Goal: Task Accomplishment & Management: Manage account settings

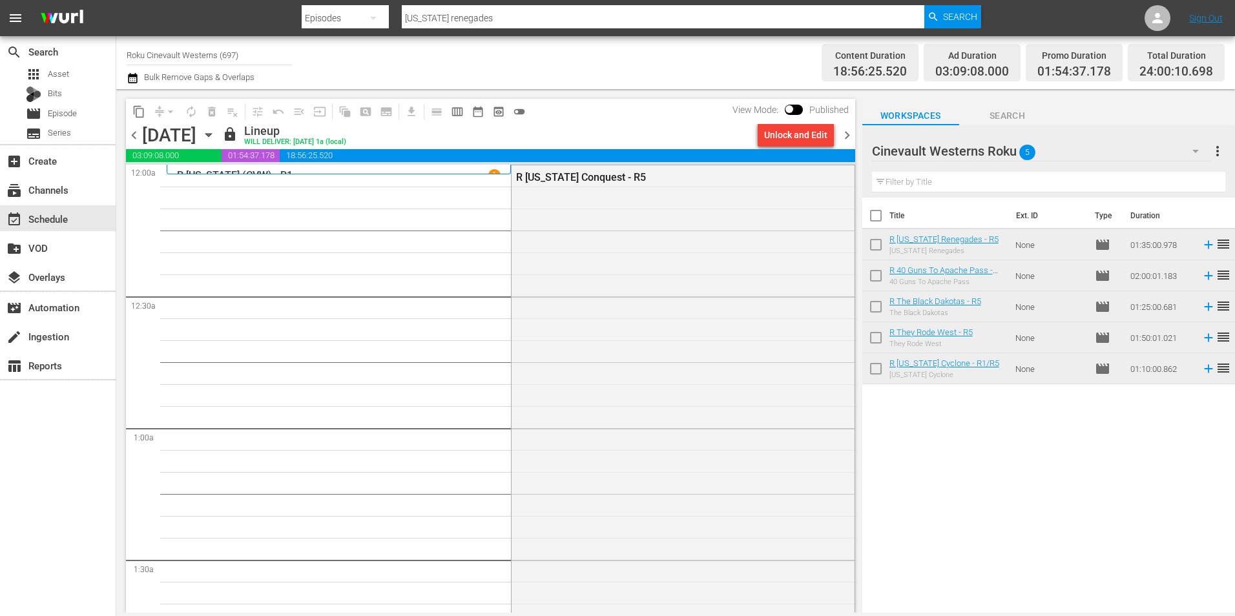
scroll to position [5624, 0]
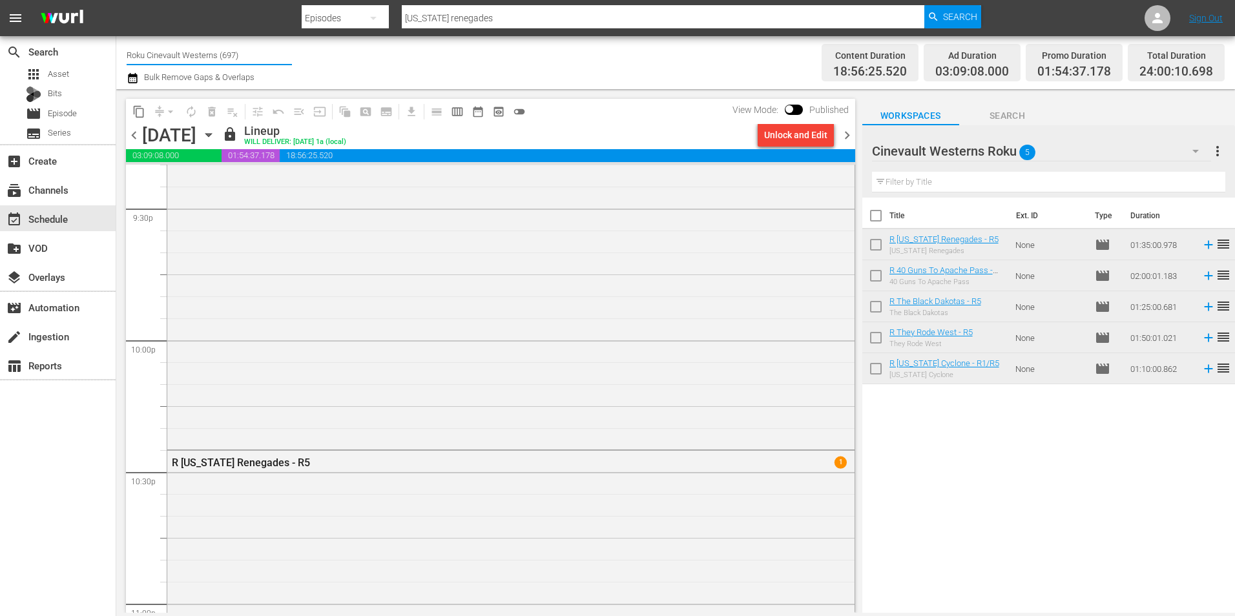
click at [182, 52] on input "Roku Cinevault Westerns (697)" at bounding box center [209, 54] width 165 height 31
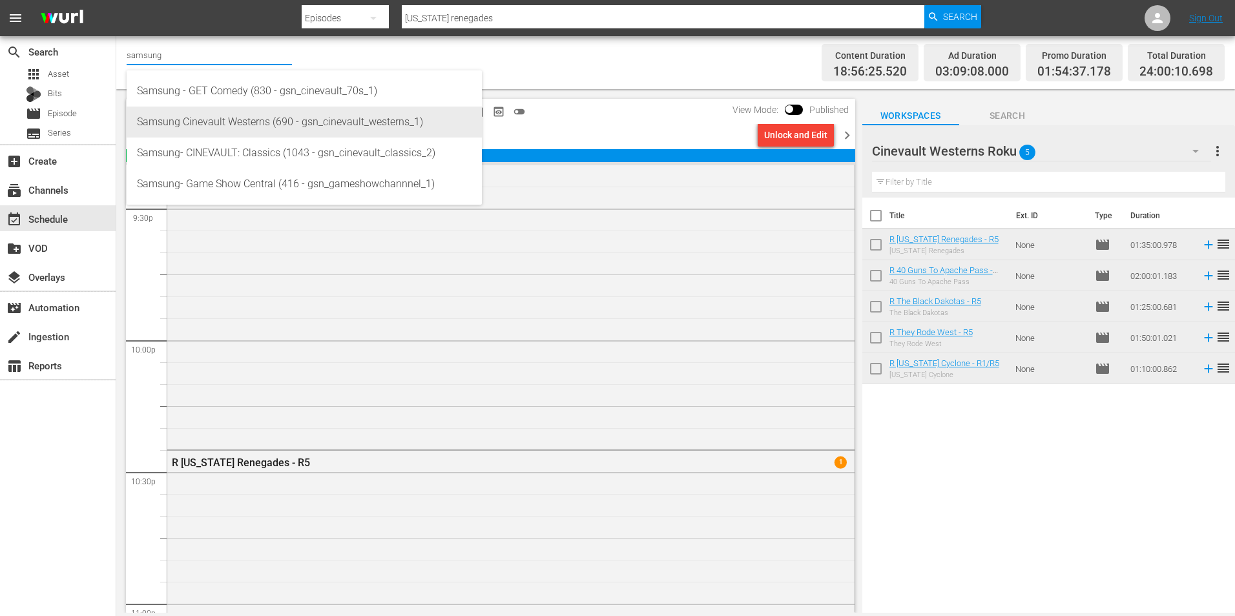
click at [159, 124] on div "Samsung Cinevault Westerns (690 - gsn_cinevault_westerns_1)" at bounding box center [304, 122] width 335 height 31
type input "Samsung Cinevault Westerns (690 - gsn_cinevault_westerns_1)"
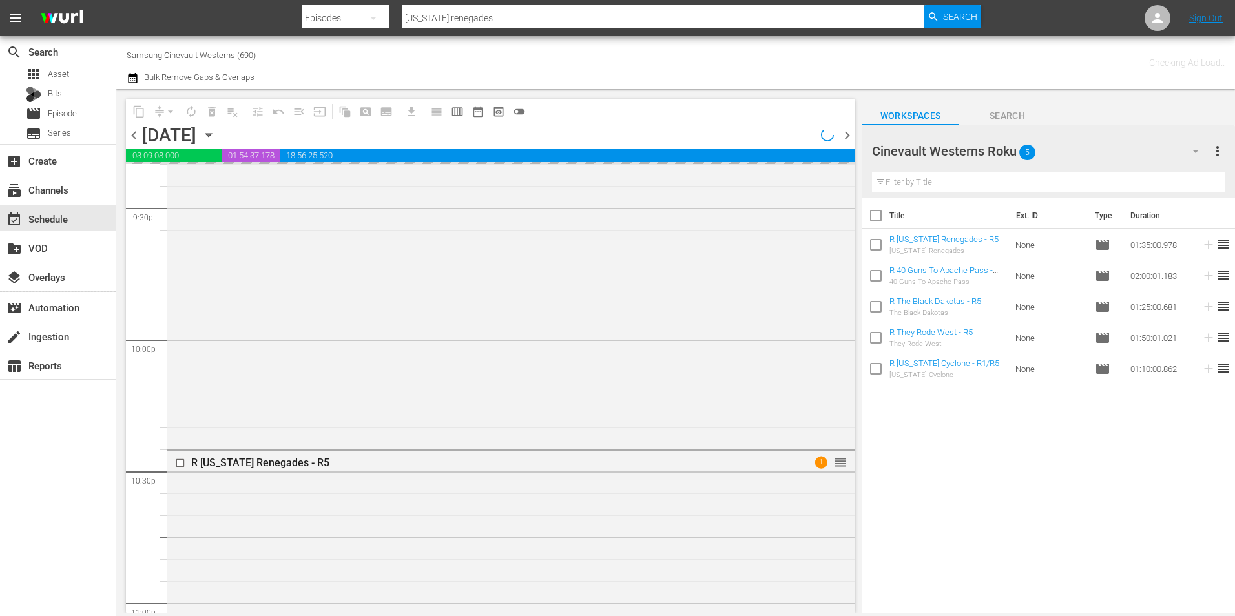
click at [1096, 152] on div "Cinevault Westerns Roku 5" at bounding box center [1041, 151] width 339 height 36
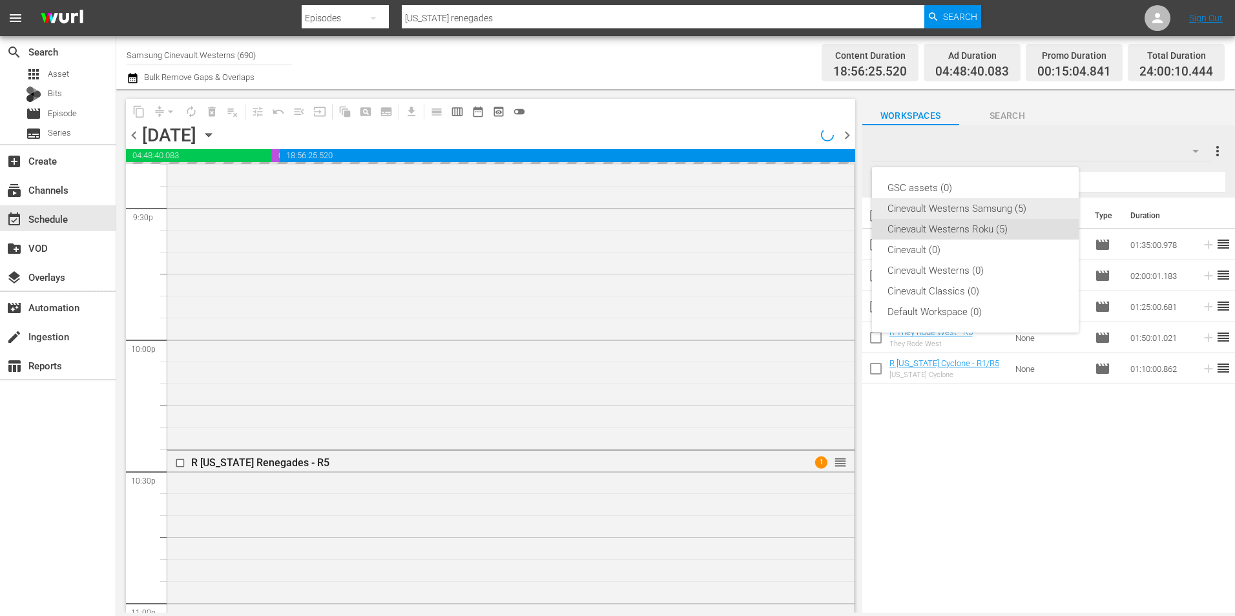
click at [1029, 211] on div "Cinevault Westerns Samsung (5)" at bounding box center [976, 208] width 176 height 21
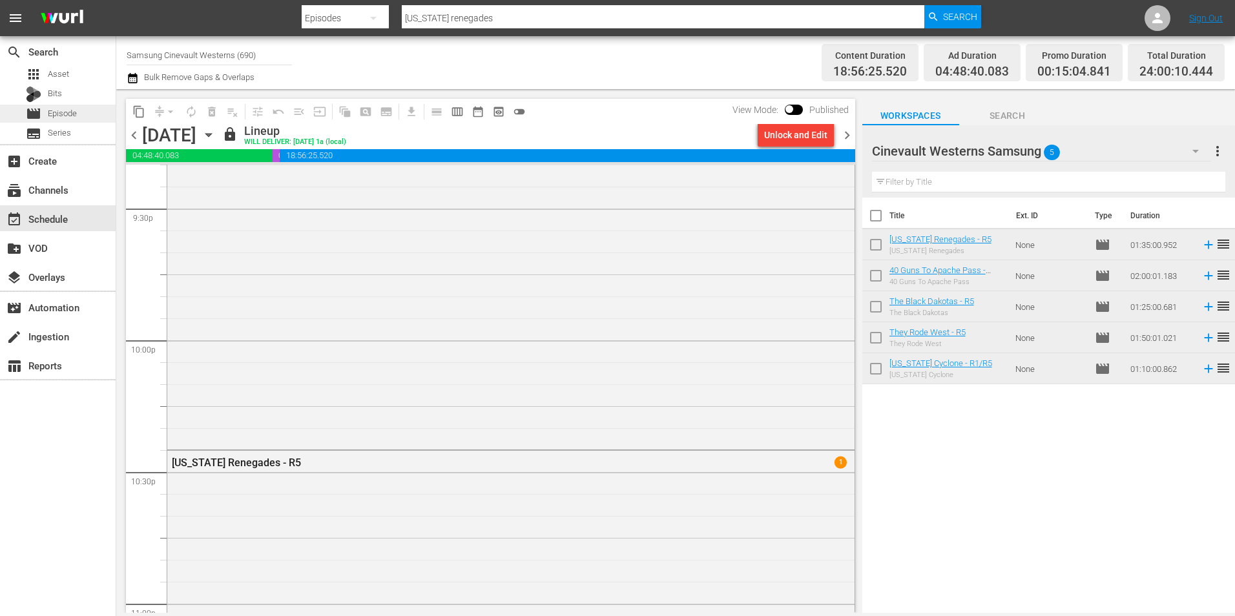
click at [78, 106] on div "movie Episode" at bounding box center [58, 114] width 116 height 18
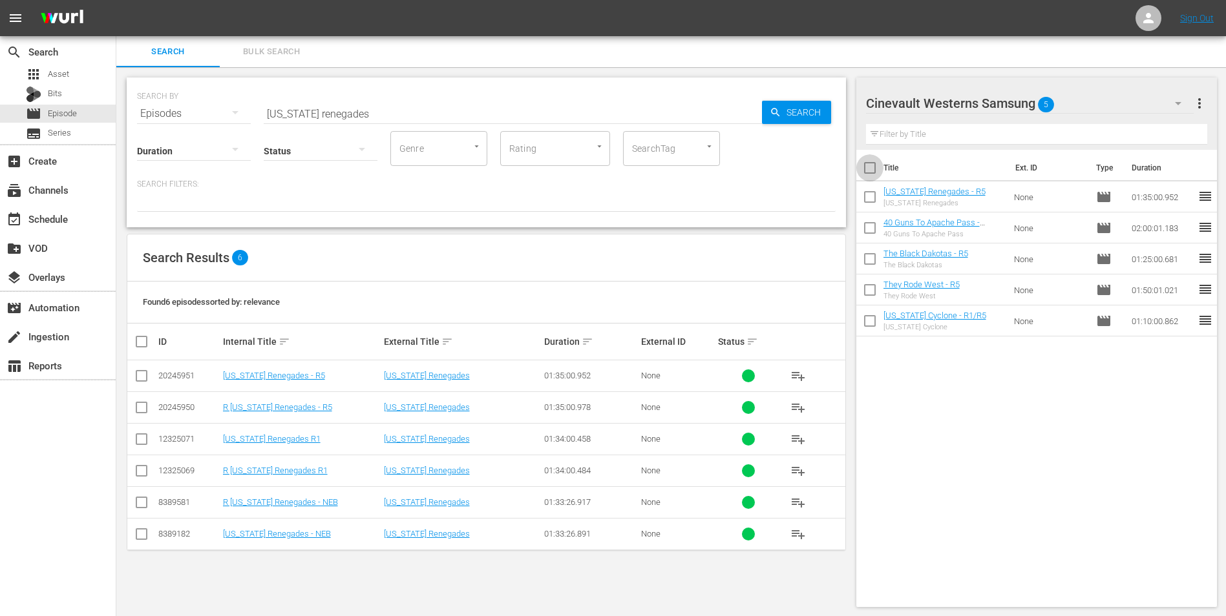
click at [866, 168] on input "checkbox" at bounding box center [869, 170] width 27 height 27
checkbox input "true"
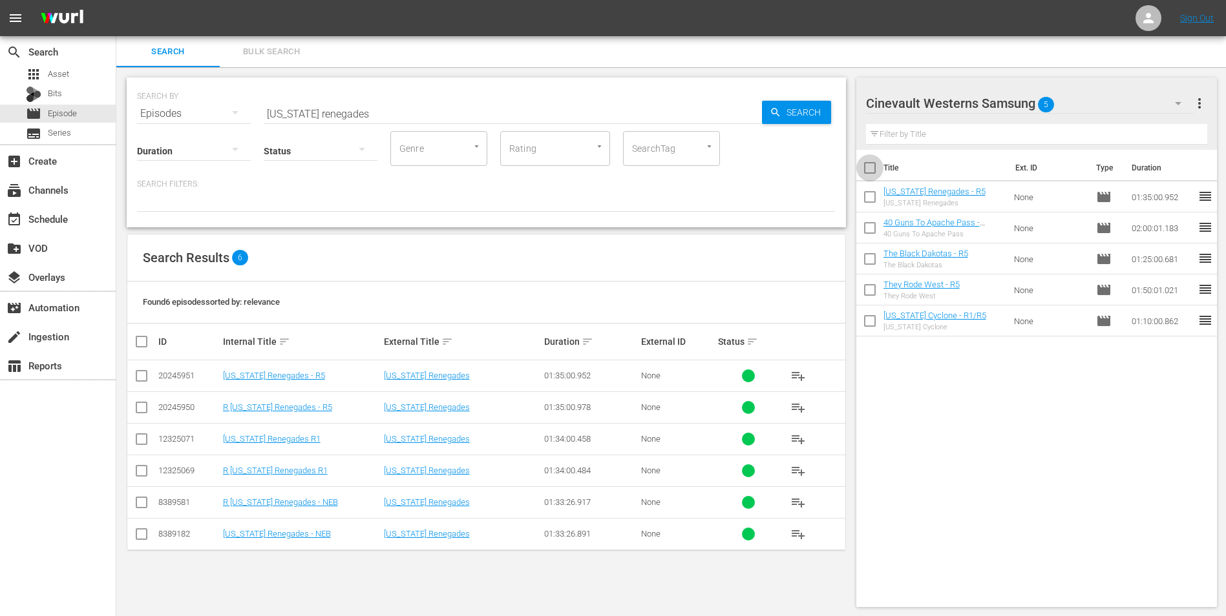
checkbox input "true"
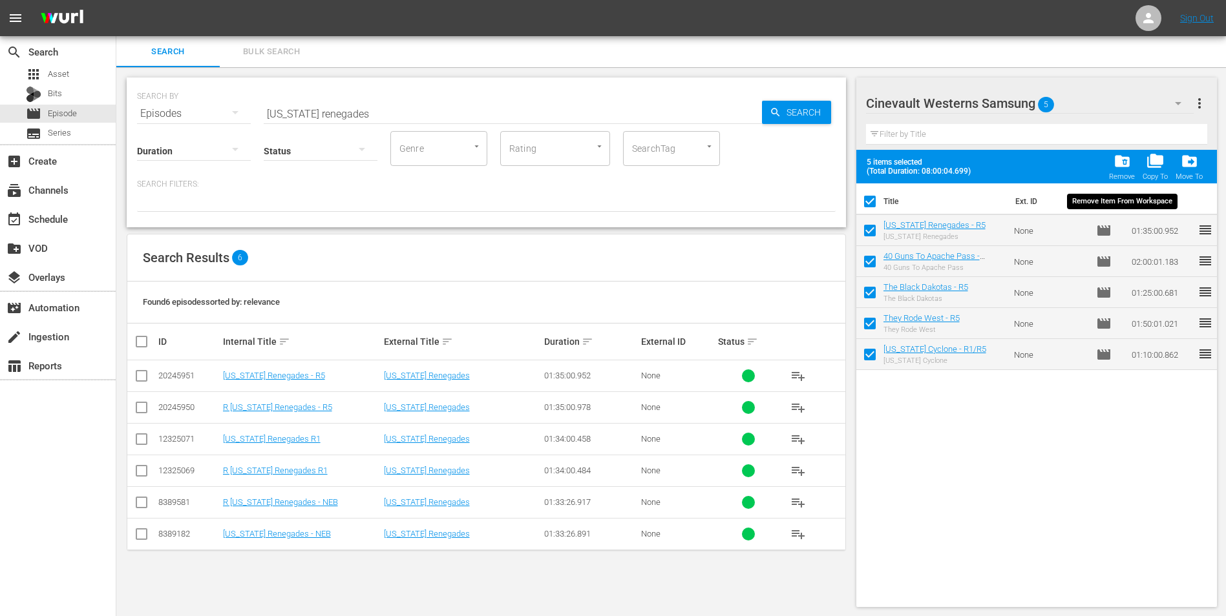
click at [1123, 177] on div "Remove" at bounding box center [1122, 177] width 26 height 8
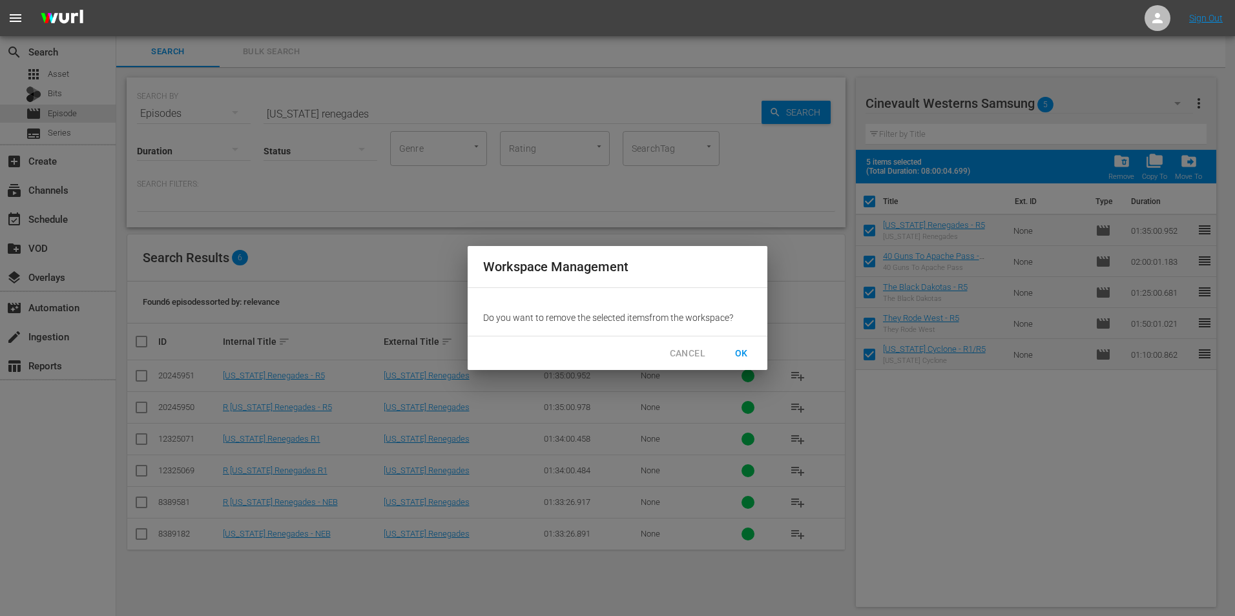
click at [743, 363] on button "OK" at bounding box center [741, 354] width 41 height 24
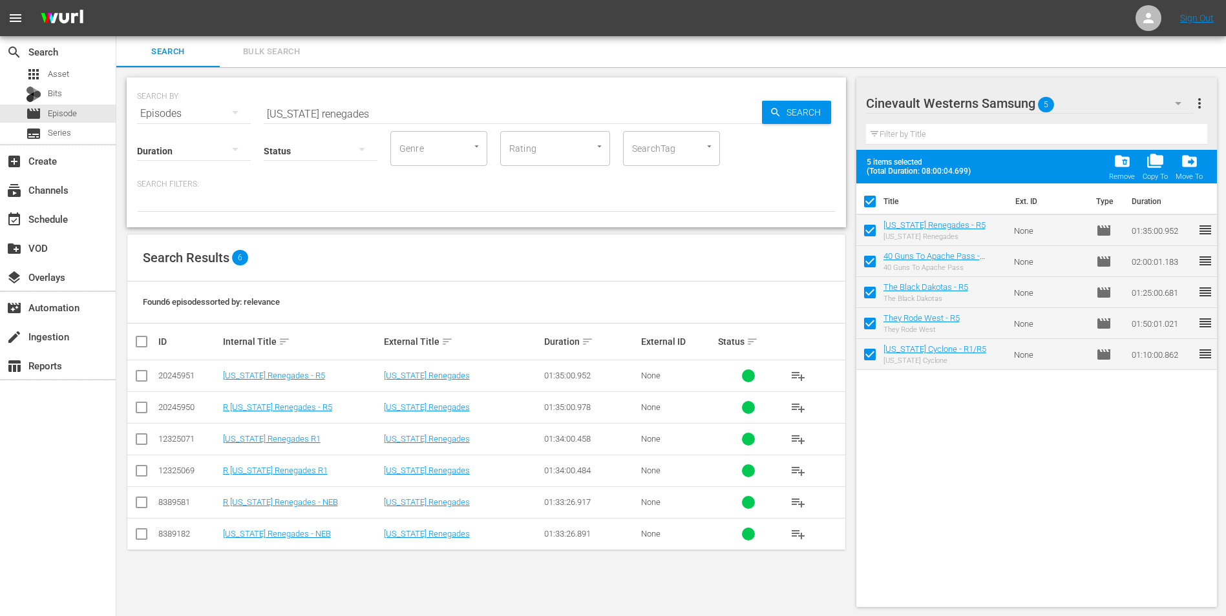
checkbox input "false"
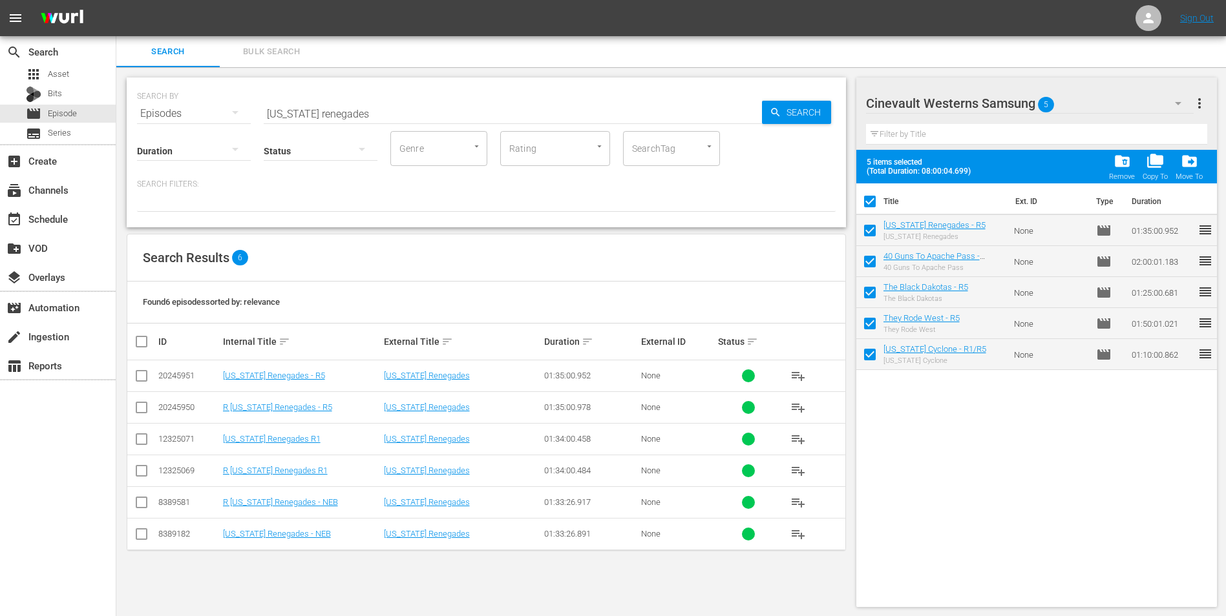
checkbox input "false"
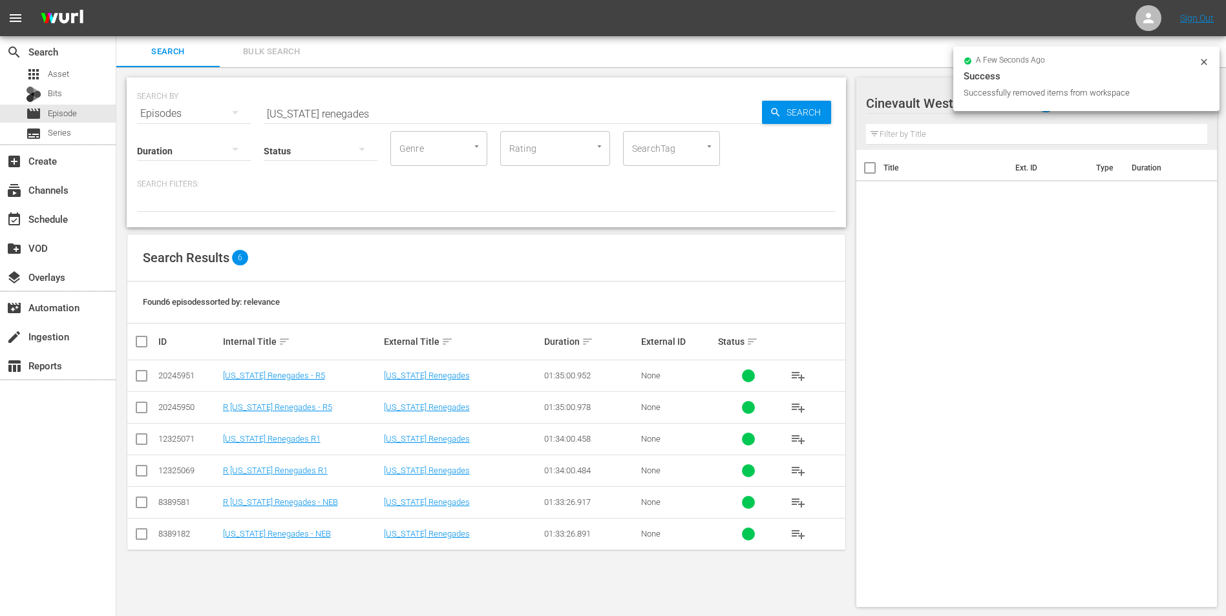
click at [1204, 65] on icon at bounding box center [1203, 62] width 10 height 10
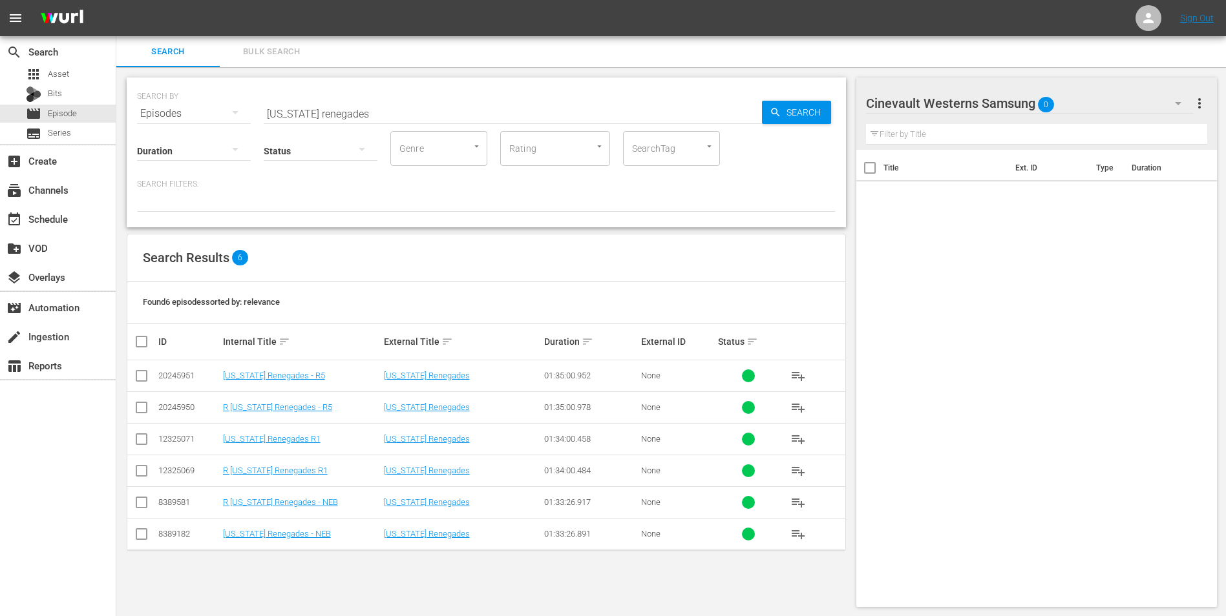
click at [1113, 105] on div "Cinevault Westerns Samsung 0" at bounding box center [1030, 103] width 328 height 36
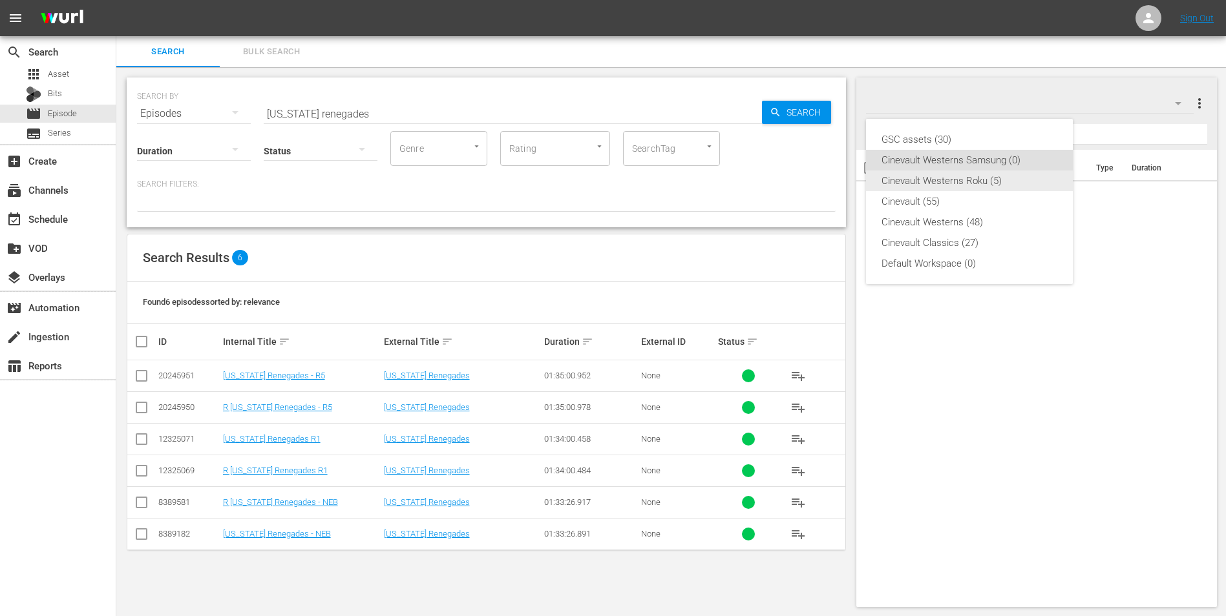
click at [1021, 183] on div "Cinevault Westerns Roku (5)" at bounding box center [969, 181] width 176 height 21
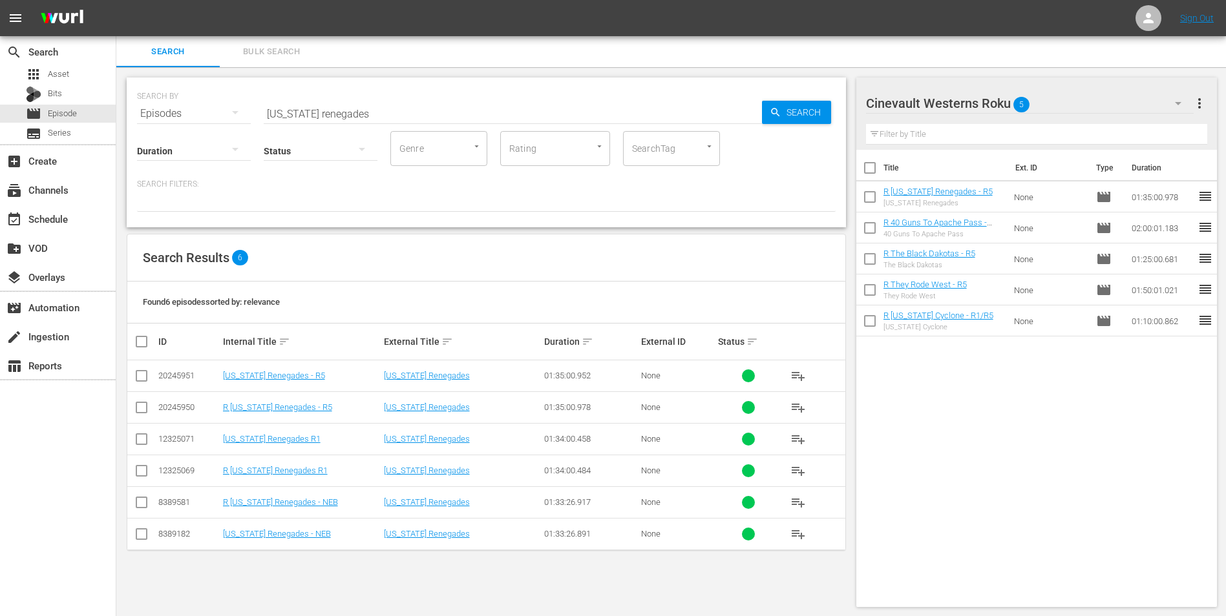
click at [862, 174] on input "checkbox" at bounding box center [869, 170] width 27 height 27
checkbox input "true"
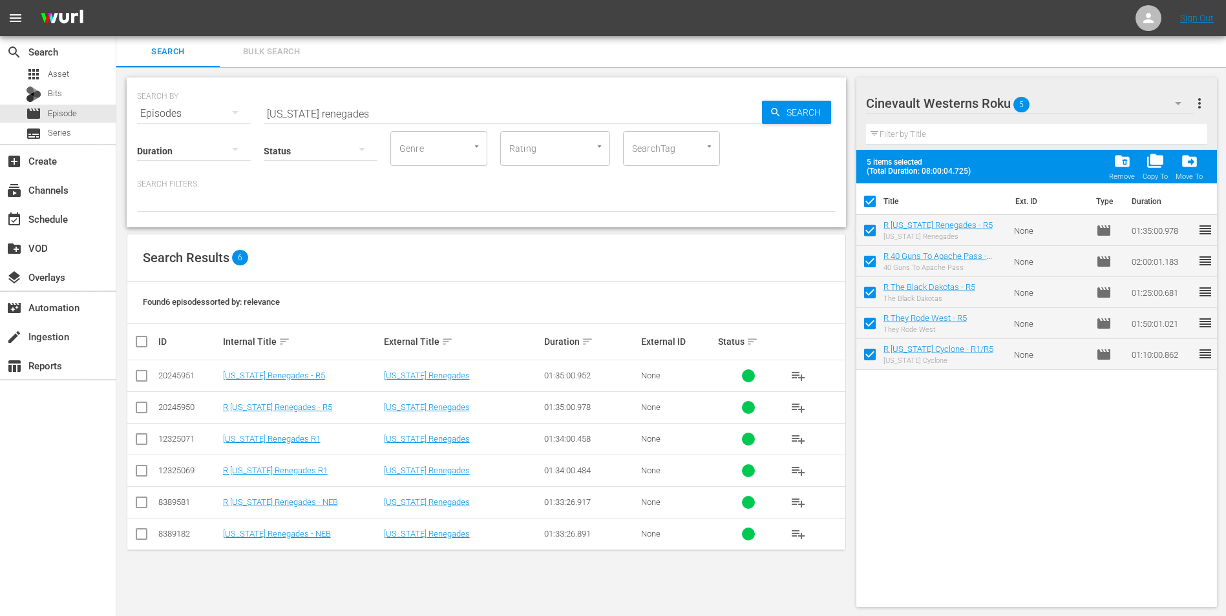
checkbox input "true"
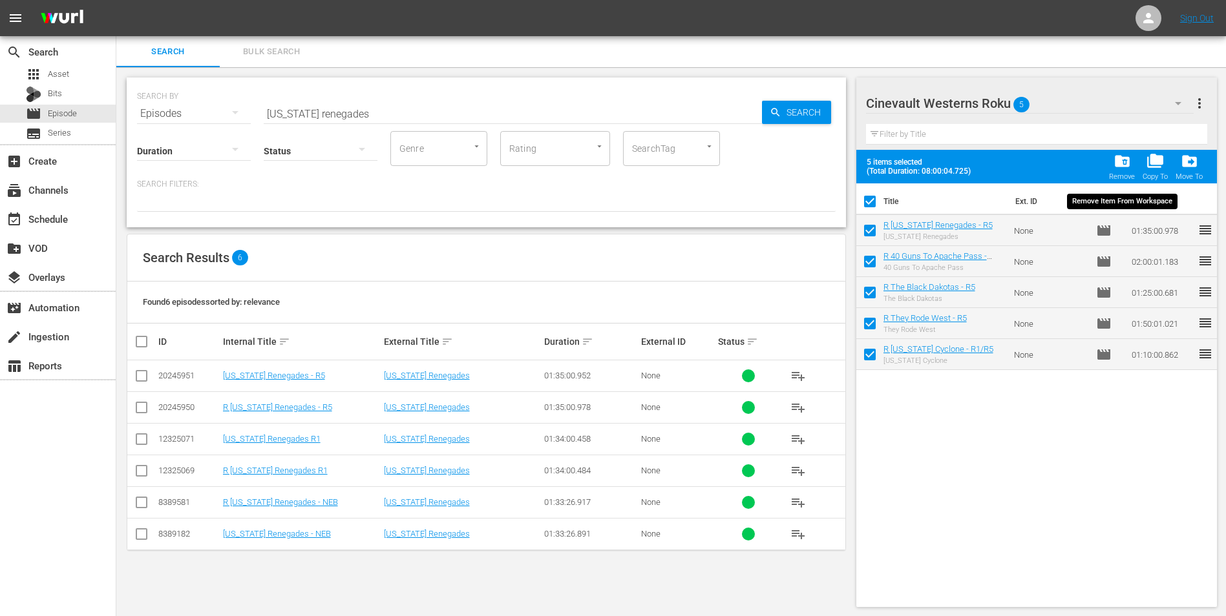
click at [1132, 160] on div "folder_delete Remove" at bounding box center [1122, 166] width 26 height 28
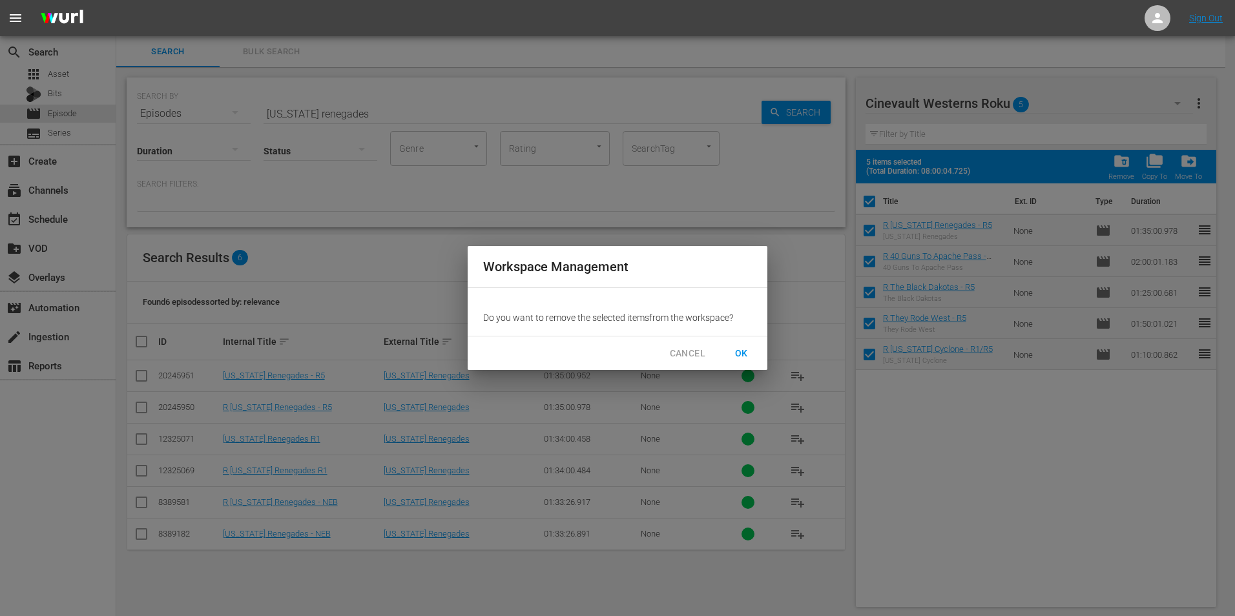
click at [749, 353] on span "OK" at bounding box center [741, 354] width 21 height 16
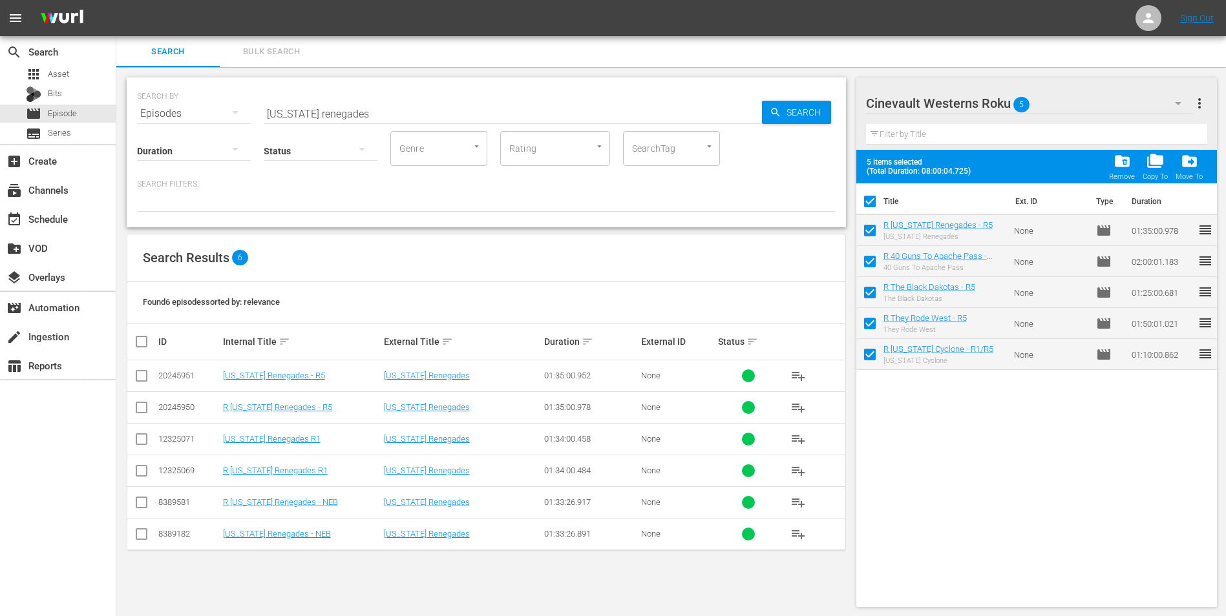
checkbox input "false"
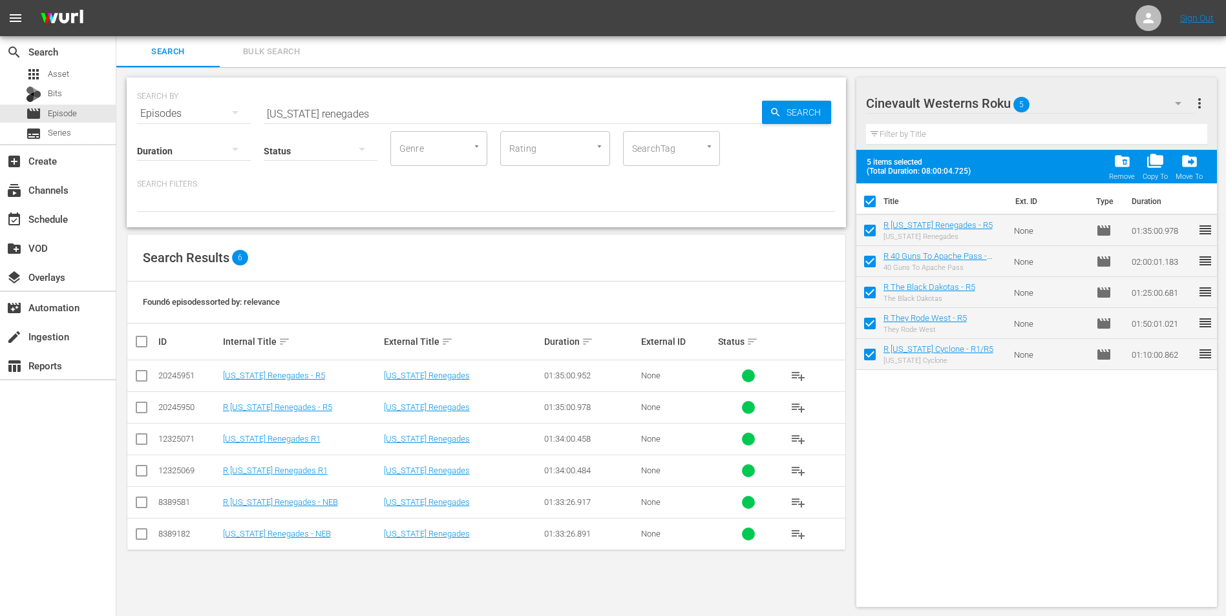
checkbox input "false"
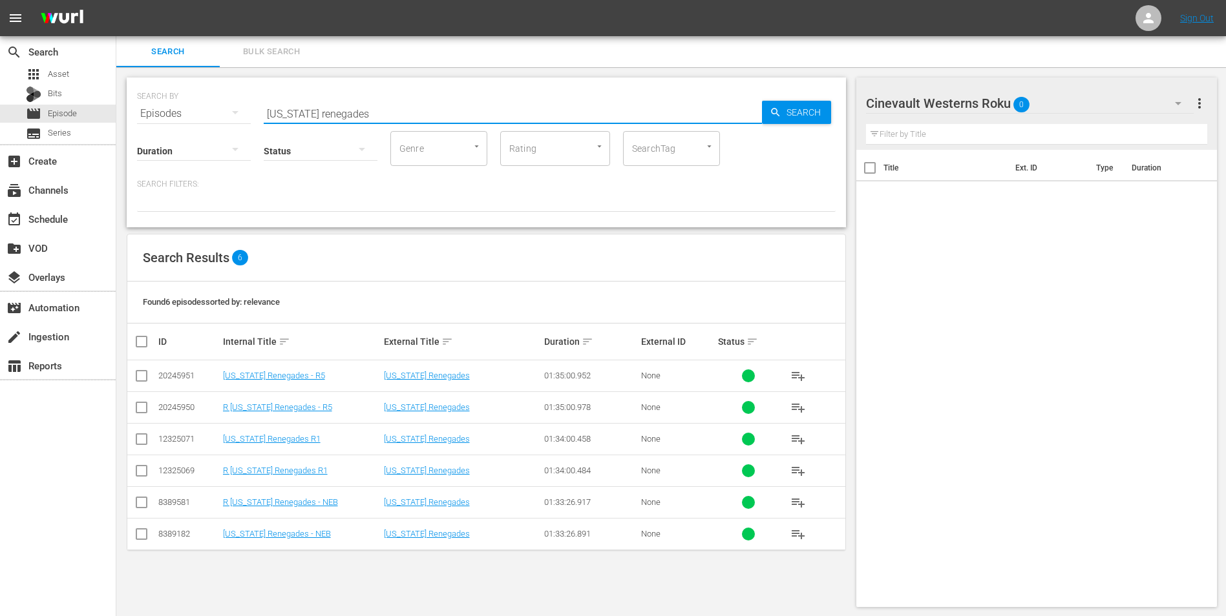
click at [407, 108] on input "wyoming renegades" at bounding box center [513, 113] width 498 height 31
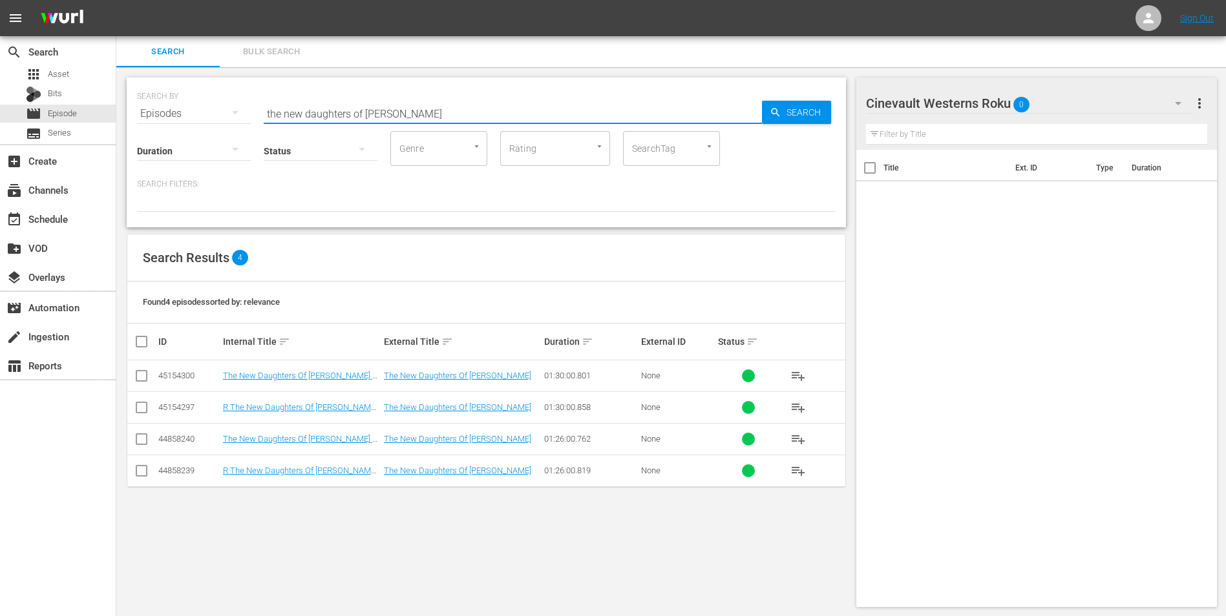
type input "the new daughters of Joshua c"
click at [142, 471] on input "checkbox" at bounding box center [142, 474] width 16 height 16
checkbox input "true"
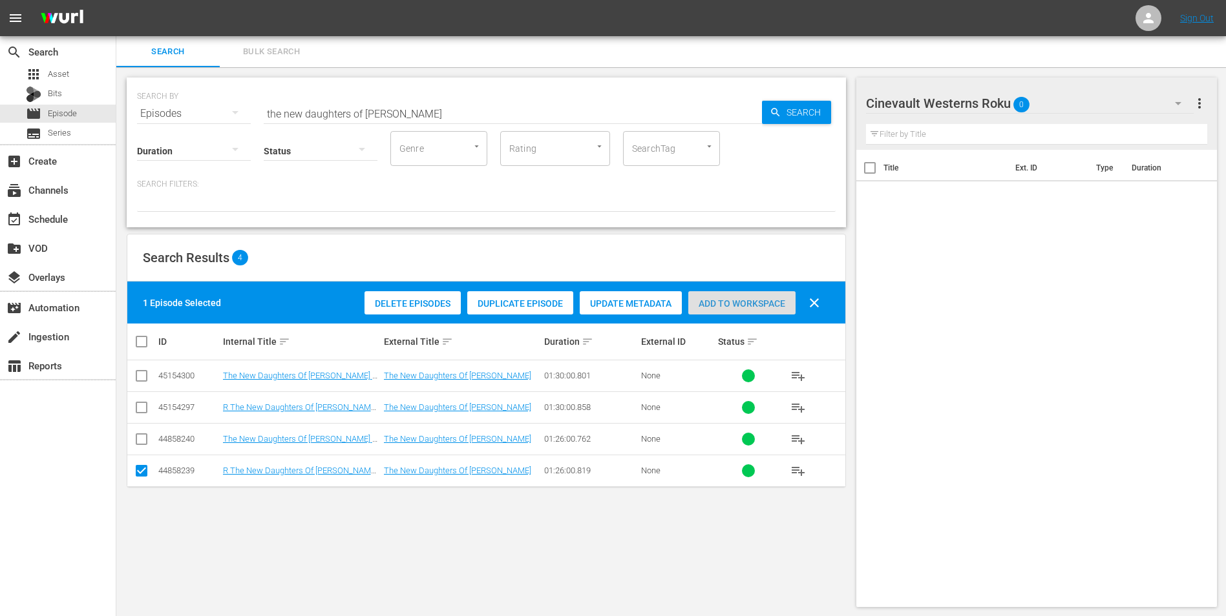
click at [718, 300] on span "Add to Workspace" at bounding box center [741, 303] width 107 height 10
click at [1063, 100] on div "Cinevault Westerns Roku 1" at bounding box center [1030, 103] width 328 height 36
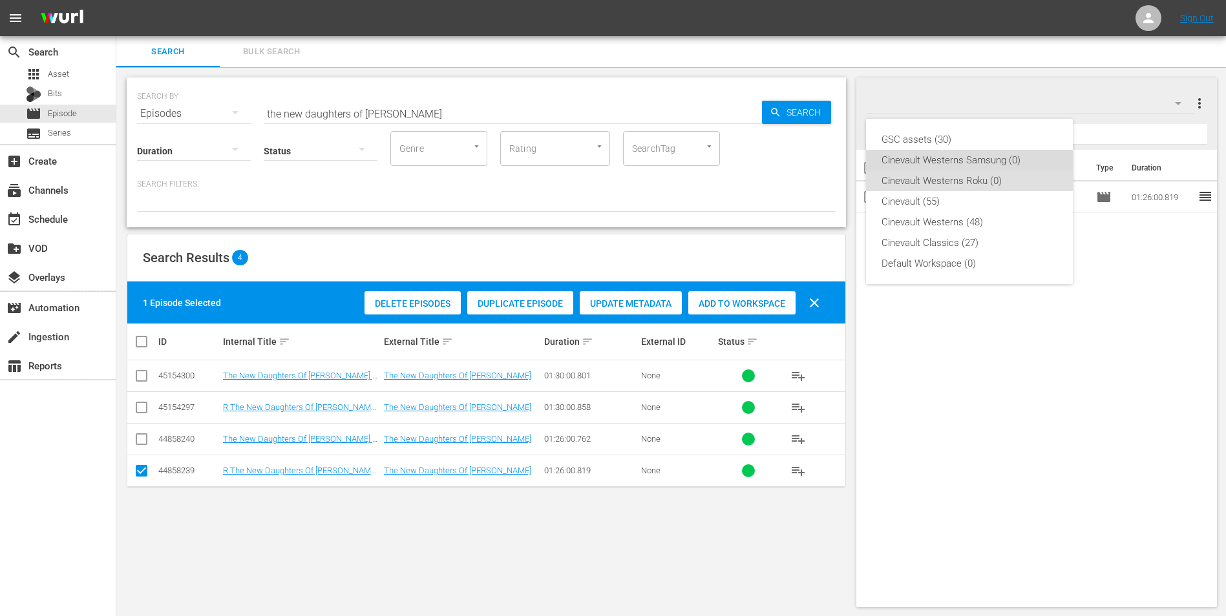
click at [988, 160] on div "Cinevault Westerns Samsung (0)" at bounding box center [969, 160] width 176 height 21
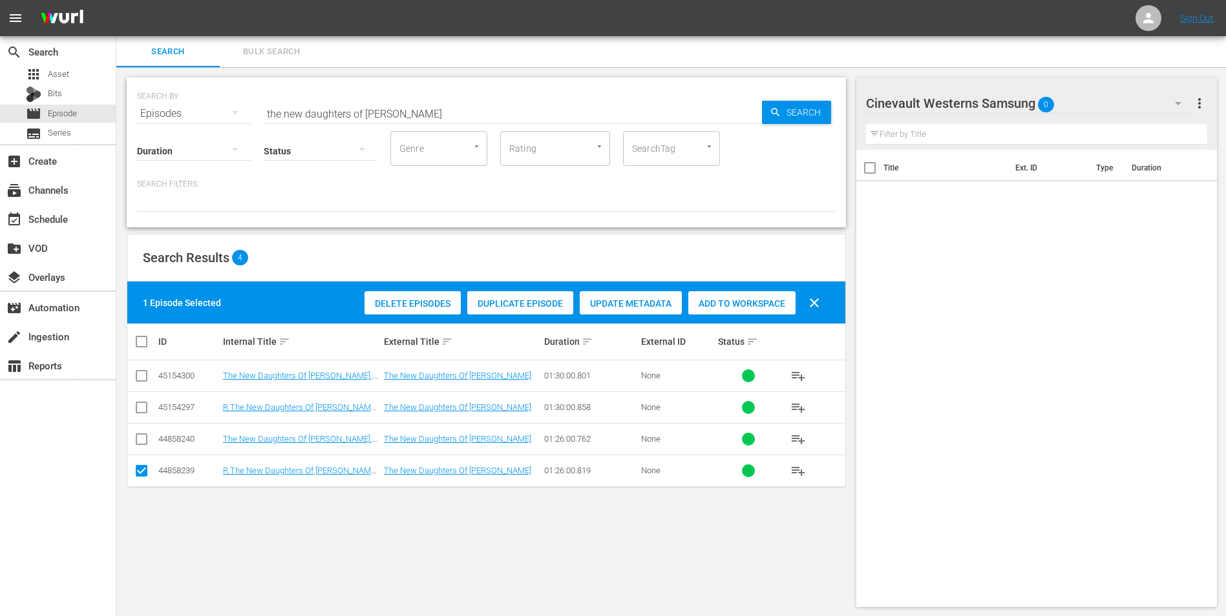
click at [140, 443] on input "checkbox" at bounding box center [142, 442] width 16 height 16
checkbox input "true"
click at [140, 470] on input "checkbox" at bounding box center [142, 474] width 16 height 16
checkbox input "false"
click at [730, 306] on span "Add to Workspace" at bounding box center [741, 303] width 107 height 10
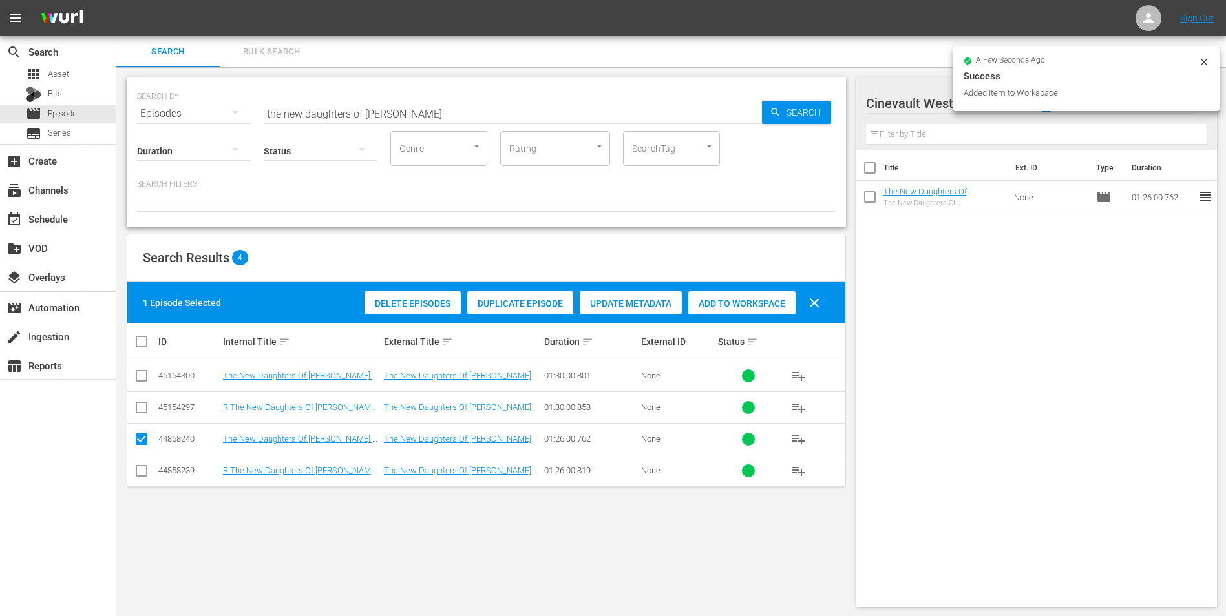
click at [354, 116] on input "the new daughters of Joshua c" at bounding box center [513, 113] width 498 height 31
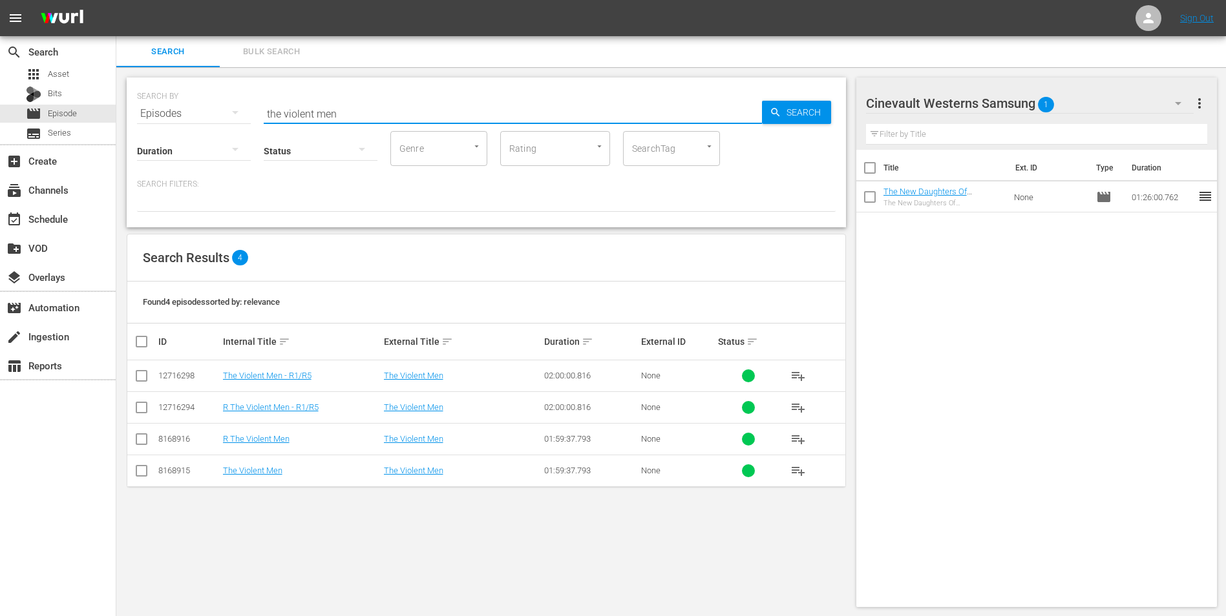
type input "the violent men"
click at [142, 376] on input "checkbox" at bounding box center [142, 379] width 16 height 16
checkbox input "true"
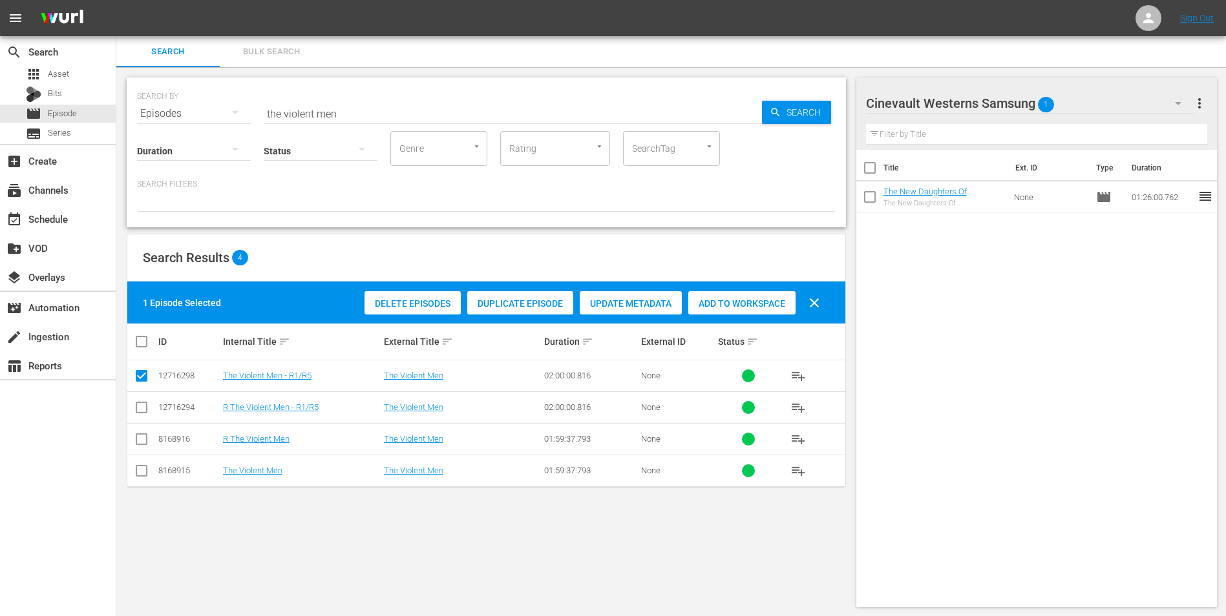
drag, startPoint x: 742, startPoint y: 318, endPoint x: 752, endPoint y: 306, distance: 15.6
click at [742, 317] on div "Delete Episodes Duplicate Episode Update Metadata Add to Workspace clear" at bounding box center [595, 303] width 468 height 31
click at [752, 306] on span "Add to Workspace" at bounding box center [741, 303] width 107 height 10
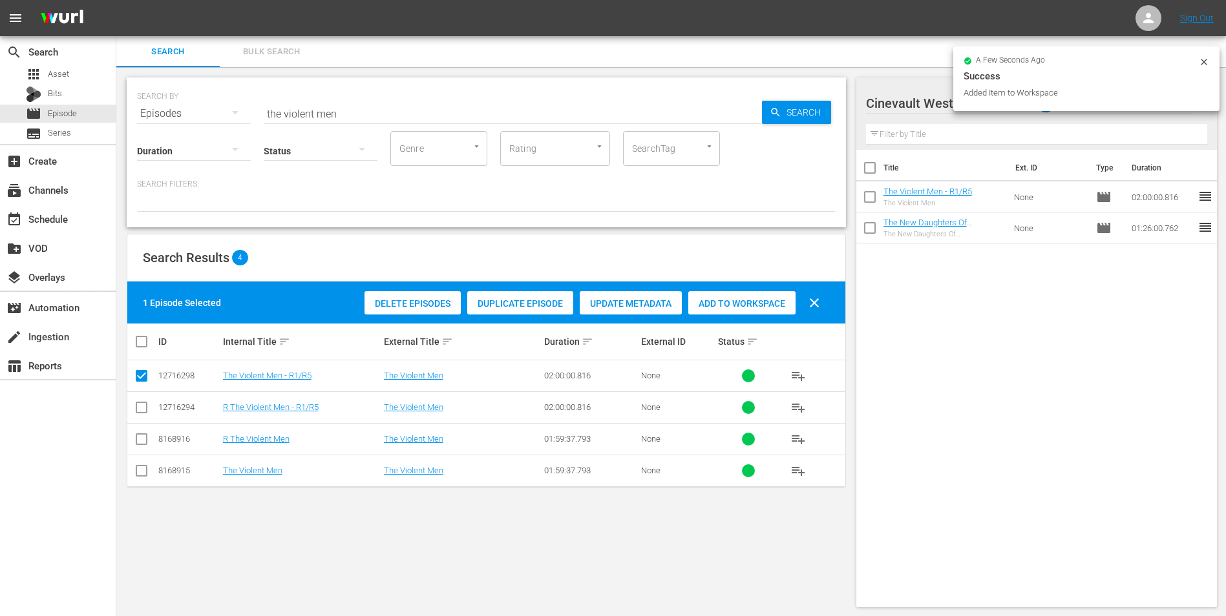
click at [1198, 62] on icon at bounding box center [1203, 62] width 10 height 10
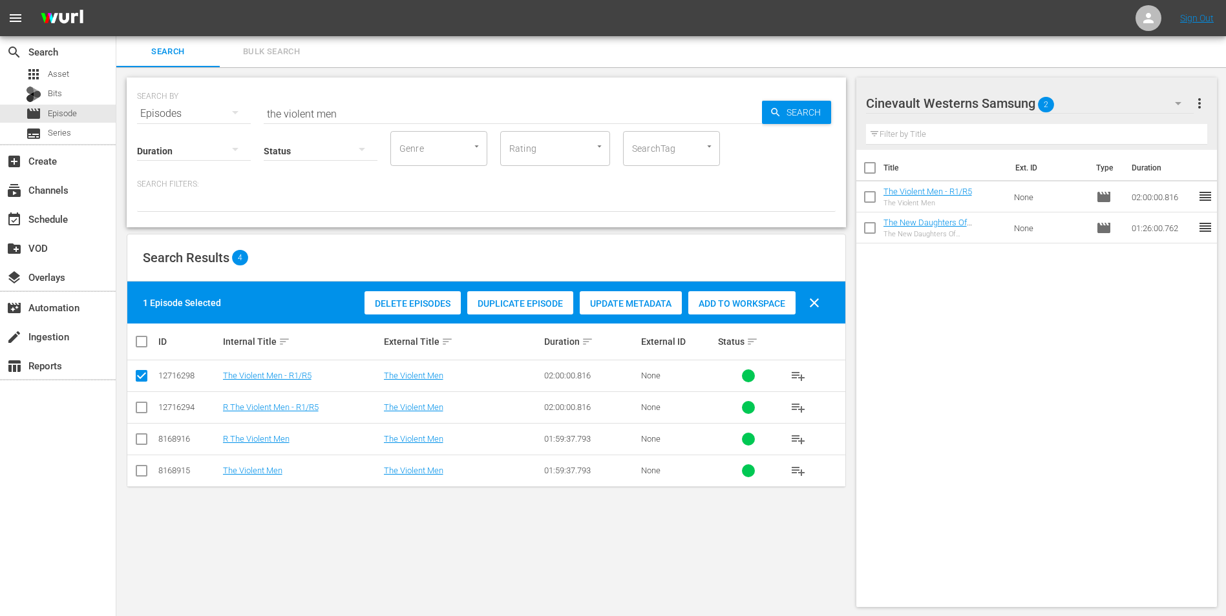
click at [1128, 99] on div "Cinevault Westerns Samsung 2" at bounding box center [1030, 103] width 328 height 36
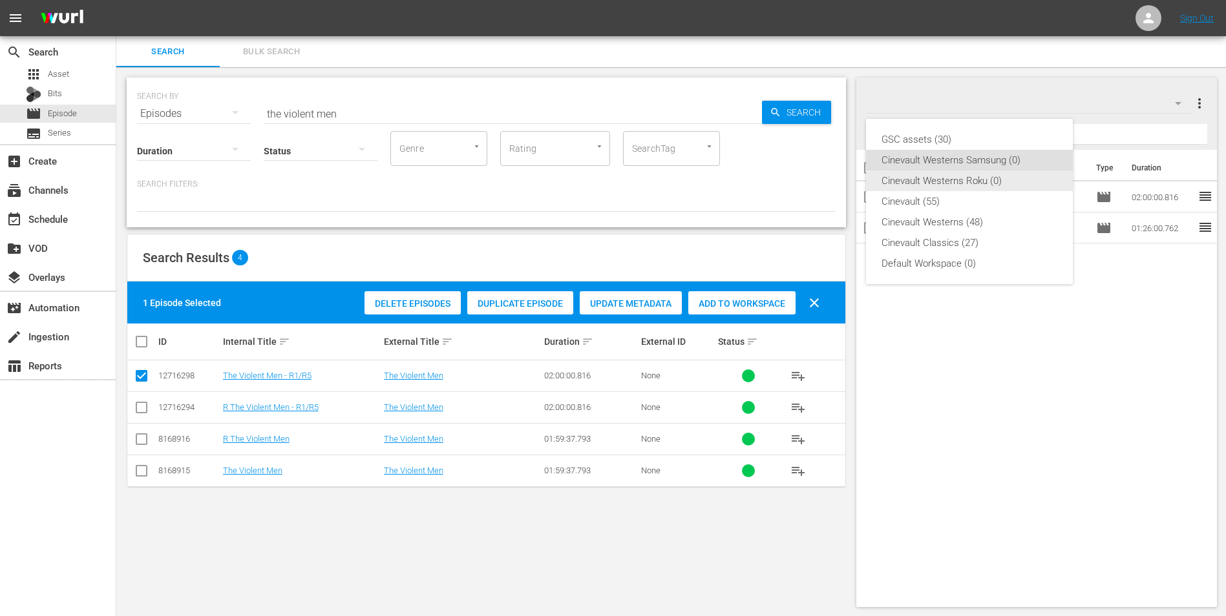
click at [1030, 178] on div "Cinevault Westerns Roku (0)" at bounding box center [969, 181] width 176 height 21
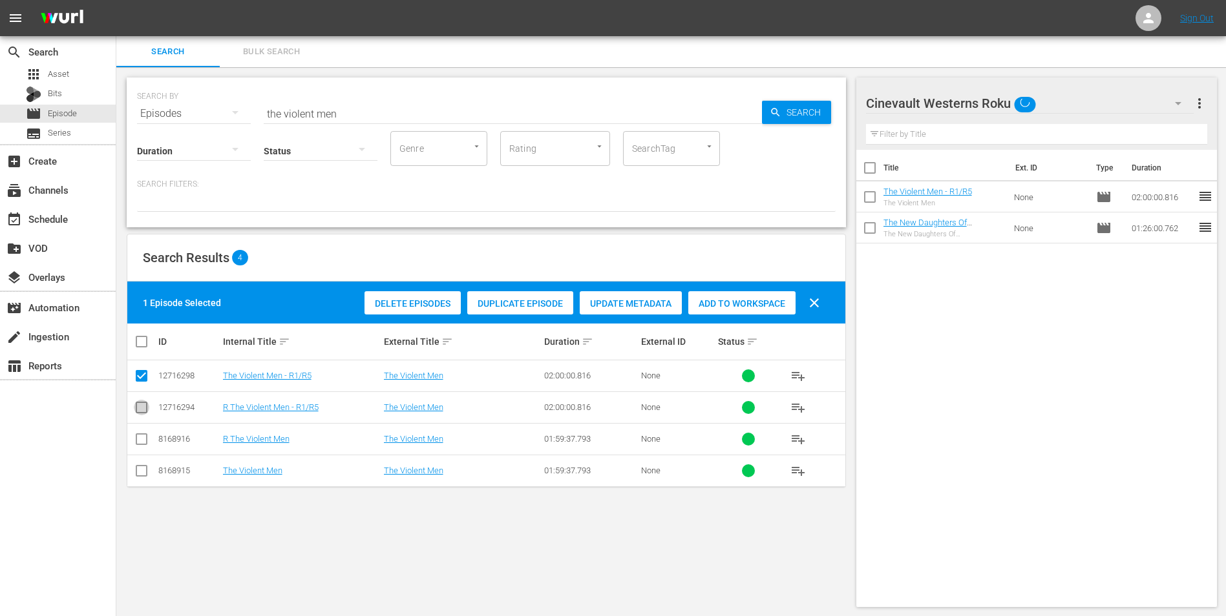
click at [140, 408] on input "checkbox" at bounding box center [142, 411] width 16 height 16
checkbox input "true"
click at [143, 382] on input "checkbox" at bounding box center [142, 379] width 16 height 16
checkbox input "false"
click at [747, 313] on div "Add to Workspace" at bounding box center [741, 303] width 107 height 25
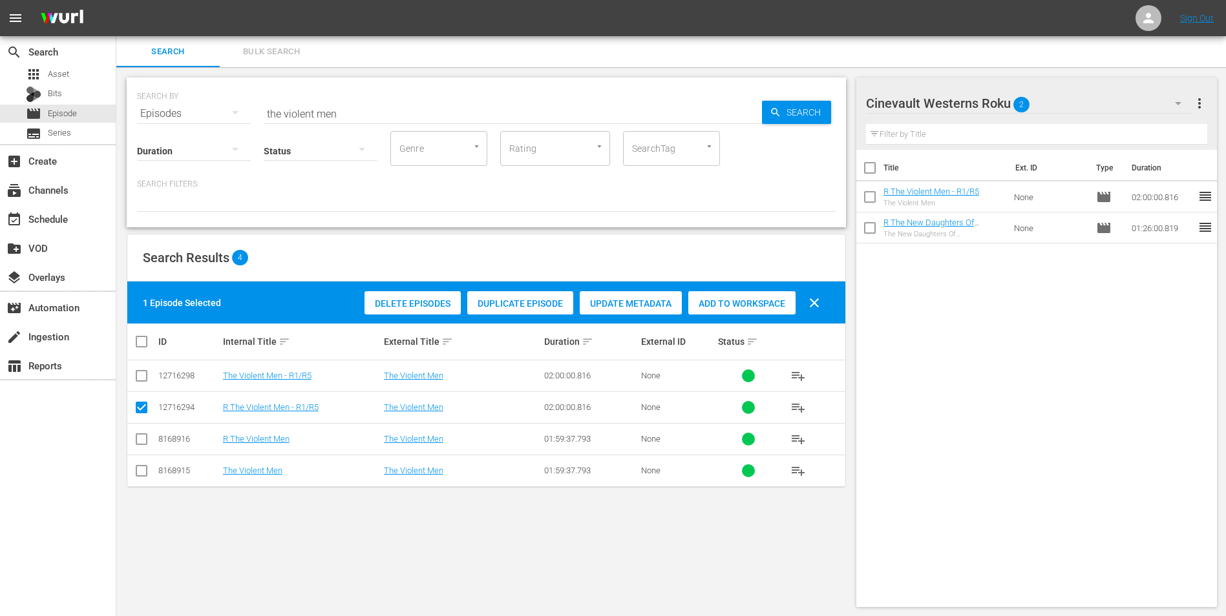
click at [520, 98] on div "SEARCH BY Search By Episodes Search ID, Title, Description, Keywords, or Catego…" at bounding box center [486, 106] width 698 height 47
click at [491, 136] on div "Duration Status Genre Genre Rating Rating SearchTag SearchTag" at bounding box center [486, 147] width 698 height 37
click at [498, 113] on input "the violent men" at bounding box center [513, 113] width 498 height 31
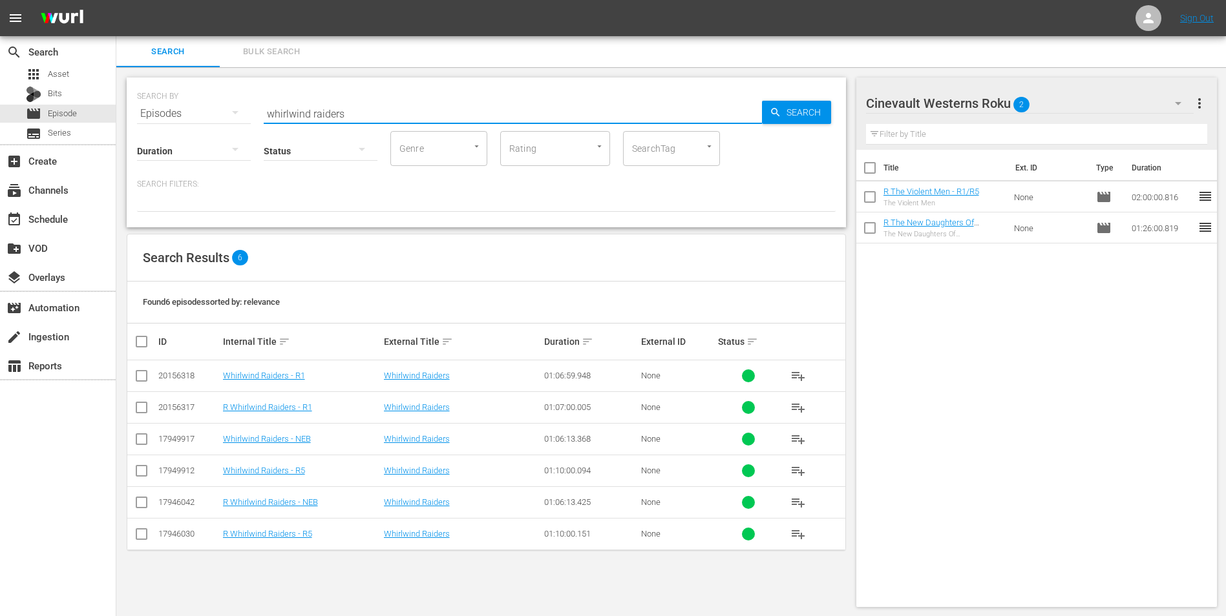
type input "whirlwind raiders"
click at [143, 536] on input "checkbox" at bounding box center [142, 537] width 16 height 16
checkbox input "true"
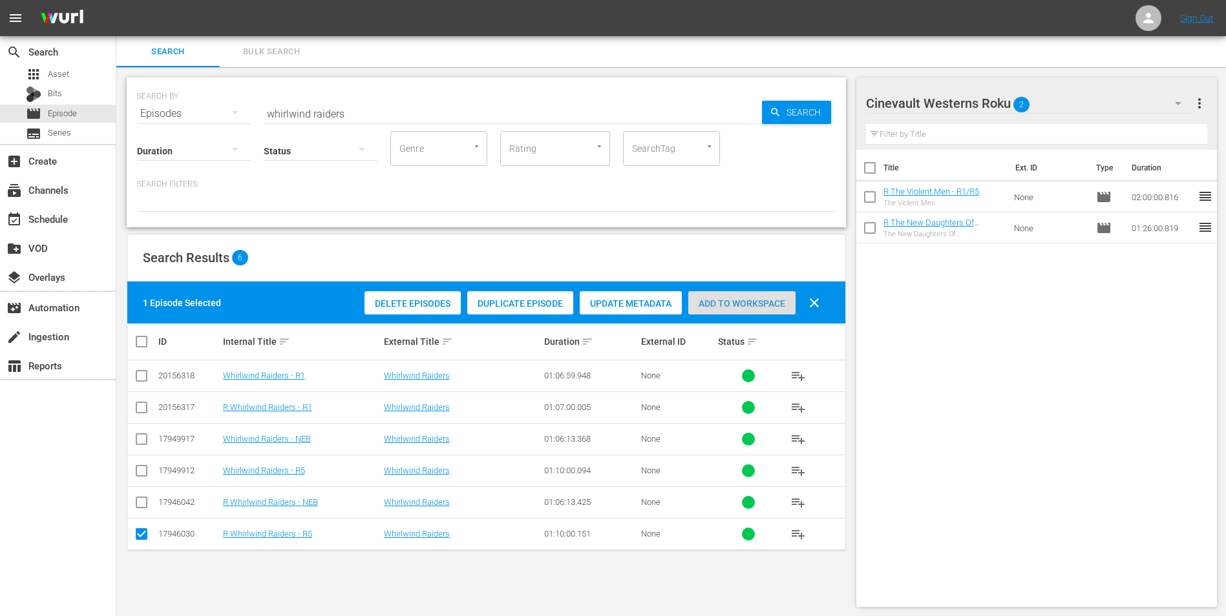
click at [713, 310] on div "Add to Workspace" at bounding box center [741, 303] width 107 height 25
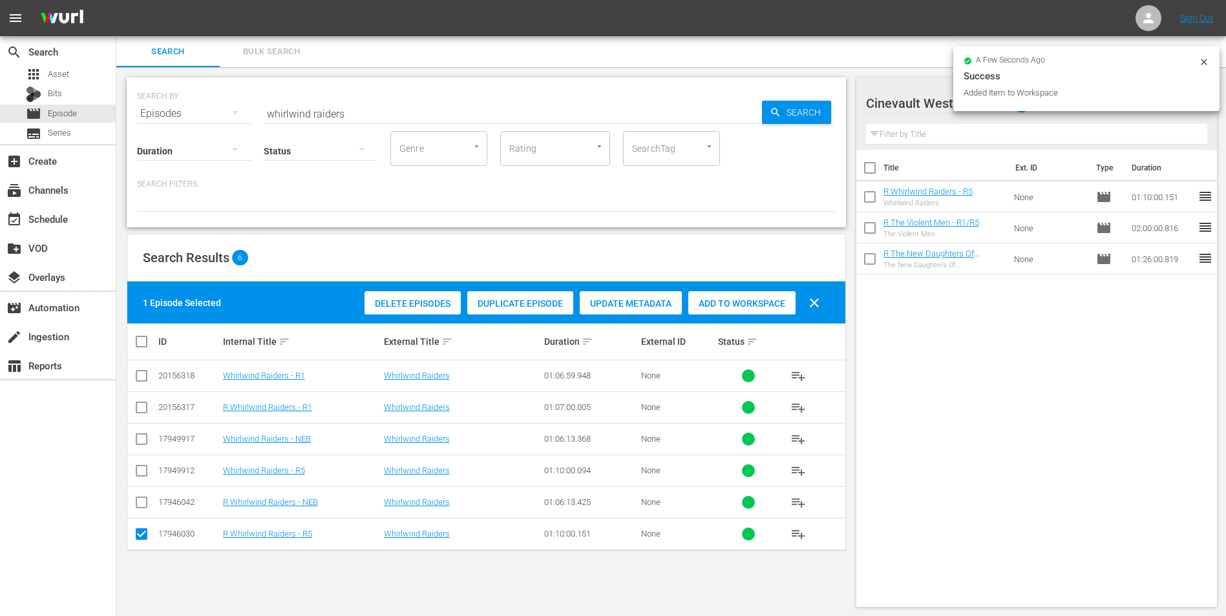
click at [1205, 58] on icon at bounding box center [1203, 62] width 10 height 10
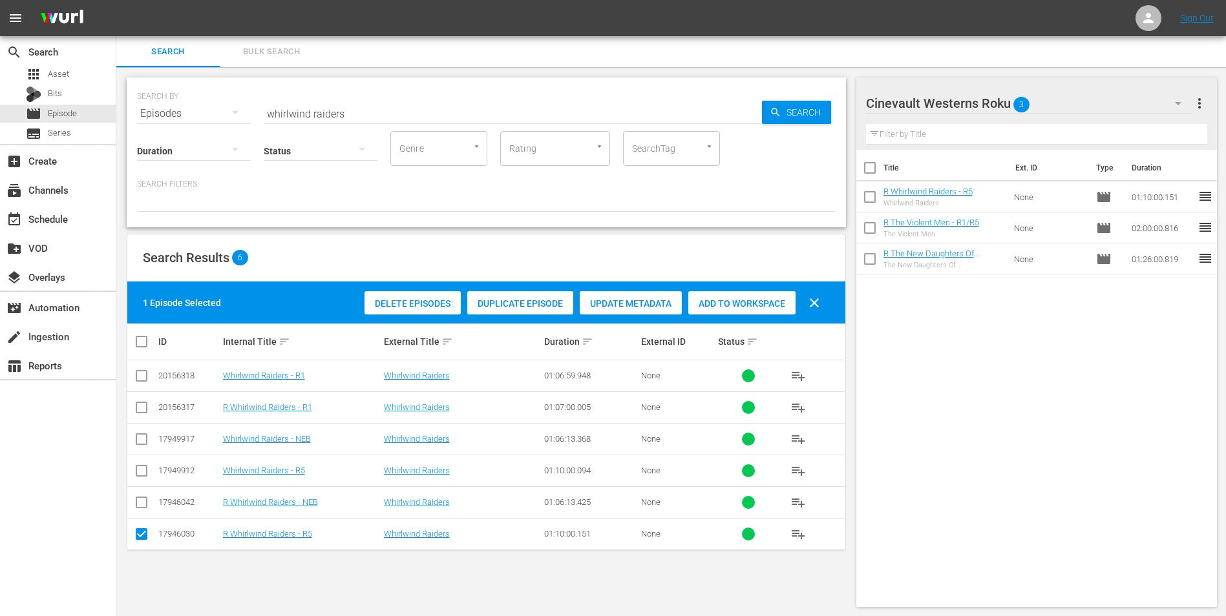
click at [1139, 112] on div "Cinevault Westerns Roku 3" at bounding box center [1030, 103] width 328 height 36
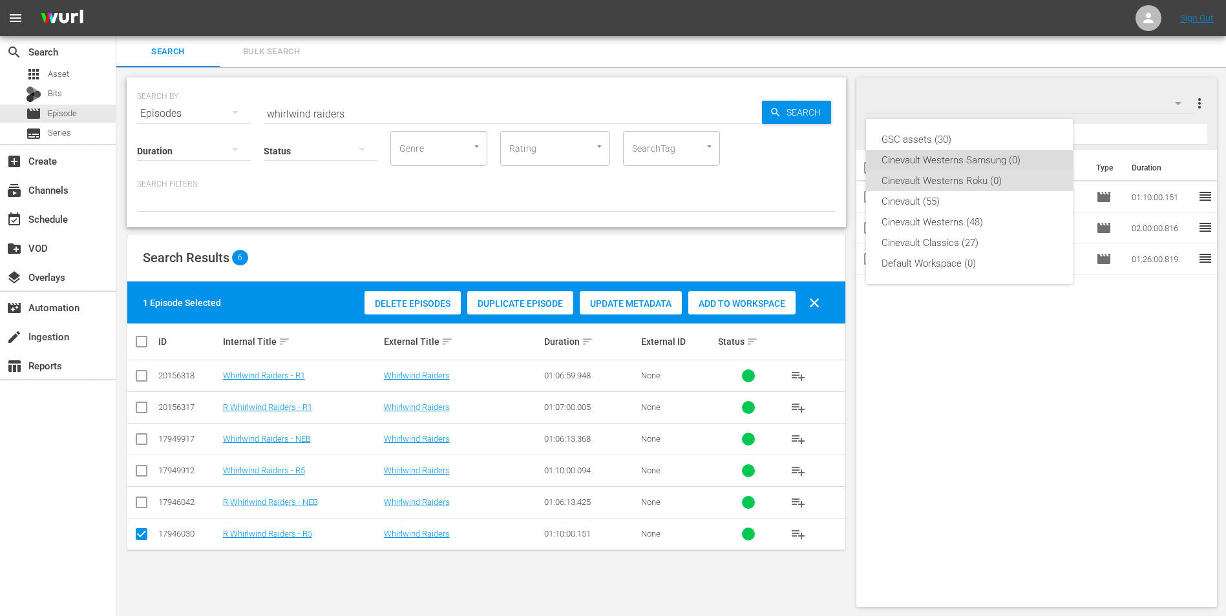
click at [965, 165] on div "Cinevault Westerns Samsung (0)" at bounding box center [969, 160] width 176 height 21
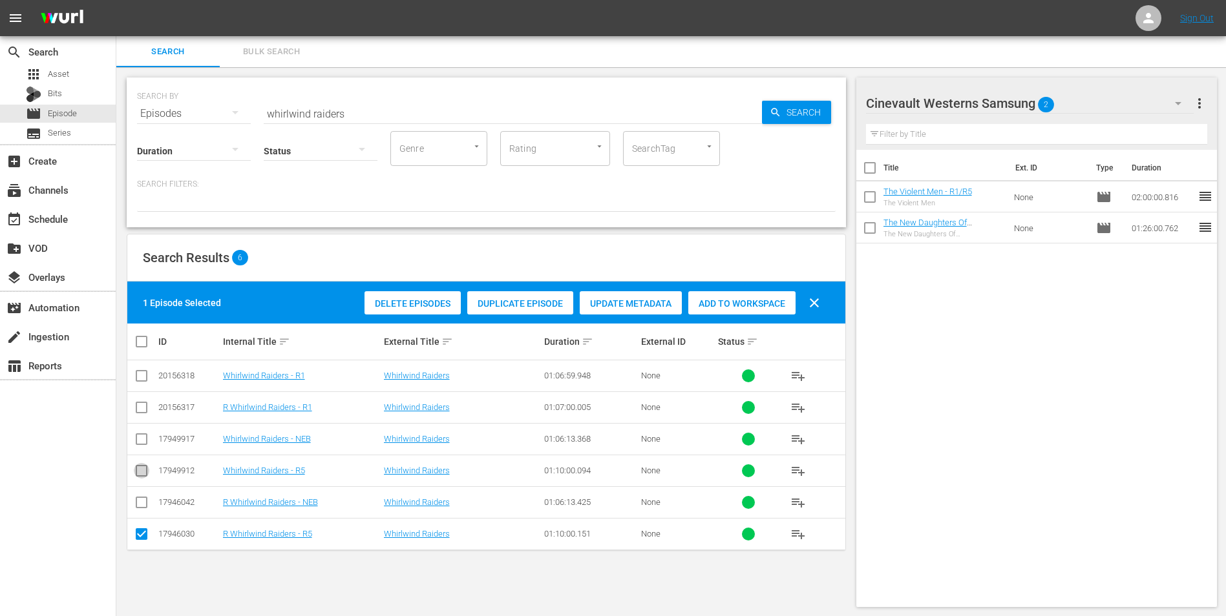
drag, startPoint x: 145, startPoint y: 472, endPoint x: 129, endPoint y: 507, distance: 37.6
click at [146, 472] on input "checkbox" at bounding box center [142, 474] width 16 height 16
checkbox input "true"
click at [141, 541] on input "checkbox" at bounding box center [142, 537] width 16 height 16
checkbox input "false"
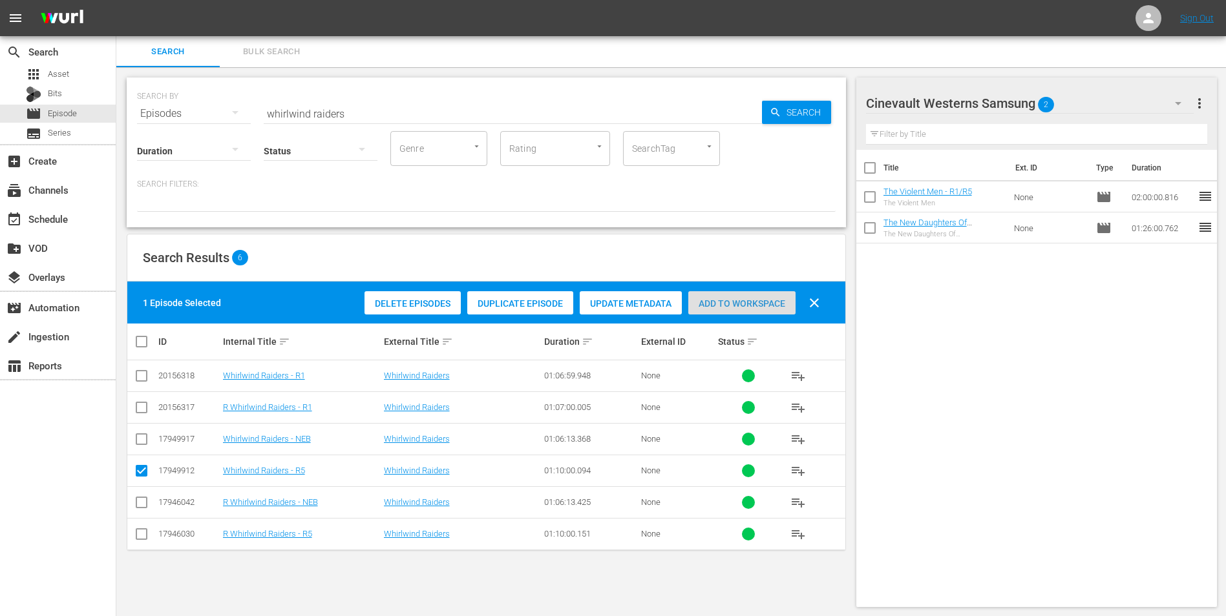
click at [753, 300] on span "Add to Workspace" at bounding box center [741, 303] width 107 height 10
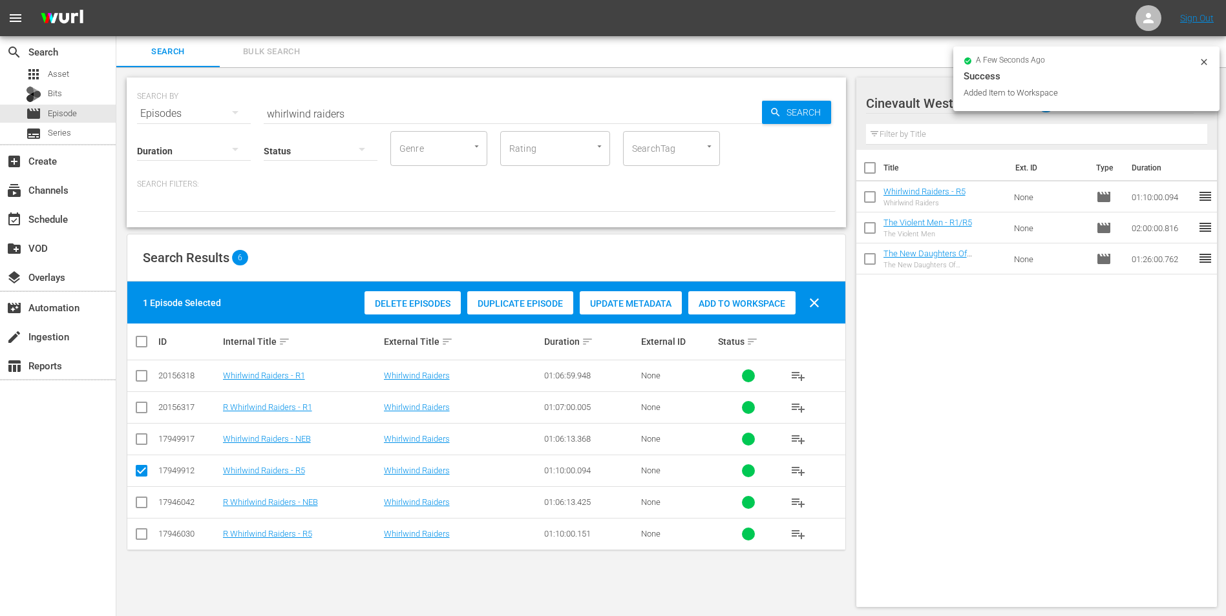
click at [470, 102] on input "whirlwind raiders" at bounding box center [513, 113] width 498 height 31
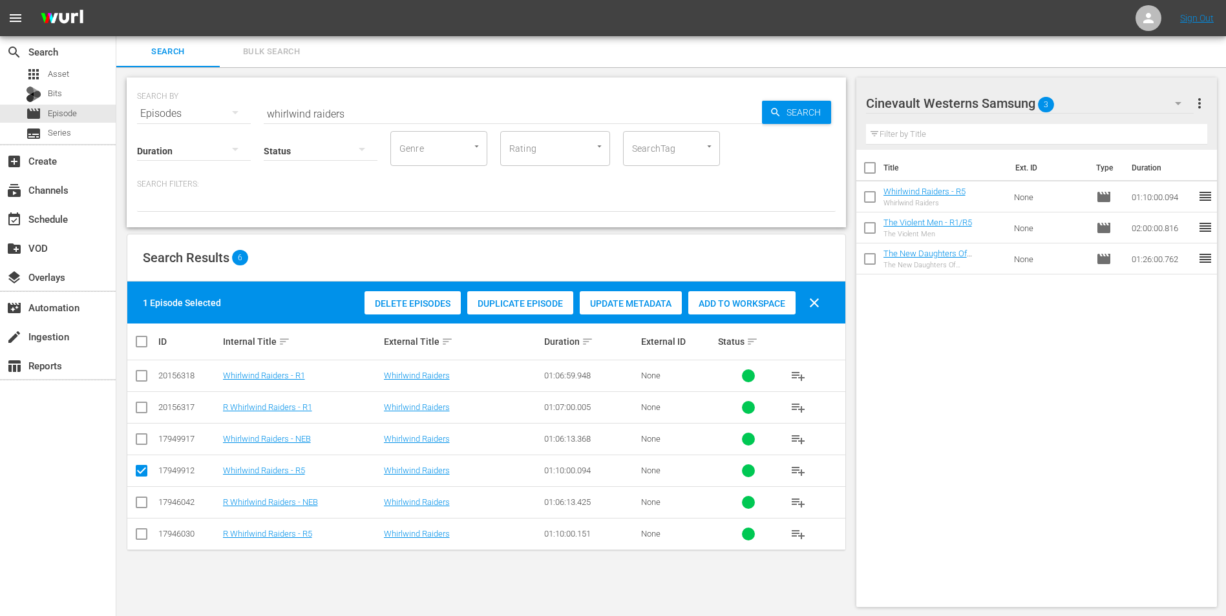
click at [826, 615] on div "SEARCH BY Search By Episodes Search ID, Title, Description, Keywords, or Catego…" at bounding box center [486, 342] width 740 height 550
click at [628, 127] on input "whirlwind raiders" at bounding box center [513, 113] width 498 height 31
click at [629, 123] on div "Search ID, Title, Description, Keywords, or Category whirlwind raiders" at bounding box center [513, 113] width 498 height 31
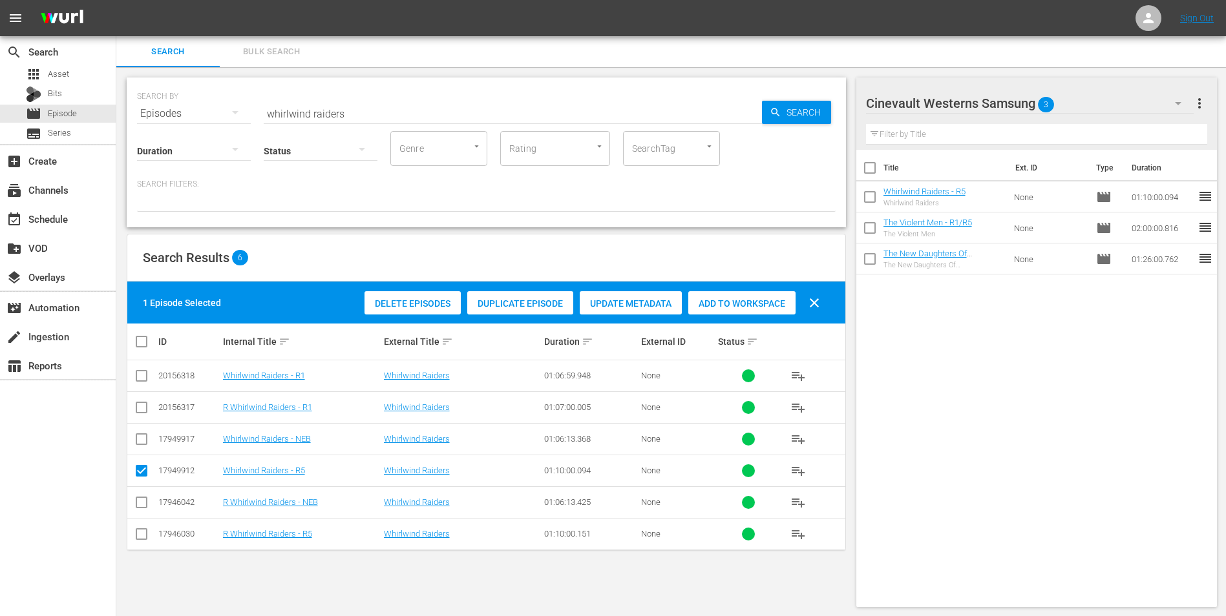
click at [625, 103] on input "whirlwind raiders" at bounding box center [513, 113] width 498 height 31
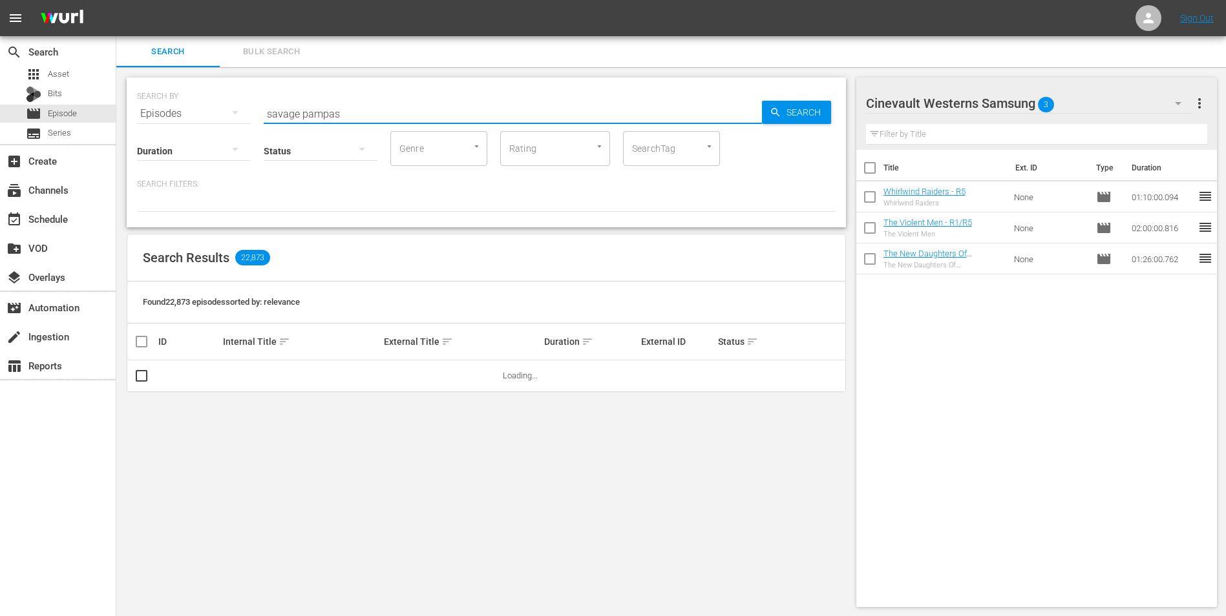
type input "savage pampas"
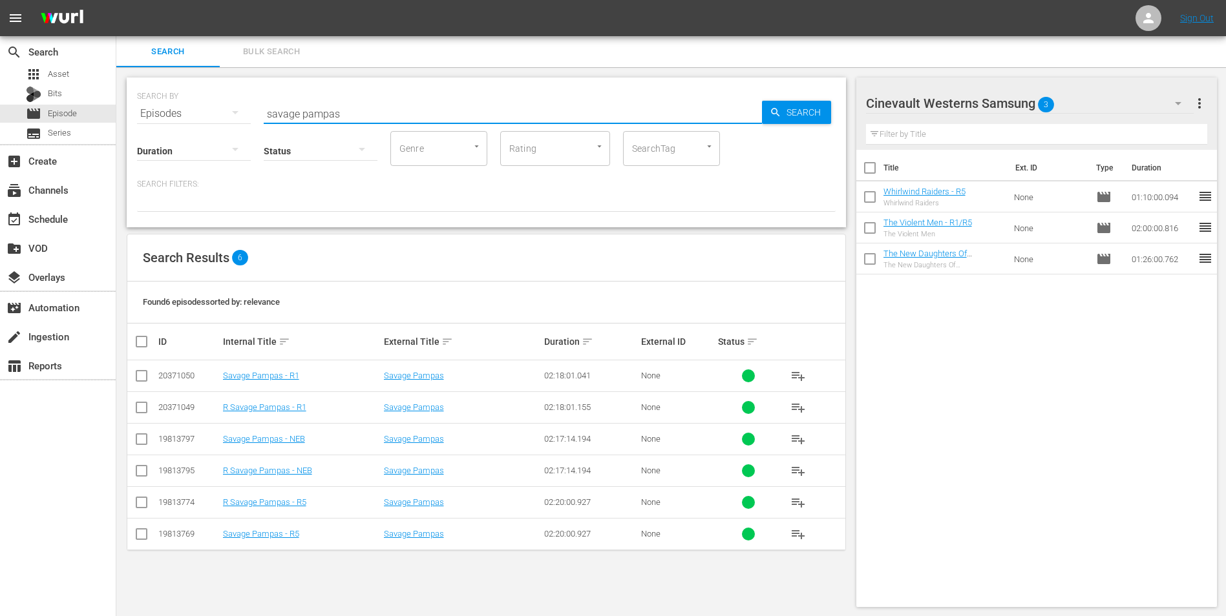
click at [141, 379] on input "checkbox" at bounding box center [142, 379] width 16 height 16
checkbox input "true"
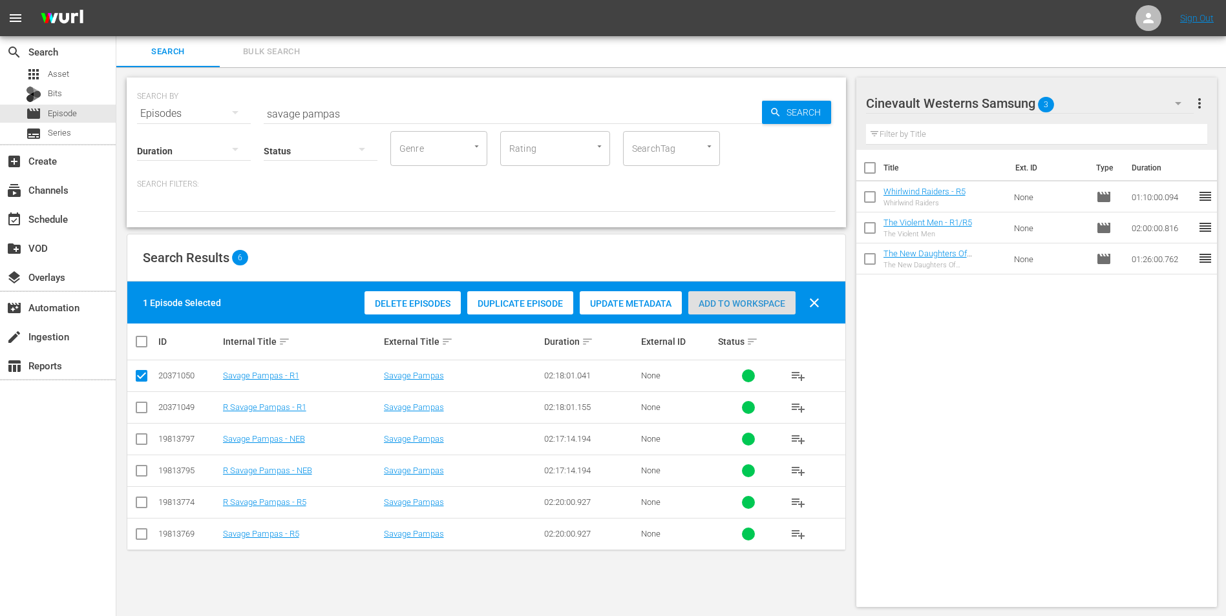
click at [762, 298] on span "Add to Workspace" at bounding box center [741, 303] width 107 height 10
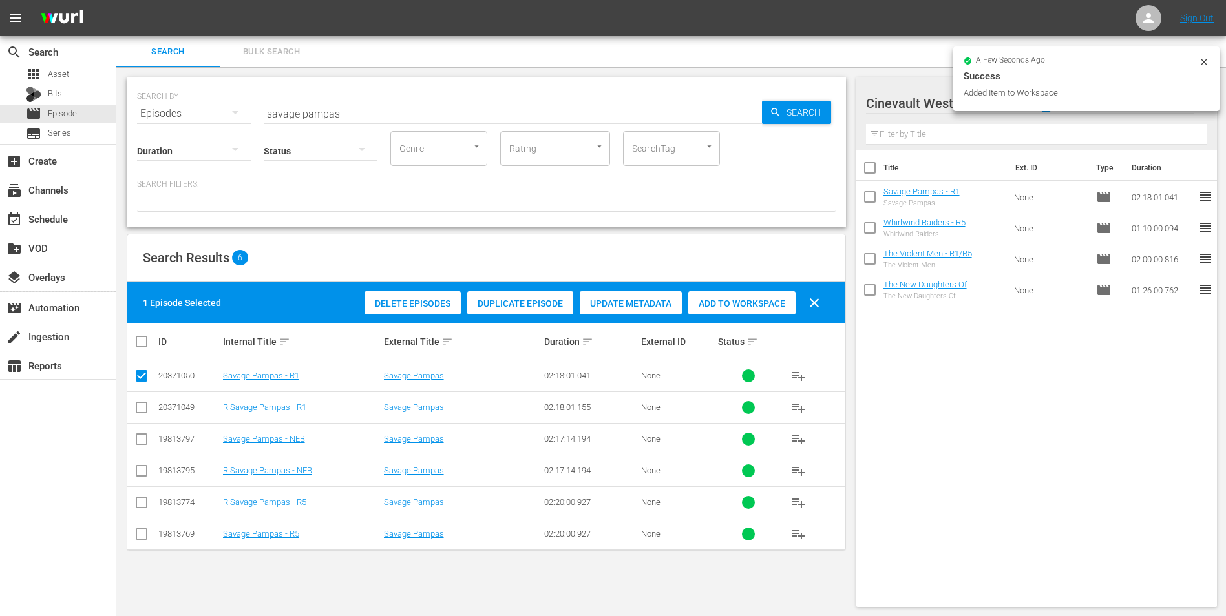
click at [1203, 59] on icon at bounding box center [1203, 62] width 10 height 10
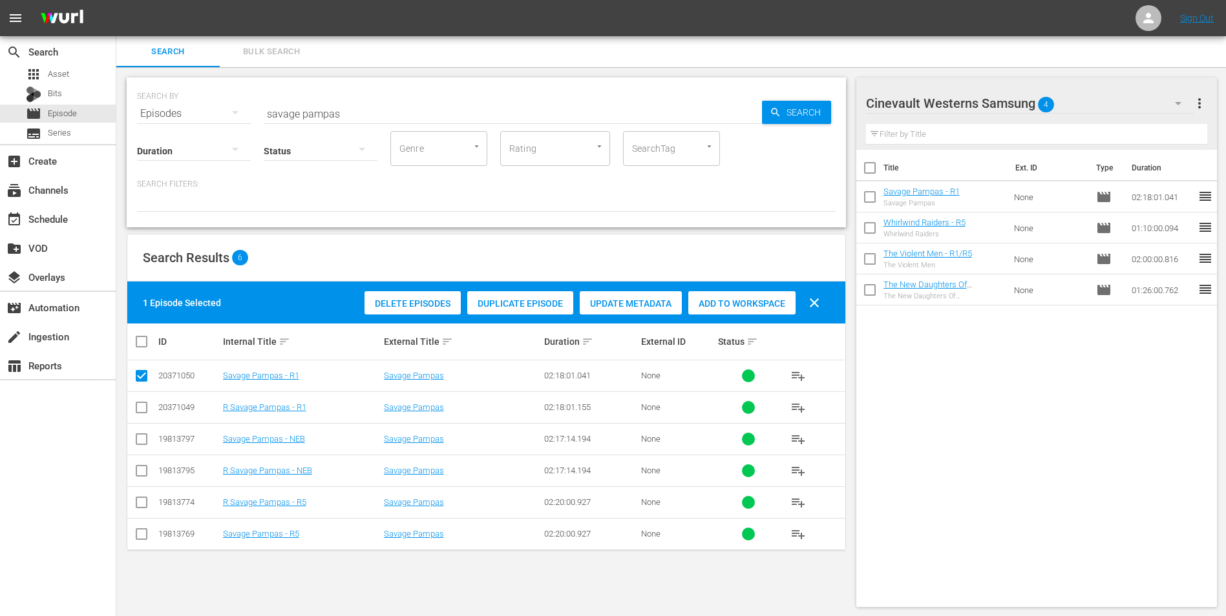
click at [1118, 94] on div "Cinevault Westerns Samsung 4" at bounding box center [1030, 103] width 328 height 36
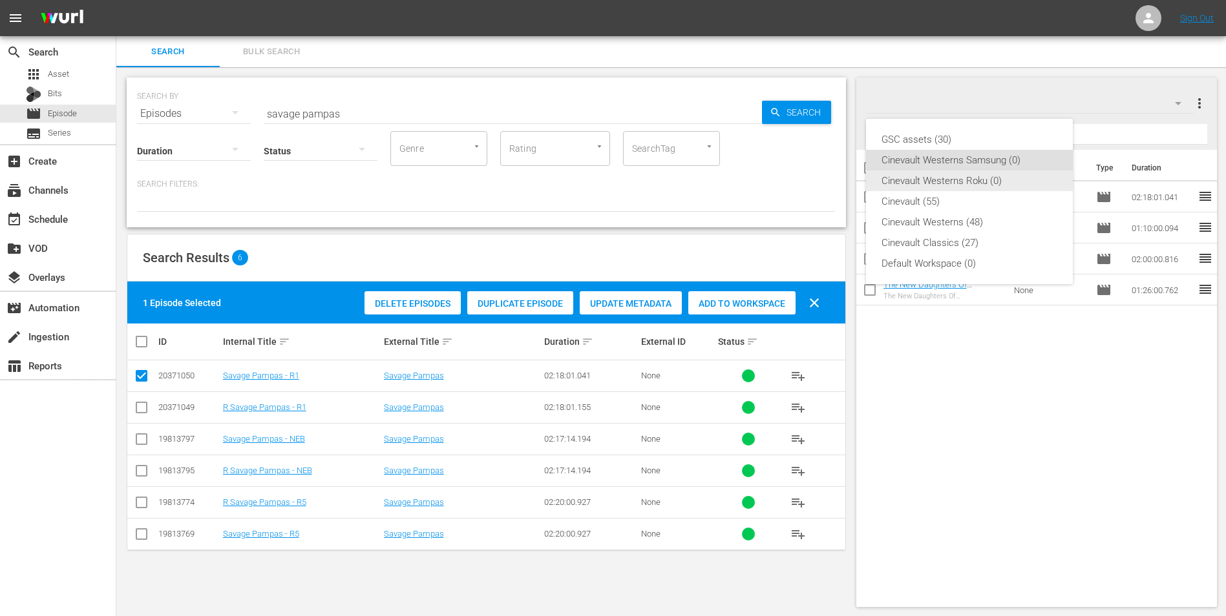
click at [1006, 175] on div "Cinevault Westerns Roku (0)" at bounding box center [969, 181] width 176 height 21
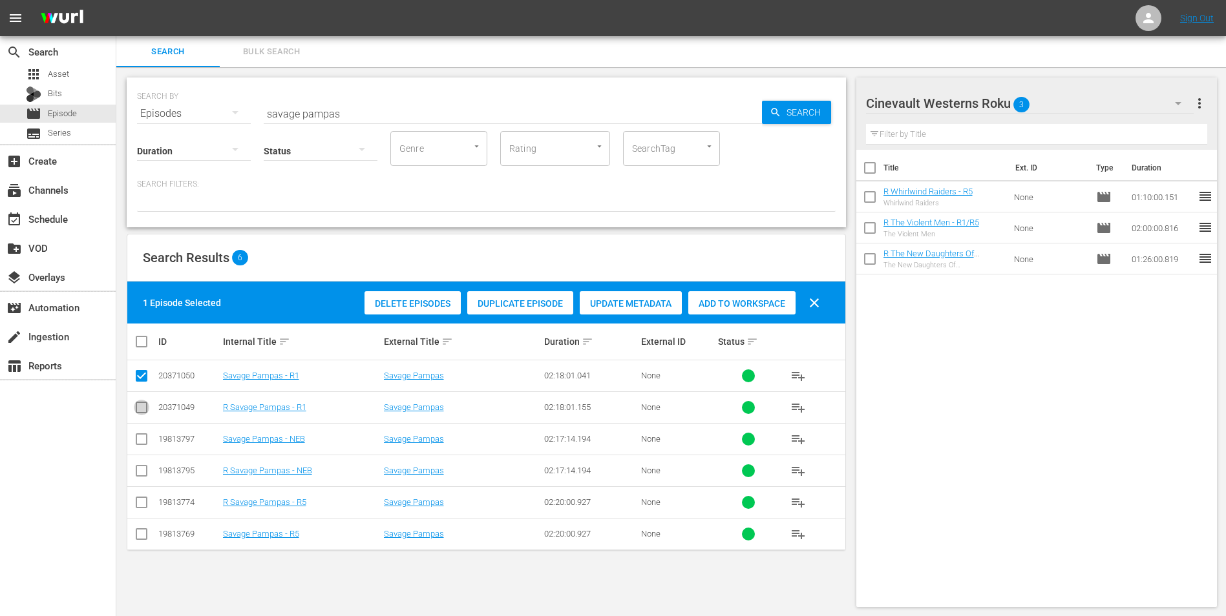
click at [134, 408] on input "checkbox" at bounding box center [142, 411] width 16 height 16
checkbox input "true"
click at [140, 372] on input "checkbox" at bounding box center [142, 379] width 16 height 16
checkbox input "false"
click at [707, 311] on div "Add to Workspace" at bounding box center [741, 303] width 107 height 25
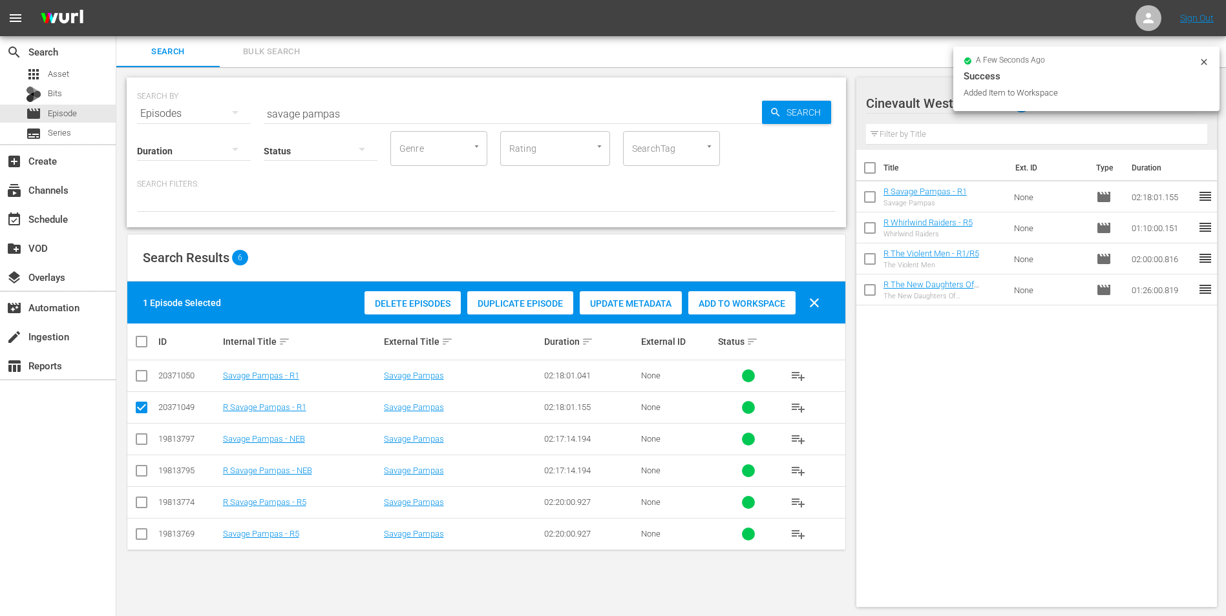
click at [605, 103] on input "savage pampas" at bounding box center [513, 113] width 498 height 31
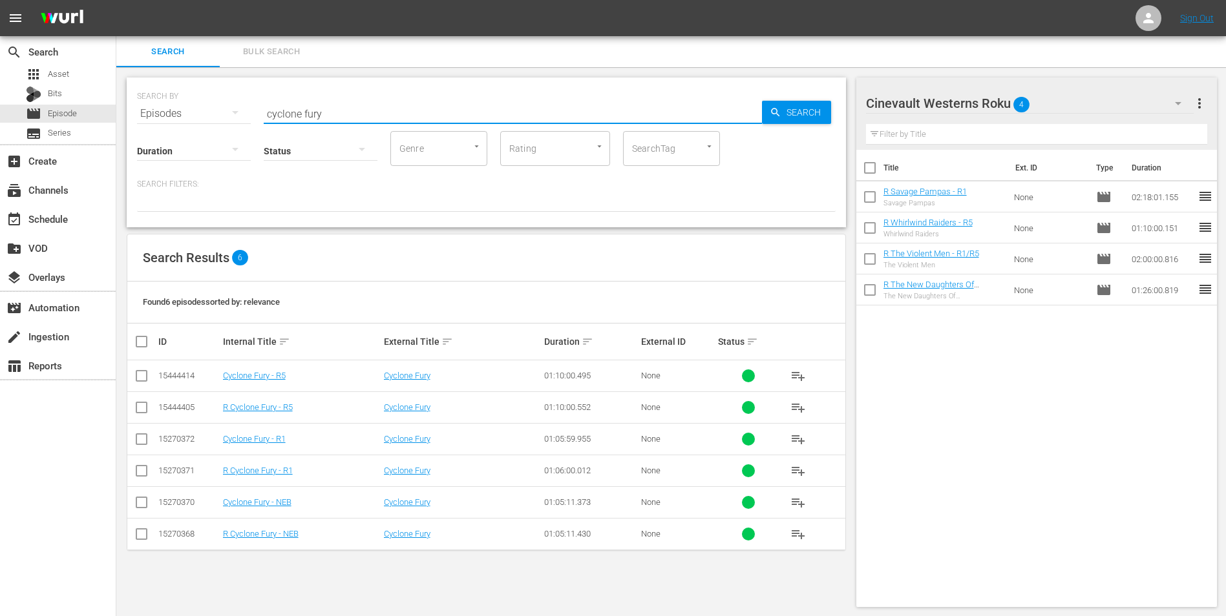
type input "cyclone fury"
click at [135, 470] on input "checkbox" at bounding box center [142, 474] width 16 height 16
checkbox input "true"
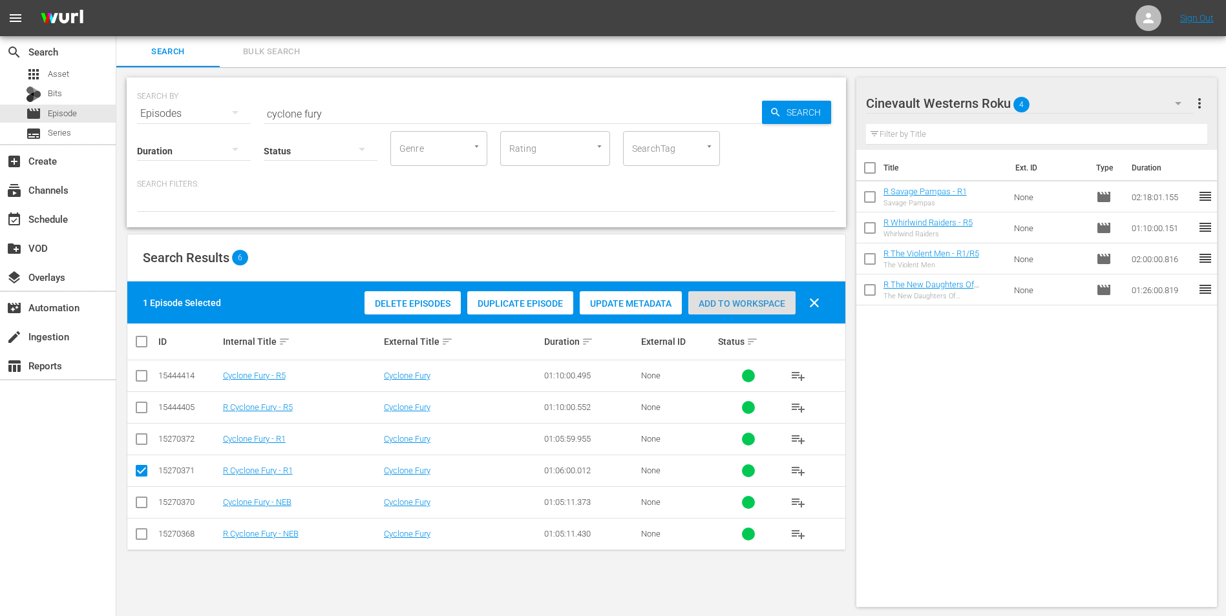
click at [788, 298] on span "Add to Workspace" at bounding box center [741, 303] width 107 height 10
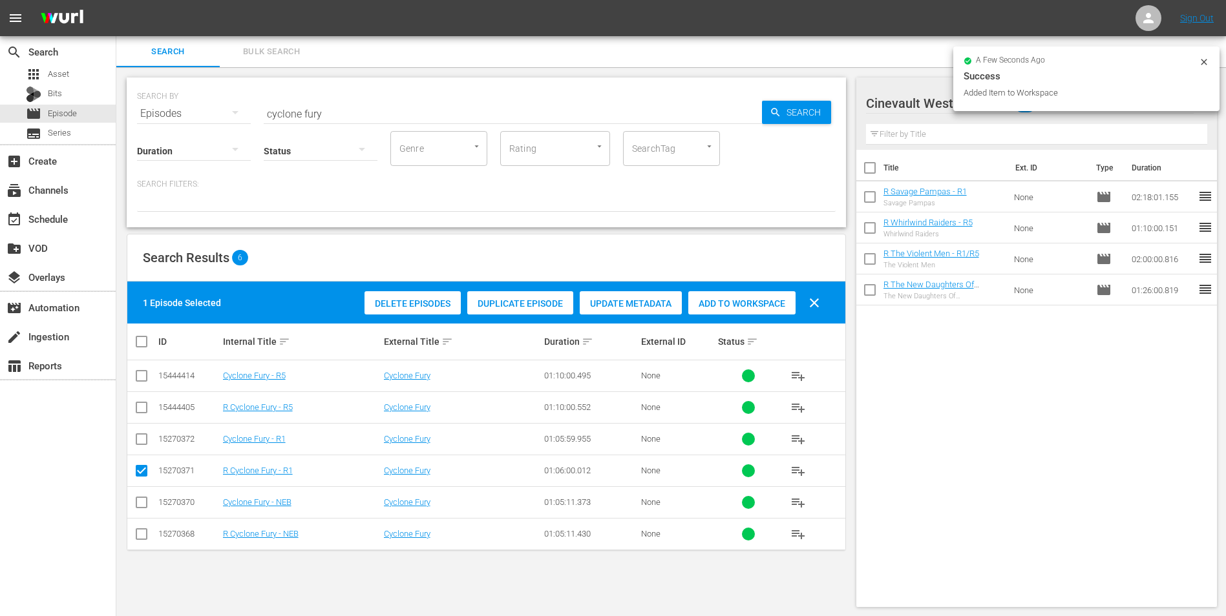
click at [1203, 59] on icon at bounding box center [1203, 62] width 10 height 10
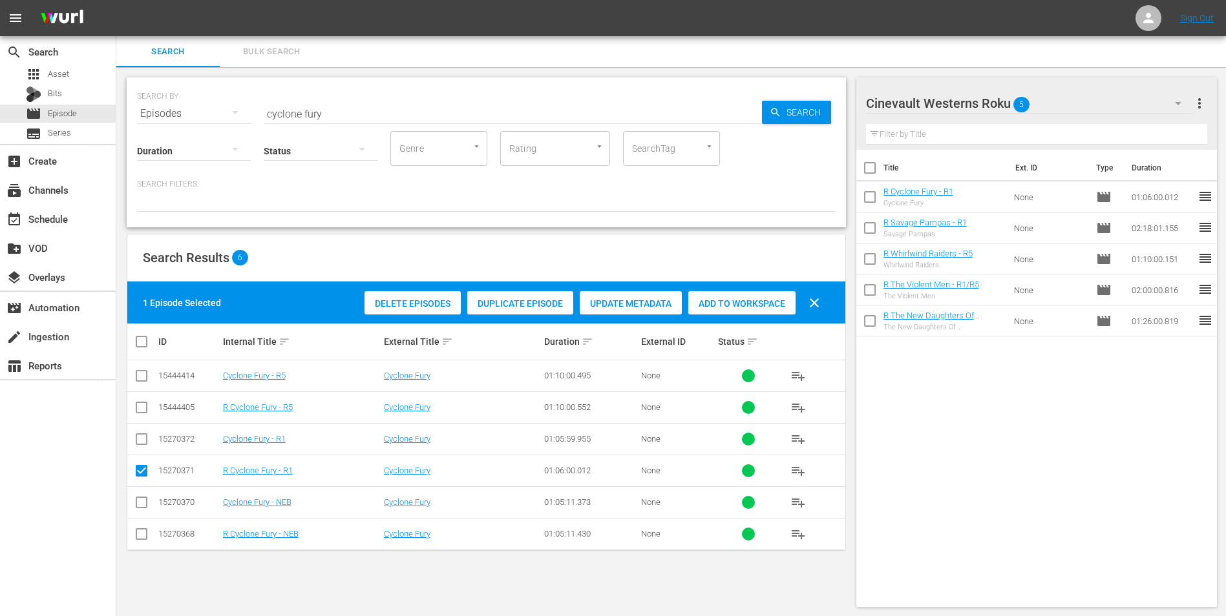
click at [1126, 95] on div "Cinevault Westerns Roku 5" at bounding box center [1030, 103] width 328 height 36
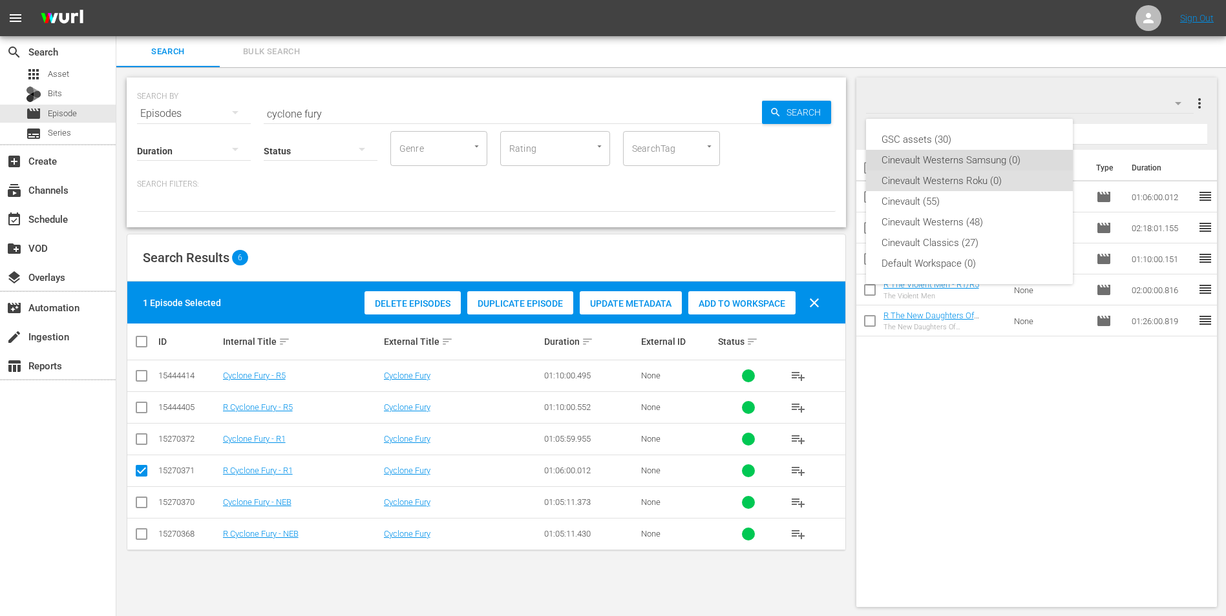
click at [1003, 162] on div "Cinevault Westerns Samsung (0)" at bounding box center [969, 160] width 176 height 21
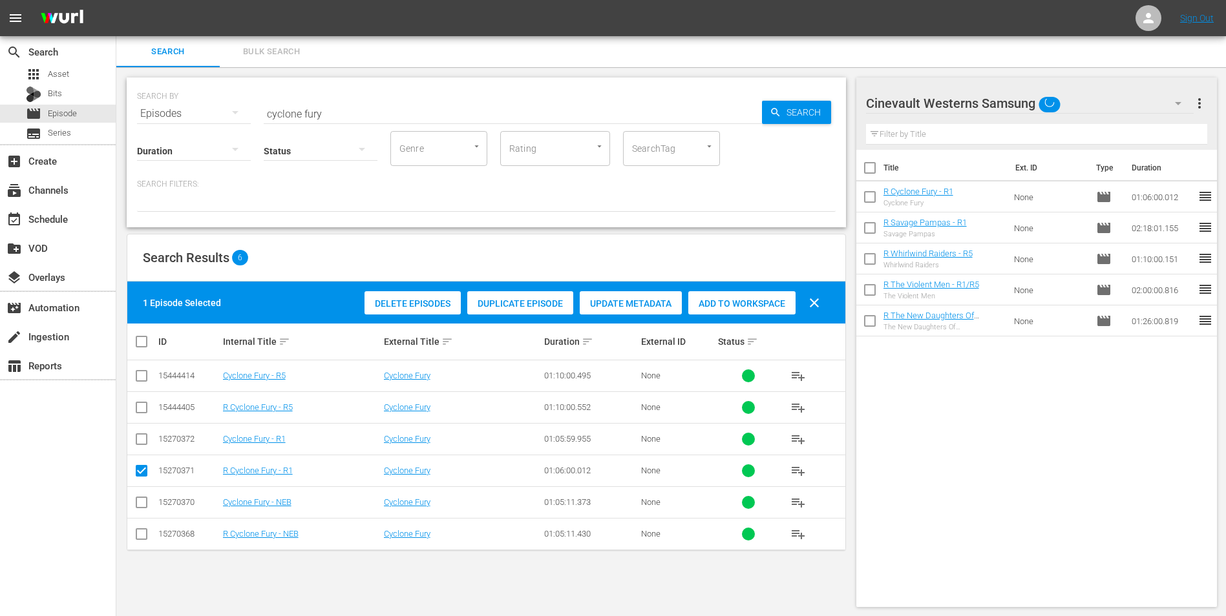
click at [143, 446] on input "checkbox" at bounding box center [142, 442] width 16 height 16
checkbox input "true"
click at [139, 469] on input "checkbox" at bounding box center [142, 474] width 16 height 16
checkbox input "false"
click at [743, 298] on span "Add to Workspace" at bounding box center [741, 303] width 107 height 10
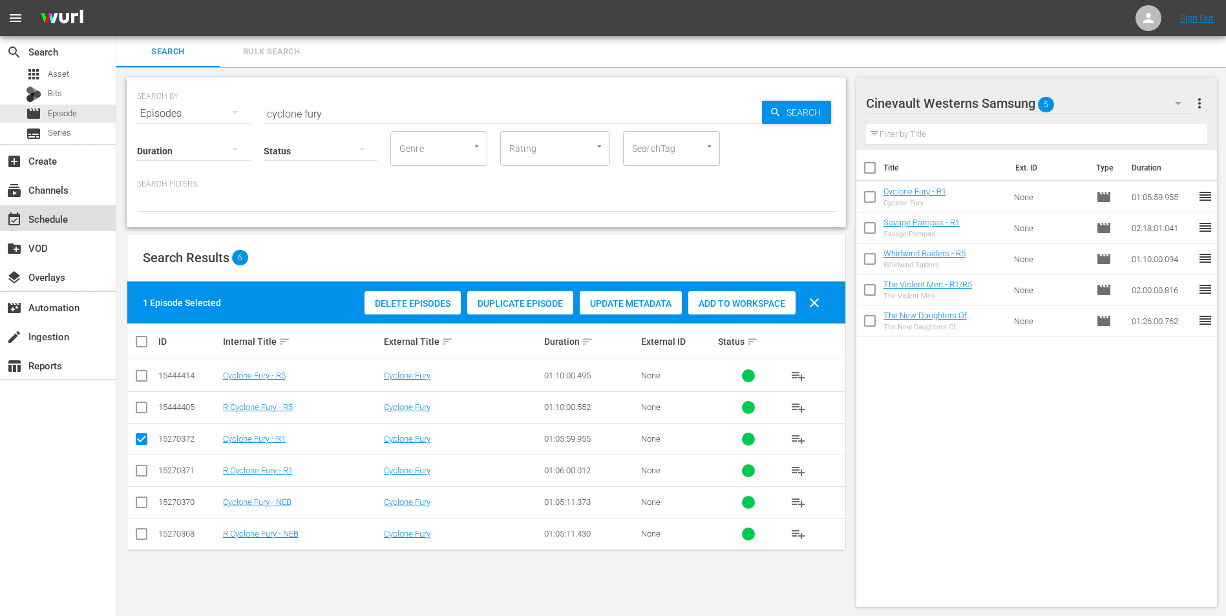
click at [59, 213] on div "event_available Schedule" at bounding box center [36, 217] width 72 height 12
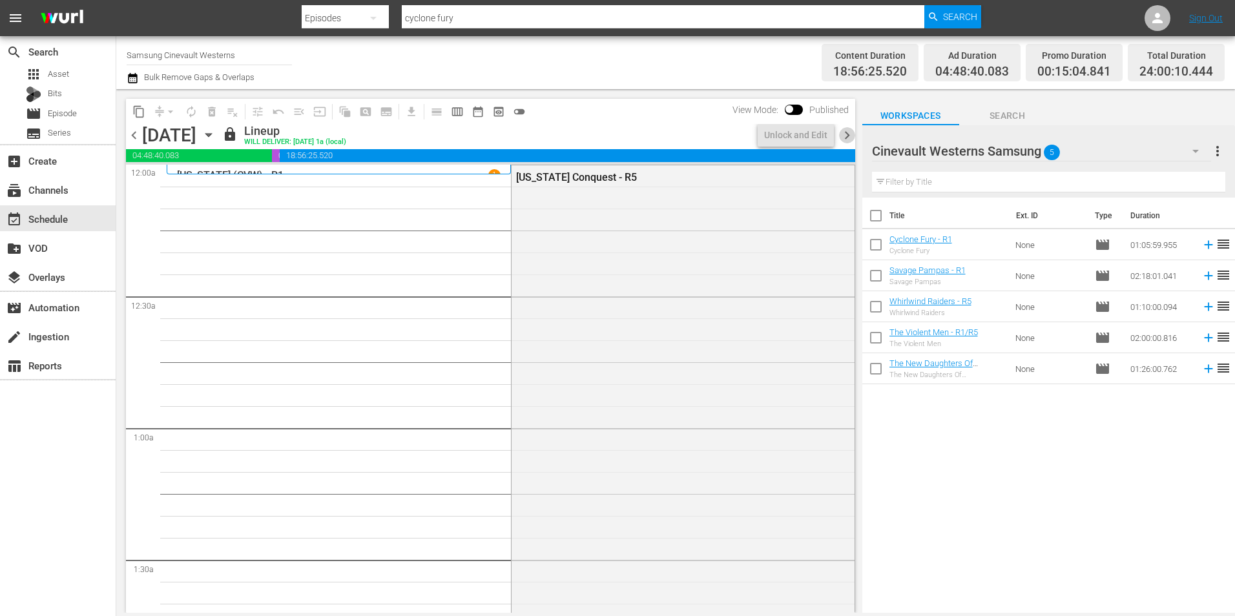
click at [846, 138] on span "chevron_right" at bounding box center [847, 135] width 16 height 16
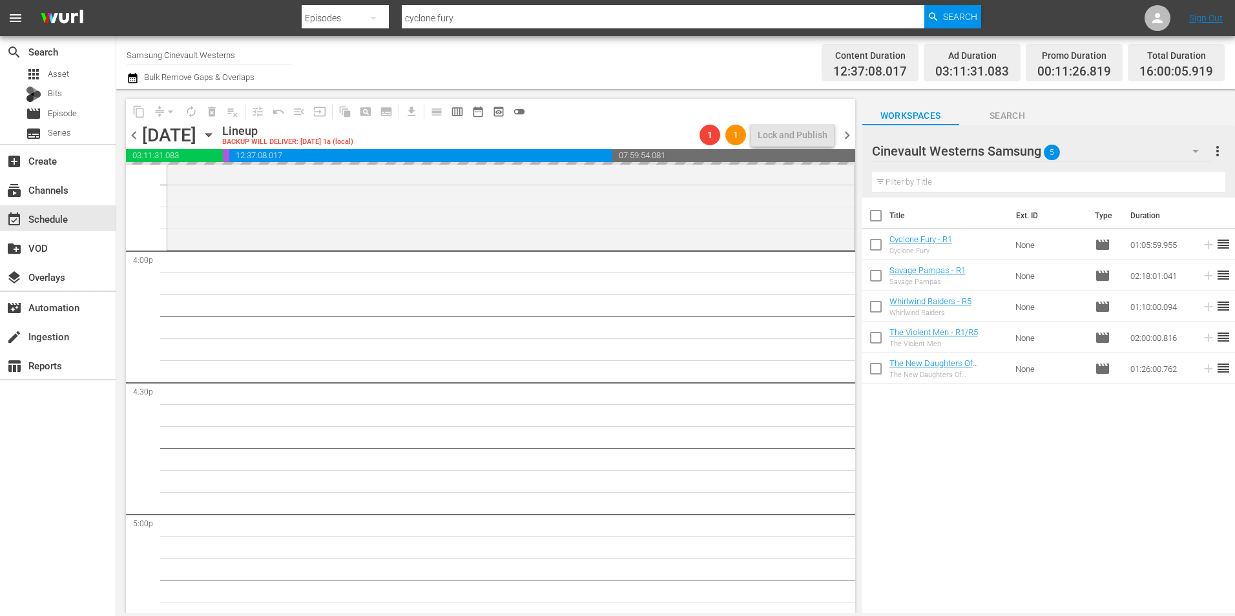
scroll to position [4135, 0]
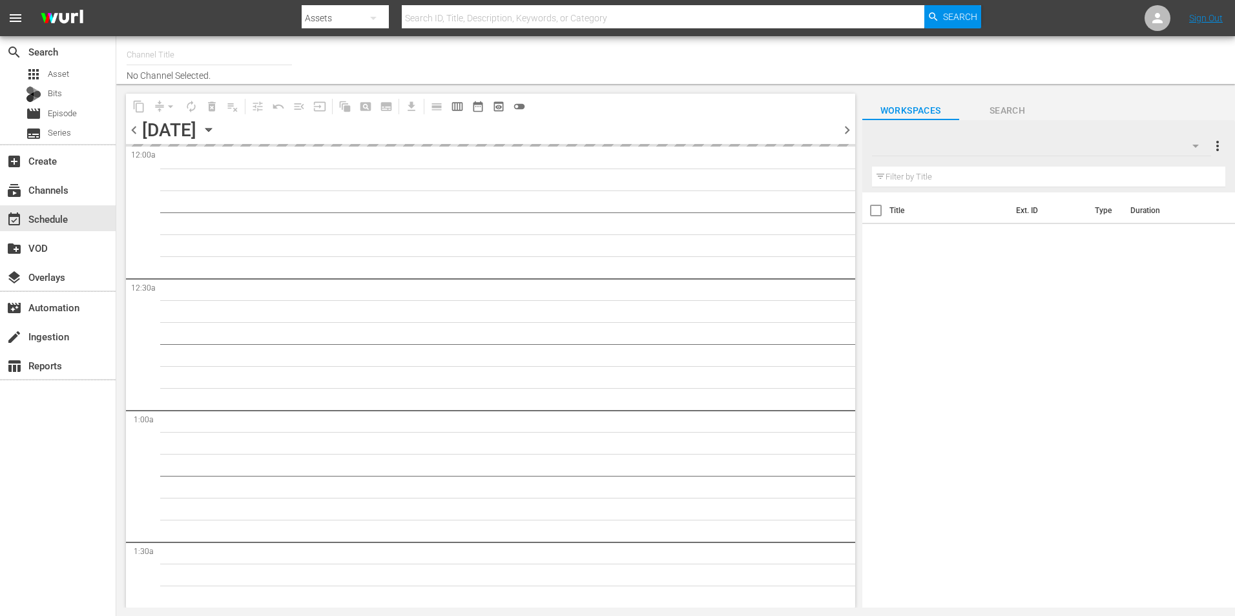
type input "Samsung Cinevault Westerns (690)"
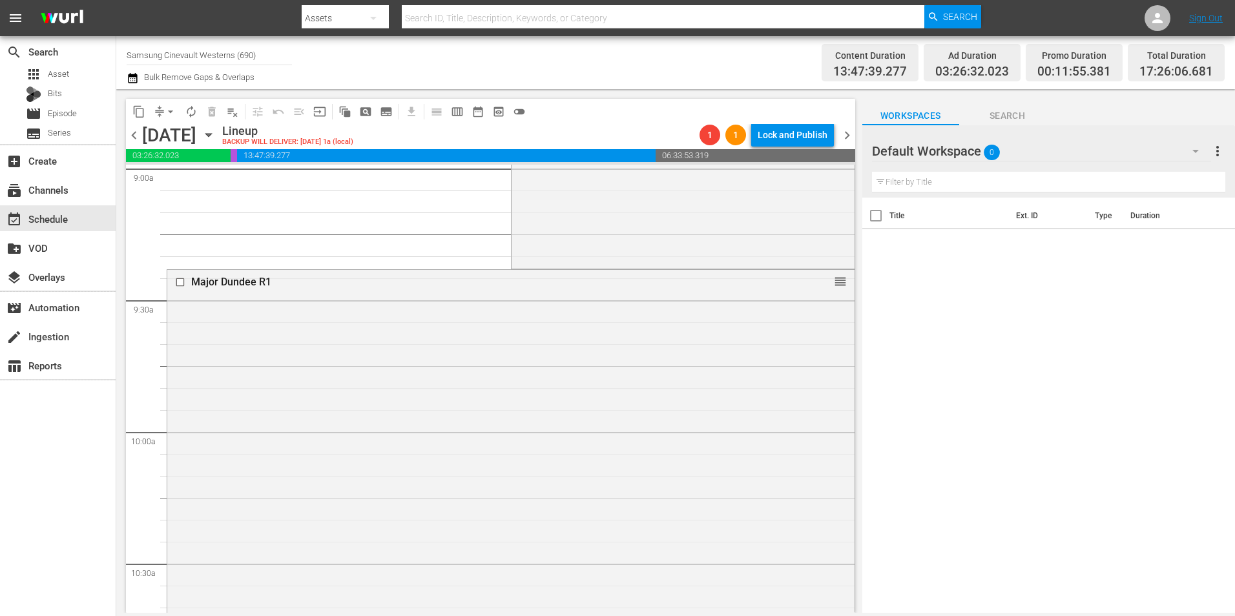
scroll to position [2885, 0]
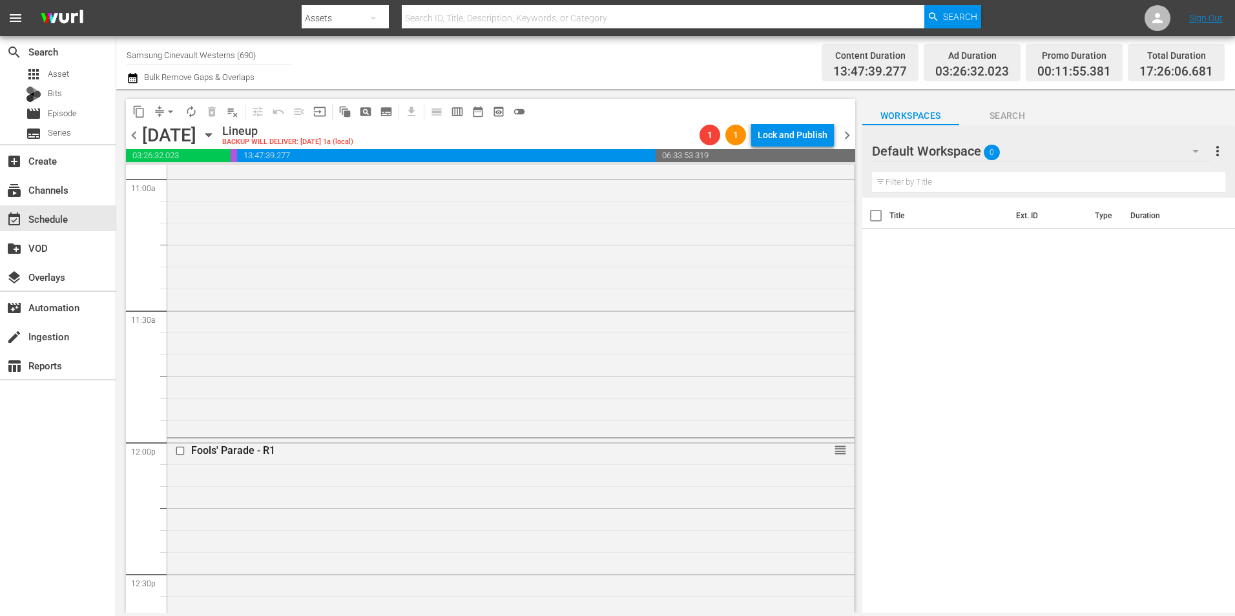
click at [1100, 141] on div "Default Workspace 0" at bounding box center [1041, 151] width 339 height 36
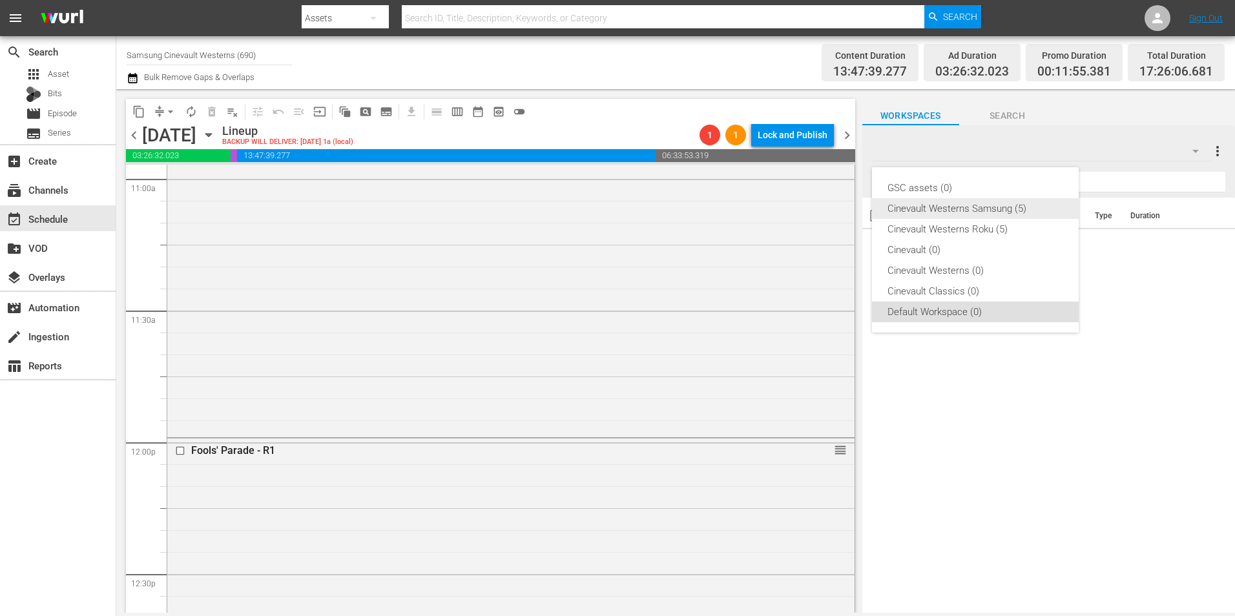
click at [981, 215] on div "Cinevault Westerns Samsung (5)" at bounding box center [976, 208] width 176 height 21
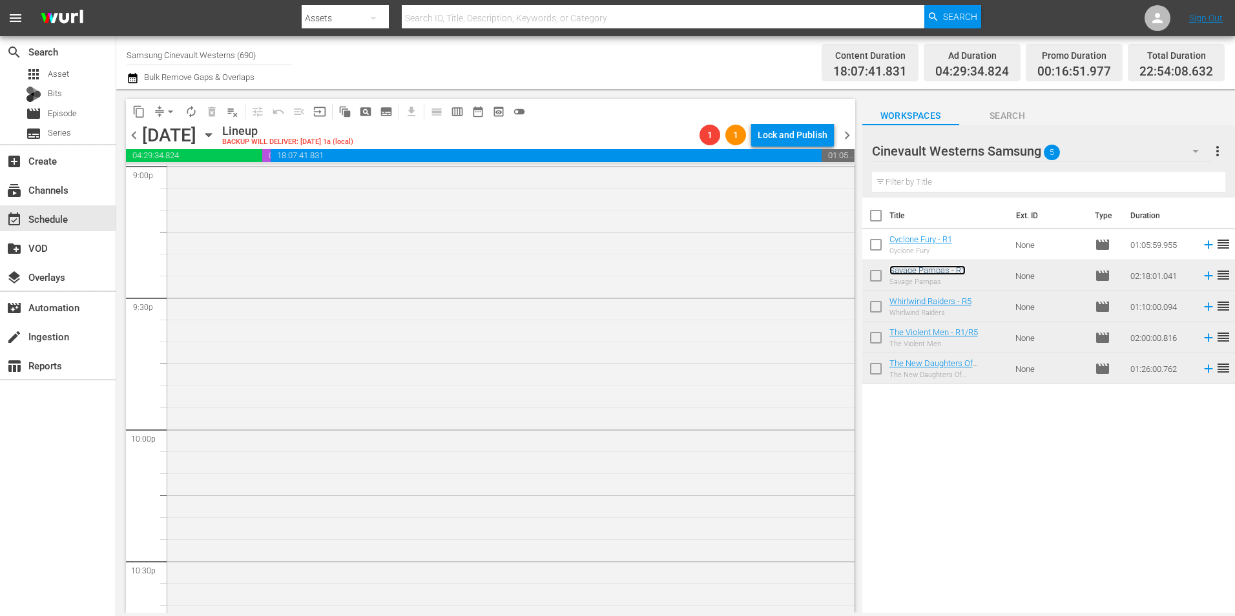
scroll to position [5857, 0]
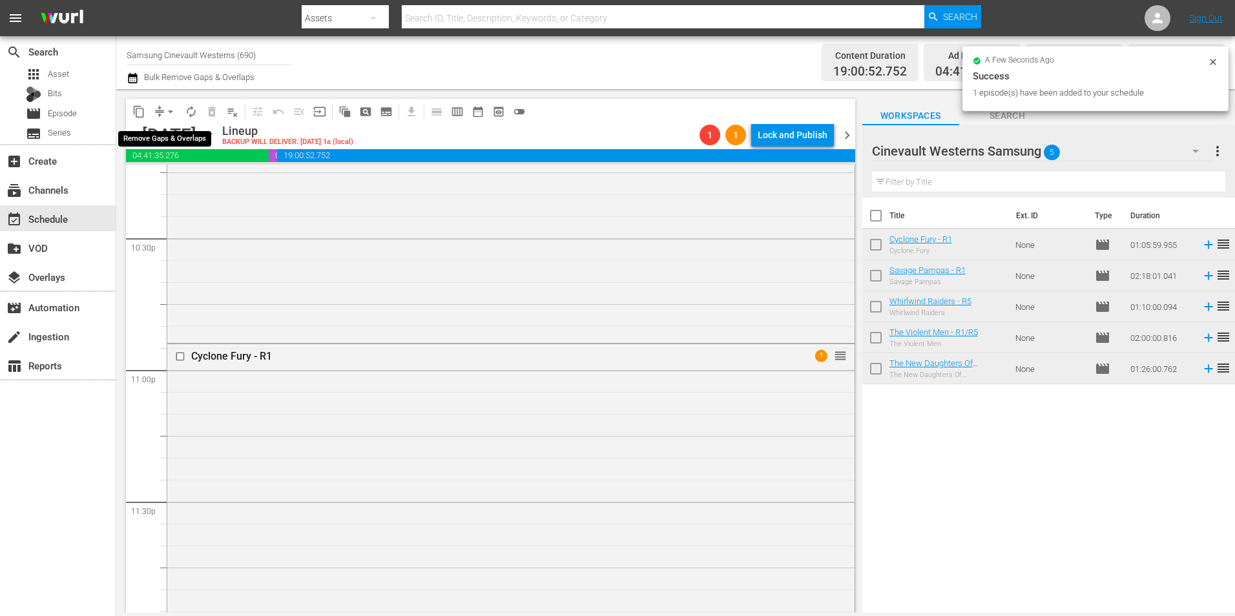
click at [171, 108] on span "arrow_drop_down" at bounding box center [170, 111] width 13 height 13
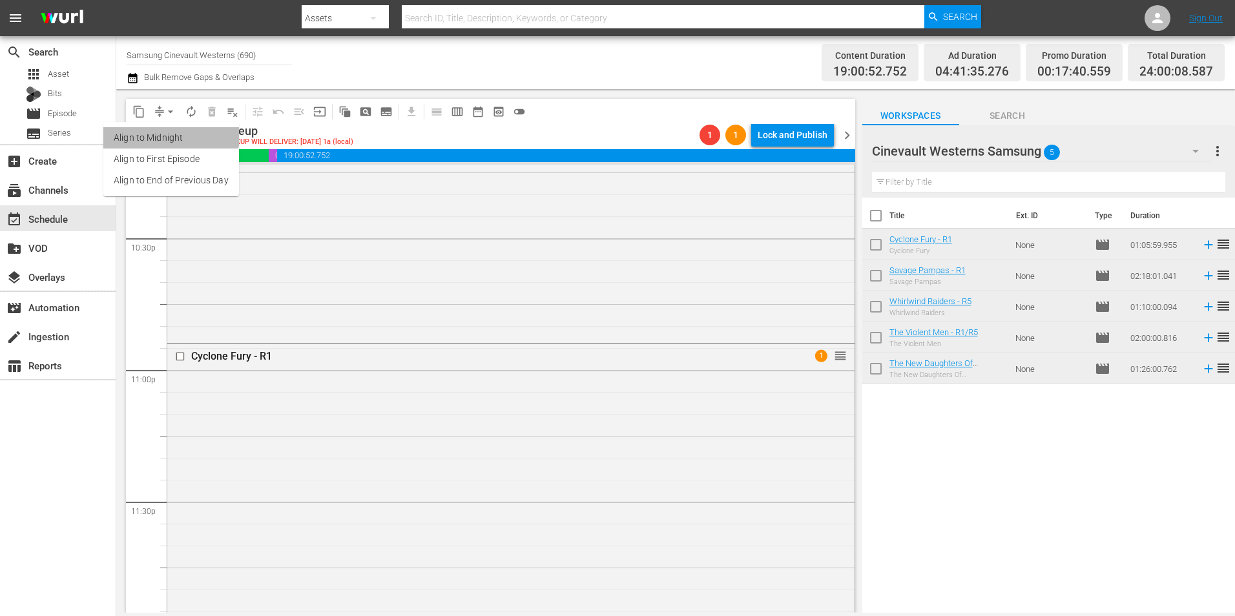
click at [171, 129] on li "Align to Midnight" at bounding box center [171, 137] width 136 height 21
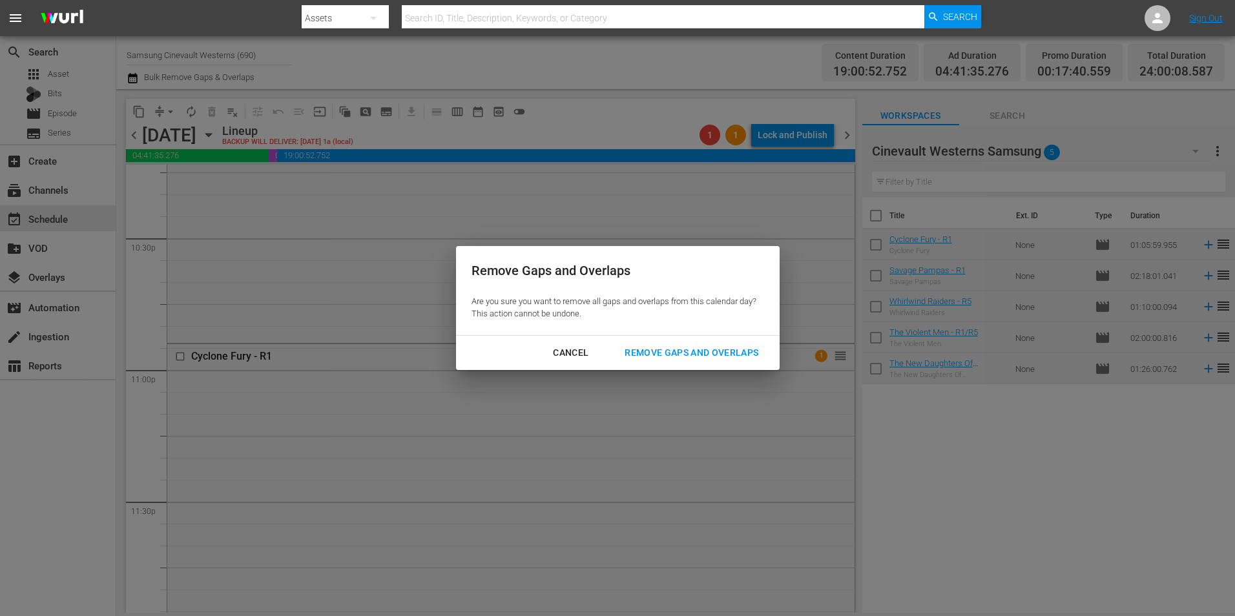
click at [667, 348] on div "Remove Gaps and Overlaps" at bounding box center [691, 353] width 154 height 16
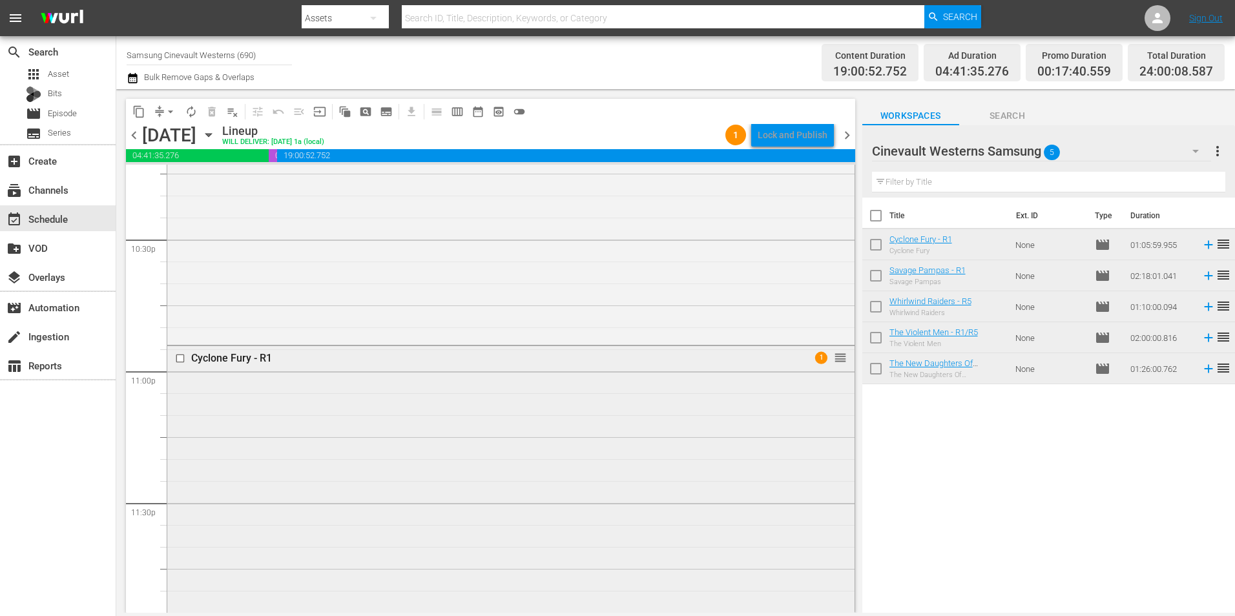
scroll to position [5879, 0]
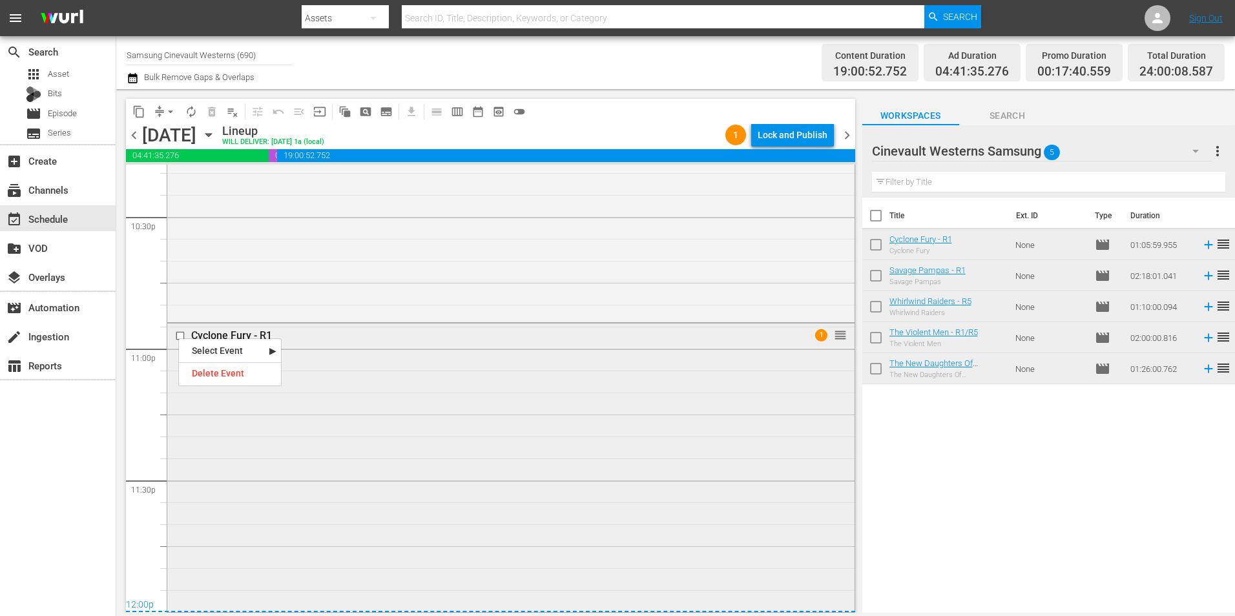
click at [180, 335] on input "checkbox" at bounding box center [182, 336] width 14 height 11
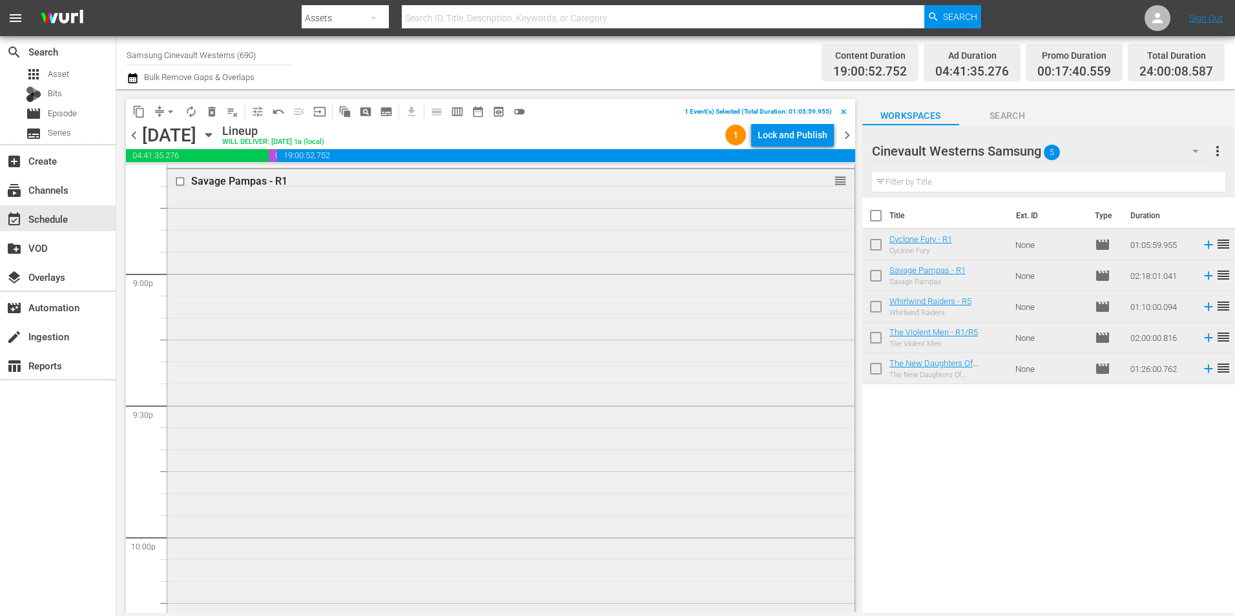
scroll to position [5297, 0]
click at [181, 308] on input "checkbox" at bounding box center [182, 311] width 14 height 11
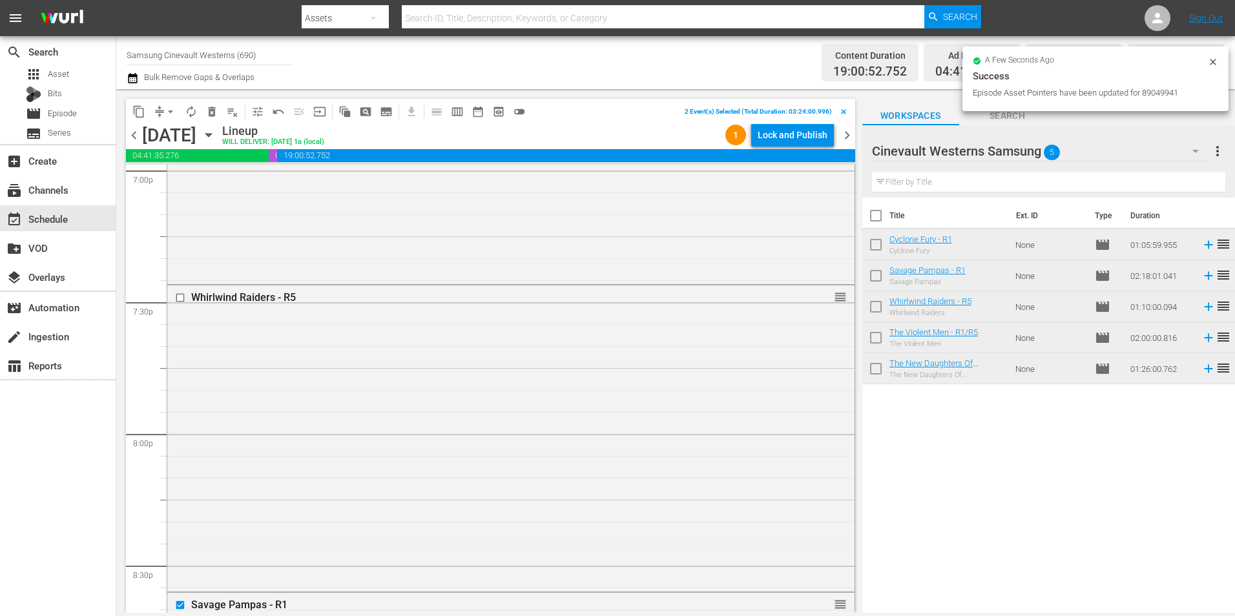
scroll to position [4974, 0]
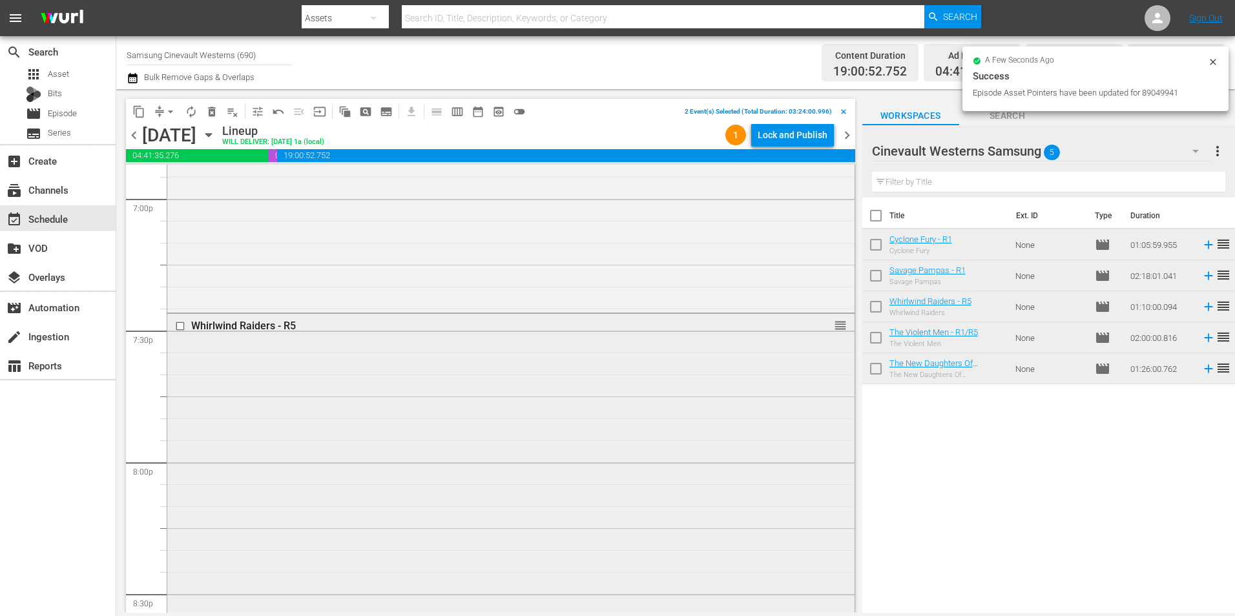
click at [180, 324] on input "checkbox" at bounding box center [182, 326] width 14 height 11
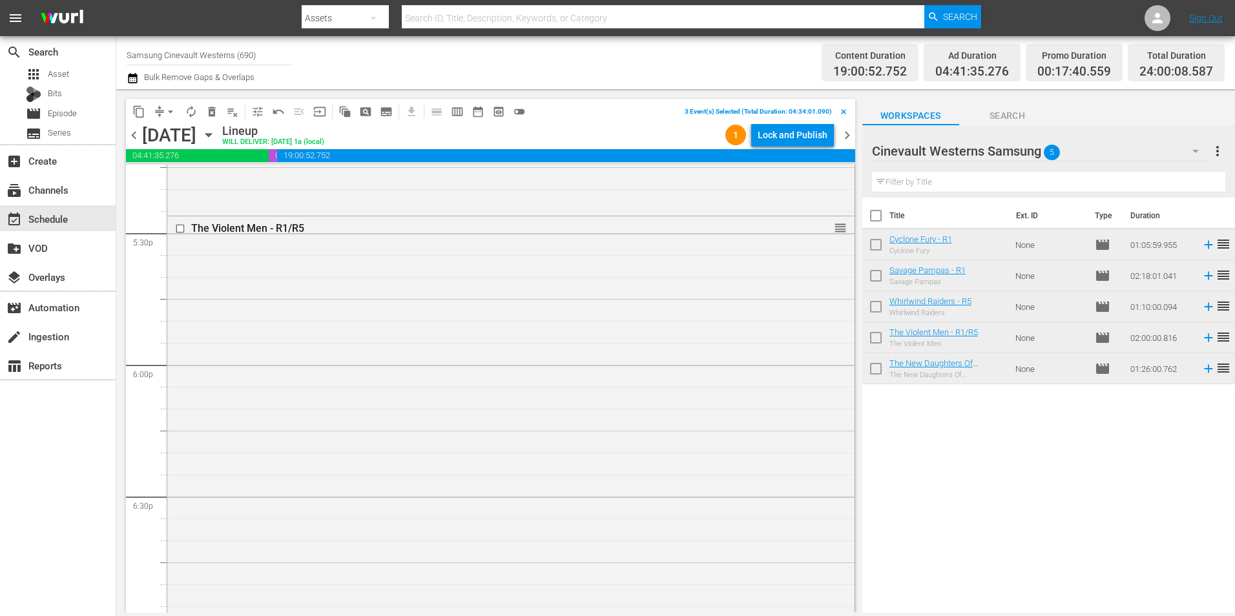
scroll to position [4522, 0]
click at [180, 253] on input "checkbox" at bounding box center [182, 251] width 14 height 11
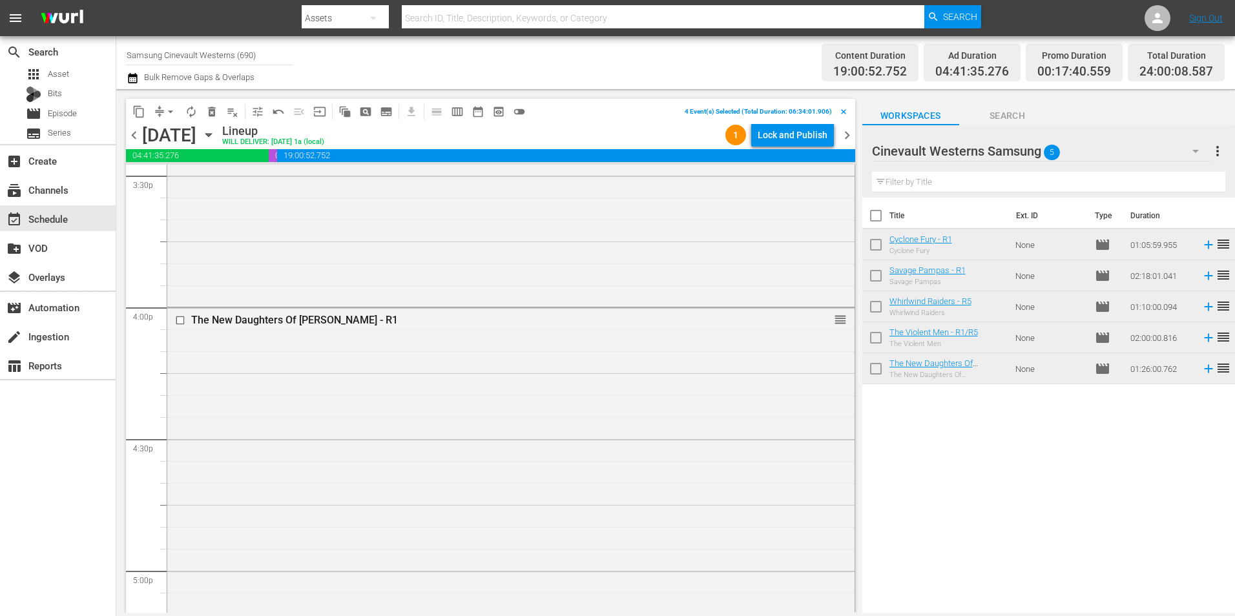
scroll to position [4070, 0]
click at [180, 328] on input "checkbox" at bounding box center [182, 325] width 14 height 11
click at [132, 120] on button "content_copy" at bounding box center [139, 111] width 21 height 21
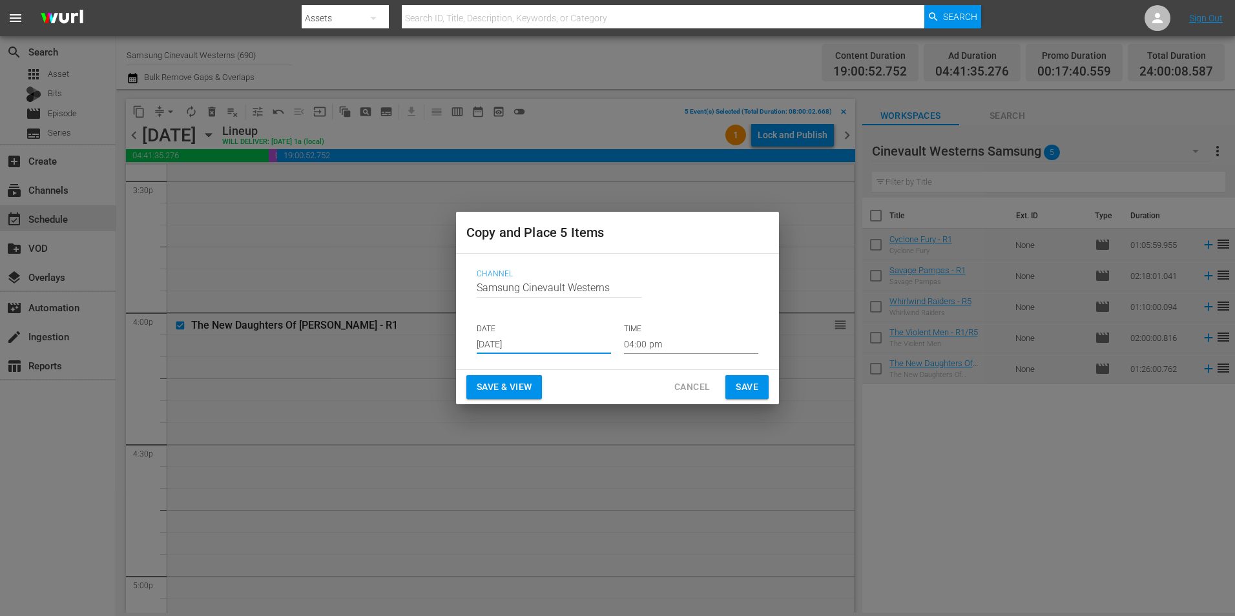
click at [536, 351] on input "[DATE]" at bounding box center [544, 344] width 134 height 19
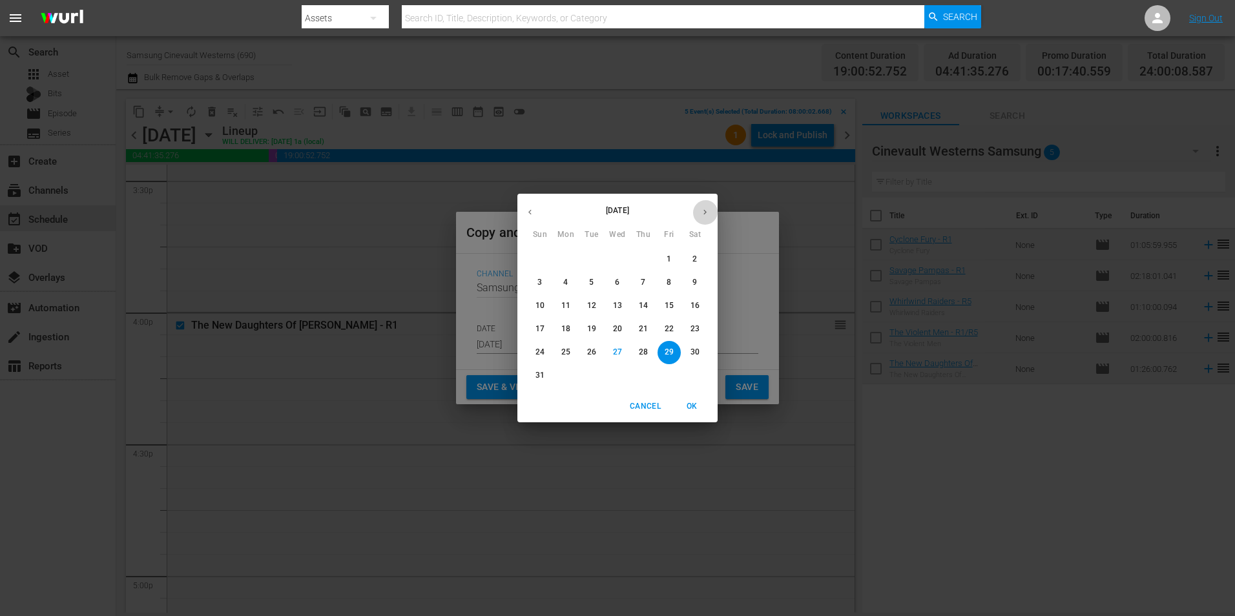
click at [708, 215] on icon "button" at bounding box center [705, 212] width 10 height 10
click at [539, 302] on p "14" at bounding box center [540, 305] width 9 height 11
type input "Sep 14th 2025"
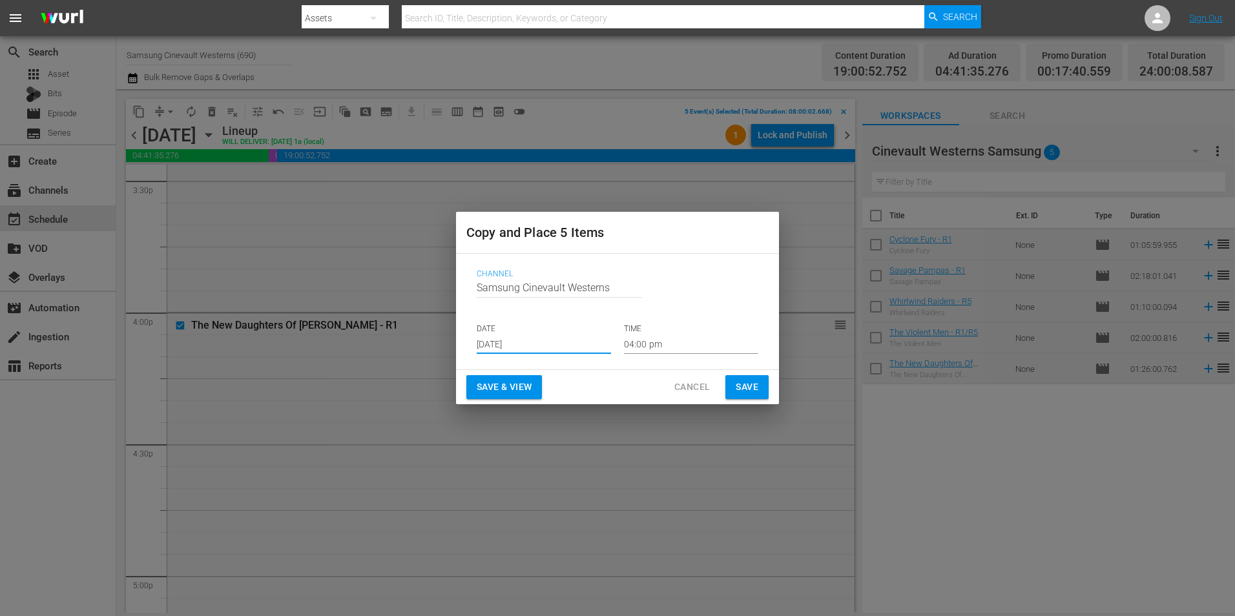
click at [676, 343] on input "04:00 pm" at bounding box center [691, 344] width 134 height 19
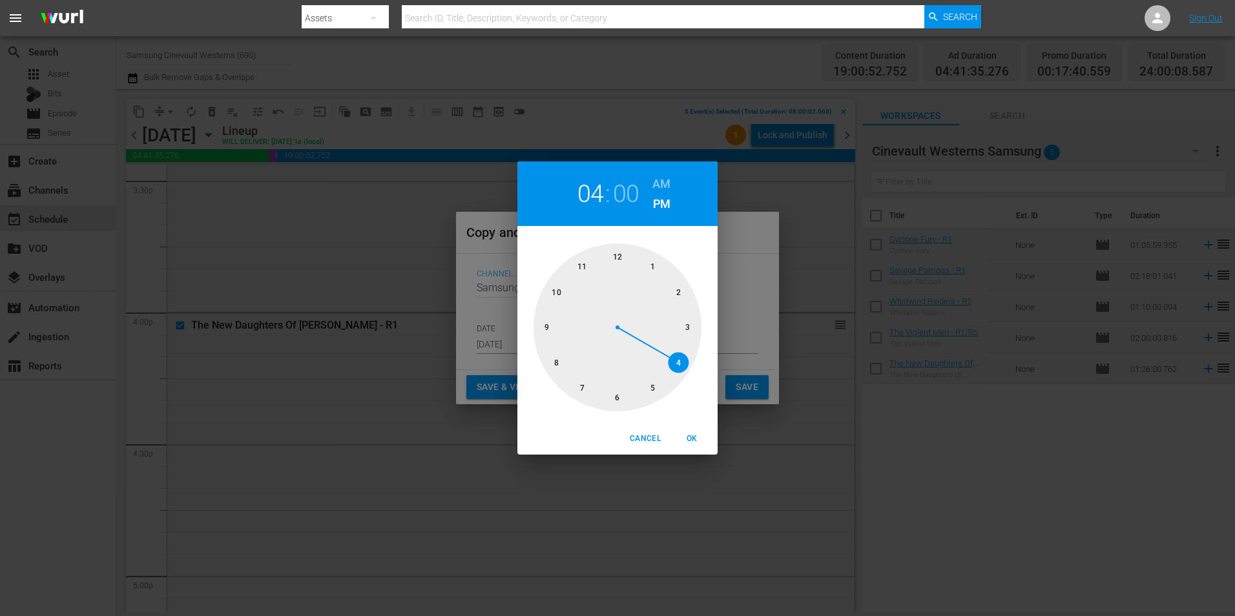
click at [622, 253] on div at bounding box center [618, 328] width 168 height 168
click at [660, 180] on h6 "AM" at bounding box center [662, 184] width 18 height 21
click at [689, 435] on span "OK" at bounding box center [691, 439] width 31 height 14
type input "12:00 am"
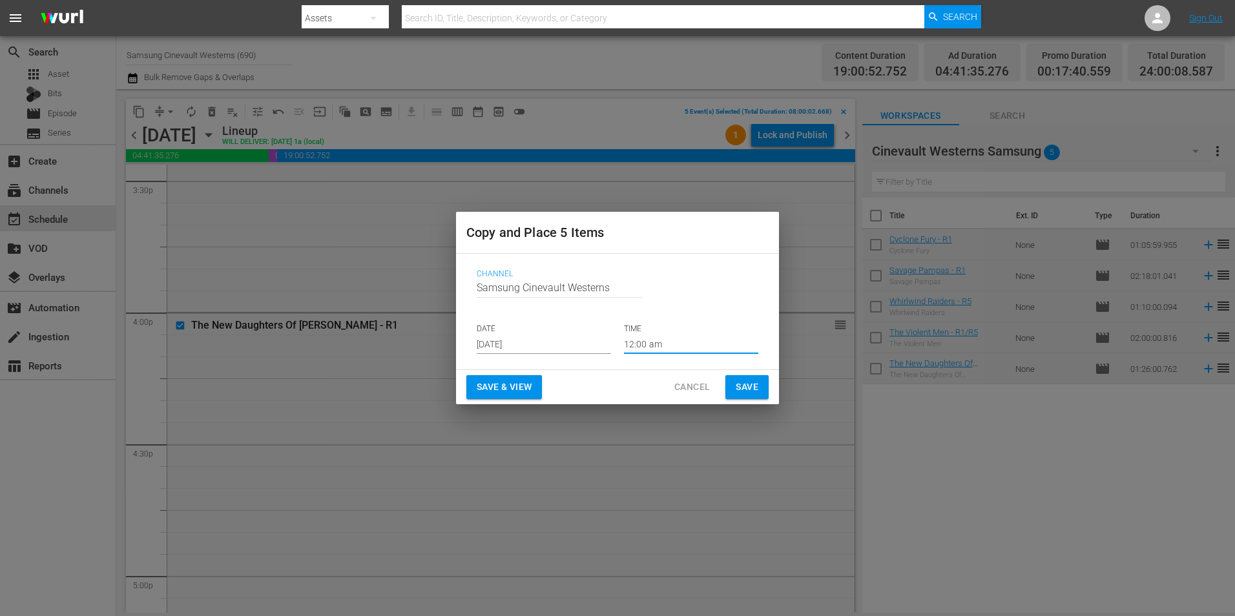
click at [742, 381] on span "Save" at bounding box center [747, 387] width 23 height 16
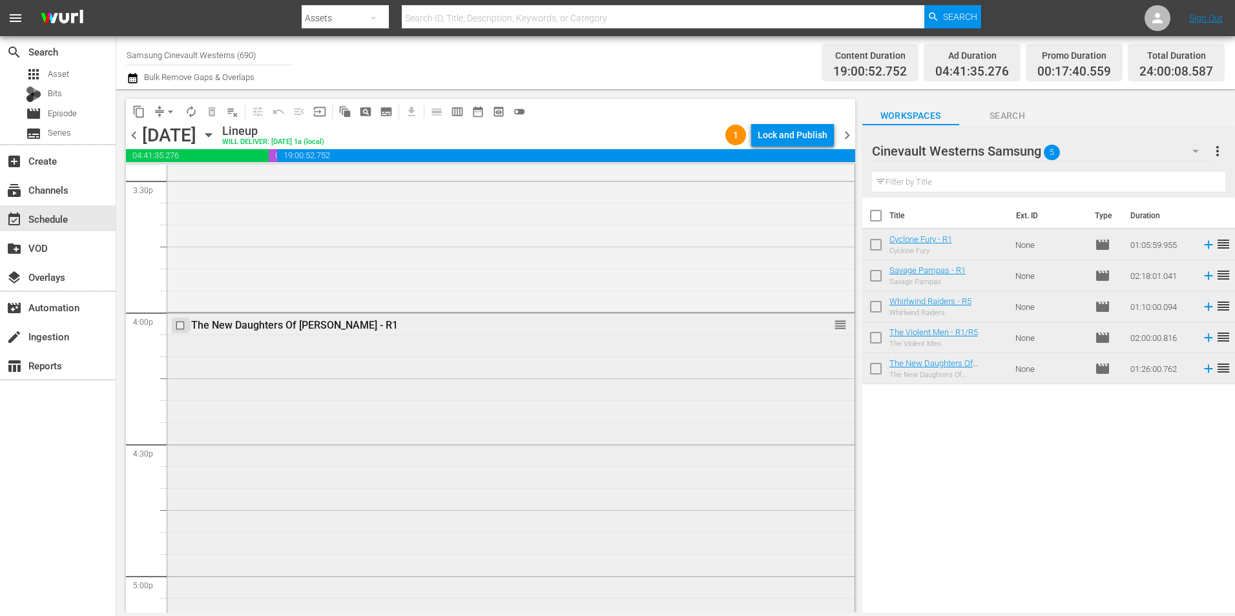
click at [179, 326] on input "checkbox" at bounding box center [182, 325] width 14 height 11
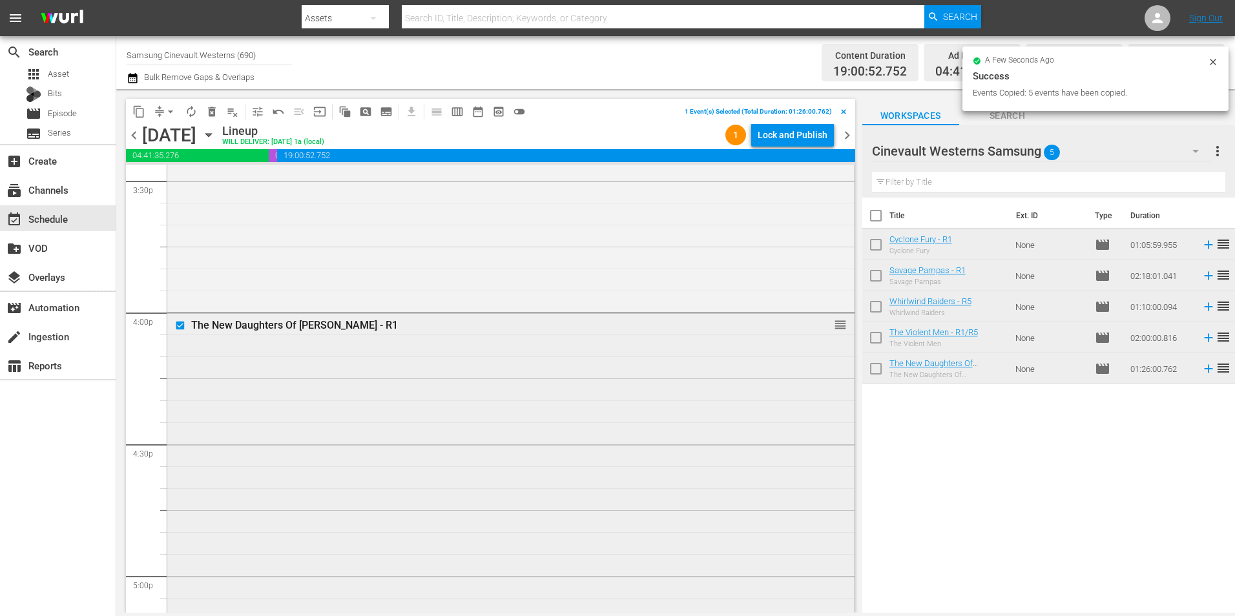
scroll to position [4393, 0]
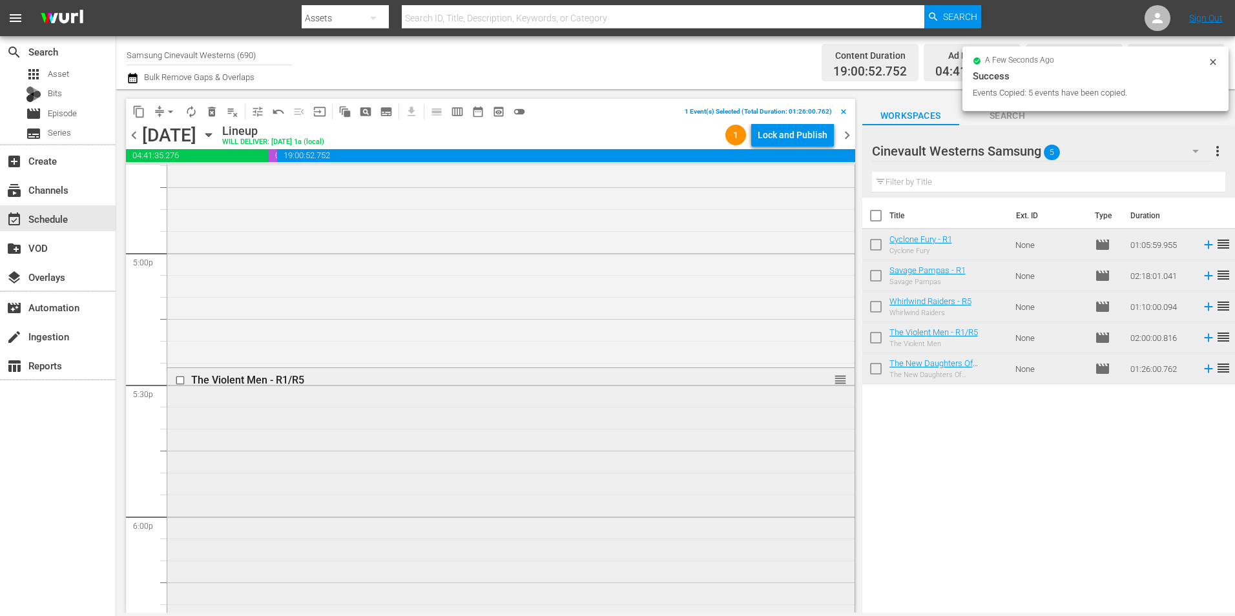
click at [180, 382] on input "checkbox" at bounding box center [182, 380] width 14 height 11
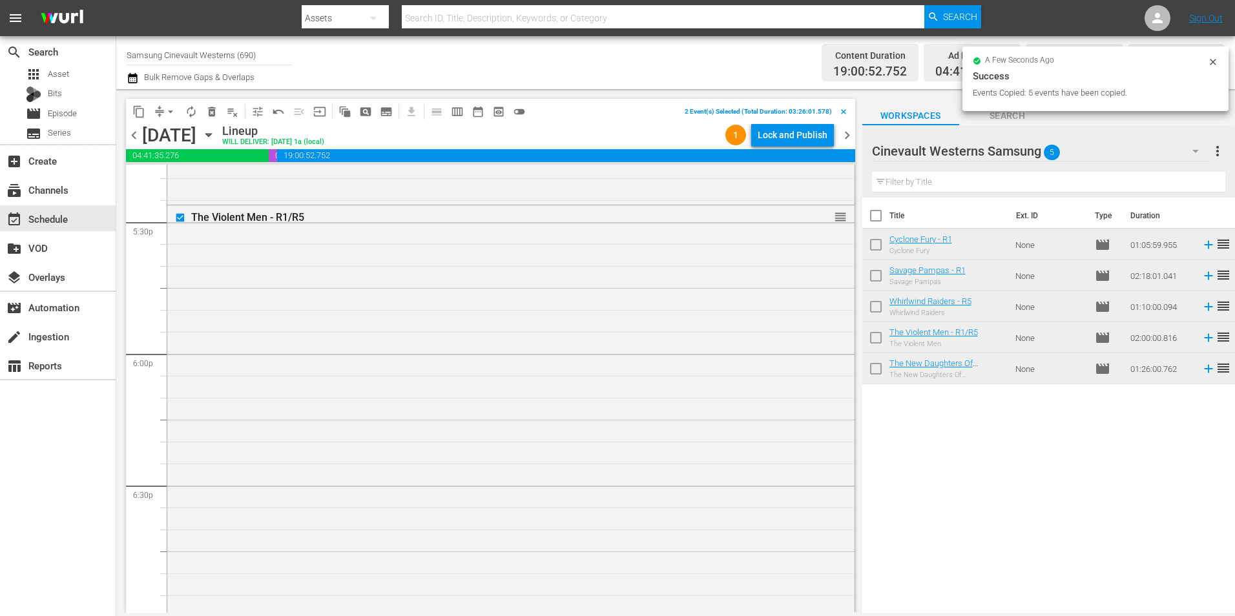
scroll to position [4780, 0]
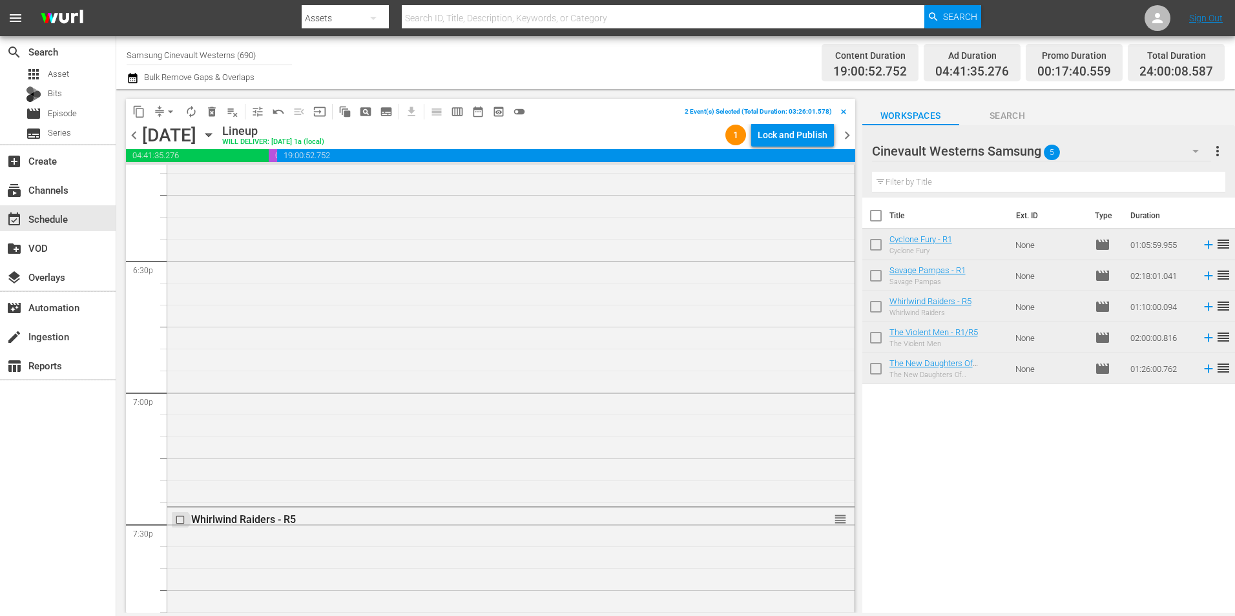
click at [179, 525] on input "checkbox" at bounding box center [182, 520] width 14 height 11
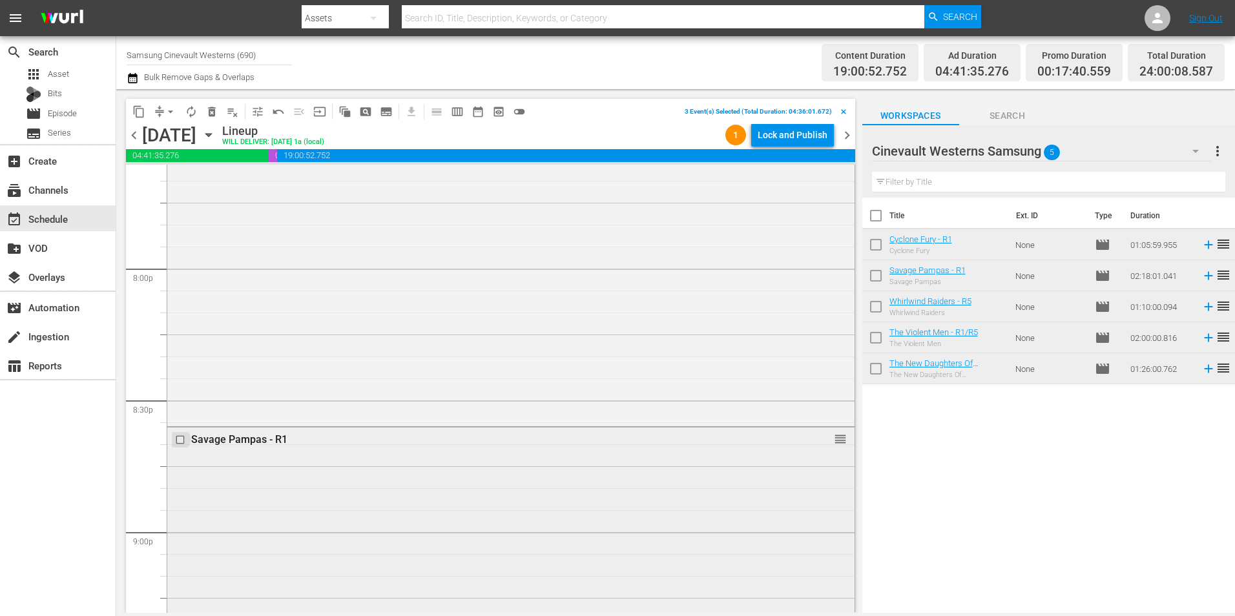
click at [180, 443] on input "checkbox" at bounding box center [182, 440] width 14 height 11
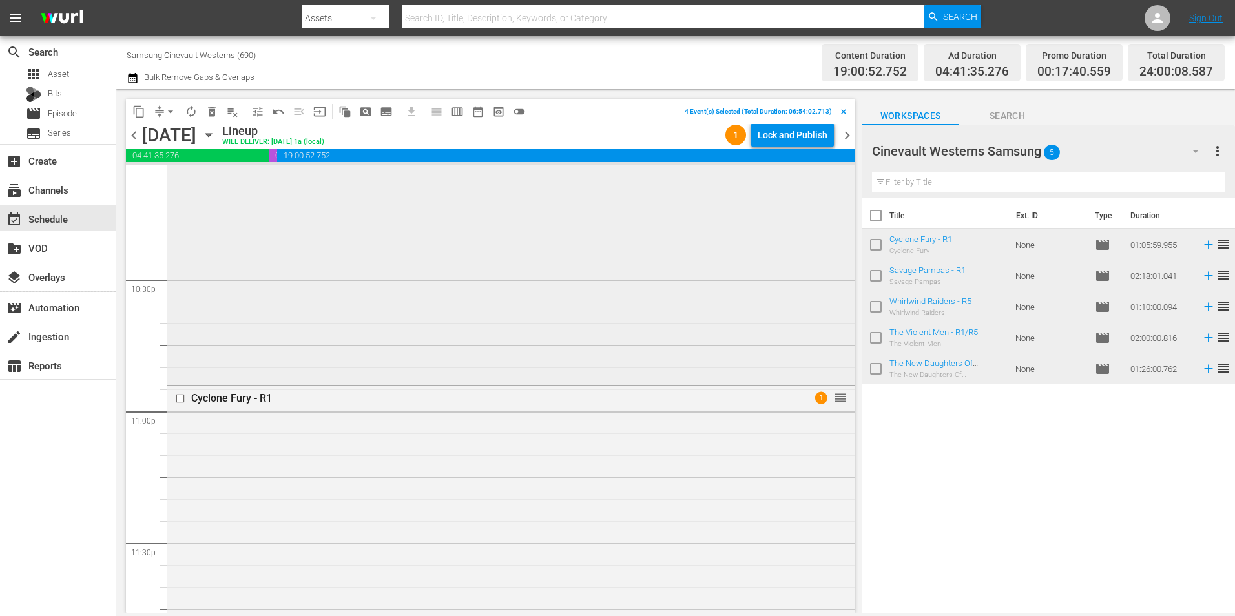
scroll to position [5879, 0]
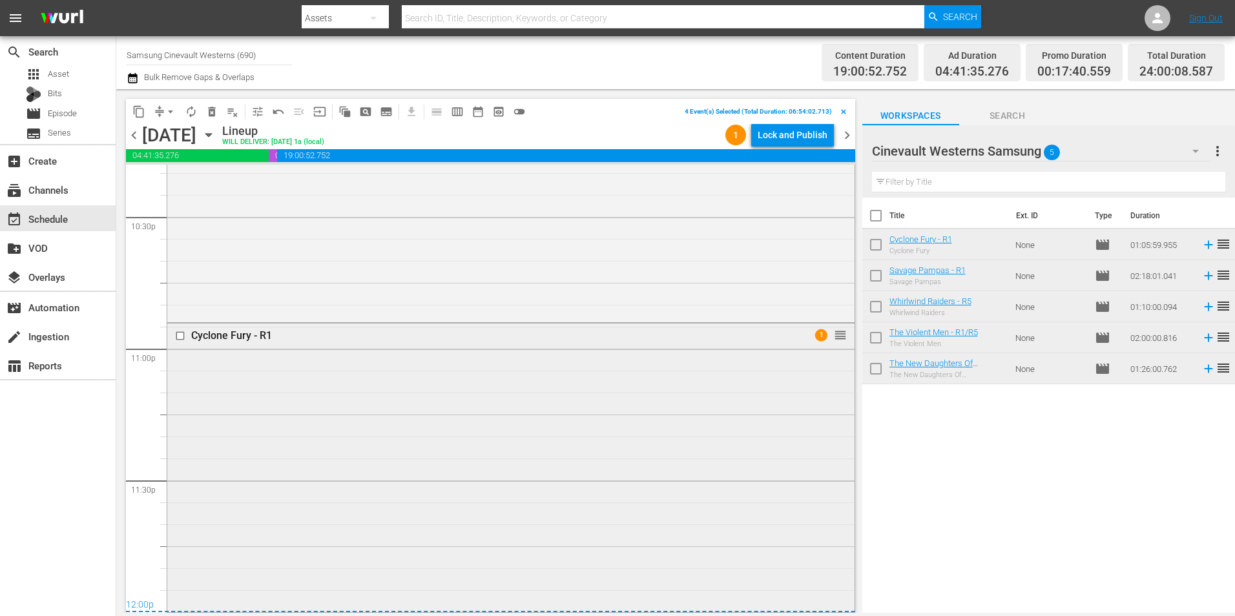
click at [180, 333] on input "checkbox" at bounding box center [182, 336] width 14 height 11
click at [141, 102] on button "content_copy" at bounding box center [139, 111] width 21 height 21
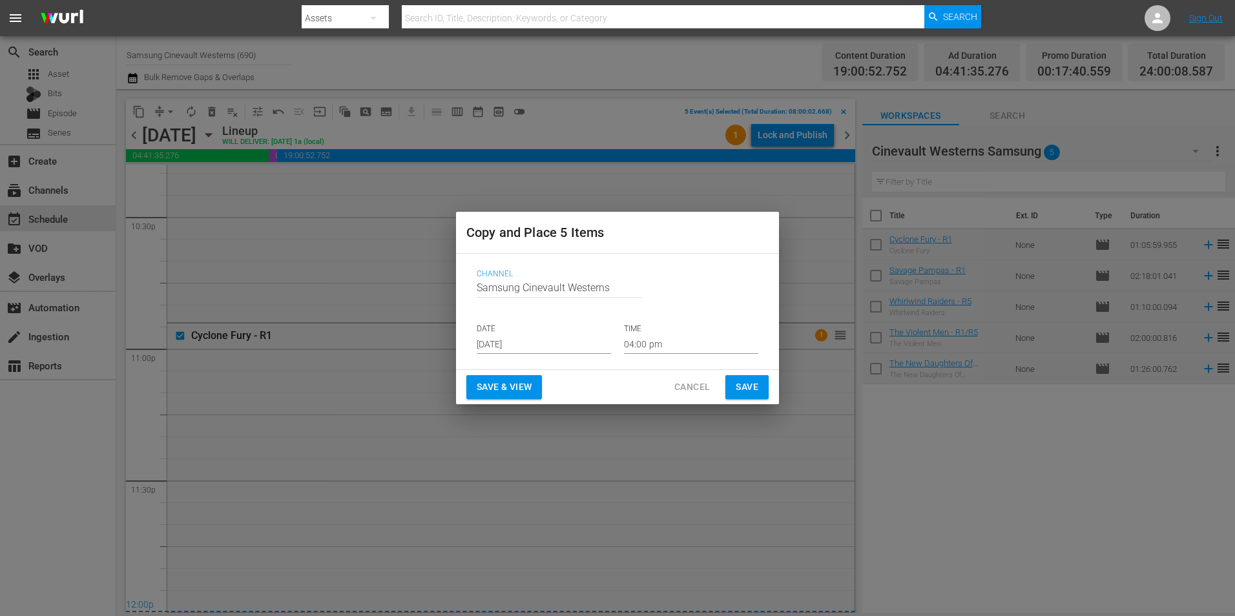
click at [567, 337] on input "[DATE]" at bounding box center [544, 344] width 134 height 19
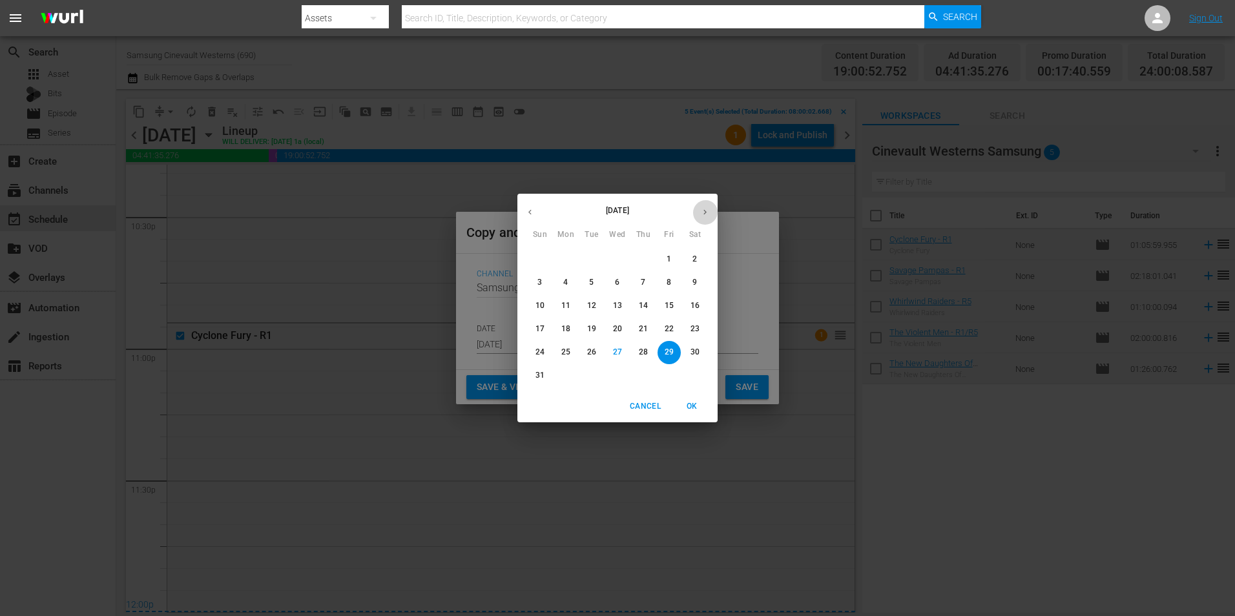
click at [699, 216] on button "button" at bounding box center [705, 212] width 25 height 25
click at [560, 309] on span "15" at bounding box center [565, 305] width 23 height 11
type input "[DATE]"
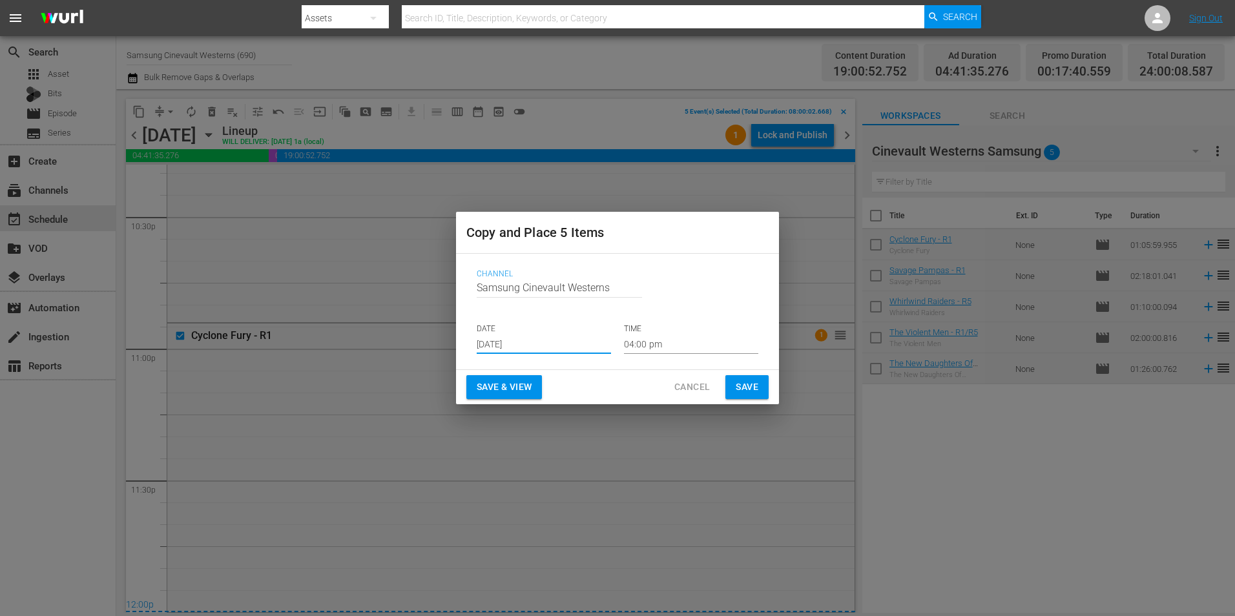
click at [693, 354] on input "04:00 pm" at bounding box center [691, 344] width 134 height 19
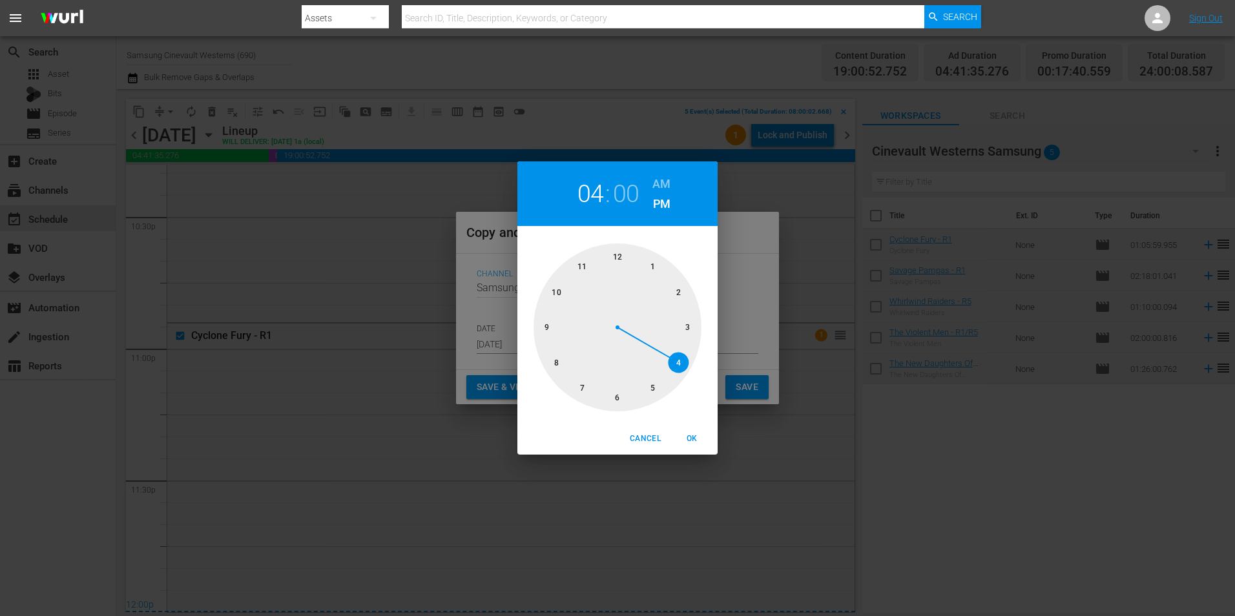
click at [532, 368] on div "1 2 3 4 5 6 7 8 9 10 11 12" at bounding box center [618, 328] width 200 height 168
click at [559, 361] on div at bounding box center [618, 328] width 168 height 168
click at [662, 187] on h6 "AM" at bounding box center [662, 184] width 18 height 21
click at [688, 431] on button "OK" at bounding box center [691, 438] width 41 height 21
type input "08:00 am"
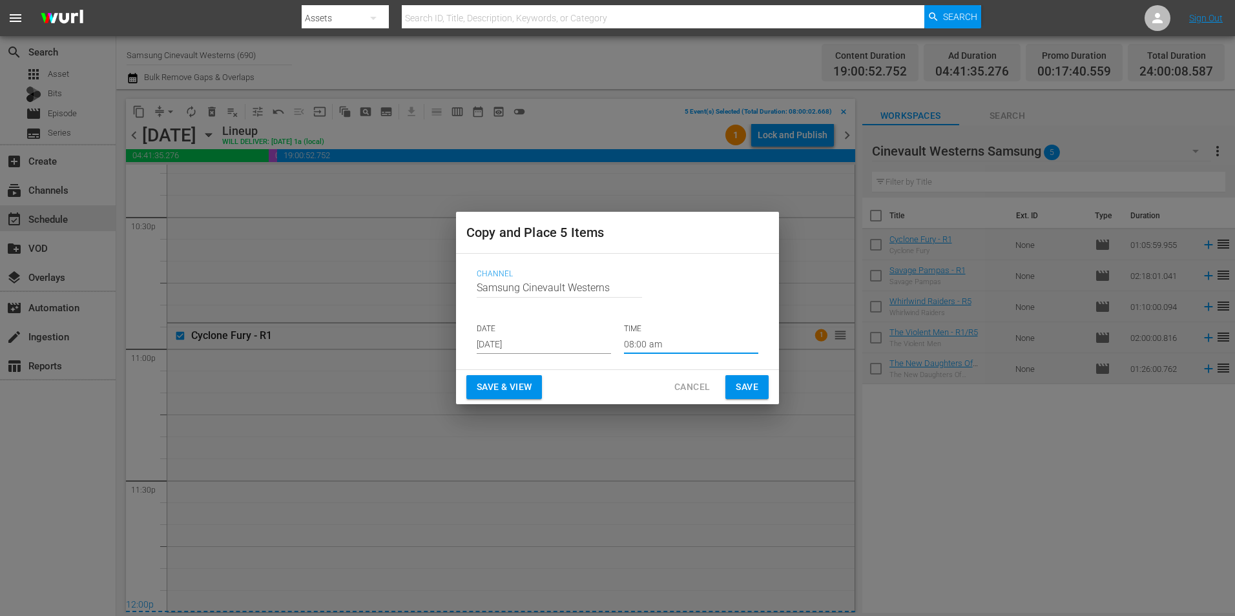
click at [751, 387] on span "Save" at bounding box center [747, 387] width 23 height 16
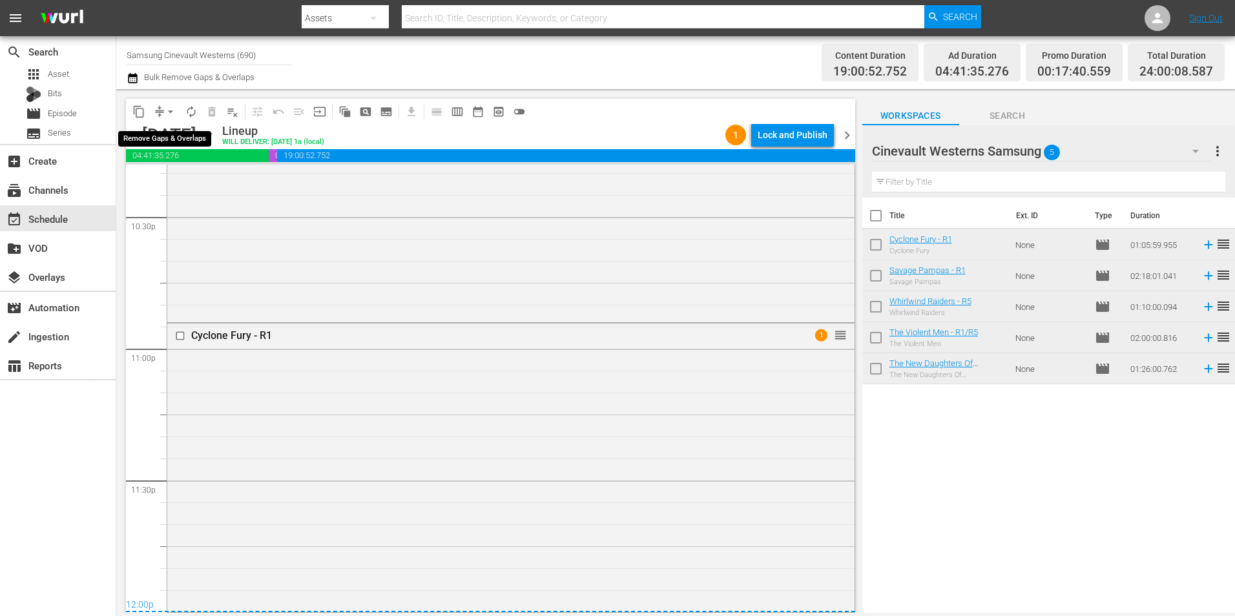
click at [173, 116] on span "arrow_drop_down" at bounding box center [170, 111] width 13 height 13
click at [176, 132] on li "Align to Midnight" at bounding box center [171, 137] width 136 height 21
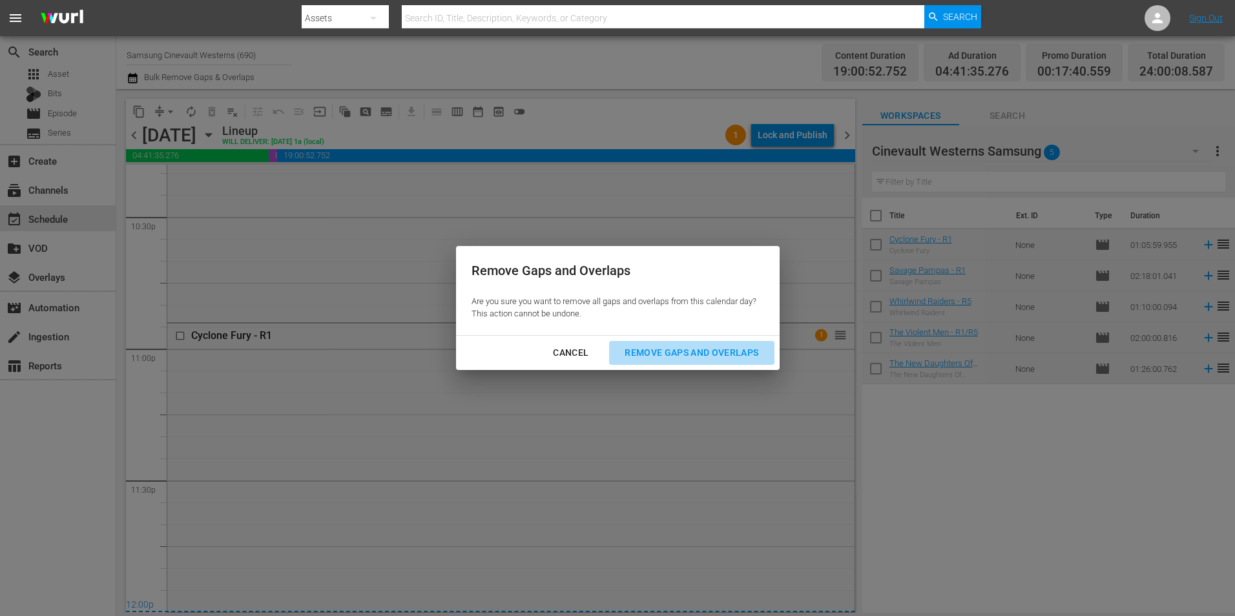
click at [709, 353] on div "Remove Gaps and Overlaps" at bounding box center [691, 353] width 154 height 16
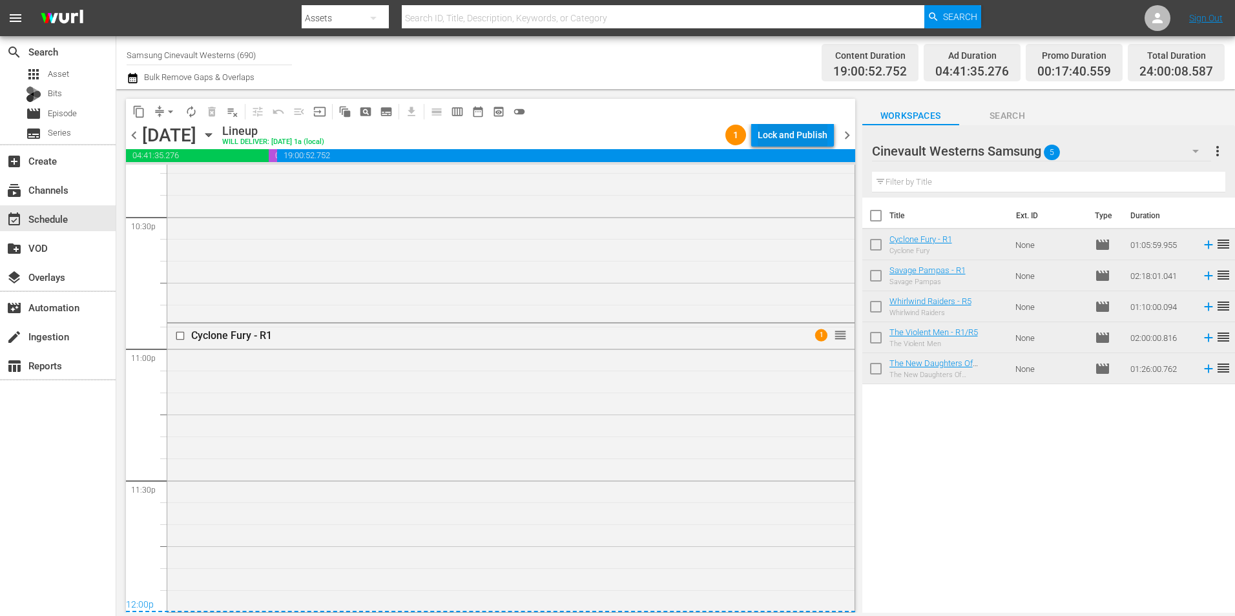
click at [767, 125] on div "Lock and Publish" at bounding box center [793, 134] width 70 height 23
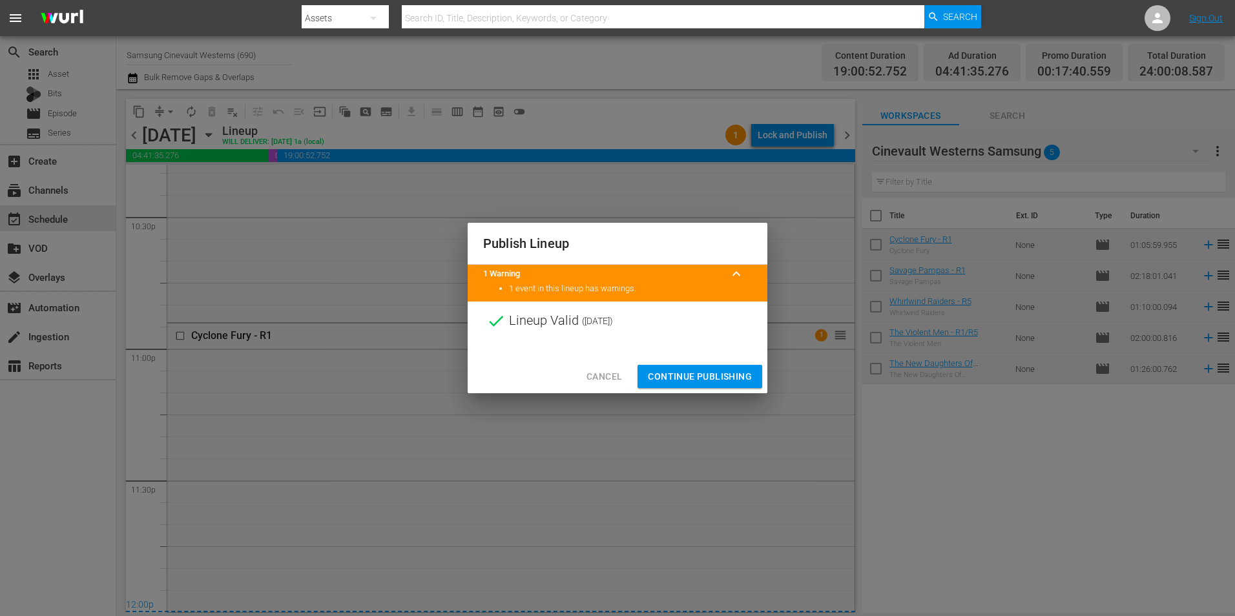
click at [669, 375] on span "Continue Publishing" at bounding box center [700, 377] width 104 height 16
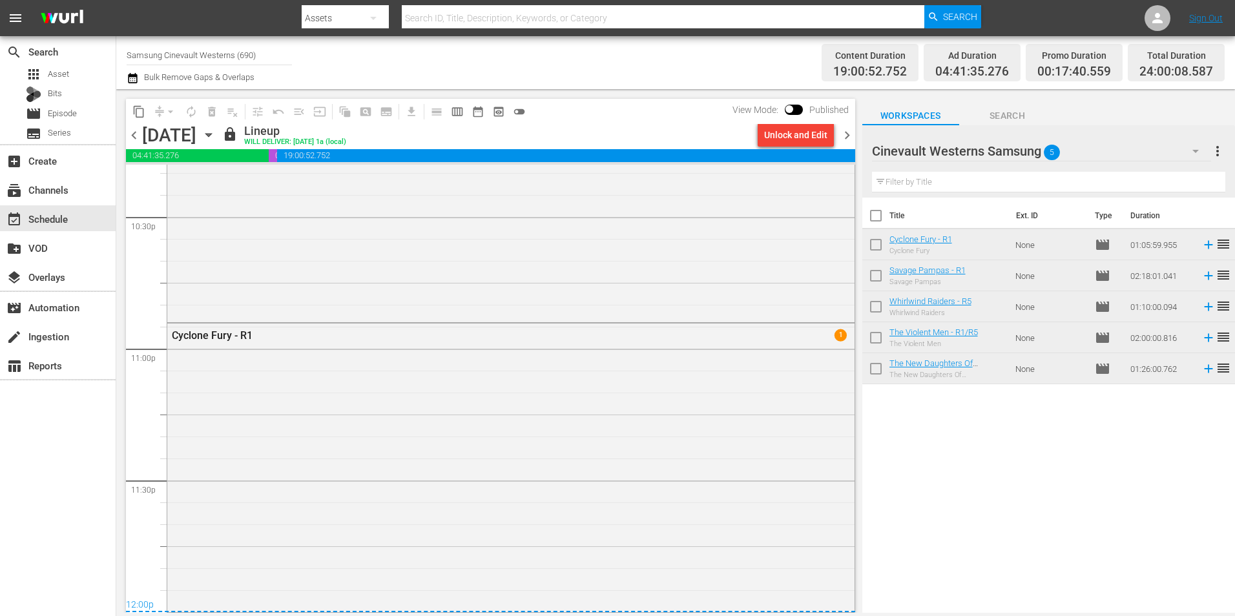
click at [167, 54] on input "Samsung Cinevault Westerns (690)" at bounding box center [209, 54] width 165 height 31
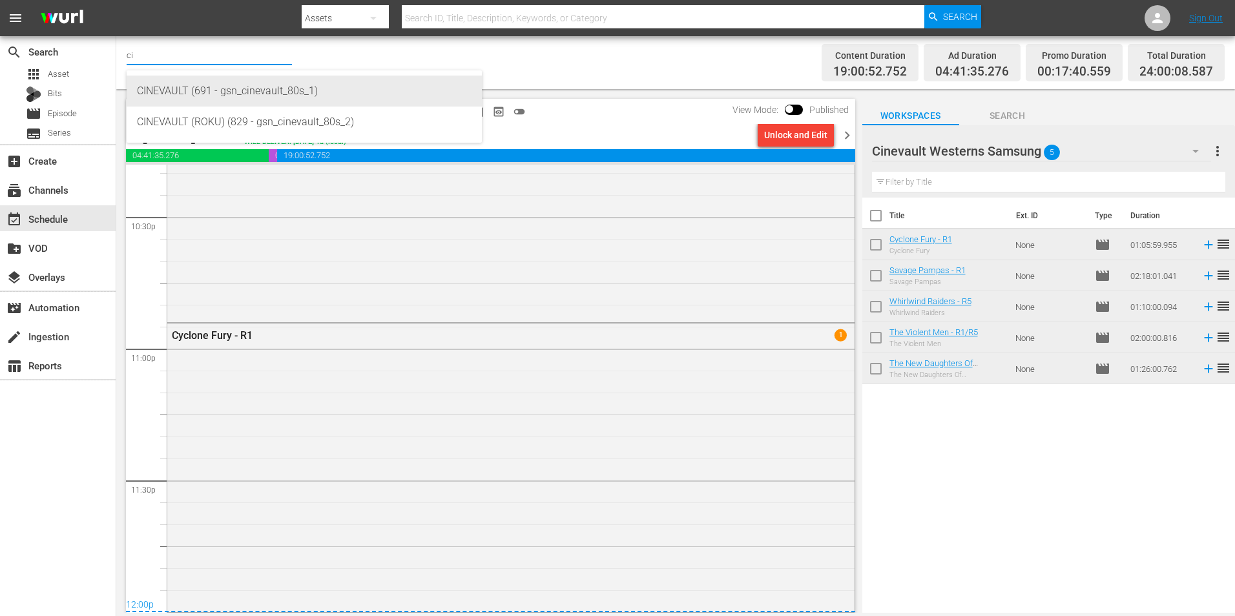
type input "c"
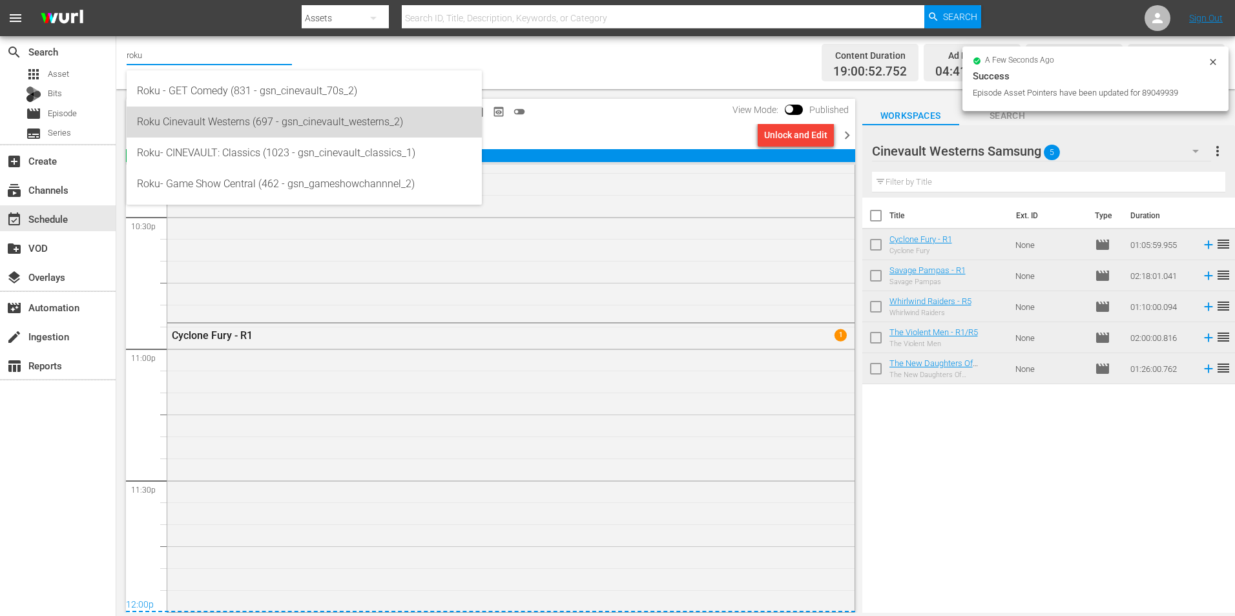
click at [233, 119] on div "Roku Cinevault Westerns (697 - gsn_cinevault_westerns_2)" at bounding box center [304, 122] width 335 height 31
type input "Roku Cinevault Westerns (697 - gsn_cinevault_westerns_2)"
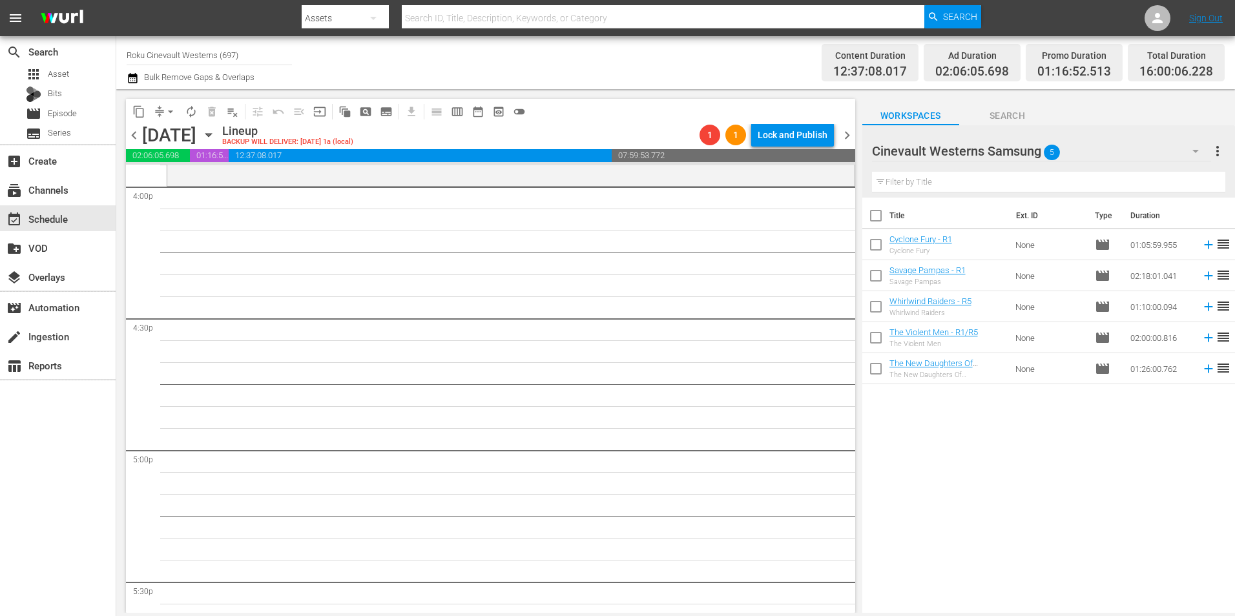
scroll to position [4134, 0]
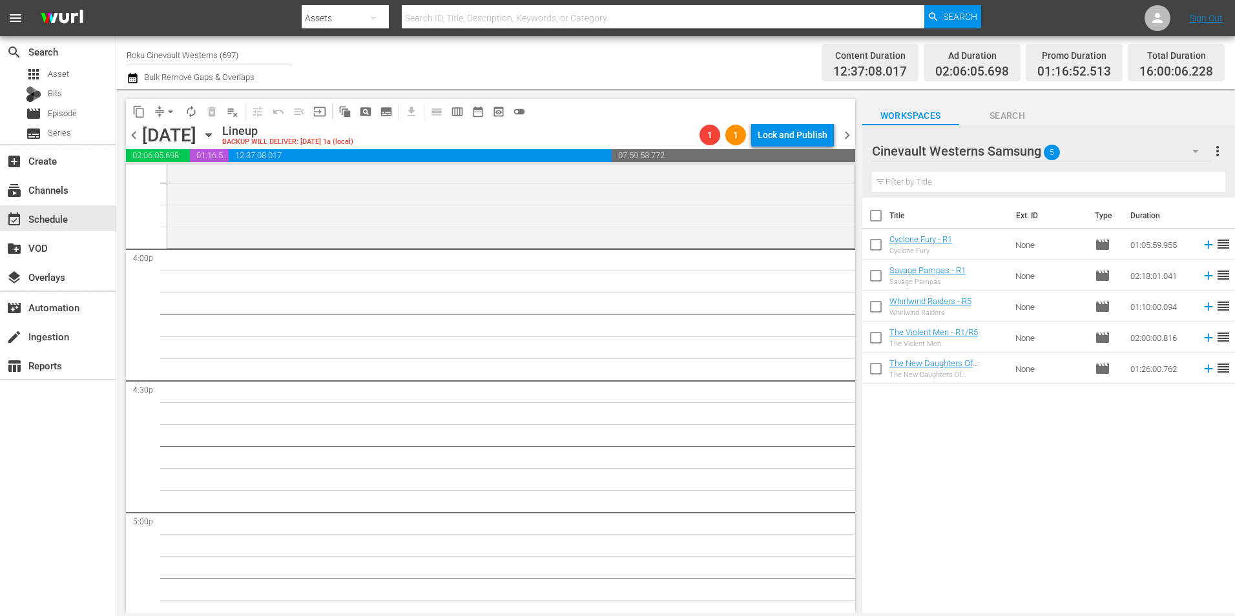
click at [1101, 147] on div "Cinevault Westerns Samsung 5" at bounding box center [1041, 151] width 339 height 36
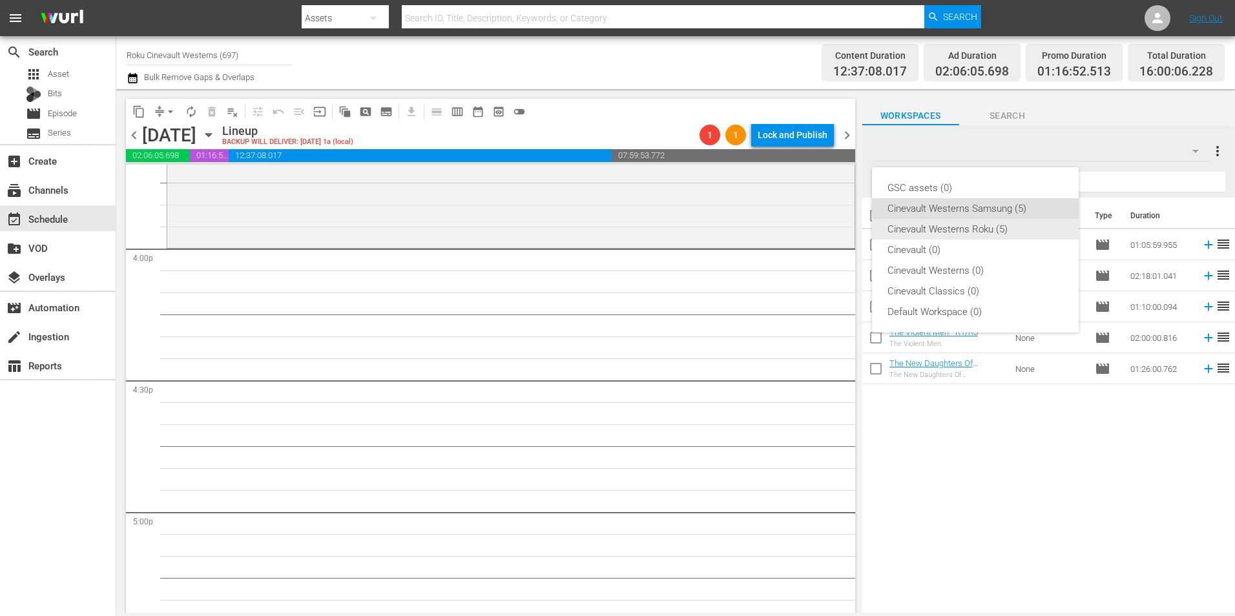
click at [978, 237] on div "Cinevault Westerns Roku (5)" at bounding box center [976, 229] width 176 height 21
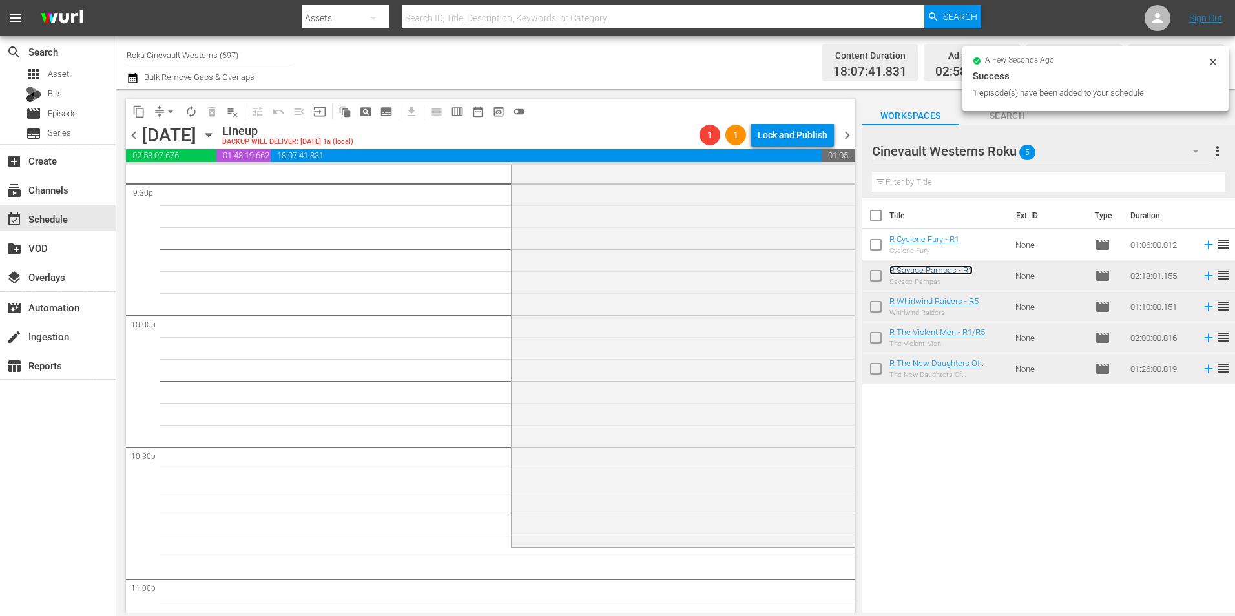
scroll to position [5749, 0]
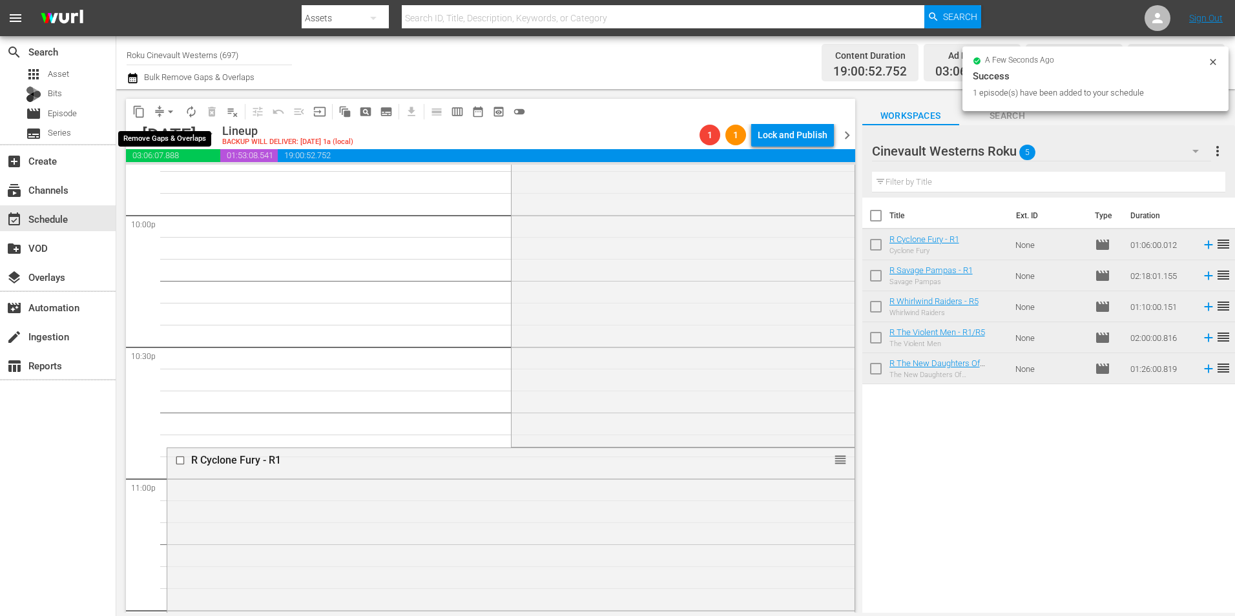
click at [173, 112] on span "arrow_drop_down" at bounding box center [170, 111] width 13 height 13
click at [170, 131] on li "Align to Midnight" at bounding box center [171, 137] width 136 height 21
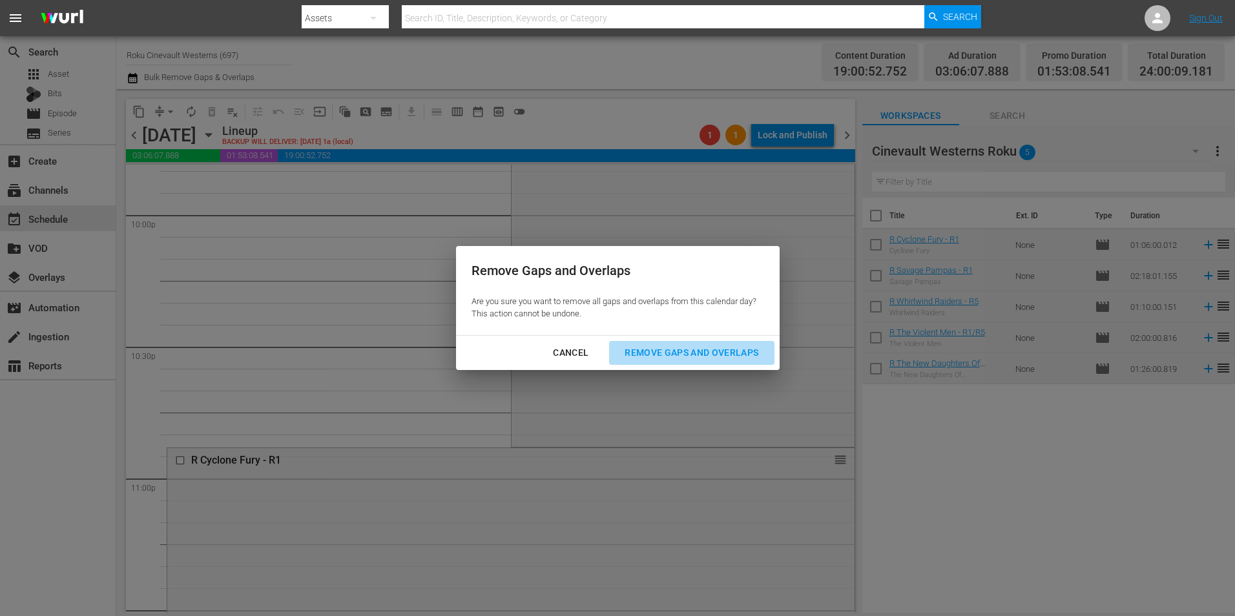
click at [680, 364] on button "Remove Gaps and Overlaps" at bounding box center [691, 353] width 165 height 24
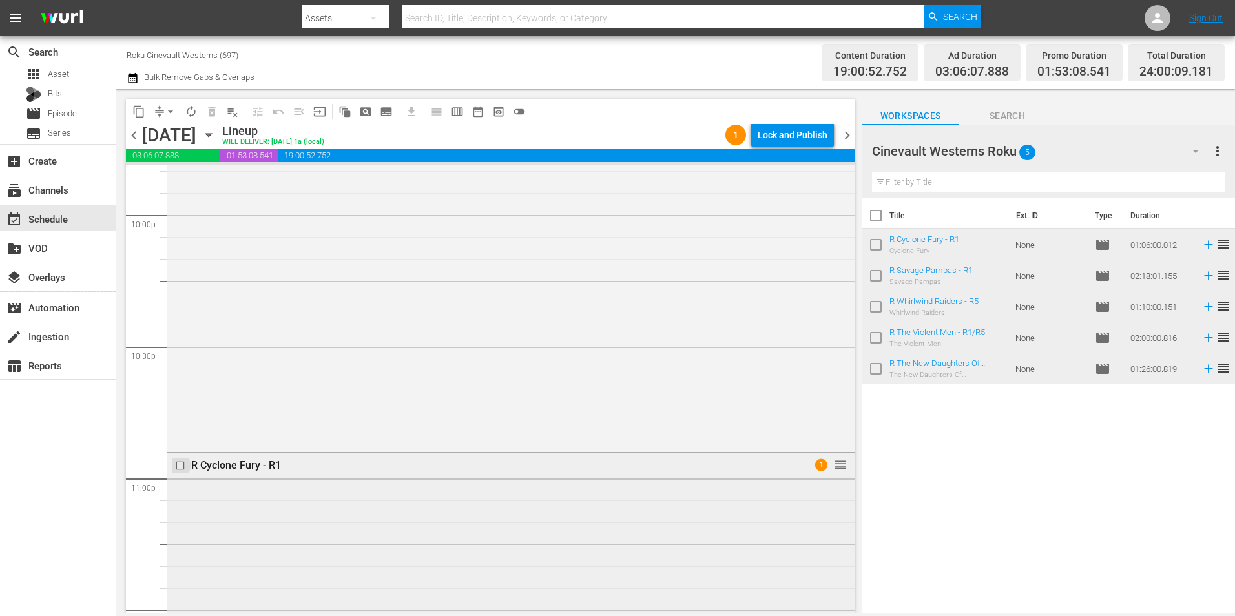
click at [180, 468] on input "checkbox" at bounding box center [182, 466] width 14 height 11
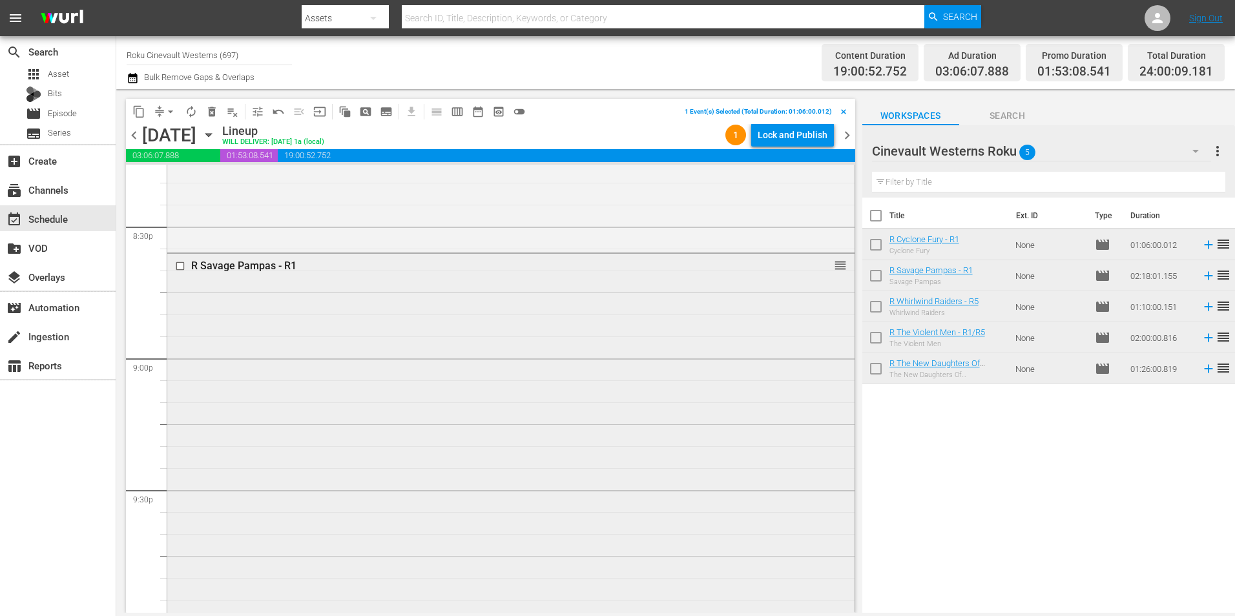
scroll to position [5297, 0]
click at [179, 313] on input "checkbox" at bounding box center [182, 311] width 14 height 11
click at [182, 456] on input "checkbox" at bounding box center [182, 456] width 14 height 11
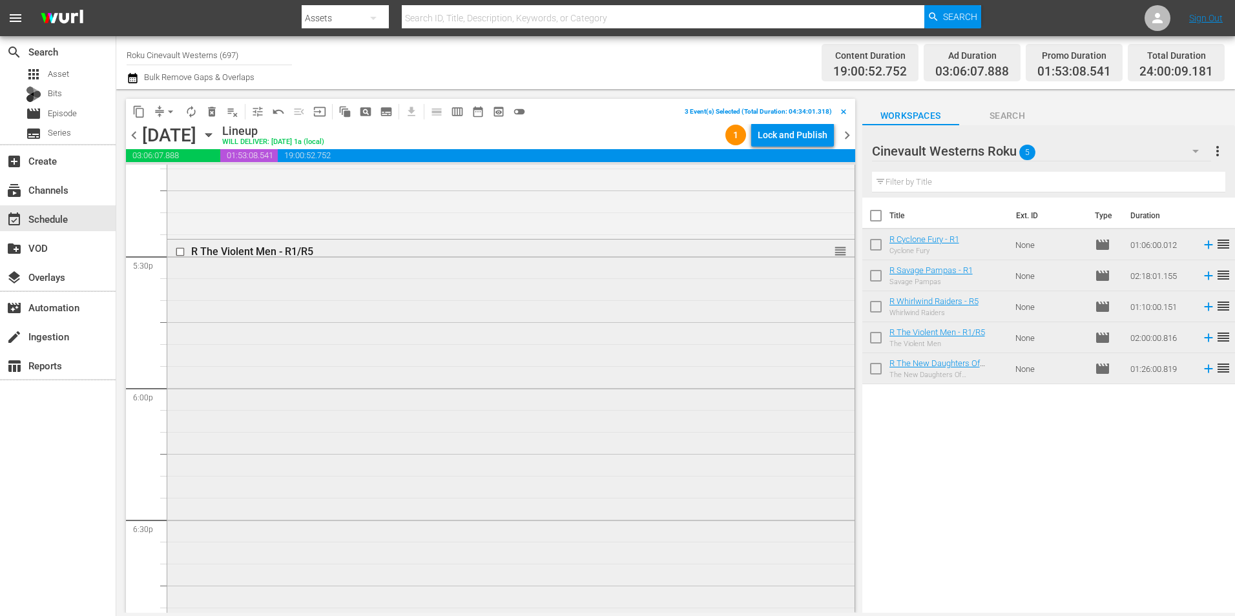
click at [182, 251] on input "checkbox" at bounding box center [182, 252] width 14 height 11
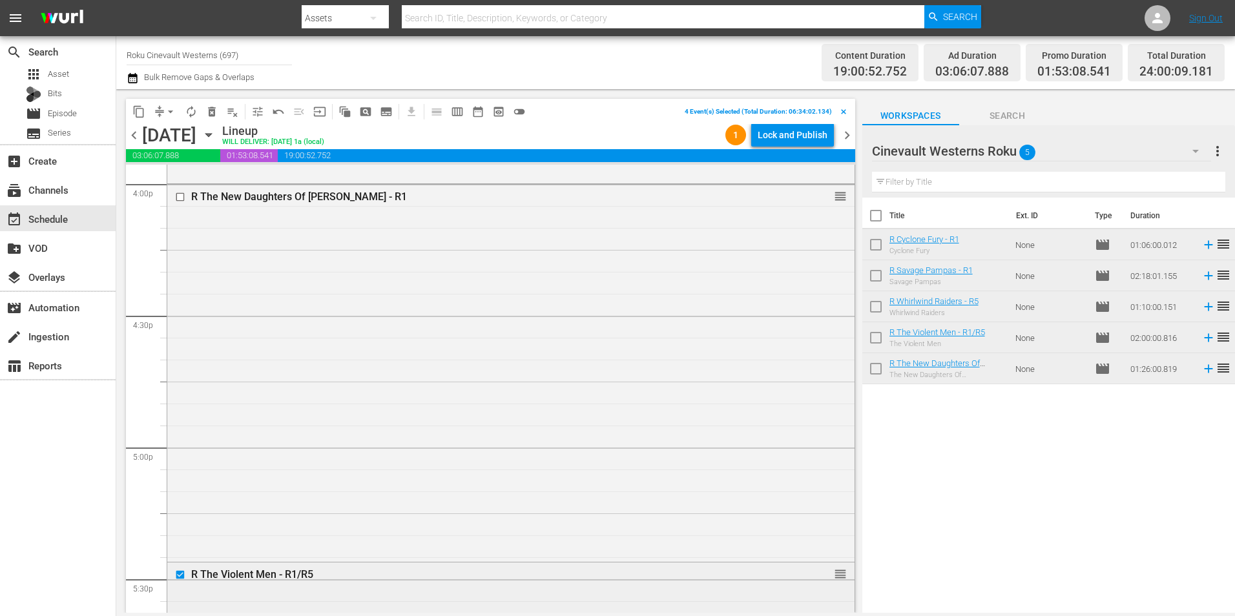
scroll to position [4069, 0]
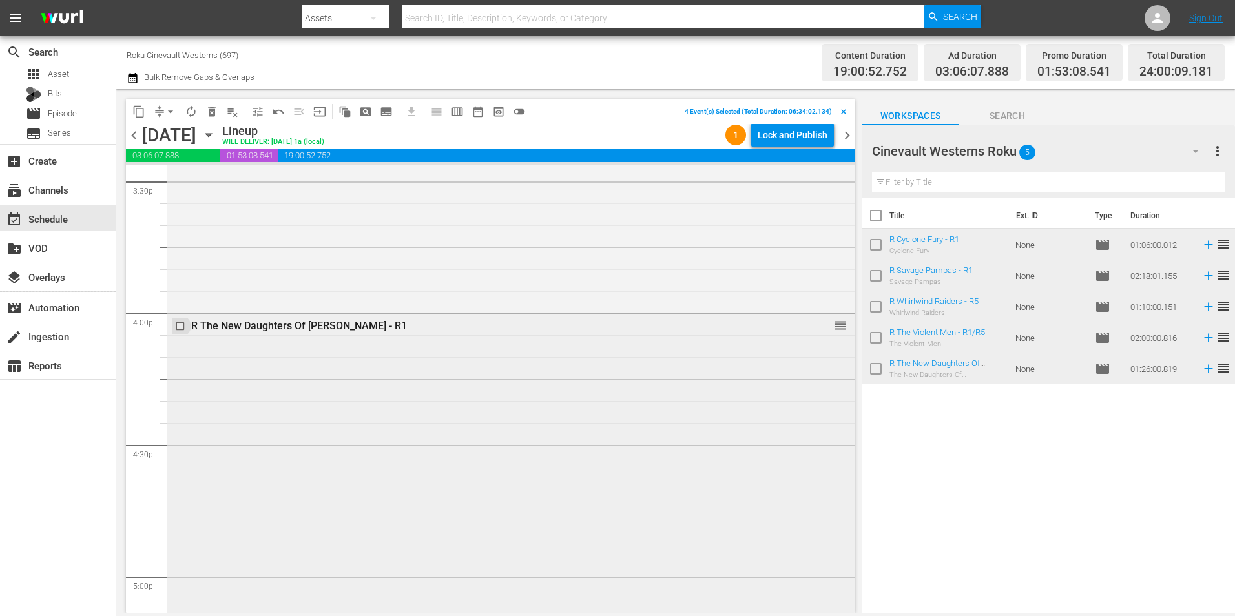
click at [178, 325] on input "checkbox" at bounding box center [182, 326] width 14 height 11
click at [140, 108] on span "content_copy" at bounding box center [138, 111] width 13 height 13
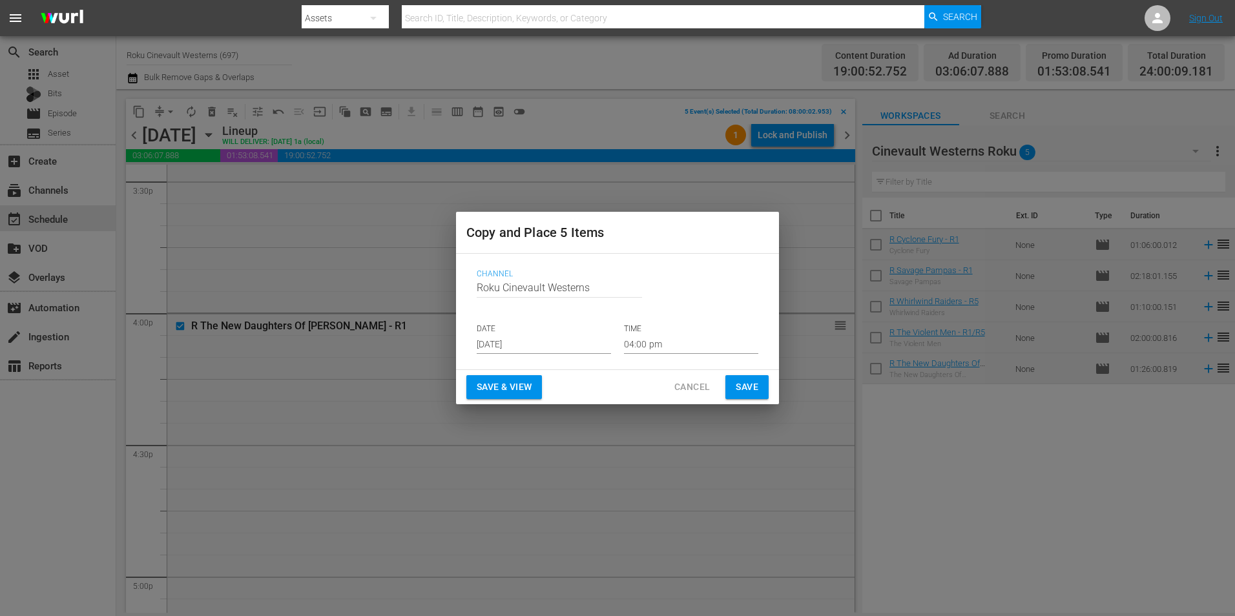
click at [550, 349] on input "[DATE]" at bounding box center [544, 344] width 134 height 19
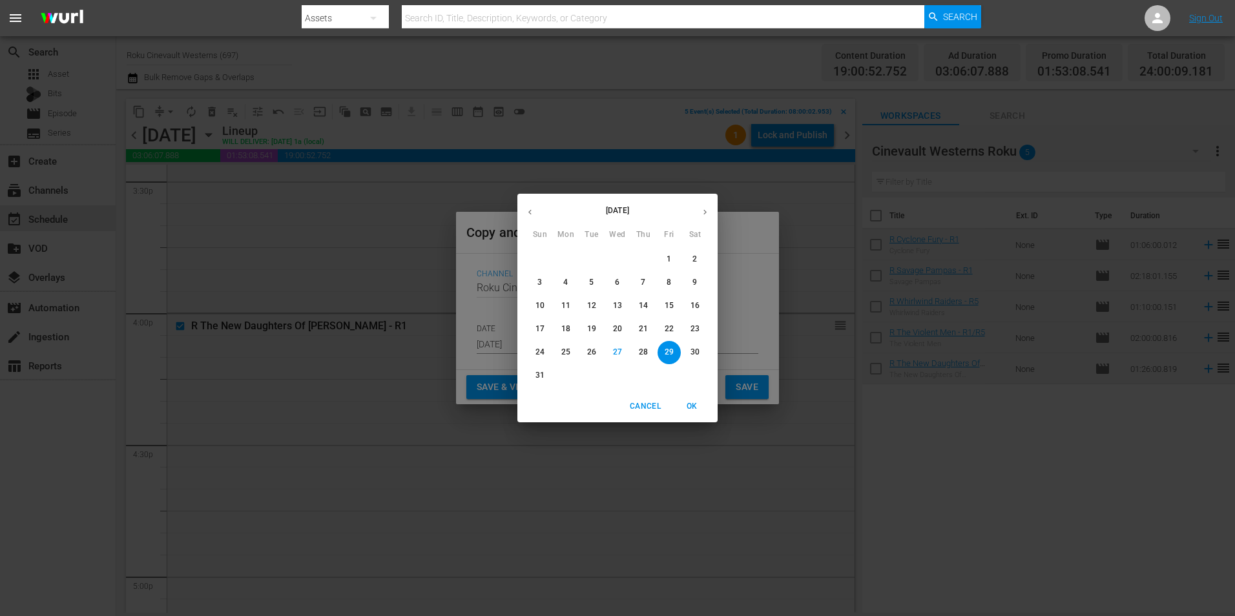
click at [706, 204] on button "button" at bounding box center [705, 212] width 25 height 25
click at [538, 304] on p "14" at bounding box center [540, 305] width 9 height 11
type input "Sep 14th 2025"
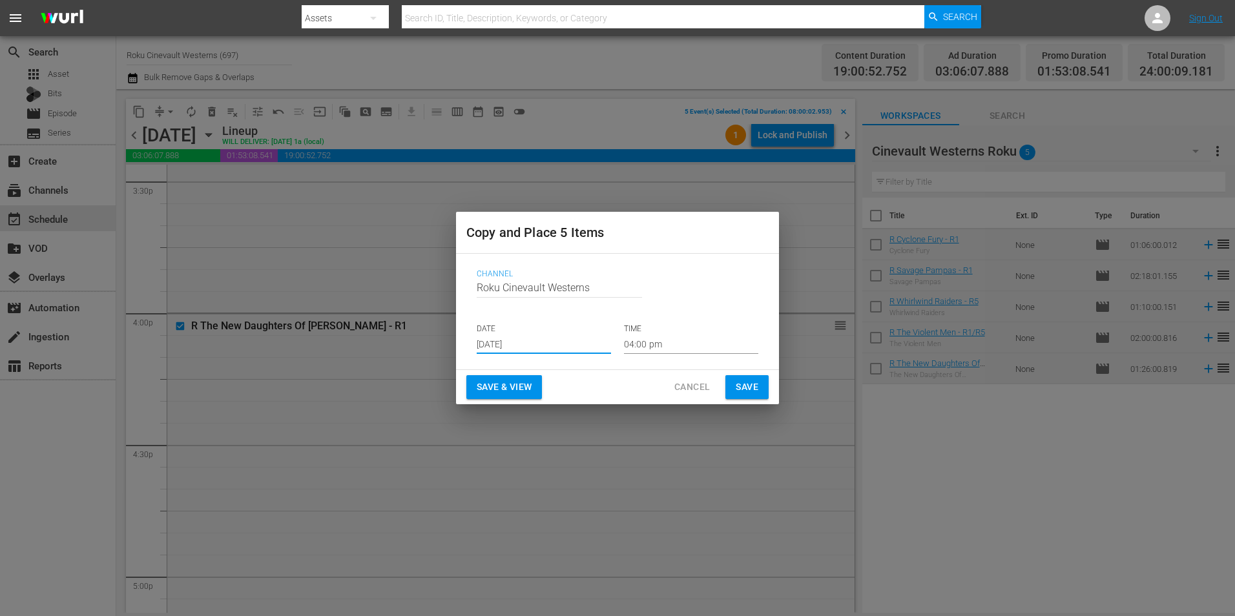
click at [683, 344] on input "04:00 pm" at bounding box center [691, 344] width 134 height 19
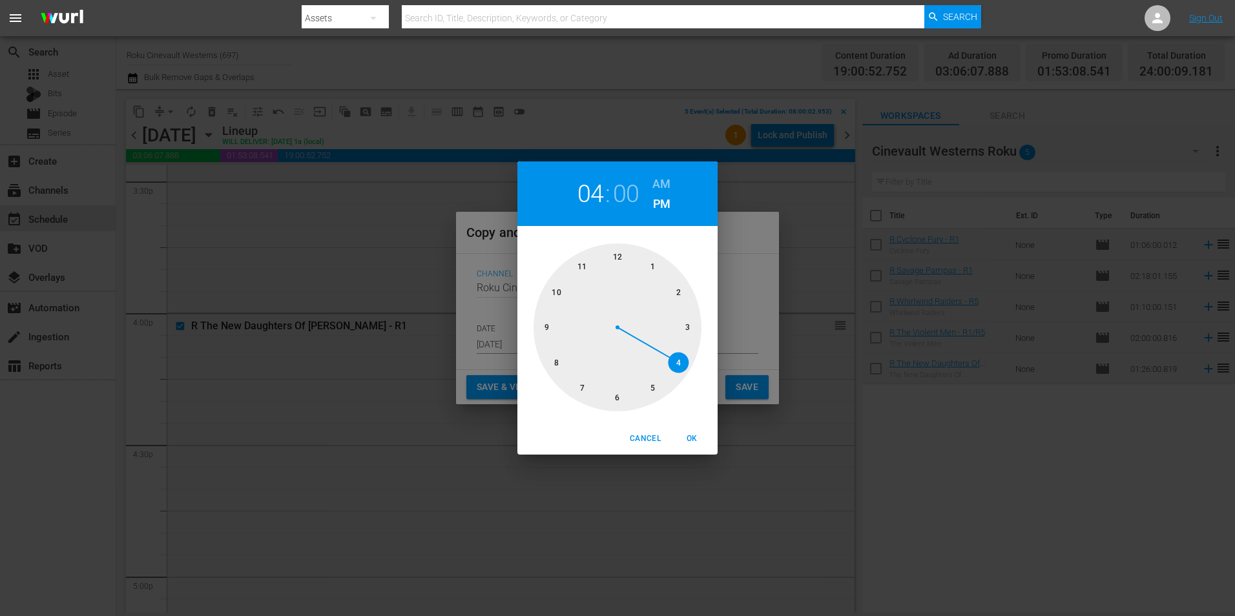
click at [622, 246] on div at bounding box center [618, 328] width 168 height 168
click at [662, 178] on h6 "AM" at bounding box center [662, 184] width 18 height 21
click at [692, 437] on span "OK" at bounding box center [691, 439] width 31 height 14
type input "12:00 am"
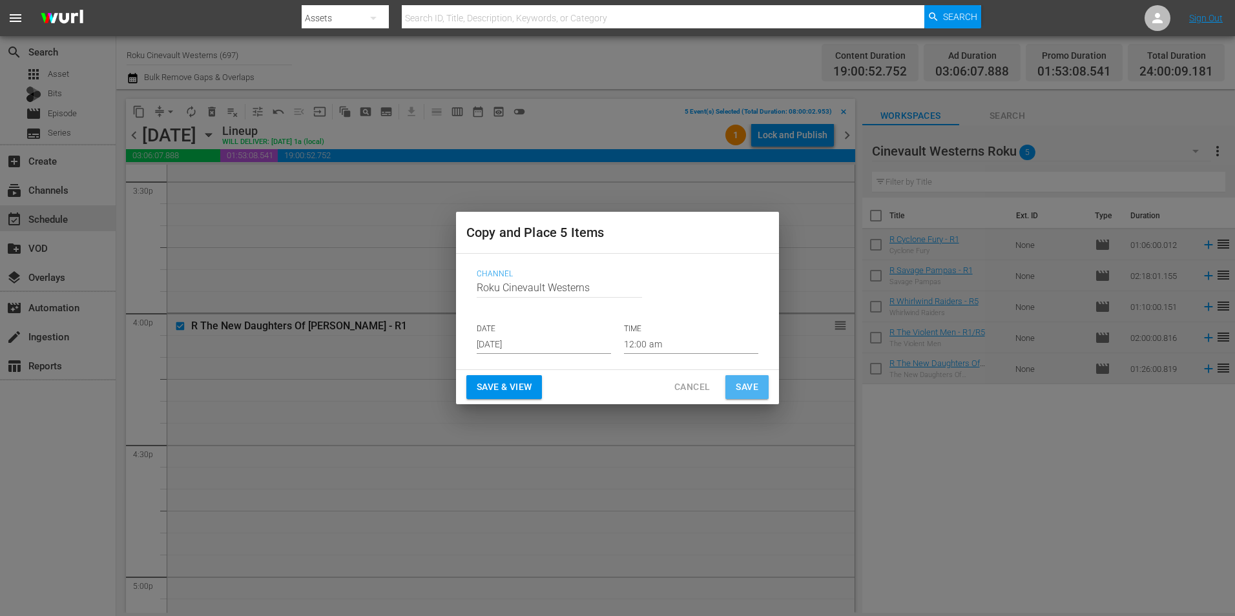
click at [752, 375] on button "Save" at bounding box center [747, 387] width 43 height 24
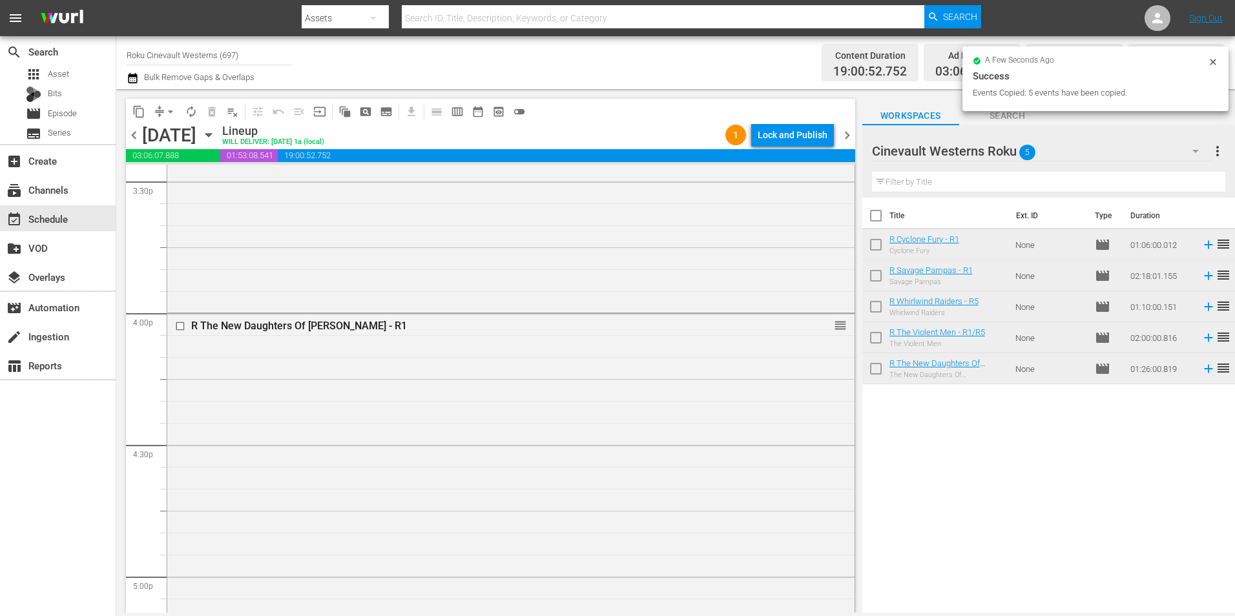
click at [178, 324] on input "checkbox" at bounding box center [182, 326] width 14 height 11
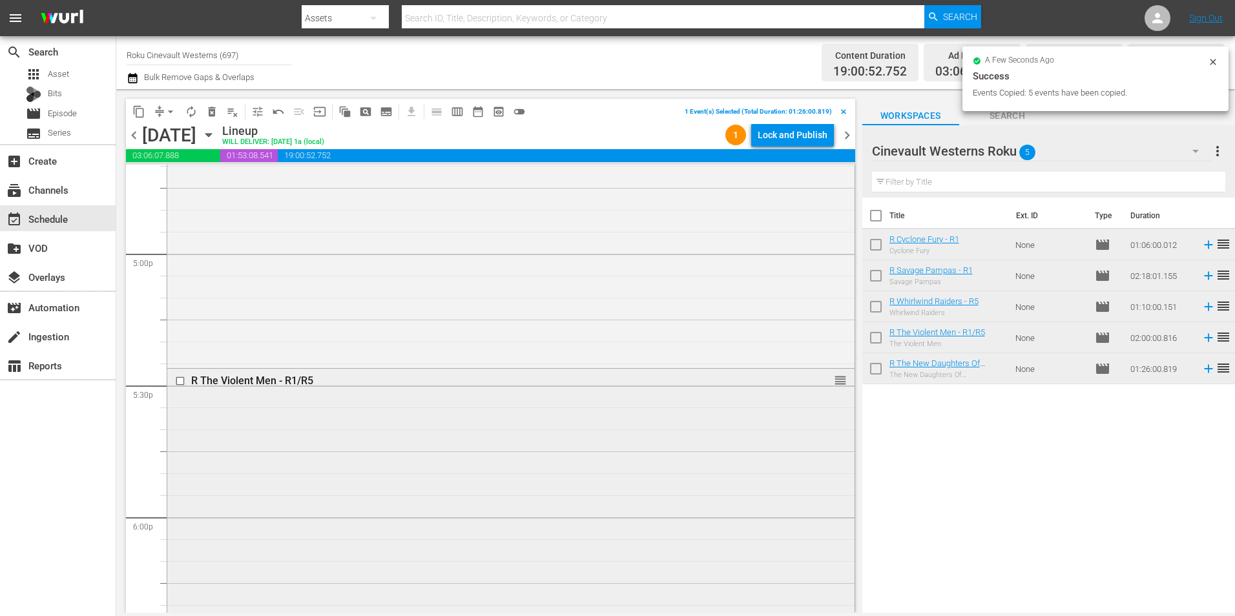
click at [180, 382] on input "checkbox" at bounding box center [182, 381] width 14 height 11
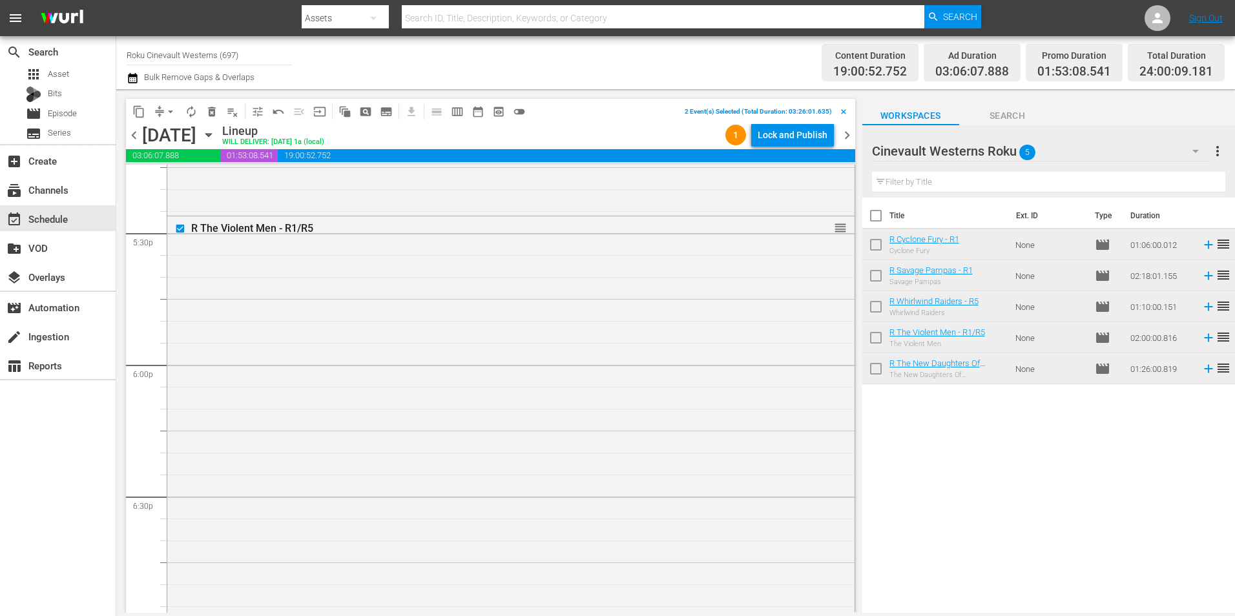
scroll to position [4715, 0]
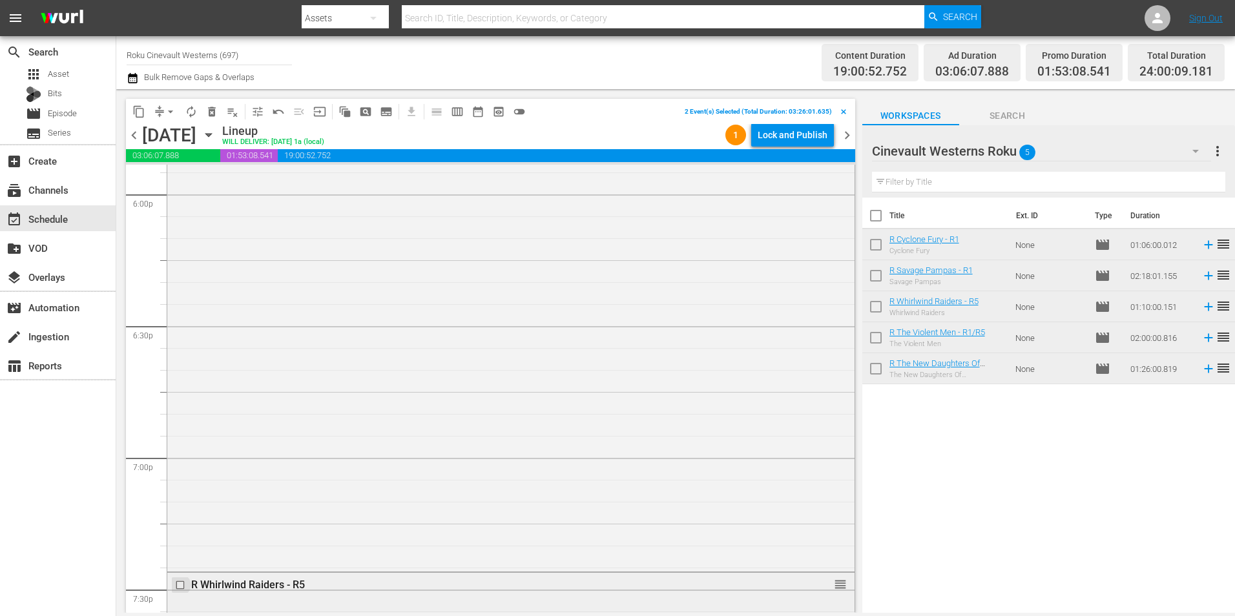
click at [180, 583] on input "checkbox" at bounding box center [182, 585] width 14 height 11
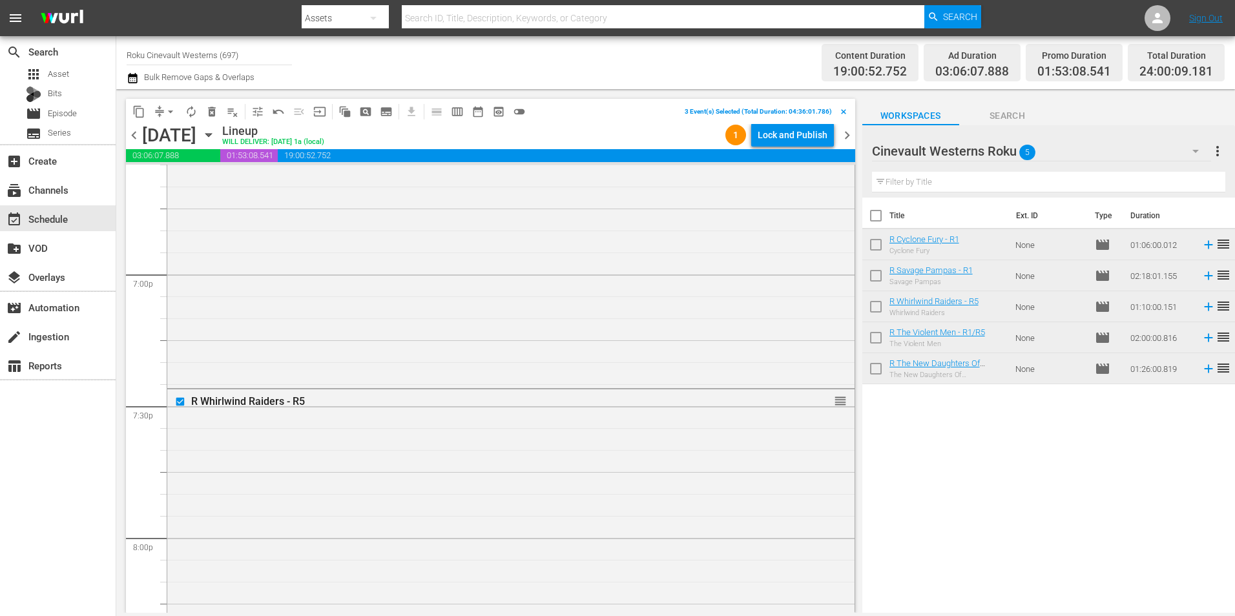
scroll to position [5038, 0]
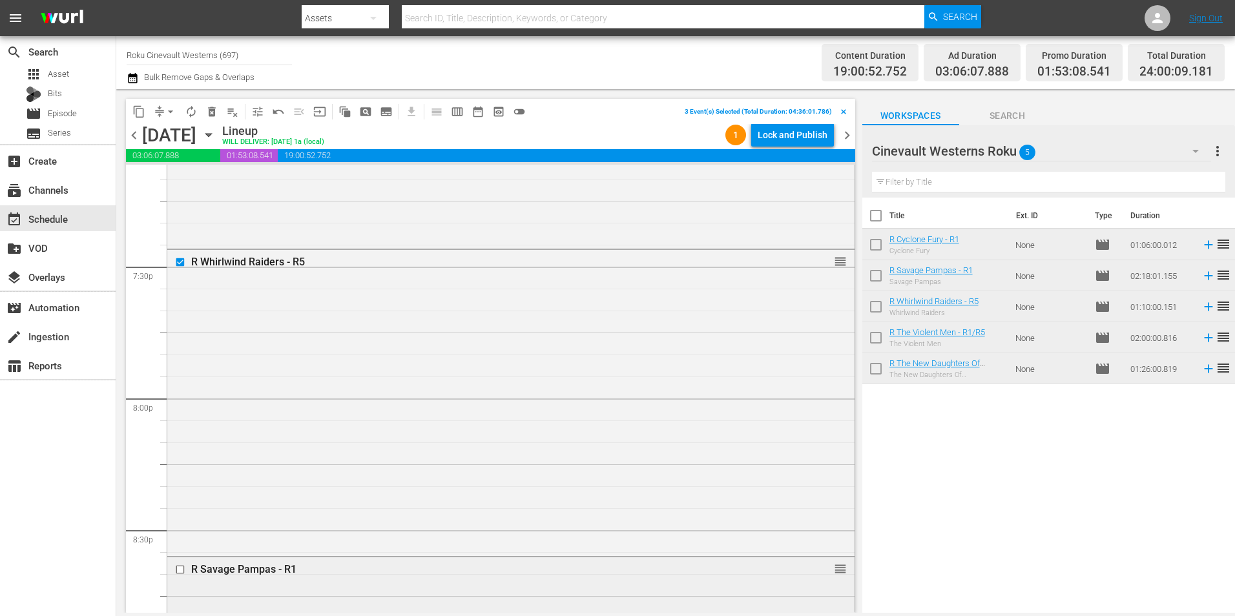
click at [181, 569] on input "checkbox" at bounding box center [182, 570] width 14 height 11
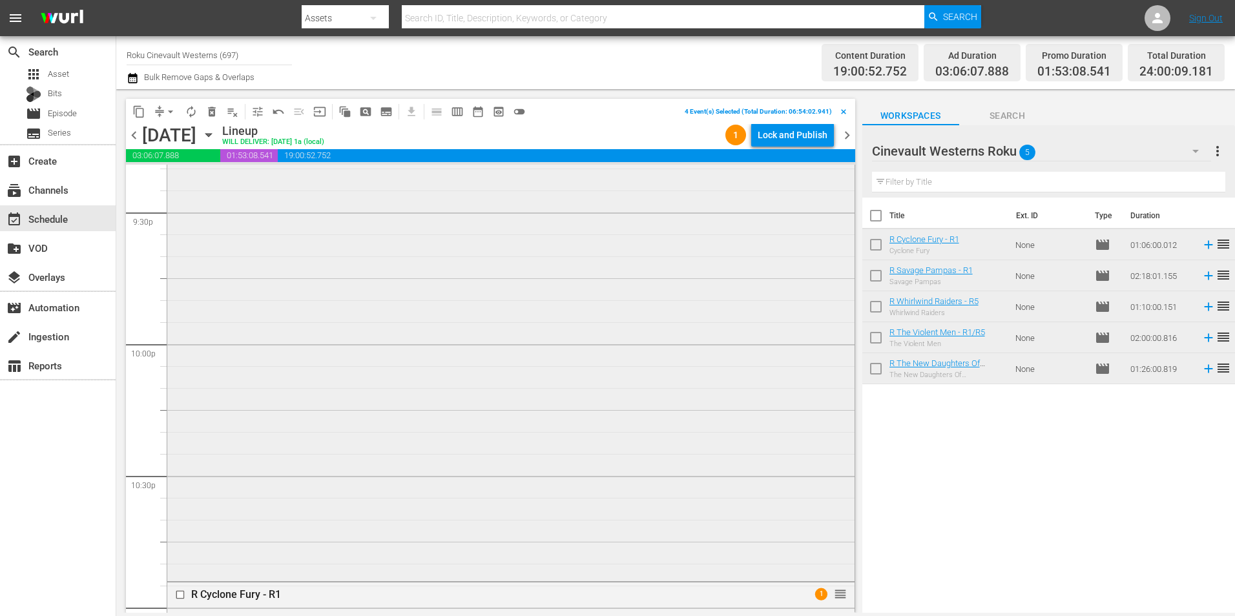
scroll to position [5749, 0]
click at [181, 470] on input "checkbox" at bounding box center [182, 466] width 14 height 11
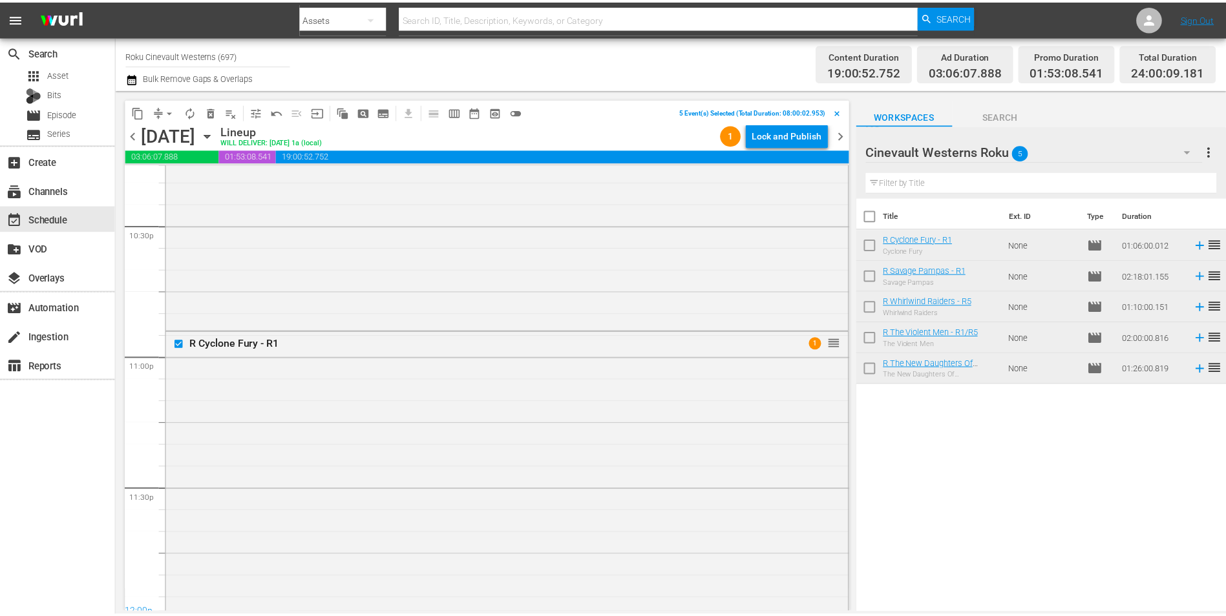
scroll to position [5879, 0]
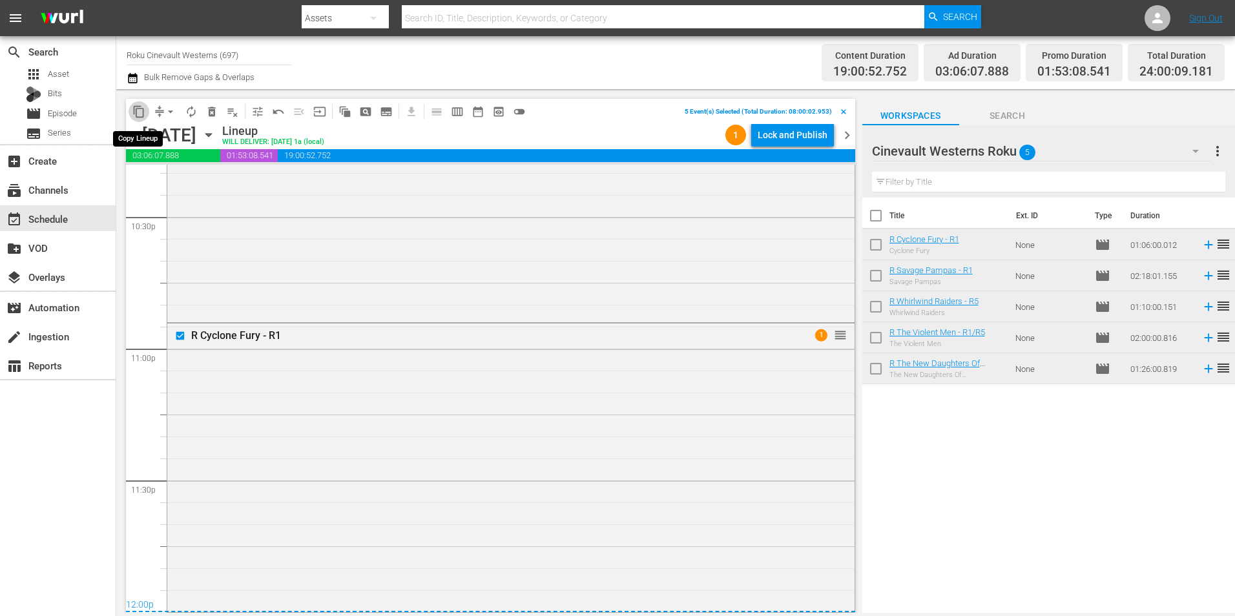
click at [141, 114] on span "content_copy" at bounding box center [138, 111] width 13 height 13
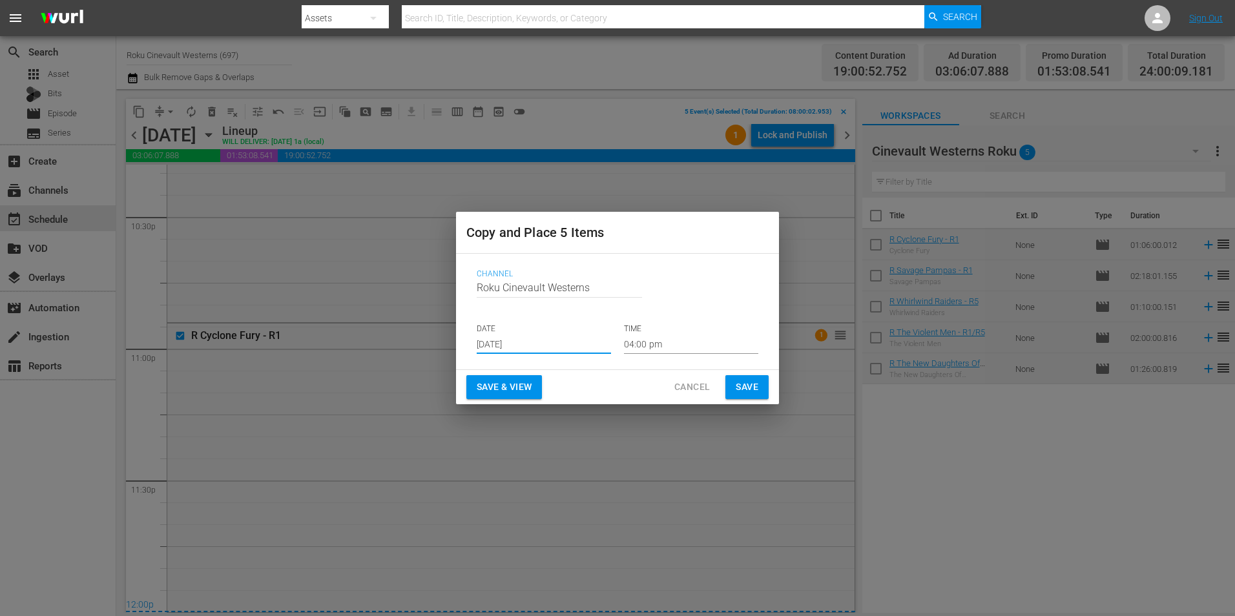
click at [514, 351] on input "[DATE]" at bounding box center [544, 344] width 134 height 19
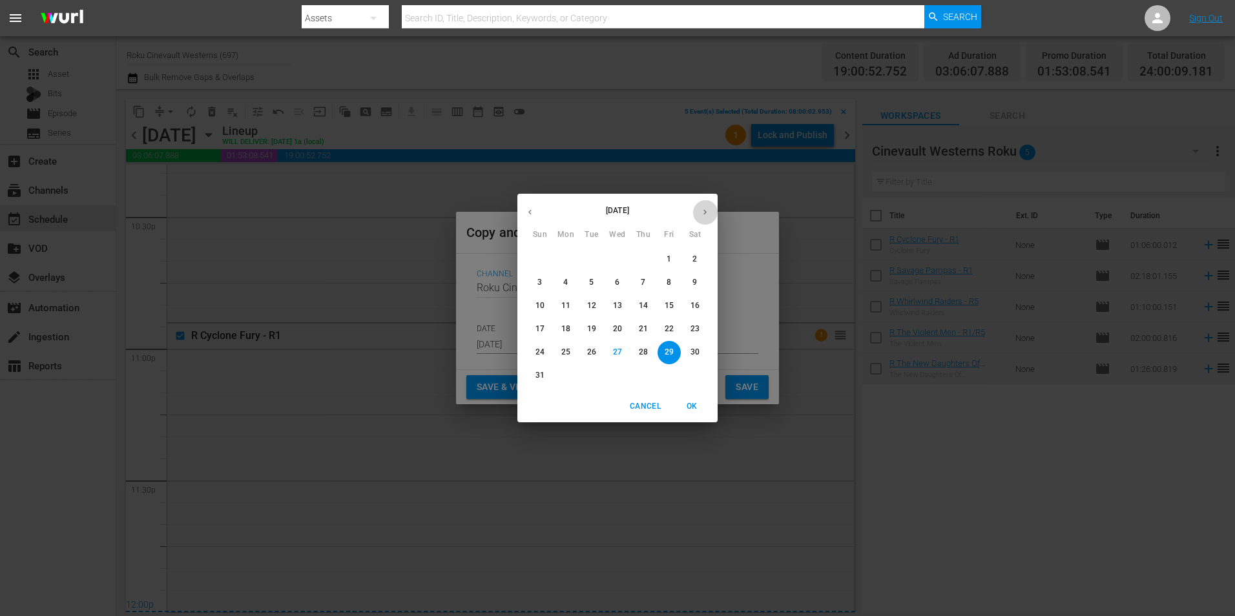
click at [705, 213] on icon "button" at bounding box center [705, 212] width 10 height 10
click at [565, 298] on button "15" at bounding box center [565, 306] width 23 height 23
type input "[DATE]"
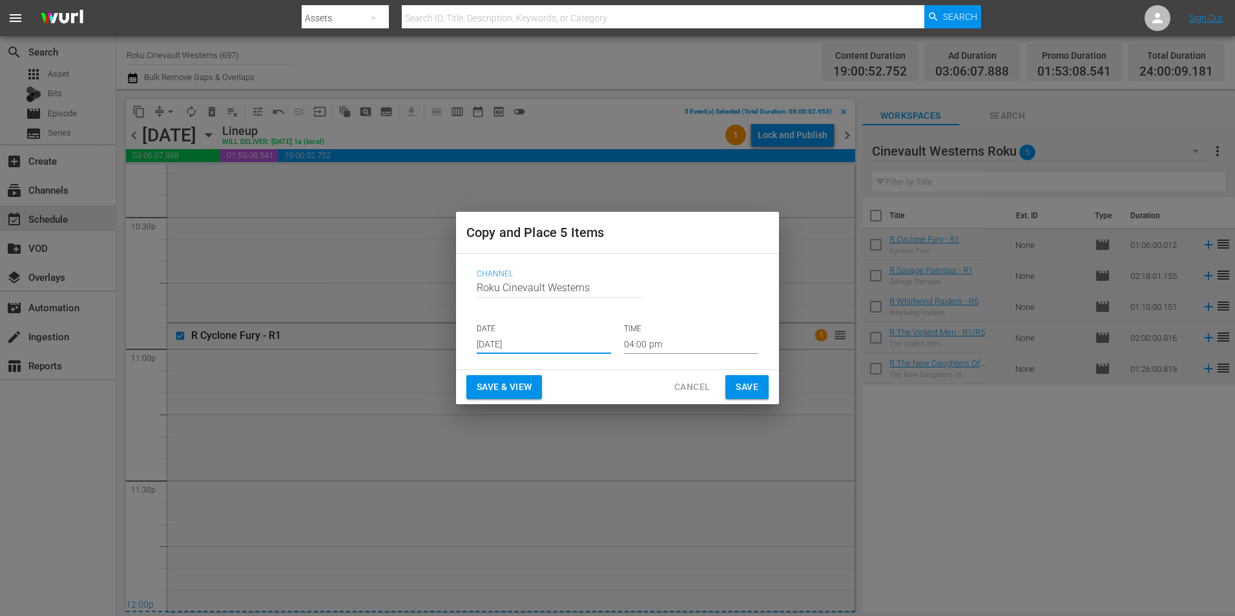
click at [675, 340] on input "04:00 pm" at bounding box center [691, 344] width 134 height 19
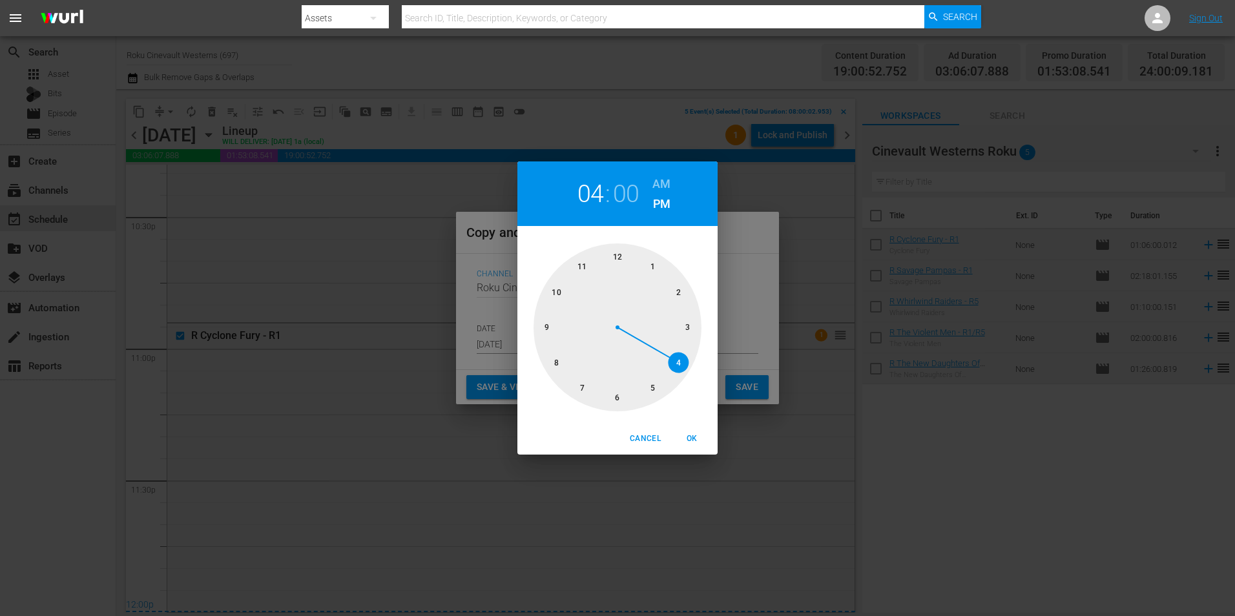
click at [547, 366] on div at bounding box center [618, 328] width 168 height 168
click at [664, 180] on h6 "AM" at bounding box center [662, 184] width 18 height 21
click at [687, 437] on span "OK" at bounding box center [691, 439] width 31 height 14
type input "08:00 am"
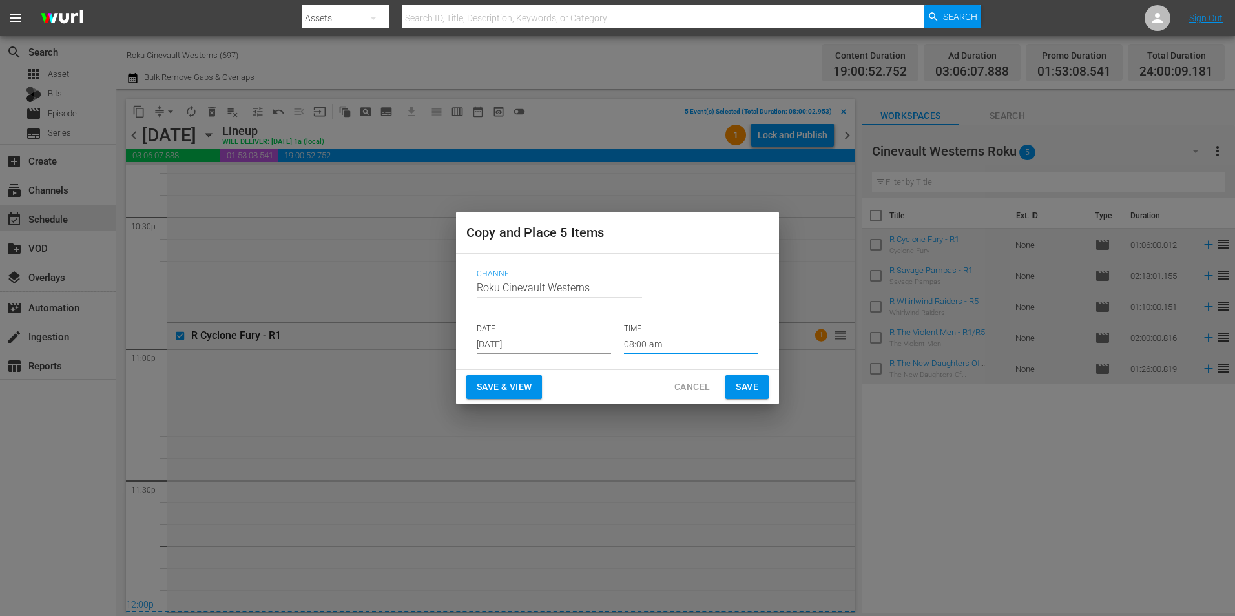
click at [743, 385] on span "Save" at bounding box center [747, 387] width 23 height 16
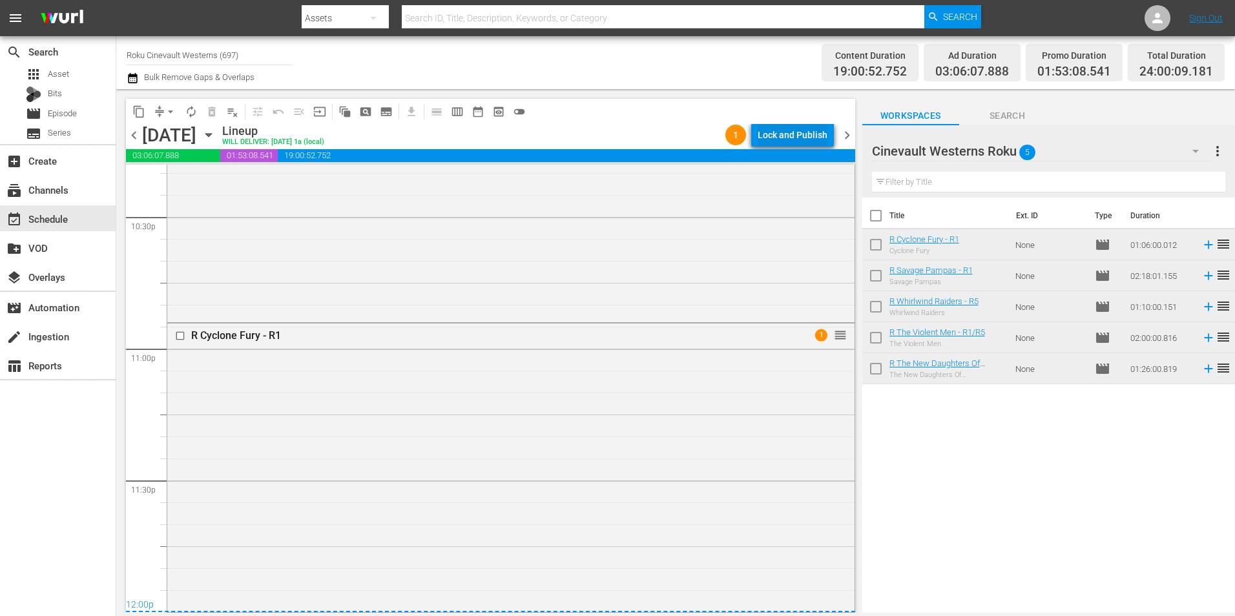
click at [778, 139] on div "Lock and Publish" at bounding box center [793, 134] width 70 height 23
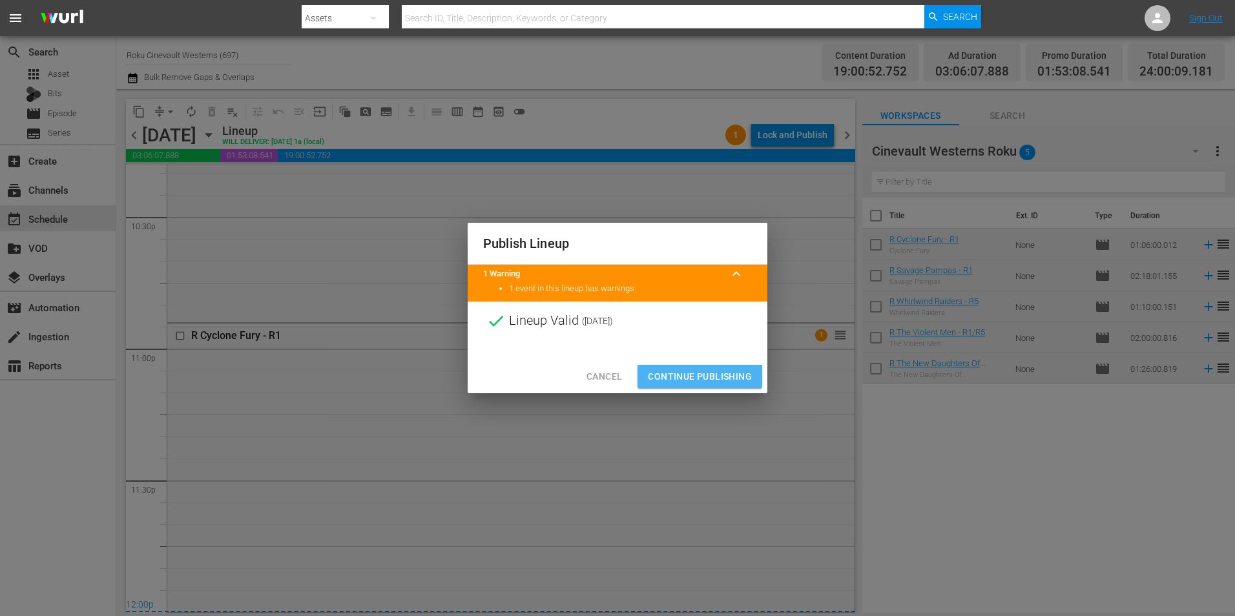
click at [696, 380] on span "Continue Publishing" at bounding box center [700, 377] width 104 height 16
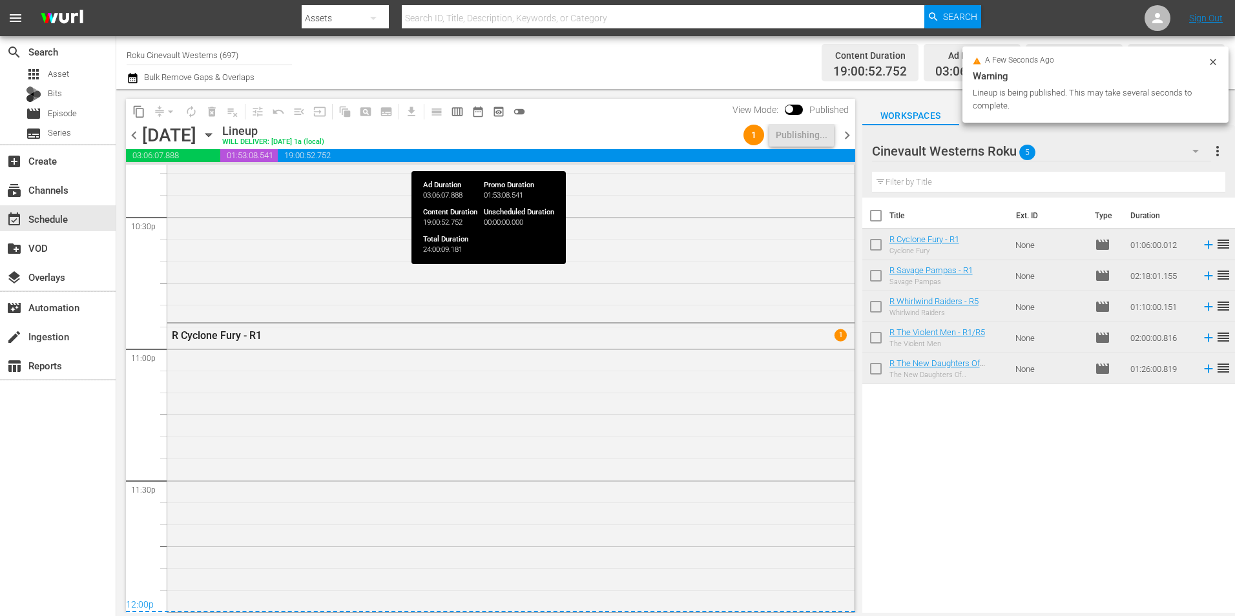
click at [386, 154] on span "19:00:52.752" at bounding box center [567, 155] width 578 height 13
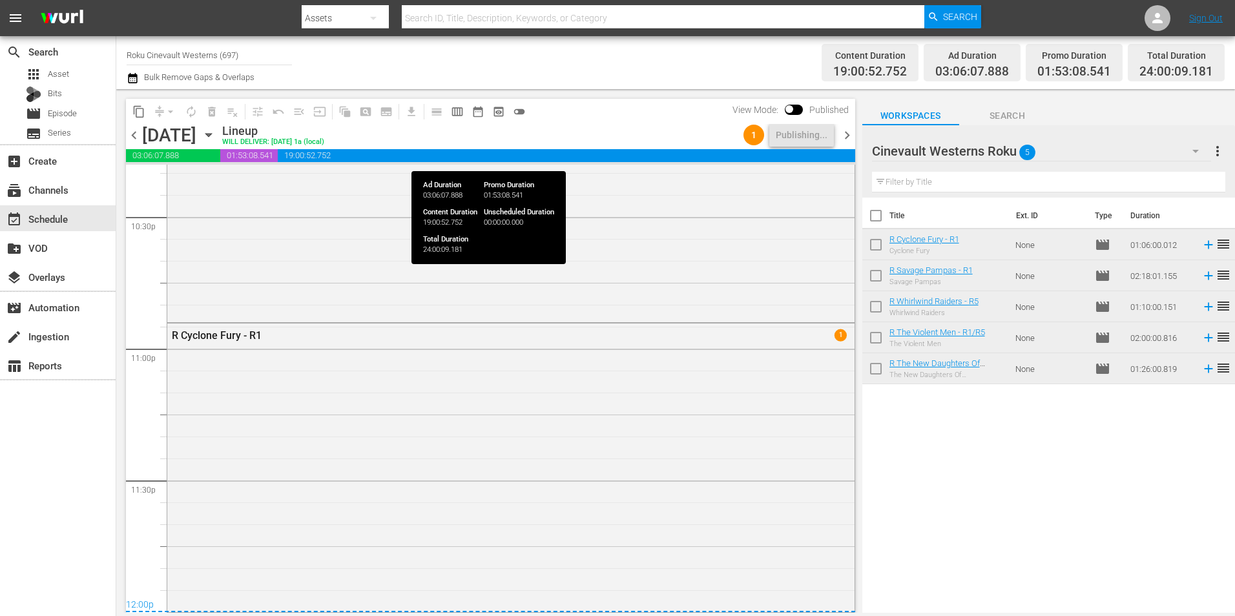
click at [386, 154] on span "19:00:52.752" at bounding box center [567, 155] width 578 height 13
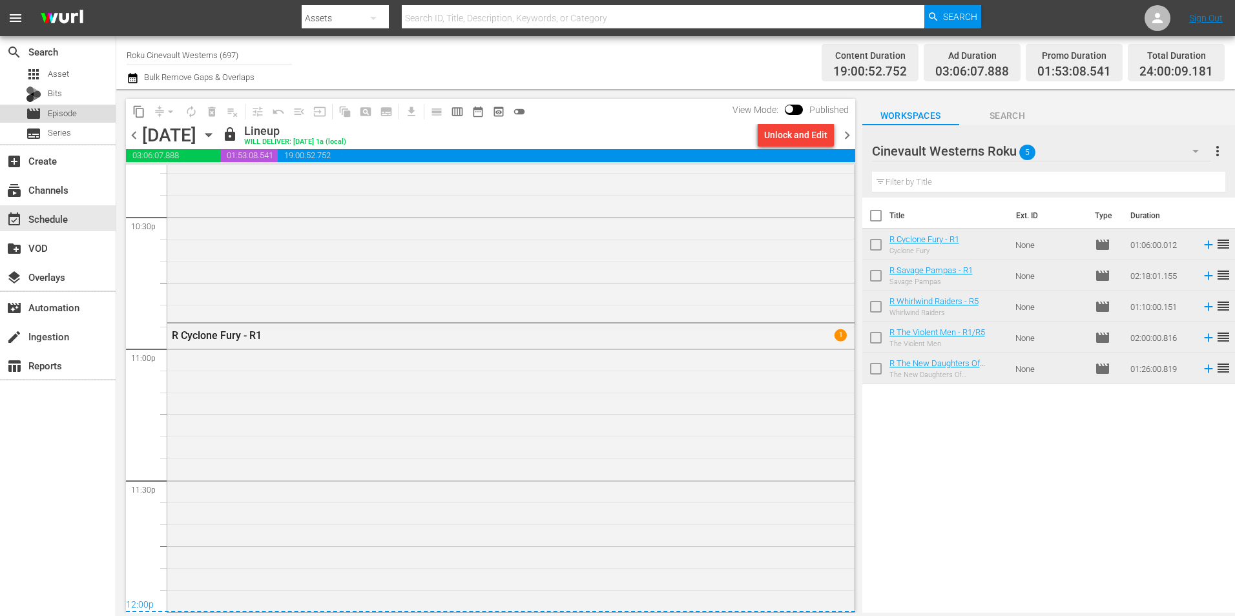
click at [51, 121] on div "movie Episode" at bounding box center [51, 114] width 51 height 18
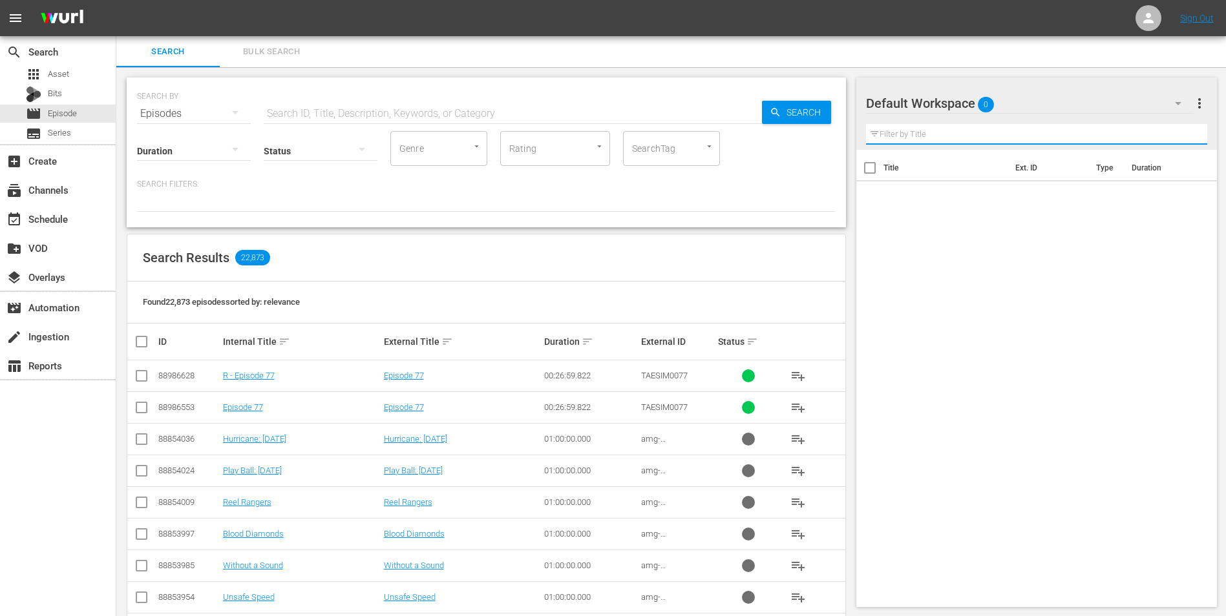
drag, startPoint x: 1122, startPoint y: 131, endPoint x: 1116, endPoint y: 108, distance: 23.3
click at [1122, 131] on input "text" at bounding box center [1037, 134] width 342 height 21
click at [1116, 105] on div "Default Workspace 0" at bounding box center [1030, 103] width 328 height 36
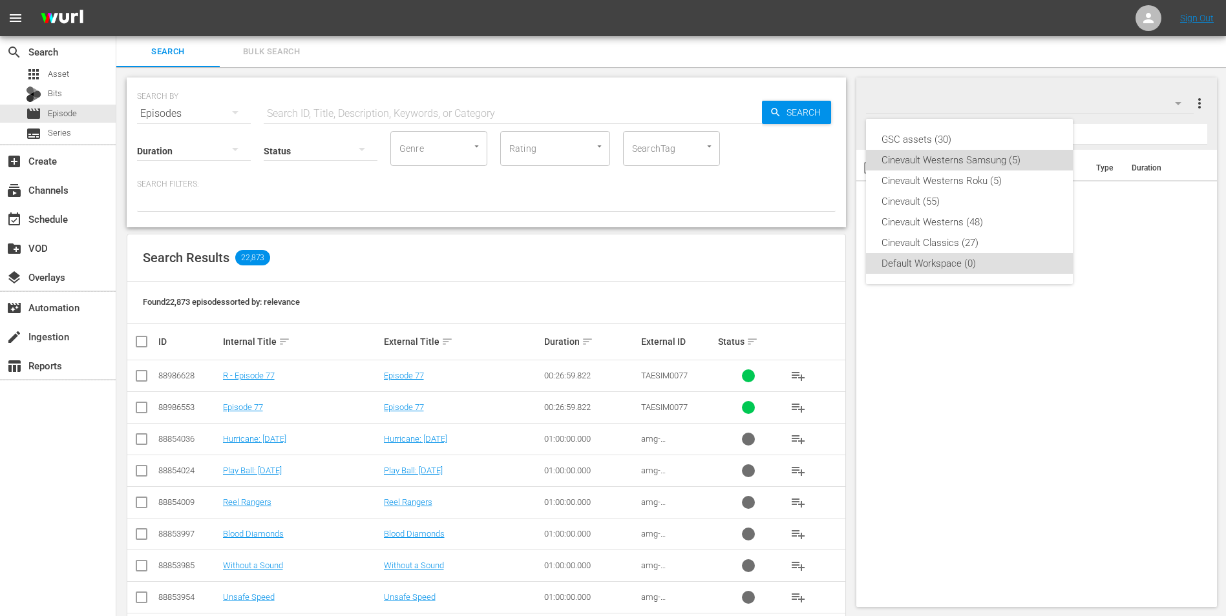
click at [992, 162] on div "Cinevault Westerns Samsung (5)" at bounding box center [969, 160] width 176 height 21
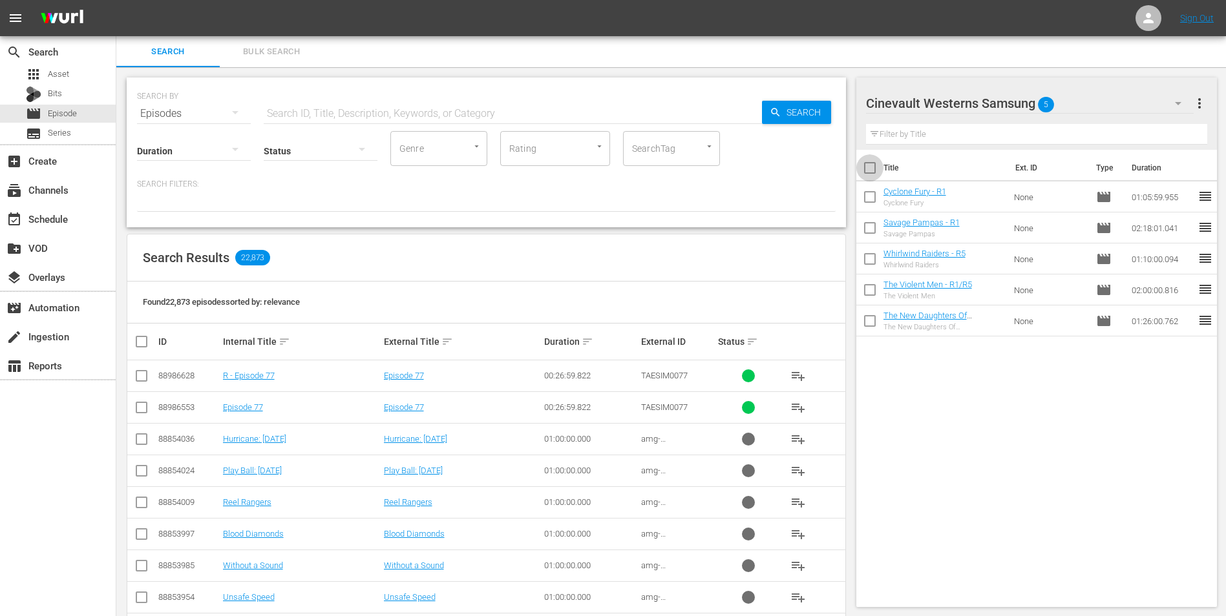
click at [879, 181] on input "checkbox" at bounding box center [869, 170] width 27 height 27
checkbox input "true"
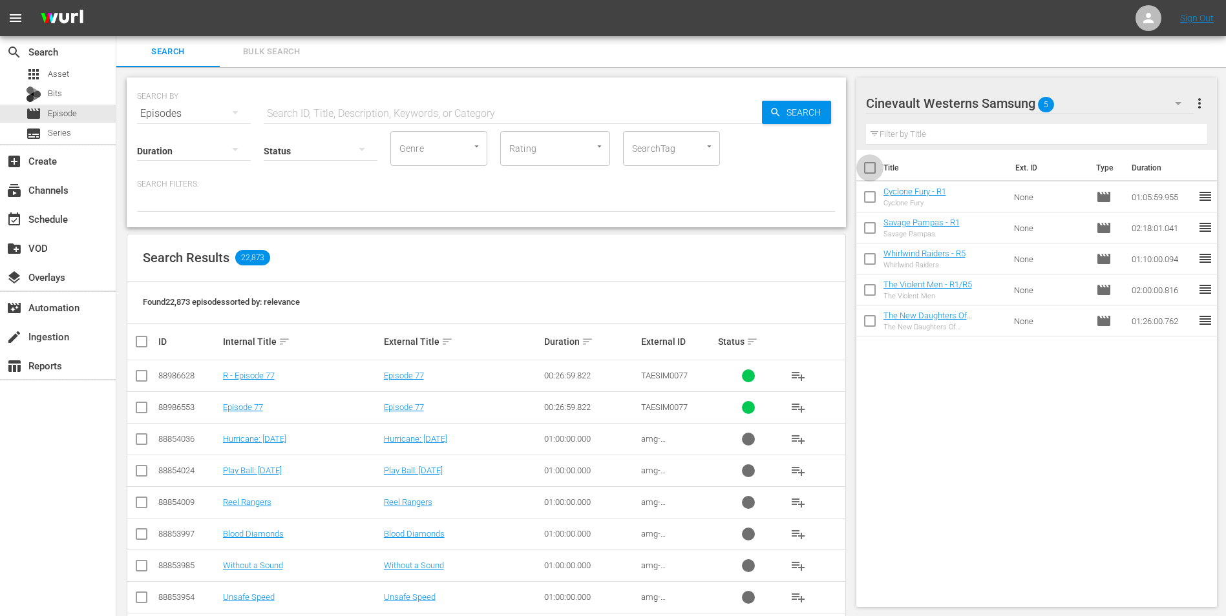
checkbox input "true"
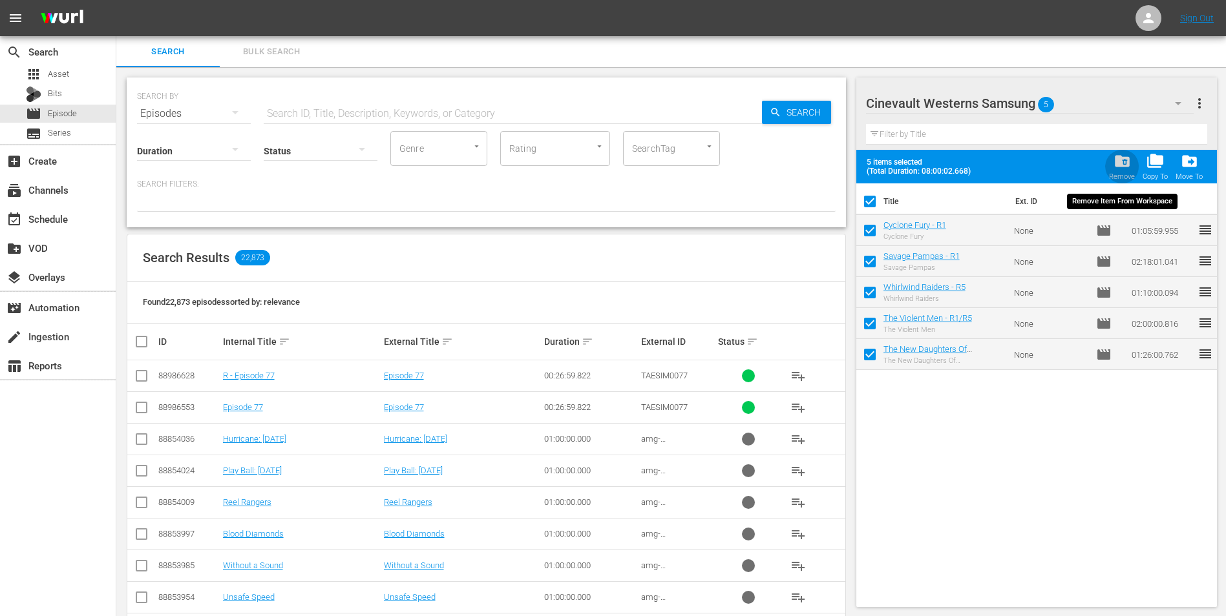
click at [1113, 163] on span "folder_delete" at bounding box center [1121, 160] width 17 height 17
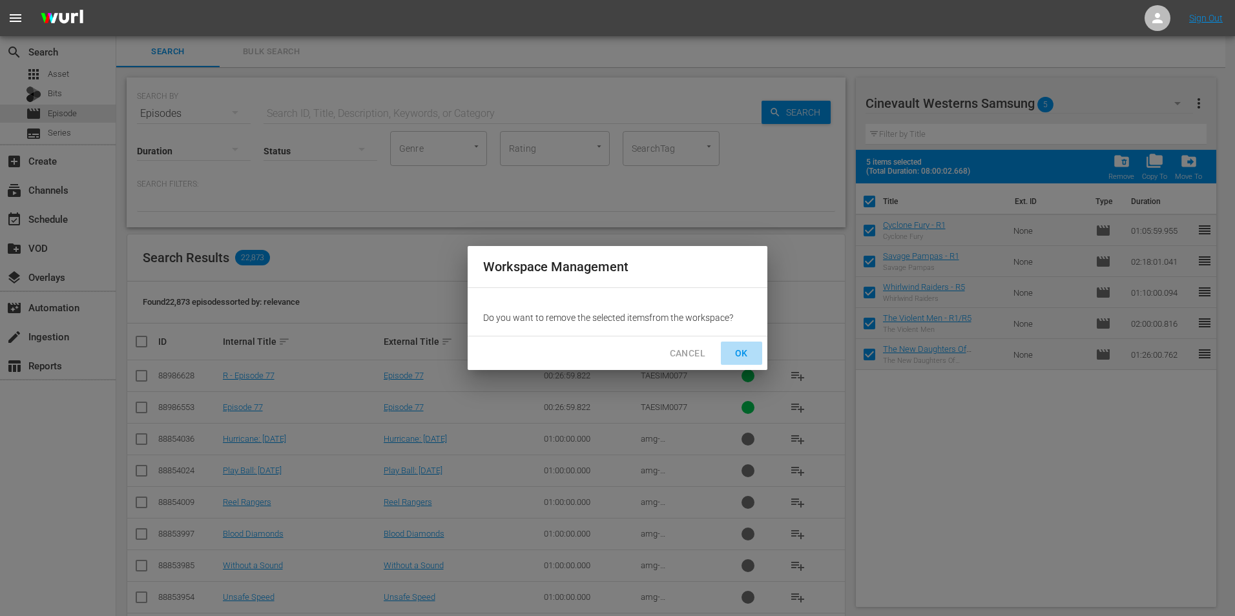
click at [755, 360] on button "OK" at bounding box center [741, 354] width 41 height 24
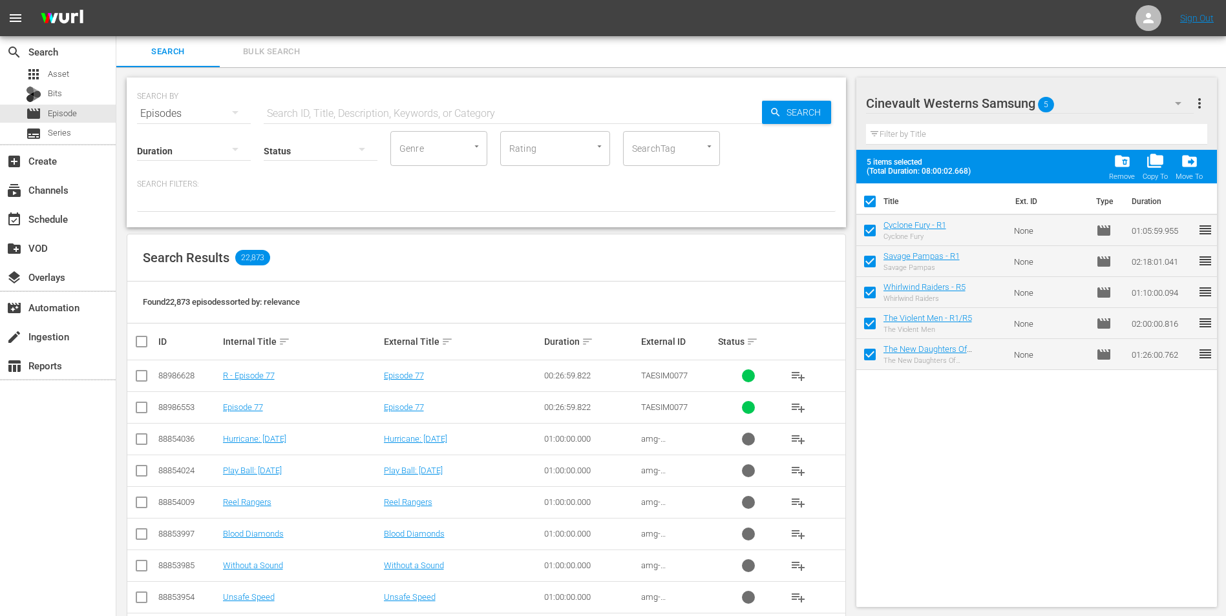
checkbox input "false"
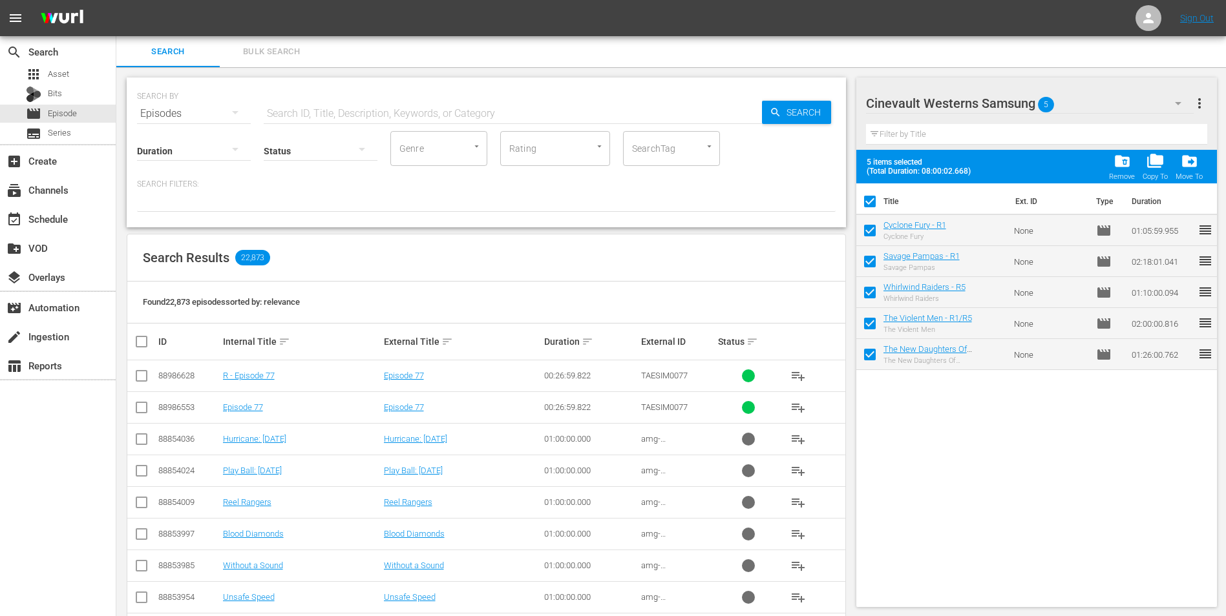
checkbox input "false"
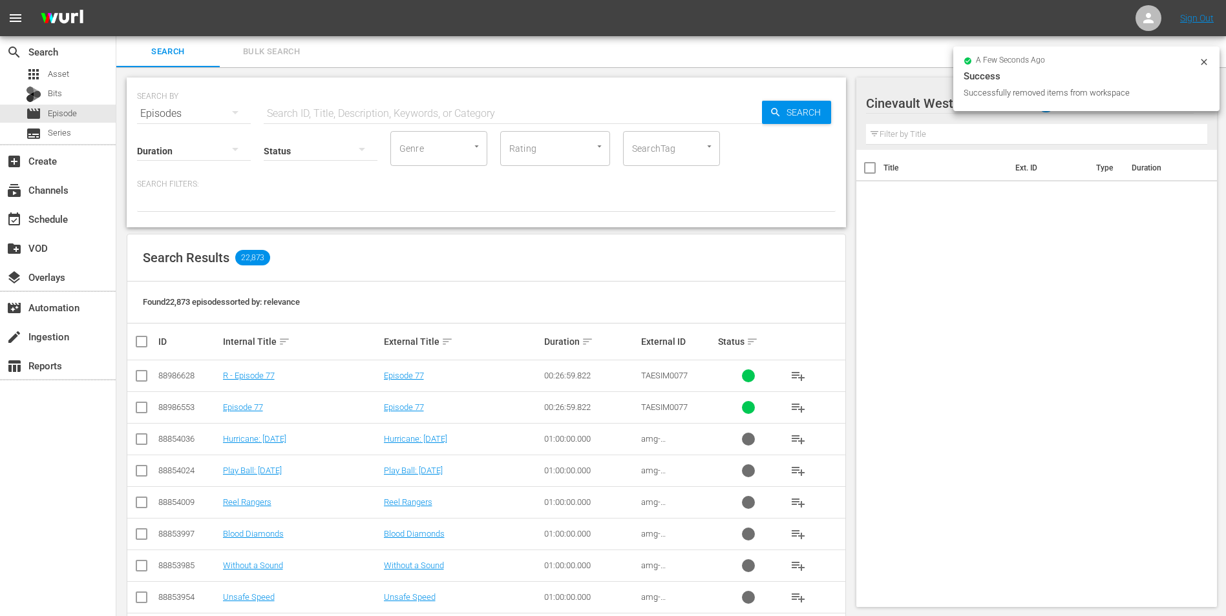
click at [1204, 67] on icon at bounding box center [1203, 62] width 10 height 10
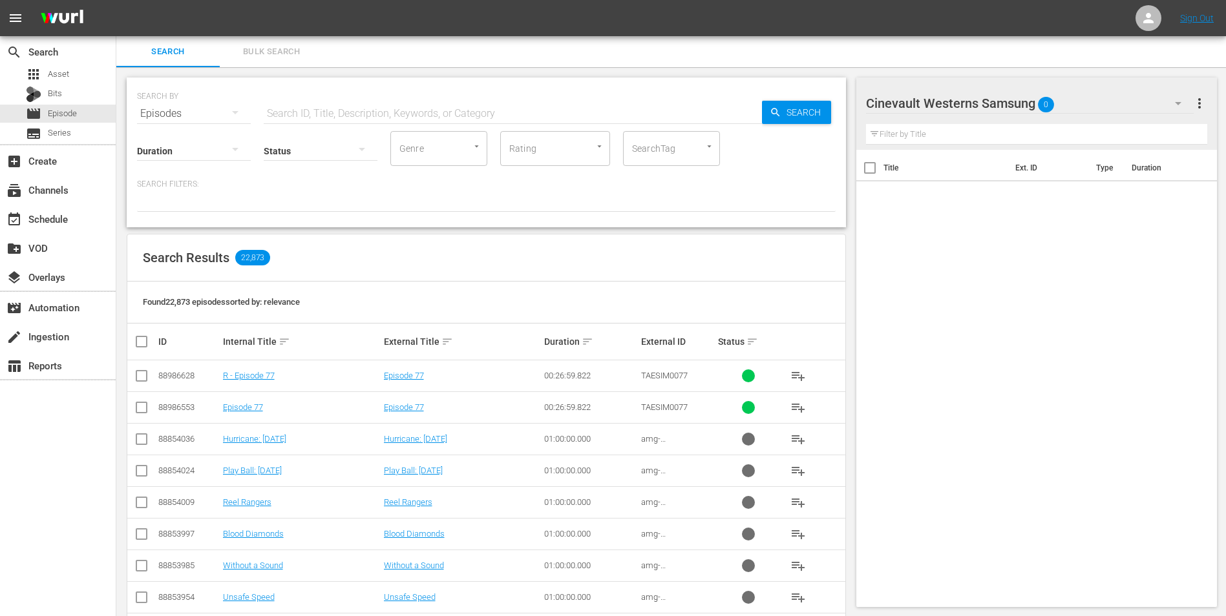
click at [1127, 99] on div "Cinevault Westerns Samsung 0" at bounding box center [1030, 103] width 328 height 36
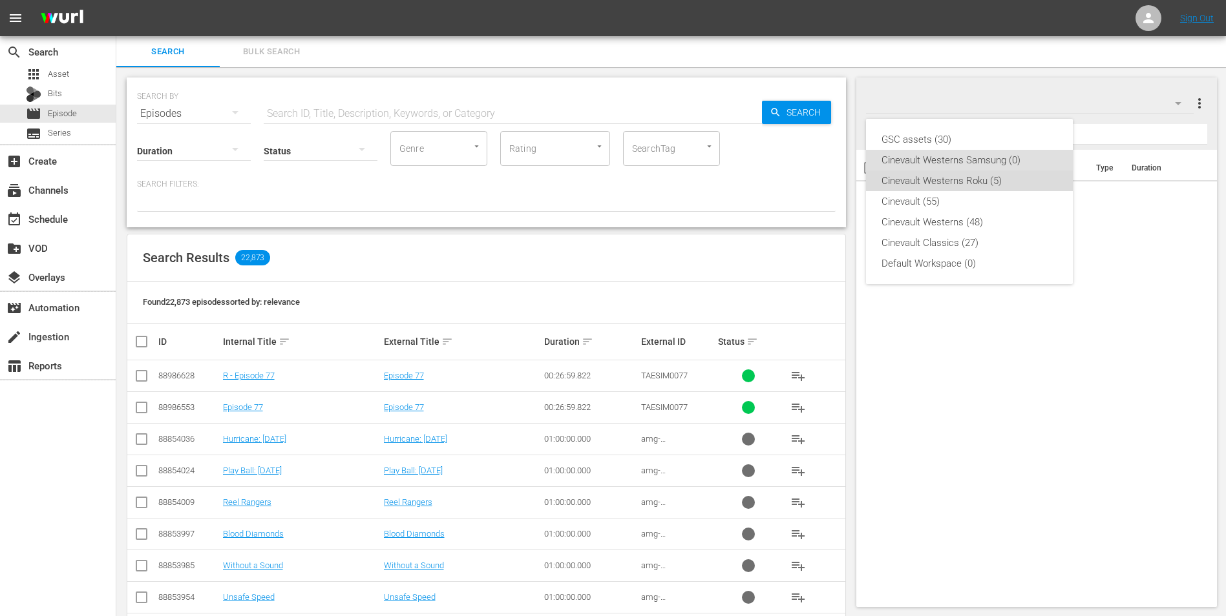
click at [892, 185] on div "Cinevault Westerns Roku (5)" at bounding box center [969, 181] width 176 height 21
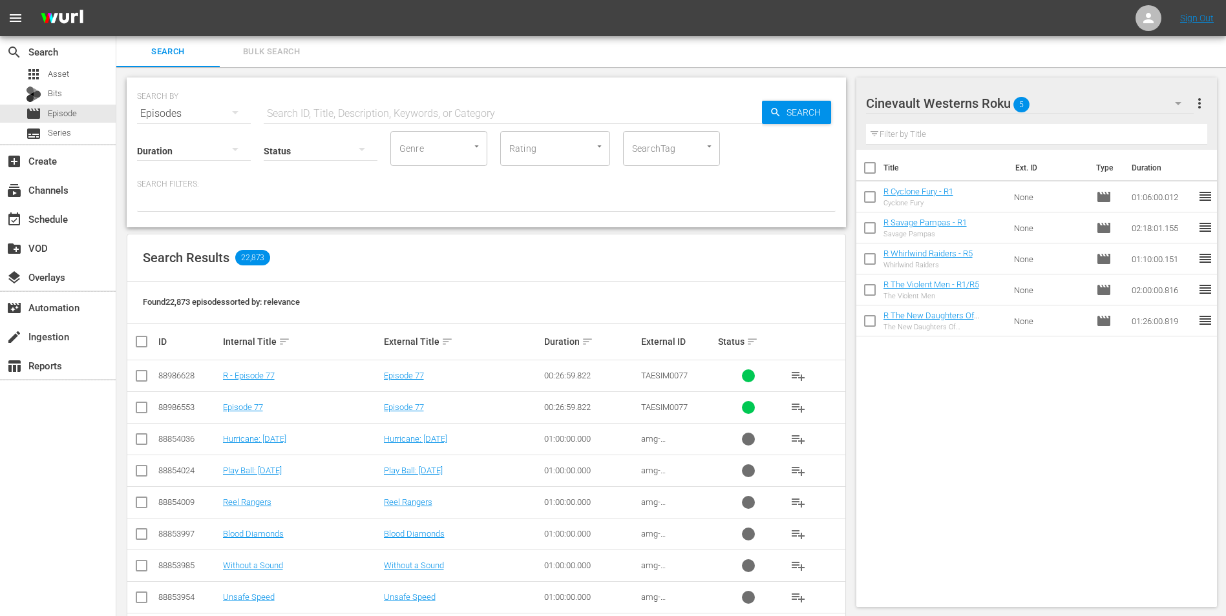
click at [877, 174] on input "checkbox" at bounding box center [869, 170] width 27 height 27
checkbox input "true"
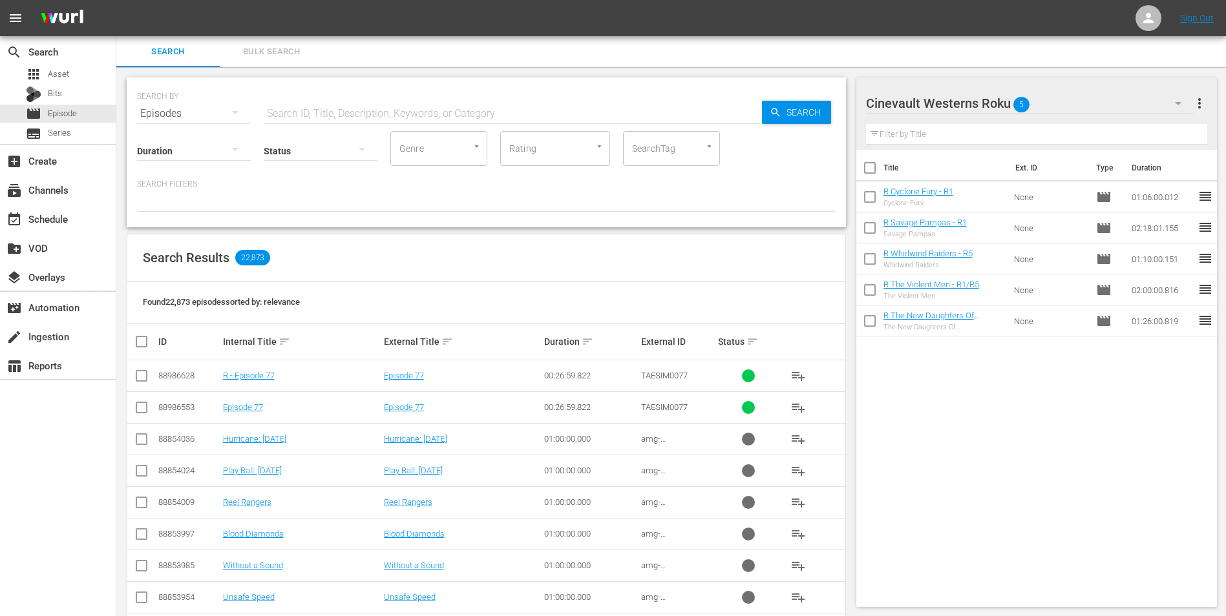
checkbox input "true"
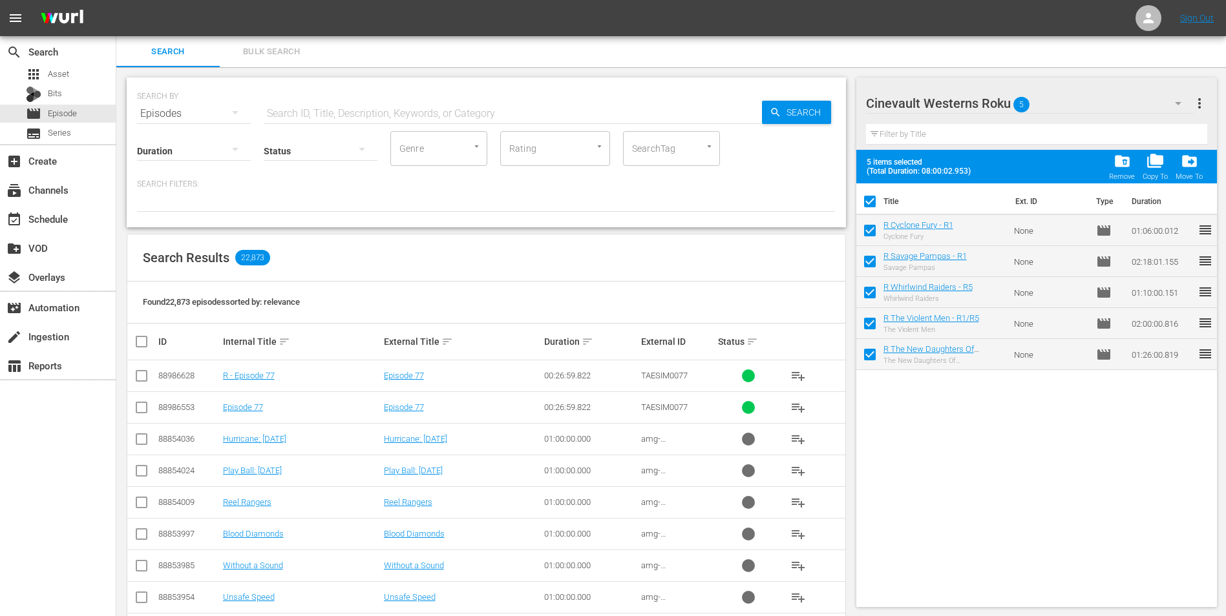
click at [1104, 167] on div "5 items selected (Total Duration: 08:00:02.953) folder_delete Remove folder_cop…" at bounding box center [1036, 167] width 361 height 34
click at [1109, 169] on button "folder_delete Remove" at bounding box center [1122, 167] width 34 height 36
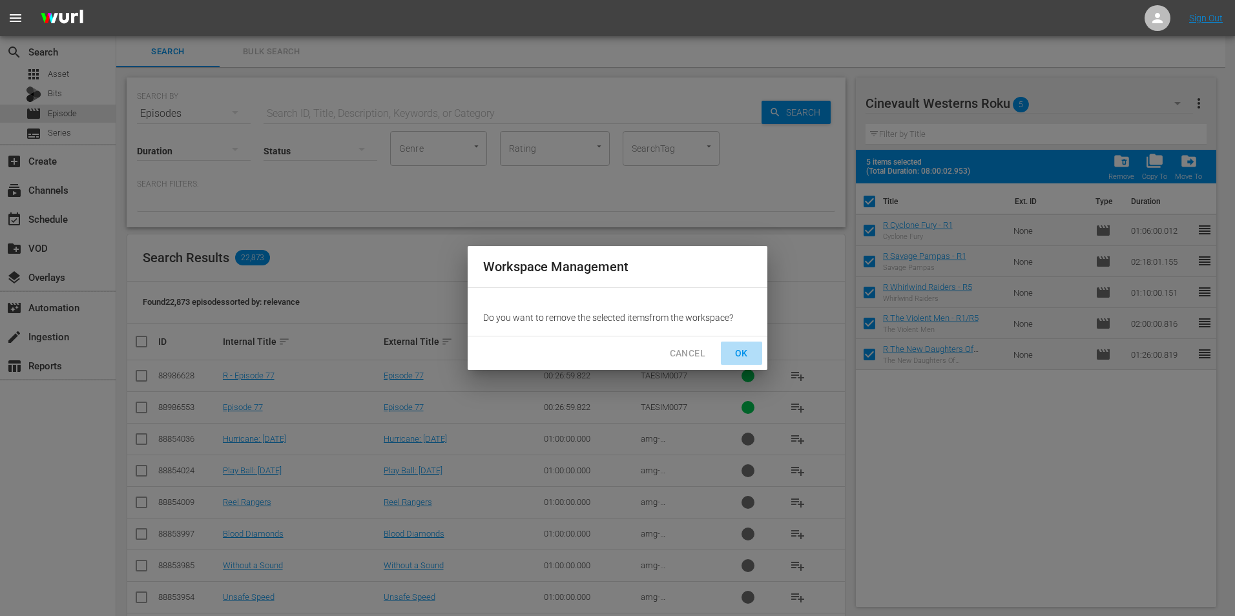
click at [748, 361] on span "OK" at bounding box center [741, 354] width 21 height 16
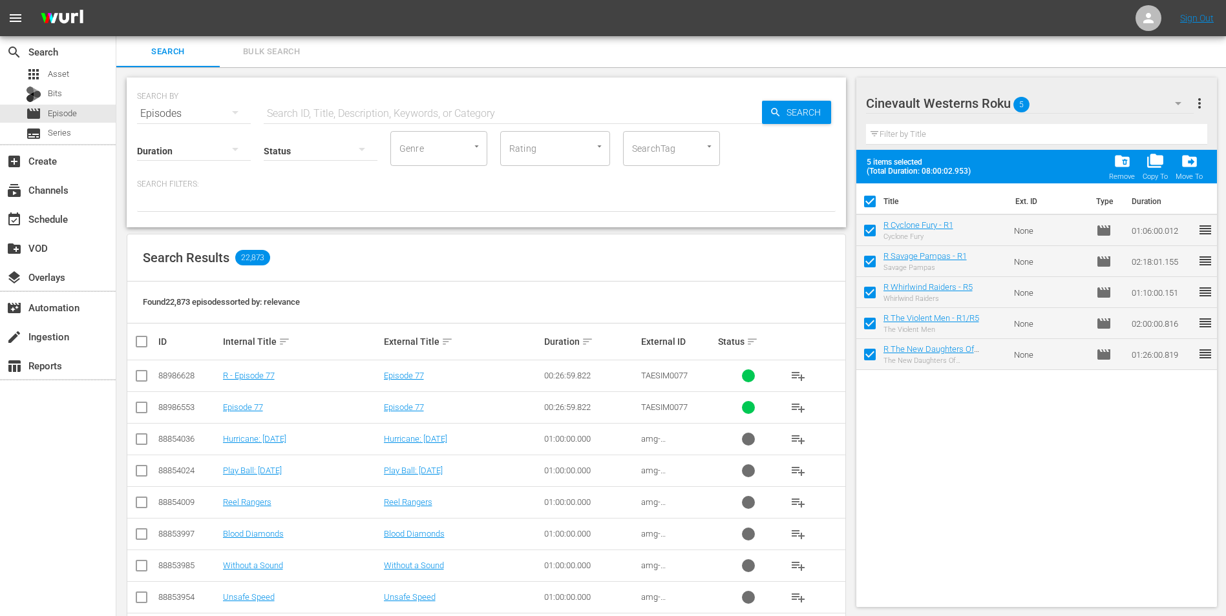
checkbox input "false"
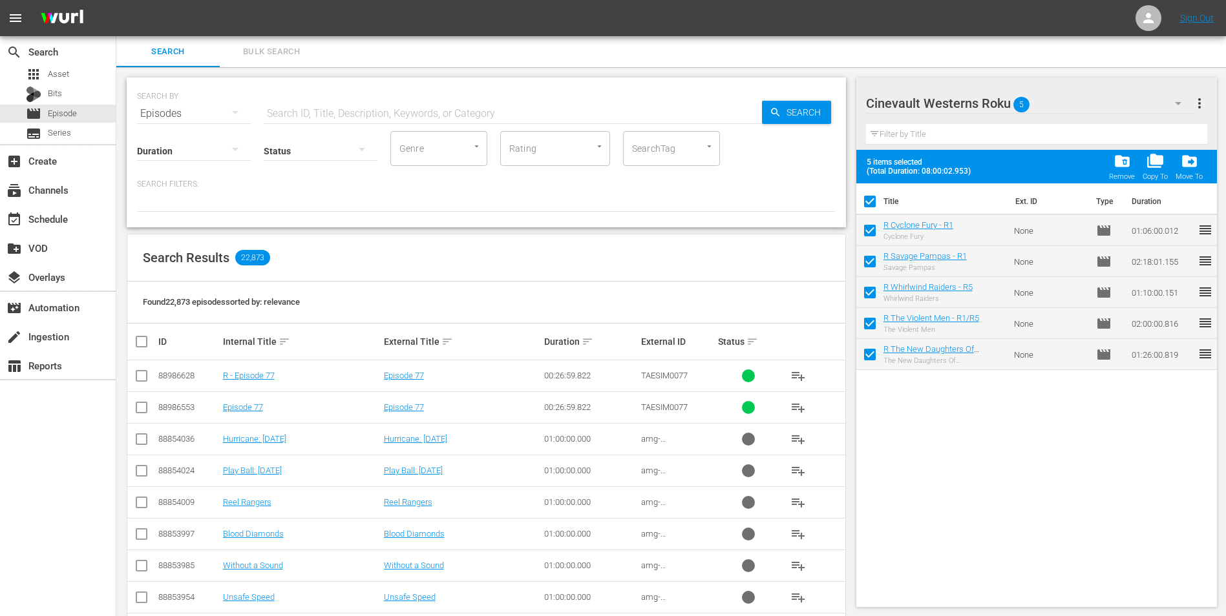
checkbox input "false"
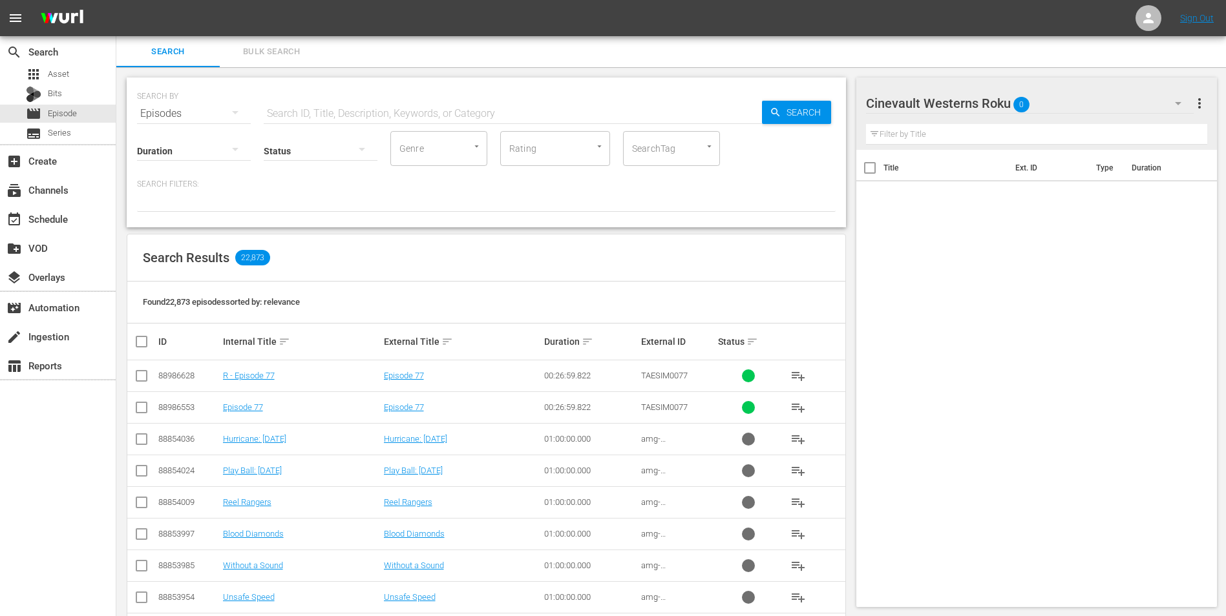
click at [368, 118] on input "text" at bounding box center [513, 113] width 498 height 31
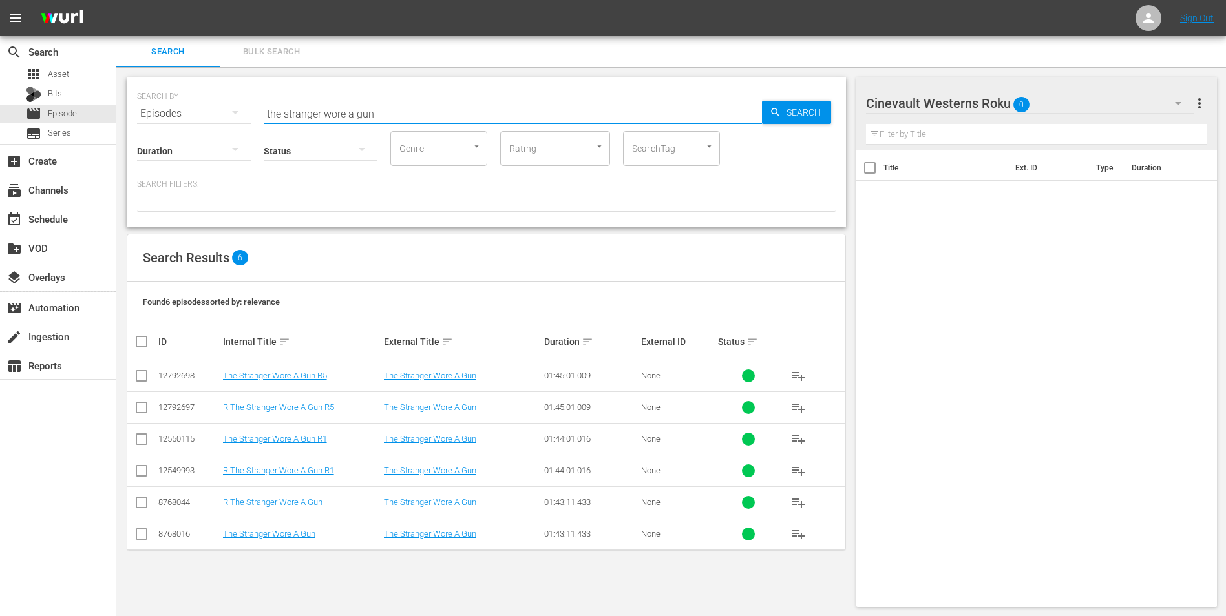
type input "the stranger wore a gun"
click at [137, 466] on input "checkbox" at bounding box center [142, 474] width 16 height 16
checkbox input "true"
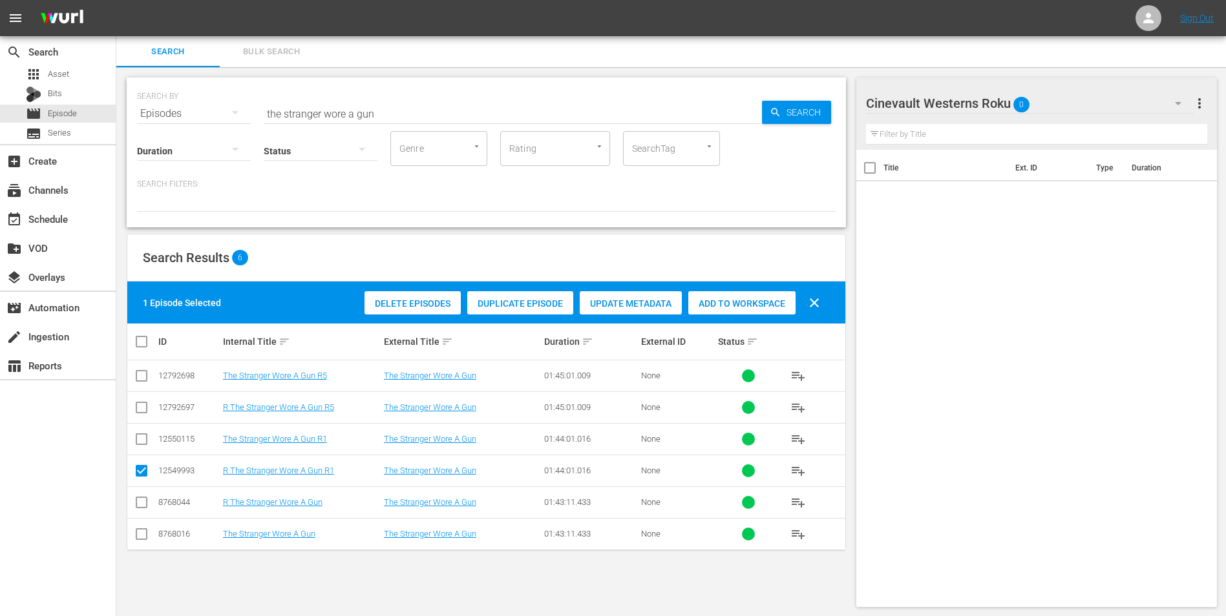
click at [733, 311] on div "Add to Workspace" at bounding box center [741, 303] width 107 height 25
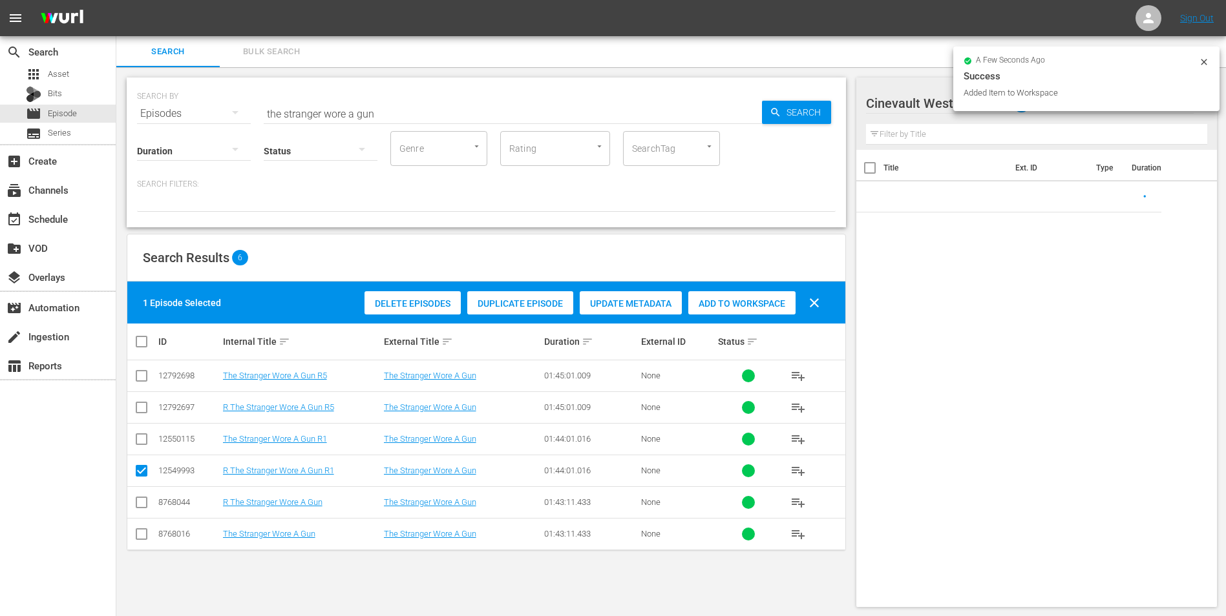
click at [1204, 67] on icon at bounding box center [1203, 62] width 10 height 10
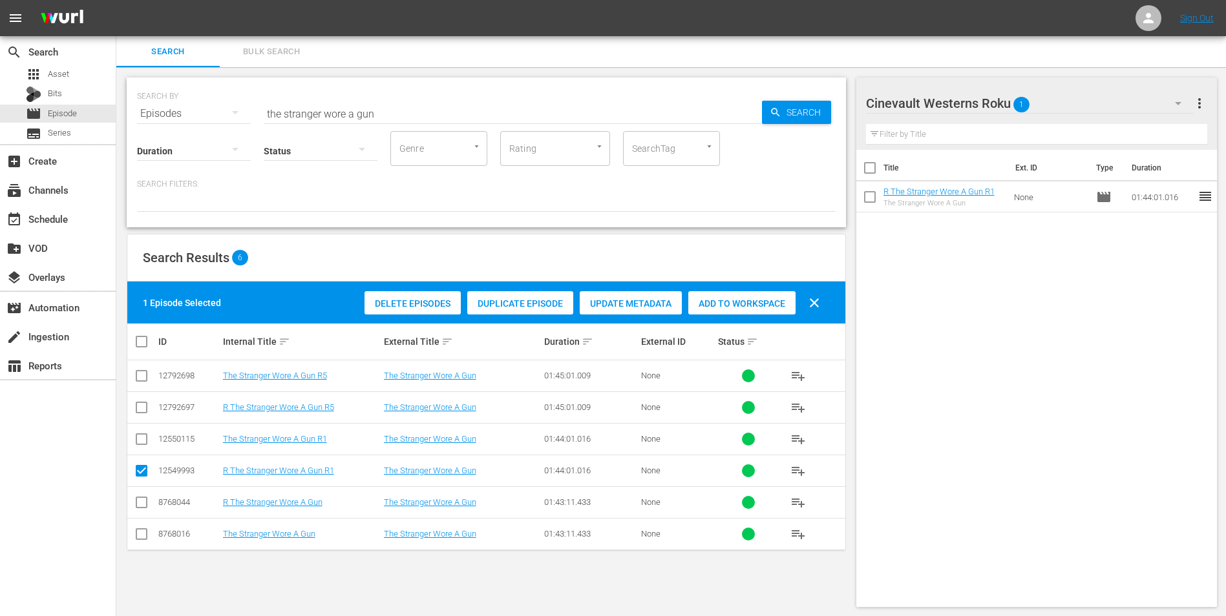
click at [1083, 101] on div "Cinevault Westerns Roku 1" at bounding box center [1030, 103] width 328 height 36
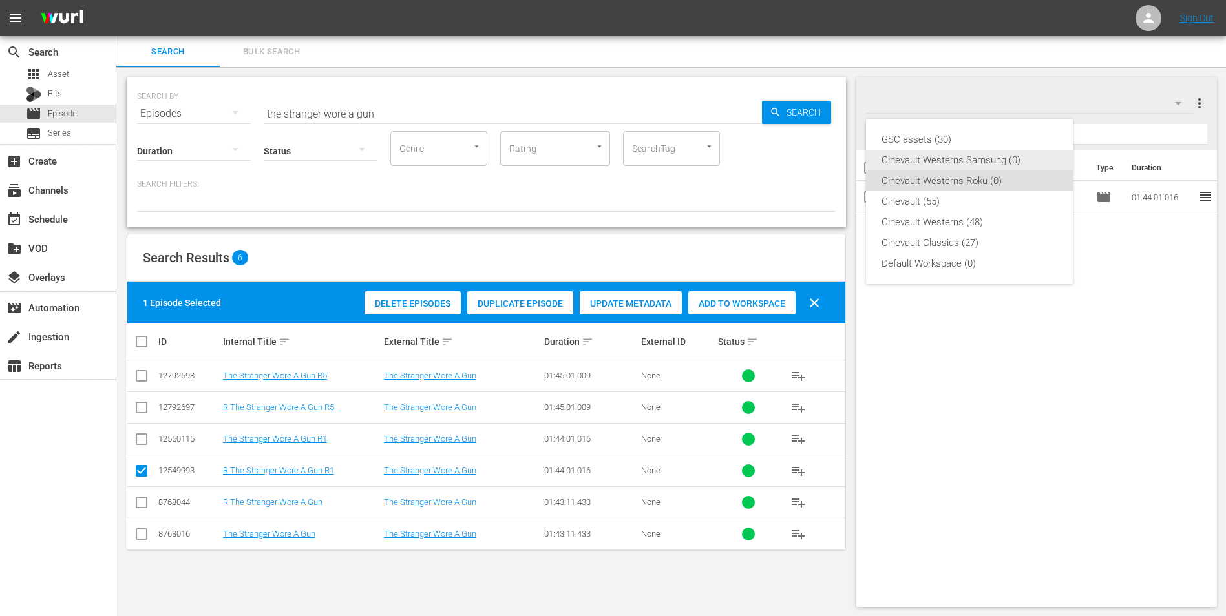
click at [960, 158] on div "Cinevault Westerns Samsung (0)" at bounding box center [969, 160] width 176 height 21
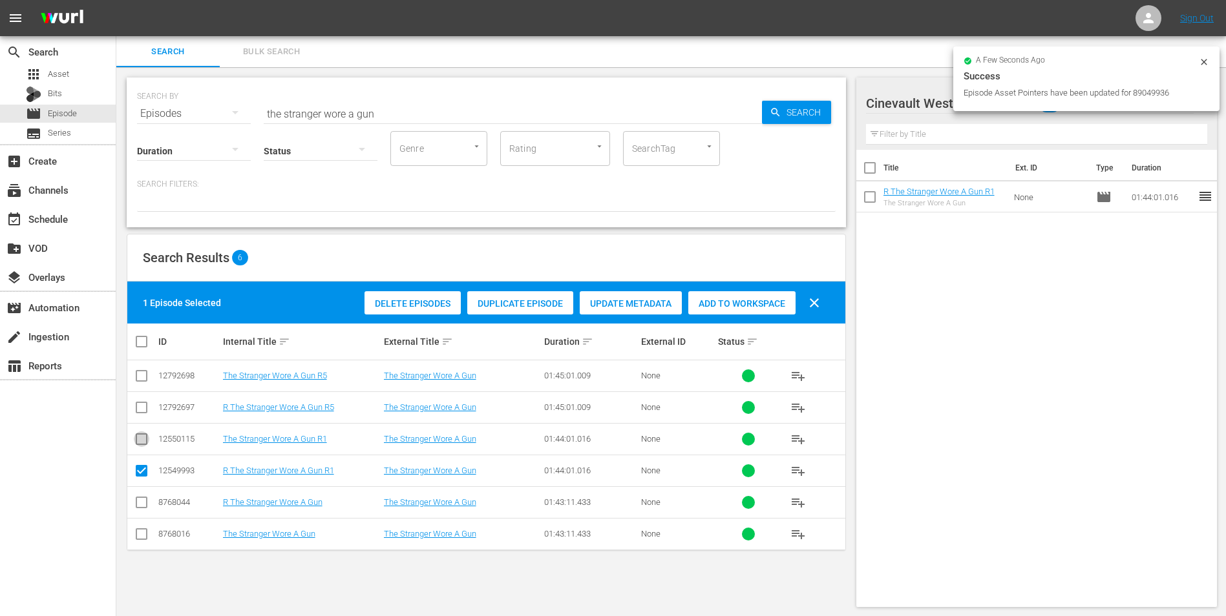
click at [137, 445] on input "checkbox" at bounding box center [142, 442] width 16 height 16
checkbox input "true"
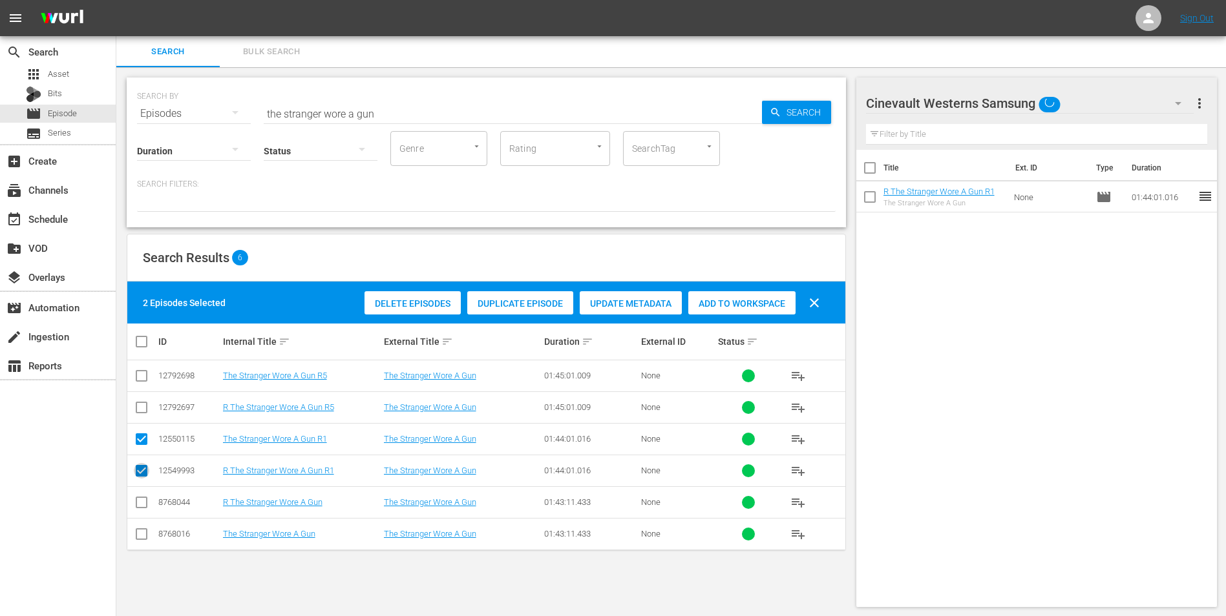
click at [142, 476] on input "checkbox" at bounding box center [142, 474] width 16 height 16
checkbox input "false"
click at [760, 304] on span "Add to Workspace" at bounding box center [741, 303] width 107 height 10
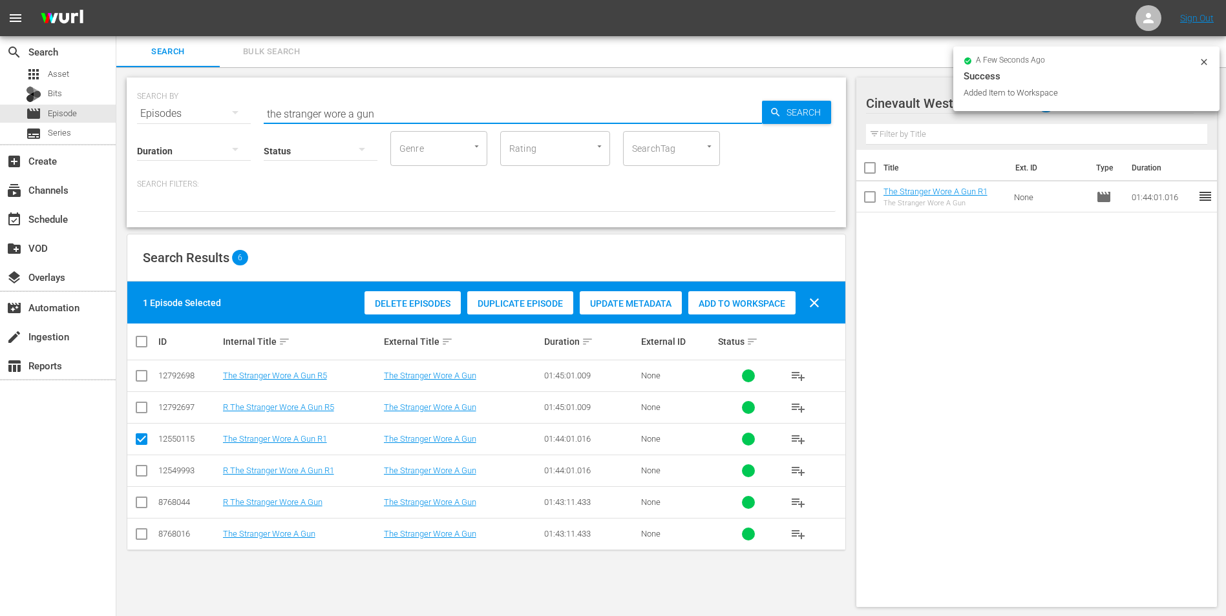
click at [602, 111] on input "the stranger wore a gun" at bounding box center [513, 113] width 498 height 31
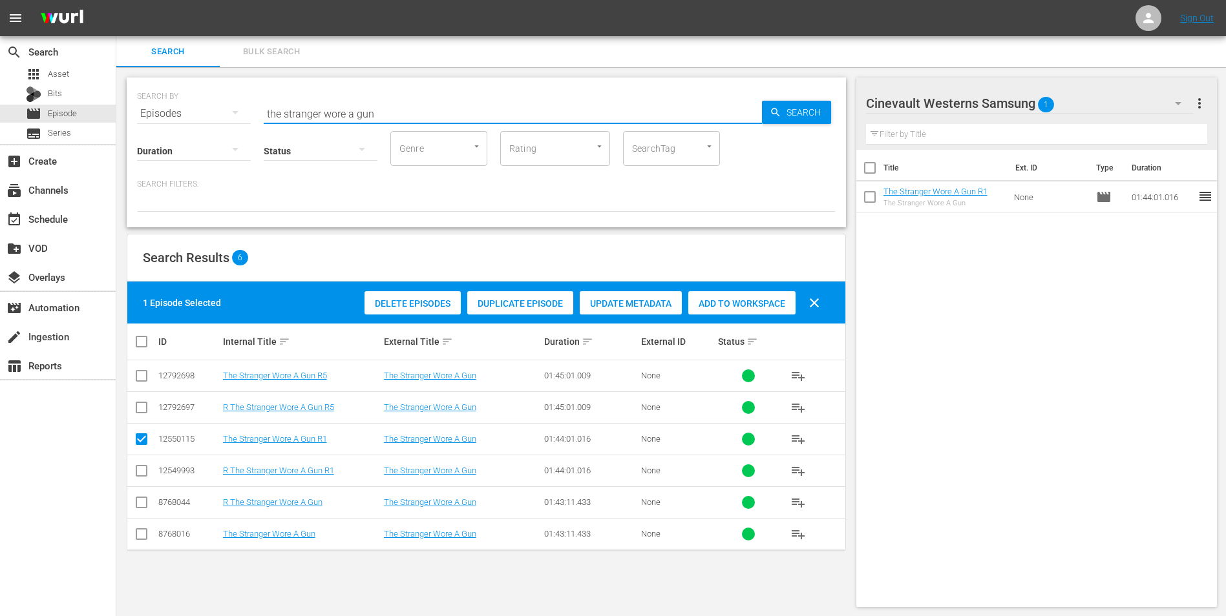
click at [602, 111] on input "the stranger wore a gun" at bounding box center [513, 113] width 498 height 31
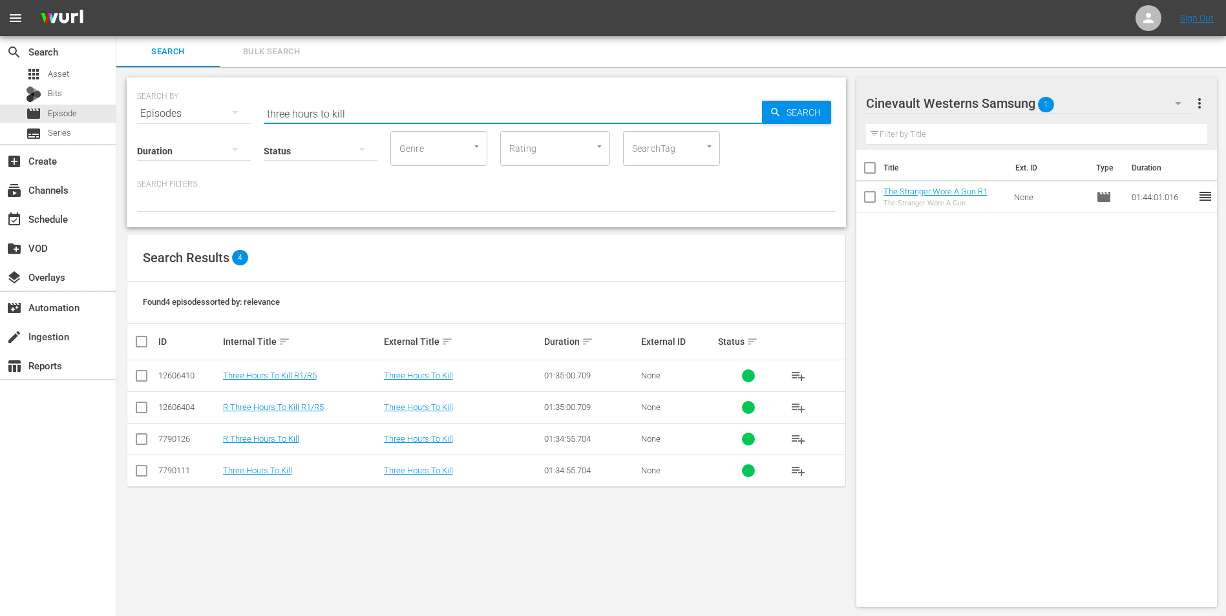
type input "three hours to kill"
click at [142, 381] on input "checkbox" at bounding box center [142, 379] width 16 height 16
checkbox input "true"
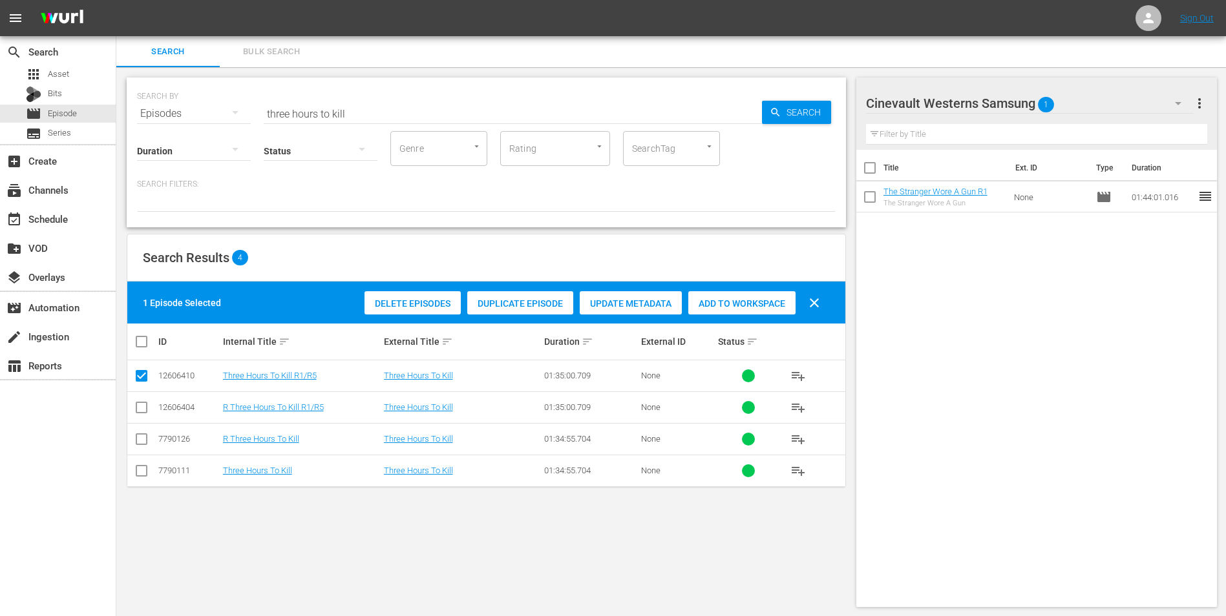
click at [742, 309] on div "Add to Workspace" at bounding box center [741, 303] width 107 height 25
click at [1118, 103] on div "Cinevault Westerns Samsung 2" at bounding box center [1030, 103] width 328 height 36
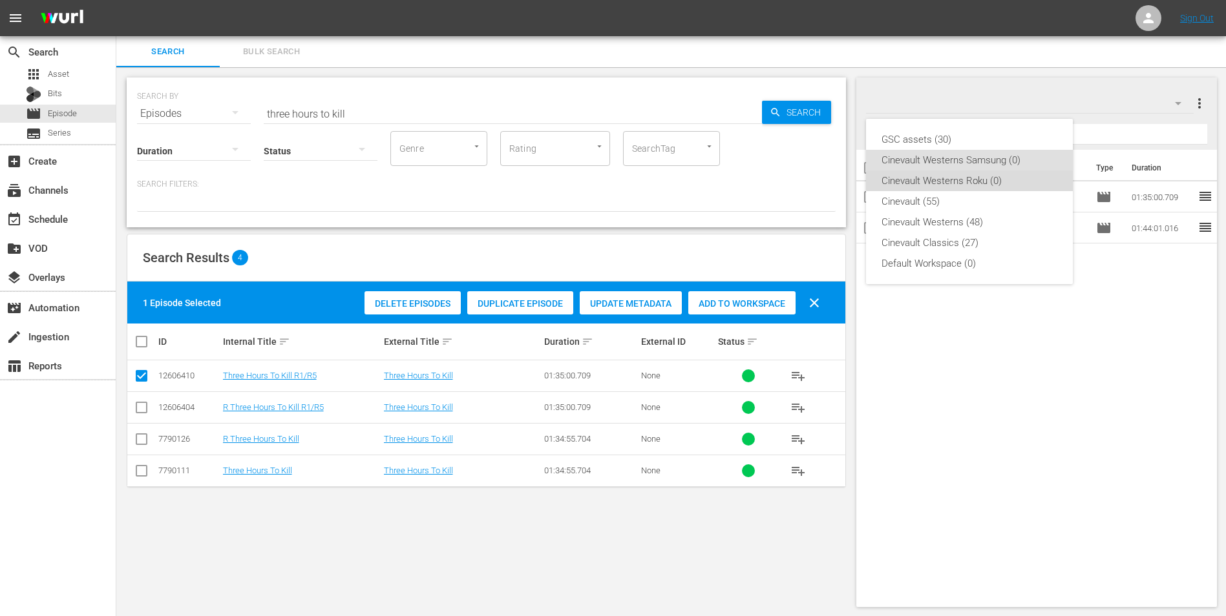
click at [989, 185] on div "Cinevault Westerns Roku (0)" at bounding box center [969, 181] width 176 height 21
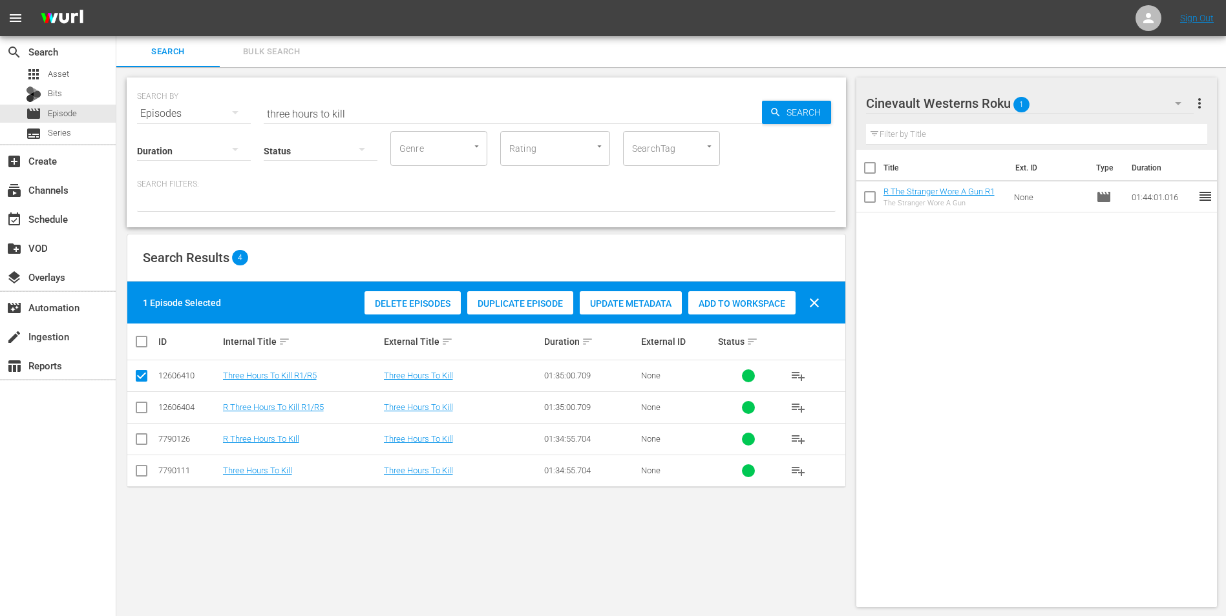
click at [143, 410] on input "checkbox" at bounding box center [142, 411] width 16 height 16
checkbox input "true"
click at [143, 380] on input "checkbox" at bounding box center [142, 379] width 16 height 16
checkbox input "false"
click at [743, 305] on span "Add to Workspace" at bounding box center [741, 303] width 107 height 10
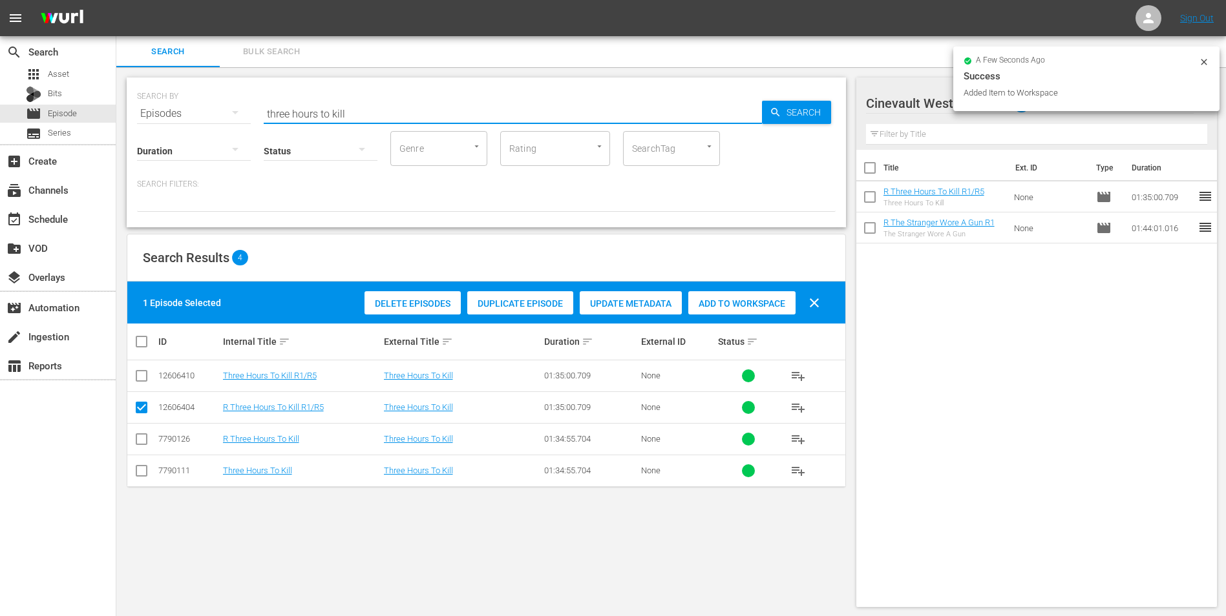
click at [465, 109] on input "three hours to kill" at bounding box center [513, 113] width 498 height 31
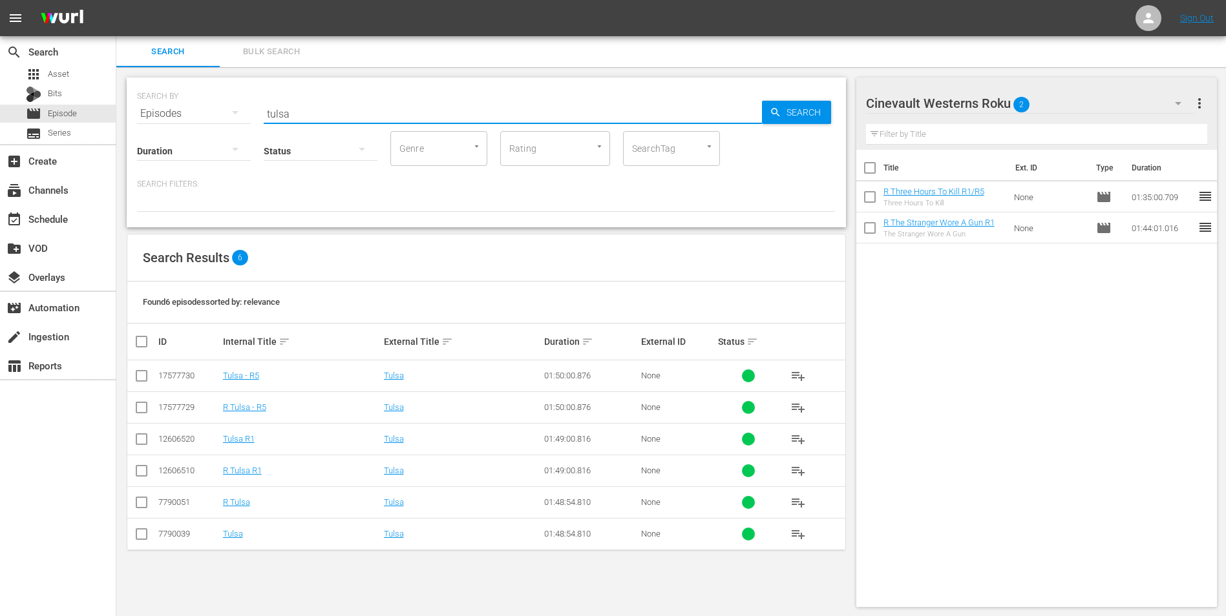
type input "tulsa"
click at [145, 471] on input "checkbox" at bounding box center [142, 474] width 16 height 16
checkbox input "true"
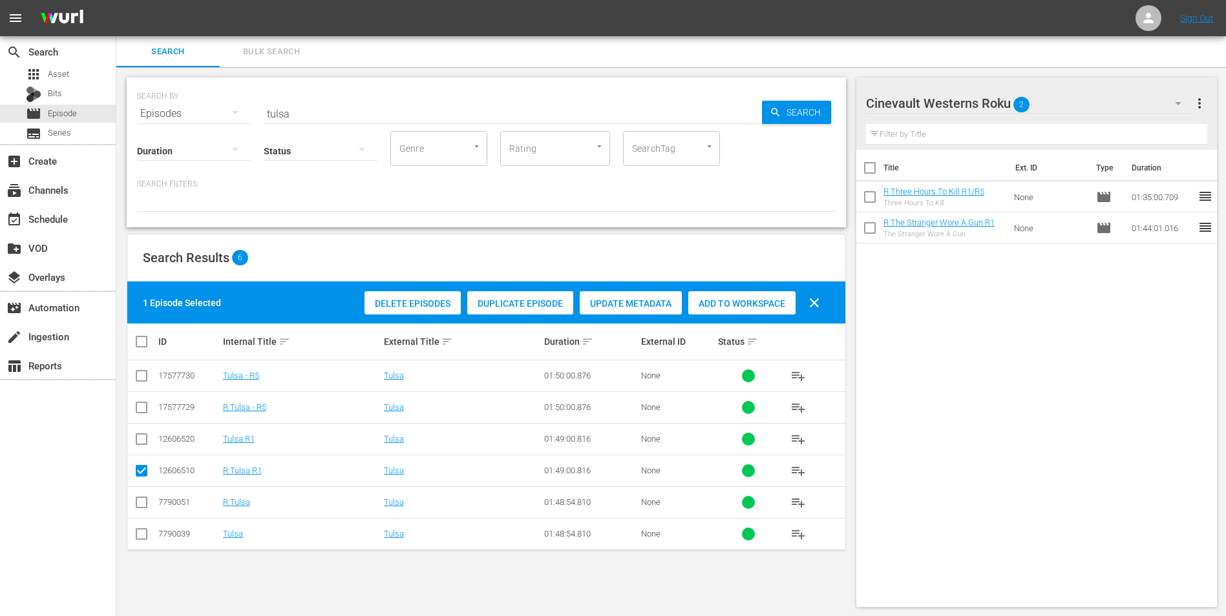
click at [721, 304] on span "Add to Workspace" at bounding box center [741, 303] width 107 height 10
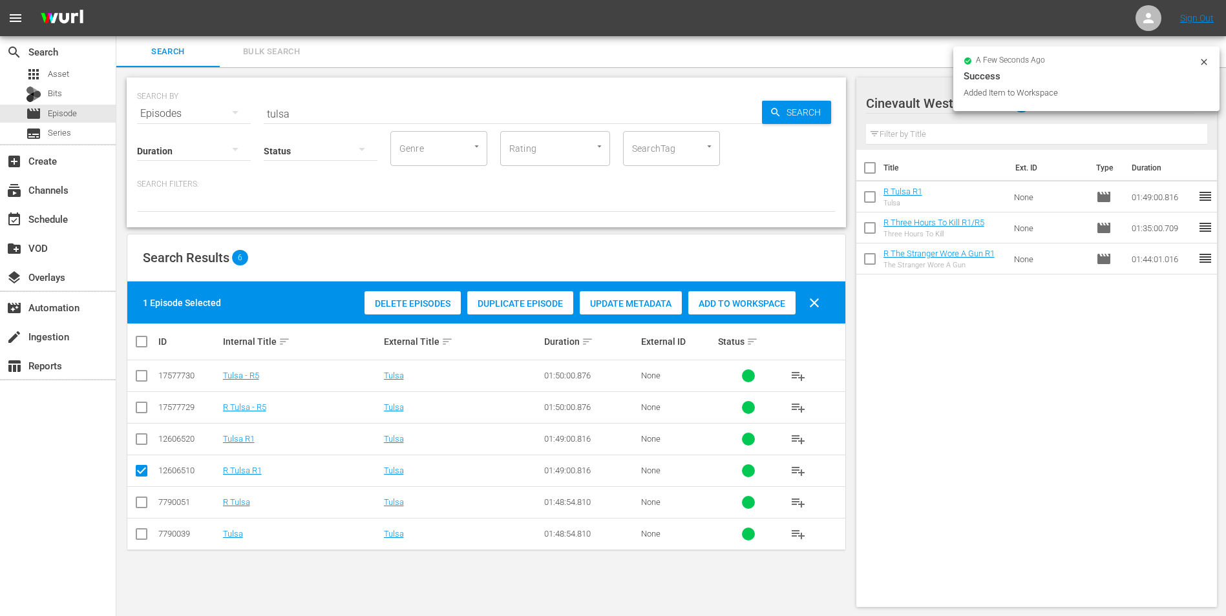
click at [1203, 60] on icon at bounding box center [1203, 62] width 10 height 10
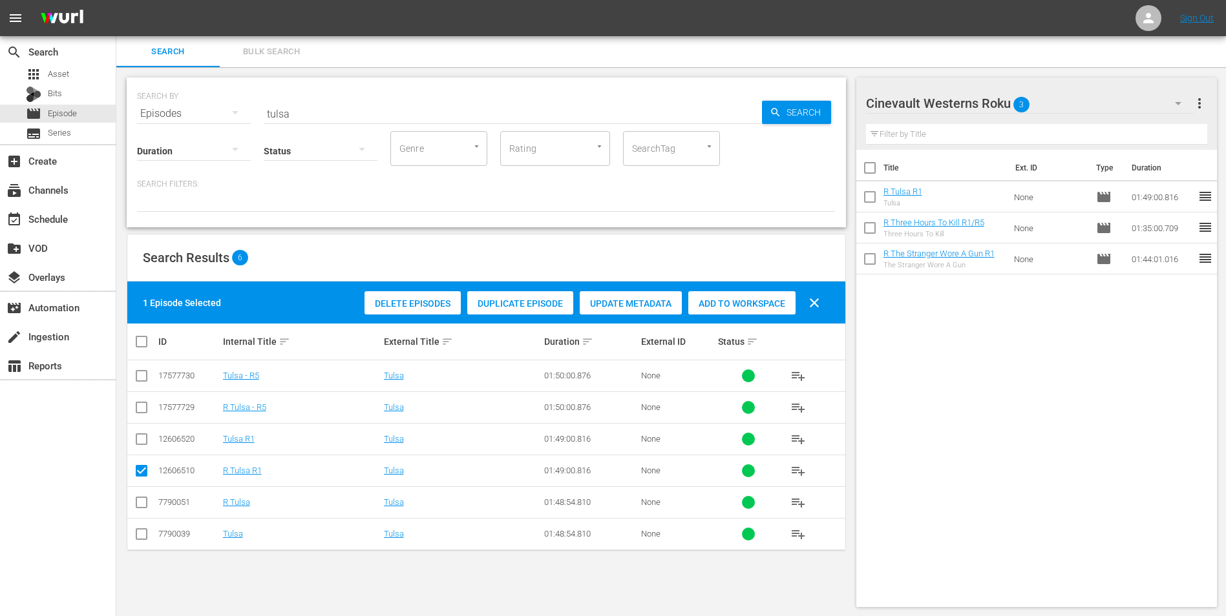
click at [1096, 107] on div "Cinevault Westerns Roku 3" at bounding box center [1030, 103] width 328 height 36
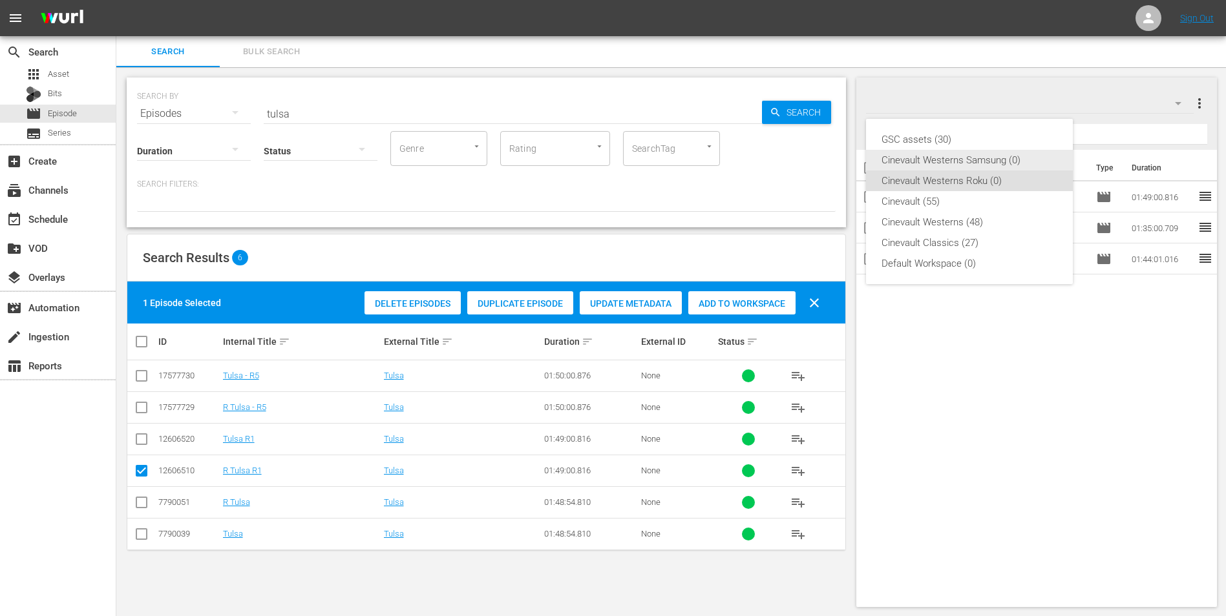
click at [988, 160] on div "Cinevault Westerns Samsung (0)" at bounding box center [969, 160] width 176 height 21
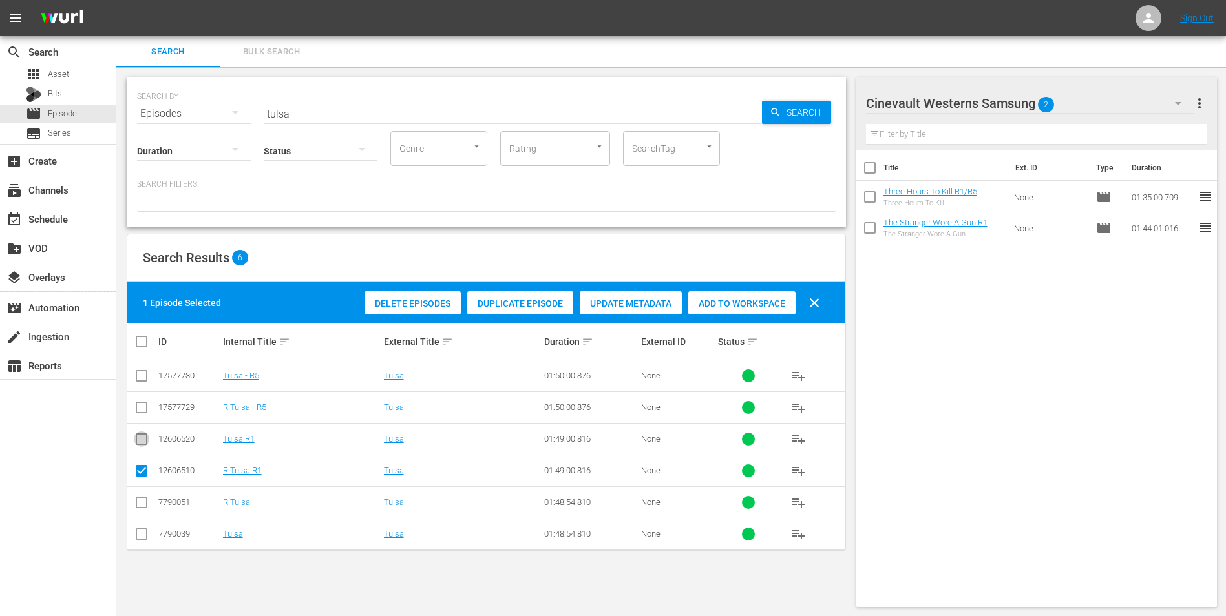
click at [140, 439] on input "checkbox" at bounding box center [142, 442] width 16 height 16
checkbox input "true"
click at [145, 477] on input "checkbox" at bounding box center [142, 474] width 16 height 16
checkbox input "false"
click at [703, 301] on span "Add to Workspace" at bounding box center [741, 303] width 107 height 10
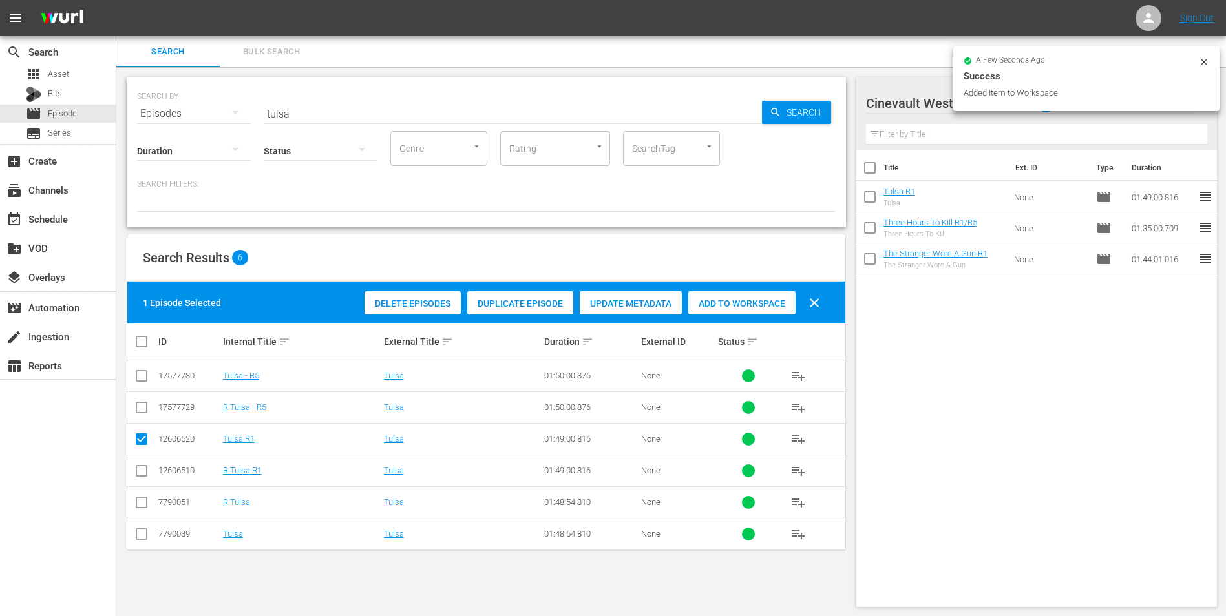
click at [454, 107] on input "tulsa" at bounding box center [513, 113] width 498 height 31
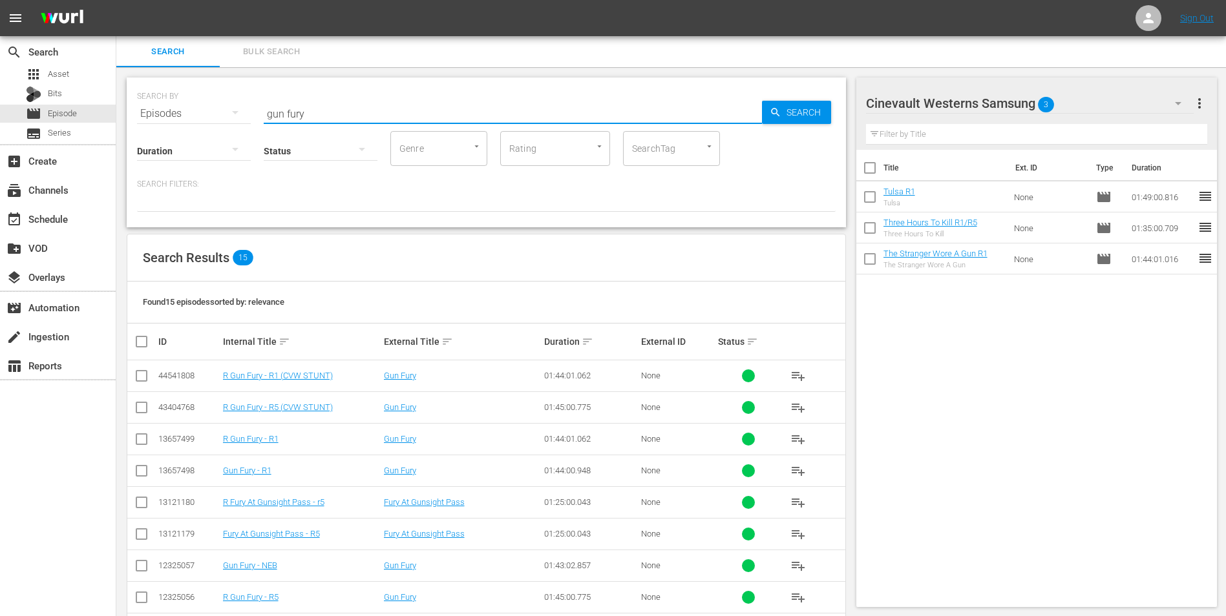
type input "gun fury"
click at [132, 468] on td at bounding box center [141, 471] width 29 height 32
click at [141, 470] on input "checkbox" at bounding box center [142, 474] width 16 height 16
checkbox input "true"
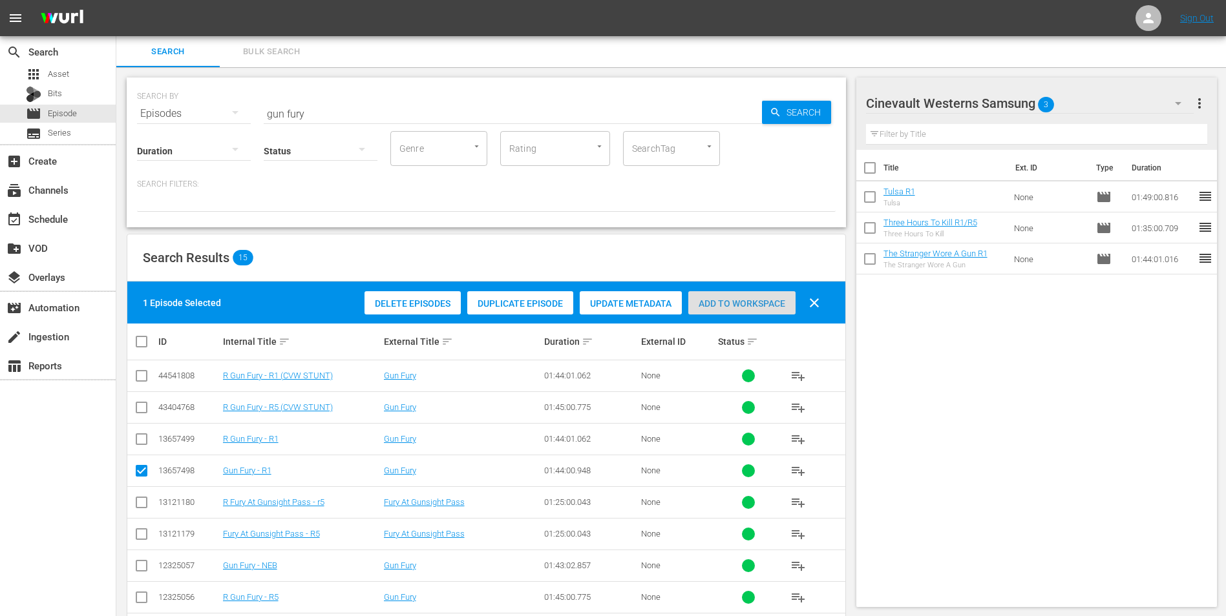
click at [763, 302] on span "Add to Workspace" at bounding box center [741, 303] width 107 height 10
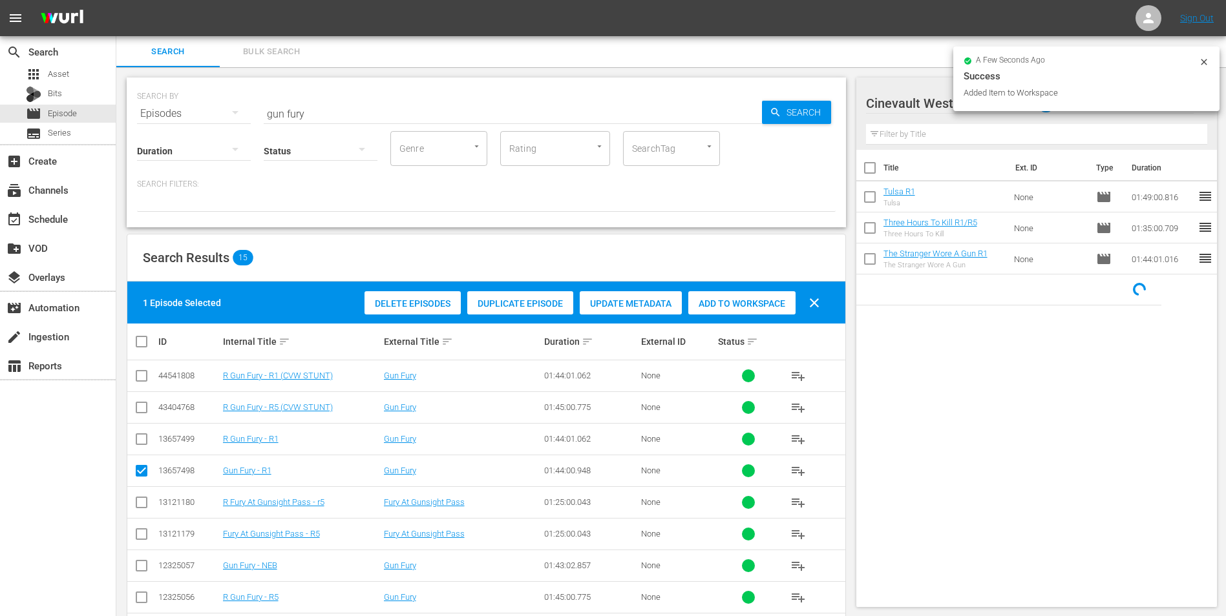
click at [1207, 63] on icon at bounding box center [1203, 62] width 10 height 10
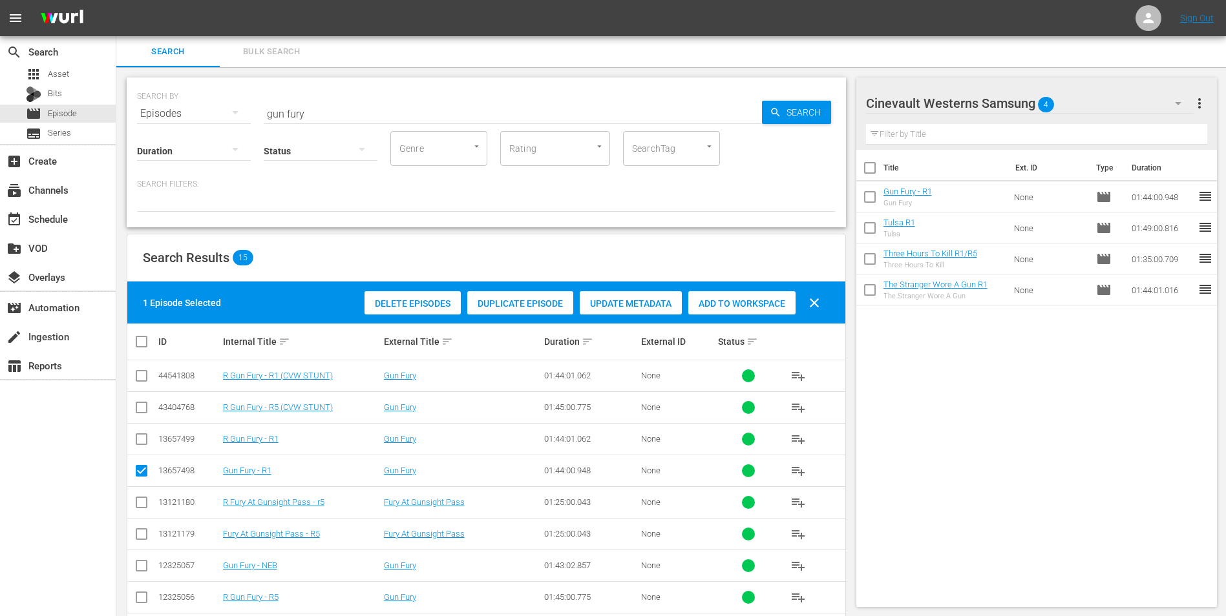
click at [1091, 115] on div "Cinevault Westerns Samsung 4" at bounding box center [1030, 103] width 328 height 36
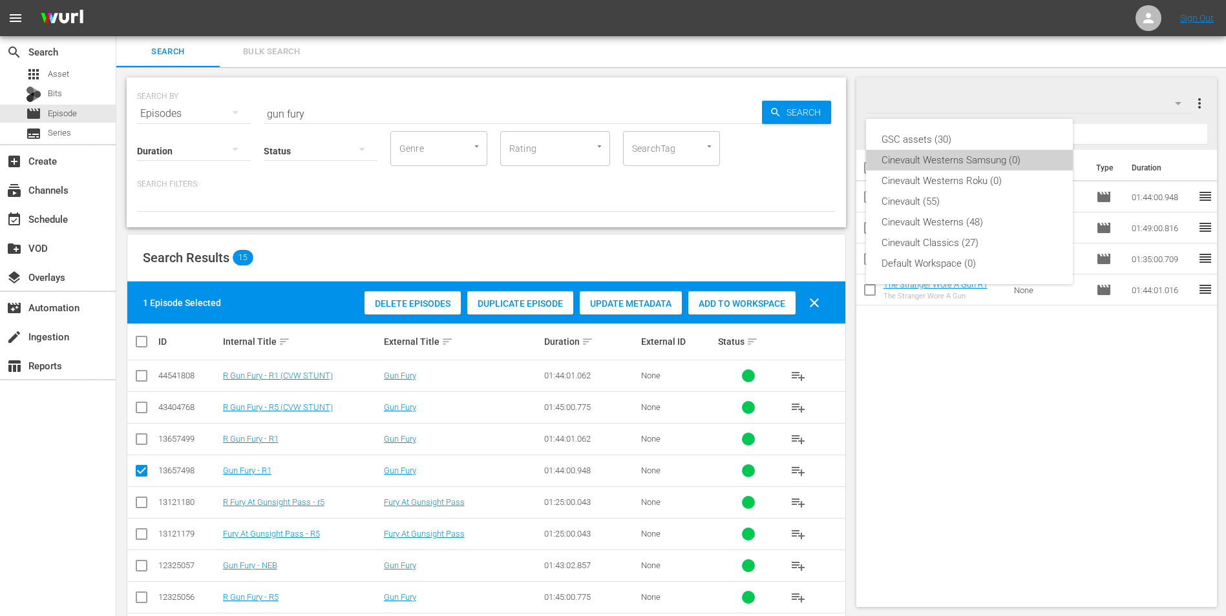
click at [1016, 169] on div "Cinevault Westerns Samsung (0)" at bounding box center [969, 160] width 176 height 21
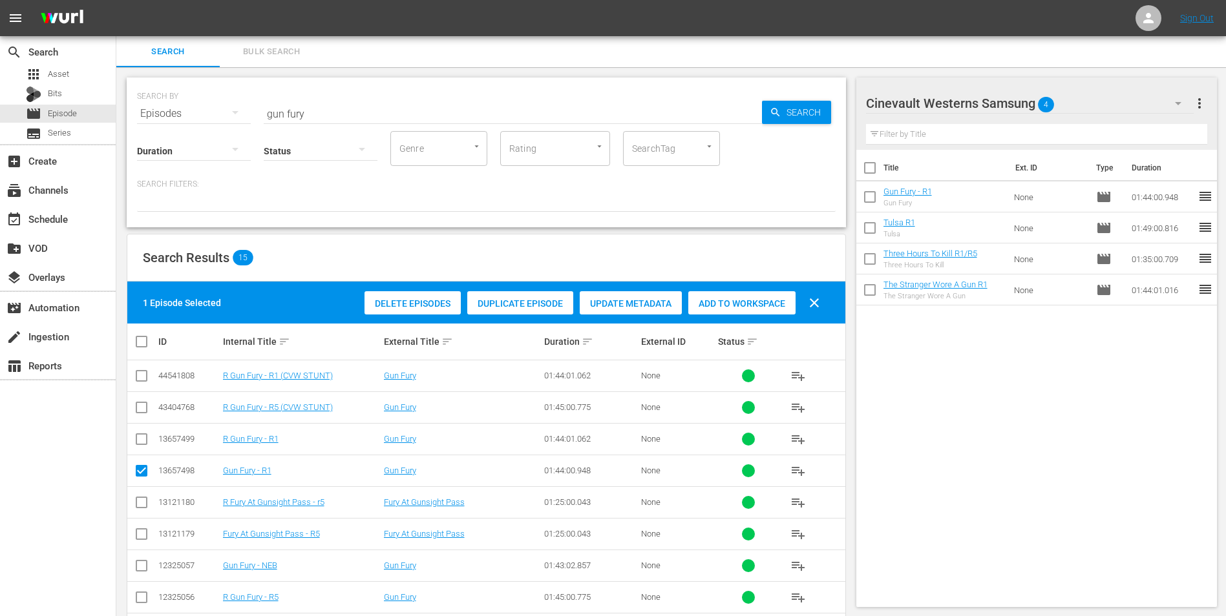
click at [1107, 96] on div "Cinevault Westerns Samsung 4" at bounding box center [1030, 103] width 328 height 36
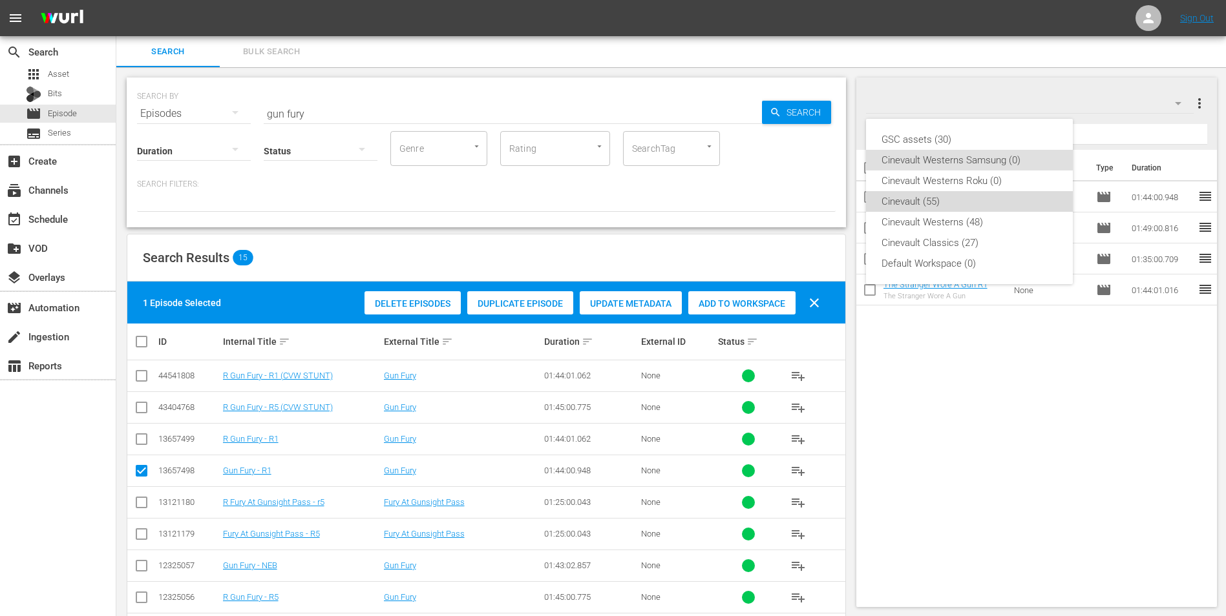
click at [999, 193] on div "Cinevault (55)" at bounding box center [969, 201] width 176 height 21
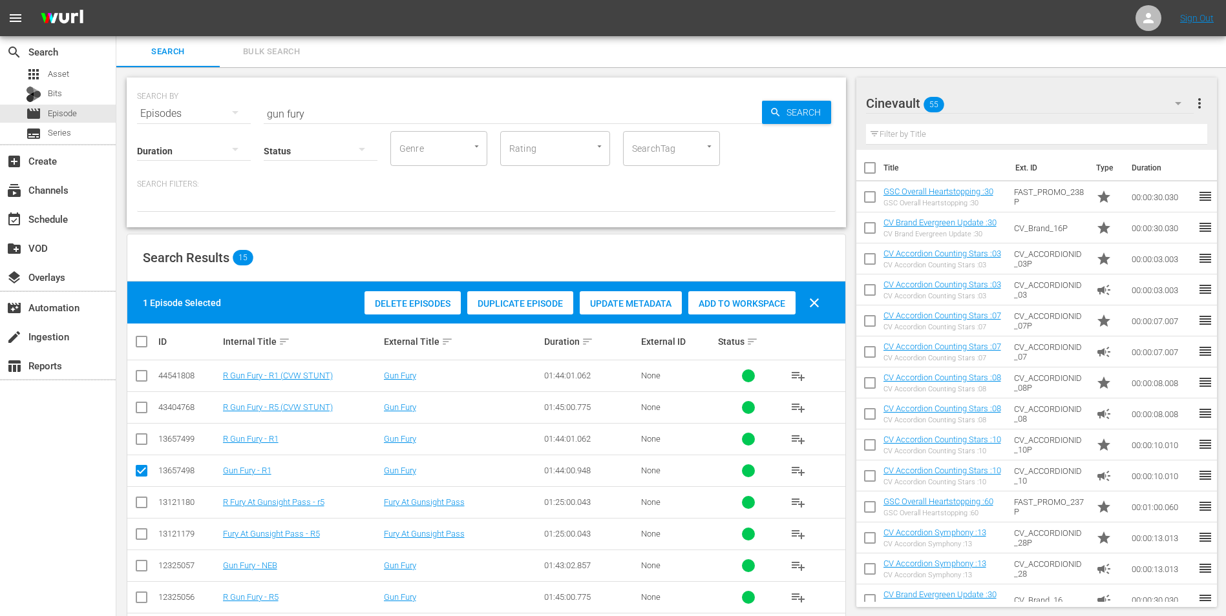
click at [1084, 107] on div "Cinevault 55" at bounding box center [1030, 103] width 328 height 36
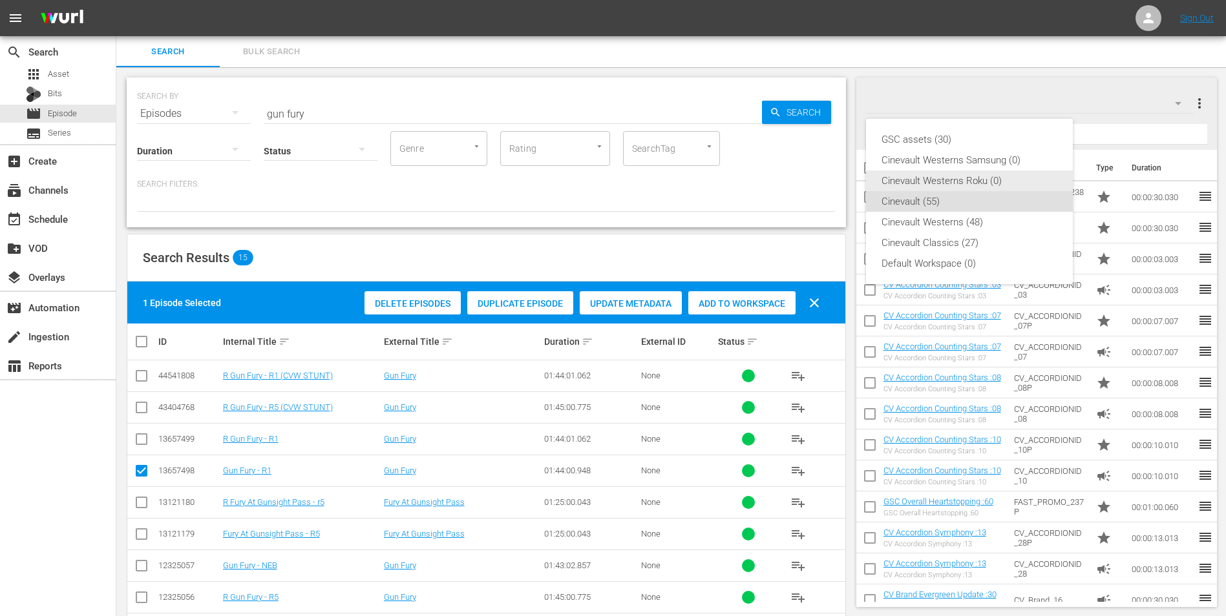
click at [966, 174] on div "Cinevault Westerns Roku (0)" at bounding box center [969, 181] width 176 height 21
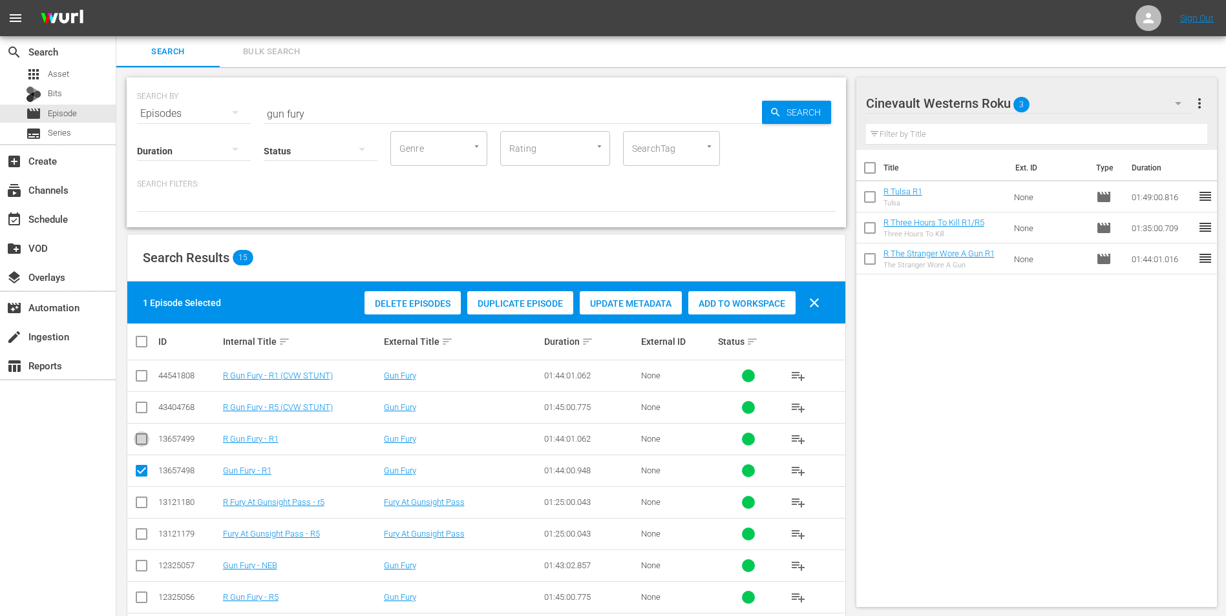
click at [141, 435] on input "checkbox" at bounding box center [142, 442] width 16 height 16
checkbox input "true"
click at [142, 471] on input "checkbox" at bounding box center [142, 474] width 16 height 16
checkbox input "false"
click at [726, 312] on div "Add to Workspace" at bounding box center [741, 303] width 107 height 25
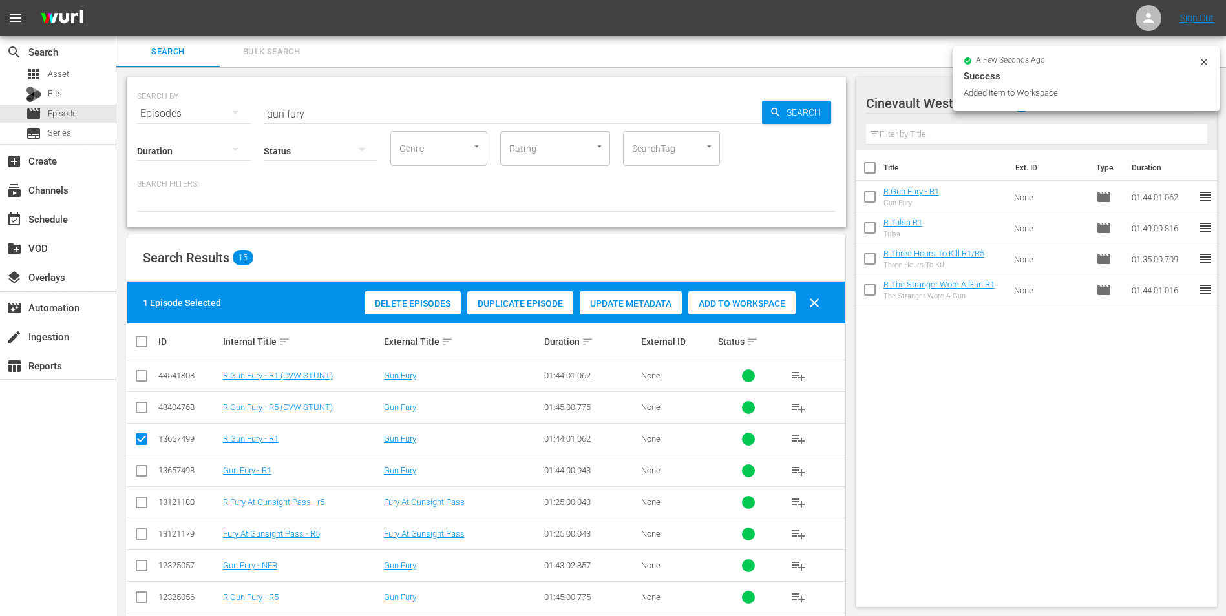
click at [487, 95] on div "SEARCH BY Search By Episodes Search ID, Title, Description, Keywords, or Catego…" at bounding box center [486, 106] width 698 height 47
drag, startPoint x: 487, startPoint y: 95, endPoint x: 443, endPoint y: 117, distance: 49.1
click at [487, 96] on div "SEARCH BY Search By Episodes Search ID, Title, Description, Keywords, or Catego…" at bounding box center [486, 106] width 698 height 47
click at [443, 117] on input "gun fury" at bounding box center [513, 113] width 498 height 31
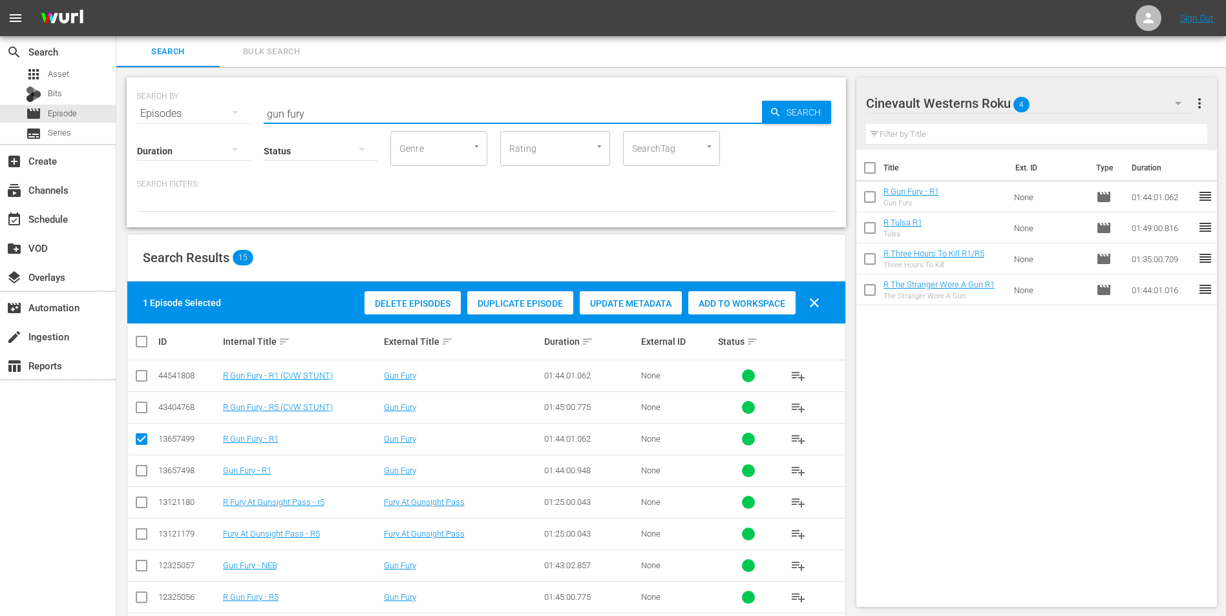
click at [443, 117] on input "gun fury" at bounding box center [513, 113] width 498 height 31
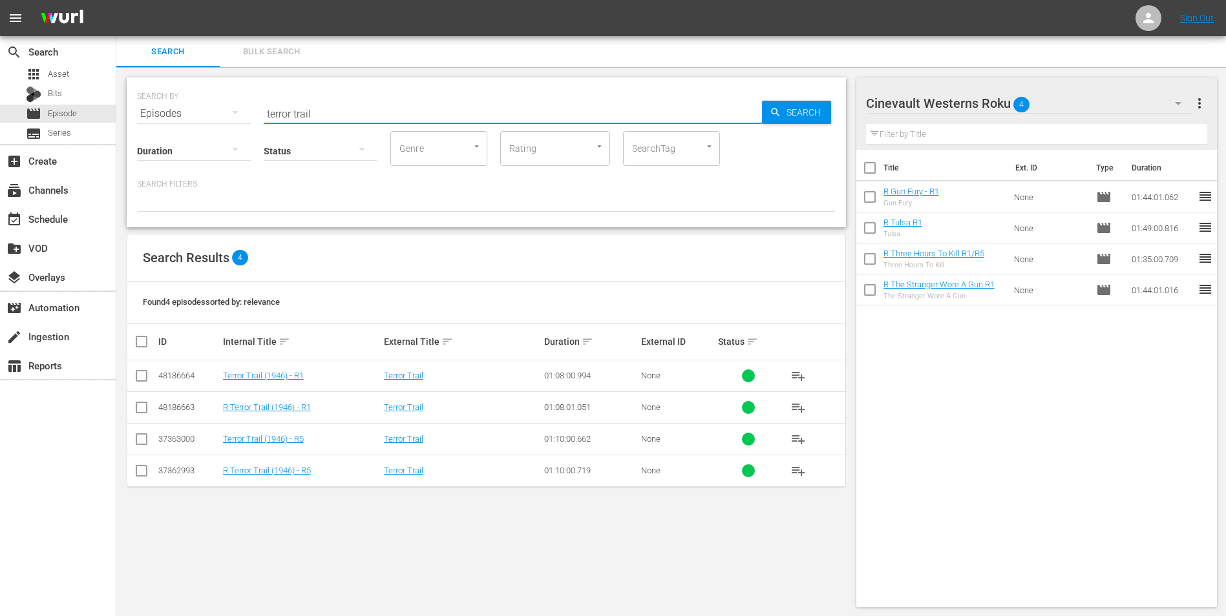
type input "terror trail"
click at [140, 404] on input "checkbox" at bounding box center [142, 411] width 16 height 16
checkbox input "true"
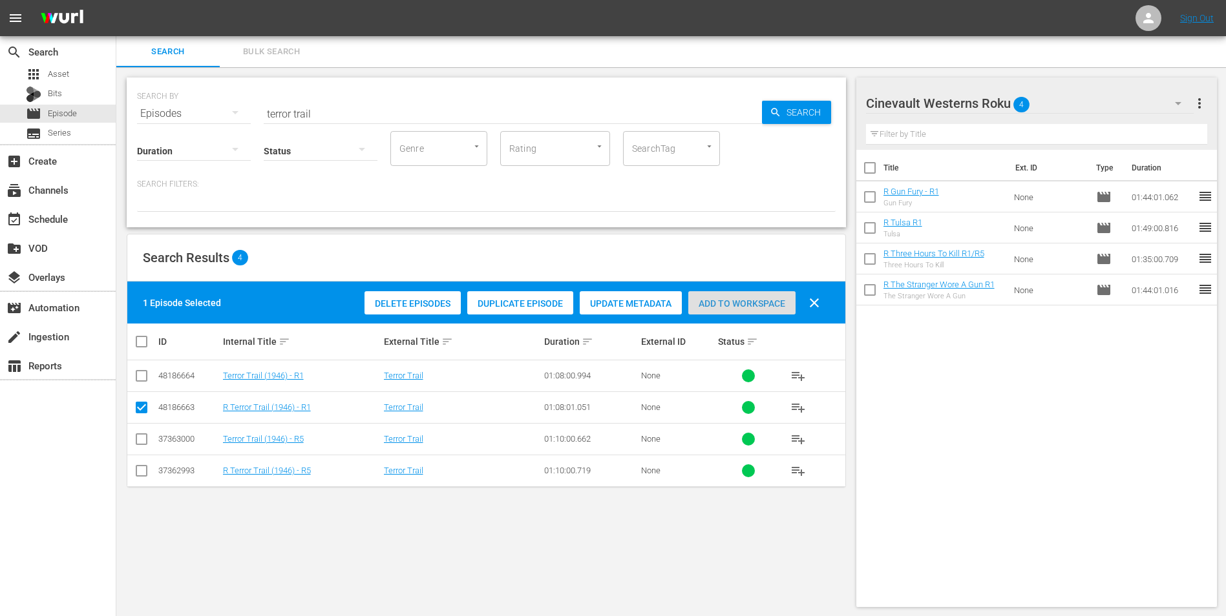
click at [733, 294] on div "Add to Workspace" at bounding box center [741, 303] width 107 height 25
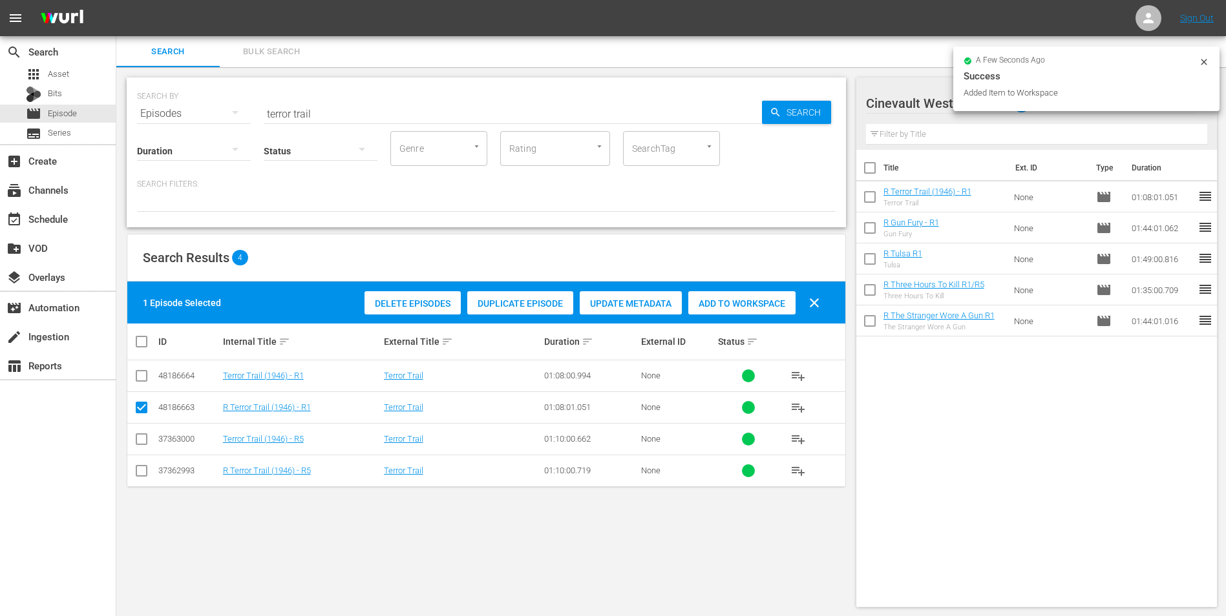
click at [1207, 67] on icon at bounding box center [1203, 62] width 10 height 10
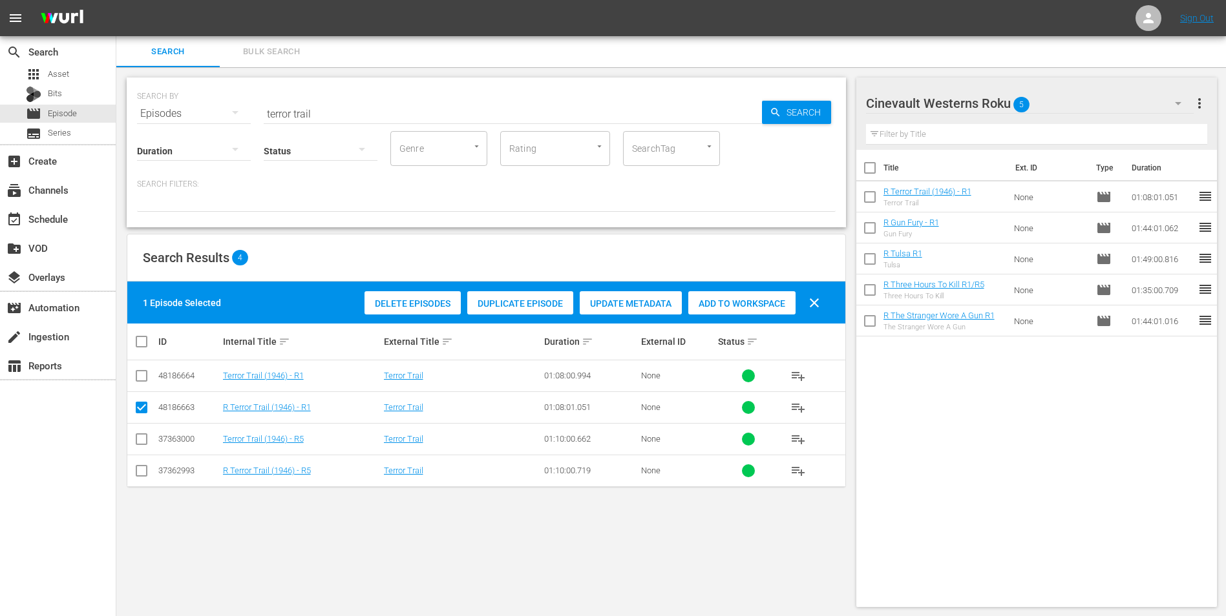
click at [1099, 107] on div "Cinevault Westerns Roku 5" at bounding box center [1030, 103] width 328 height 36
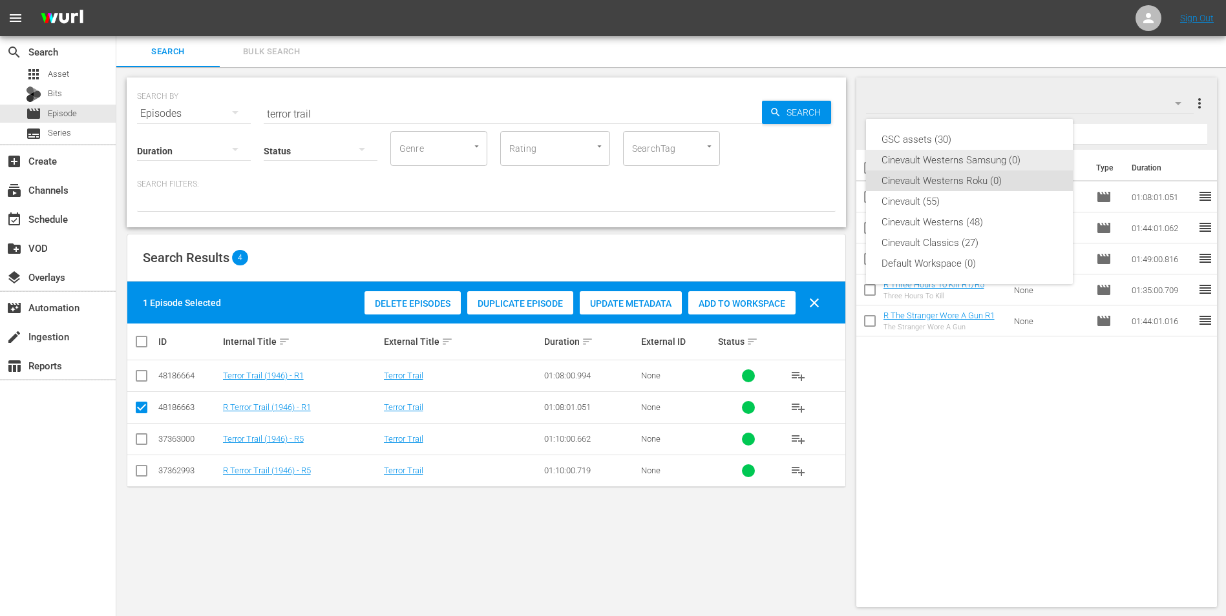
click at [980, 163] on div "Cinevault Westerns Samsung (0)" at bounding box center [969, 160] width 176 height 21
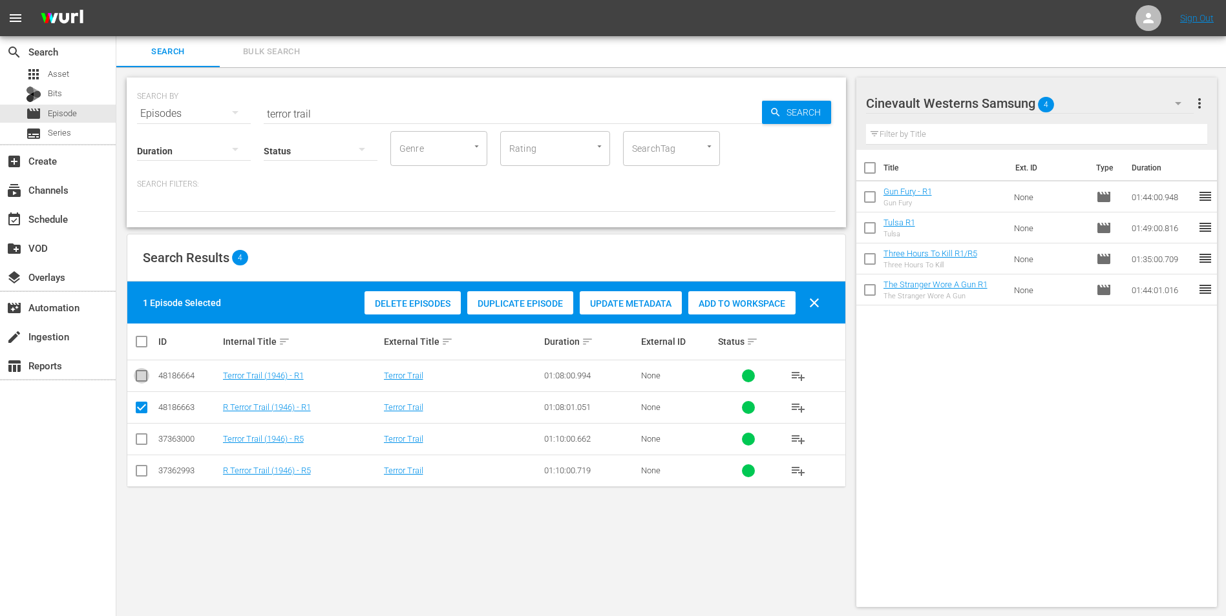
click at [139, 380] on input "checkbox" at bounding box center [142, 379] width 16 height 16
checkbox input "true"
click at [145, 408] on input "checkbox" at bounding box center [142, 411] width 16 height 16
checkbox input "false"
click at [777, 307] on span "Add to Workspace" at bounding box center [741, 303] width 107 height 10
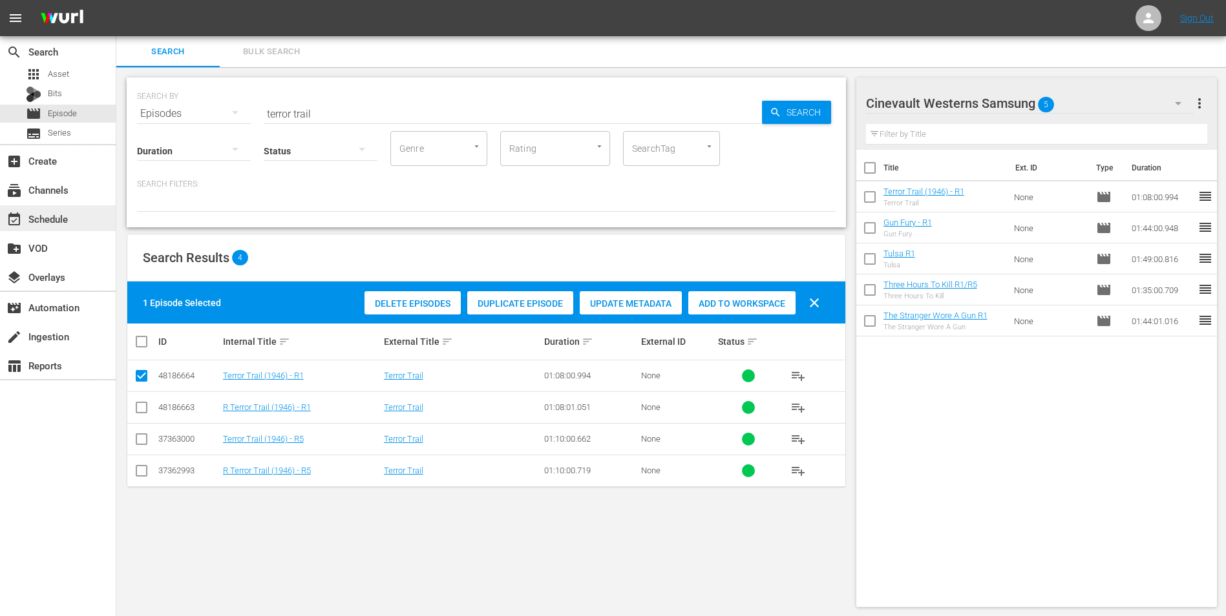
click at [70, 217] on div "event_available Schedule" at bounding box center [36, 217] width 72 height 12
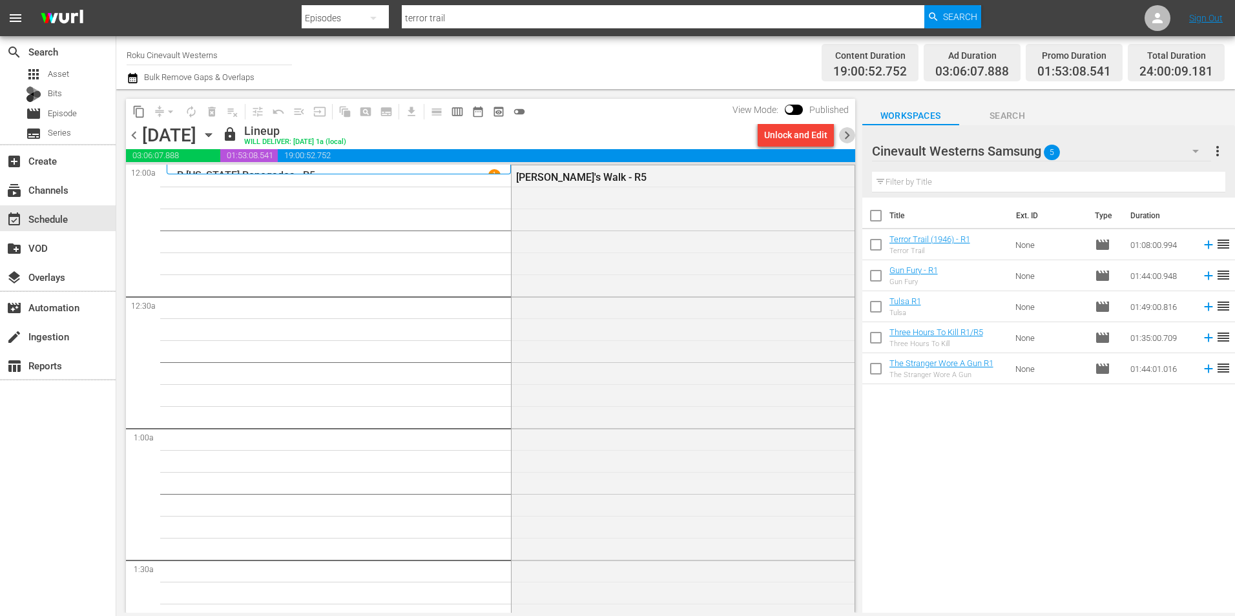
click at [850, 135] on span "chevron_right" at bounding box center [847, 135] width 16 height 16
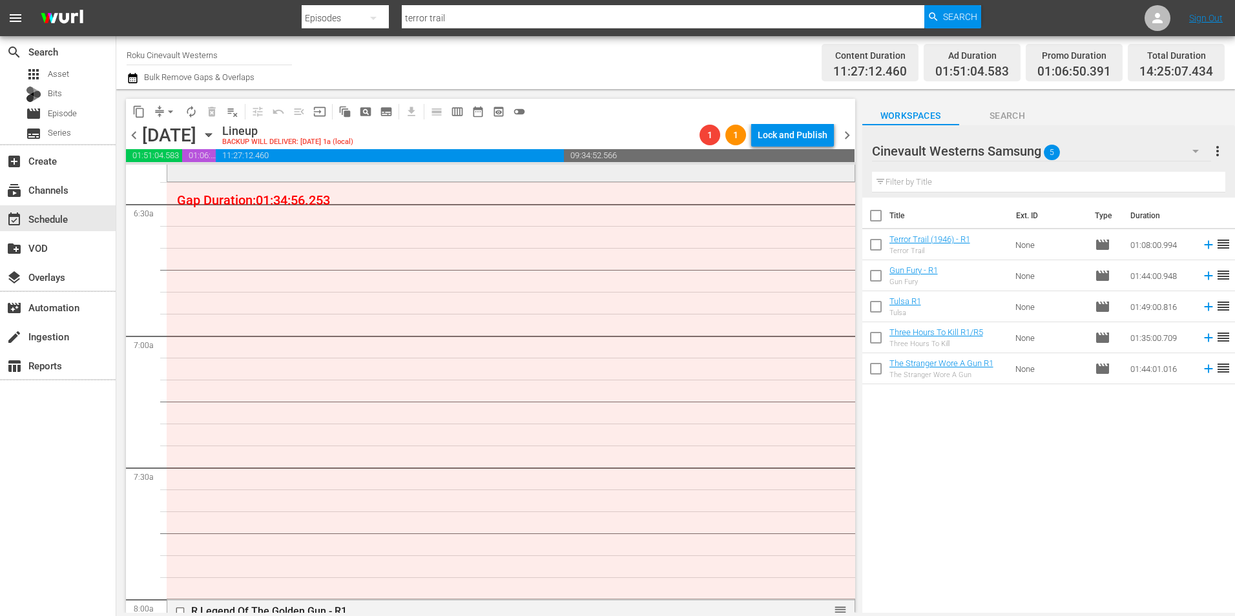
scroll to position [1744, 0]
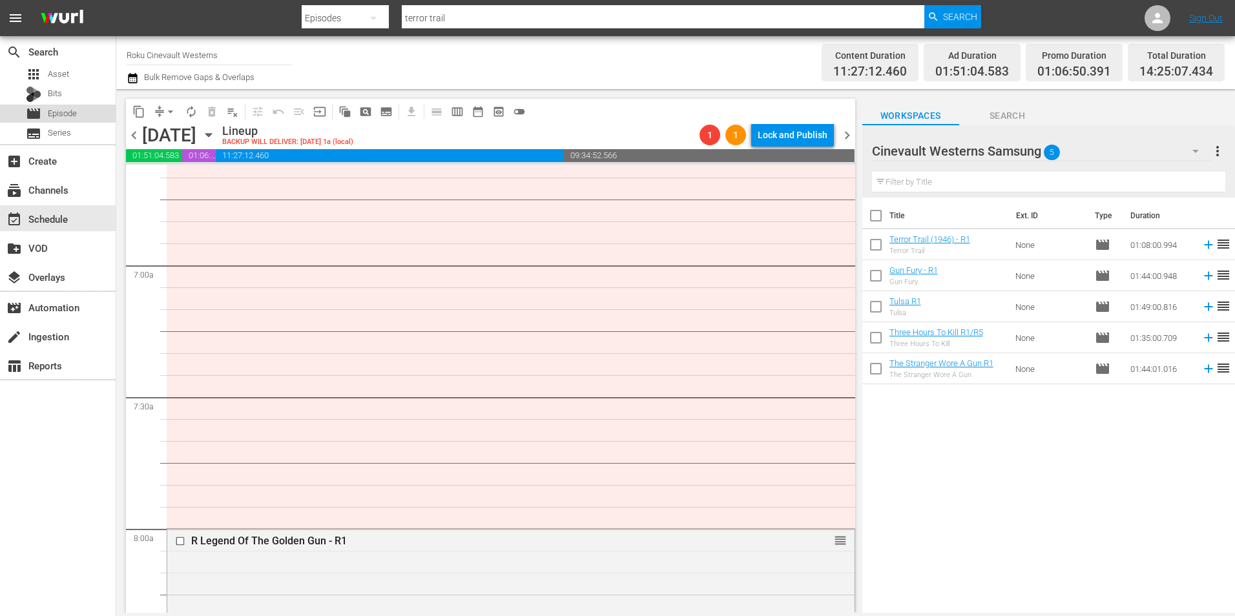
click at [79, 116] on div "movie Episode" at bounding box center [58, 114] width 116 height 18
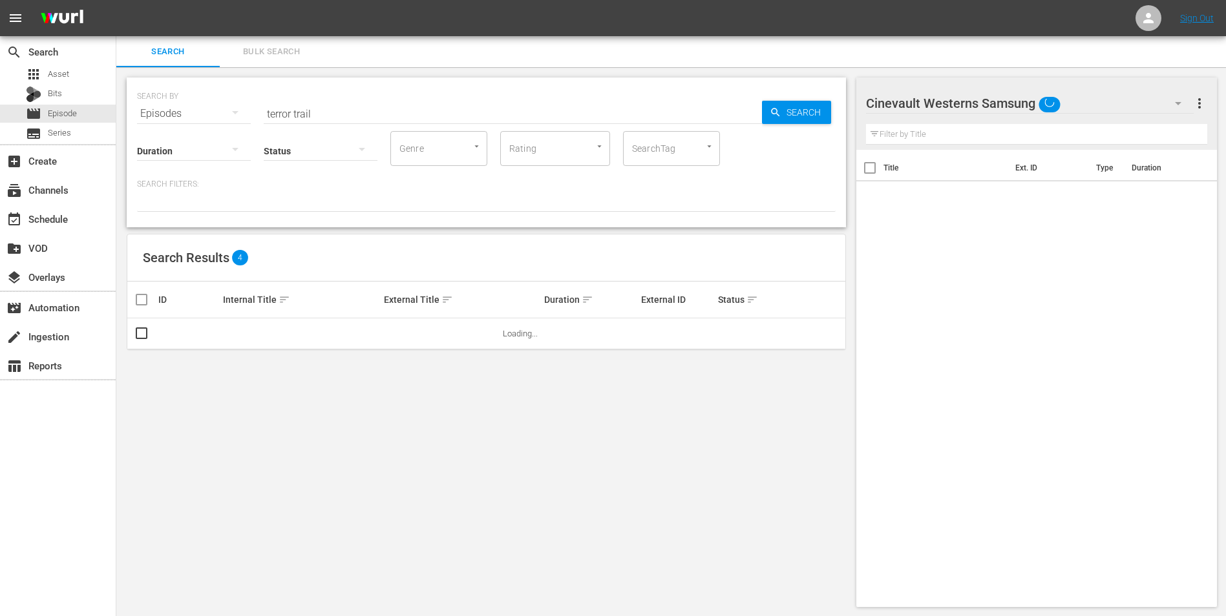
click at [1133, 97] on div "Cinevault Westerns Samsung" at bounding box center [1030, 103] width 328 height 36
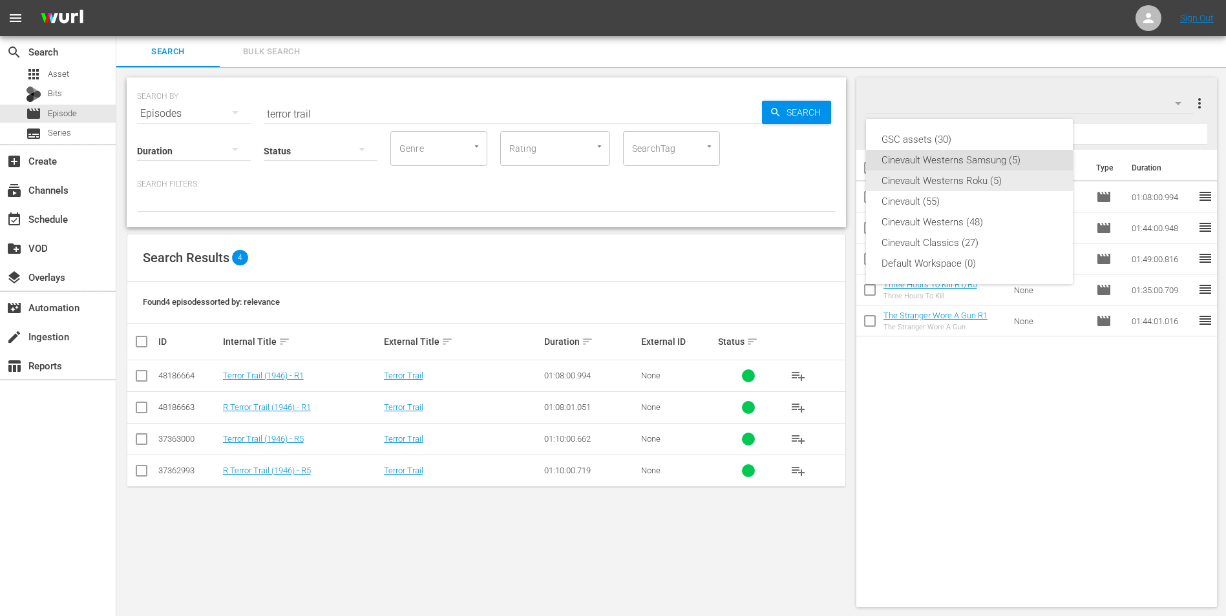
click at [998, 185] on div "Cinevault Westerns Roku (5)" at bounding box center [969, 181] width 176 height 21
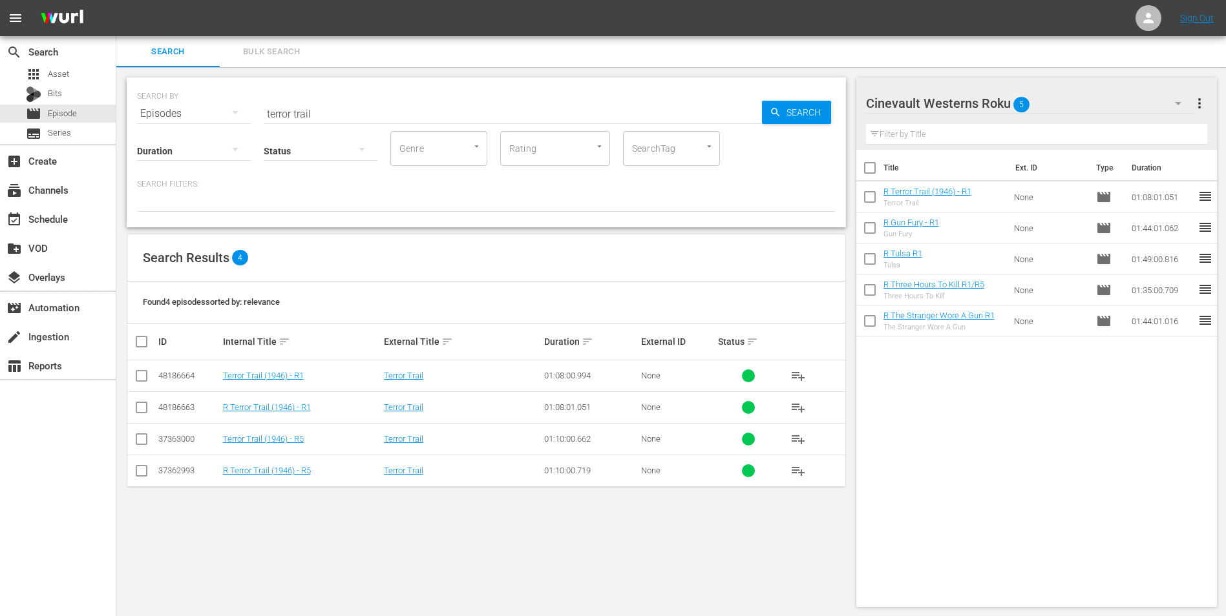
click at [323, 120] on div "Status" at bounding box center [321, 143] width 114 height 47
click at [322, 110] on input "terror trail" at bounding box center [513, 113] width 498 height 31
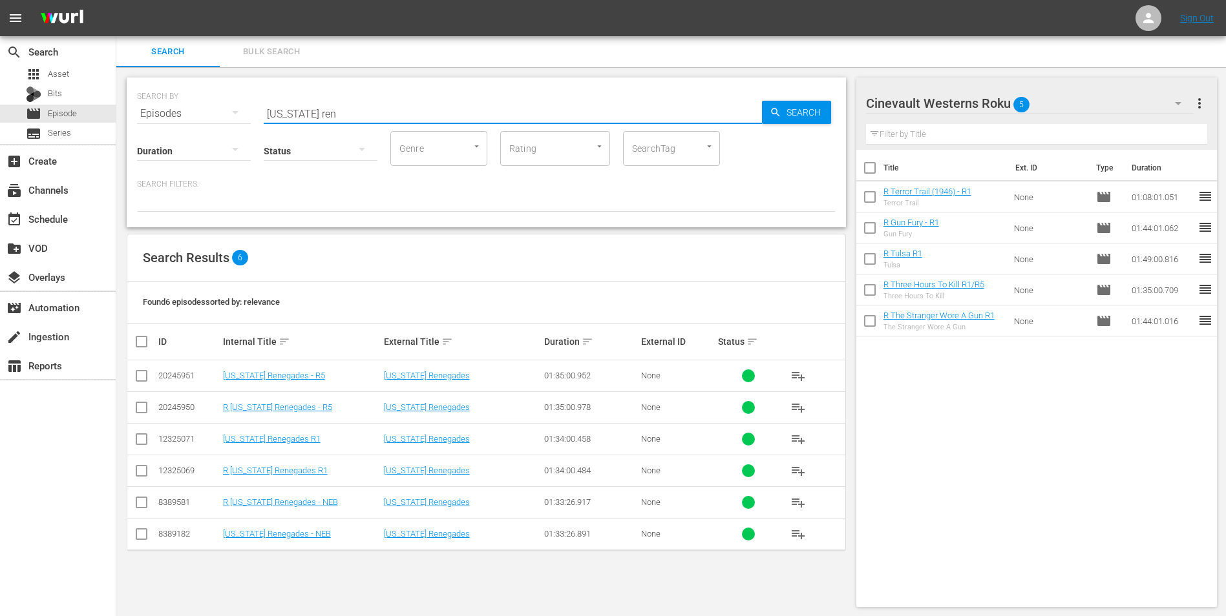
type input "wyoming ren"
click at [136, 407] on input "checkbox" at bounding box center [142, 411] width 16 height 16
checkbox input "true"
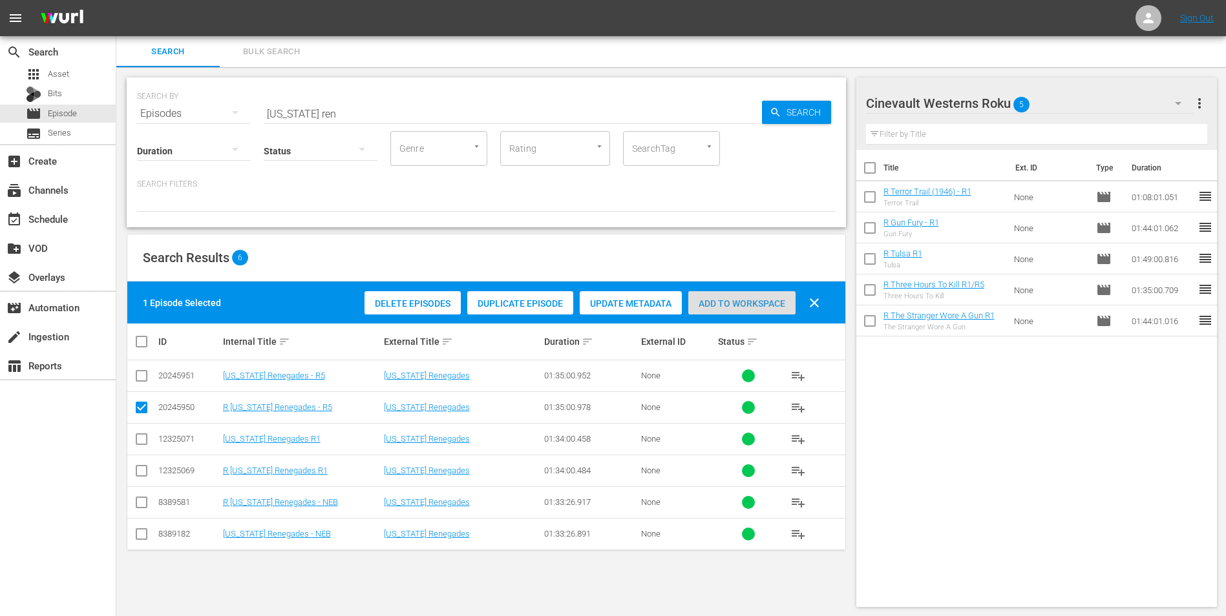
click at [791, 304] on span "Add to Workspace" at bounding box center [741, 303] width 107 height 10
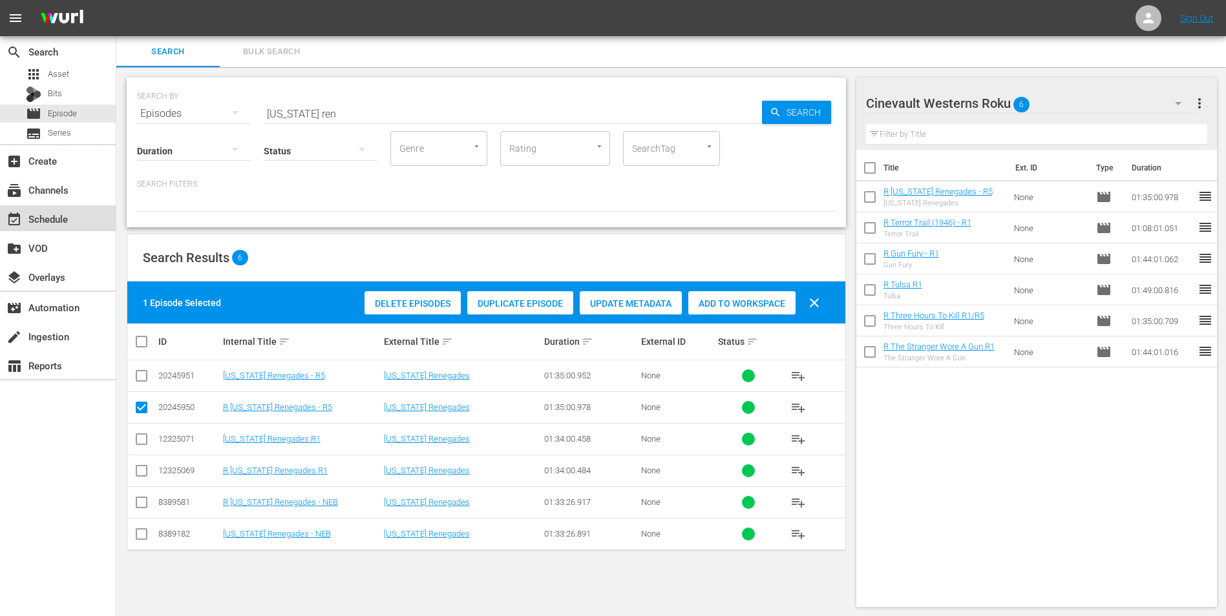
click at [54, 220] on div "event_available Schedule" at bounding box center [36, 217] width 72 height 12
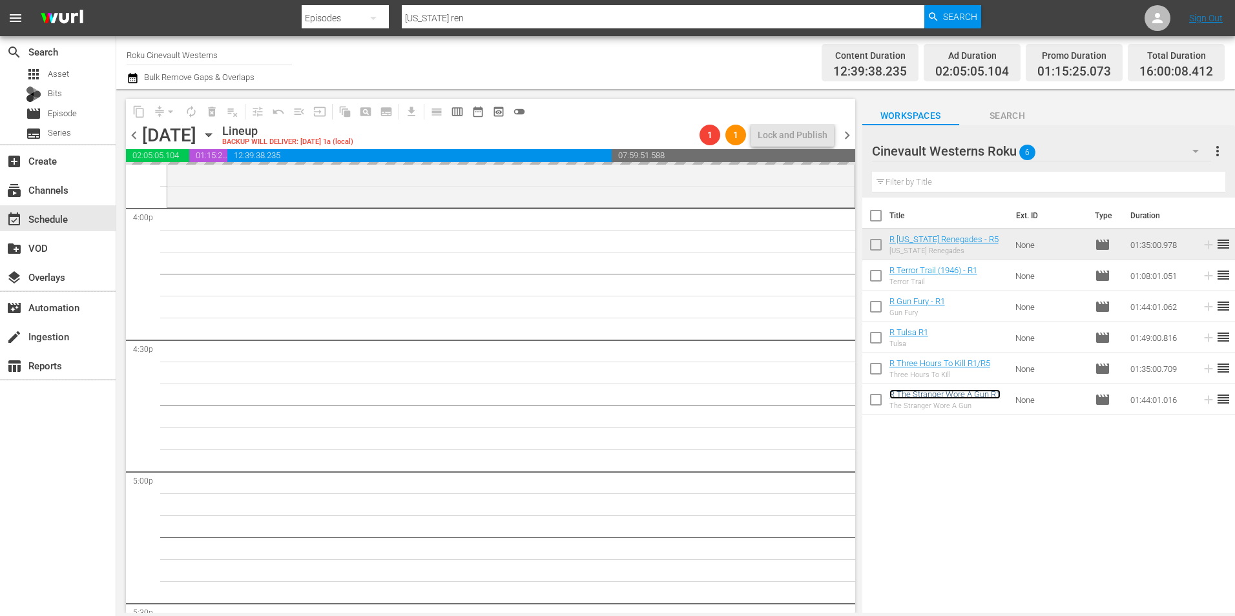
scroll to position [4135, 0]
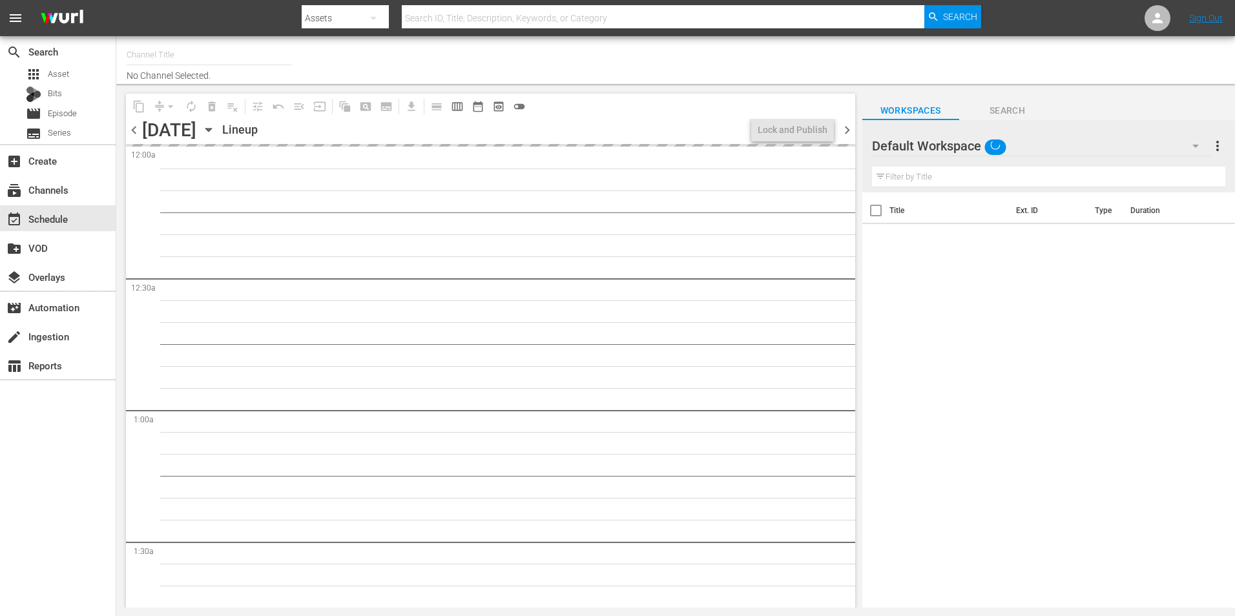
type input "Roku Cinevault Westerns (697)"
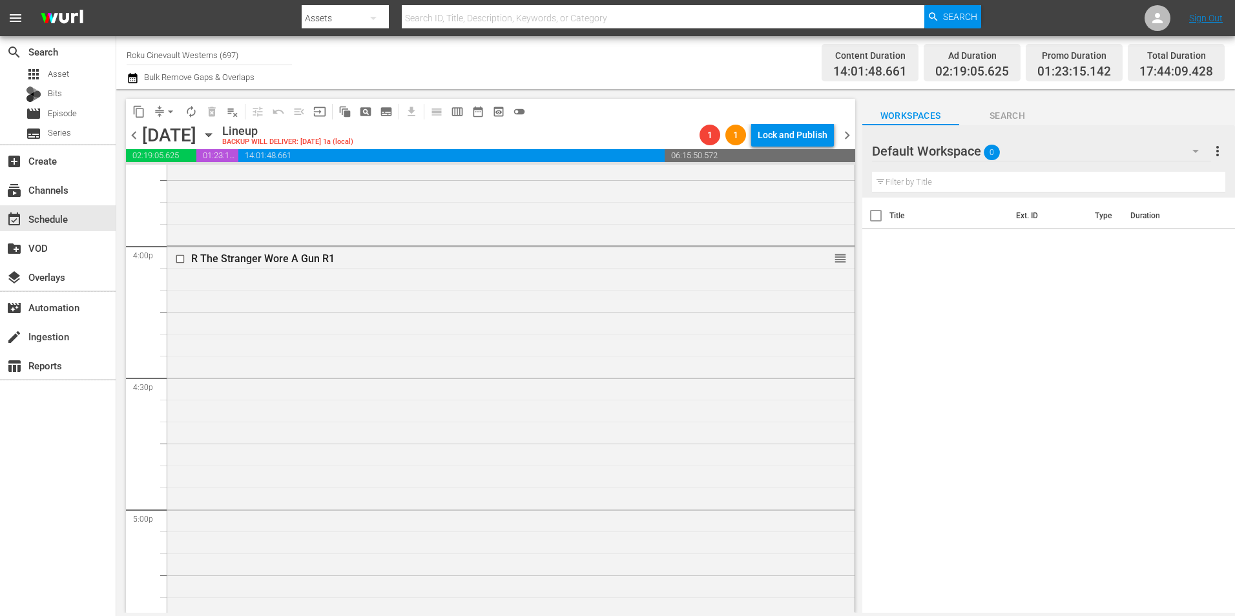
scroll to position [4135, 0]
click at [1021, 143] on div "Default Workspace 0" at bounding box center [1041, 151] width 339 height 36
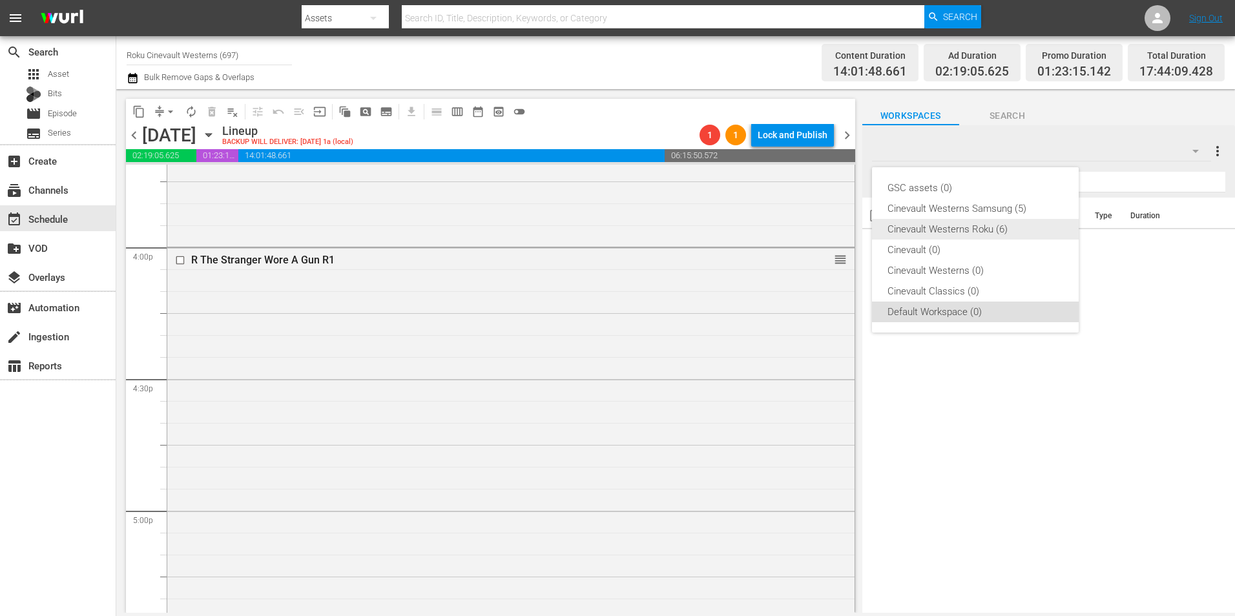
click at [972, 235] on div "Cinevault Westerns Roku (6)" at bounding box center [976, 229] width 176 height 21
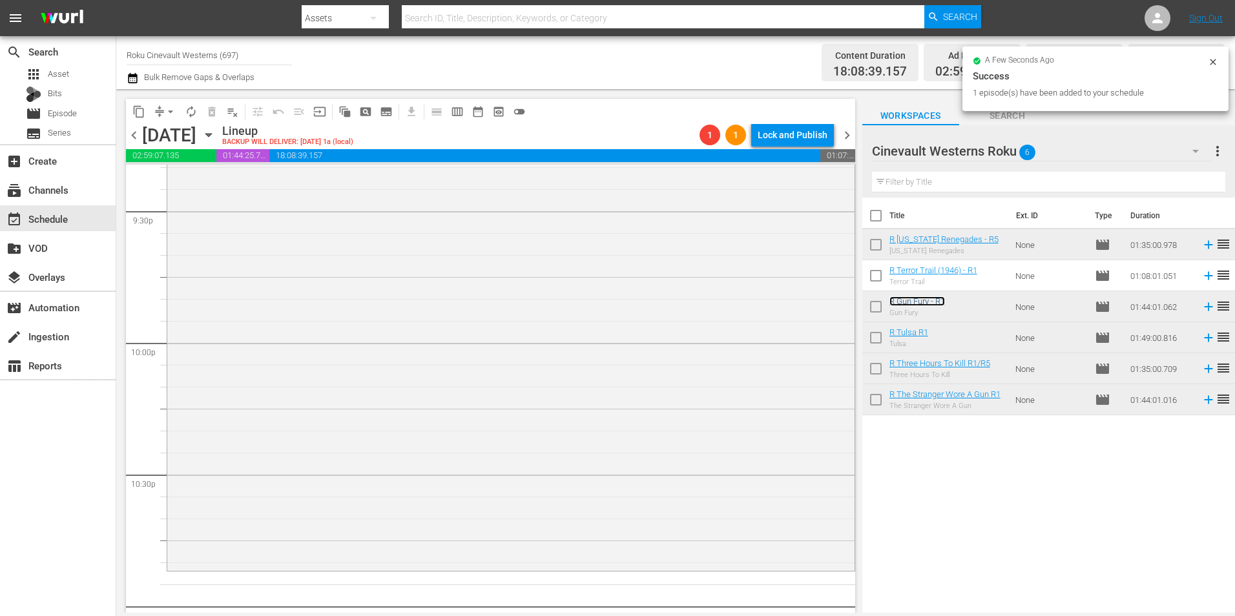
scroll to position [5815, 0]
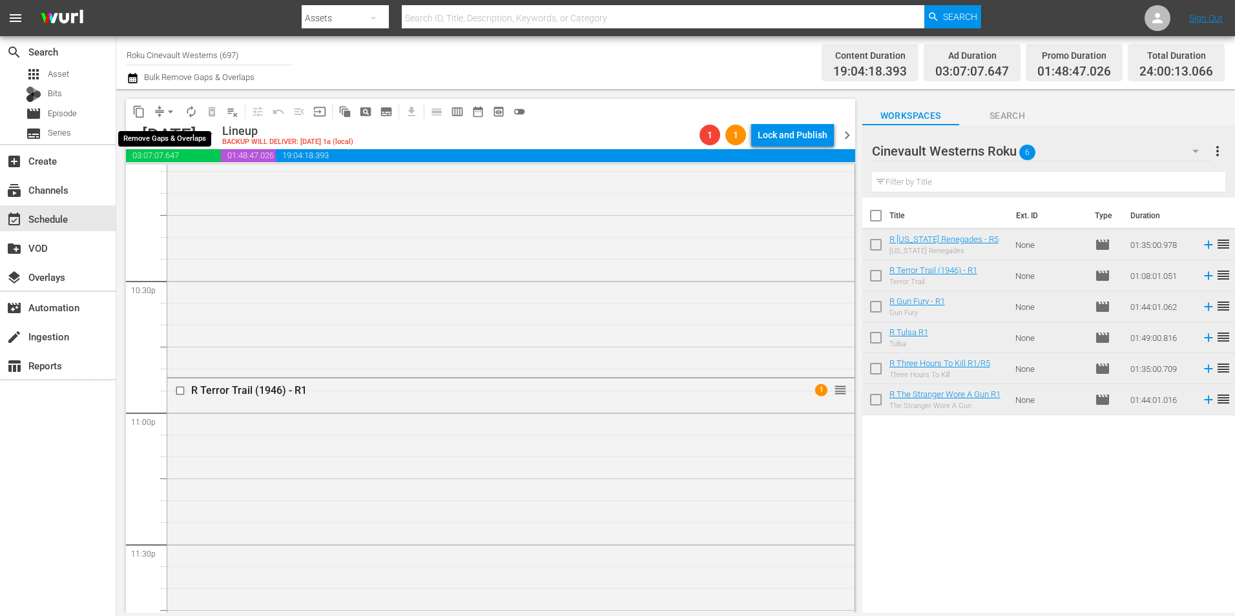
click at [169, 111] on span "arrow_drop_down" at bounding box center [170, 111] width 13 height 13
click at [185, 138] on li "Align to Midnight" at bounding box center [171, 137] width 136 height 21
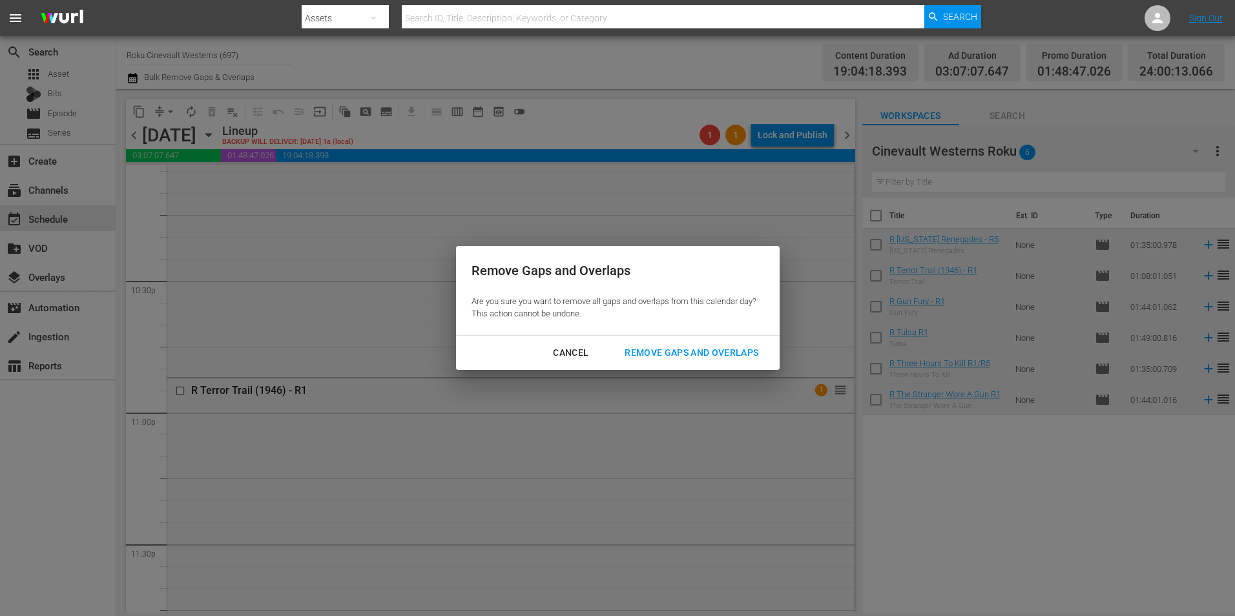
click at [700, 350] on div "Remove Gaps and Overlaps" at bounding box center [691, 353] width 154 height 16
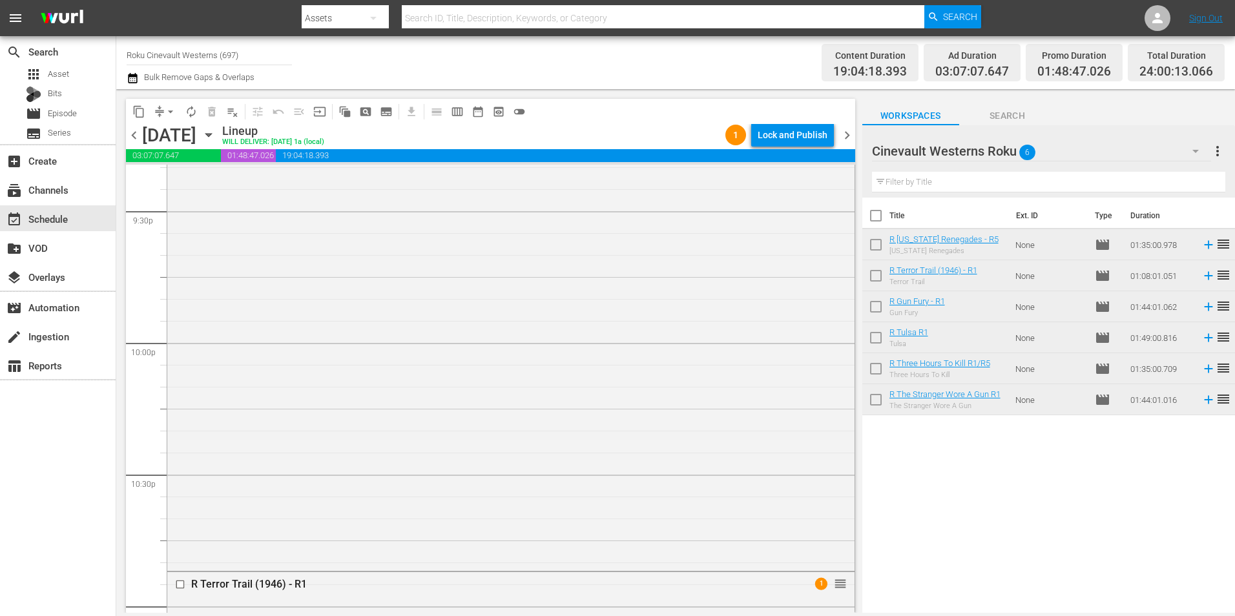
scroll to position [5879, 0]
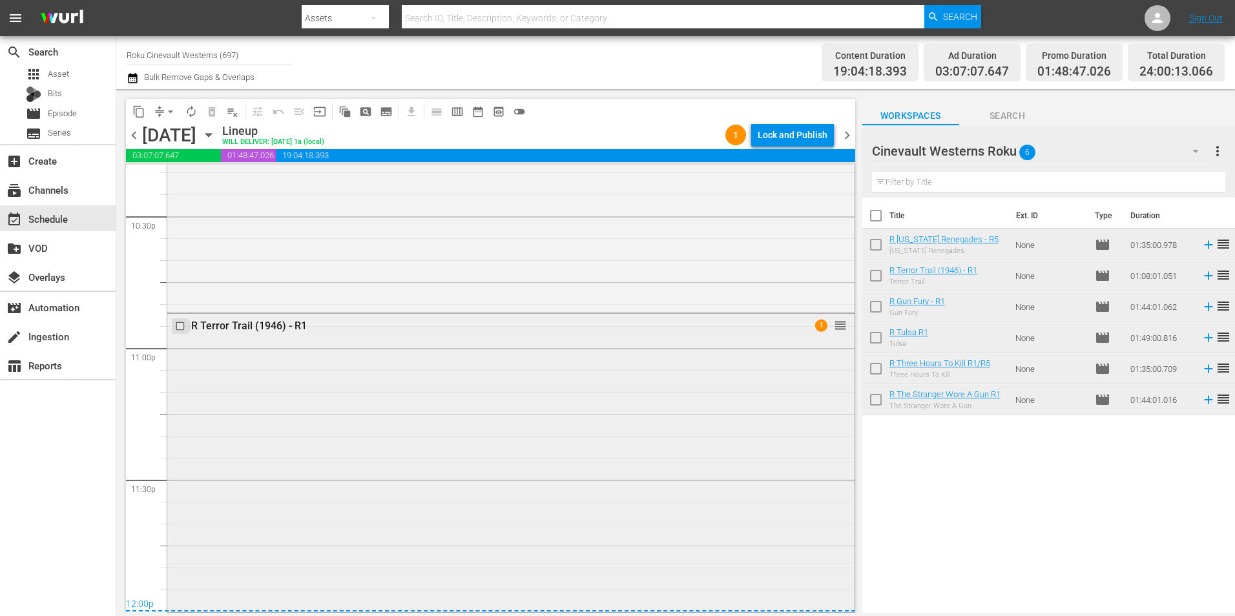
click at [176, 326] on input "checkbox" at bounding box center [182, 326] width 14 height 11
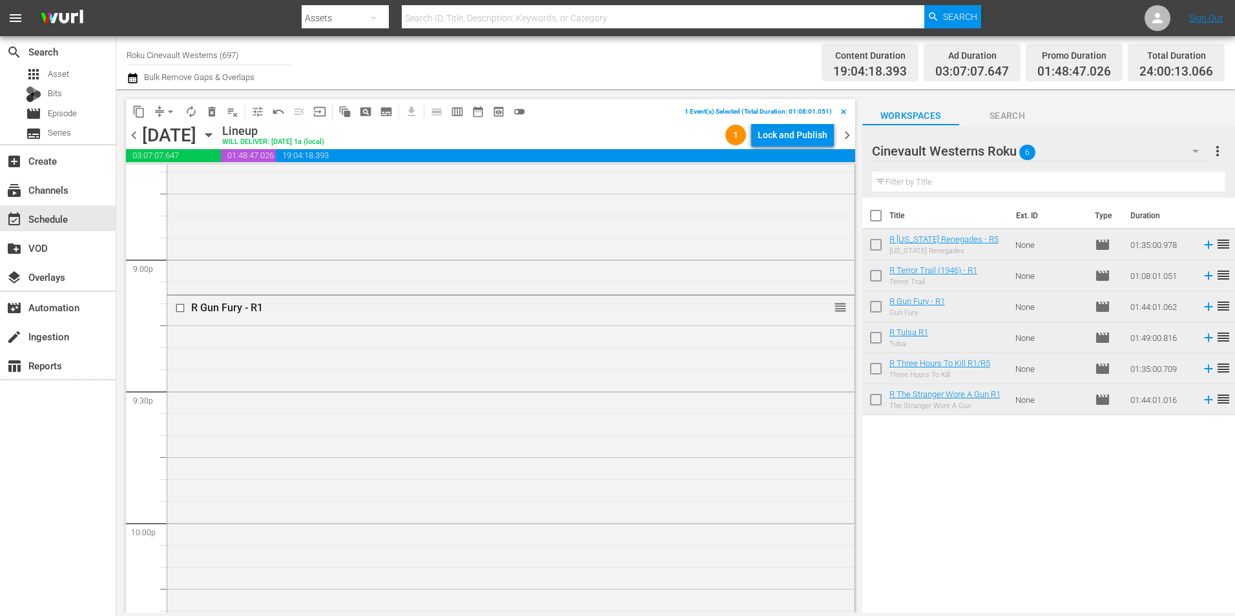
scroll to position [5298, 0]
click at [178, 452] on input "checkbox" at bounding box center [182, 451] width 14 height 11
click at [178, 426] on input "checkbox" at bounding box center [182, 424] width 14 height 11
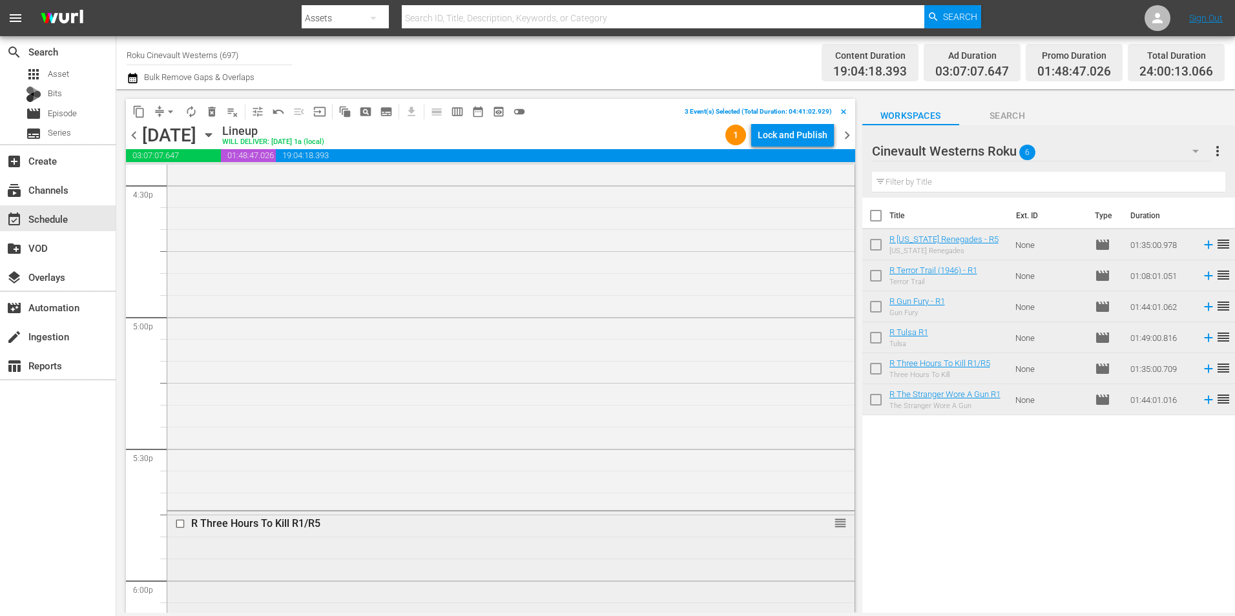
click at [179, 523] on input "checkbox" at bounding box center [182, 523] width 14 height 11
click at [180, 519] on input "checkbox" at bounding box center [182, 519] width 14 height 11
click at [135, 120] on button "content_copy" at bounding box center [139, 111] width 21 height 21
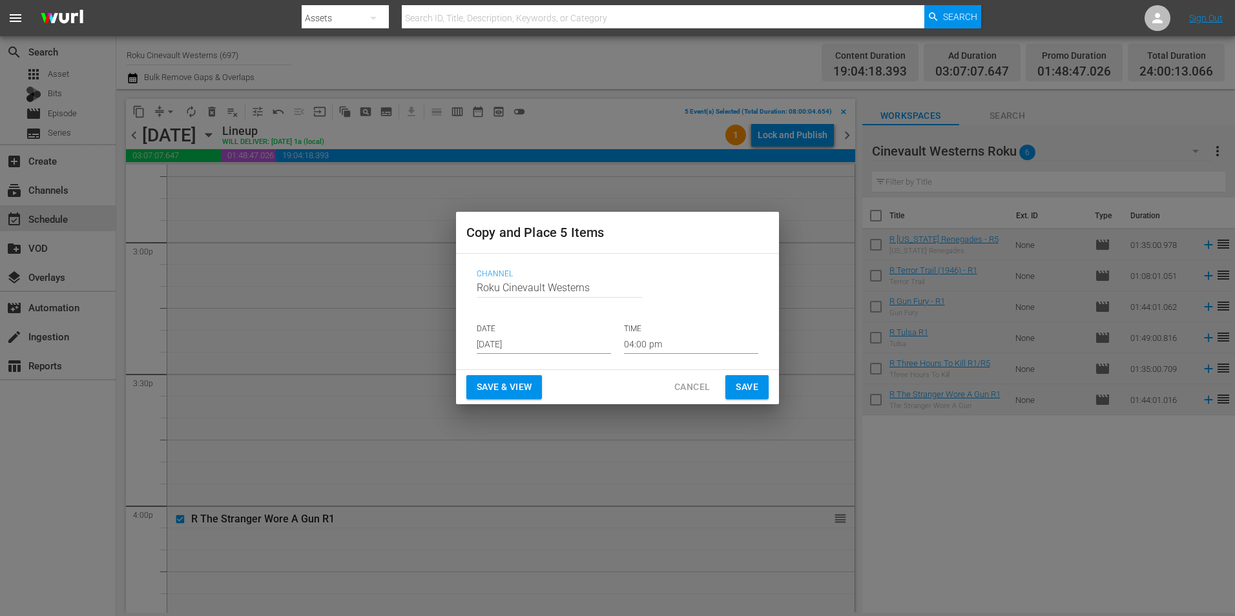
click at [510, 337] on input "[DATE]" at bounding box center [544, 344] width 134 height 19
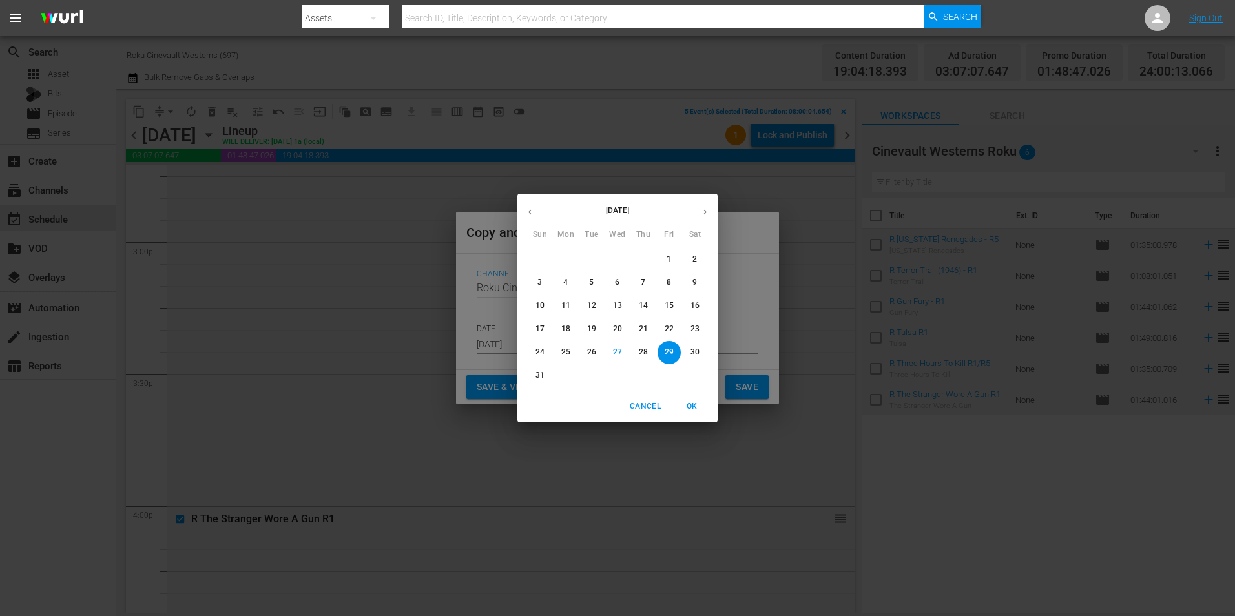
click at [710, 213] on button "button" at bounding box center [705, 212] width 25 height 25
click at [570, 304] on p "15" at bounding box center [565, 305] width 9 height 11
type input "[DATE]"
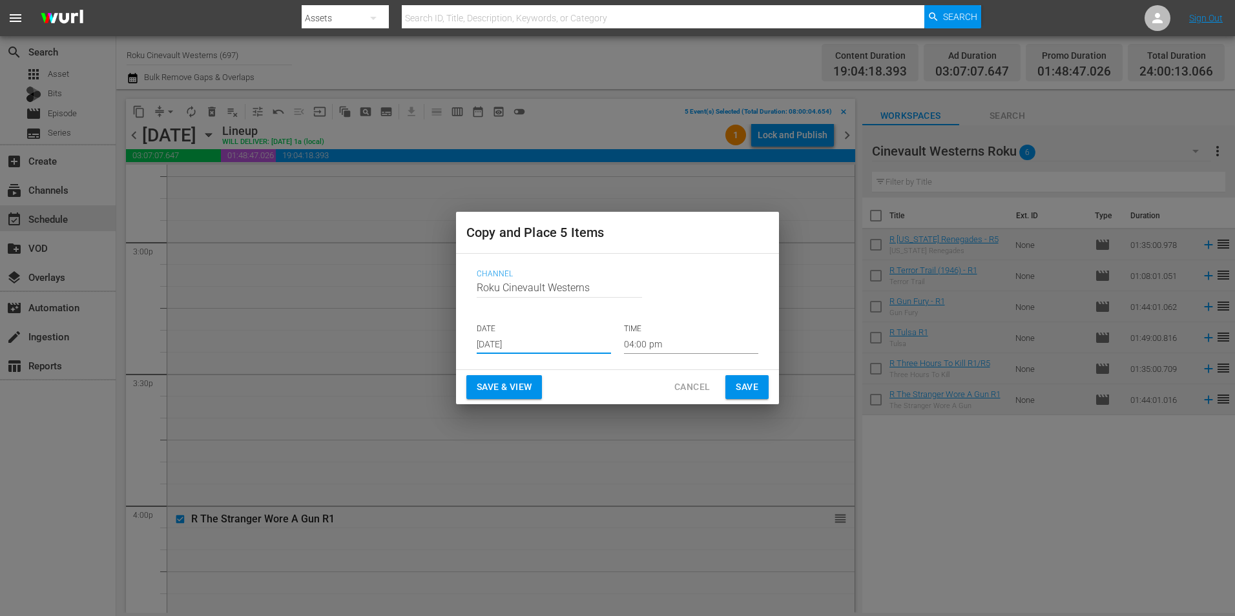
click at [674, 340] on input "04:00 pm" at bounding box center [691, 344] width 134 height 19
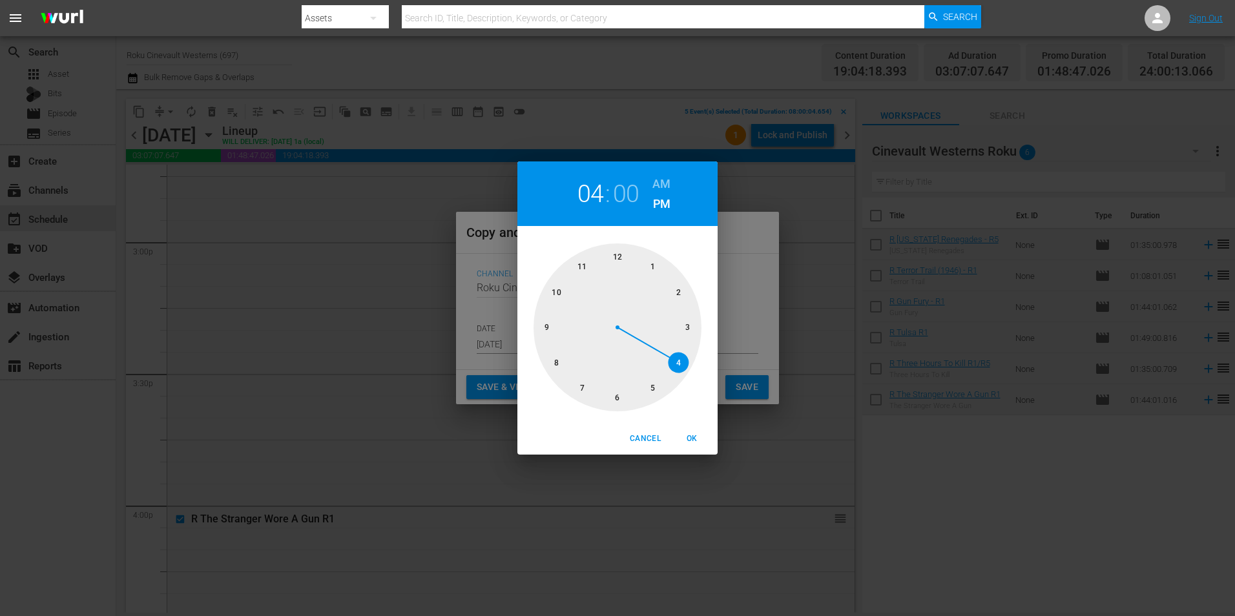
click at [618, 257] on div at bounding box center [618, 328] width 168 height 168
click at [664, 181] on h6 "AM" at bounding box center [662, 184] width 18 height 21
click at [695, 445] on span "OK" at bounding box center [691, 439] width 31 height 14
type input "12:00 am"
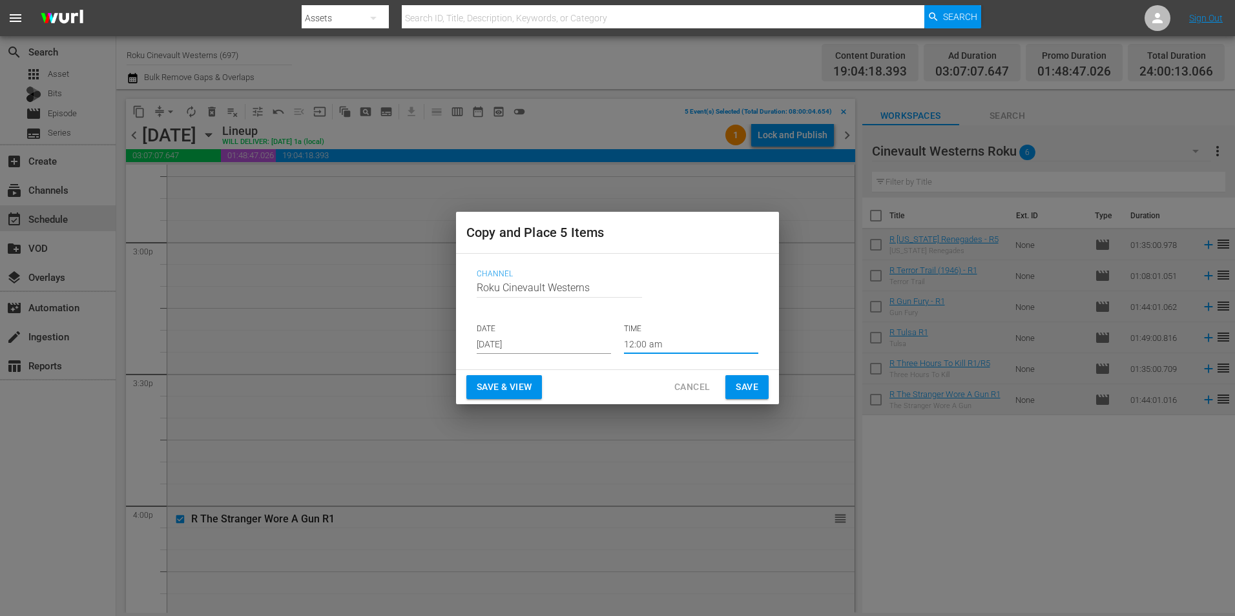
click at [751, 391] on span "Save" at bounding box center [747, 387] width 23 height 16
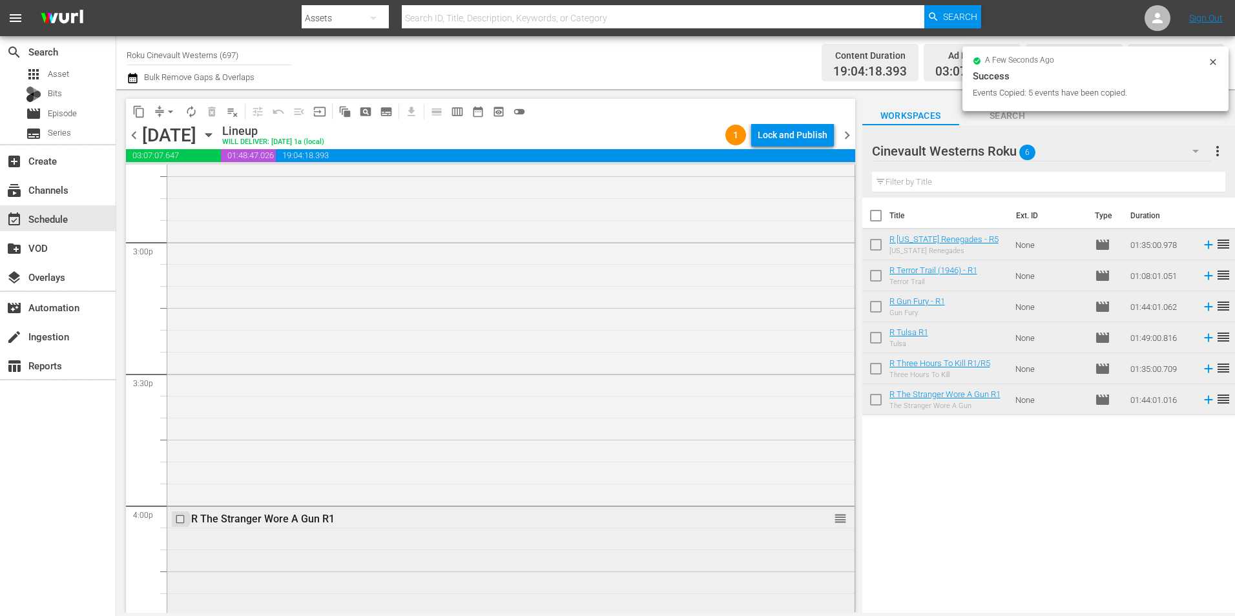
click at [180, 520] on input "checkbox" at bounding box center [182, 519] width 14 height 11
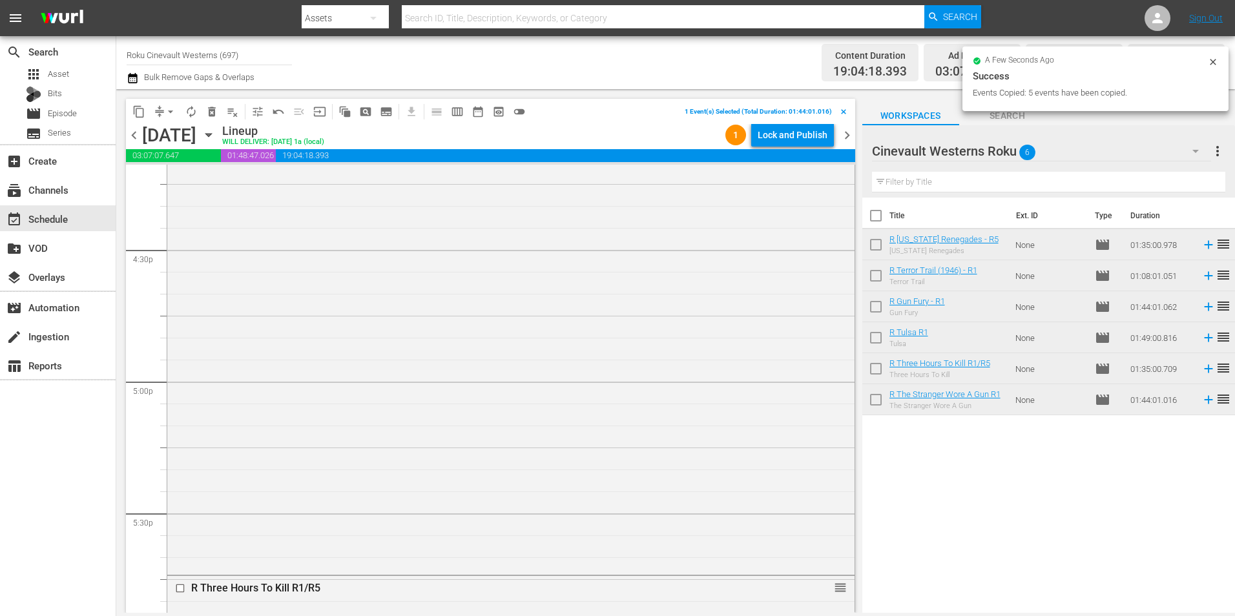
scroll to position [4458, 0]
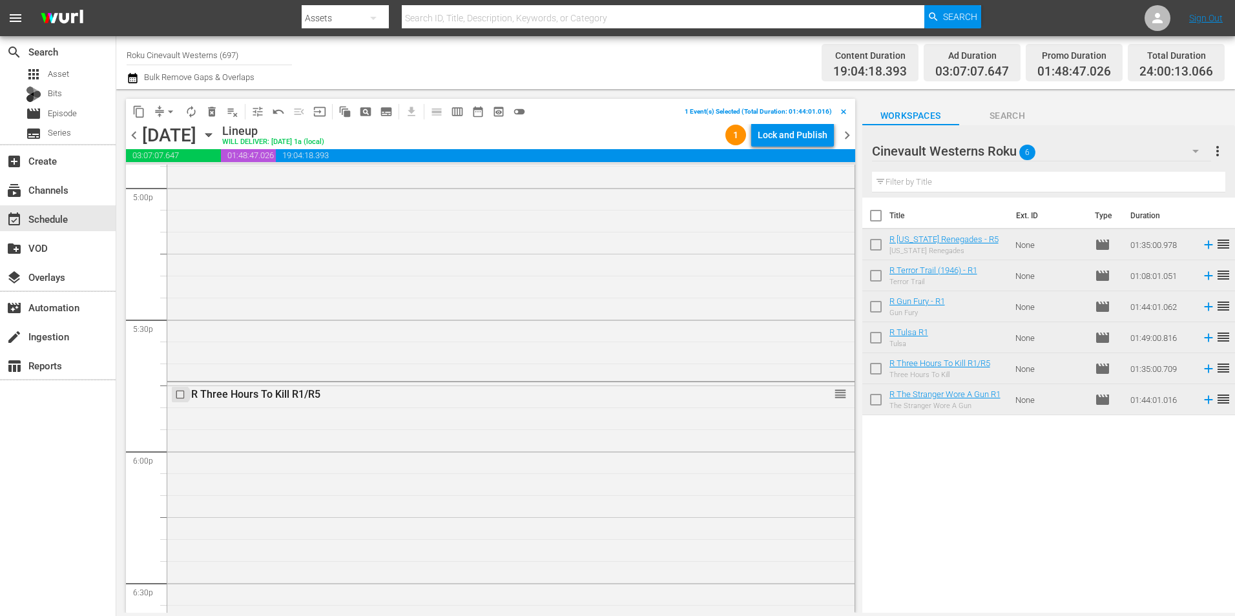
click at [182, 397] on input "checkbox" at bounding box center [182, 394] width 14 height 11
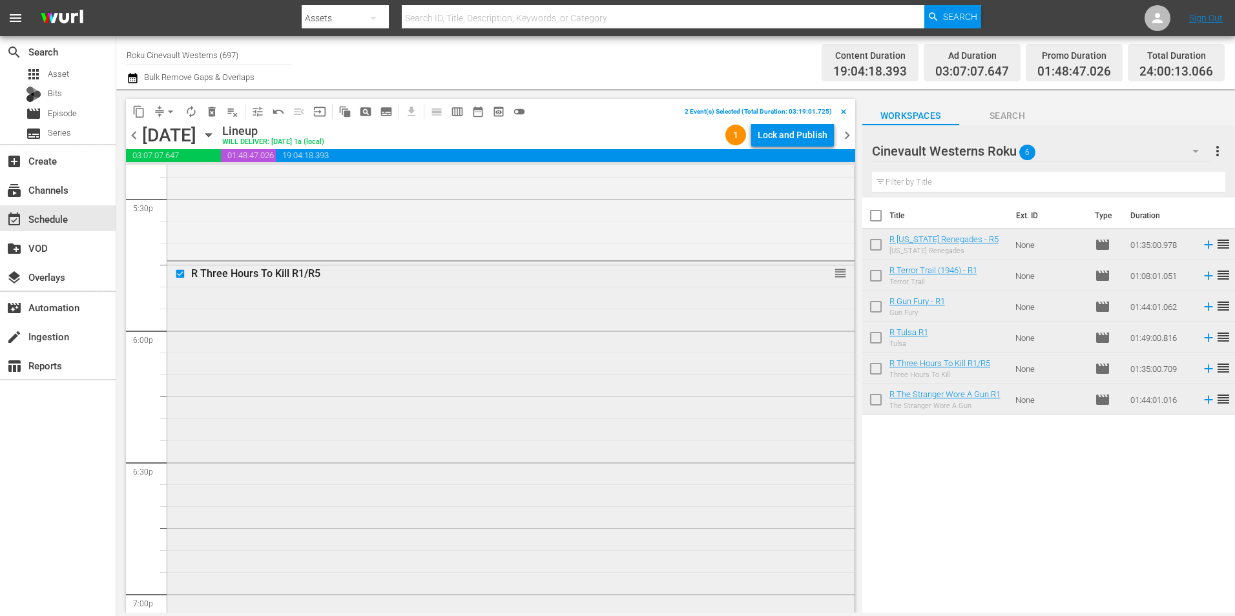
scroll to position [4846, 0]
click at [180, 428] on input "checkbox" at bounding box center [182, 424] width 14 height 11
click at [180, 514] on input "checkbox" at bounding box center [182, 515] width 14 height 11
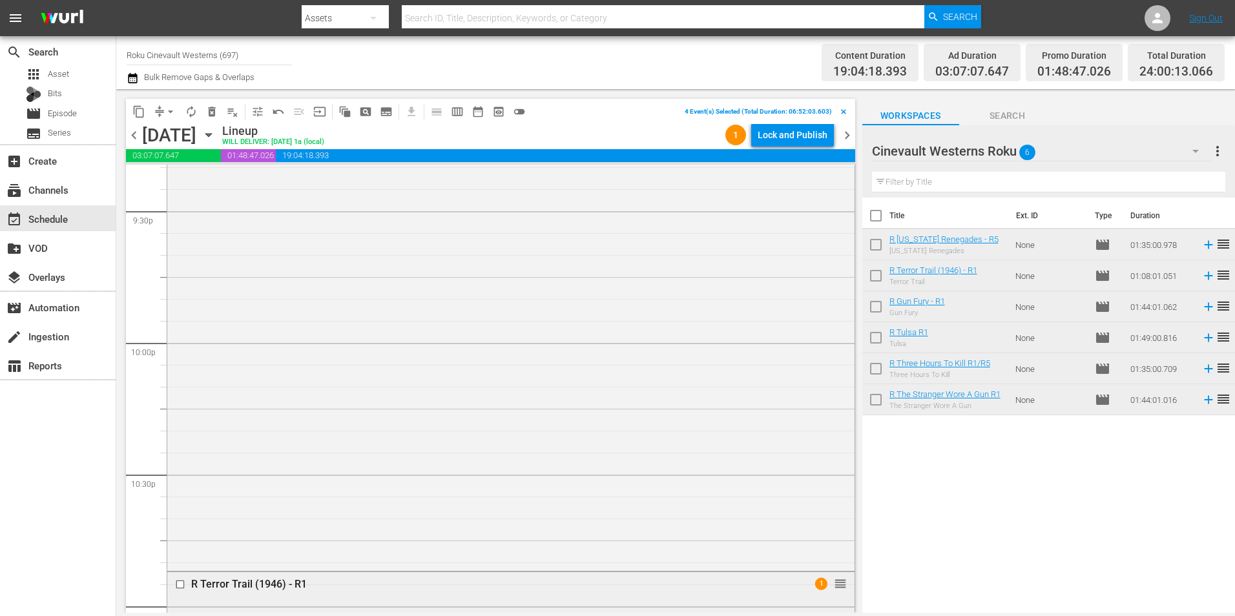
click at [181, 589] on input "checkbox" at bounding box center [182, 585] width 14 height 11
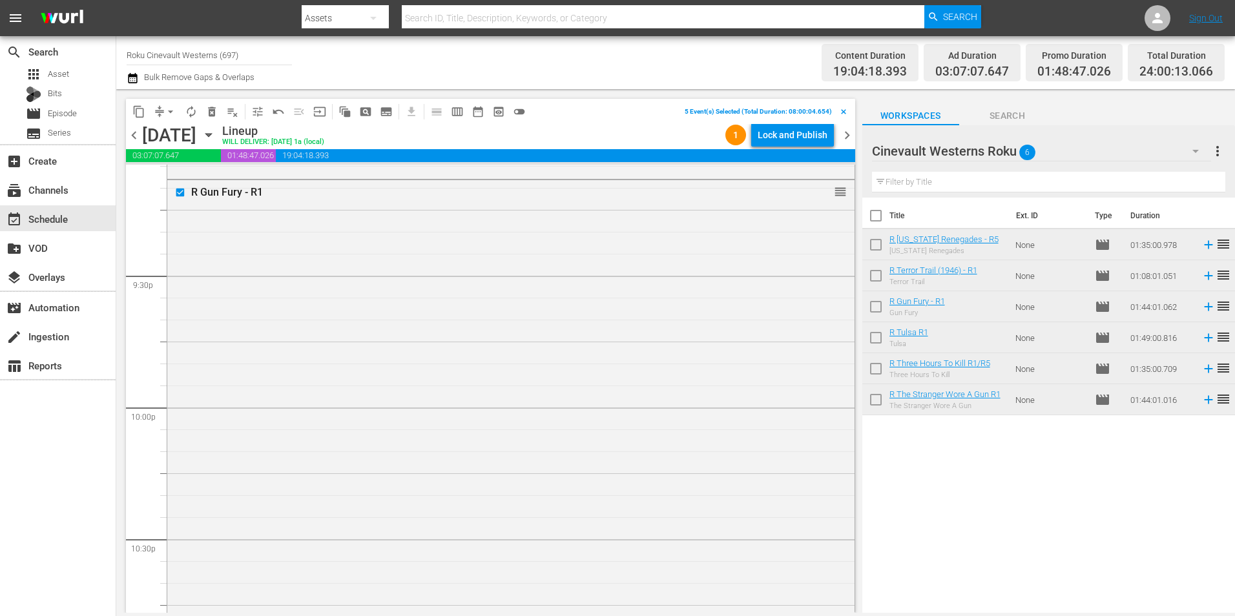
scroll to position [5879, 0]
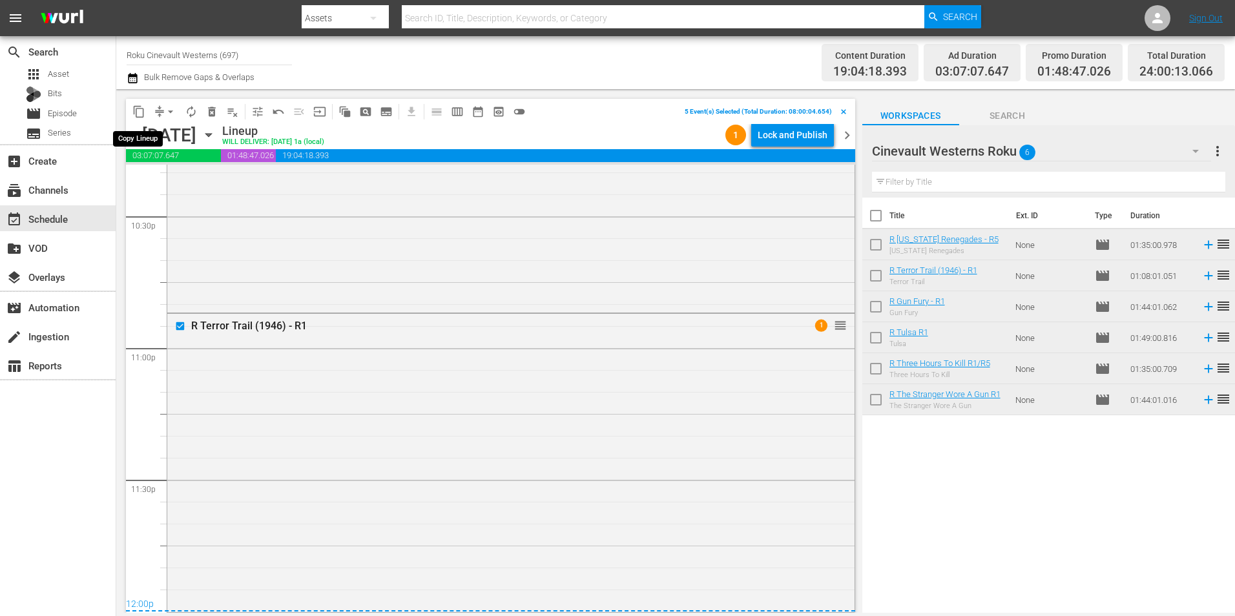
click at [129, 114] on button "content_copy" at bounding box center [139, 111] width 21 height 21
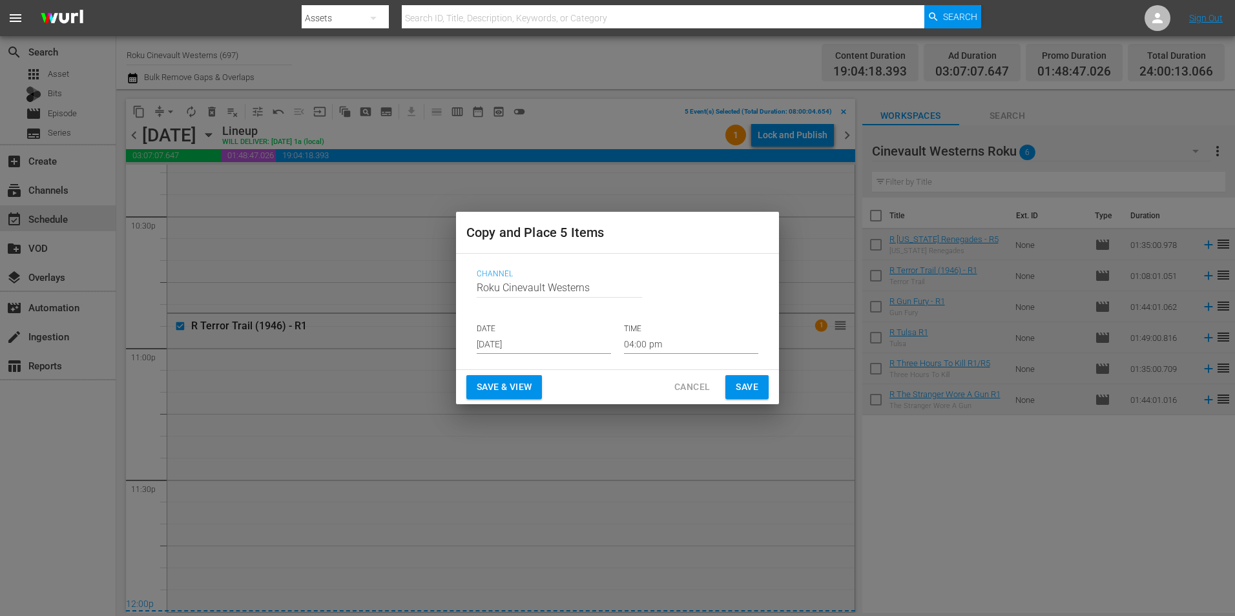
click at [530, 340] on input "[DATE]" at bounding box center [544, 344] width 134 height 19
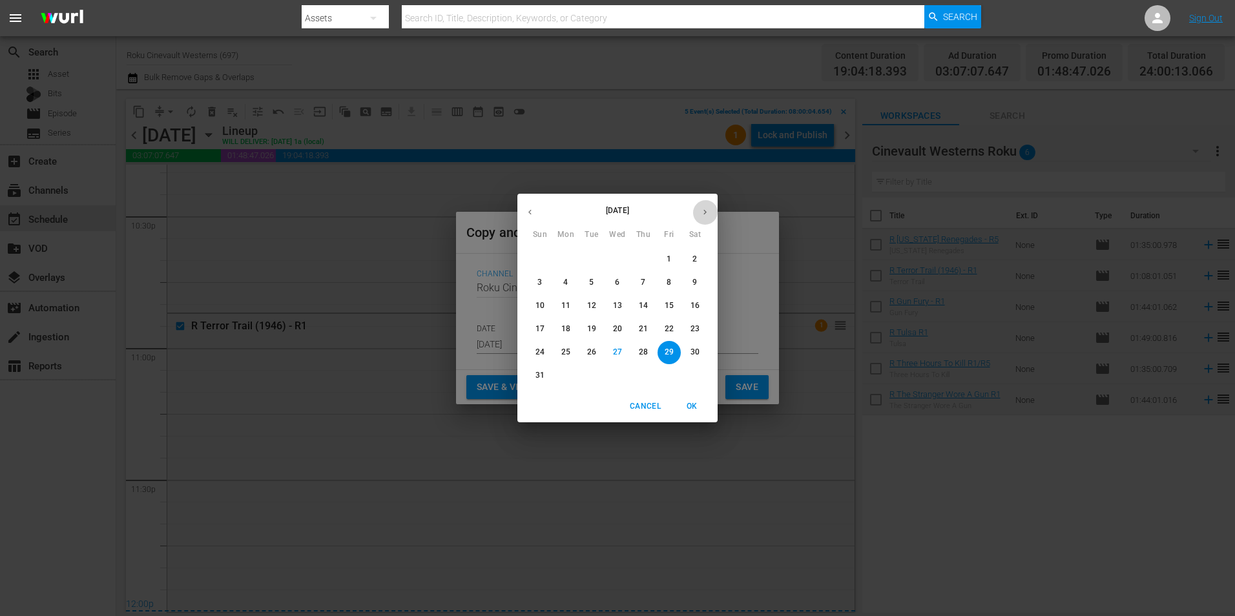
click at [712, 207] on button "button" at bounding box center [705, 212] width 25 height 25
click at [622, 309] on p "17" at bounding box center [617, 305] width 9 height 11
type input "[DATE]"
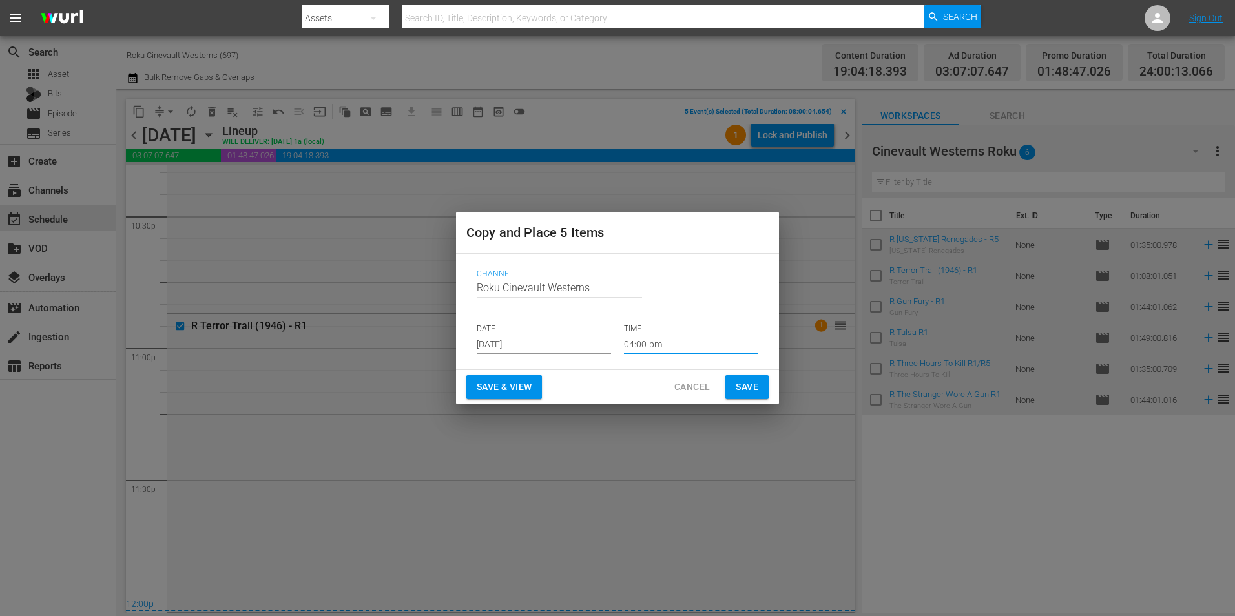
click at [663, 342] on input "04:00 pm" at bounding box center [691, 344] width 134 height 19
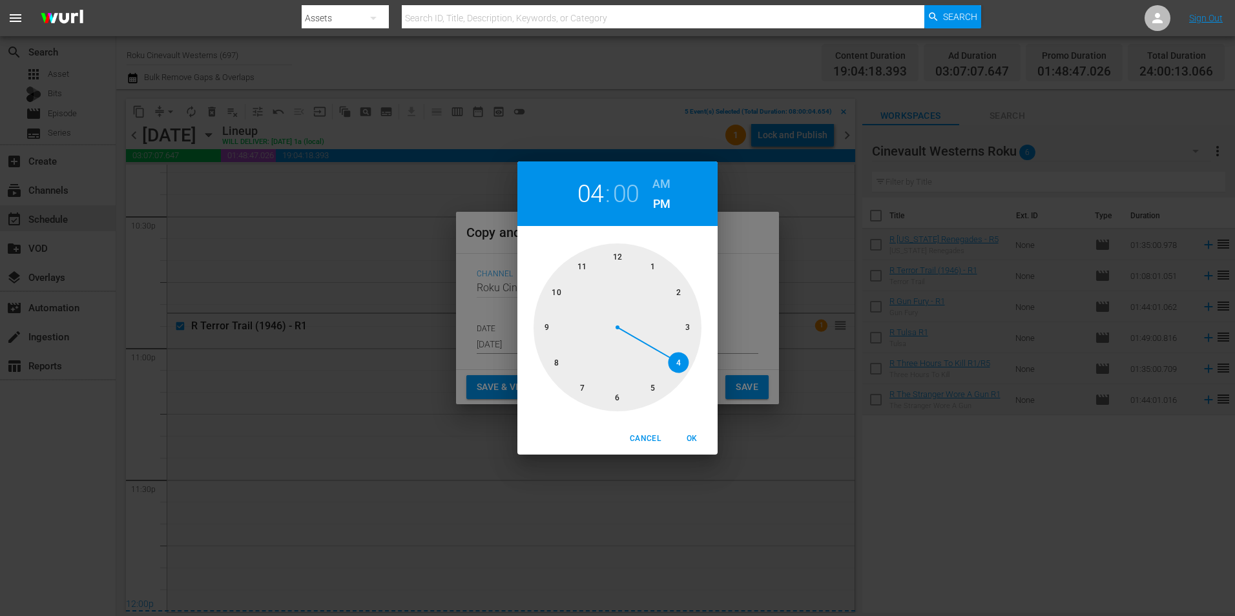
click at [552, 366] on div at bounding box center [618, 328] width 168 height 168
click at [653, 176] on h6 "AM" at bounding box center [662, 184] width 18 height 21
click at [696, 448] on button "OK" at bounding box center [691, 438] width 41 height 21
type input "08:00 am"
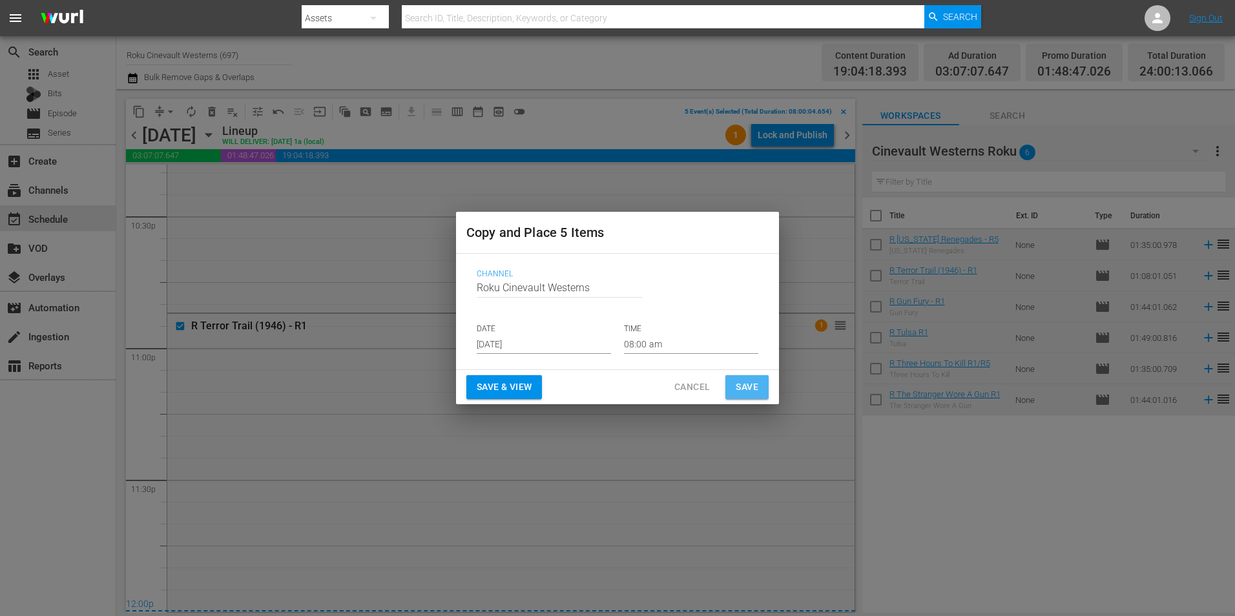
click at [748, 389] on span "Save" at bounding box center [747, 387] width 23 height 16
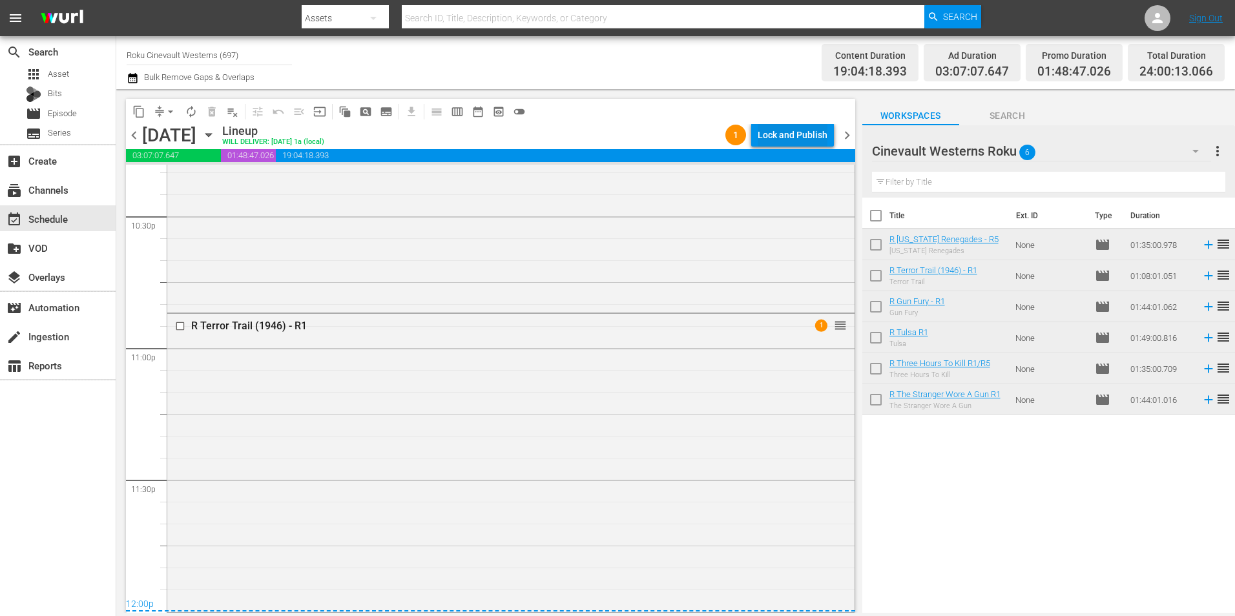
click at [791, 137] on div "Lock and Publish" at bounding box center [793, 134] width 70 height 23
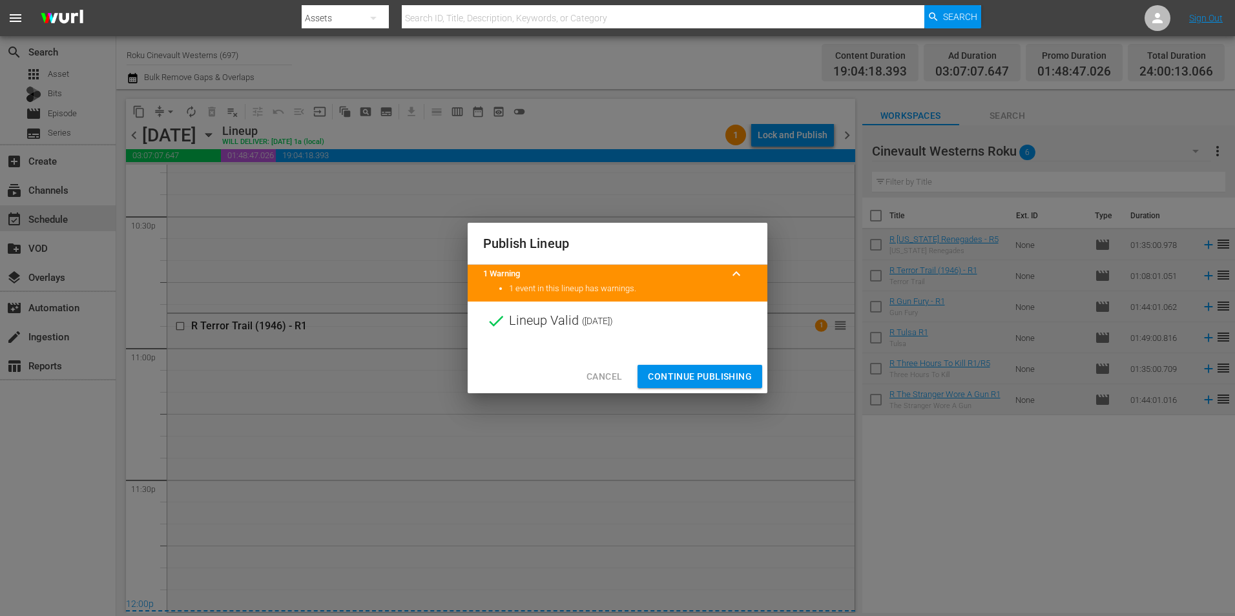
click at [675, 380] on span "Continue Publishing" at bounding box center [700, 377] width 104 height 16
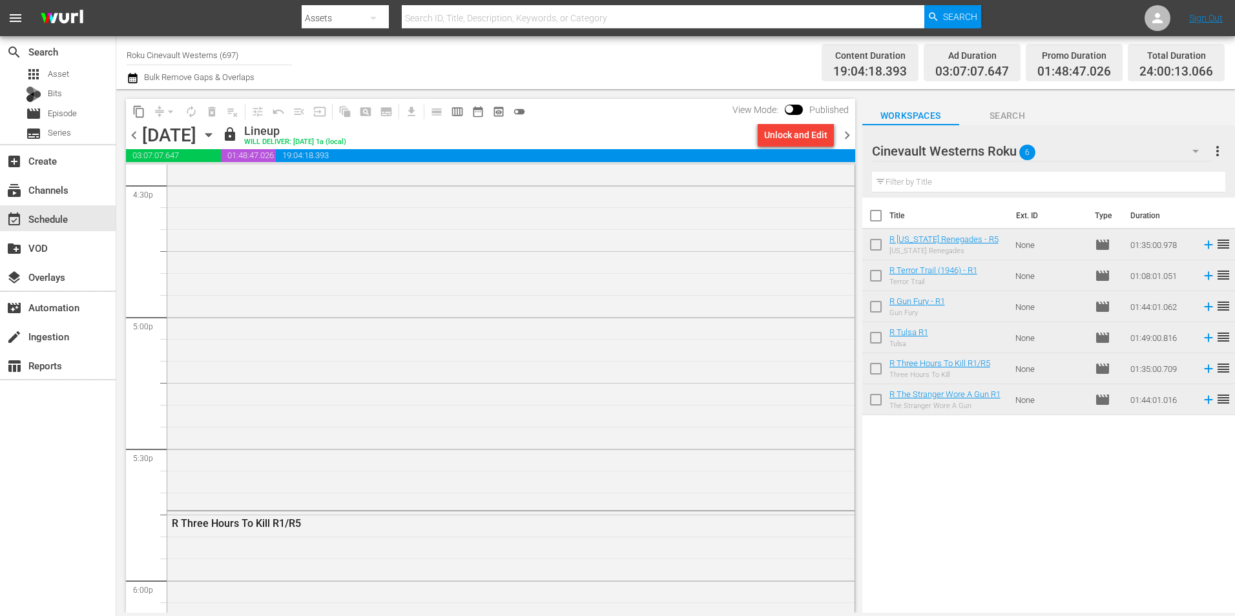
scroll to position [4135, 0]
click at [165, 51] on input "Roku Cinevault Westerns (697)" at bounding box center [209, 54] width 165 height 31
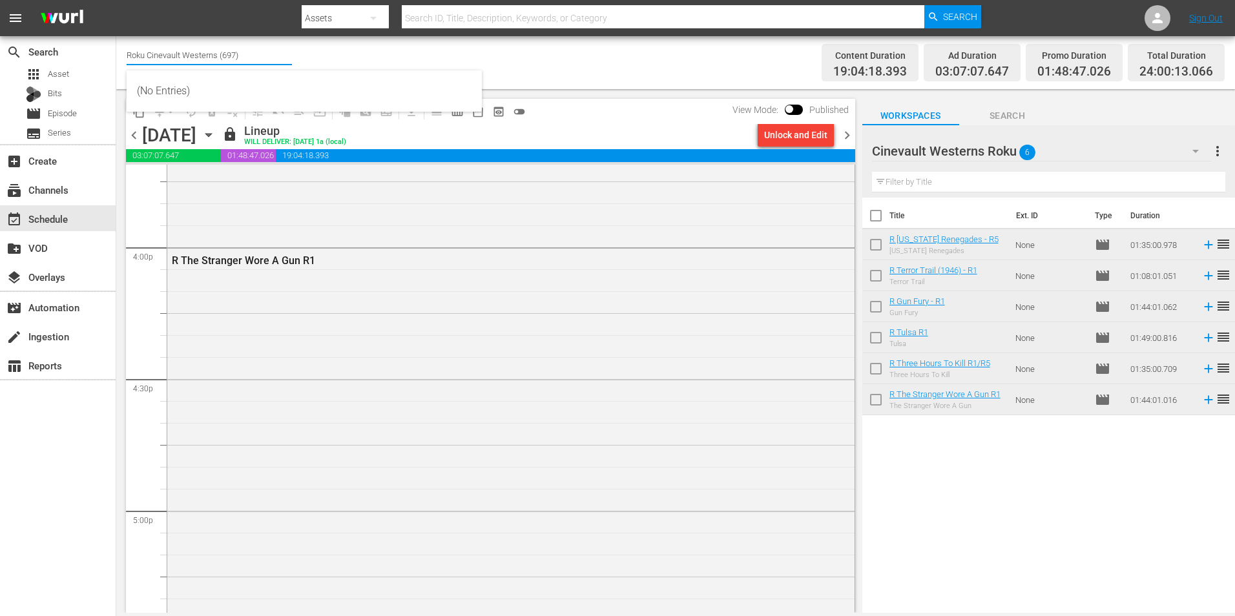
click at [165, 51] on input "Roku Cinevault Westerns (697)" at bounding box center [209, 54] width 165 height 31
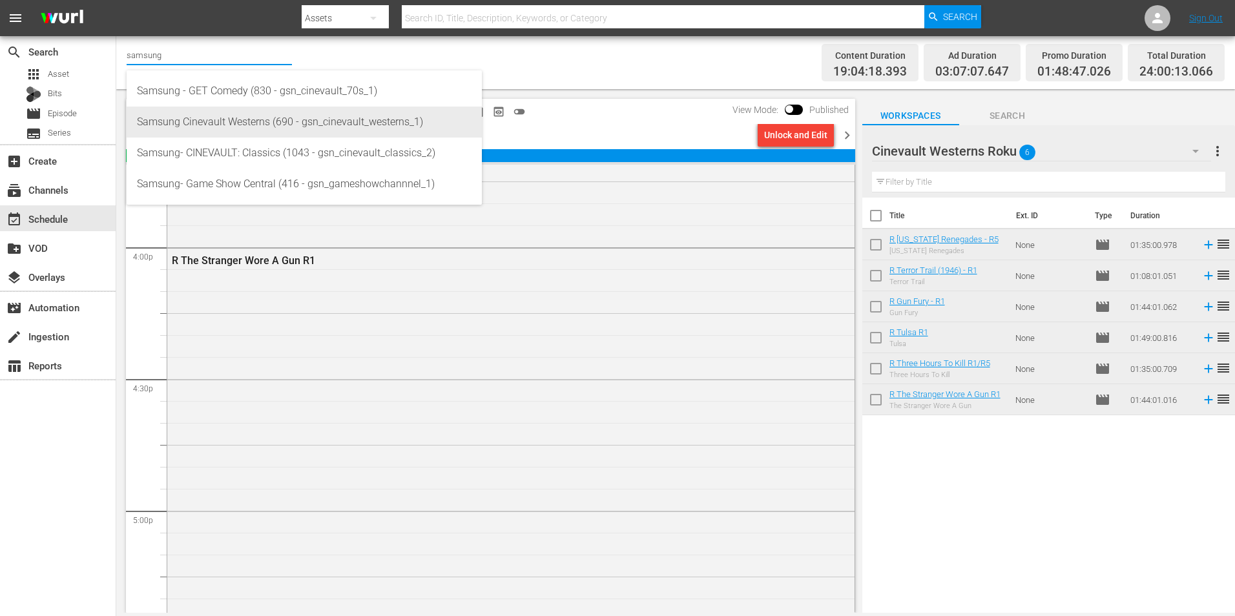
click at [307, 129] on div "Samsung Cinevault Westerns (690 - gsn_cinevault_westerns_1)" at bounding box center [304, 122] width 335 height 31
type input "Samsung Cinevault Westerns (690 - gsn_cinevault_westerns_1)"
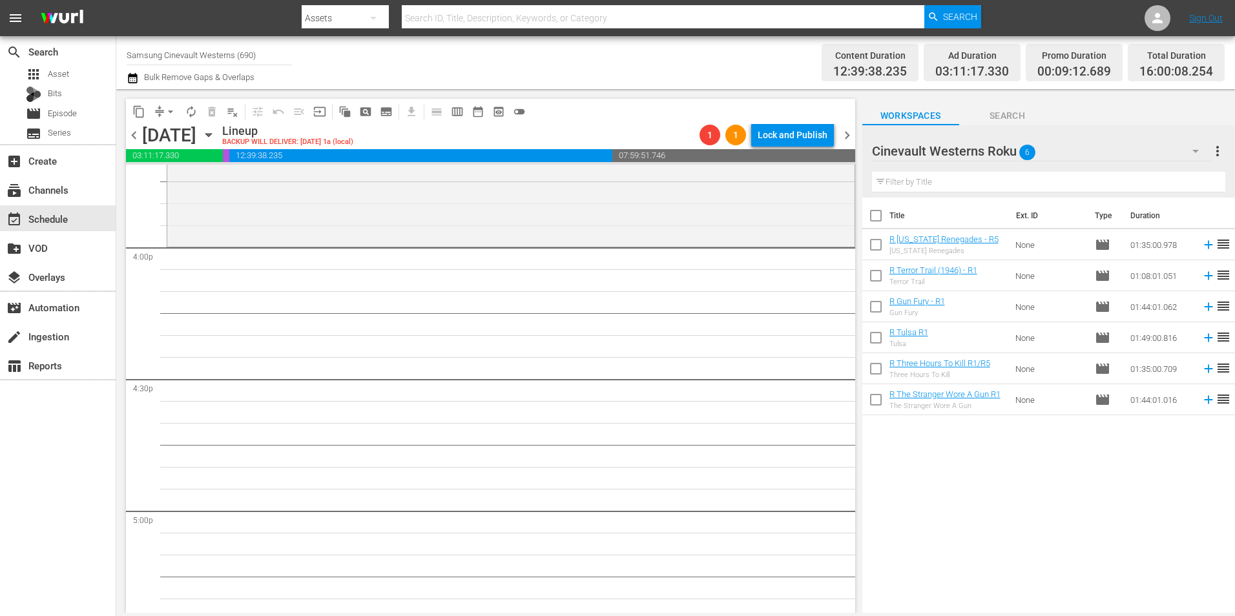
click at [1106, 151] on div "Cinevault Westerns Roku 6" at bounding box center [1041, 151] width 339 height 36
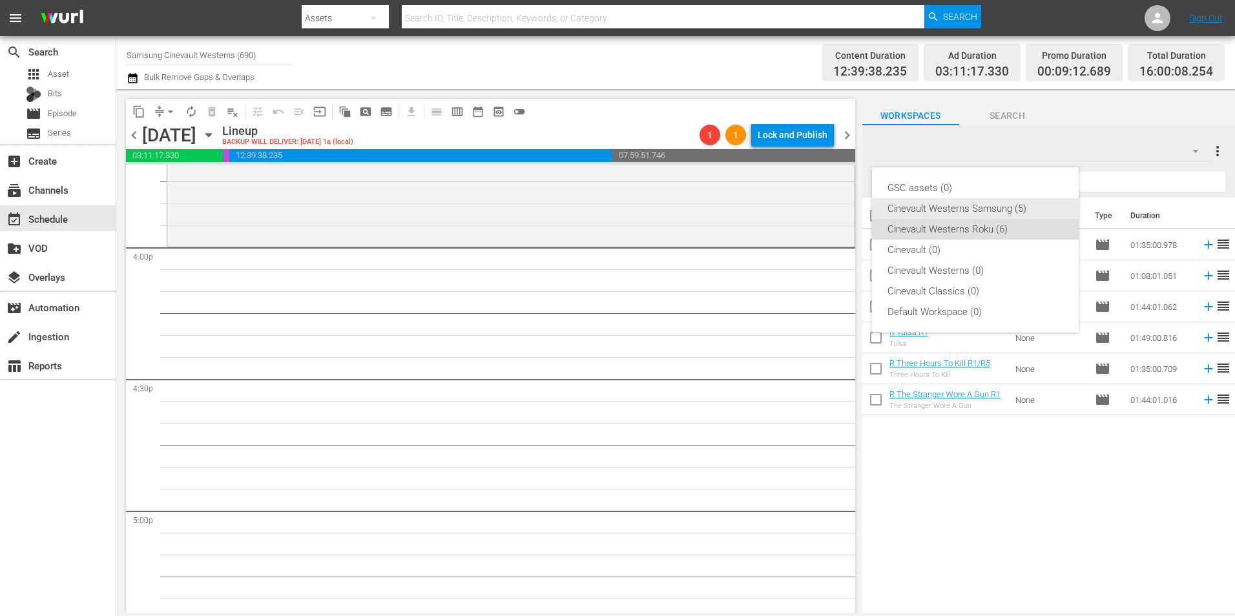
click at [976, 206] on div "Cinevault Westerns Samsung (5)" at bounding box center [976, 208] width 176 height 21
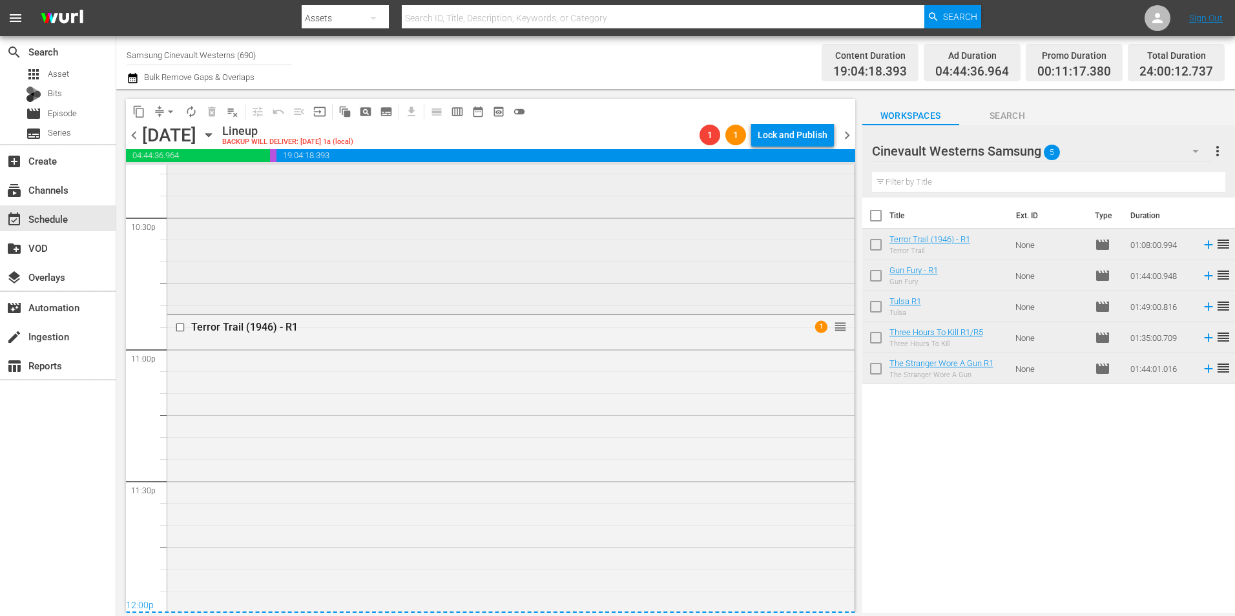
scroll to position [5879, 0]
click at [179, 327] on input "checkbox" at bounding box center [182, 327] width 14 height 11
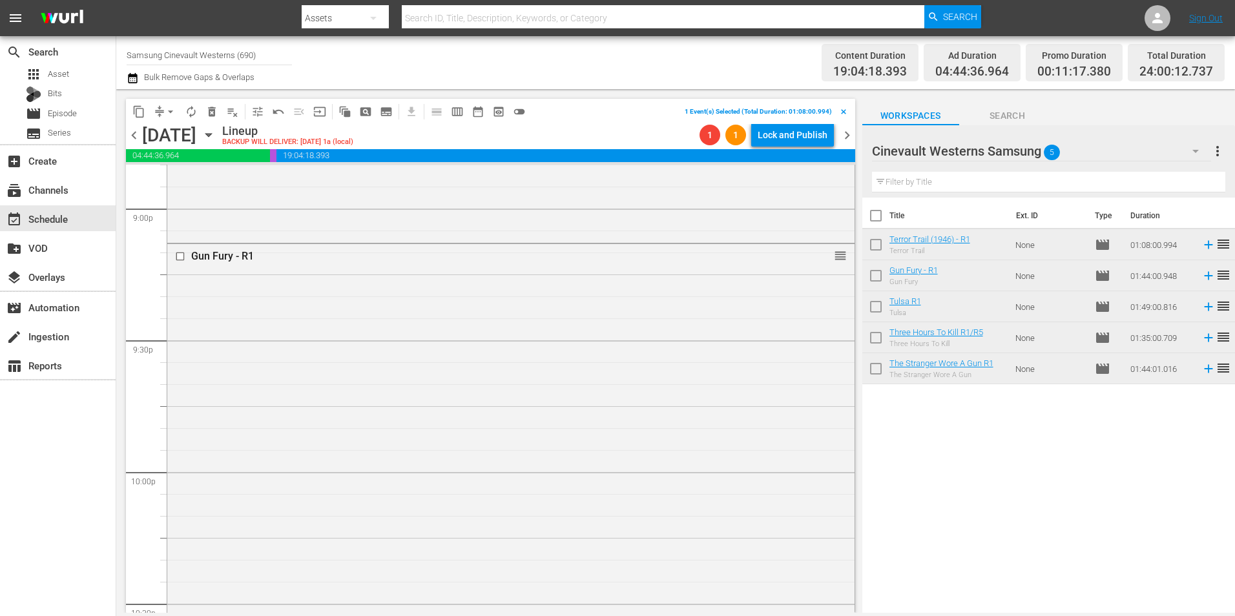
scroll to position [5491, 0]
click at [179, 260] on input "checkbox" at bounding box center [182, 257] width 14 height 11
click at [181, 294] on input "checkbox" at bounding box center [182, 295] width 14 height 11
click at [178, 266] on input "checkbox" at bounding box center [182, 265] width 14 height 11
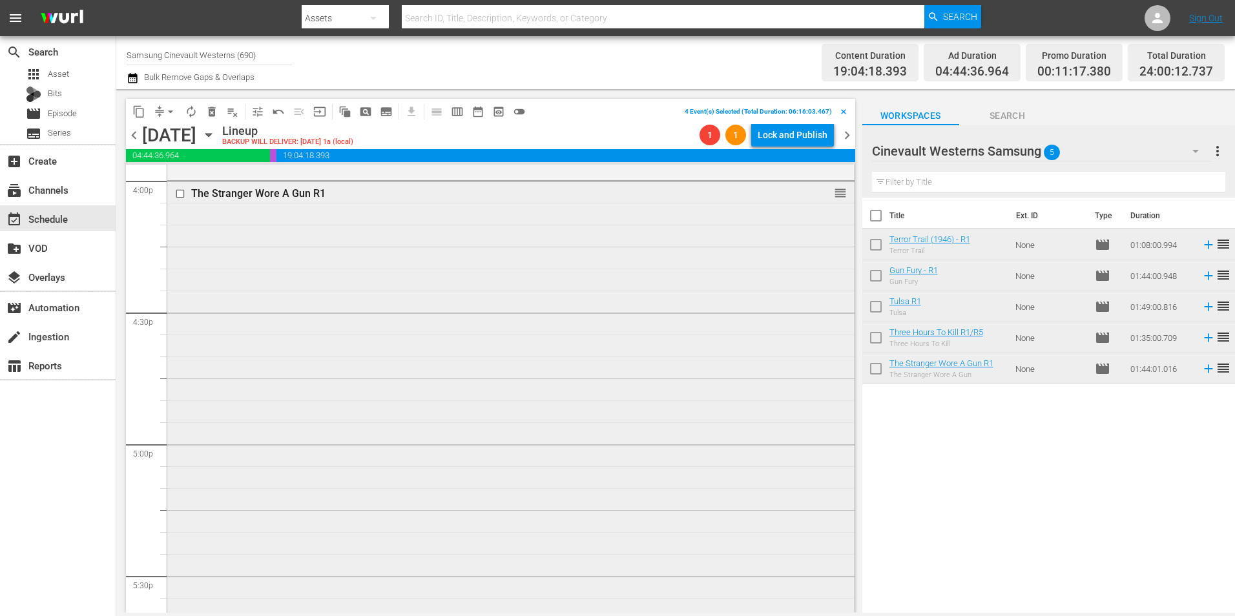
scroll to position [4134, 0]
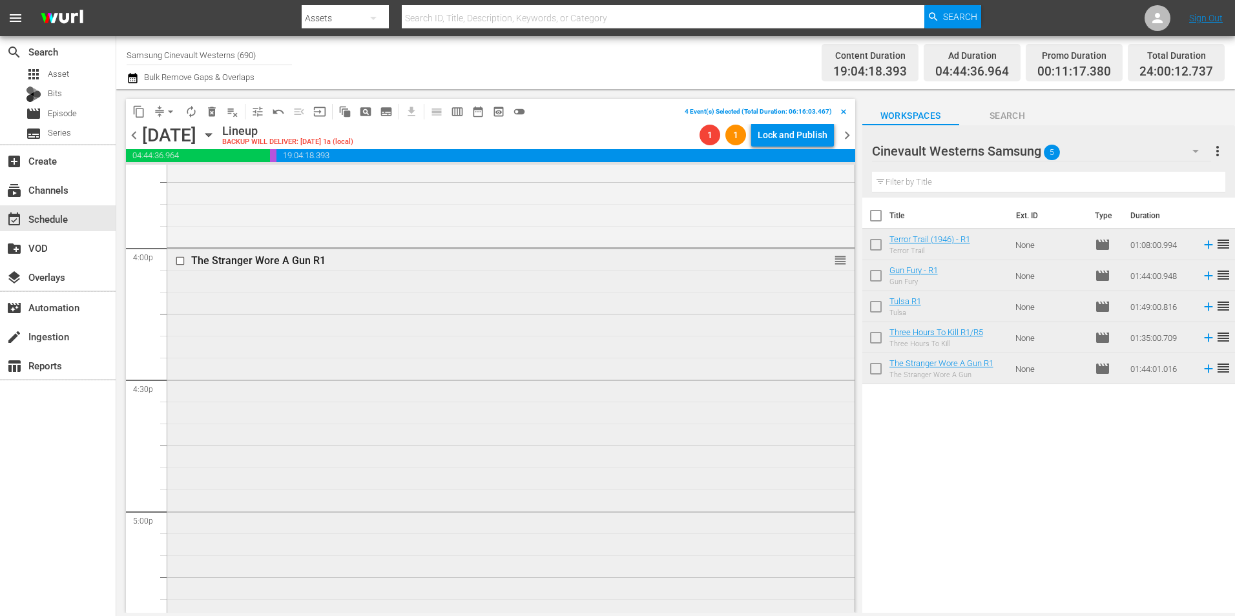
click at [179, 262] on input "checkbox" at bounding box center [182, 261] width 14 height 11
click at [133, 113] on span "content_copy" at bounding box center [138, 111] width 13 height 13
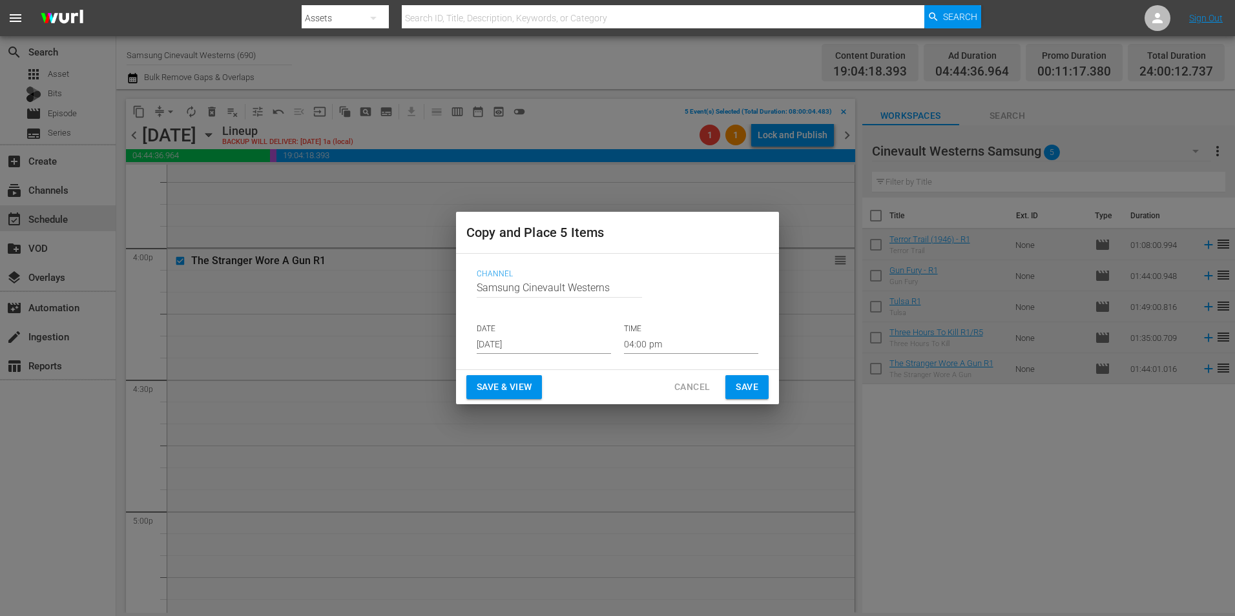
click at [527, 339] on input "[DATE]" at bounding box center [544, 344] width 134 height 19
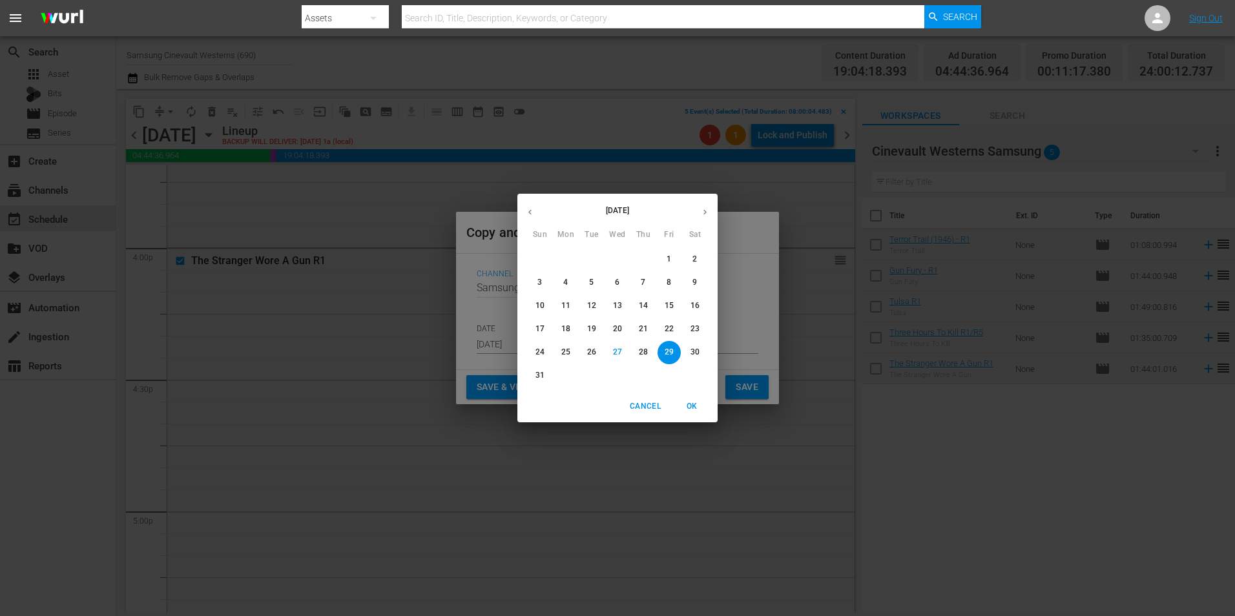
click at [702, 218] on button "button" at bounding box center [705, 212] width 25 height 25
drag, startPoint x: 563, startPoint y: 302, endPoint x: 583, endPoint y: 321, distance: 27.9
click at [563, 304] on p "15" at bounding box center [565, 305] width 9 height 11
type input "[DATE]"
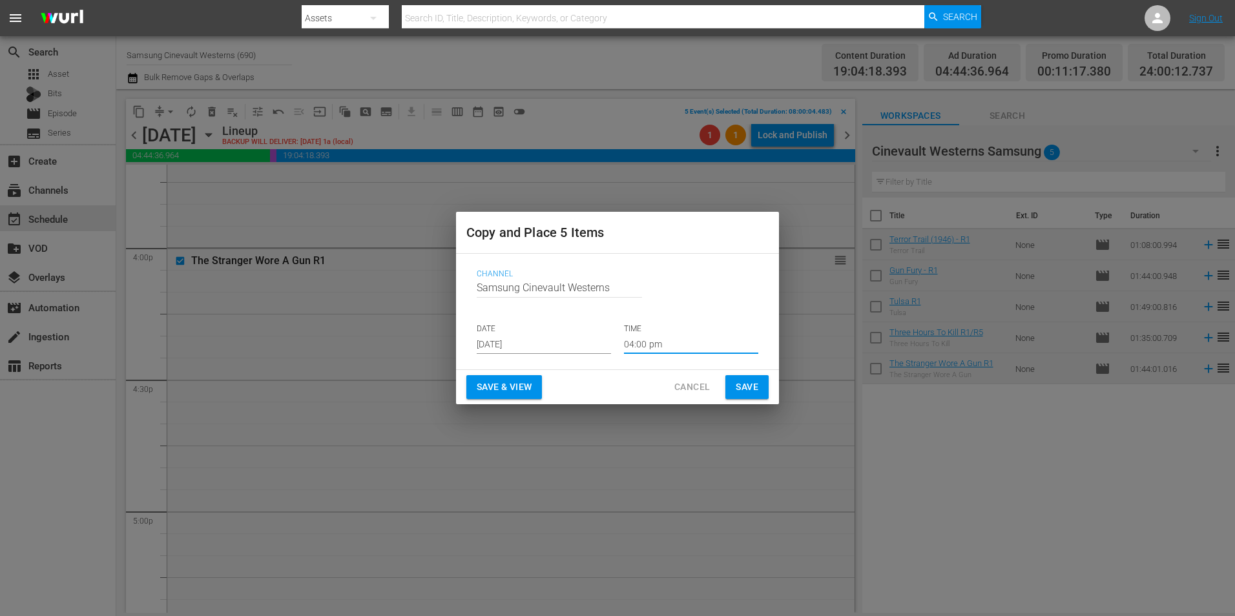
click at [674, 344] on input "04:00 pm" at bounding box center [691, 344] width 134 height 19
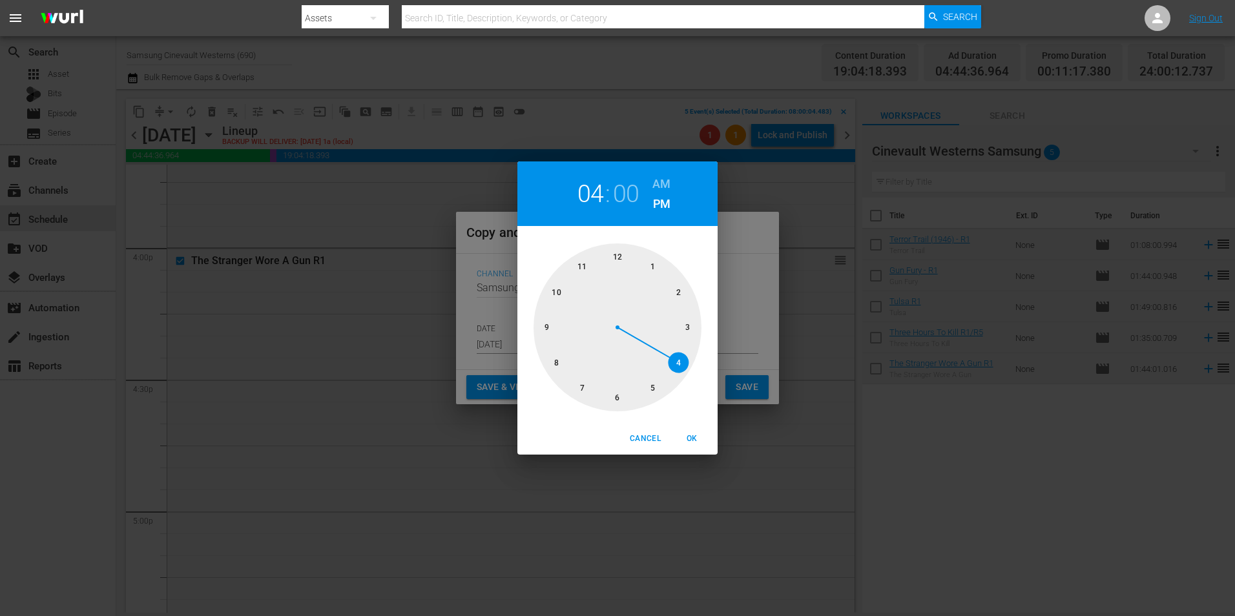
click at [622, 254] on div at bounding box center [618, 328] width 168 height 168
click at [664, 182] on h6 "AM" at bounding box center [662, 184] width 18 height 21
click at [691, 427] on div "Cancel OK" at bounding box center [618, 439] width 200 height 32
click at [693, 433] on span "OK" at bounding box center [691, 439] width 31 height 14
type input "12:00 am"
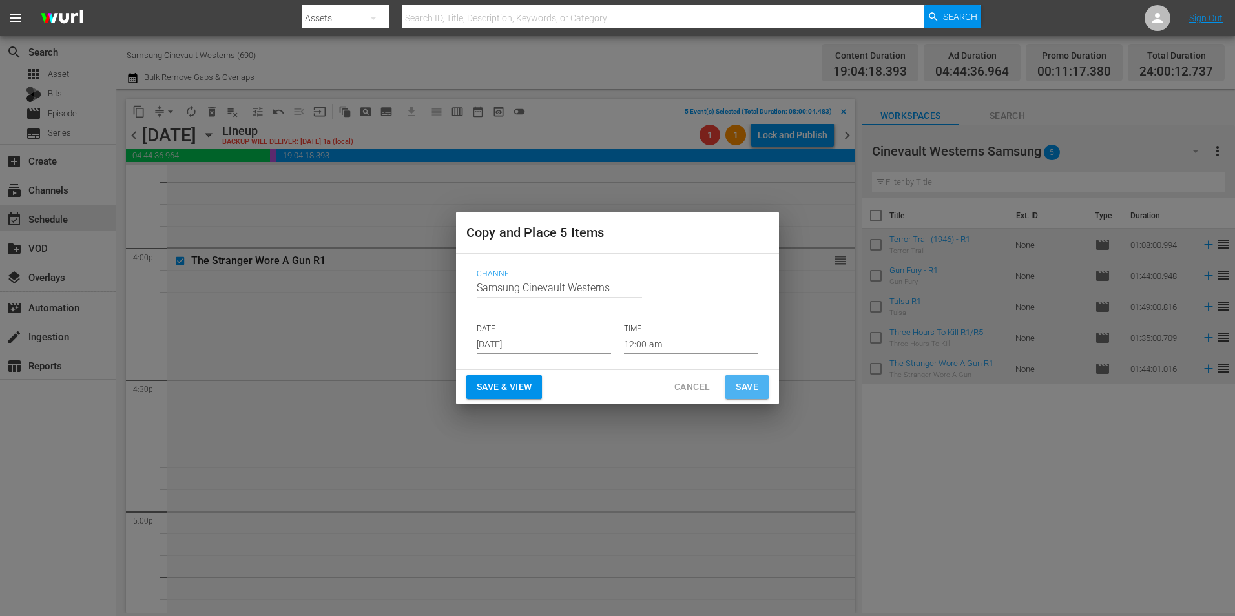
click at [746, 384] on span "Save" at bounding box center [747, 387] width 23 height 16
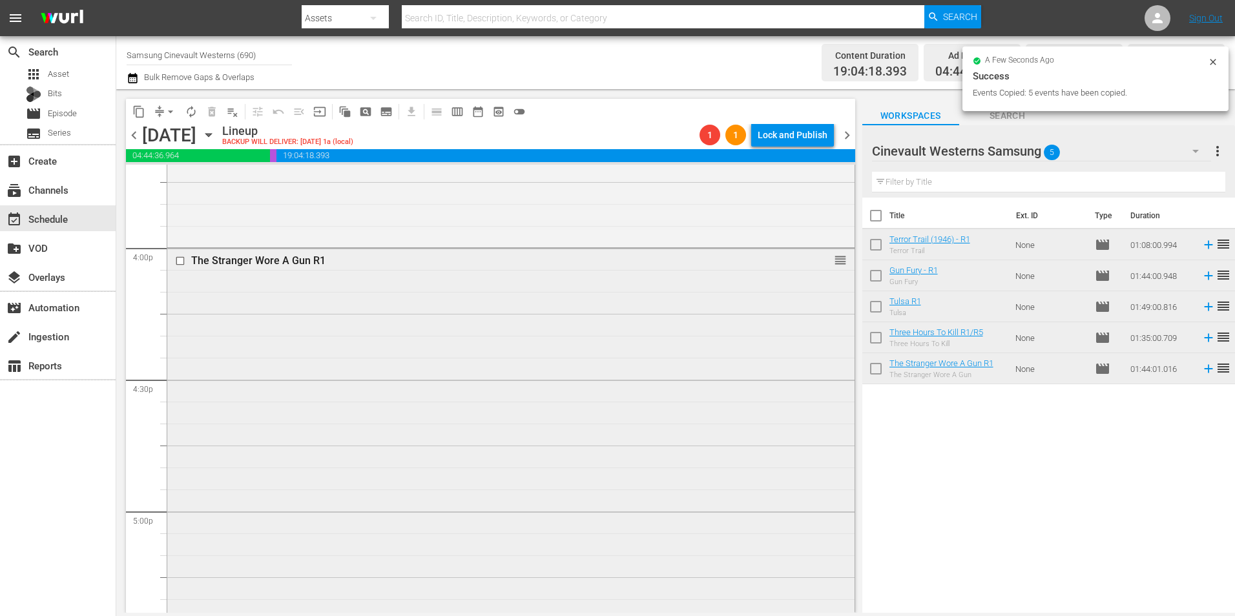
click at [180, 263] on input "checkbox" at bounding box center [182, 261] width 14 height 11
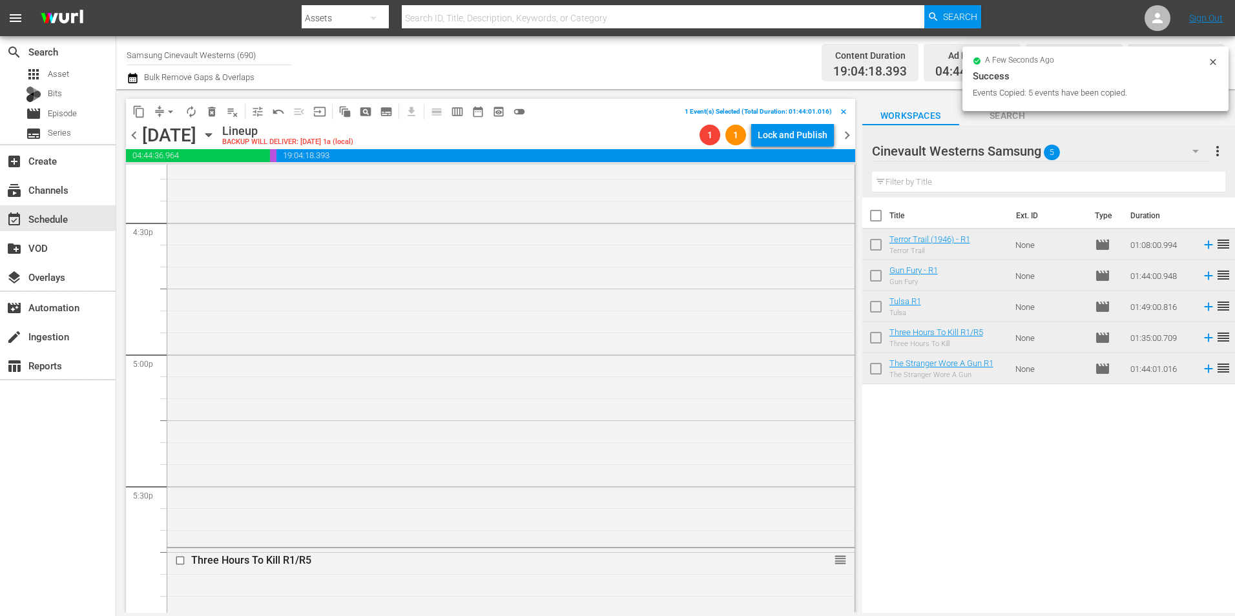
scroll to position [4393, 0]
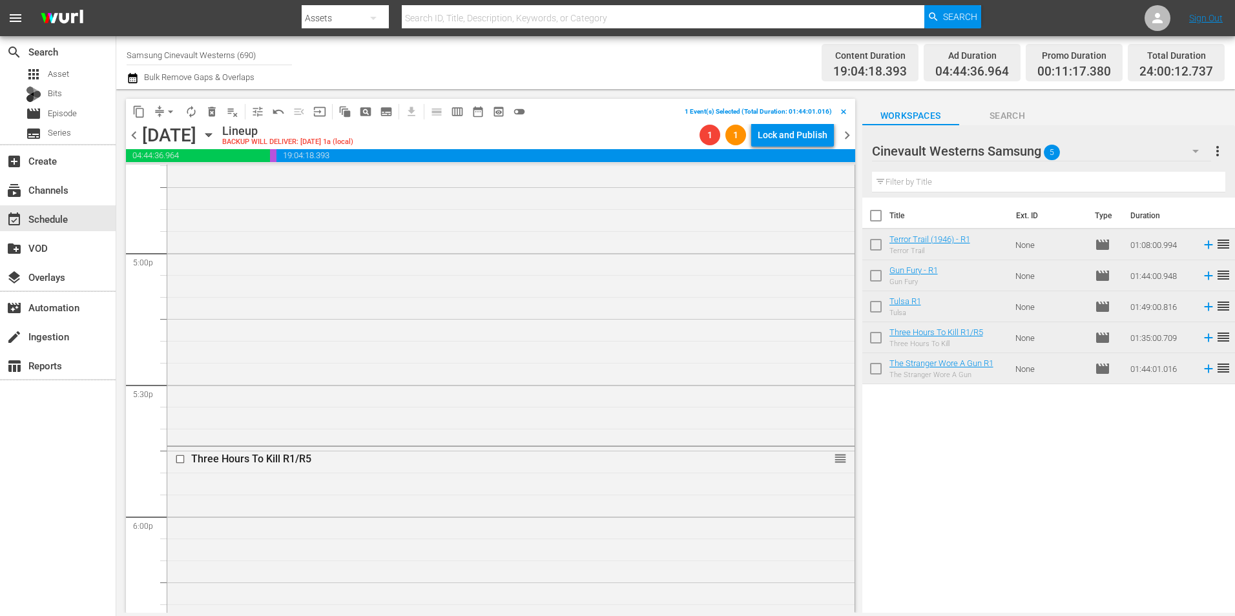
click at [180, 457] on input "checkbox" at bounding box center [182, 459] width 14 height 11
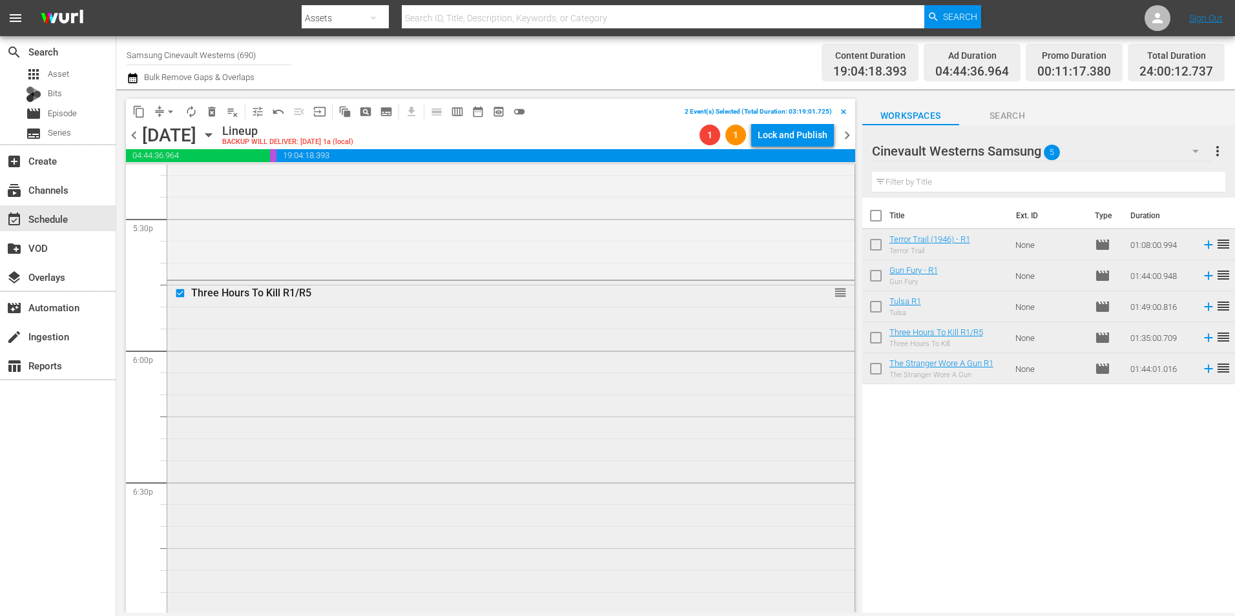
scroll to position [4780, 0]
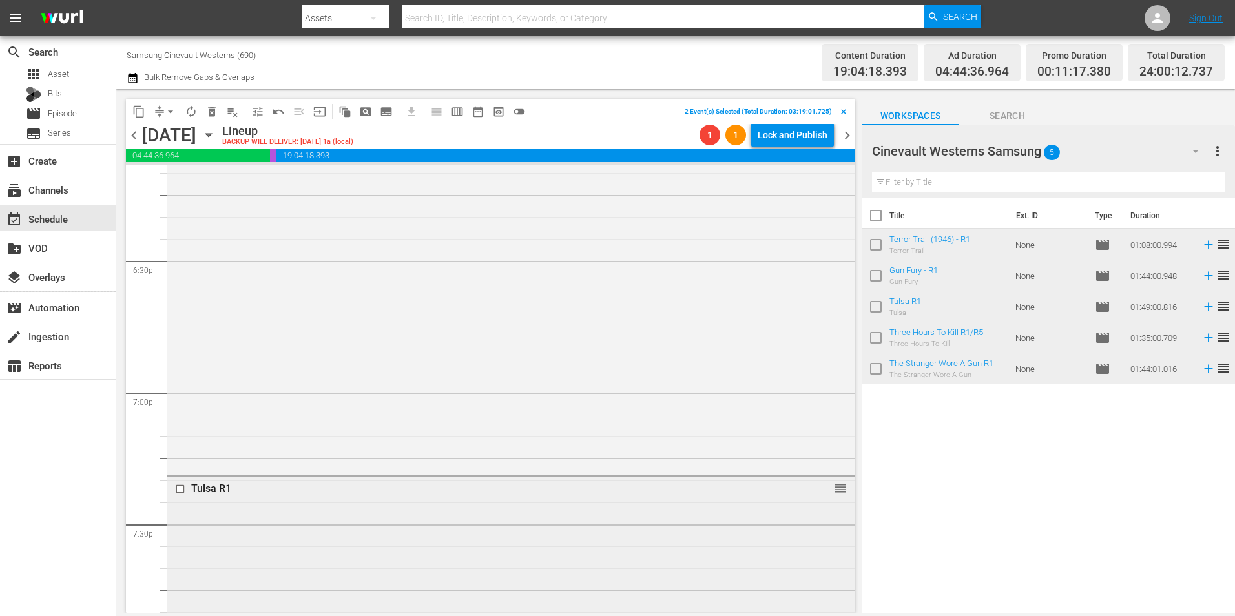
click at [180, 488] on input "checkbox" at bounding box center [182, 489] width 14 height 11
click at [182, 454] on input "checkbox" at bounding box center [182, 451] width 14 height 11
click at [178, 392] on input "checkbox" at bounding box center [182, 391] width 14 height 11
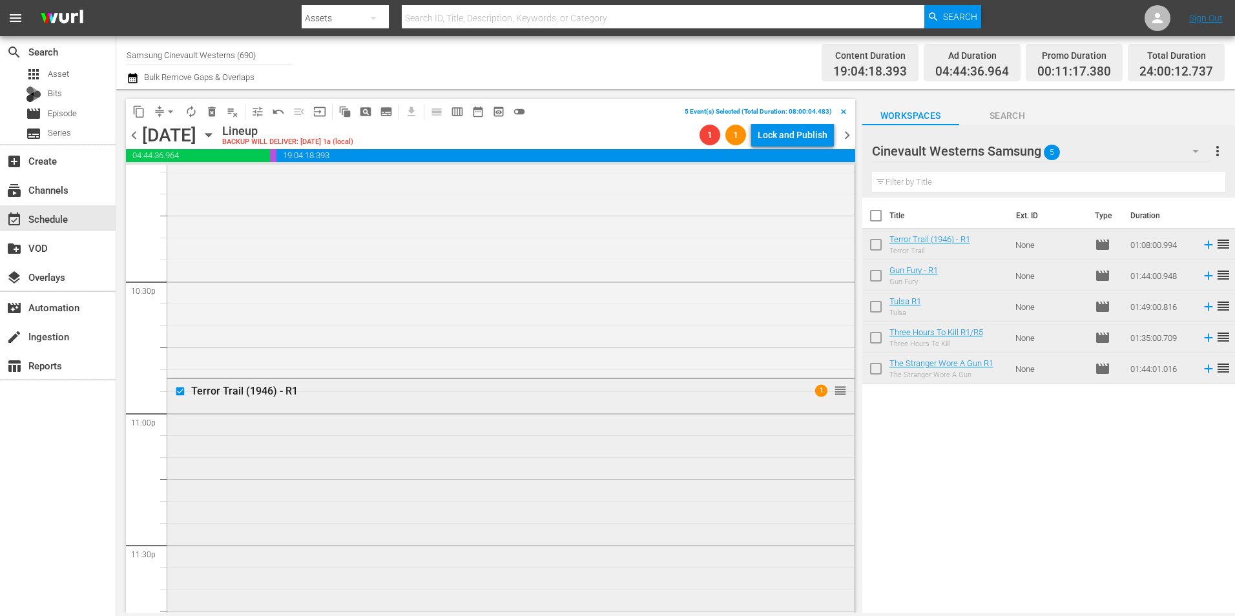
scroll to position [5879, 0]
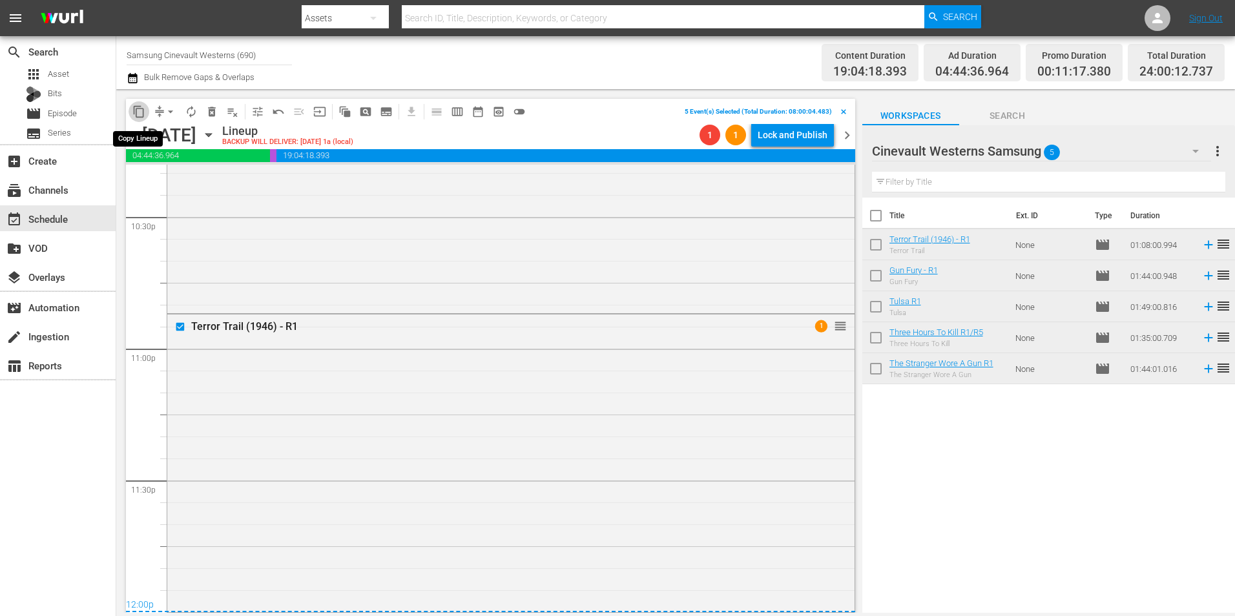
click at [136, 113] on span "content_copy" at bounding box center [138, 111] width 13 height 13
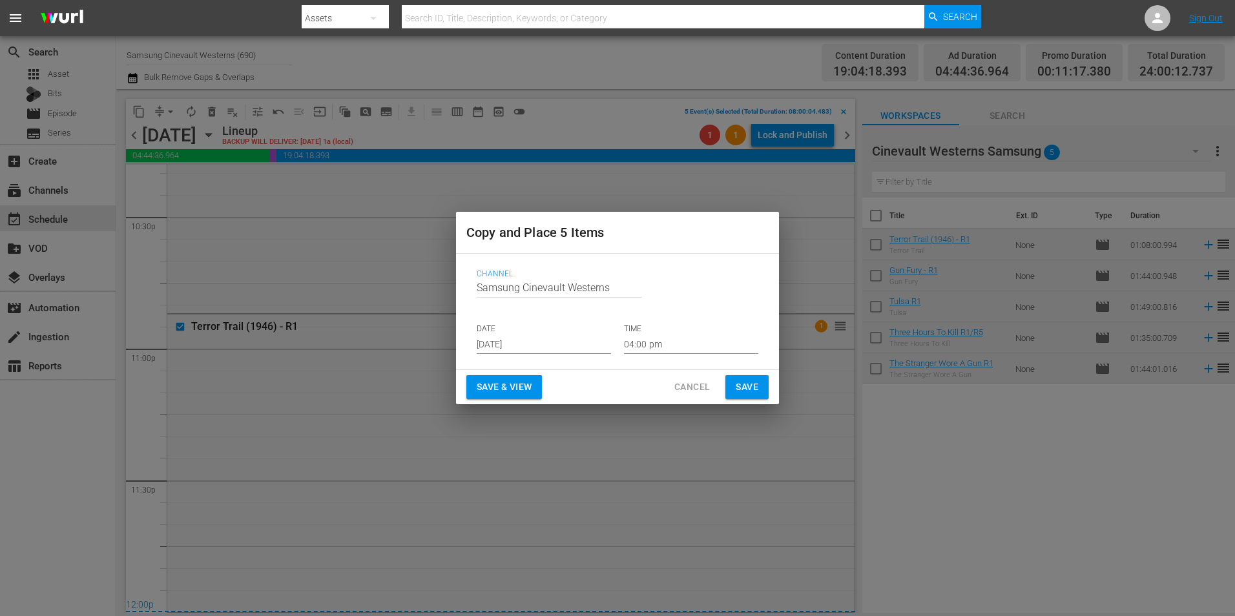
click at [535, 331] on p "DATE" at bounding box center [544, 329] width 134 height 11
click at [535, 346] on input "[DATE]" at bounding box center [544, 344] width 134 height 19
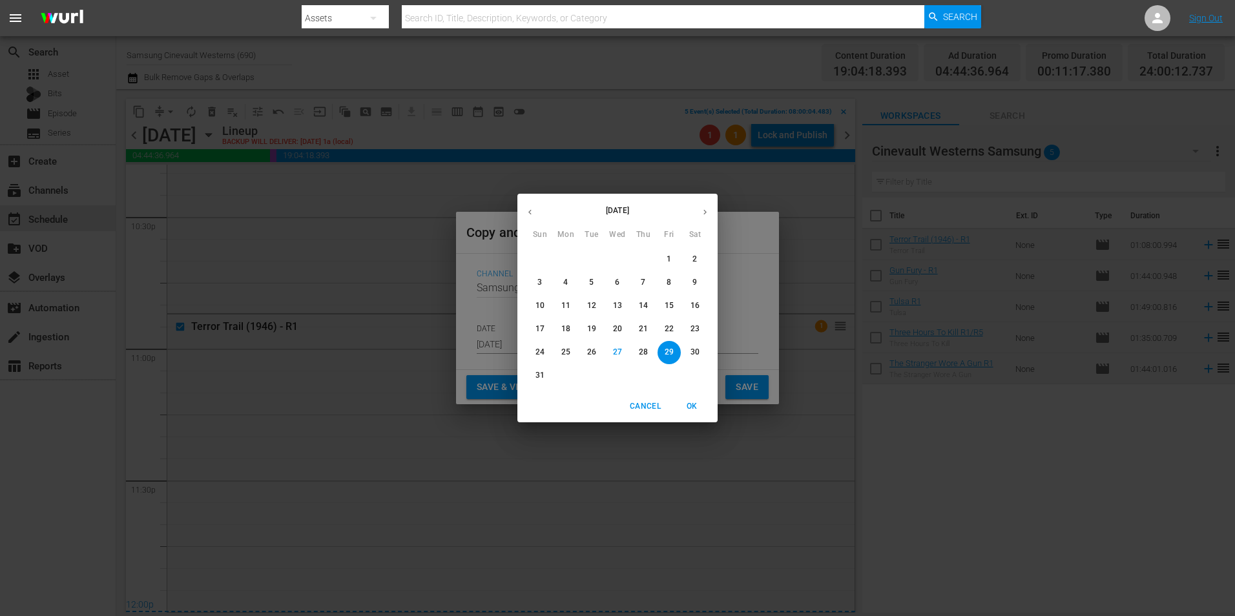
click at [711, 212] on button "button" at bounding box center [705, 212] width 25 height 25
click at [621, 285] on p "10" at bounding box center [617, 282] width 9 height 11
type input "[DATE]"
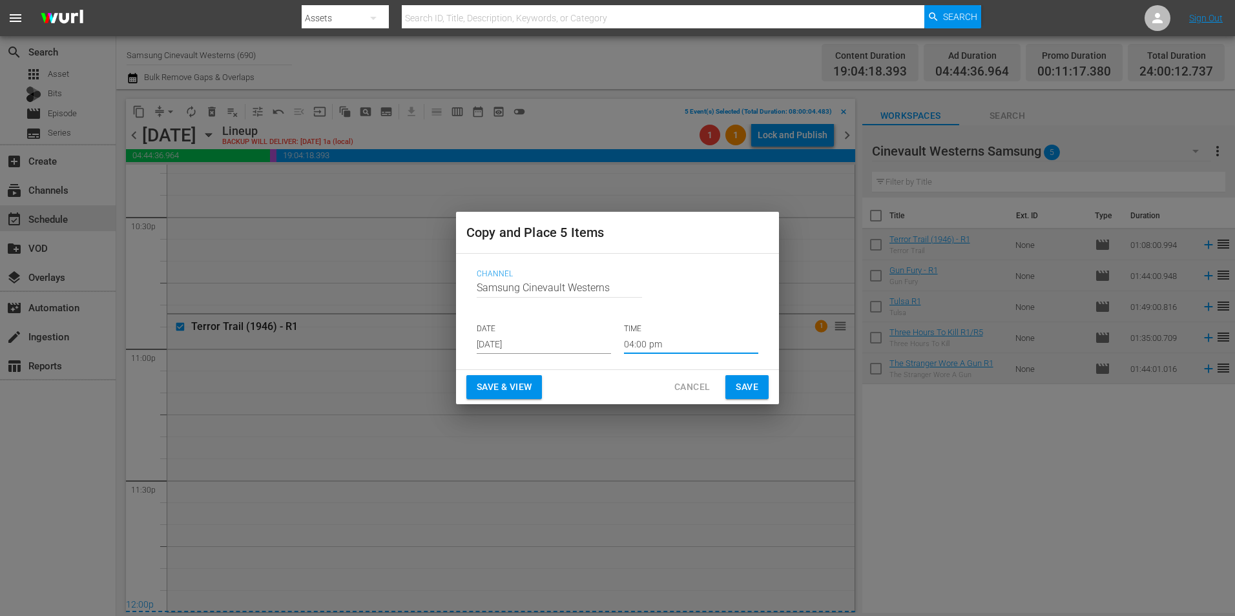
click at [642, 350] on input "04:00 pm" at bounding box center [691, 344] width 134 height 19
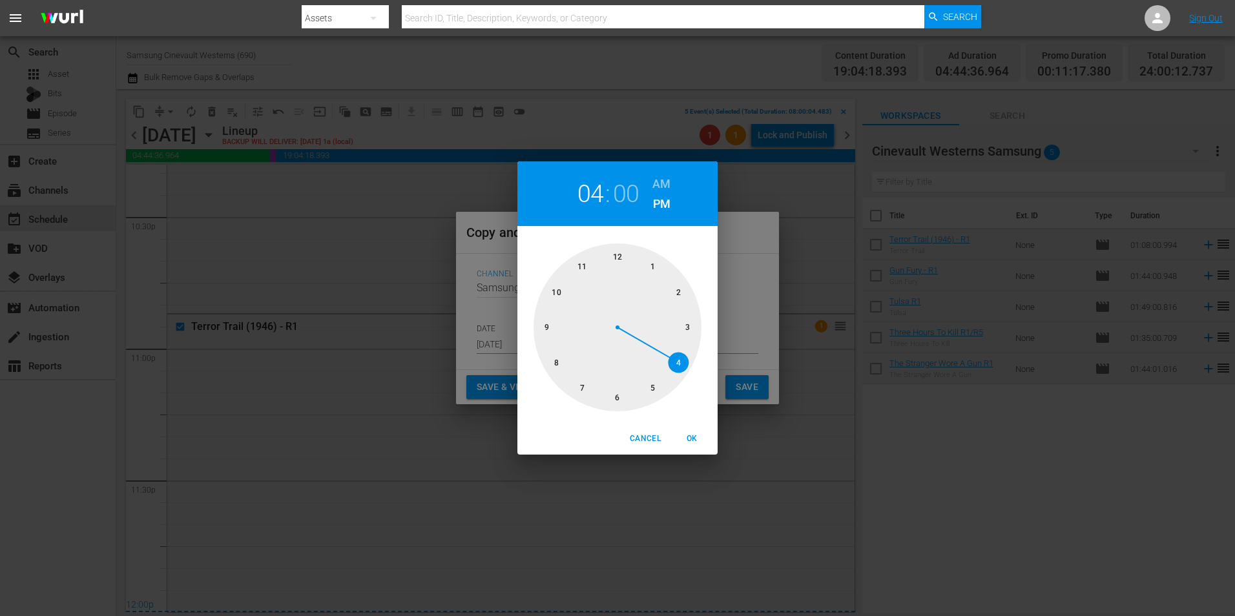
click at [558, 364] on div at bounding box center [618, 328] width 168 height 168
click at [661, 187] on h6 "AM" at bounding box center [662, 184] width 18 height 21
click at [694, 436] on span "OK" at bounding box center [691, 439] width 31 height 14
type input "08:00 am"
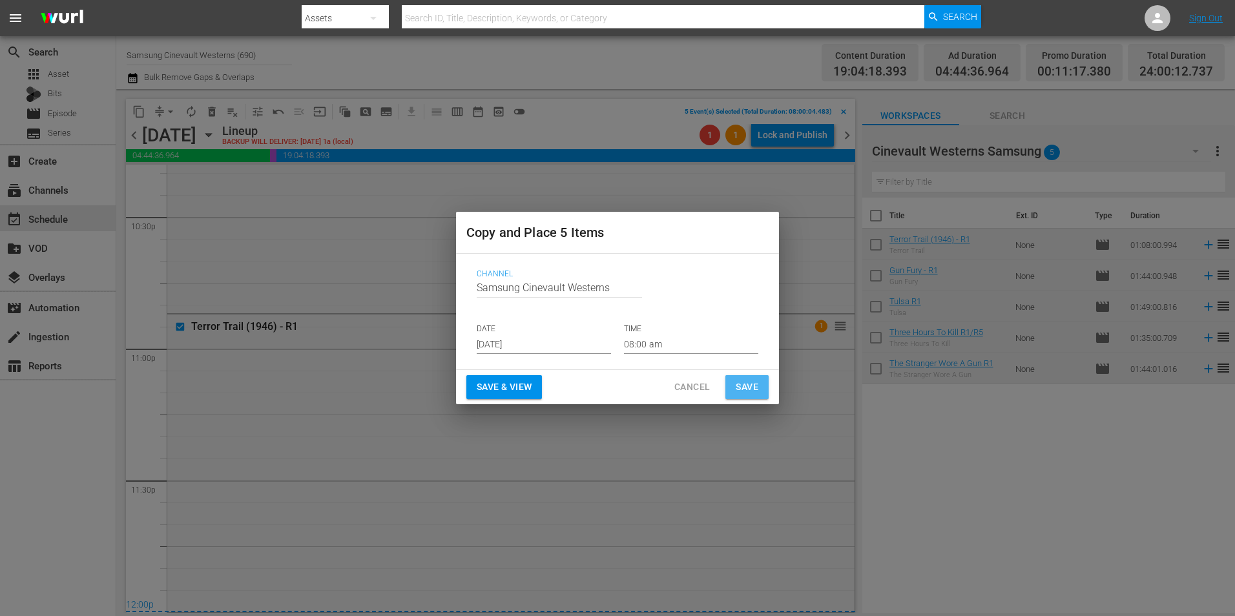
click at [742, 387] on span "Save" at bounding box center [747, 387] width 23 height 16
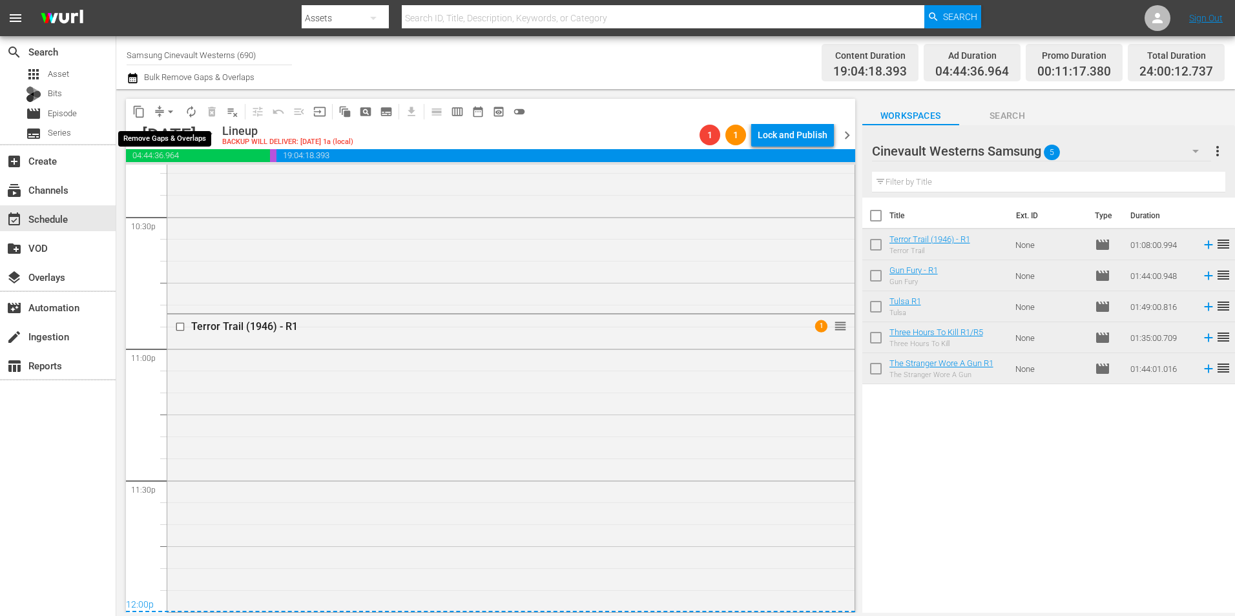
click at [173, 110] on span "arrow_drop_down" at bounding box center [170, 111] width 13 height 13
click at [187, 141] on li "Align to Midnight" at bounding box center [171, 137] width 136 height 21
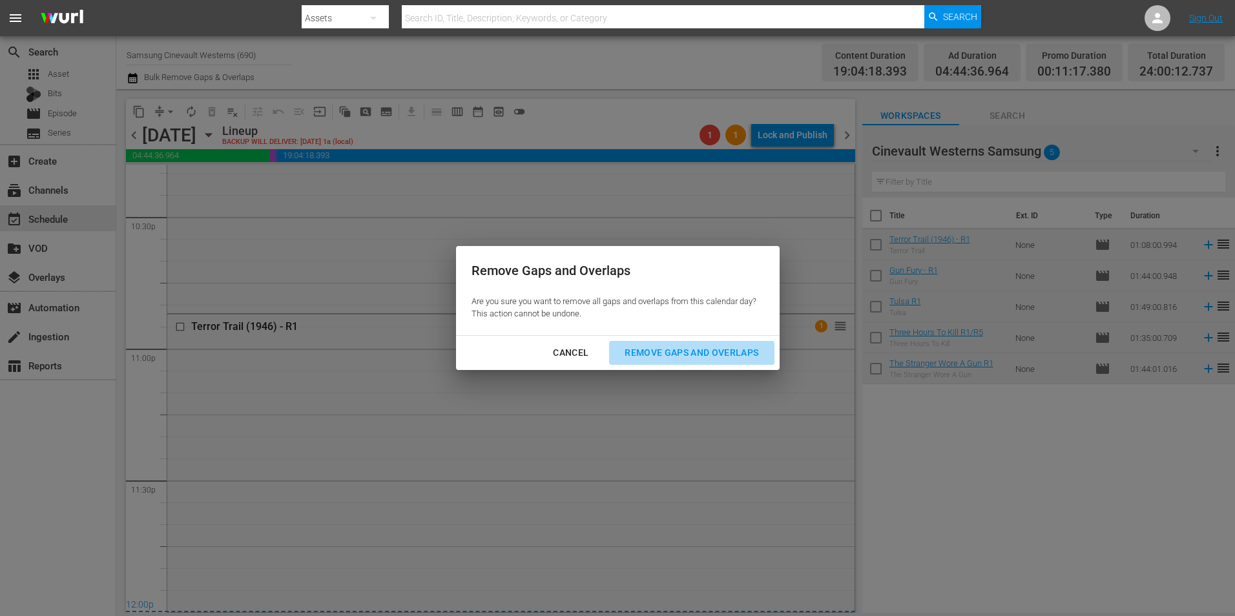
click at [713, 351] on div "Remove Gaps and Overlaps" at bounding box center [691, 353] width 154 height 16
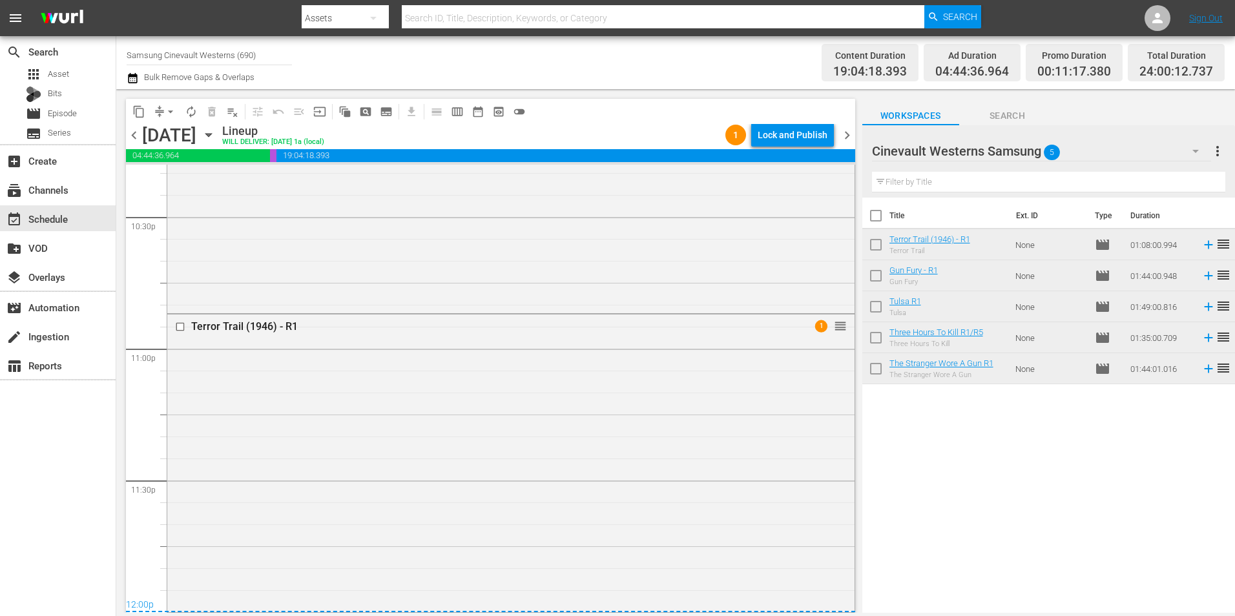
click at [846, 140] on span "chevron_right" at bounding box center [847, 135] width 16 height 16
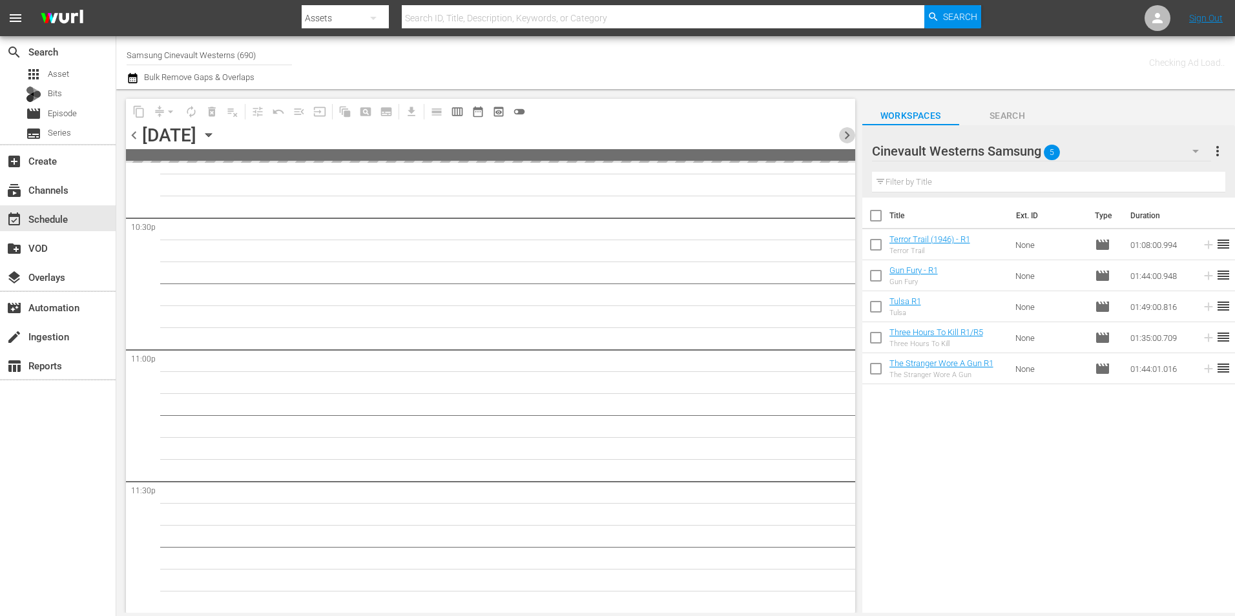
click at [847, 139] on span "chevron_right" at bounding box center [847, 135] width 16 height 16
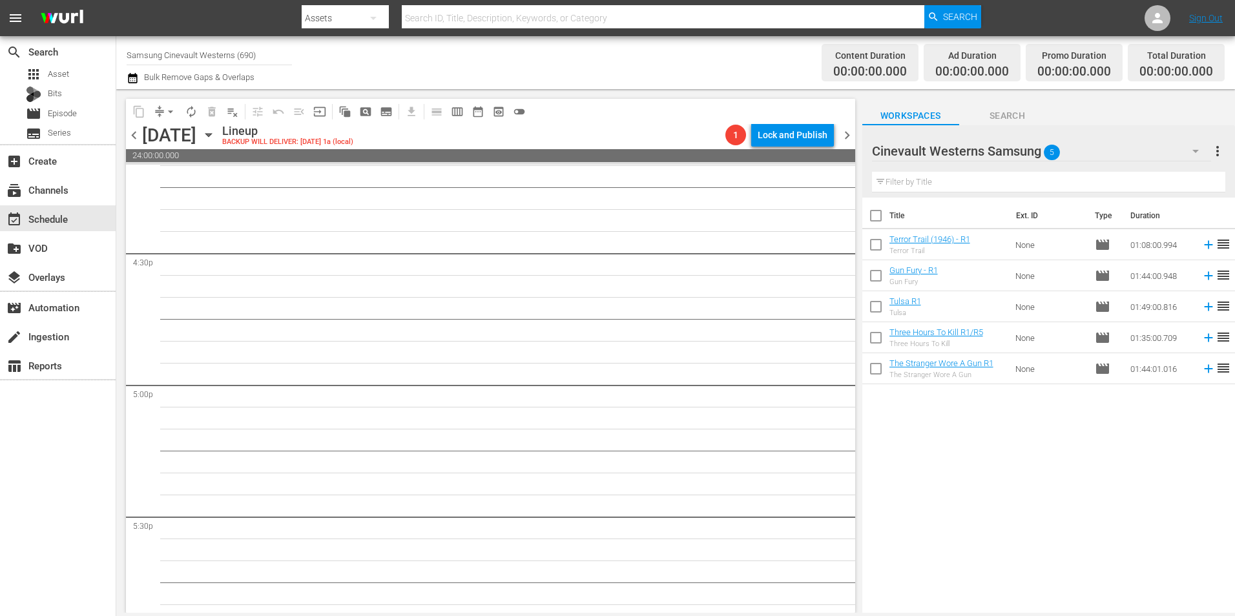
scroll to position [4584, 0]
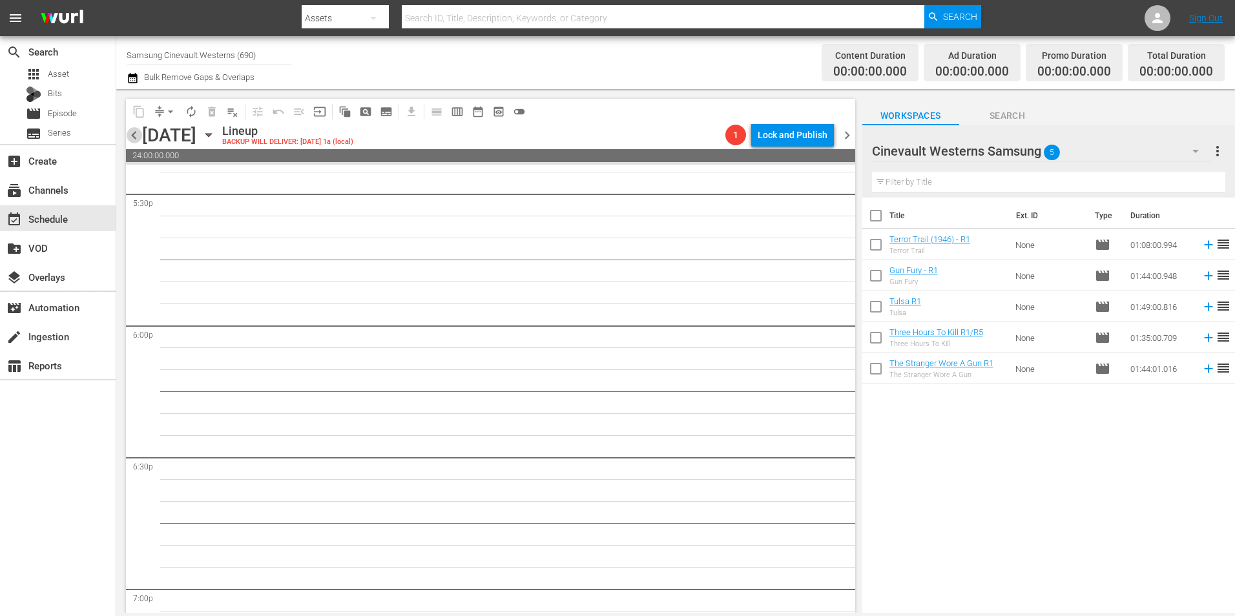
click at [139, 129] on span "chevron_left" at bounding box center [134, 135] width 16 height 16
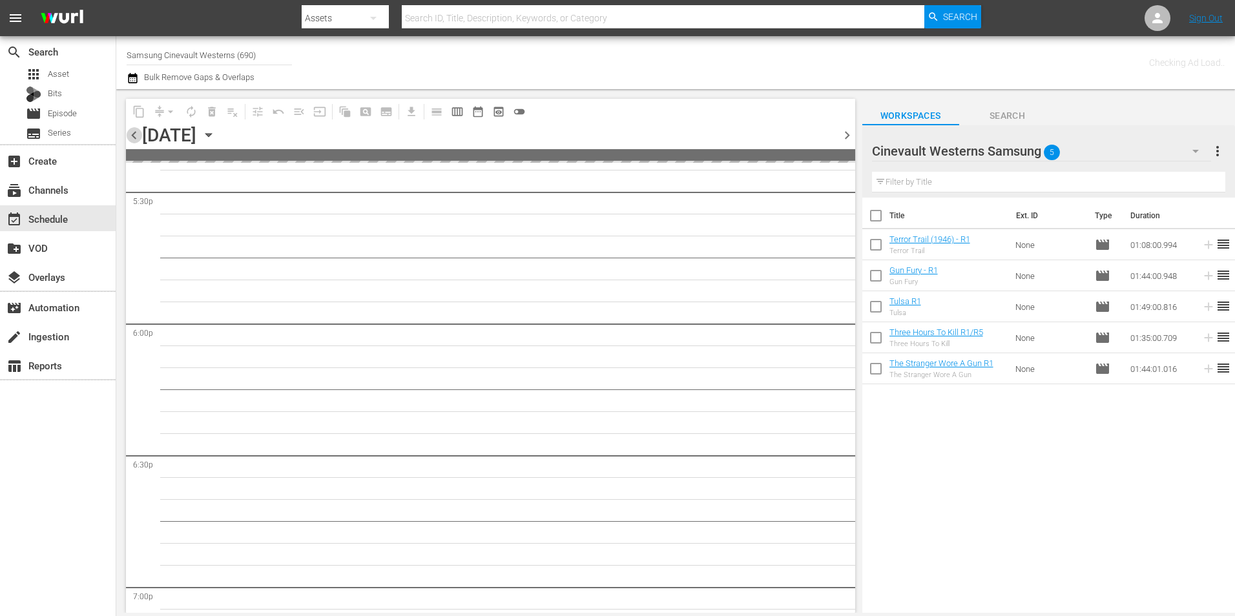
click at [139, 129] on span "chevron_left" at bounding box center [134, 135] width 16 height 16
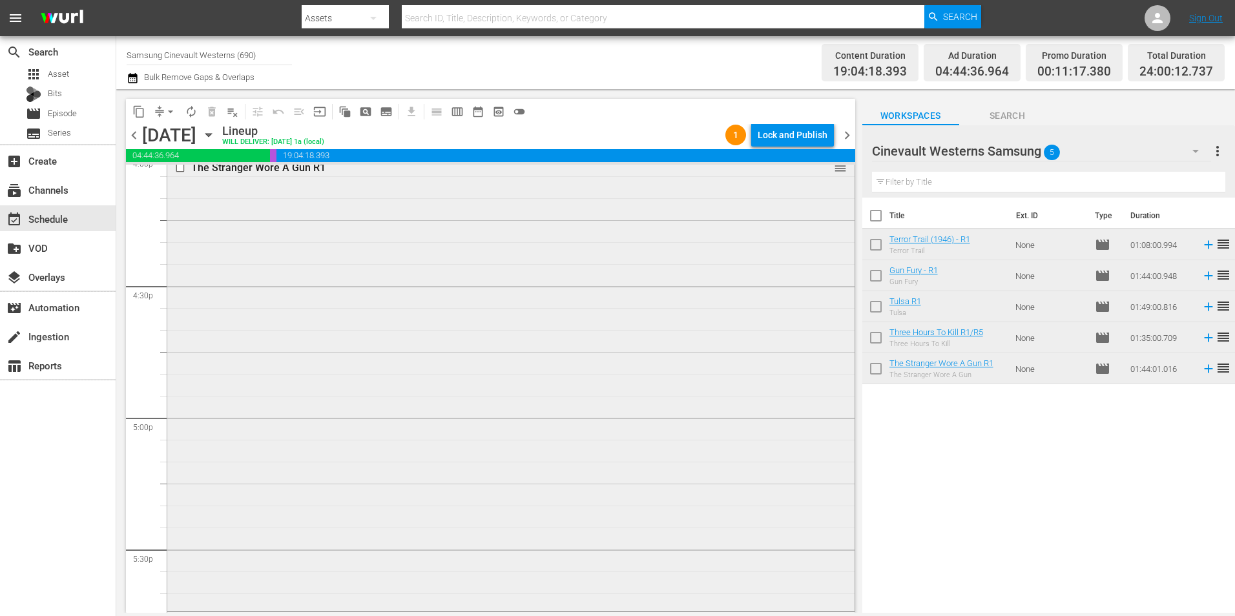
scroll to position [4195, 0]
click at [180, 202] on input "checkbox" at bounding box center [182, 201] width 14 height 11
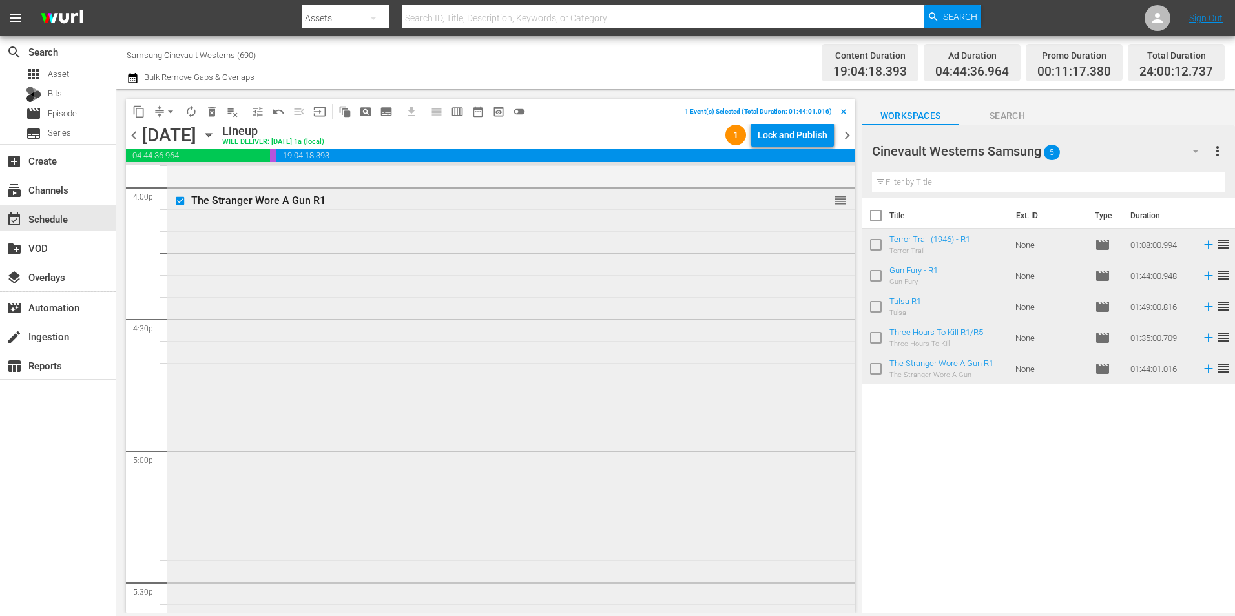
scroll to position [4583, 0]
click at [179, 269] on input "checkbox" at bounding box center [182, 269] width 14 height 11
click at [180, 238] on input "checkbox" at bounding box center [182, 235] width 14 height 11
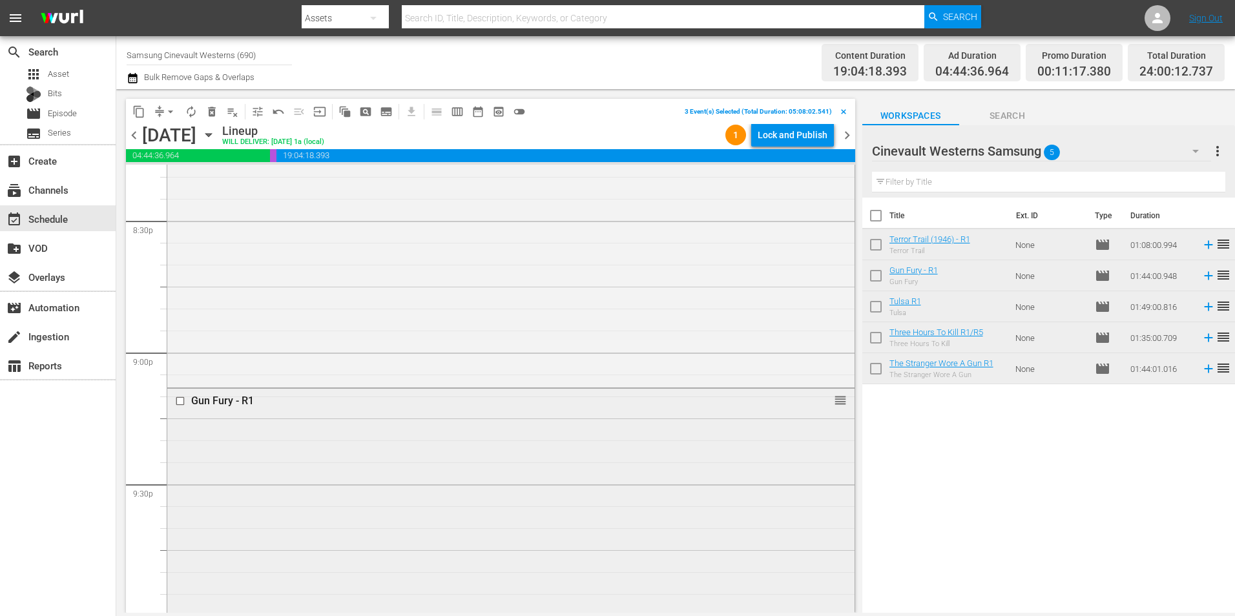
scroll to position [5552, 0]
click at [182, 198] on input "checkbox" at bounding box center [182, 197] width 14 height 11
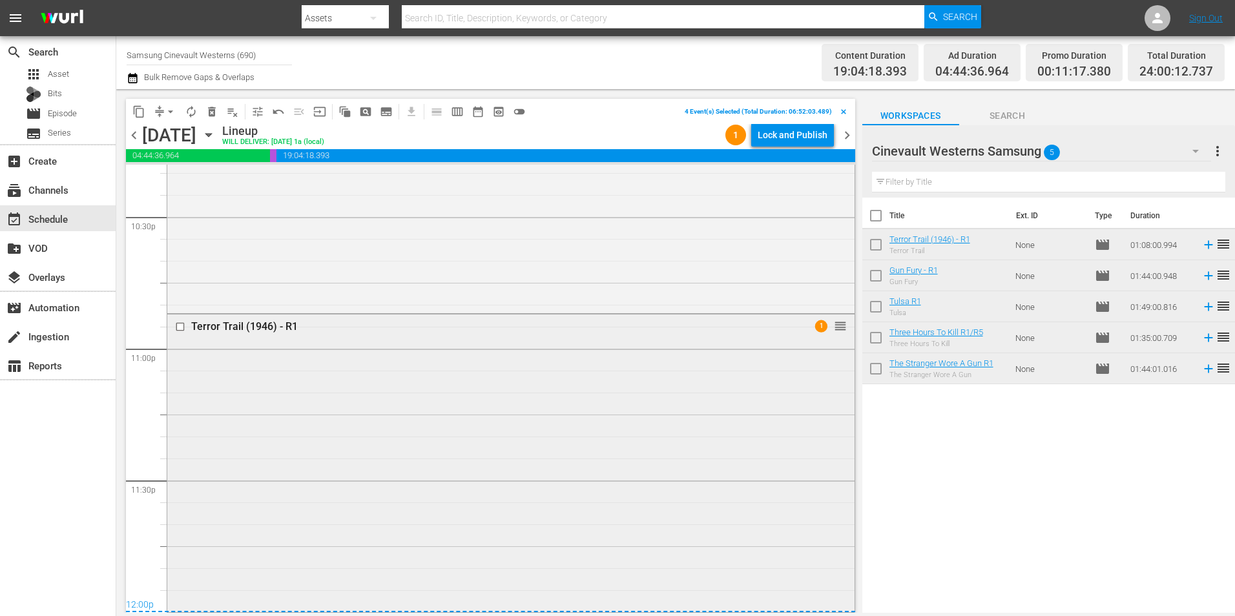
click at [180, 328] on input "checkbox" at bounding box center [182, 327] width 14 height 11
click at [138, 116] on span "content_copy" at bounding box center [138, 111] width 13 height 13
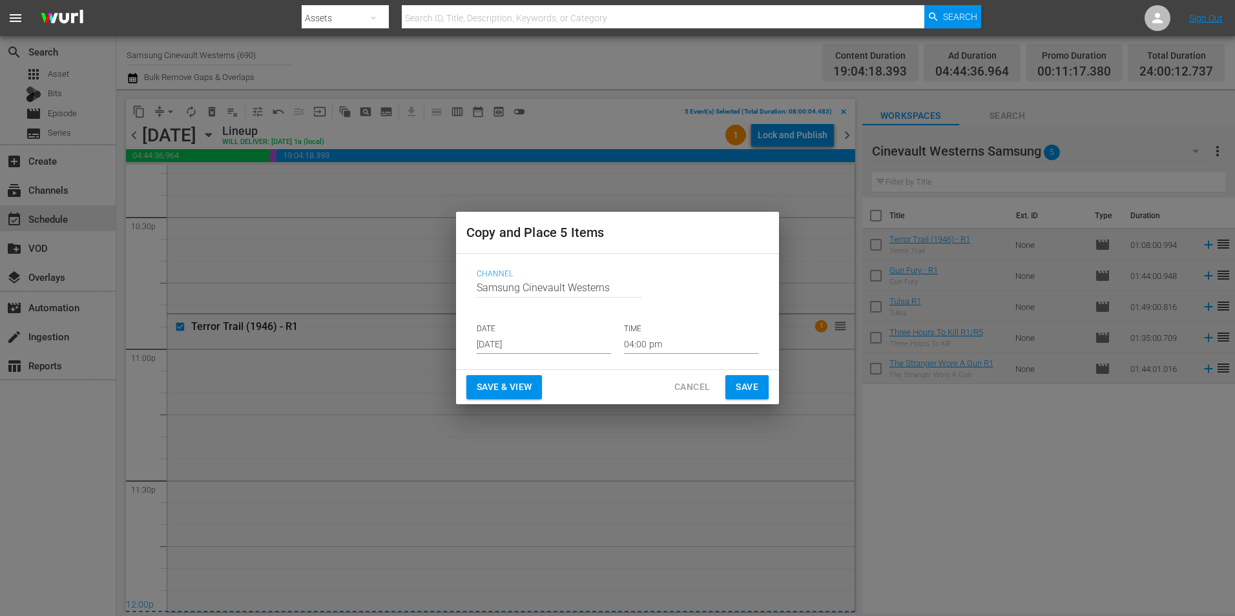
click at [508, 342] on input "[DATE]" at bounding box center [544, 344] width 134 height 19
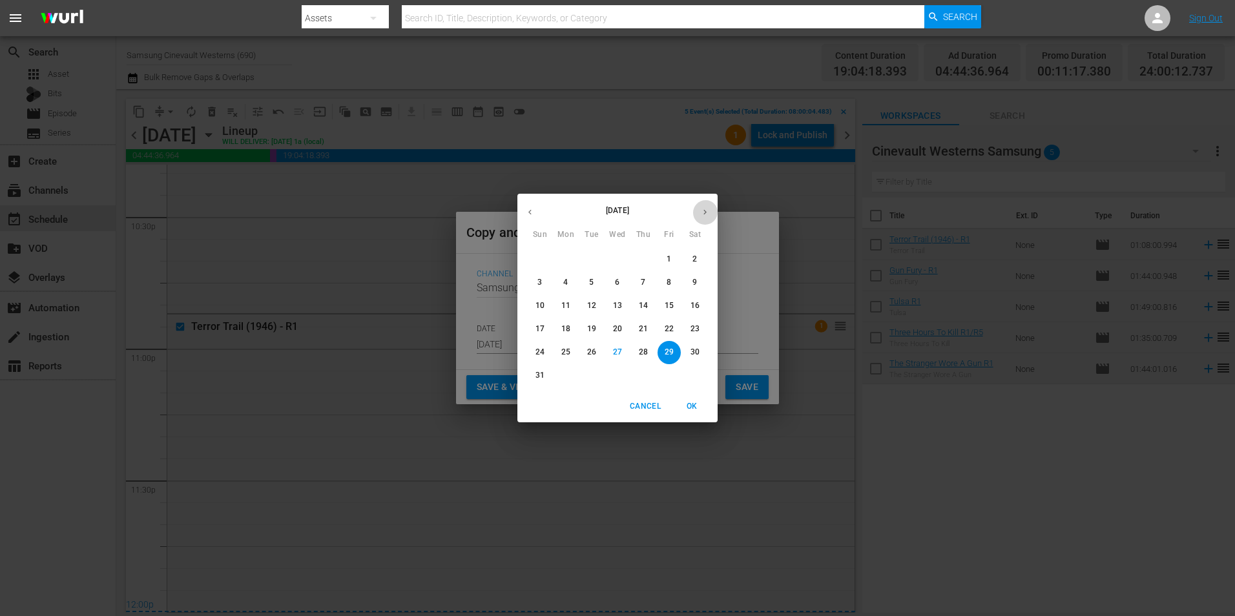
click at [704, 212] on icon "button" at bounding box center [705, 212] width 10 height 10
click at [617, 305] on p "17" at bounding box center [617, 305] width 9 height 11
type input "[DATE]"
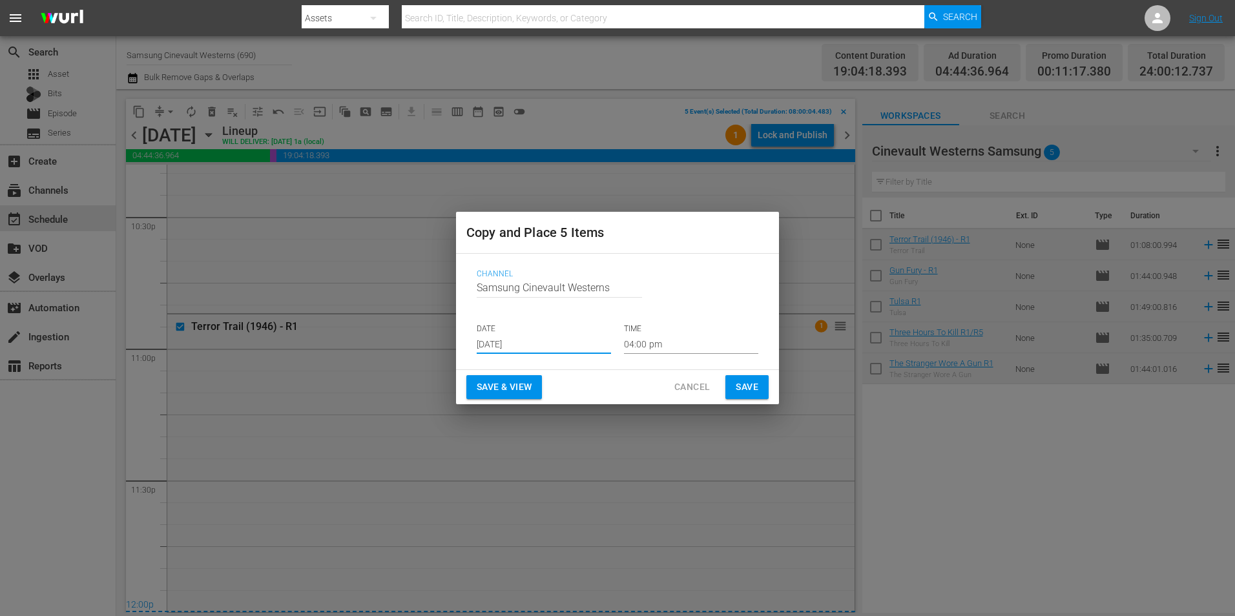
click at [655, 351] on input "04:00 pm" at bounding box center [691, 344] width 134 height 19
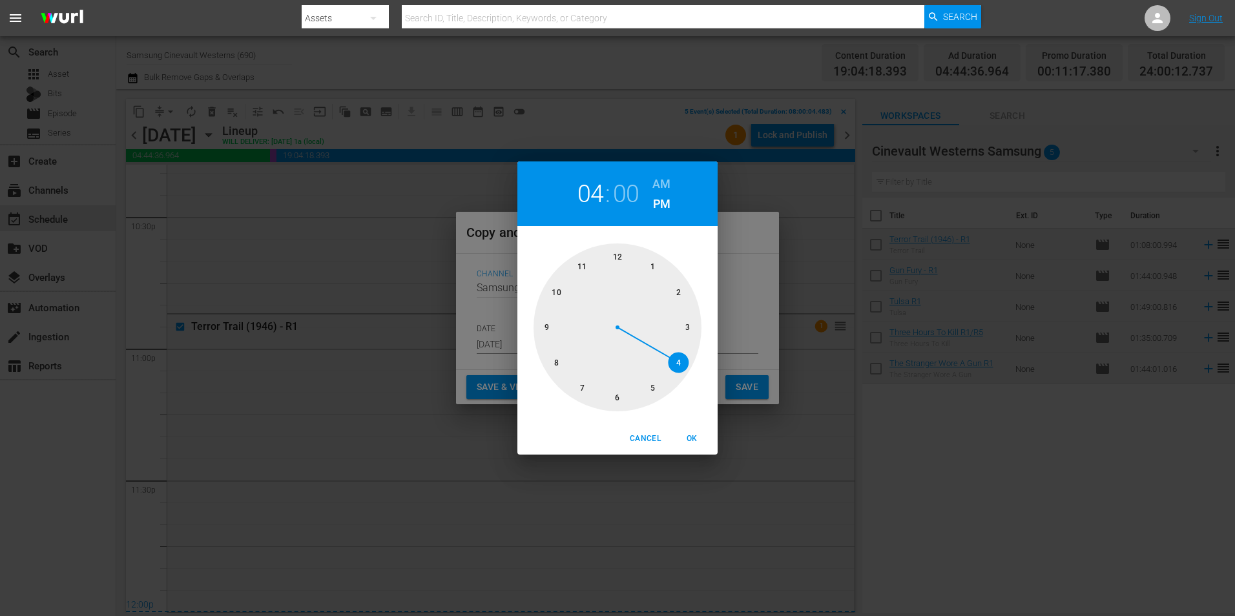
click at [556, 372] on div at bounding box center [618, 328] width 168 height 168
click at [669, 190] on h6 "AM" at bounding box center [662, 184] width 18 height 21
click at [693, 448] on button "OK" at bounding box center [691, 438] width 41 height 21
type input "08:00 am"
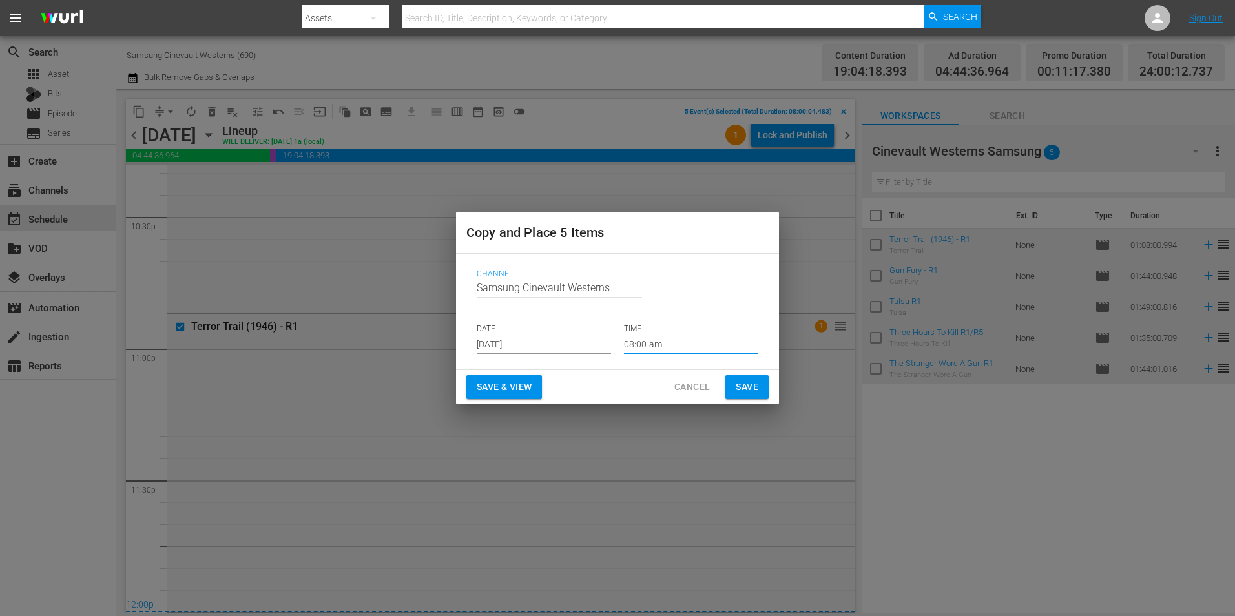
click at [748, 388] on span "Save" at bounding box center [747, 387] width 23 height 16
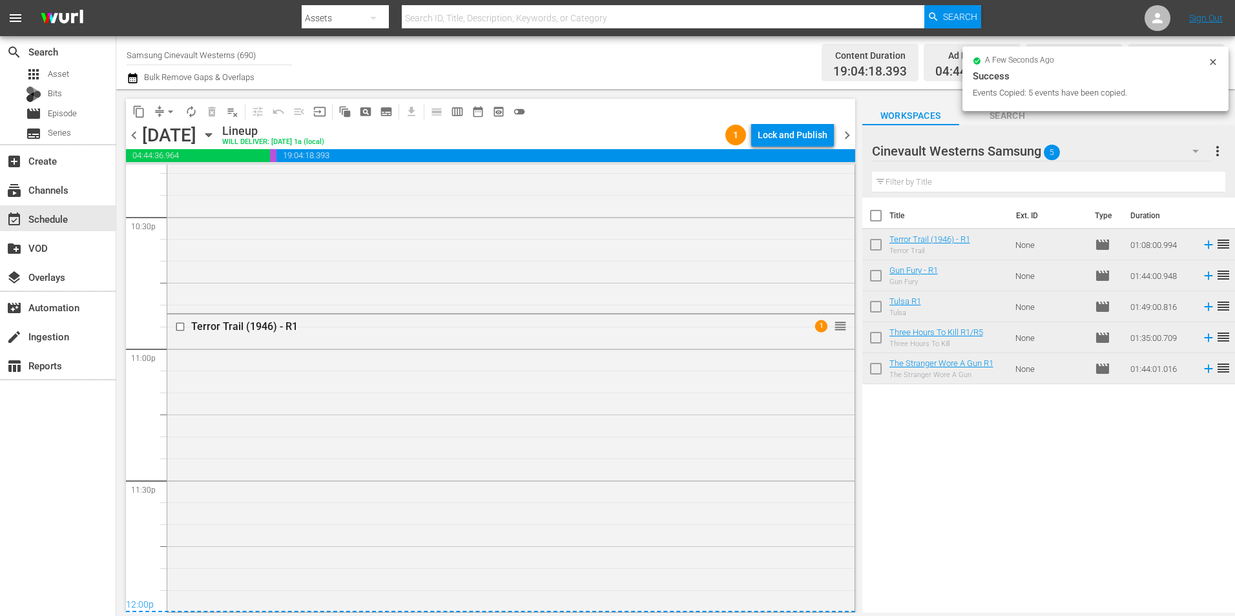
click at [850, 139] on span "chevron_right" at bounding box center [847, 135] width 16 height 16
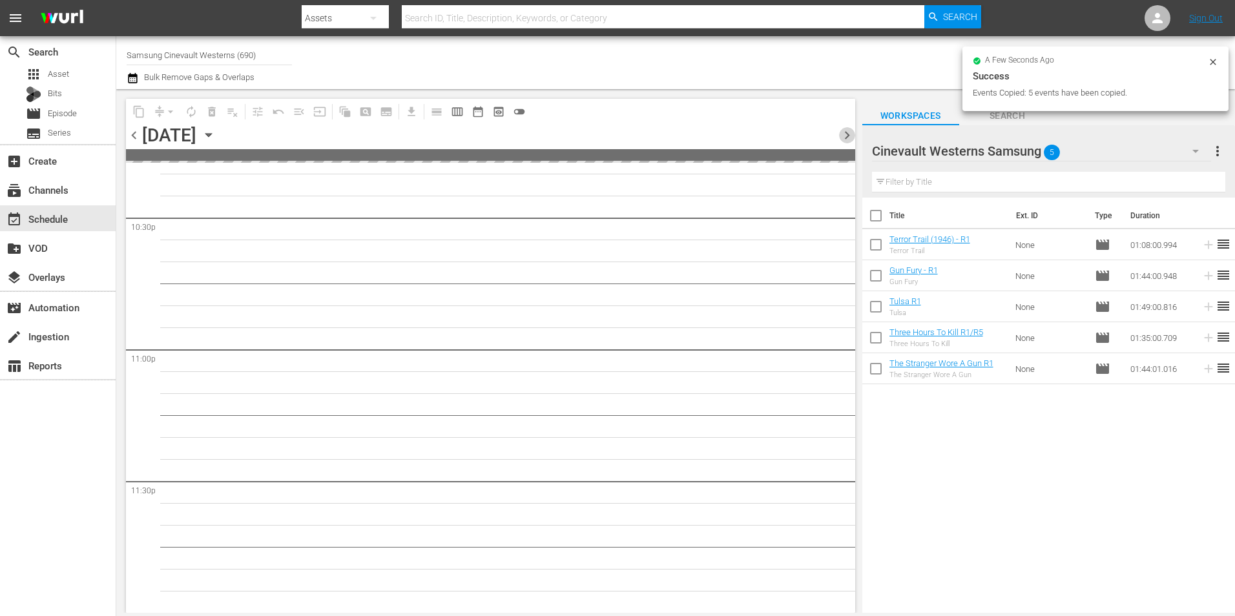
click at [850, 139] on span "chevron_right" at bounding box center [847, 135] width 16 height 16
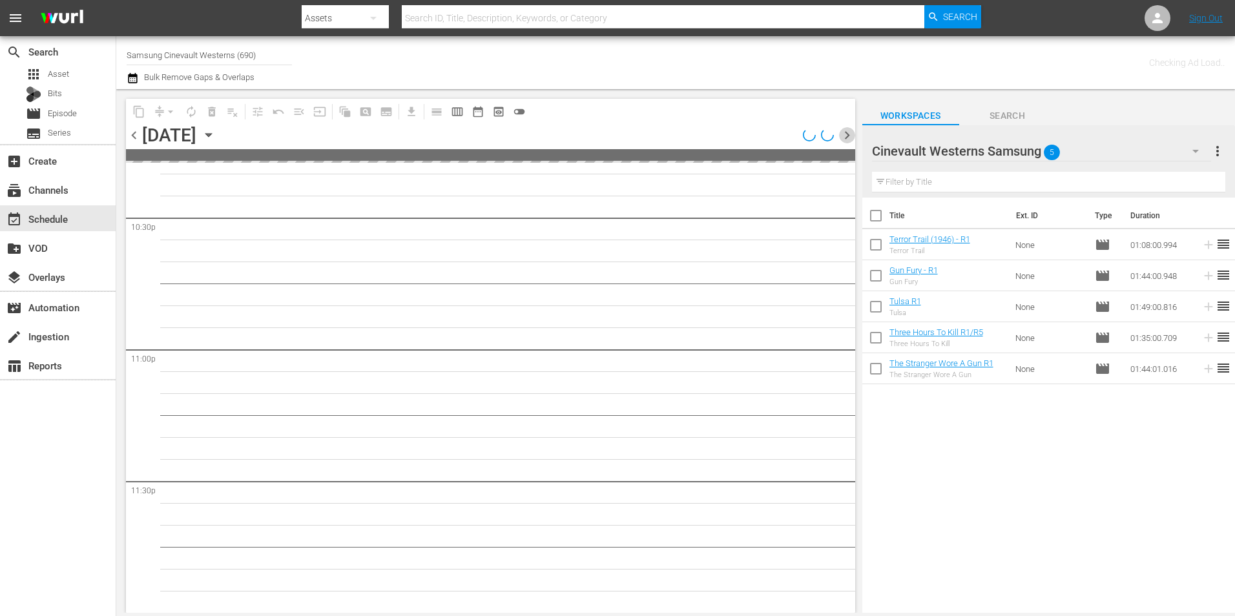
click at [850, 139] on span "chevron_right" at bounding box center [847, 135] width 16 height 16
click at [136, 131] on span "chevron_left" at bounding box center [134, 135] width 16 height 16
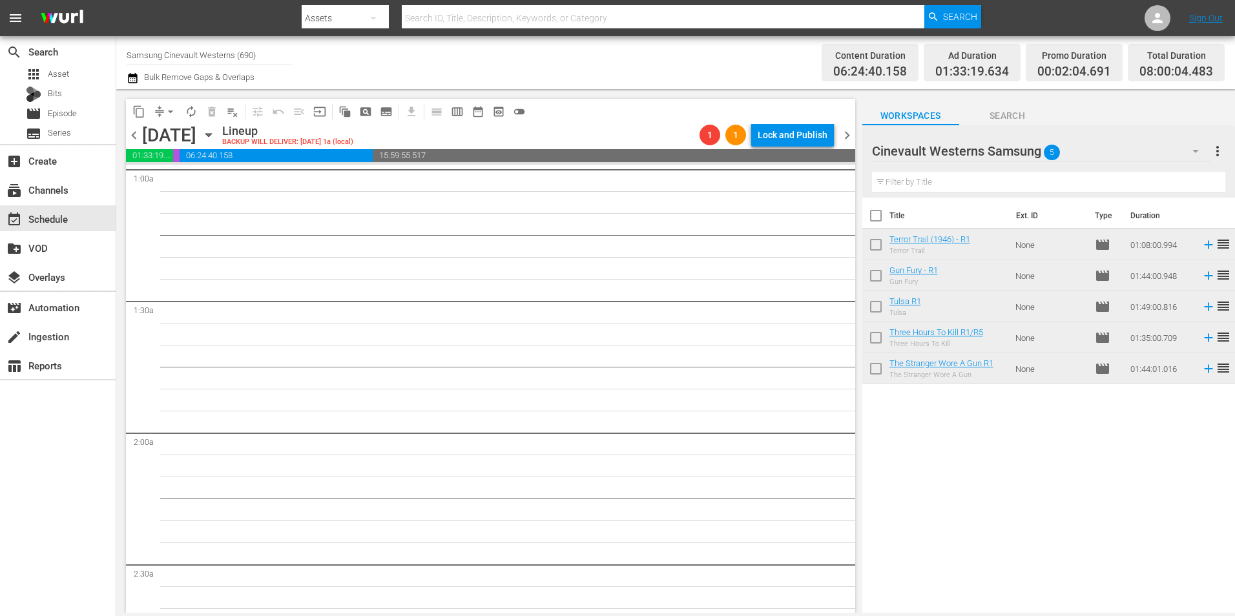
scroll to position [255, 0]
click at [131, 130] on span "chevron_left" at bounding box center [134, 135] width 16 height 16
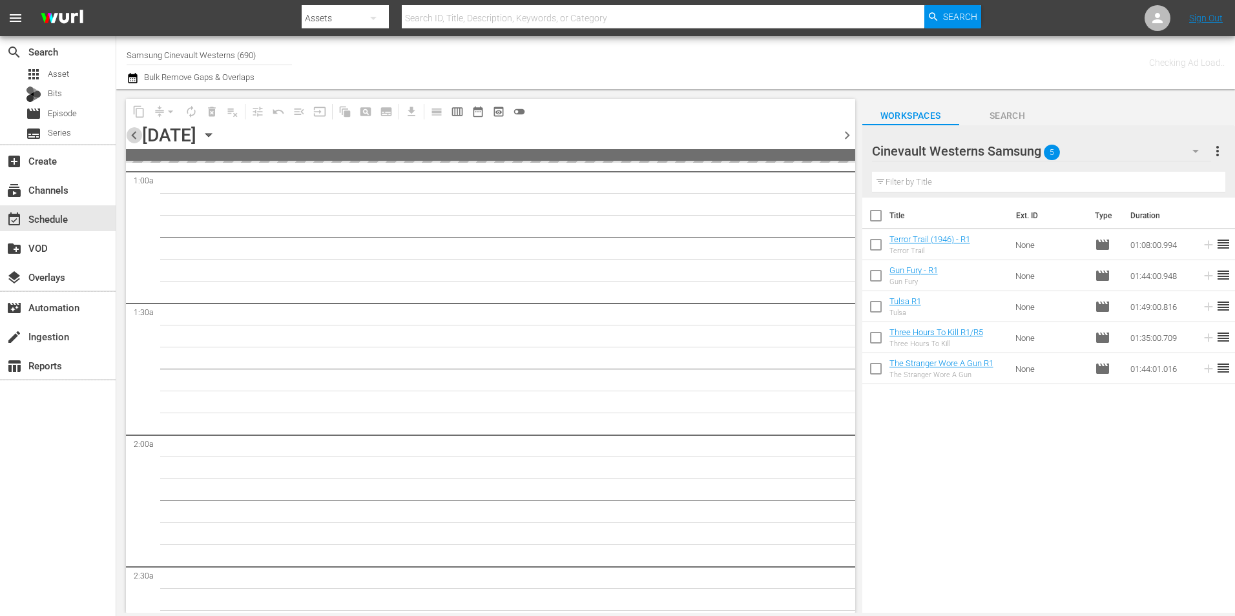
click at [131, 130] on span "chevron_left" at bounding box center [134, 135] width 16 height 16
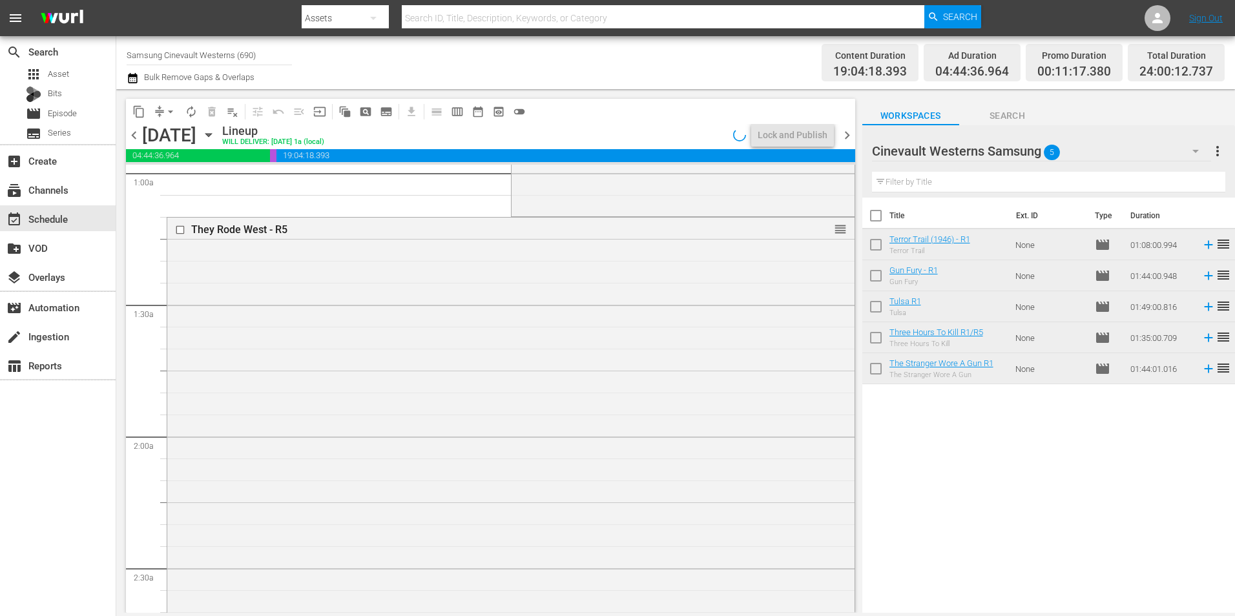
scroll to position [233, 0]
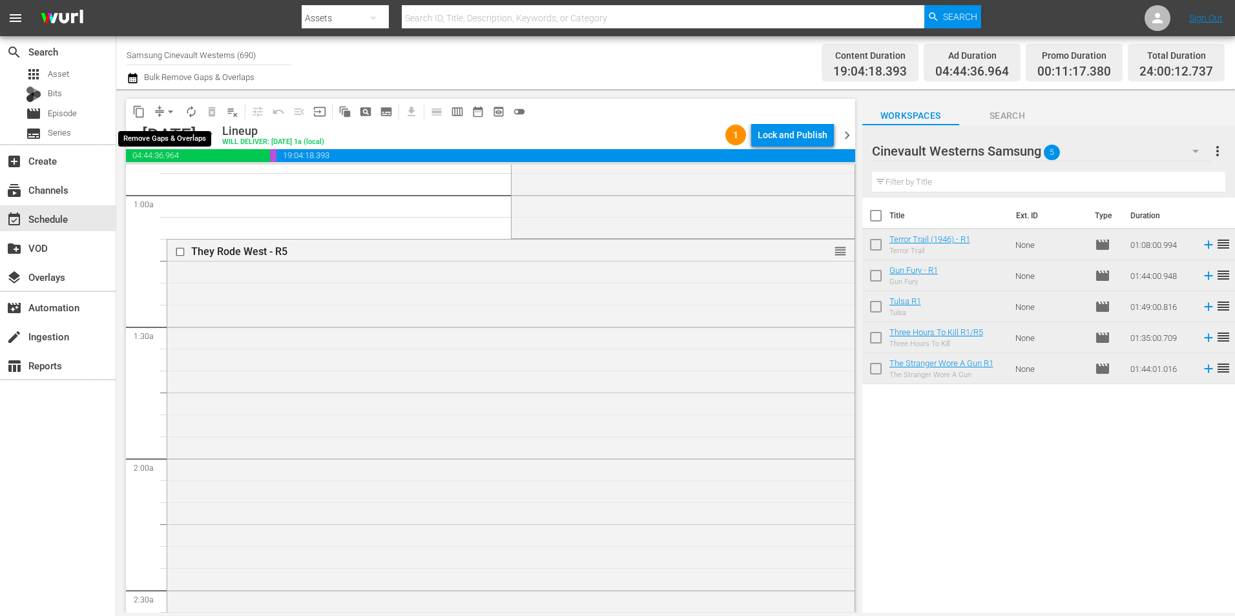
click at [166, 109] on span "arrow_drop_down" at bounding box center [170, 111] width 13 height 13
click at [176, 140] on li "Align to Midnight" at bounding box center [171, 137] width 136 height 21
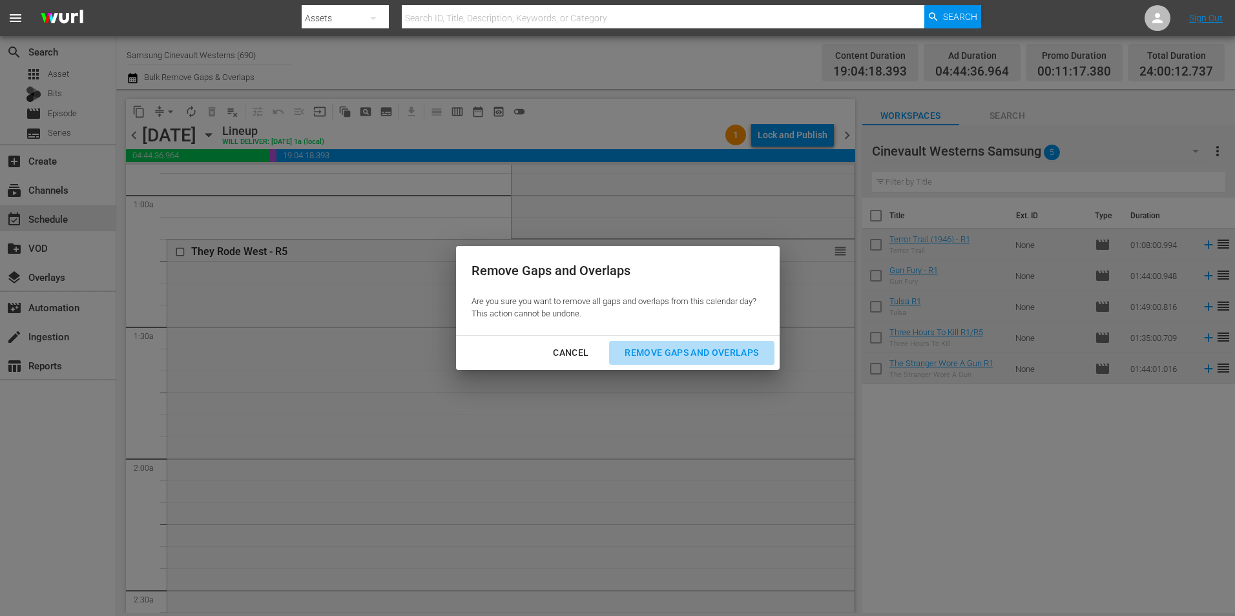
click at [658, 348] on div "Remove Gaps and Overlaps" at bounding box center [691, 353] width 154 height 16
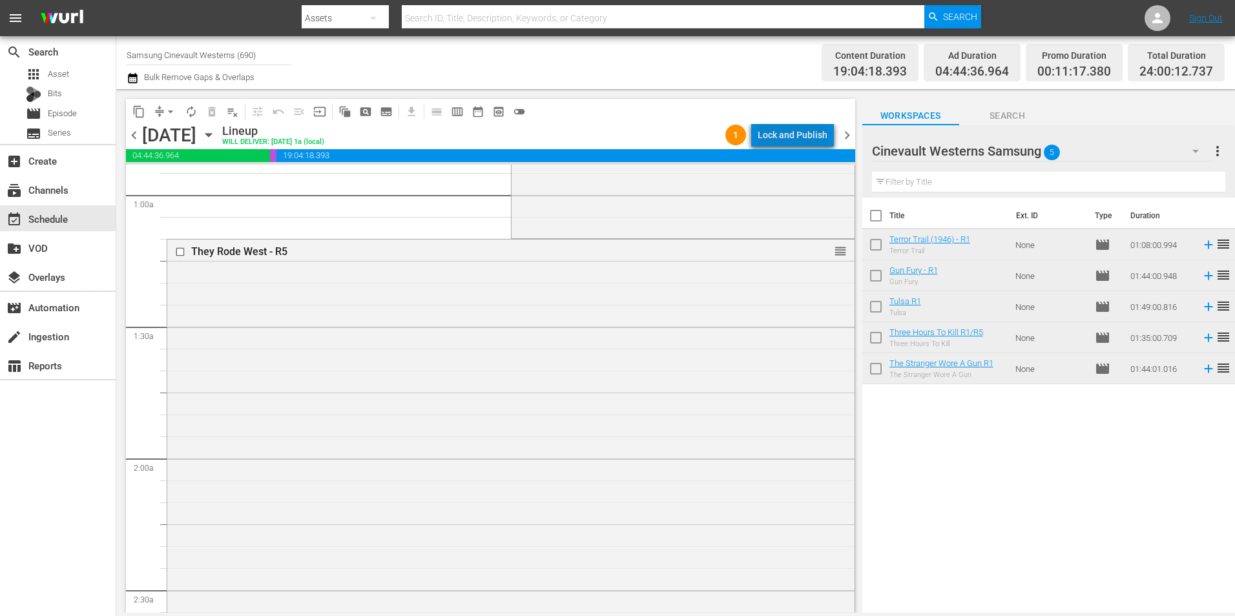
click at [819, 136] on div "Lock and Publish" at bounding box center [793, 134] width 70 height 23
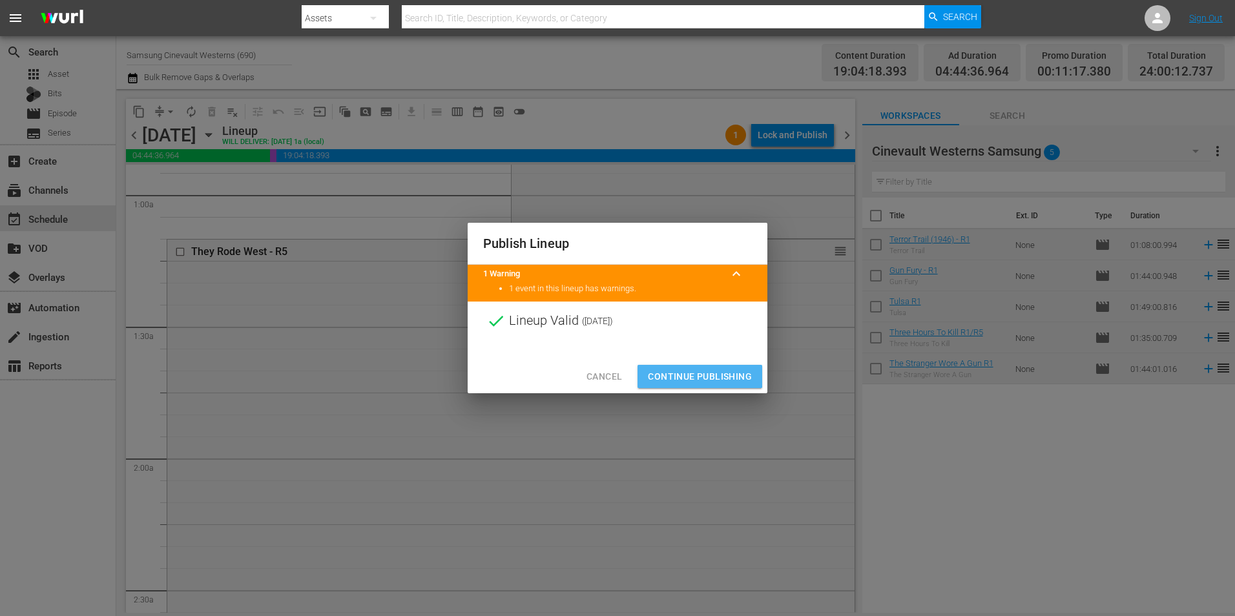
click at [687, 377] on span "Continue Publishing" at bounding box center [700, 377] width 104 height 16
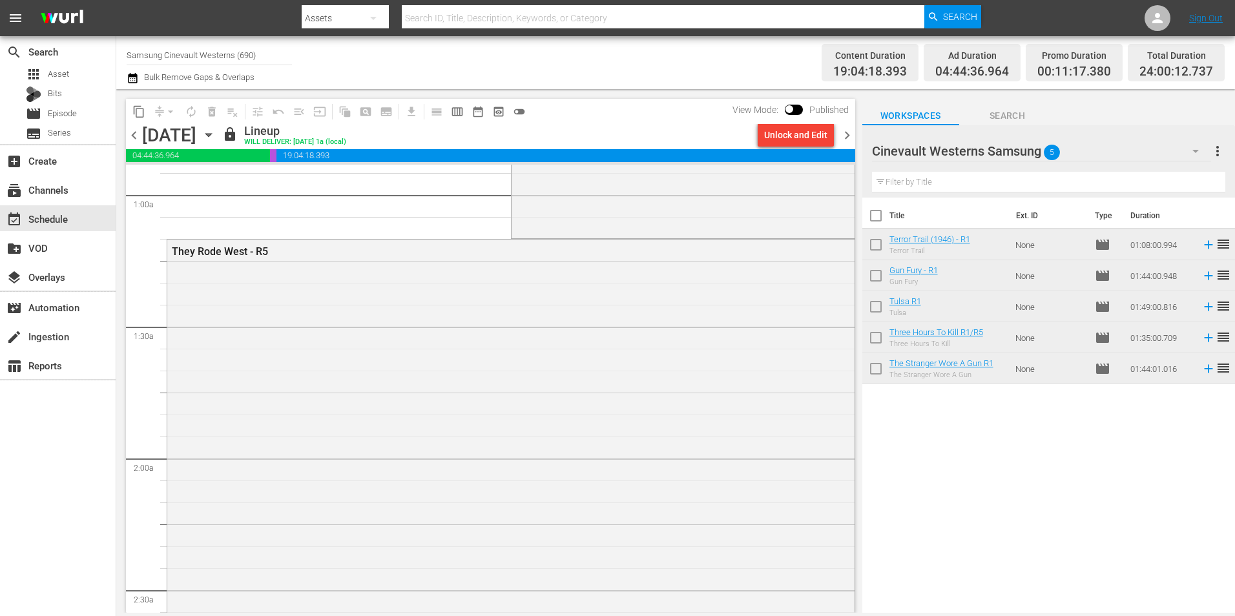
click at [844, 138] on span "chevron_right" at bounding box center [847, 135] width 16 height 16
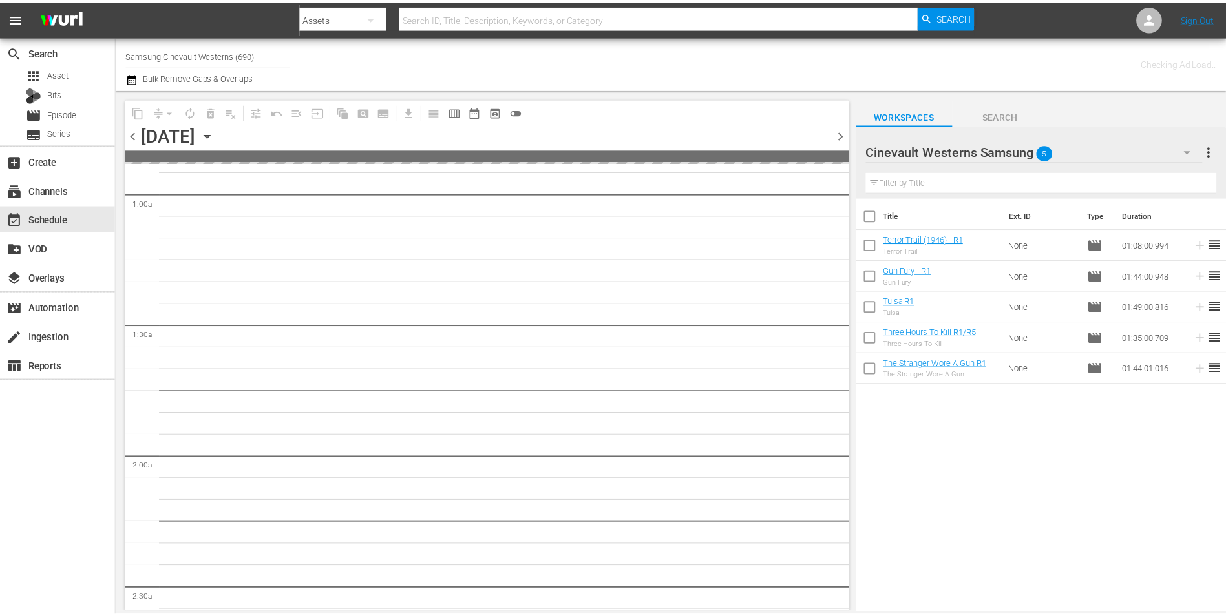
scroll to position [255, 0]
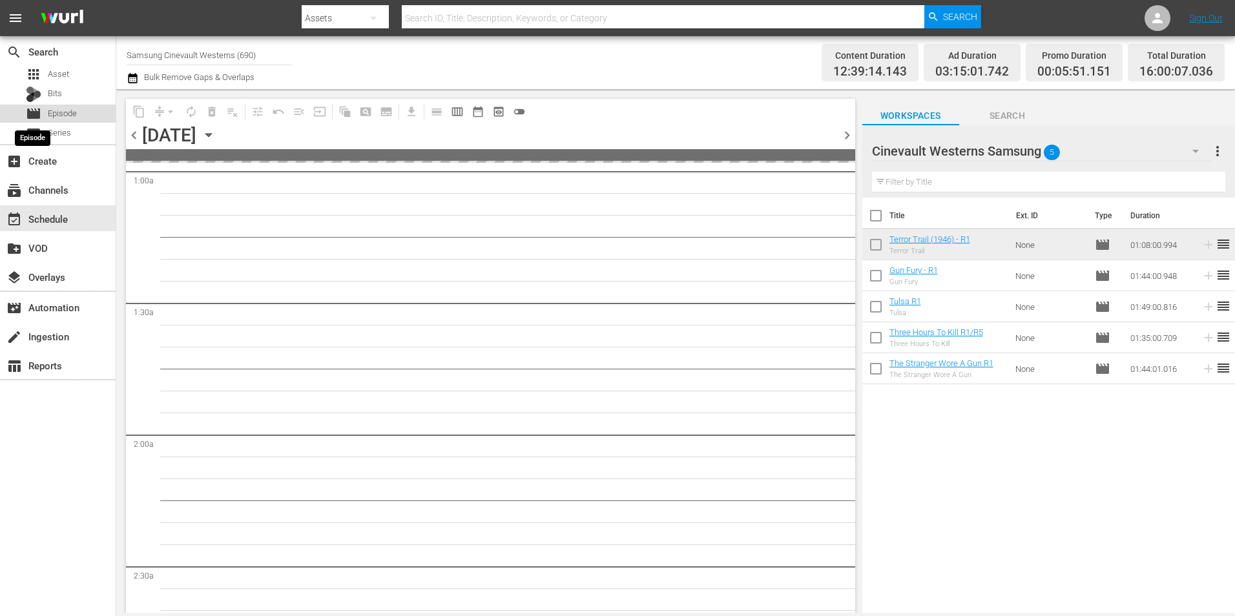
click at [40, 115] on span "movie" at bounding box center [34, 114] width 16 height 16
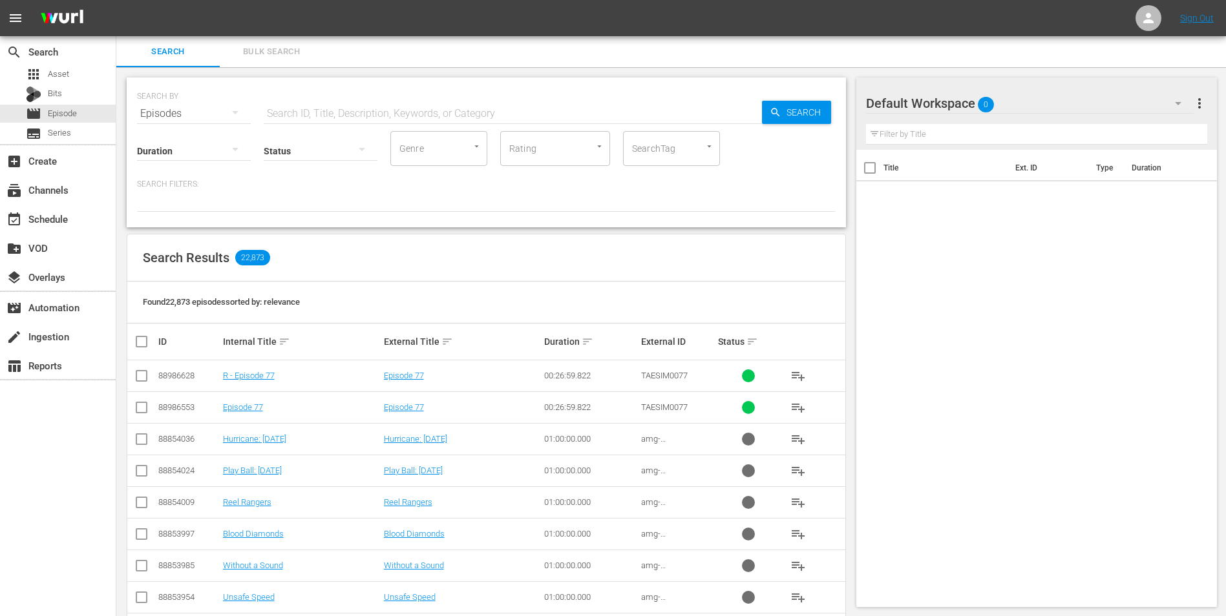
click at [994, 99] on div "Default Workspace 0" at bounding box center [1030, 103] width 328 height 36
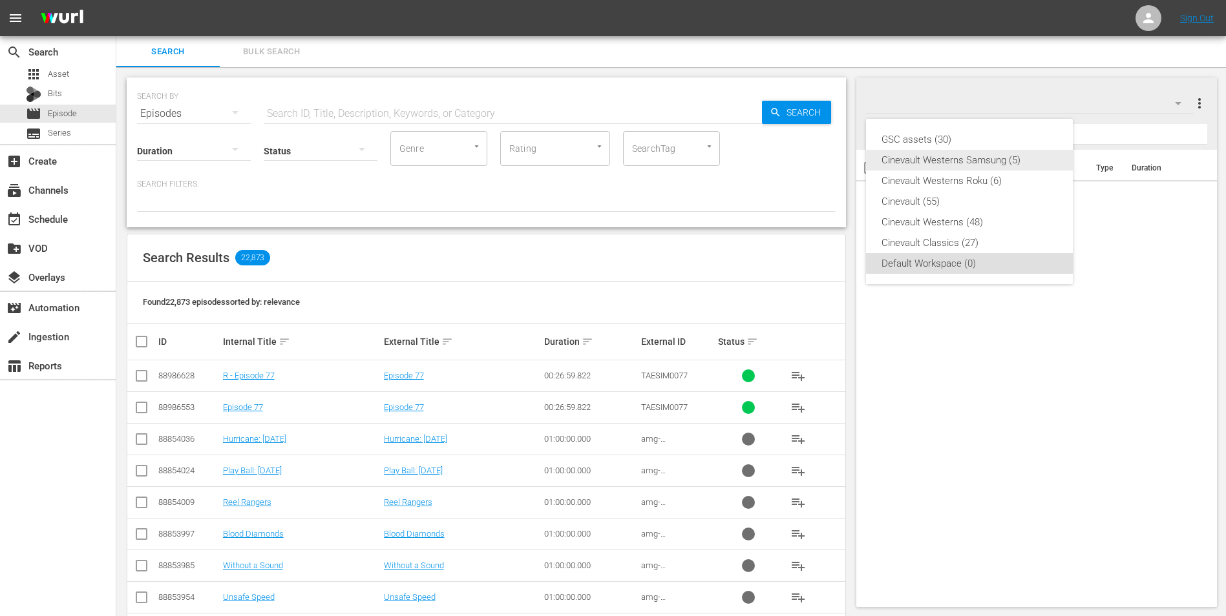
click at [978, 153] on div "Cinevault Westerns Samsung (5)" at bounding box center [969, 160] width 176 height 21
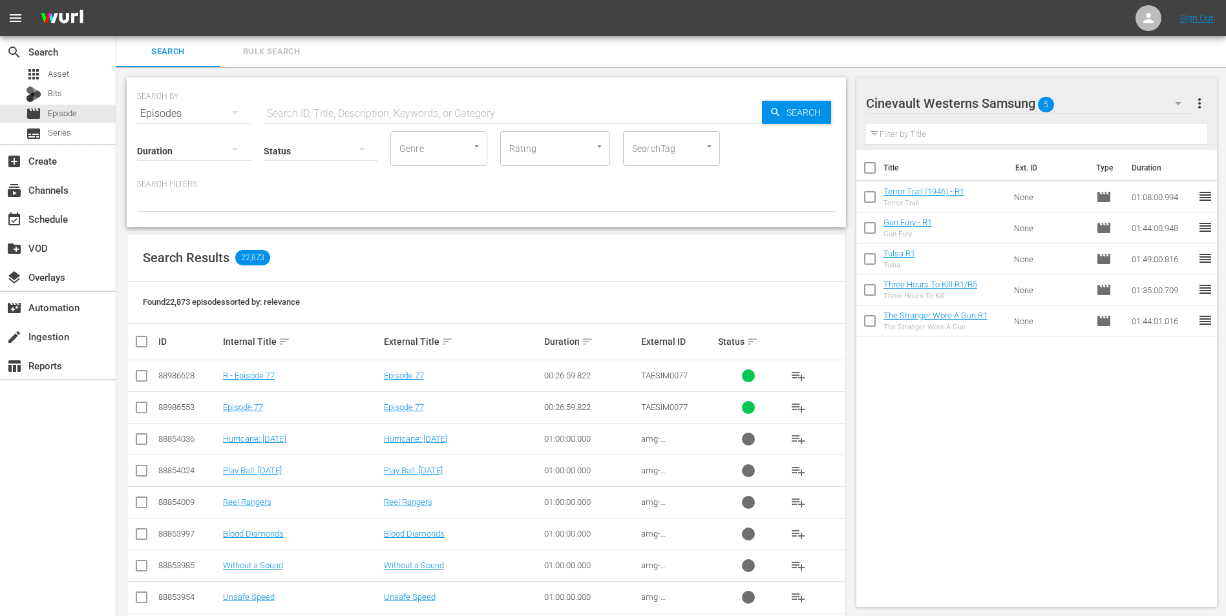
click at [865, 177] on input "checkbox" at bounding box center [869, 170] width 27 height 27
checkbox input "true"
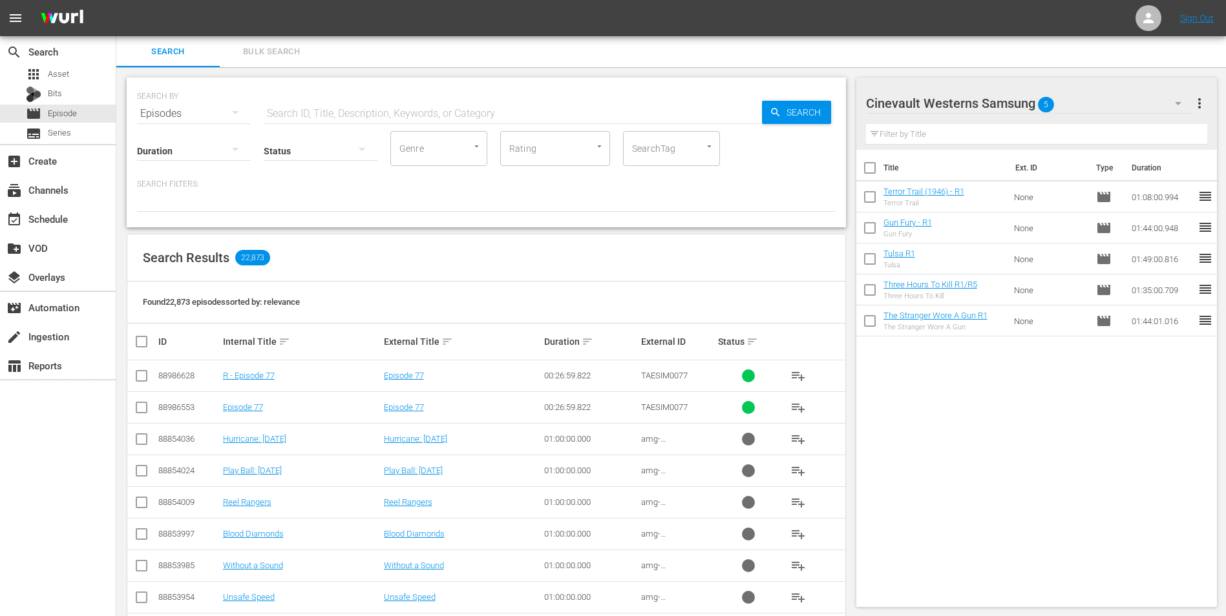
checkbox input "true"
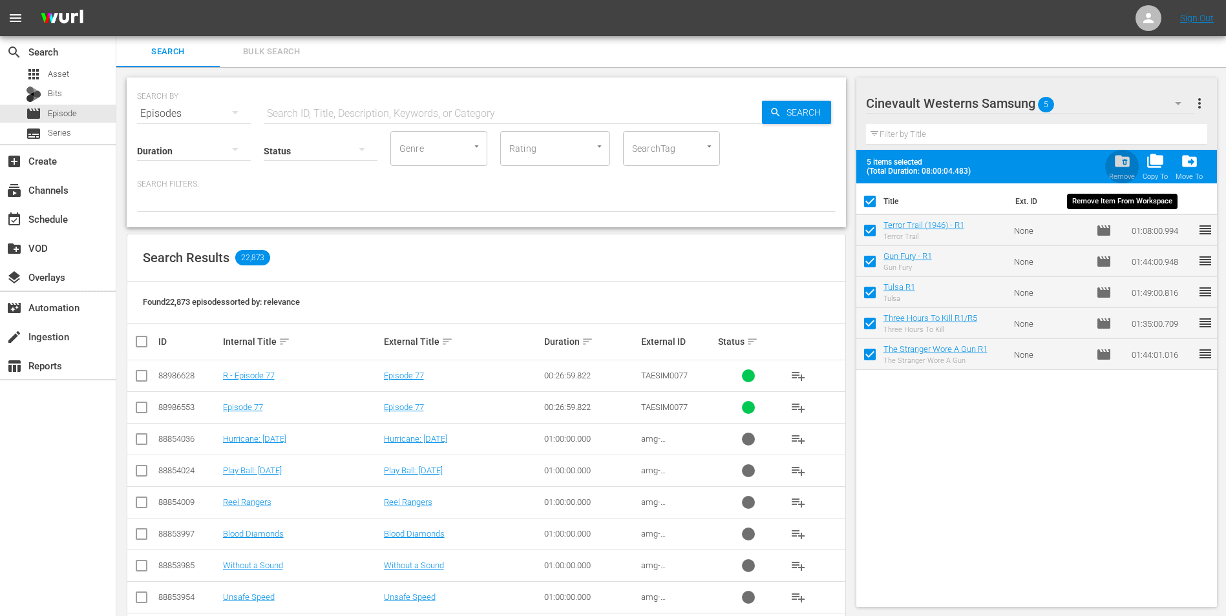
click at [1120, 178] on div "Remove" at bounding box center [1122, 177] width 26 height 8
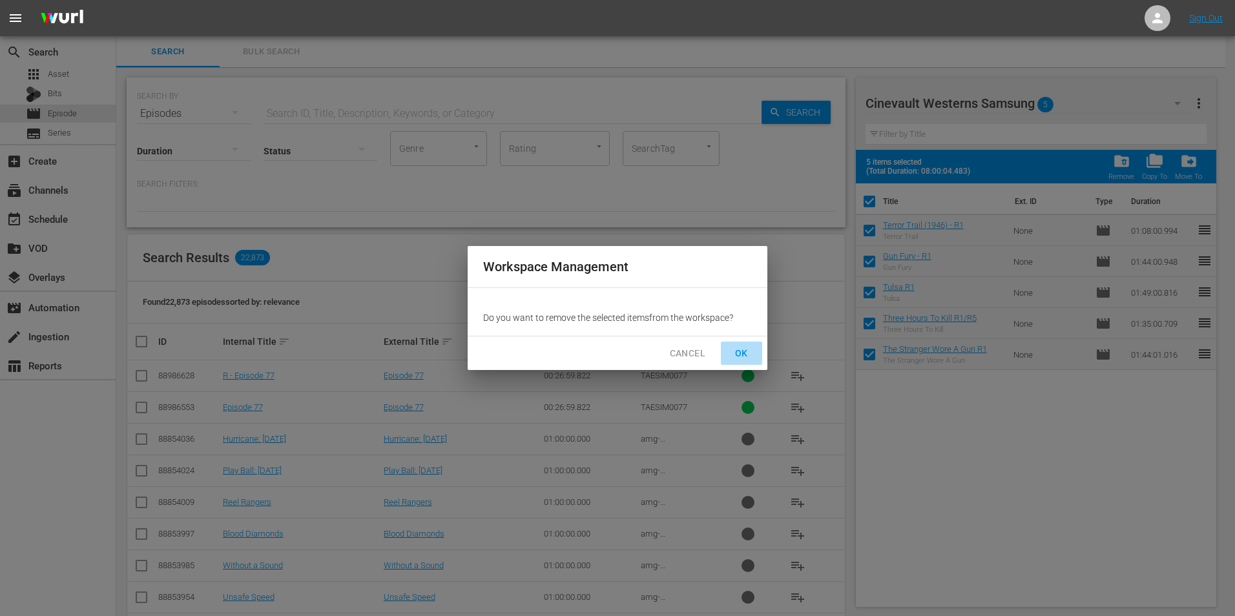
click at [750, 353] on span "OK" at bounding box center [741, 354] width 21 height 16
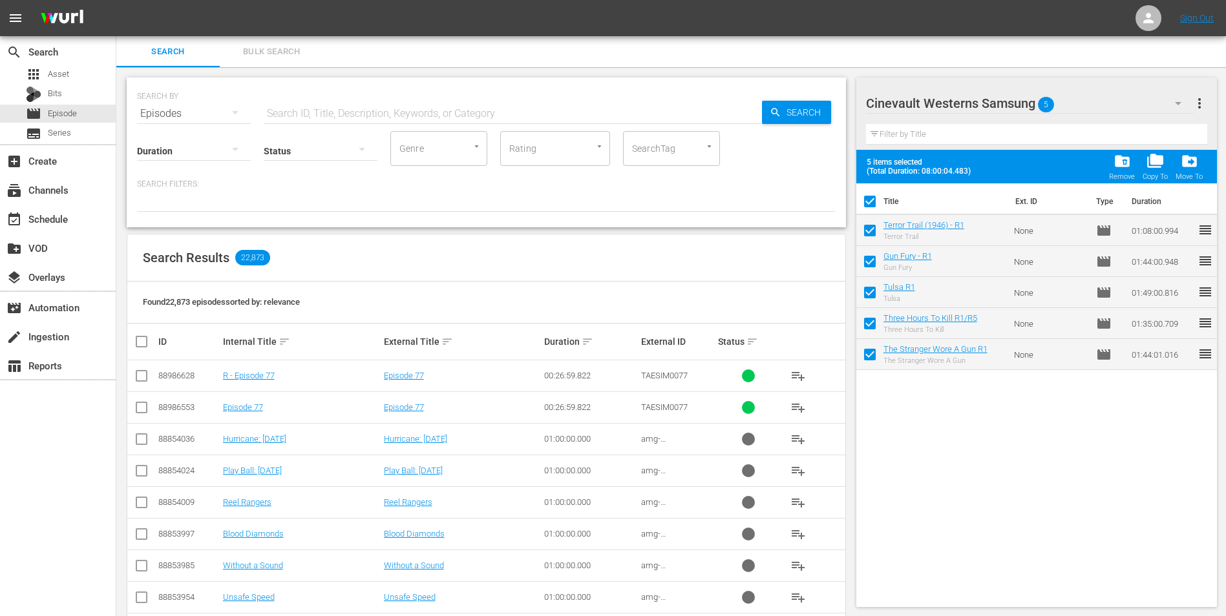
checkbox input "false"
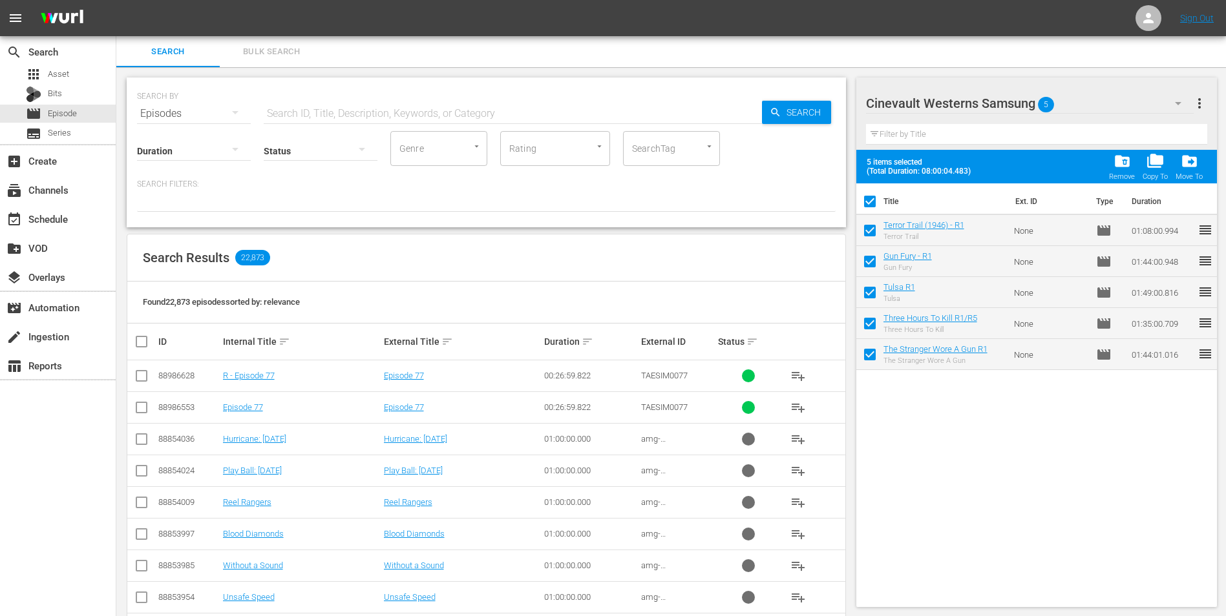
checkbox input "false"
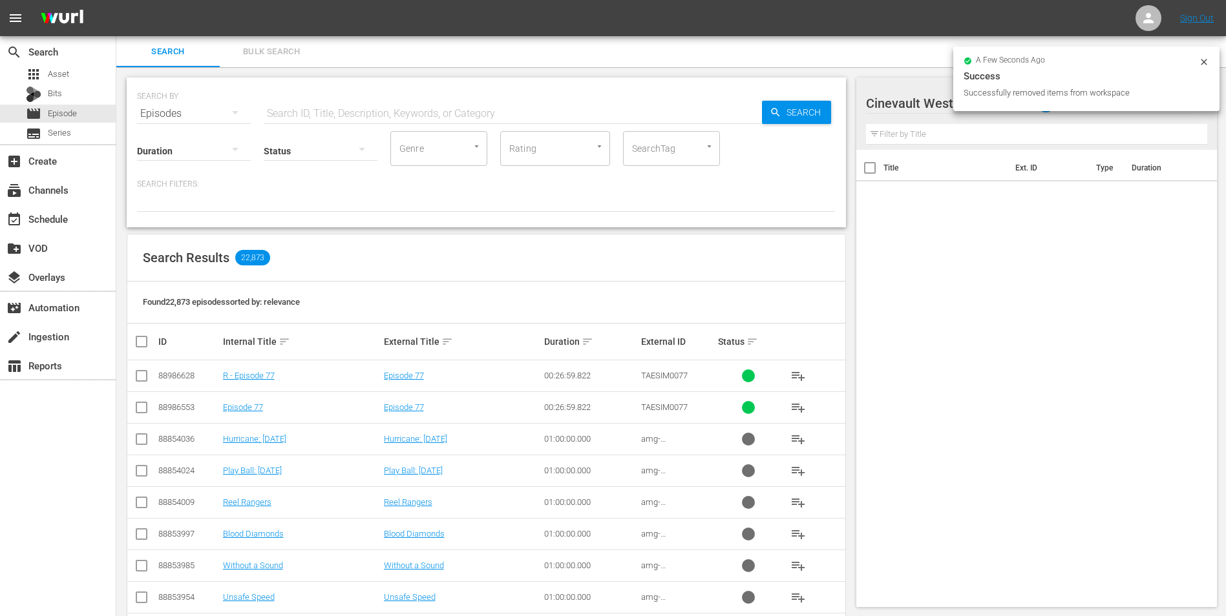
click at [1200, 61] on icon at bounding box center [1203, 62] width 10 height 10
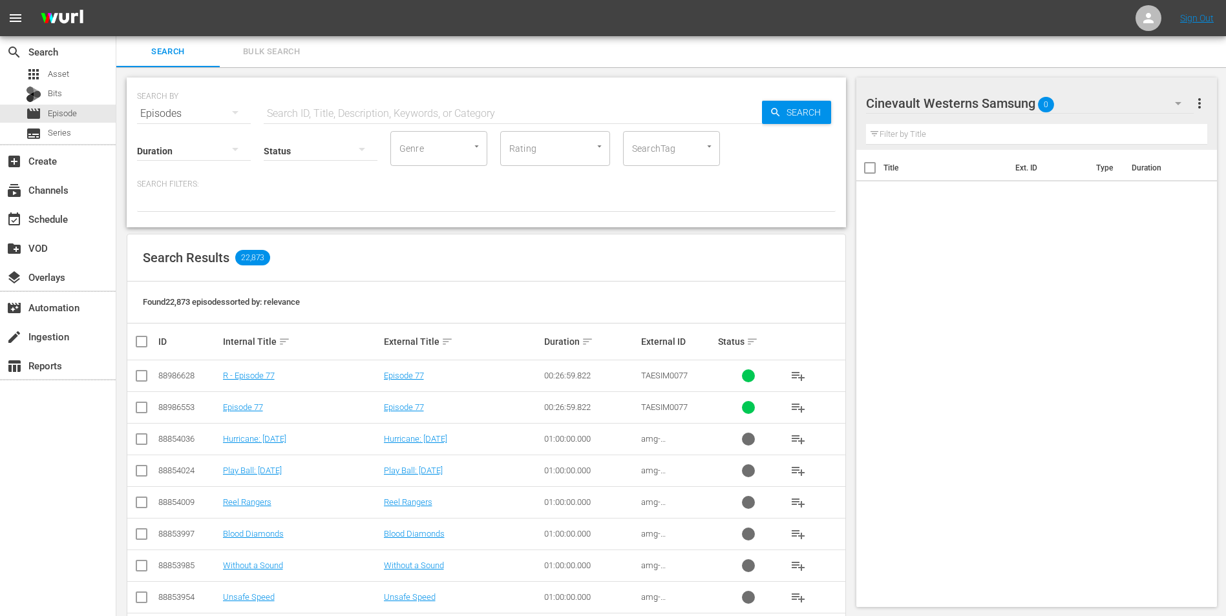
click at [1113, 108] on div "Cinevault Westerns Samsung 0" at bounding box center [1030, 103] width 328 height 36
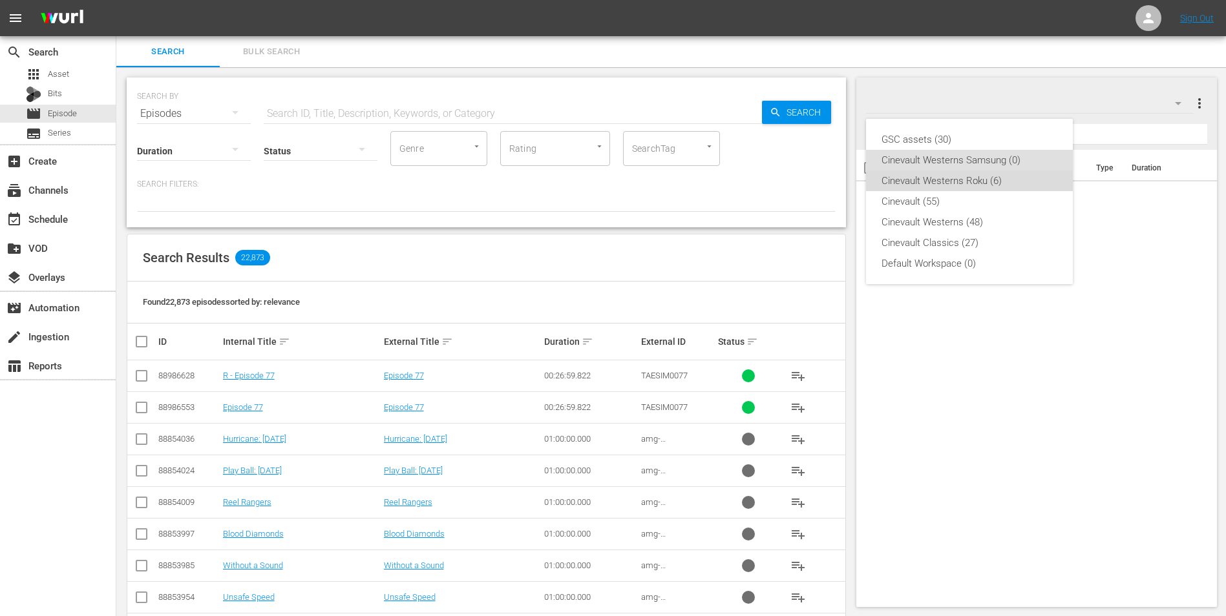
click at [969, 184] on div "Cinevault Westerns Roku (6)" at bounding box center [969, 181] width 176 height 21
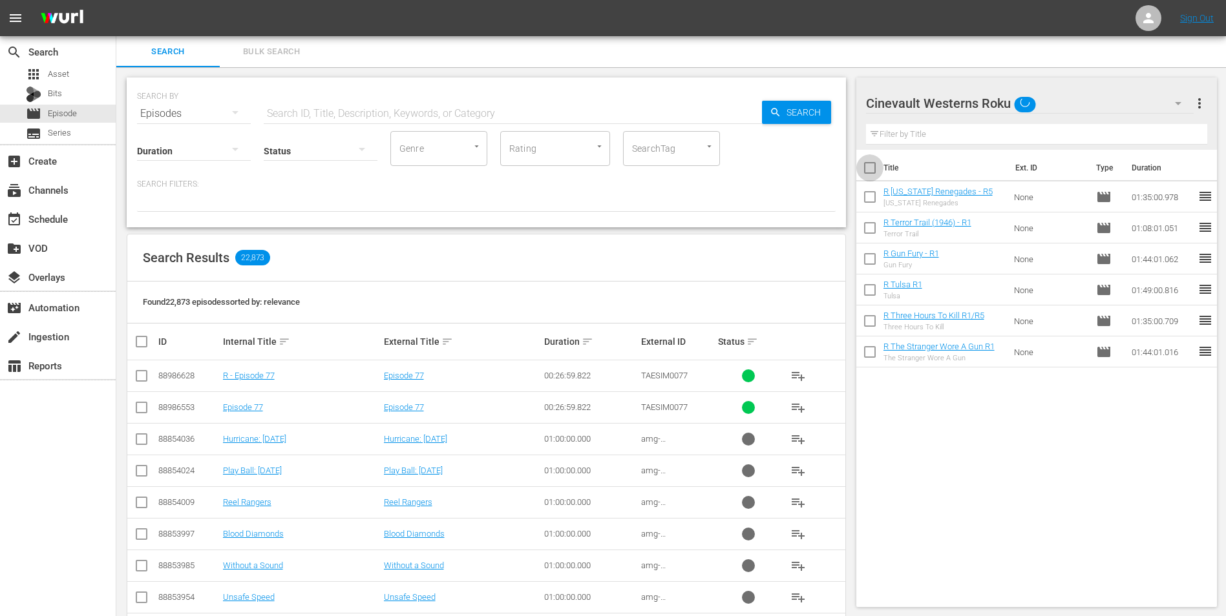
click at [873, 169] on input "checkbox" at bounding box center [869, 170] width 27 height 27
checkbox input "true"
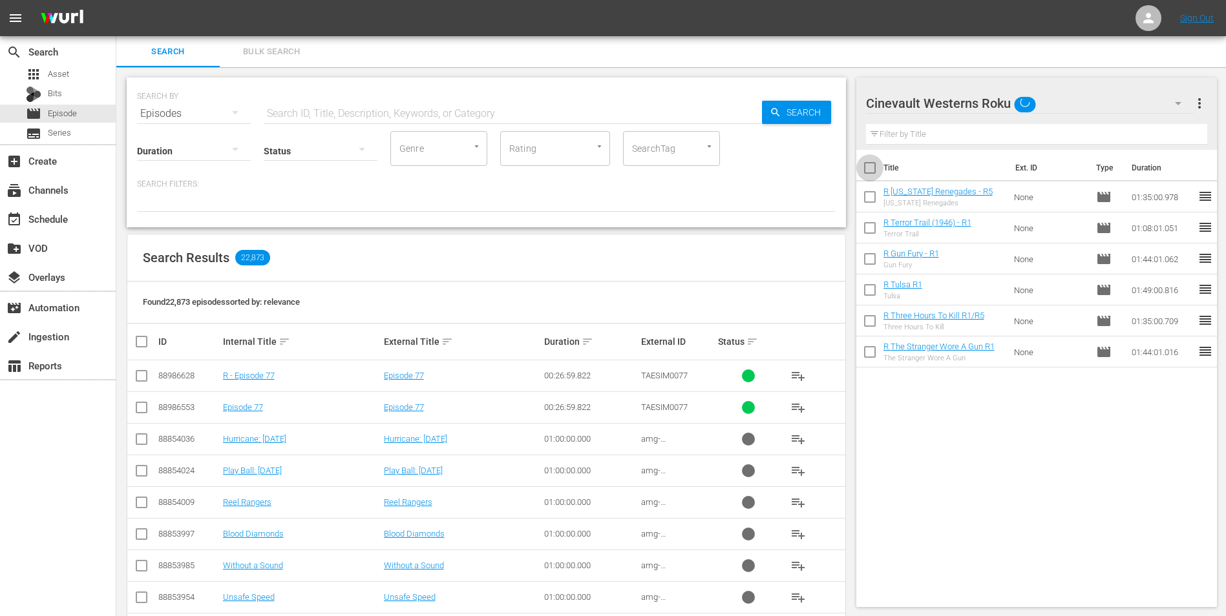
checkbox input "true"
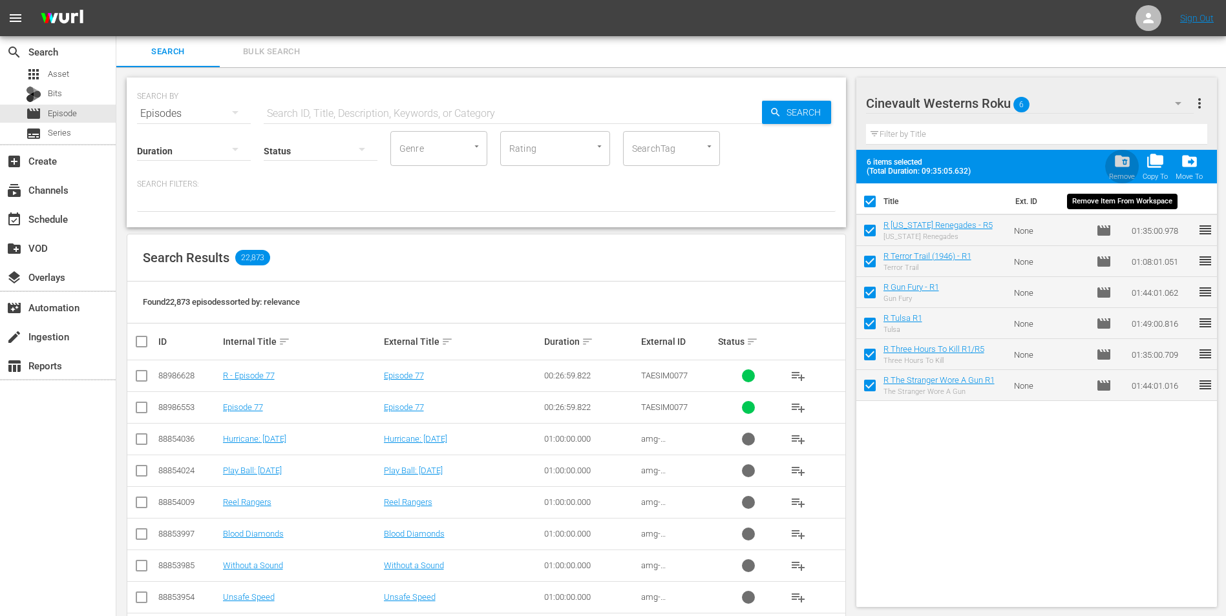
click at [1116, 165] on span "folder_delete" at bounding box center [1121, 160] width 17 height 17
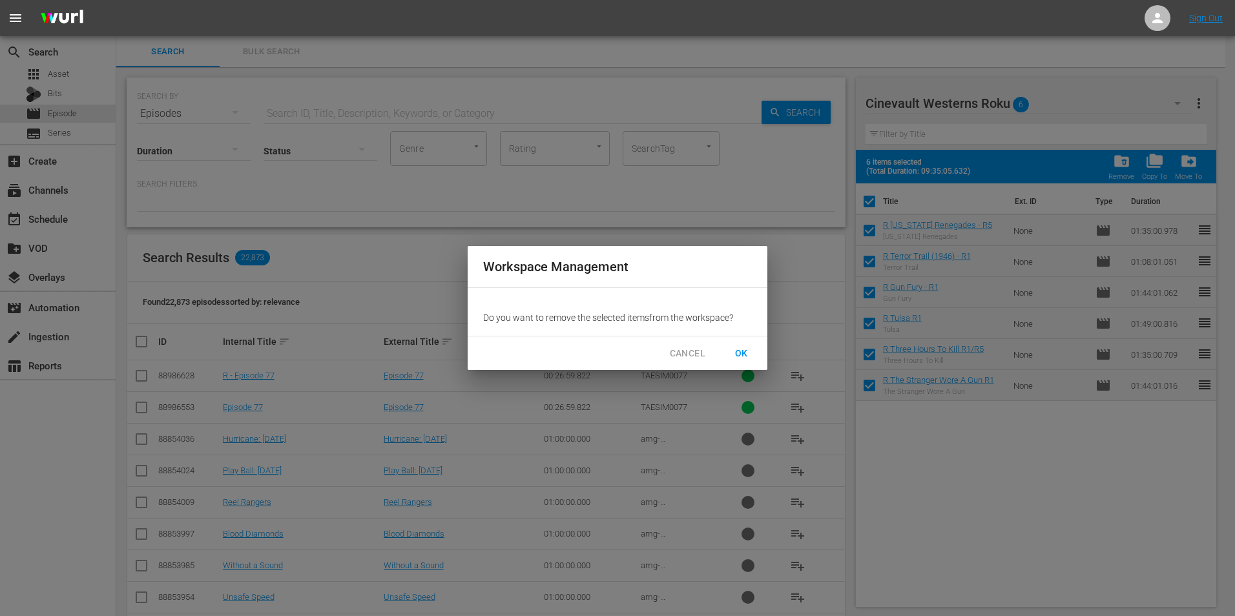
click at [744, 349] on span "OK" at bounding box center [741, 354] width 21 height 16
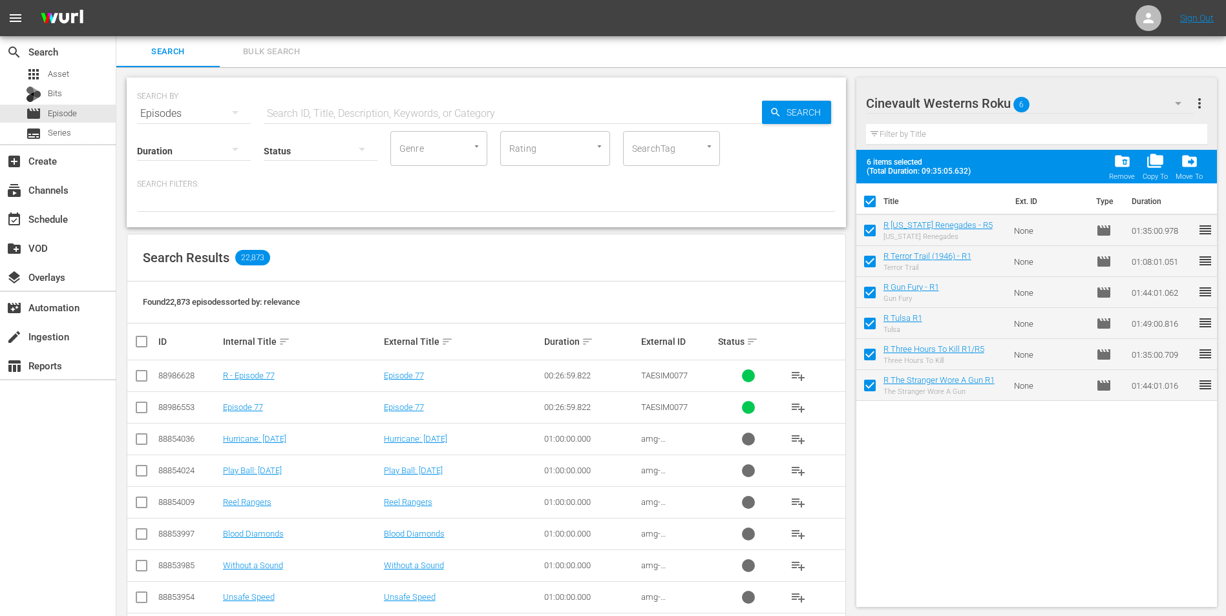
checkbox input "false"
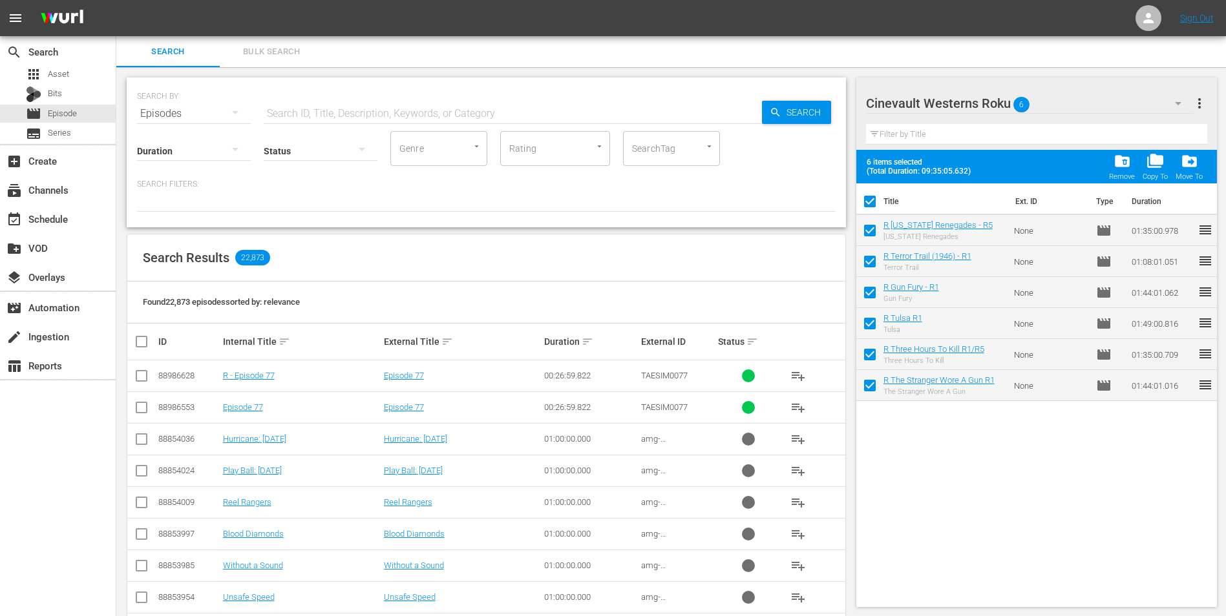
checkbox input "false"
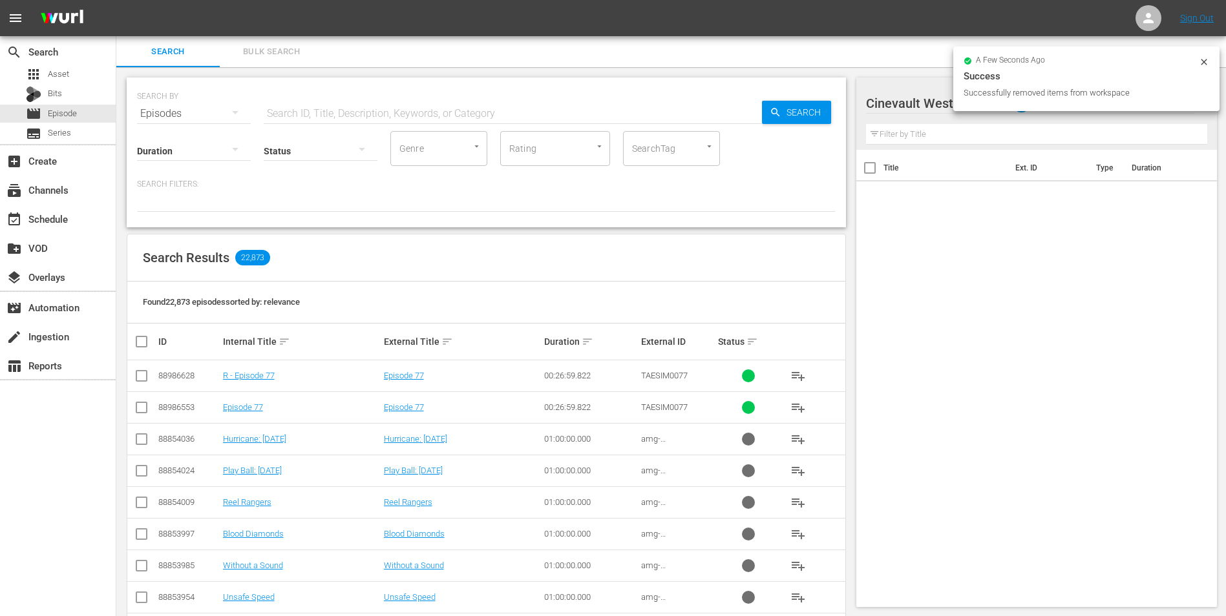
click at [431, 116] on input "text" at bounding box center [513, 113] width 498 height 31
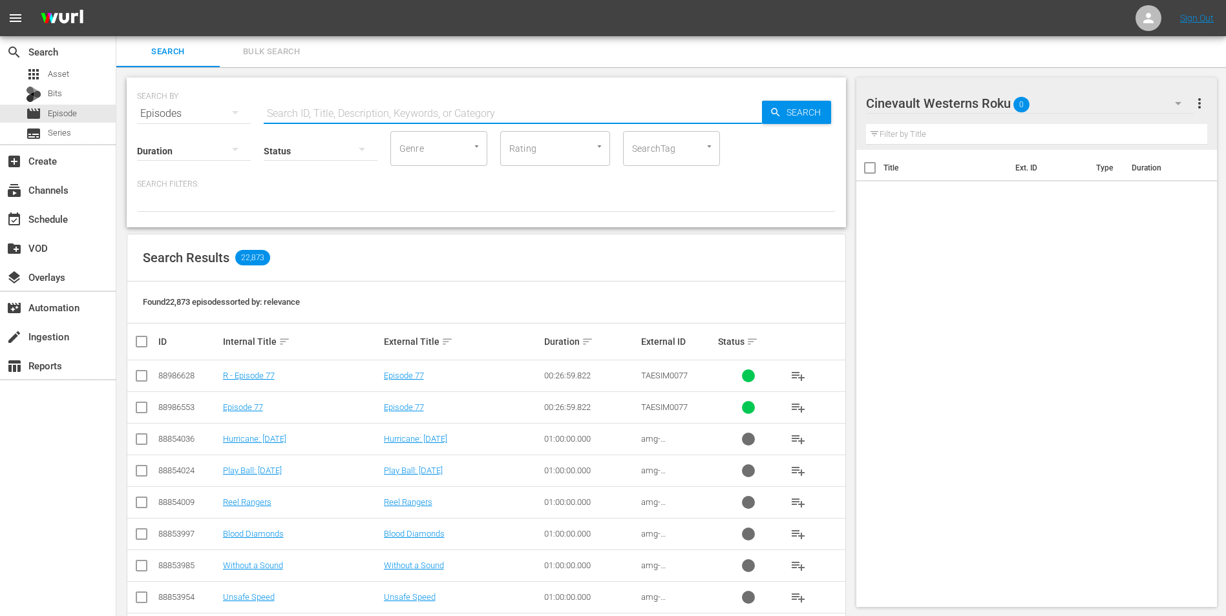
click at [396, 109] on input "text" at bounding box center [513, 113] width 498 height 31
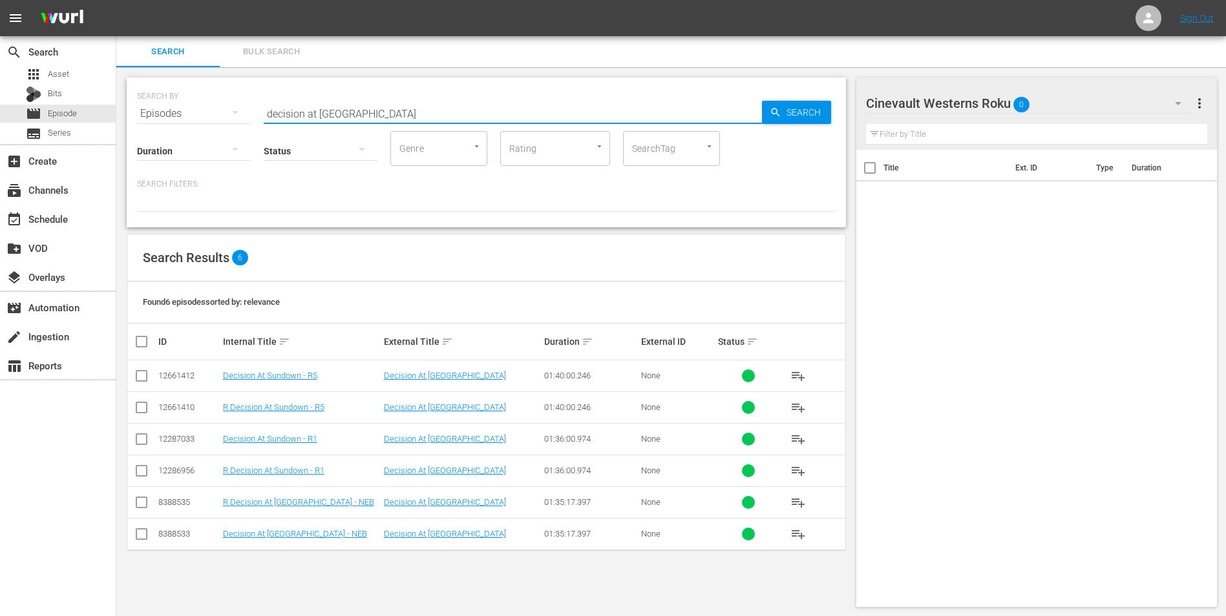
type input "decision at [GEOGRAPHIC_DATA]"
click at [138, 477] on input "checkbox" at bounding box center [142, 474] width 16 height 16
checkbox input "true"
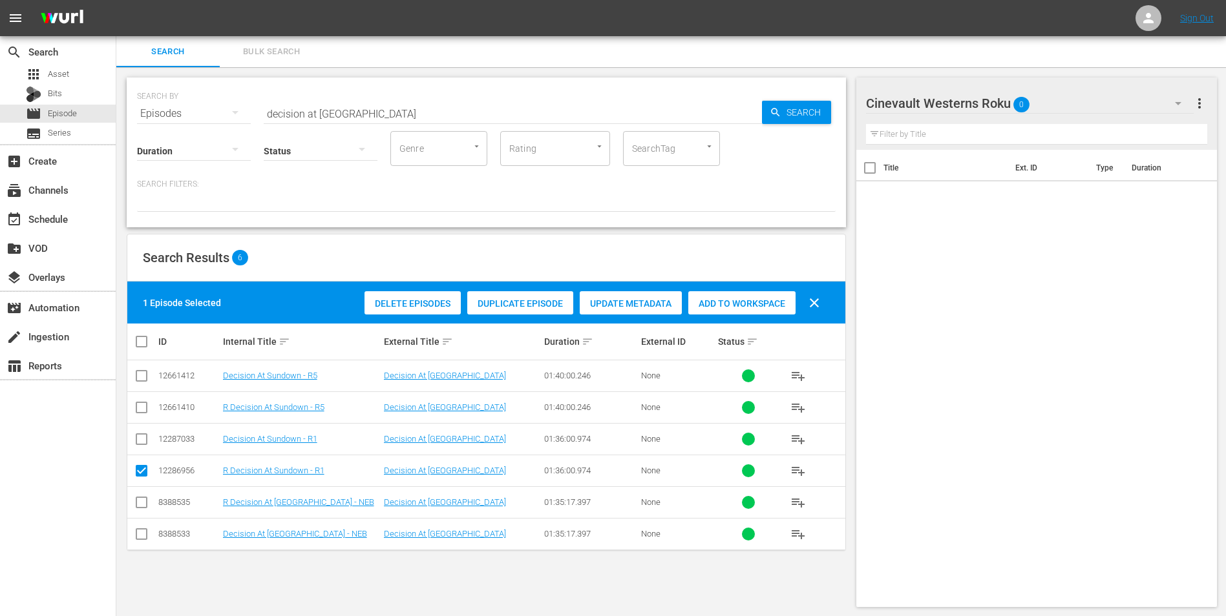
click at [733, 304] on span "Add to Workspace" at bounding box center [741, 303] width 107 height 10
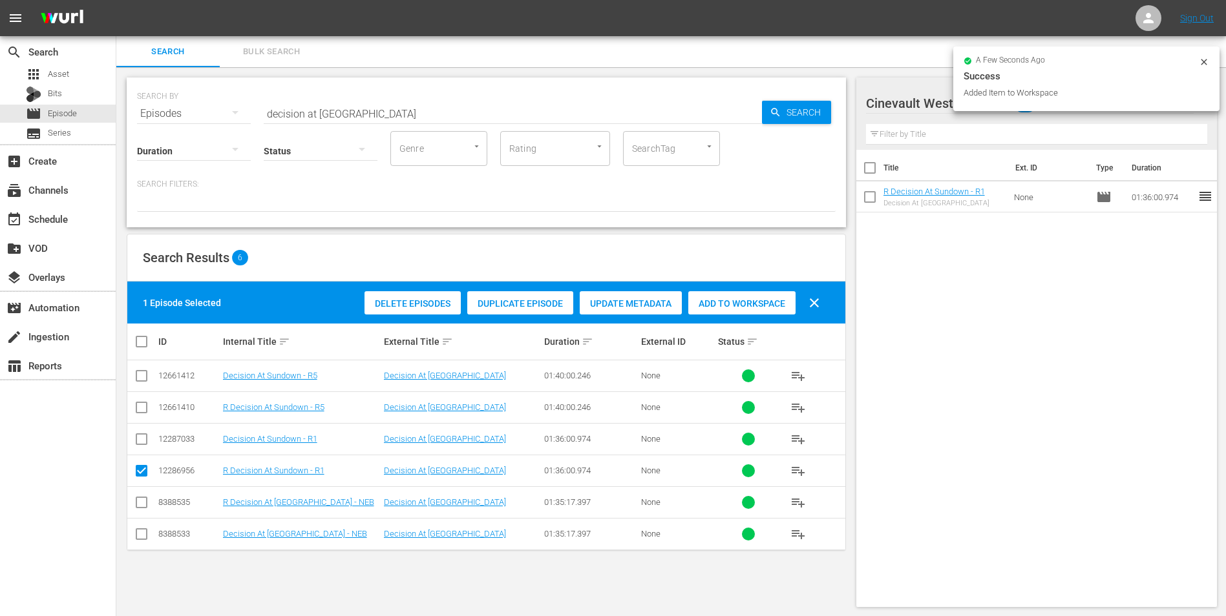
click at [1199, 60] on icon at bounding box center [1203, 62] width 10 height 10
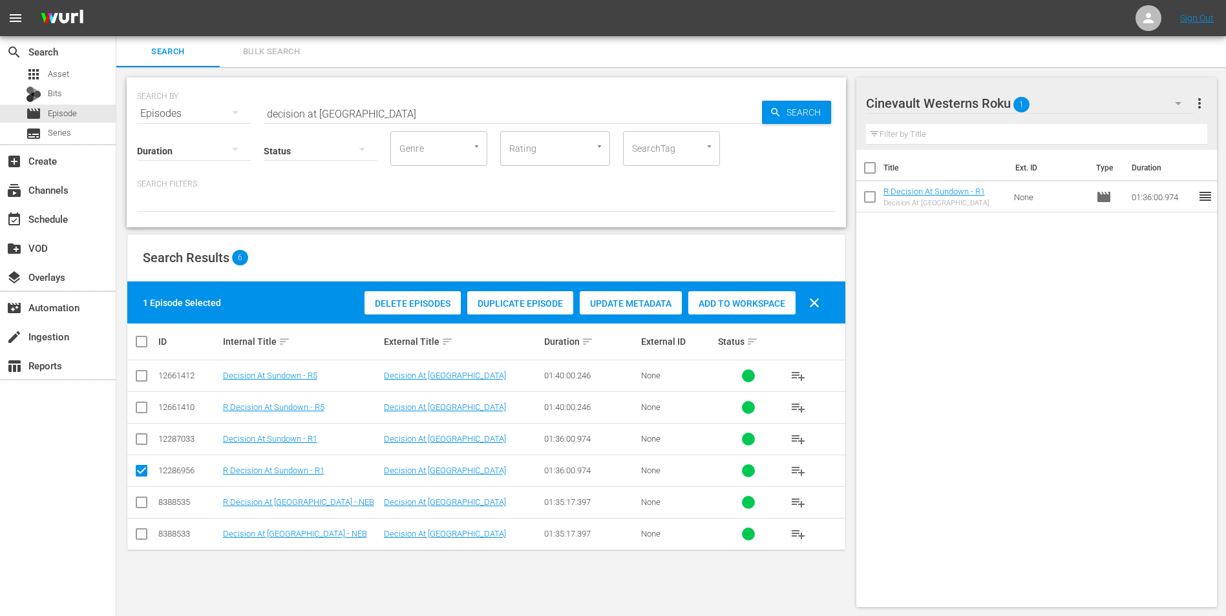
click at [1173, 101] on icon "button" at bounding box center [1178, 104] width 16 height 16
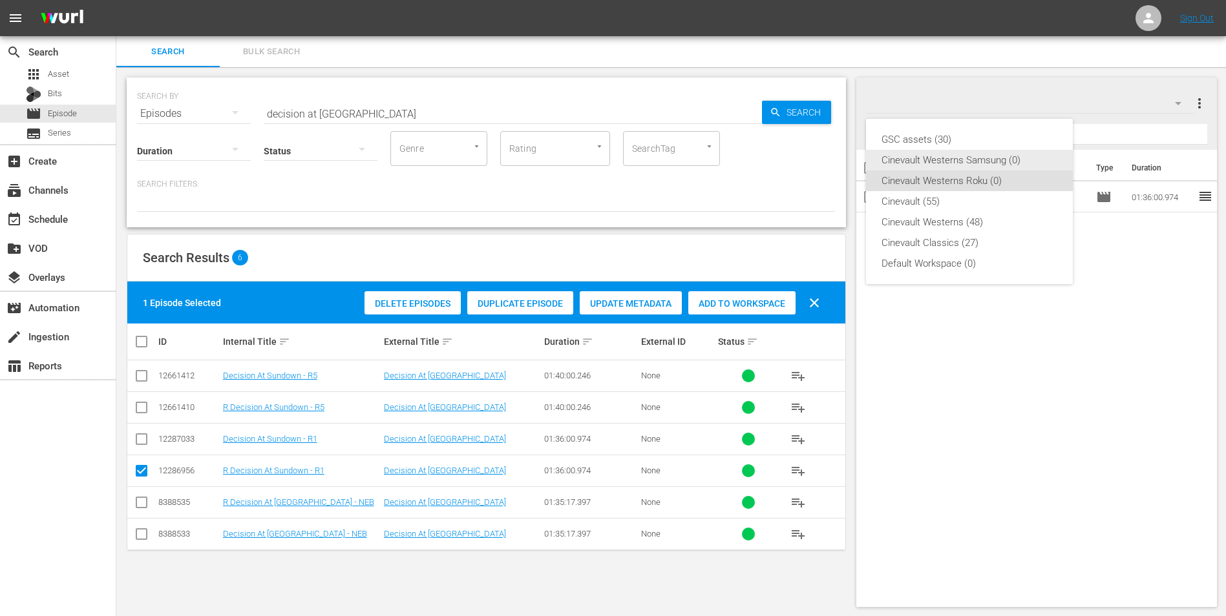
click at [1016, 165] on div "Cinevault Westerns Samsung (0)" at bounding box center [969, 160] width 176 height 21
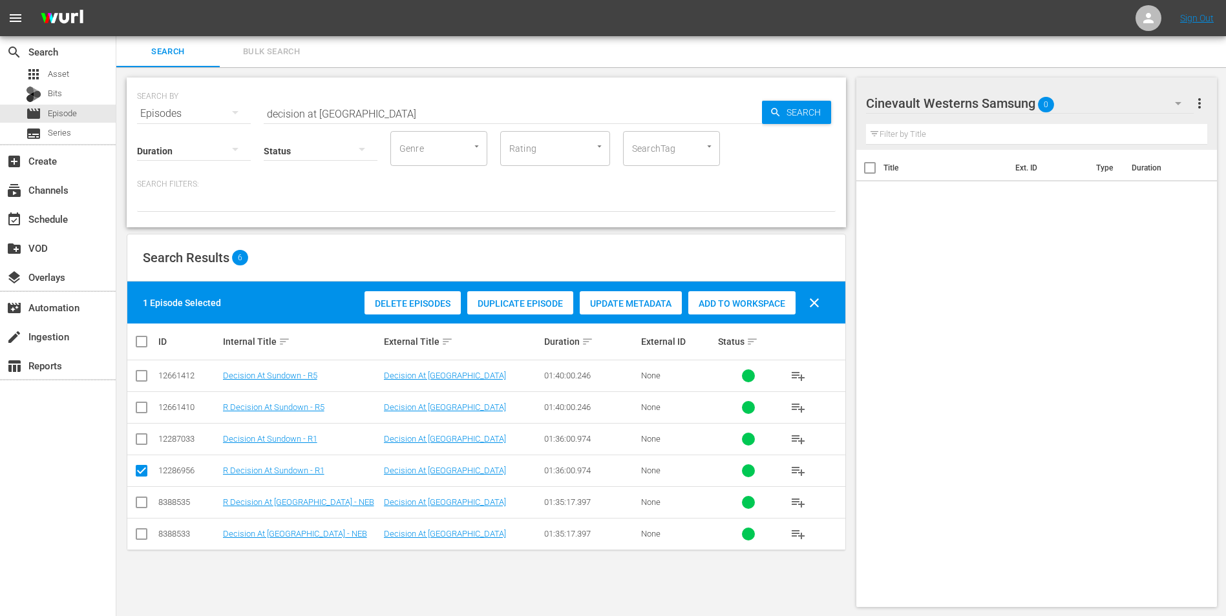
click at [135, 445] on input "checkbox" at bounding box center [142, 442] width 16 height 16
checkbox input "true"
click at [138, 469] on input "checkbox" at bounding box center [142, 474] width 16 height 16
checkbox input "false"
click at [738, 305] on span "Add to Workspace" at bounding box center [741, 303] width 107 height 10
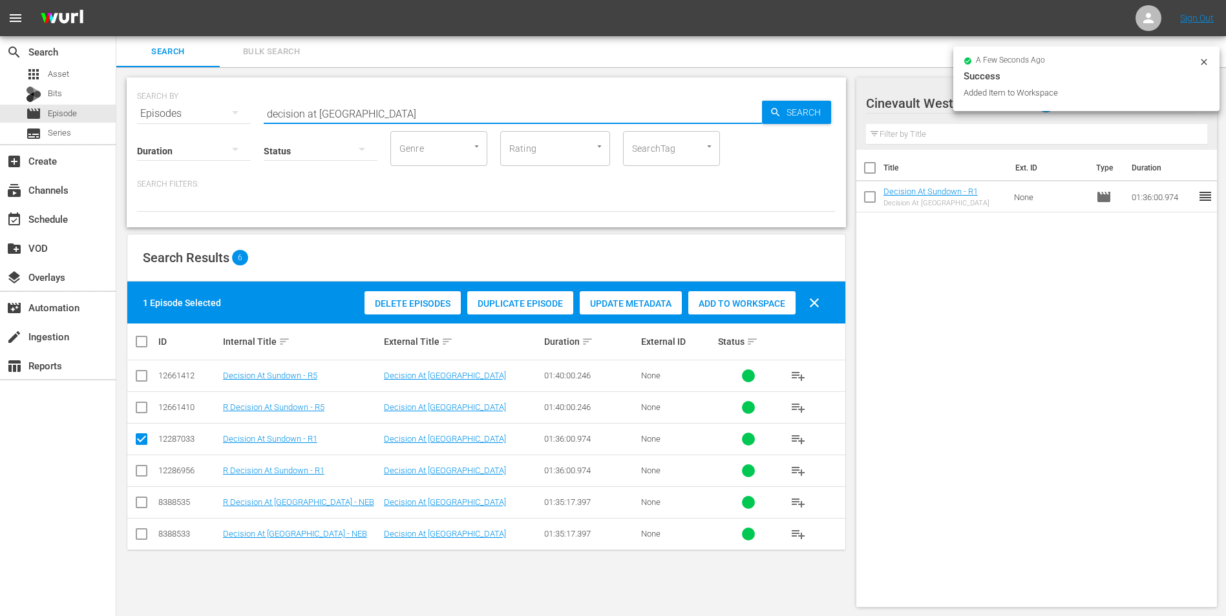
click at [397, 113] on input "decision at [GEOGRAPHIC_DATA]" at bounding box center [513, 113] width 498 height 31
click at [398, 114] on input "decision at [GEOGRAPHIC_DATA]" at bounding box center [513, 113] width 498 height 31
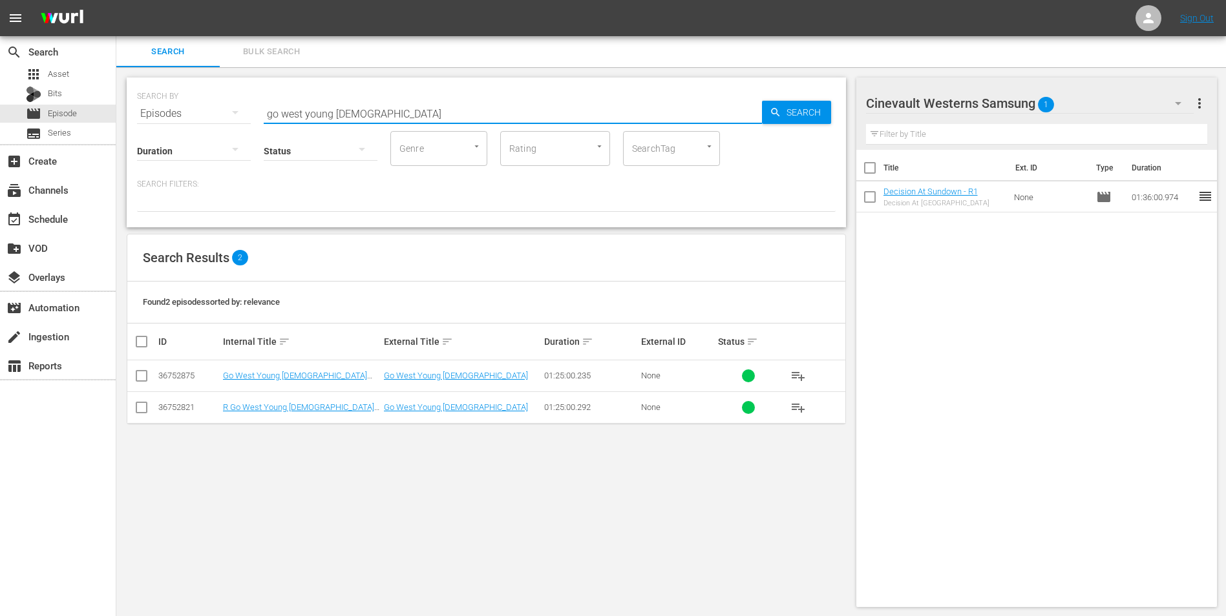
type input "go west young [DEMOGRAPHIC_DATA]"
drag, startPoint x: 139, startPoint y: 377, endPoint x: 243, endPoint y: 391, distance: 104.9
click at [139, 377] on input "checkbox" at bounding box center [142, 379] width 16 height 16
checkbox input "true"
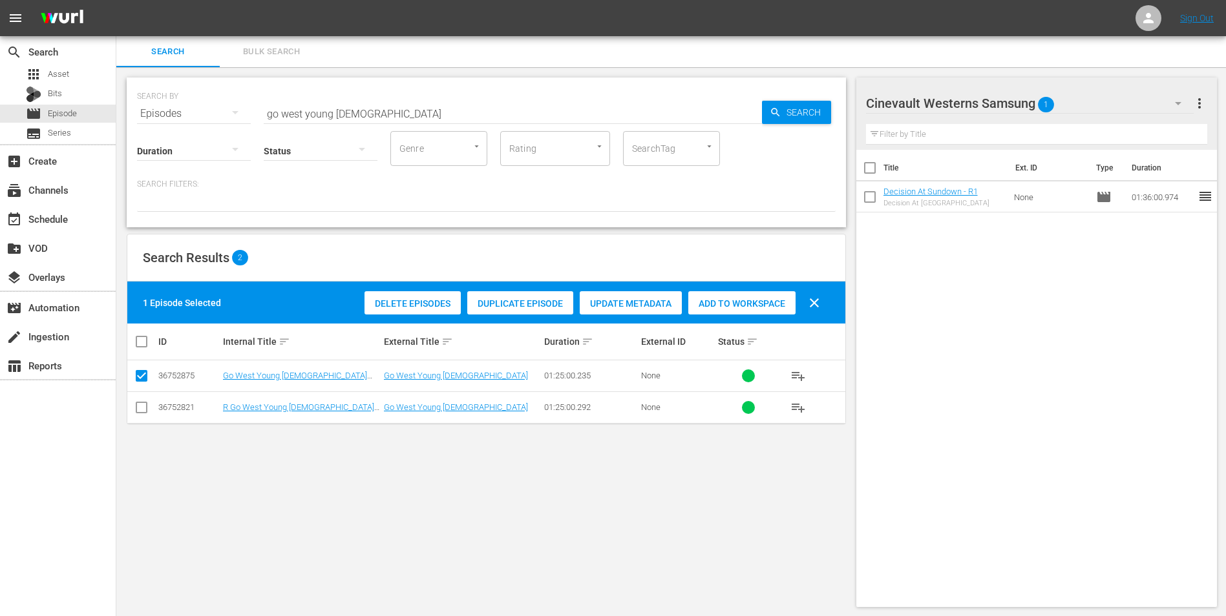
click at [772, 290] on div "Delete Episodes Duplicate Episode Update Metadata Add to Workspace clear" at bounding box center [595, 303] width 468 height 31
click at [749, 303] on span "Add to Workspace" at bounding box center [741, 303] width 107 height 10
click at [1162, 94] on div "Cinevault Westerns Samsung 2" at bounding box center [1030, 103] width 328 height 36
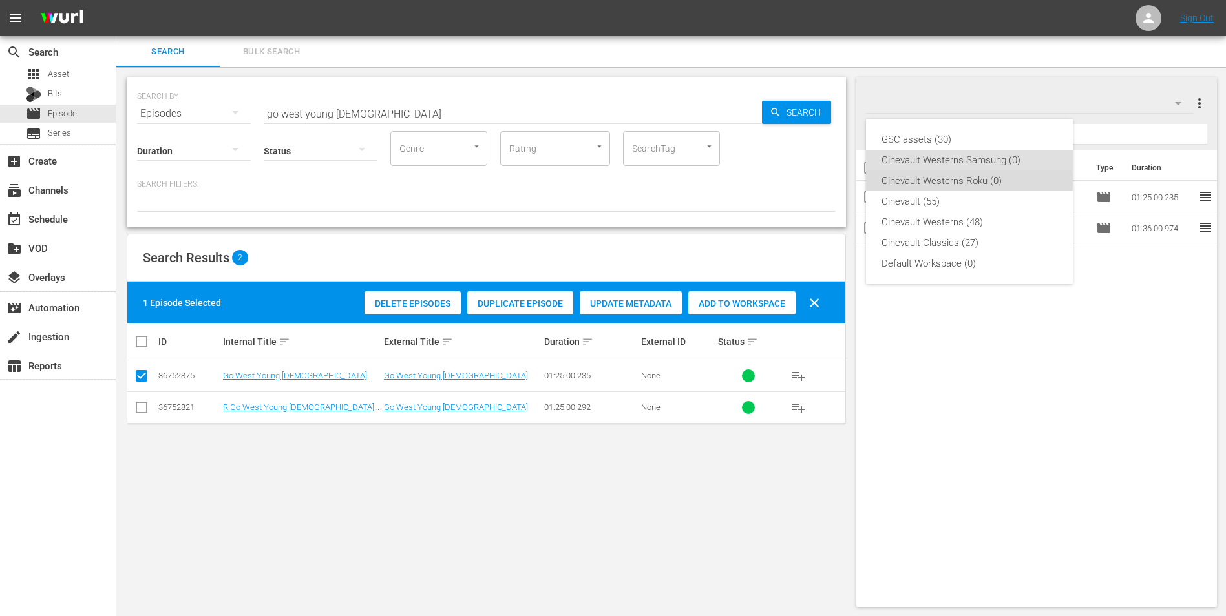
click at [956, 180] on div "Cinevault Westerns Roku (0)" at bounding box center [969, 181] width 176 height 21
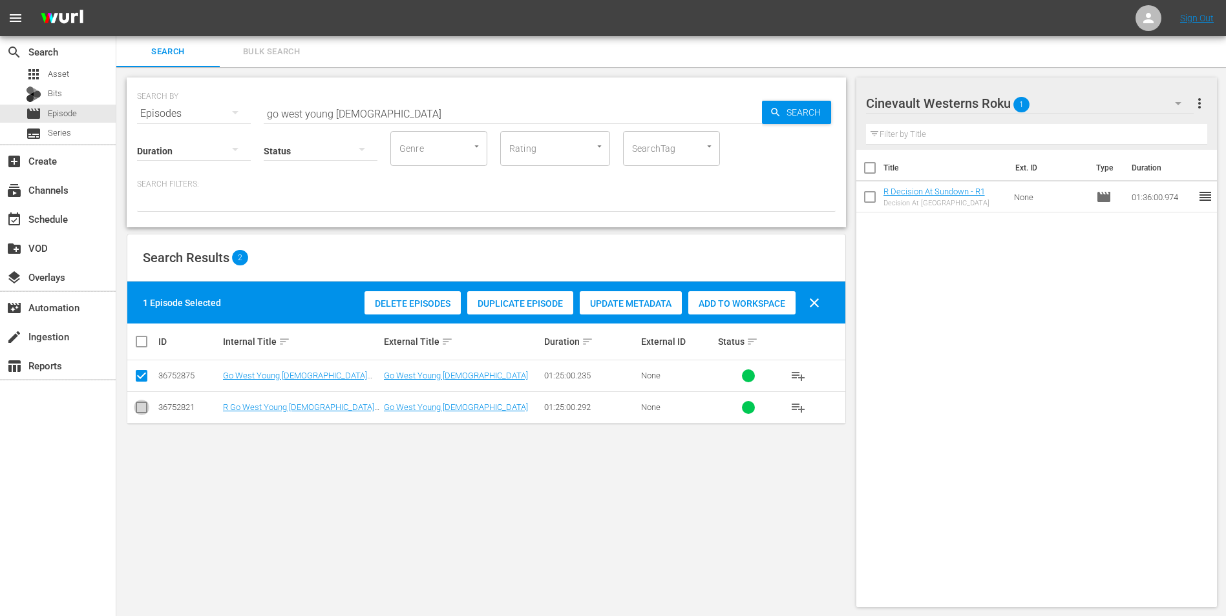
click at [145, 410] on input "checkbox" at bounding box center [142, 411] width 16 height 16
checkbox input "true"
click at [141, 381] on input "checkbox" at bounding box center [142, 379] width 16 height 16
checkbox input "false"
click at [736, 306] on span "Add to Workspace" at bounding box center [741, 303] width 107 height 10
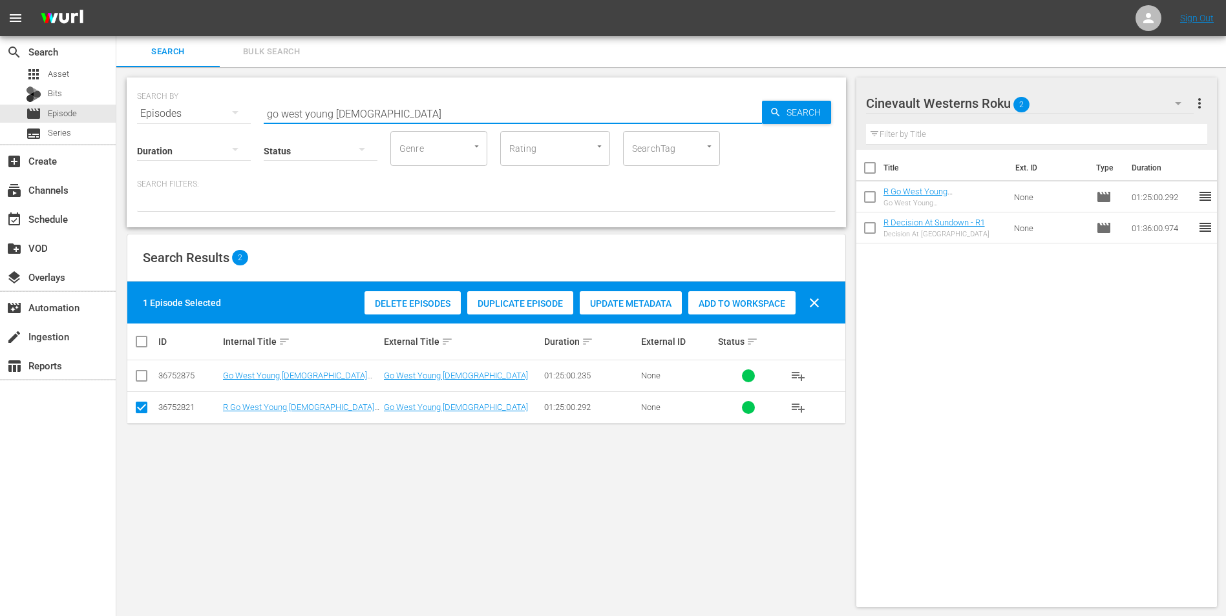
click at [524, 120] on input "go west young [DEMOGRAPHIC_DATA]" at bounding box center [513, 113] width 498 height 31
click at [1089, 99] on div "Cinevault Westerns Roku 2" at bounding box center [1030, 103] width 328 height 36
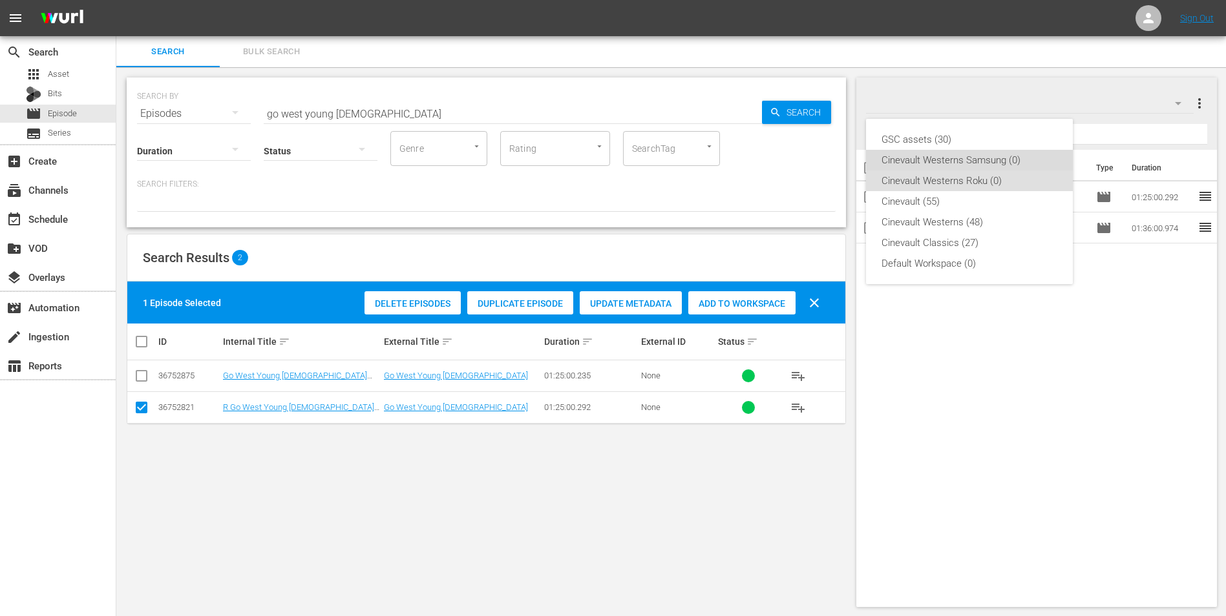
click at [1023, 158] on div "Cinevault Westerns Samsung (0)" at bounding box center [969, 160] width 176 height 21
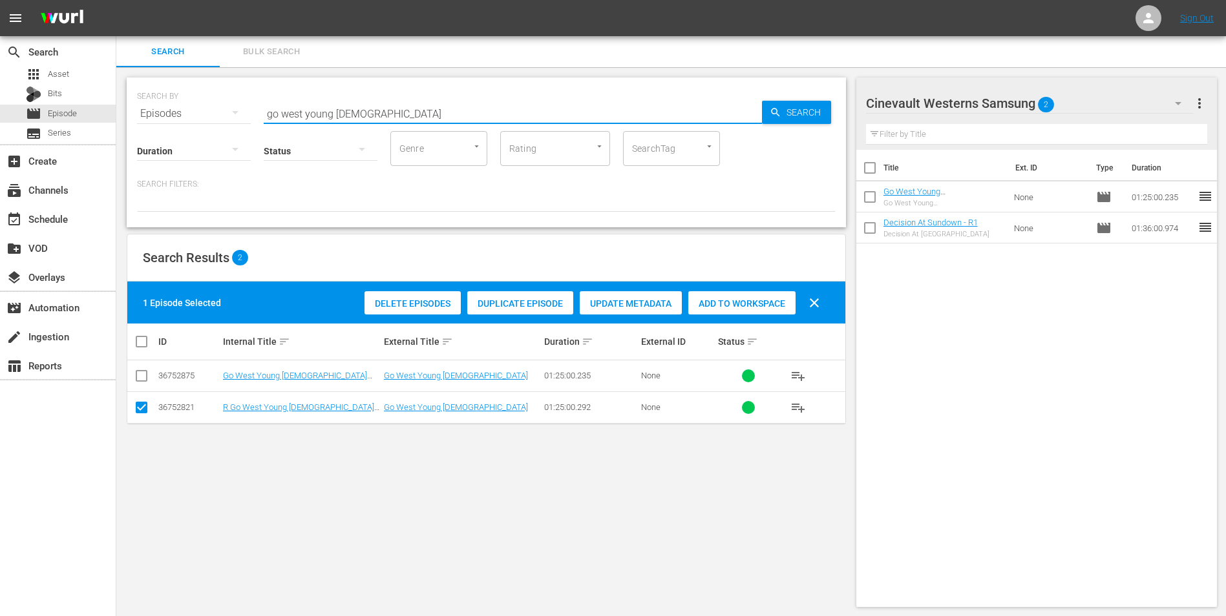
click at [391, 108] on input "go west young [DEMOGRAPHIC_DATA]" at bounding box center [513, 113] width 498 height 31
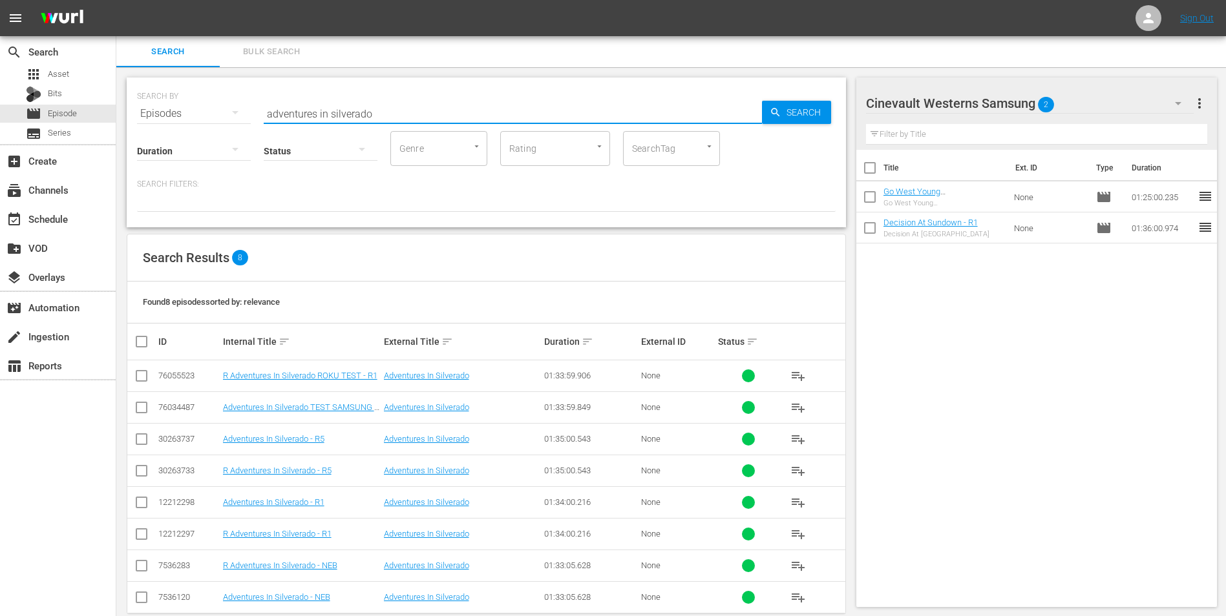
scroll to position [21, 0]
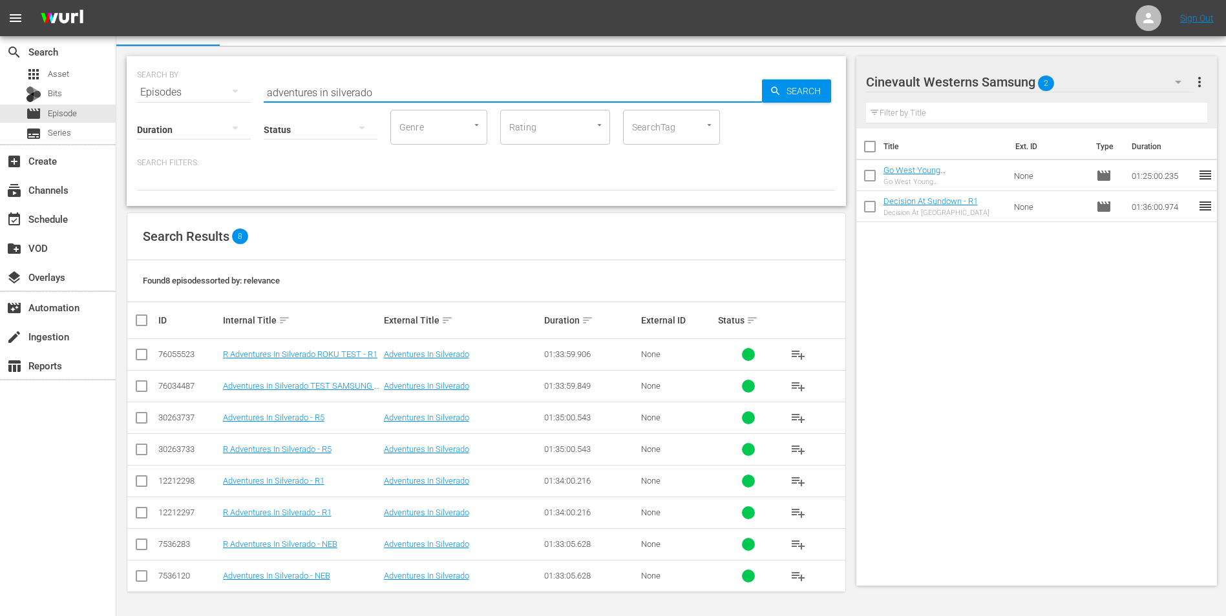
type input "adventures in silverado"
click at [141, 485] on input "checkbox" at bounding box center [142, 484] width 16 height 16
checkbox input "true"
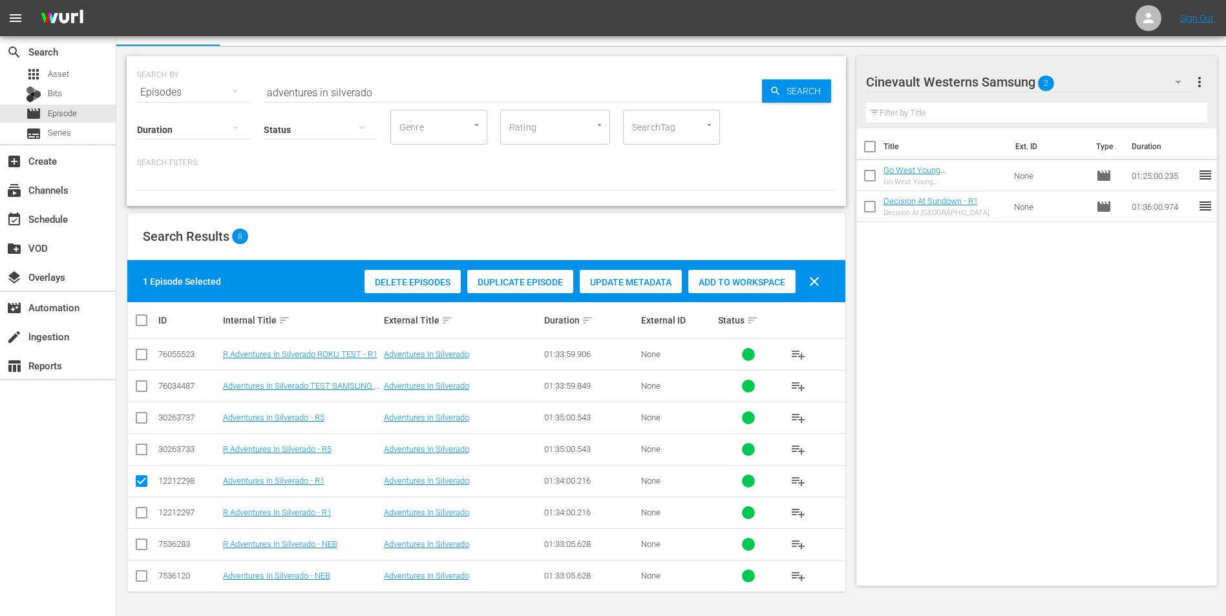
click at [750, 278] on span "Add to Workspace" at bounding box center [741, 282] width 107 height 10
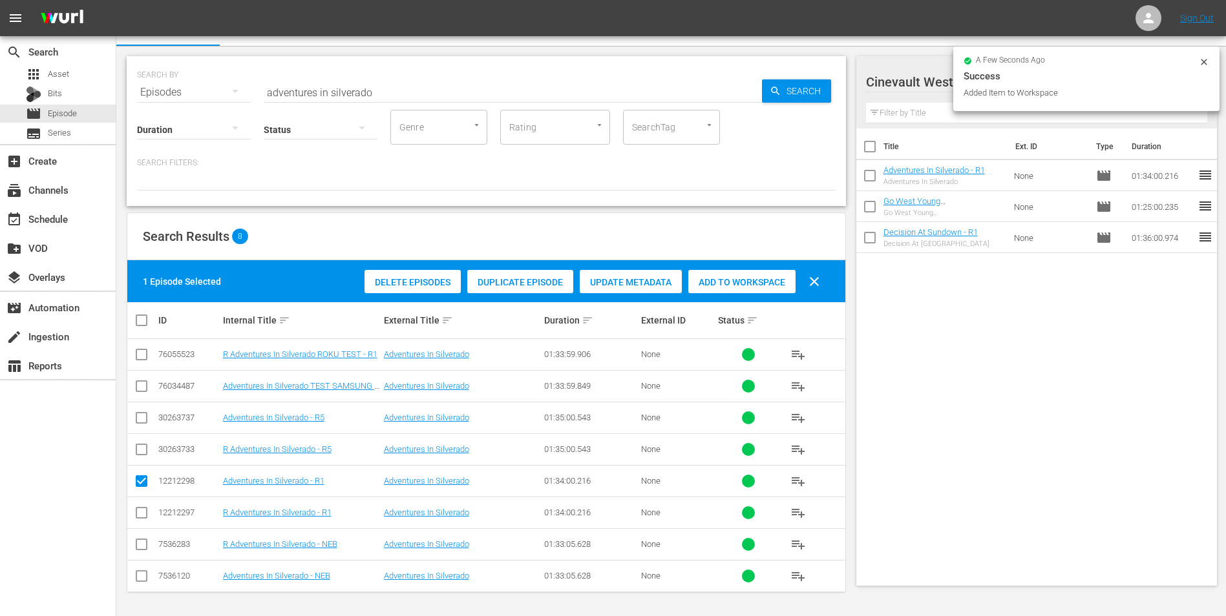
click at [1203, 58] on icon at bounding box center [1203, 62] width 10 height 10
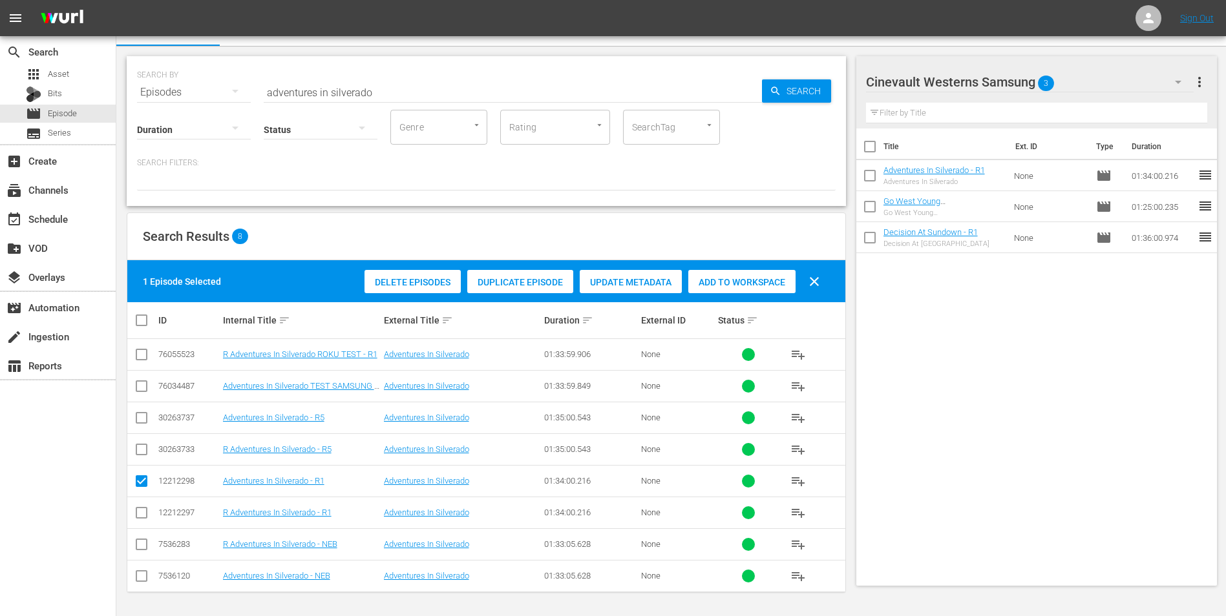
click at [1147, 73] on div "Cinevault Westerns Samsung 3" at bounding box center [1030, 82] width 328 height 36
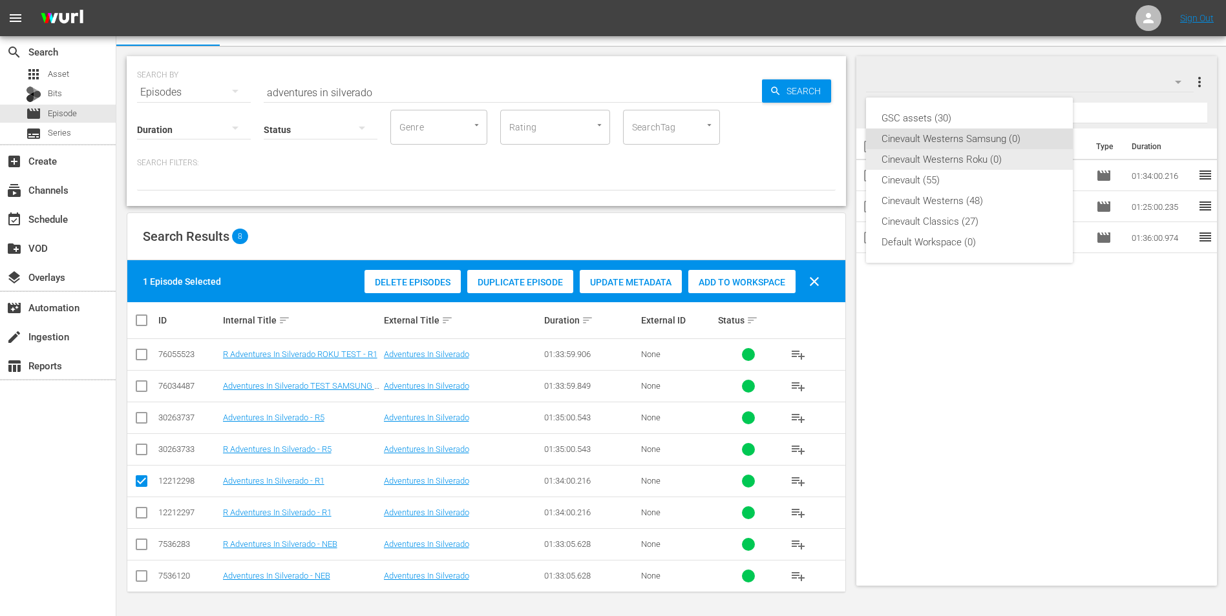
click at [992, 151] on div "Cinevault Westerns Roku (0)" at bounding box center [969, 159] width 176 height 21
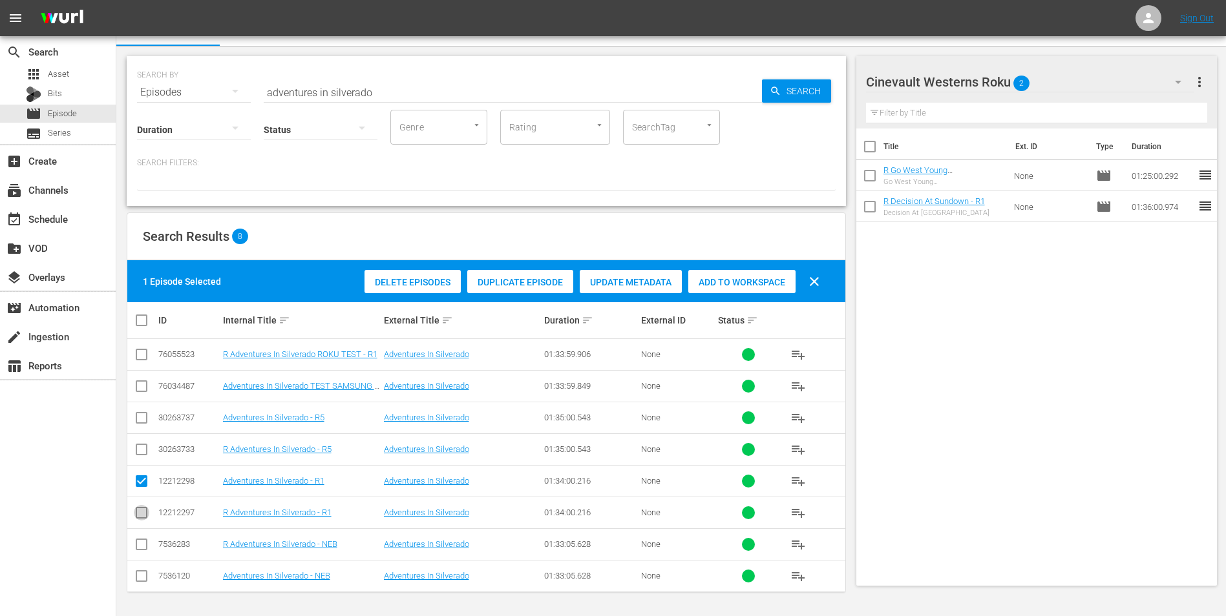
click at [139, 508] on input "checkbox" at bounding box center [142, 516] width 16 height 16
checkbox input "true"
click at [136, 479] on input "checkbox" at bounding box center [142, 484] width 16 height 16
checkbox input "false"
click at [764, 280] on span "Add to Workspace" at bounding box center [741, 282] width 107 height 10
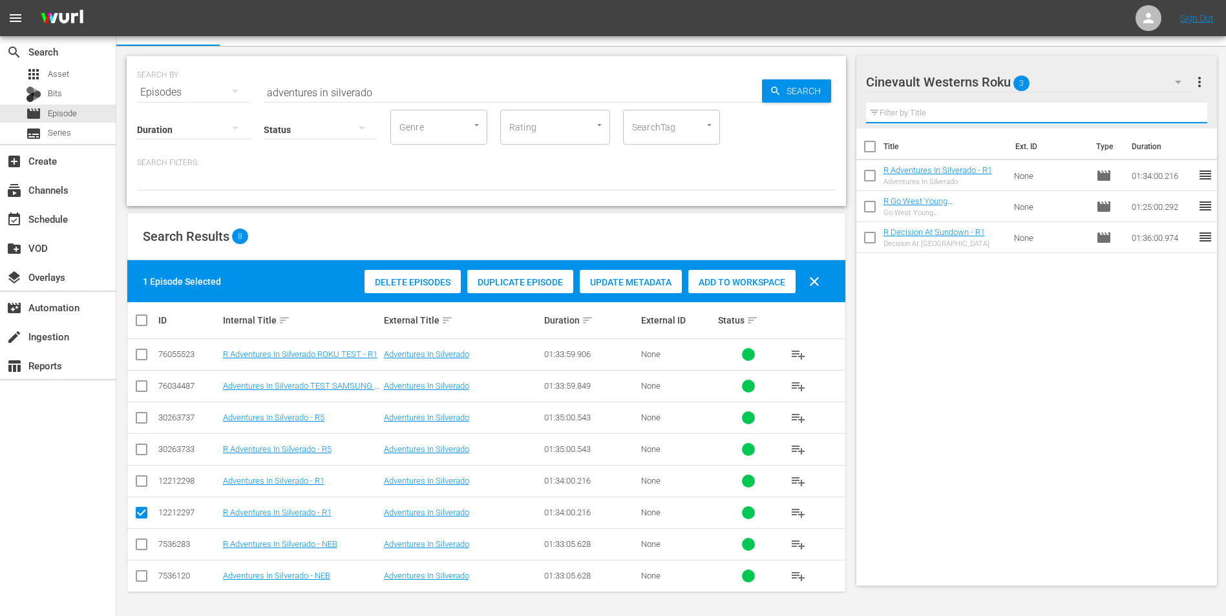
click at [1128, 103] on input "text" at bounding box center [1037, 113] width 342 height 21
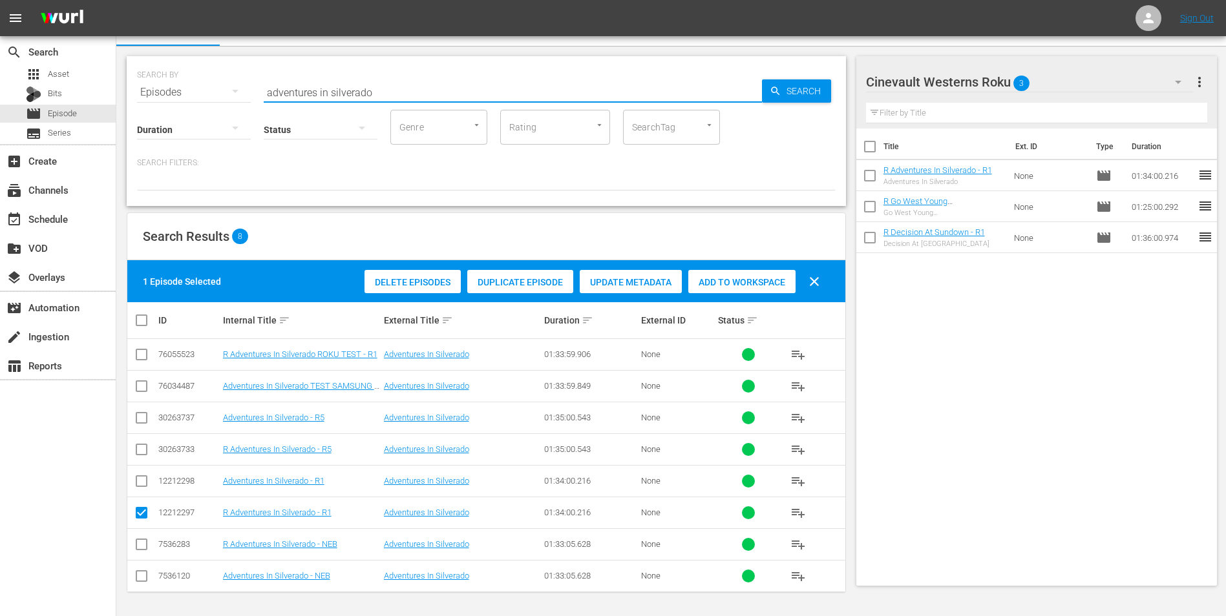
click at [599, 79] on input "adventures in silverado" at bounding box center [513, 92] width 498 height 31
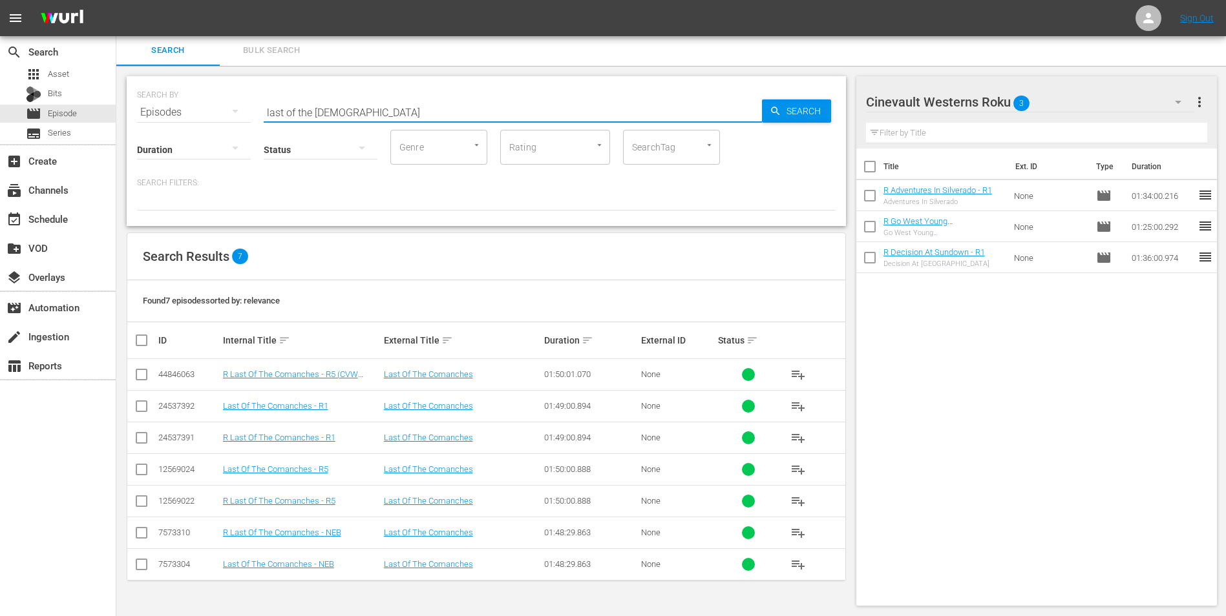
type input "last of the [DEMOGRAPHIC_DATA]"
click at [138, 446] on input "checkbox" at bounding box center [142, 441] width 16 height 16
checkbox input "true"
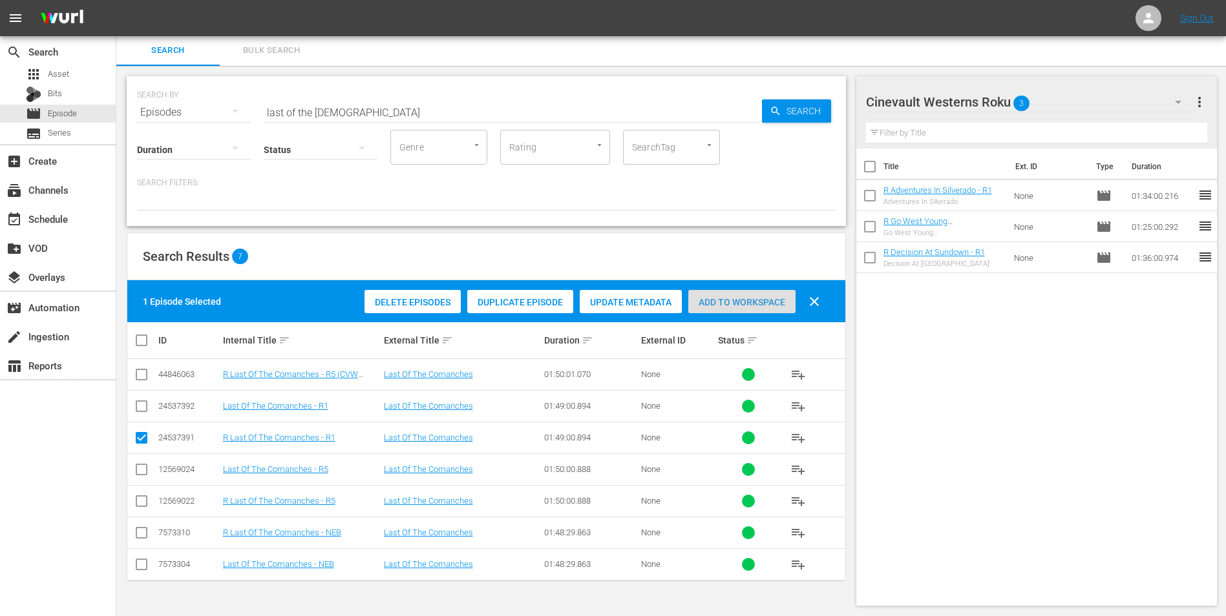
drag, startPoint x: 709, startPoint y: 301, endPoint x: 714, endPoint y: 307, distance: 7.4
click at [710, 303] on span "Add to Workspace" at bounding box center [741, 302] width 107 height 10
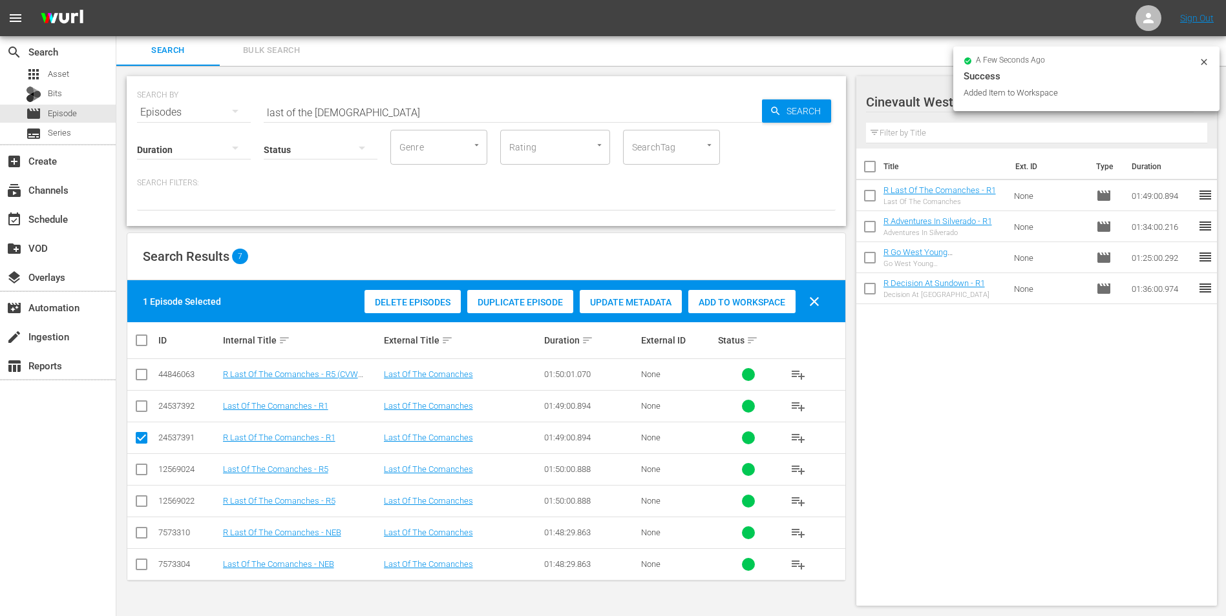
click at [1206, 63] on icon at bounding box center [1203, 62] width 10 height 10
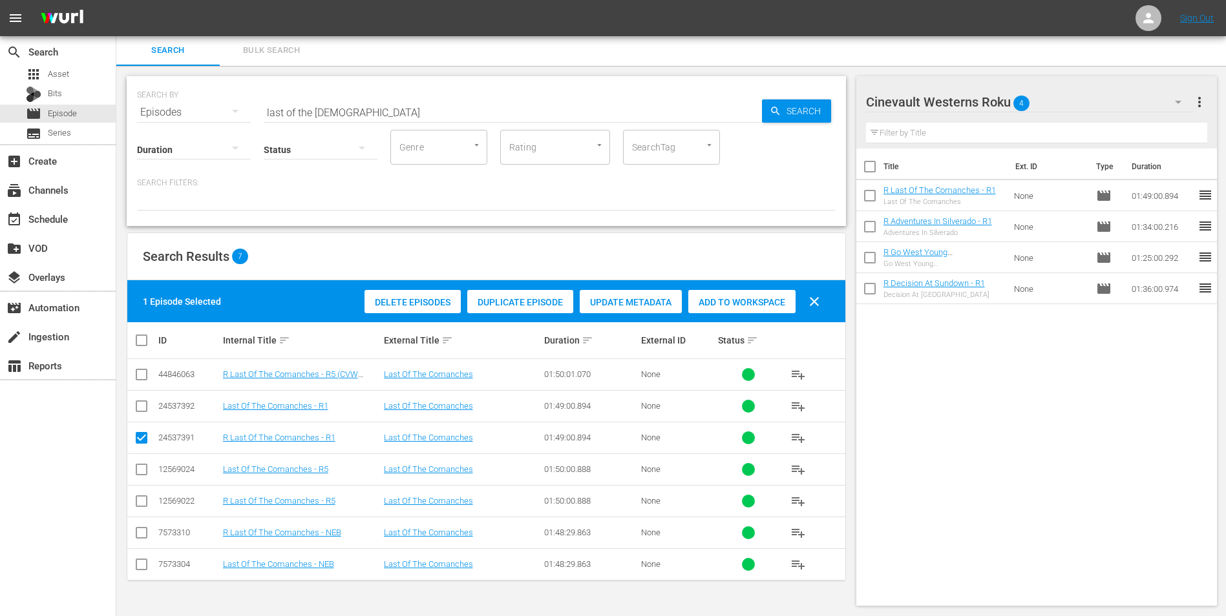
click at [1096, 97] on div "Cinevault Westerns Roku 4" at bounding box center [1030, 102] width 328 height 36
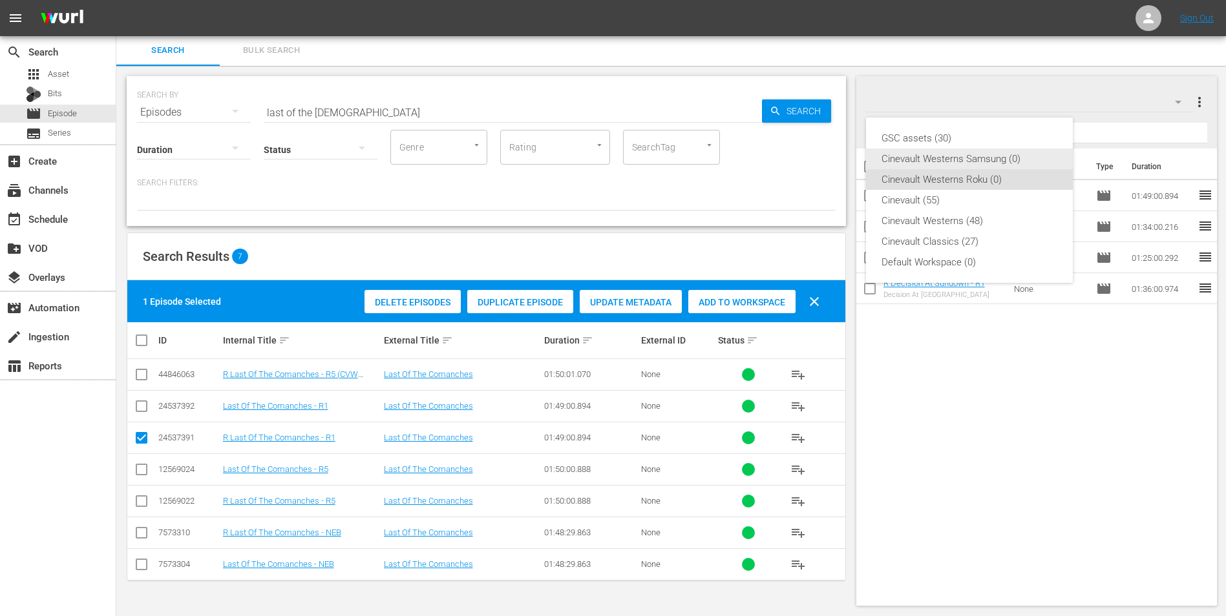
click at [994, 166] on div "Cinevault Westerns Samsung (0)" at bounding box center [969, 159] width 176 height 21
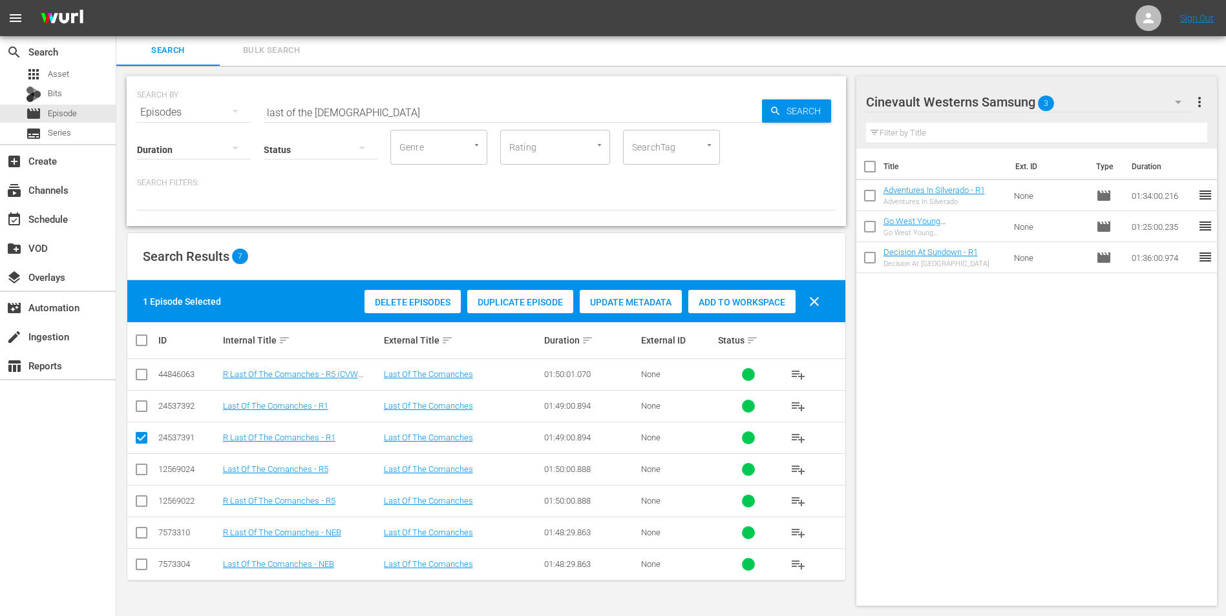
click at [139, 408] on input "checkbox" at bounding box center [142, 409] width 16 height 16
checkbox input "true"
click at [145, 446] on input "checkbox" at bounding box center [142, 441] width 16 height 16
checkbox input "false"
click at [748, 303] on span "Add to Workspace" at bounding box center [741, 302] width 107 height 10
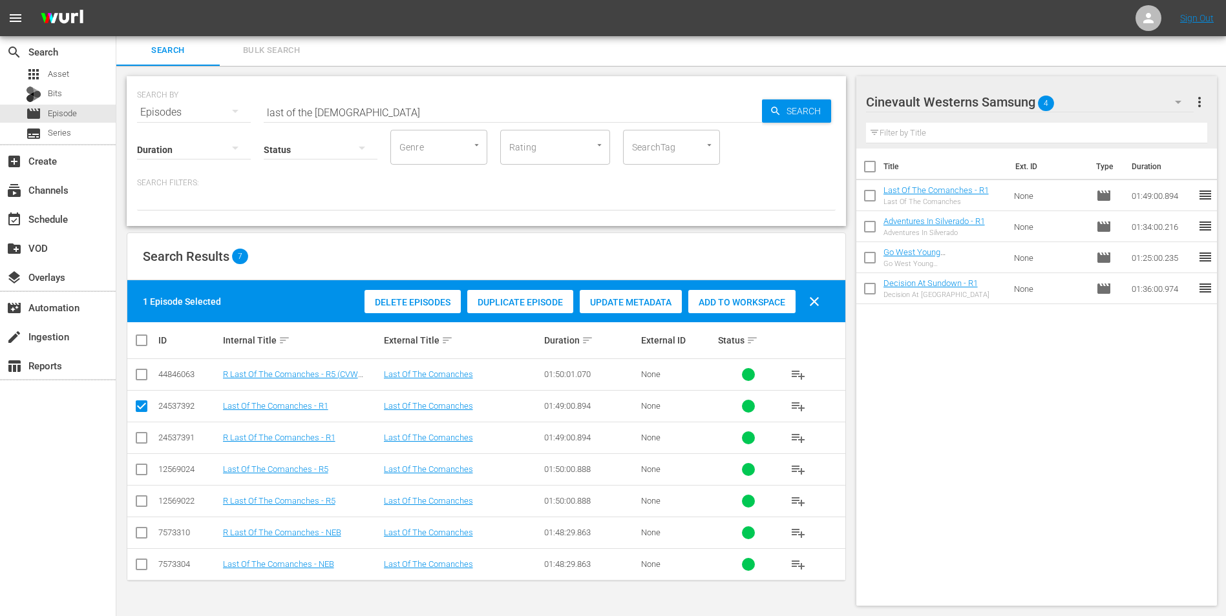
click at [541, 103] on input "last of the [DEMOGRAPHIC_DATA]" at bounding box center [513, 112] width 498 height 31
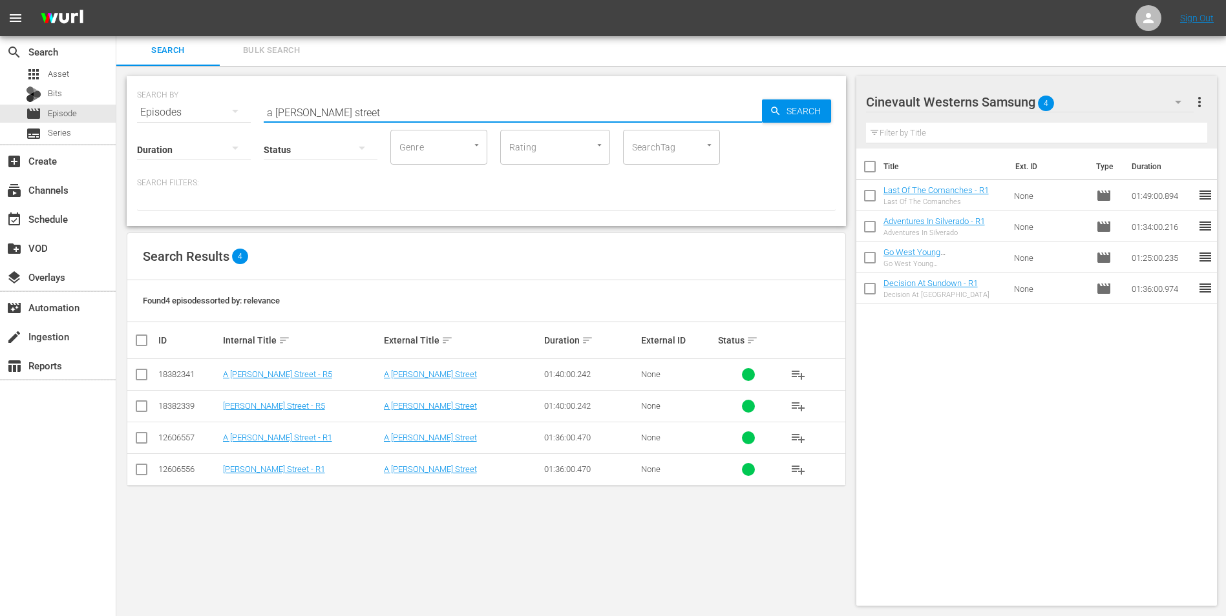
type input "a [PERSON_NAME] street"
click at [143, 445] on input "checkbox" at bounding box center [142, 441] width 16 height 16
checkbox input "true"
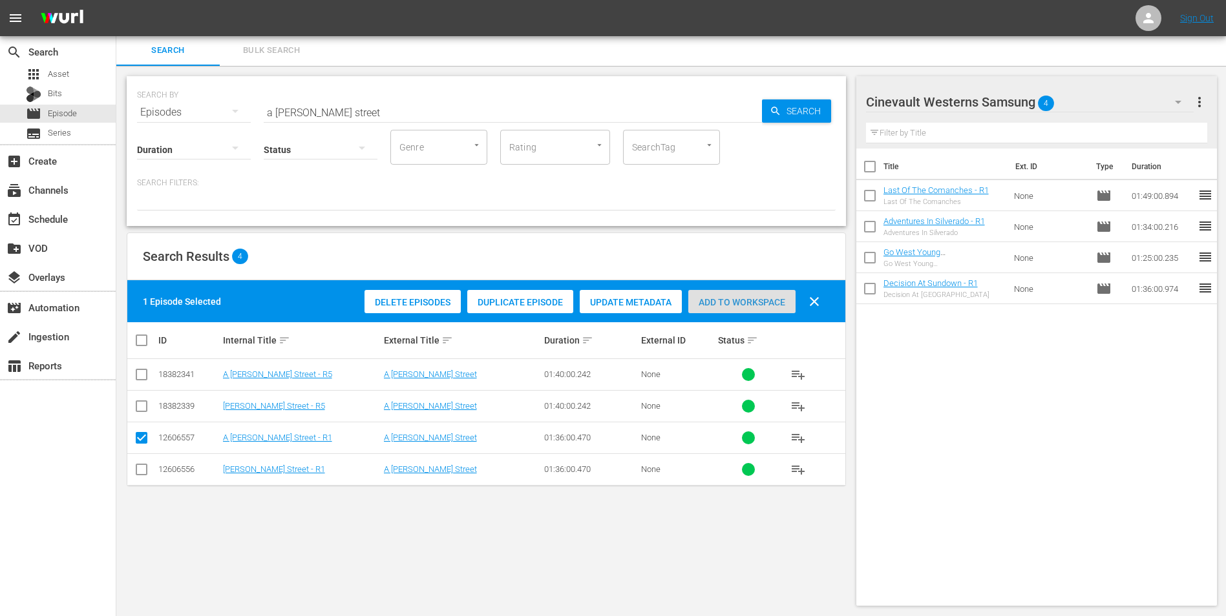
click at [762, 298] on span "Add to Workspace" at bounding box center [741, 302] width 107 height 10
click at [1128, 104] on div "Cinevault Westerns Samsung 5" at bounding box center [1030, 102] width 328 height 36
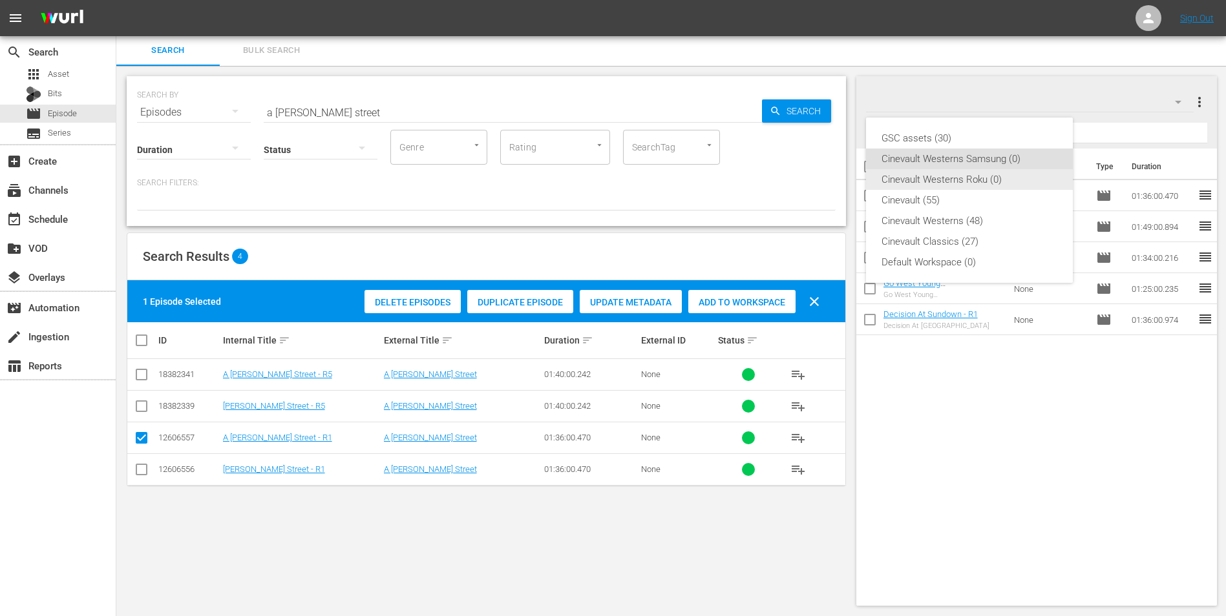
click at [997, 186] on div "Cinevault Westerns Roku (0)" at bounding box center [969, 179] width 176 height 21
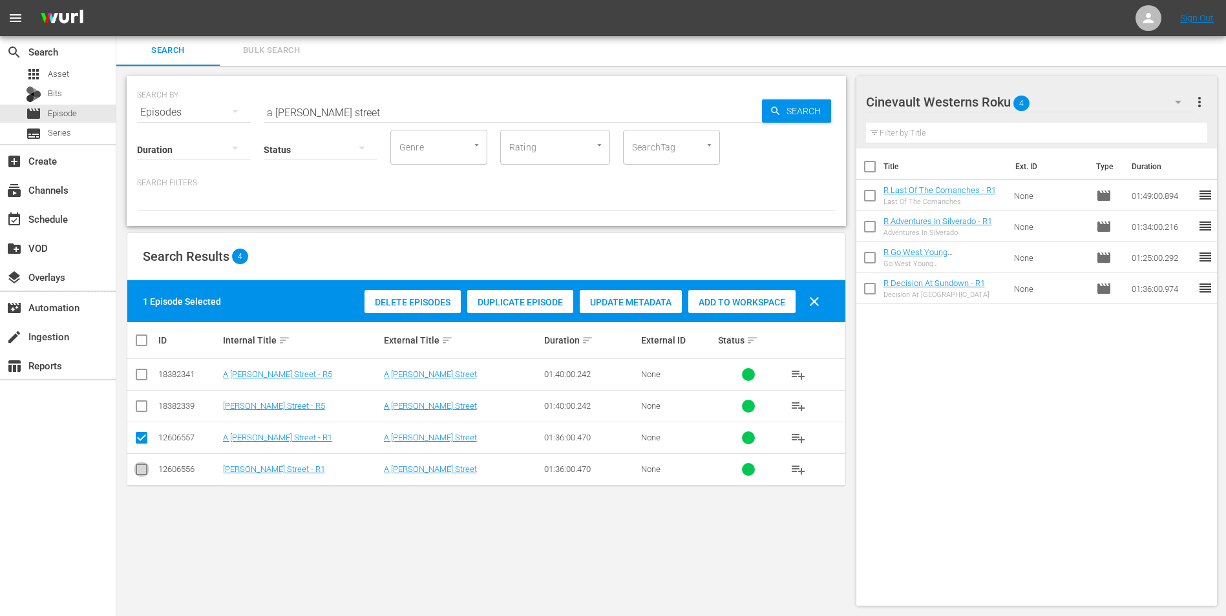
click at [137, 471] on input "checkbox" at bounding box center [142, 473] width 16 height 16
checkbox input "true"
click at [140, 441] on input "checkbox" at bounding box center [142, 441] width 16 height 16
checkbox input "false"
click at [732, 306] on span "Add to Workspace" at bounding box center [741, 302] width 107 height 10
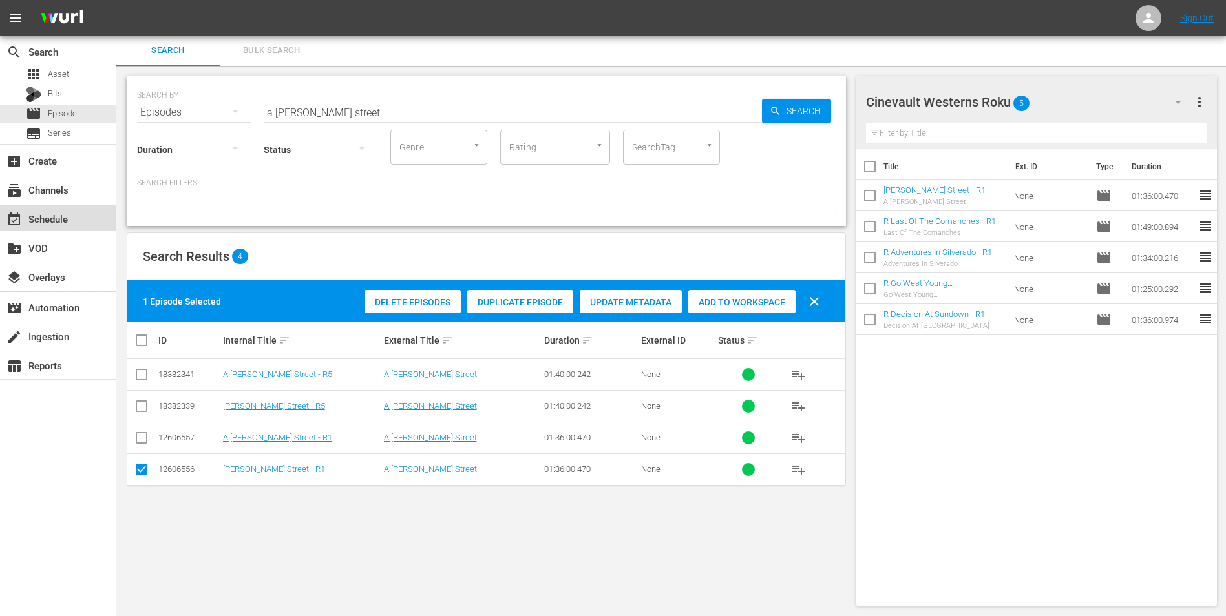
click at [71, 224] on div "event_available Schedule" at bounding box center [58, 218] width 116 height 26
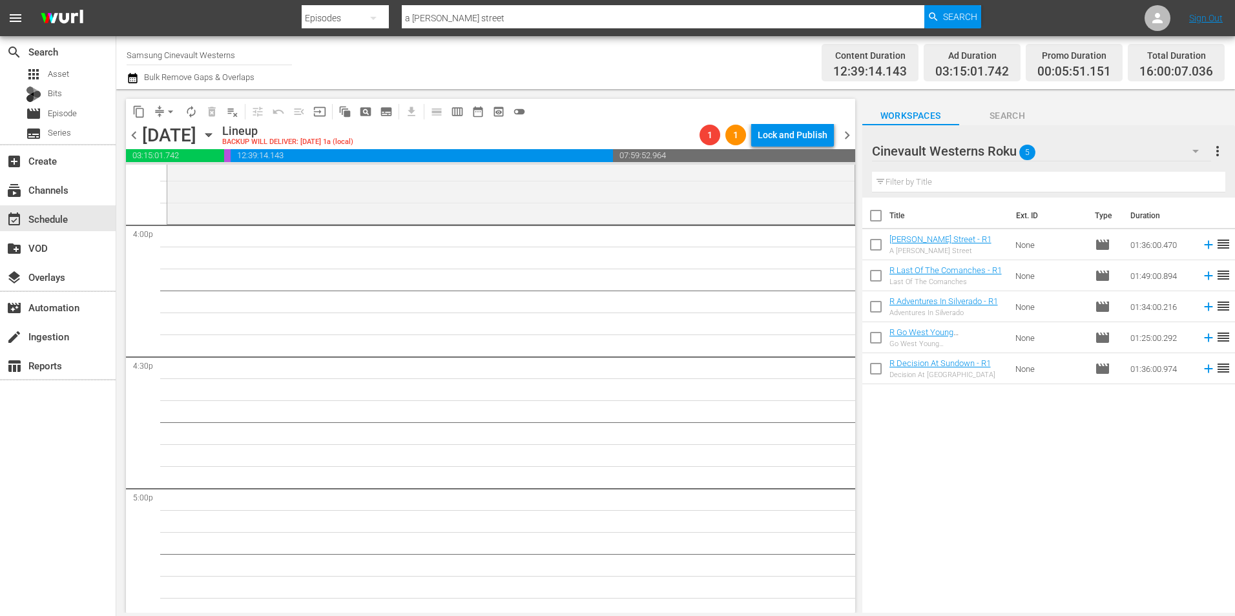
scroll to position [4135, 0]
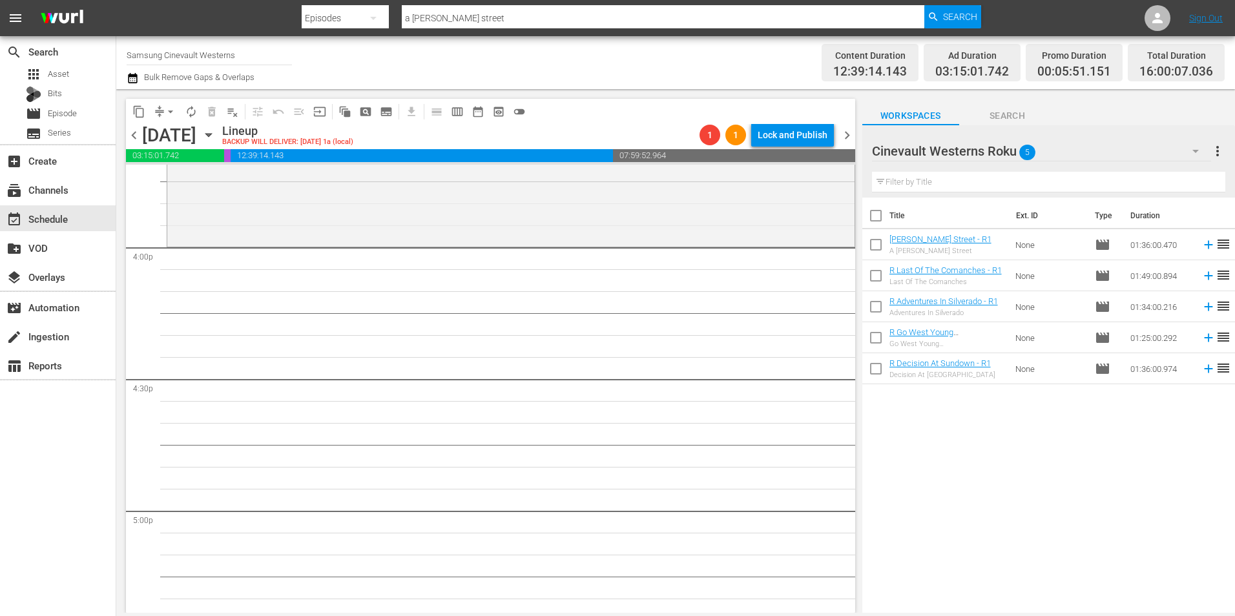
click at [1166, 152] on div "Cinevault Westerns Roku 5" at bounding box center [1041, 151] width 339 height 36
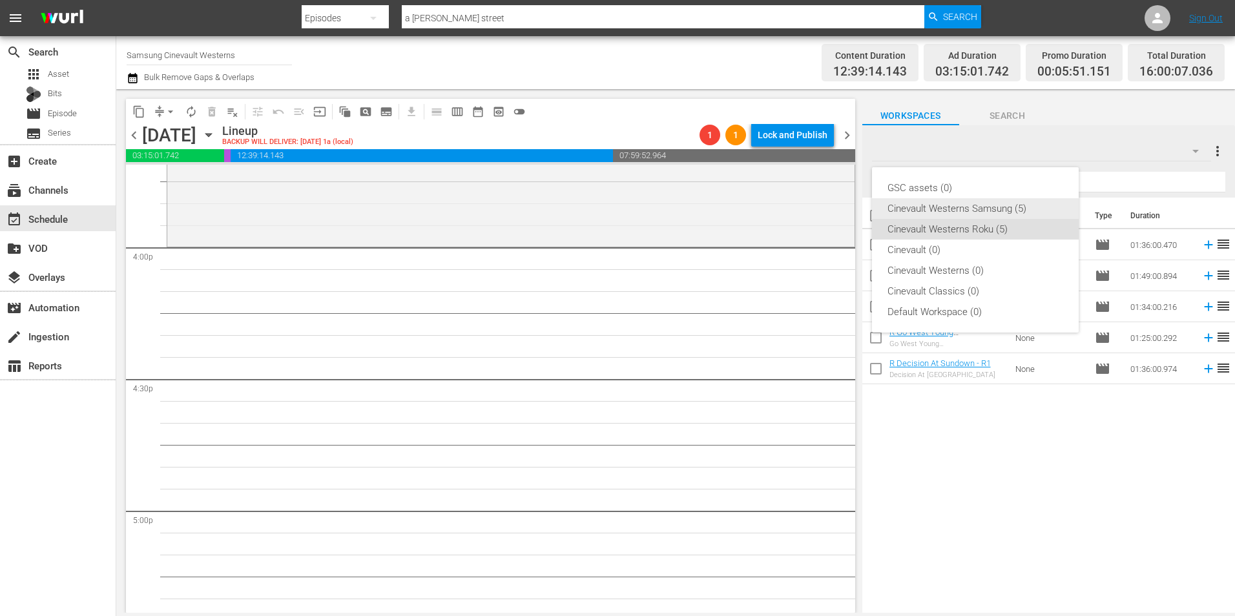
click at [1051, 213] on div "Cinevault Westerns Samsung (5)" at bounding box center [976, 208] width 176 height 21
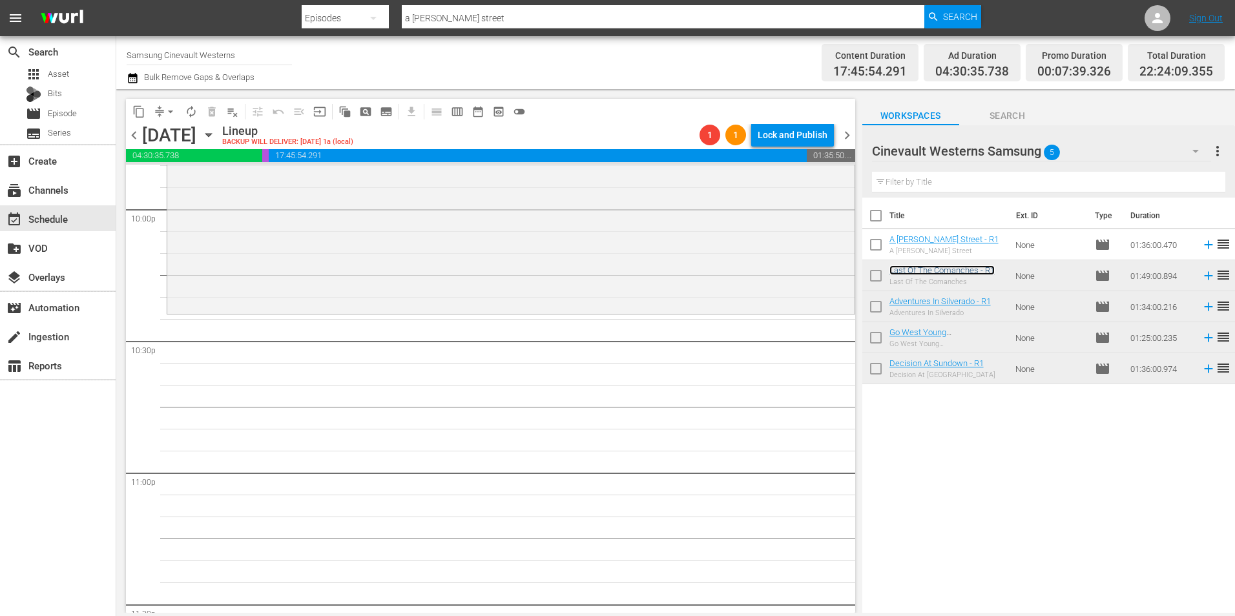
scroll to position [5815, 0]
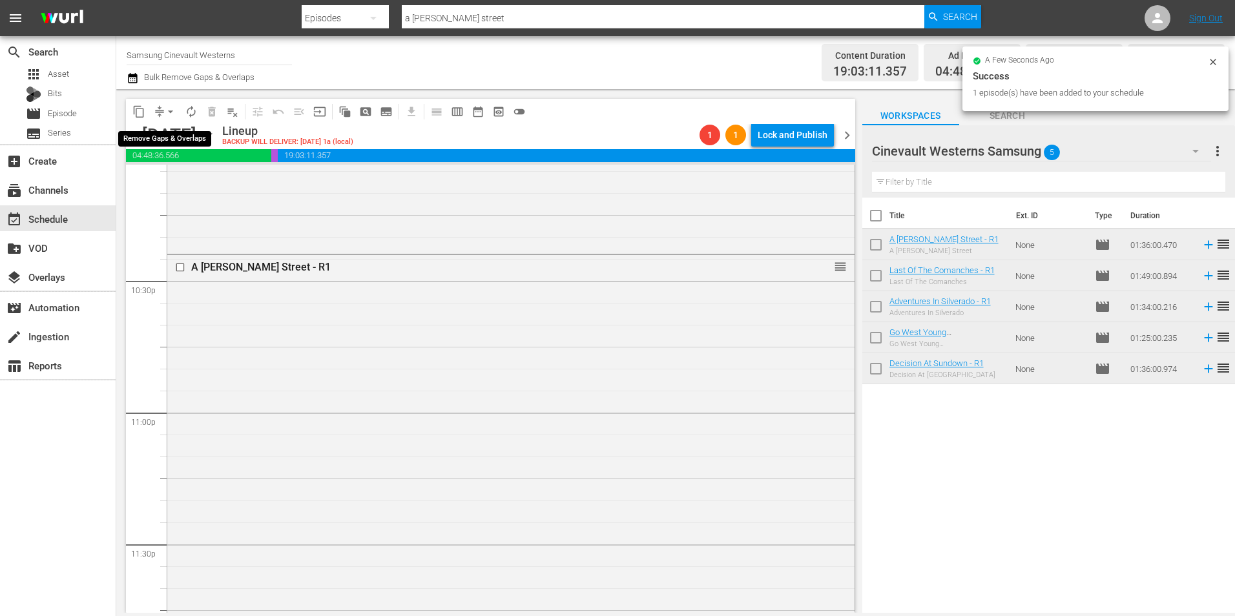
click at [175, 111] on span "arrow_drop_down" at bounding box center [170, 111] width 13 height 13
click at [180, 137] on li "Align to Midnight" at bounding box center [171, 137] width 136 height 21
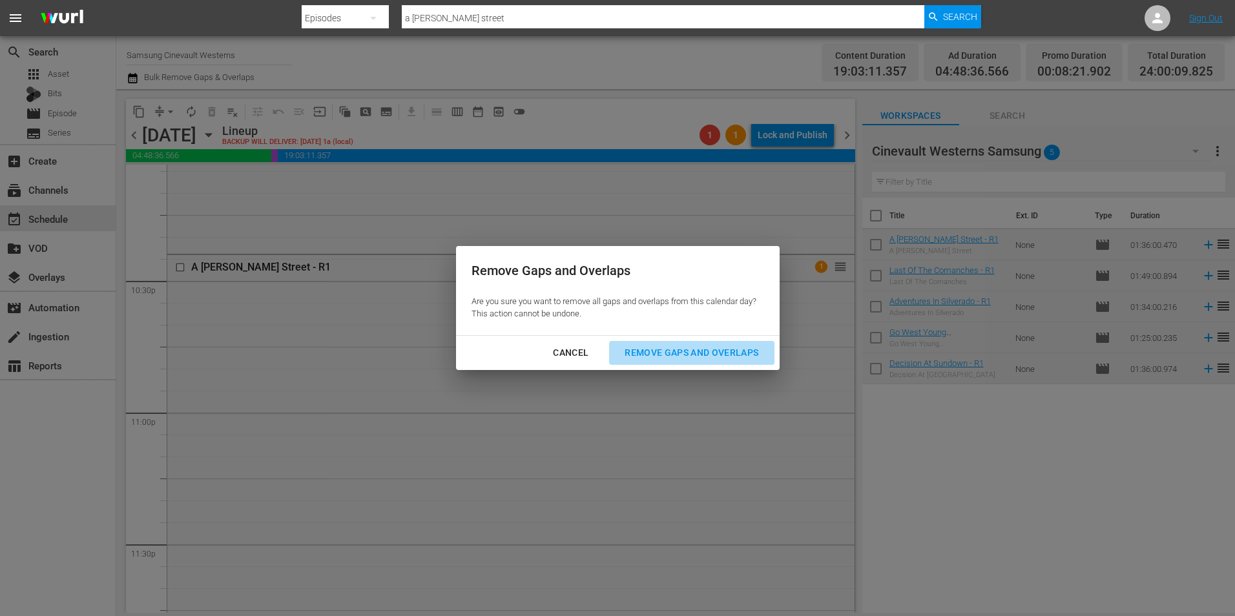
click at [709, 353] on div "Remove Gaps and Overlaps" at bounding box center [691, 353] width 154 height 16
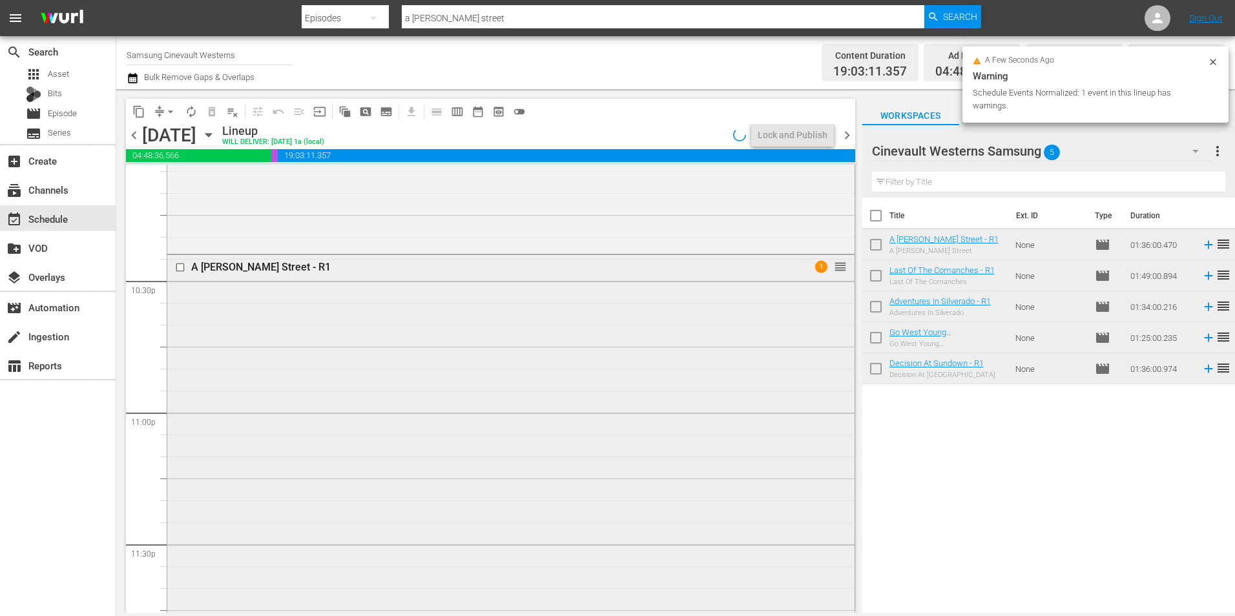
click at [179, 270] on input "checkbox" at bounding box center [182, 267] width 14 height 11
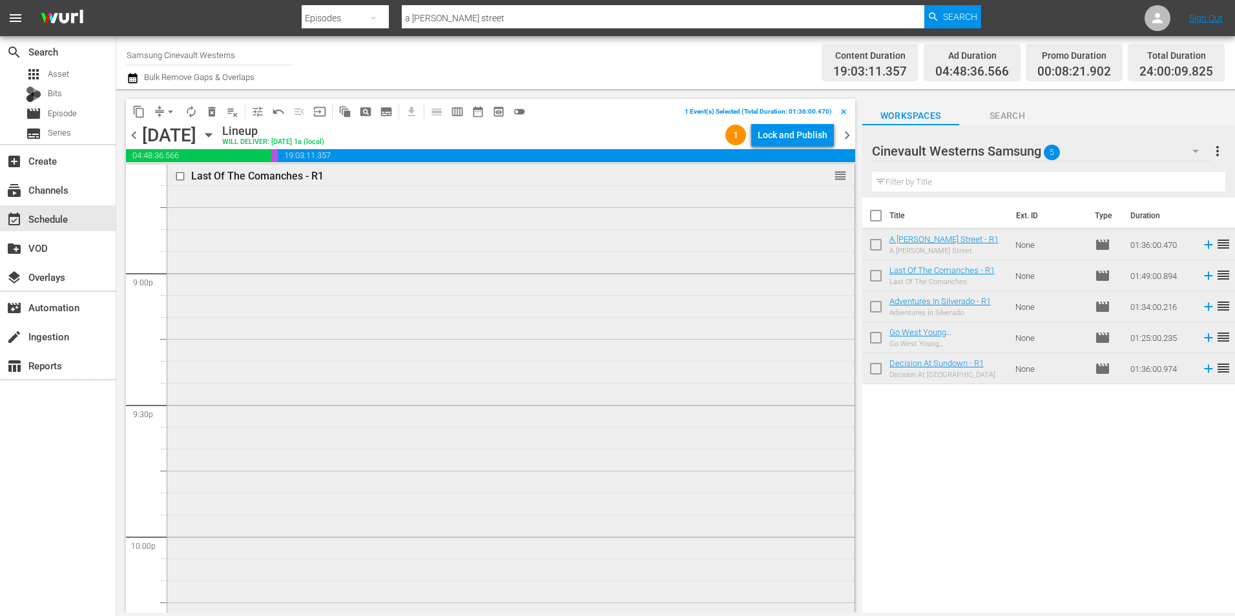
scroll to position [5363, 0]
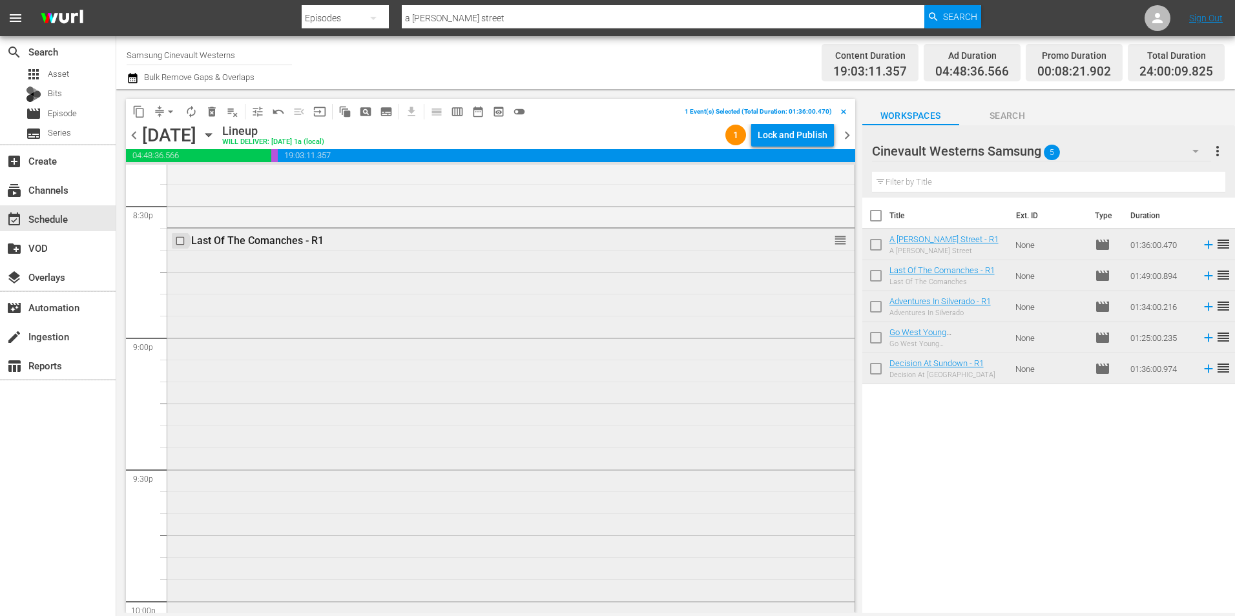
click at [183, 242] on input "checkbox" at bounding box center [182, 241] width 14 height 11
click at [181, 218] on input "checkbox" at bounding box center [182, 216] width 14 height 11
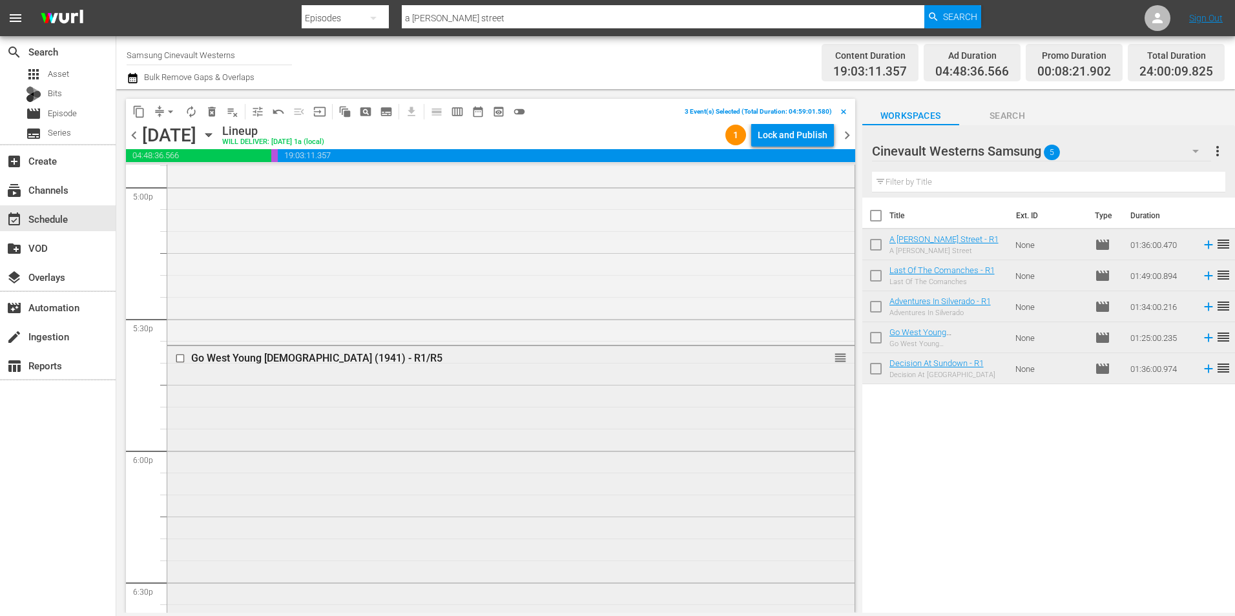
scroll to position [4458, 0]
click at [182, 360] on input "checkbox" at bounding box center [182, 359] width 14 height 11
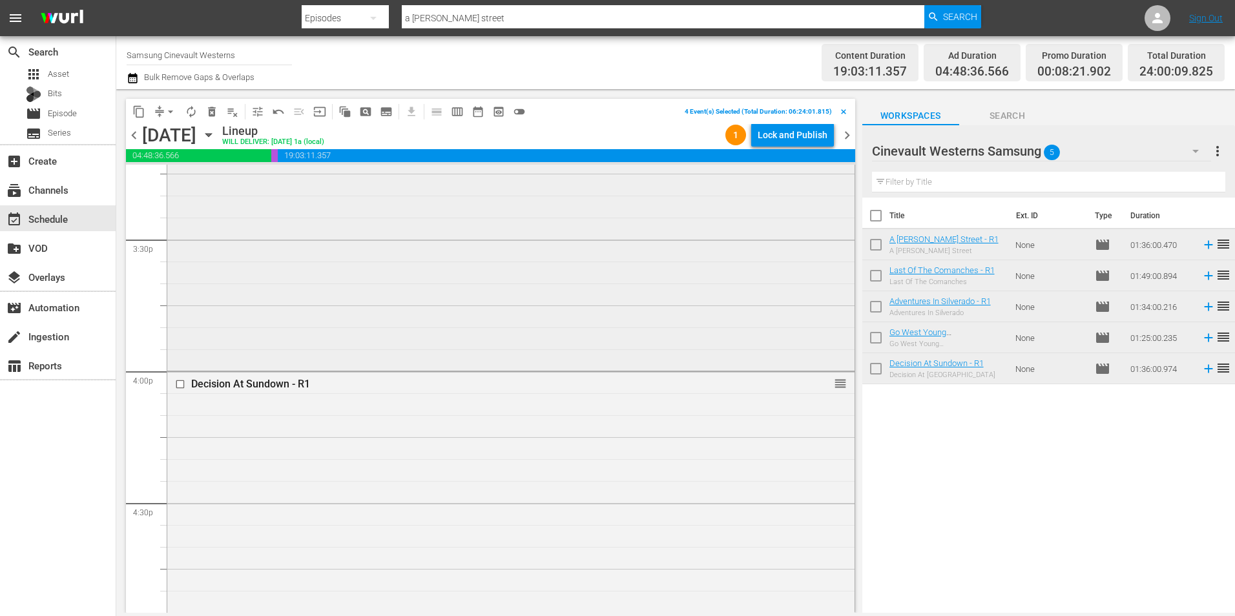
scroll to position [4006, 0]
click at [180, 390] on input "checkbox" at bounding box center [182, 389] width 14 height 11
click at [141, 113] on span "content_copy" at bounding box center [138, 111] width 13 height 13
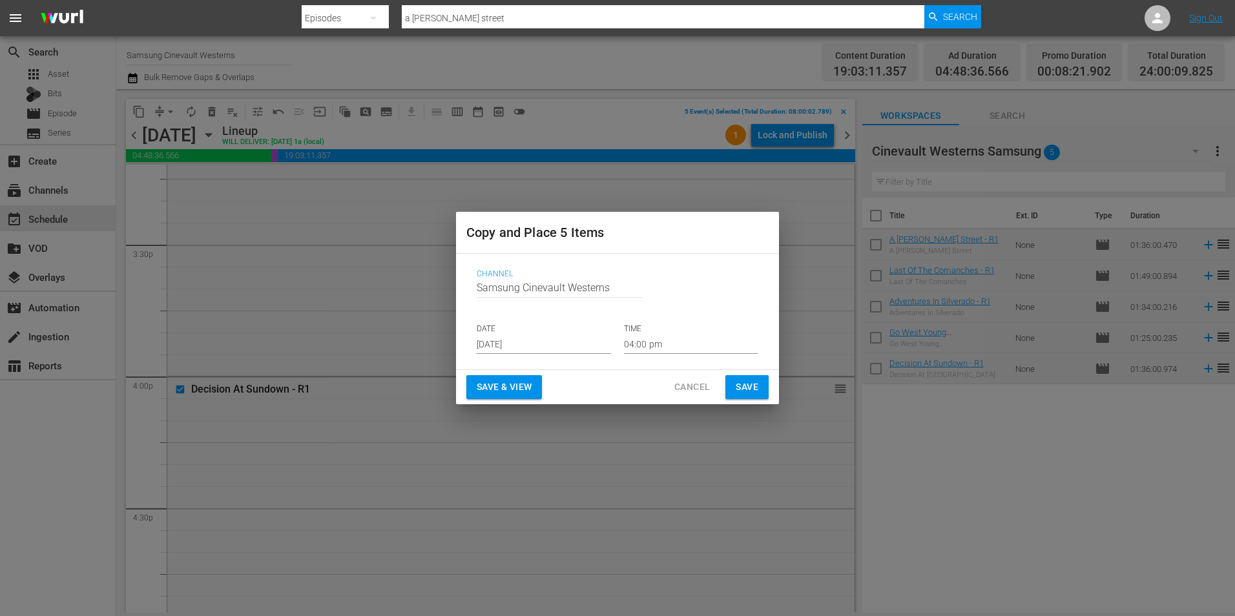
click at [514, 342] on input "[DATE]" at bounding box center [544, 344] width 134 height 19
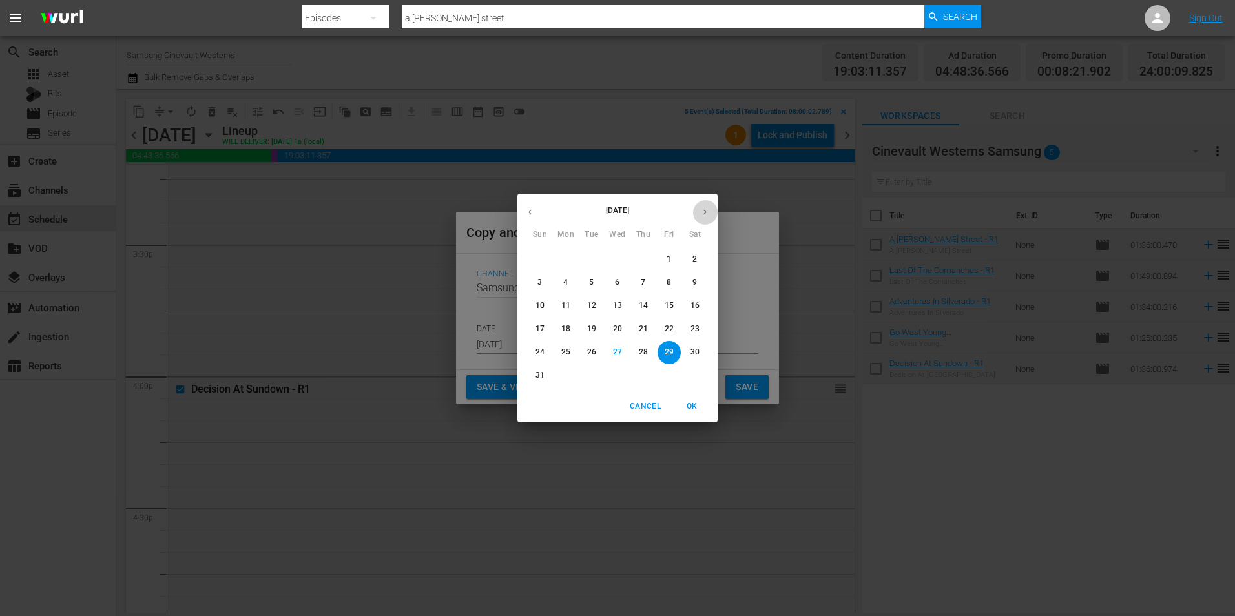
click at [703, 205] on button "button" at bounding box center [705, 212] width 25 height 25
click at [594, 304] on p "16" at bounding box center [591, 305] width 9 height 11
type input "[DATE]"
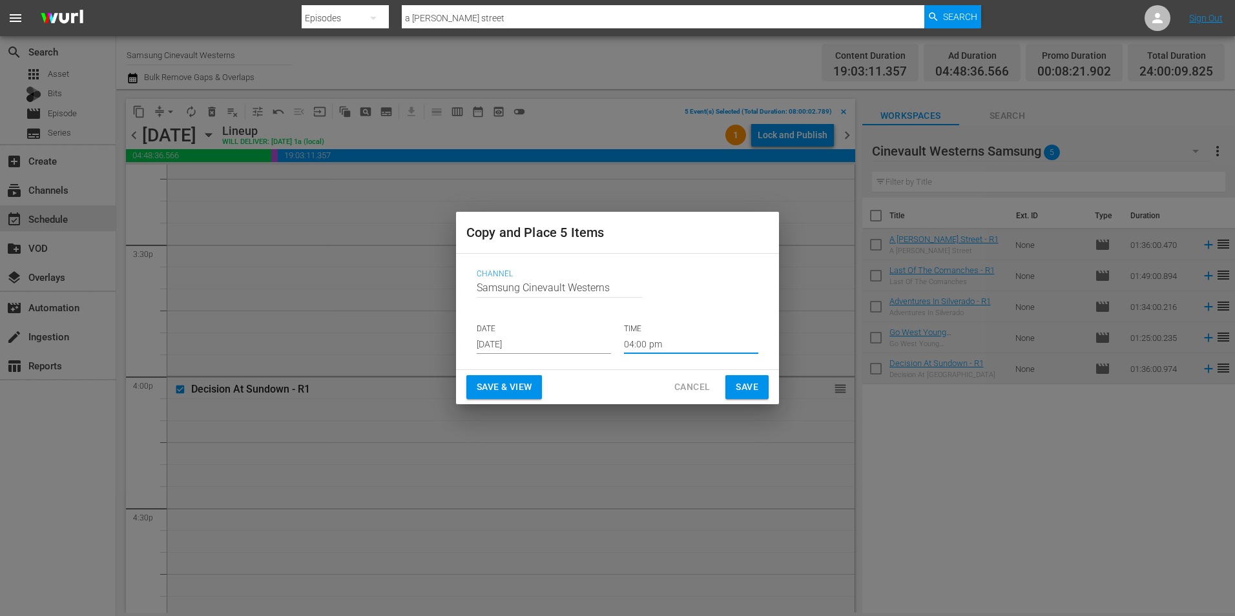
click at [664, 346] on input "04:00 pm" at bounding box center [691, 344] width 134 height 19
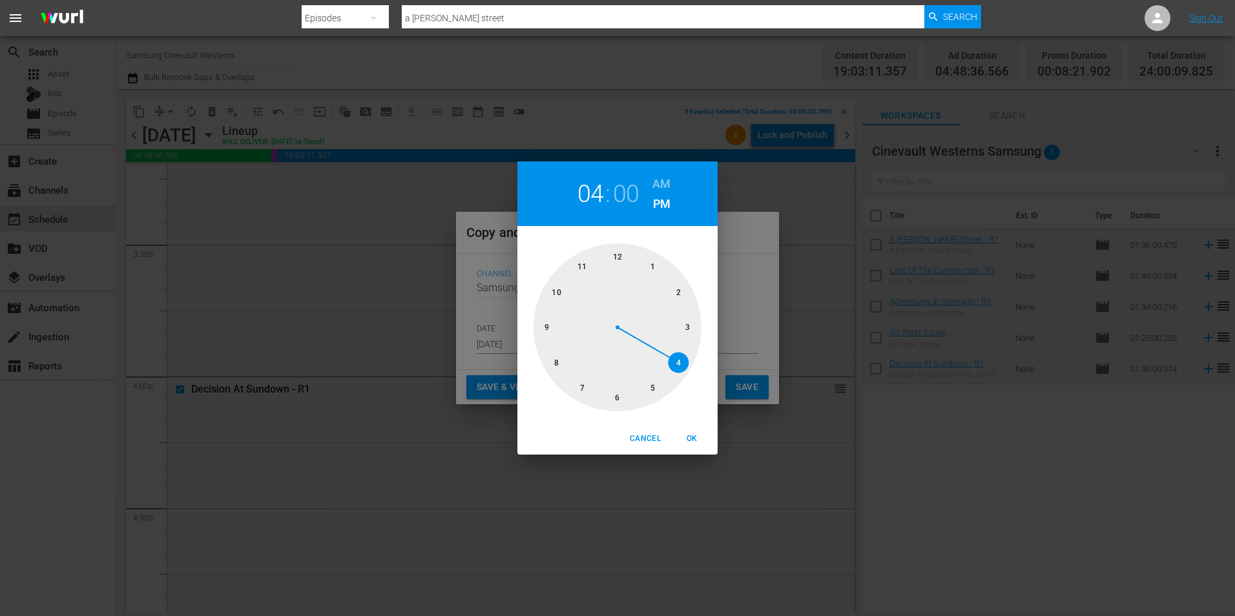
click at [620, 259] on div at bounding box center [618, 328] width 168 height 168
click at [664, 180] on h6 "AM" at bounding box center [662, 184] width 18 height 21
click at [700, 437] on span "OK" at bounding box center [691, 439] width 31 height 14
type input "12:00 am"
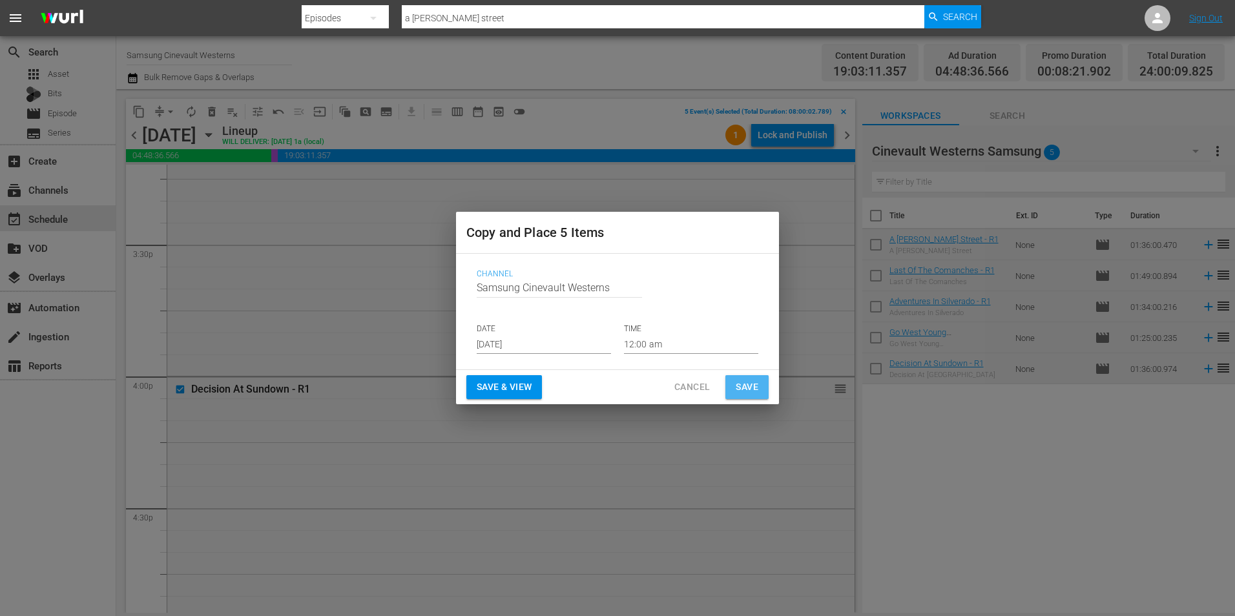
click at [739, 393] on span "Save" at bounding box center [747, 387] width 23 height 16
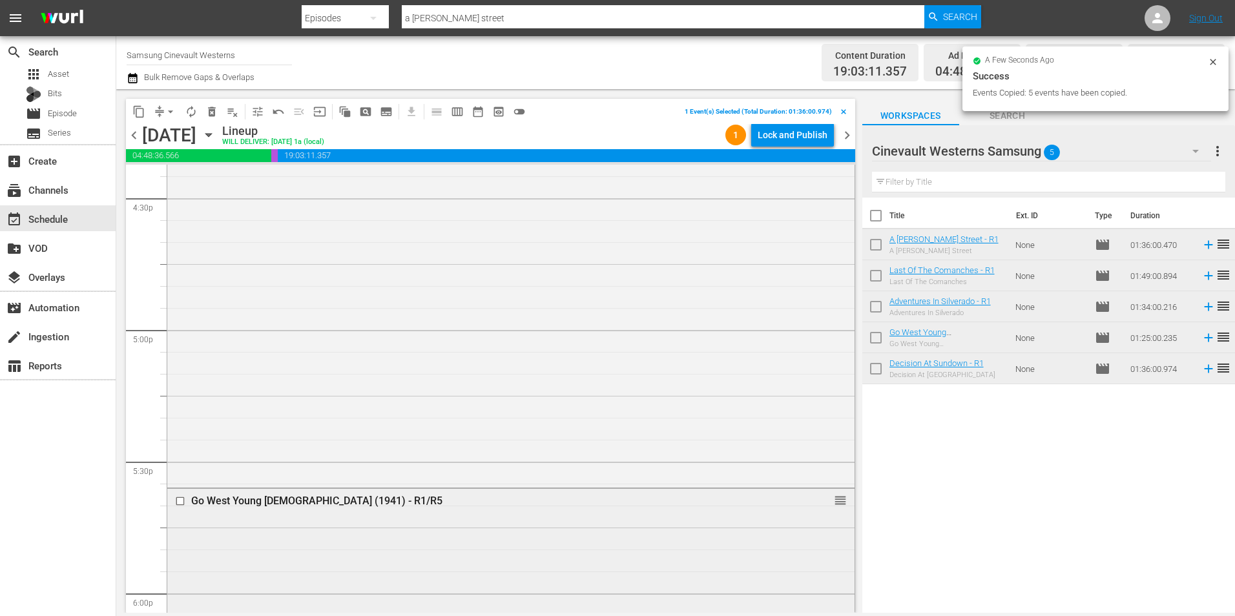
scroll to position [4329, 0]
click at [182, 490] on input "checkbox" at bounding box center [182, 488] width 14 height 11
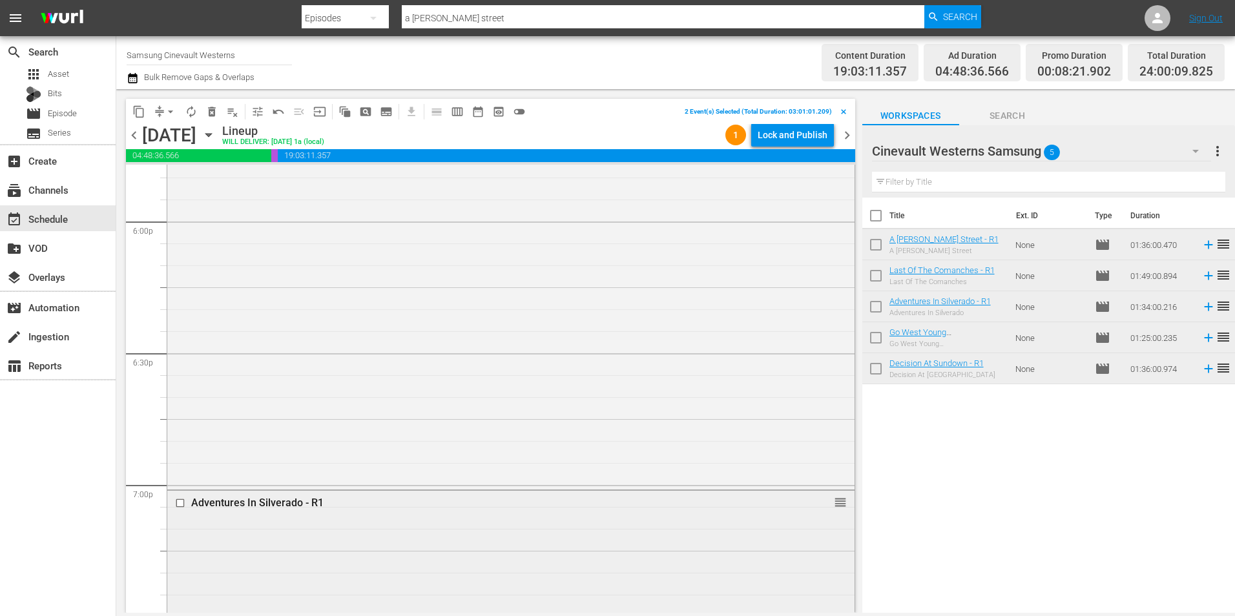
scroll to position [4716, 0]
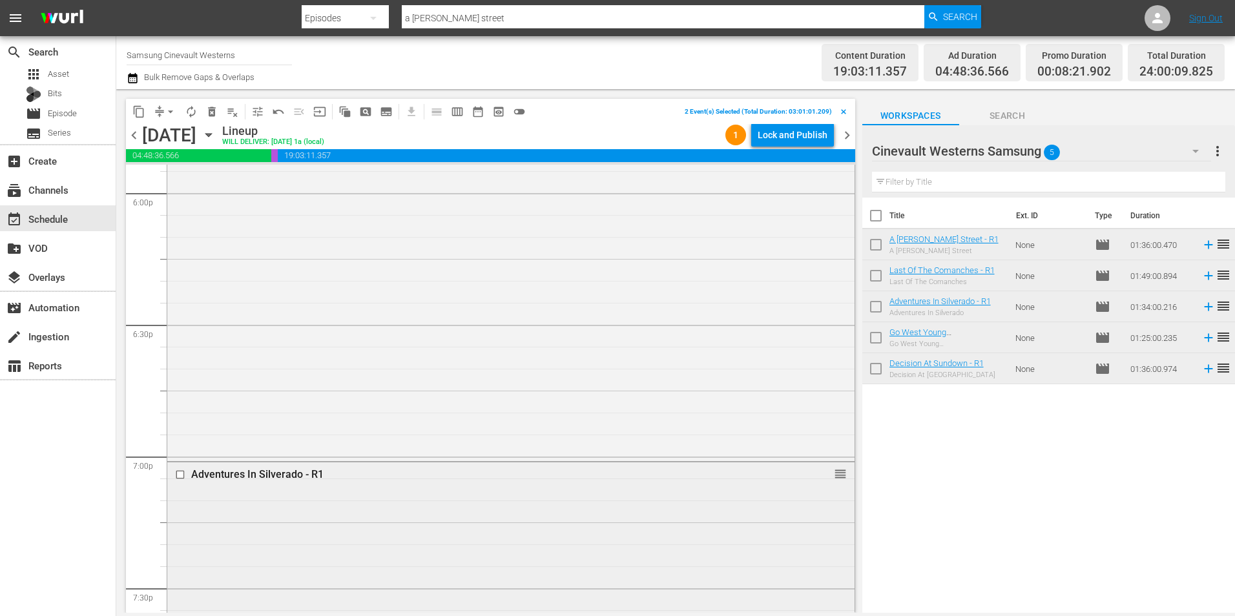
click at [180, 476] on input "checkbox" at bounding box center [182, 474] width 14 height 11
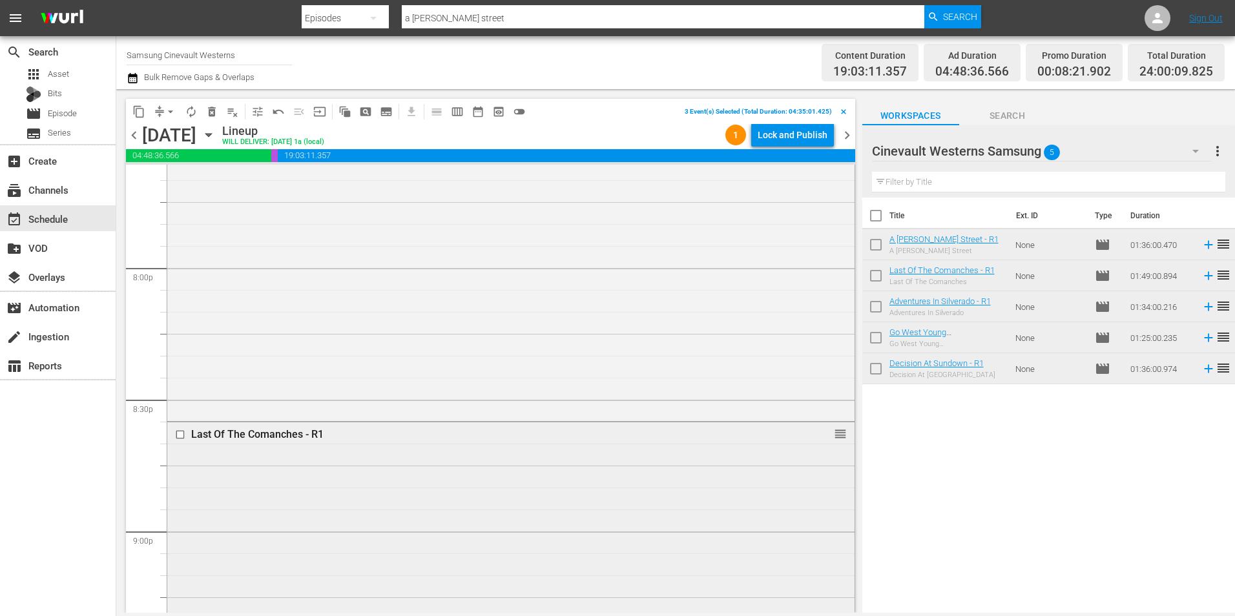
click at [182, 435] on input "checkbox" at bounding box center [182, 435] width 14 height 11
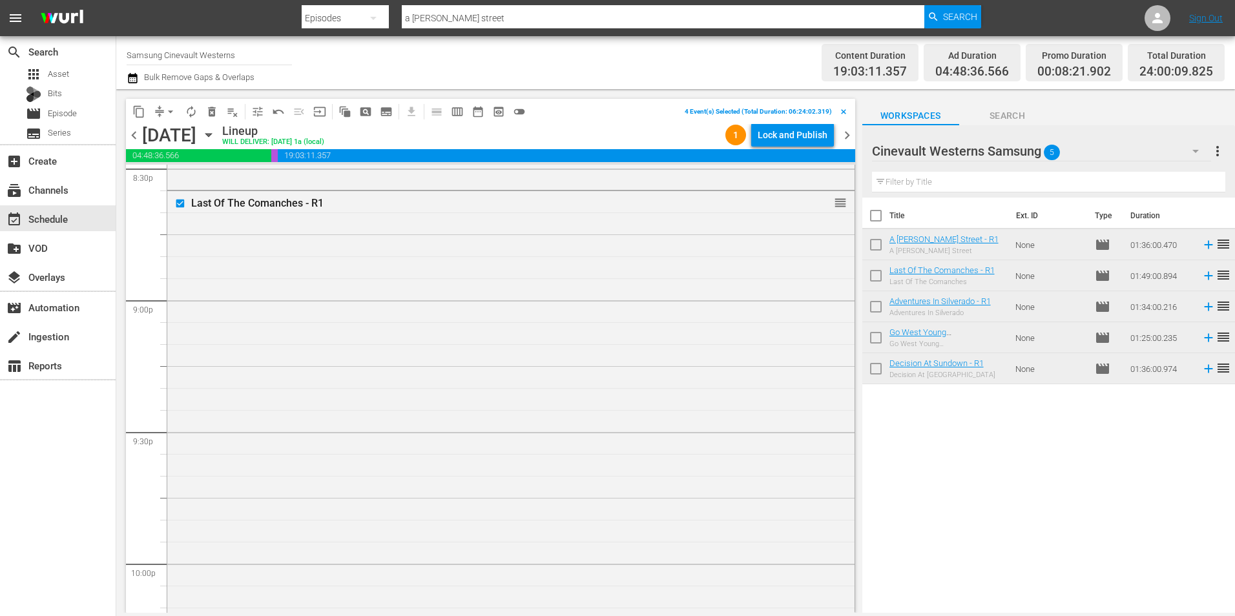
scroll to position [5621, 0]
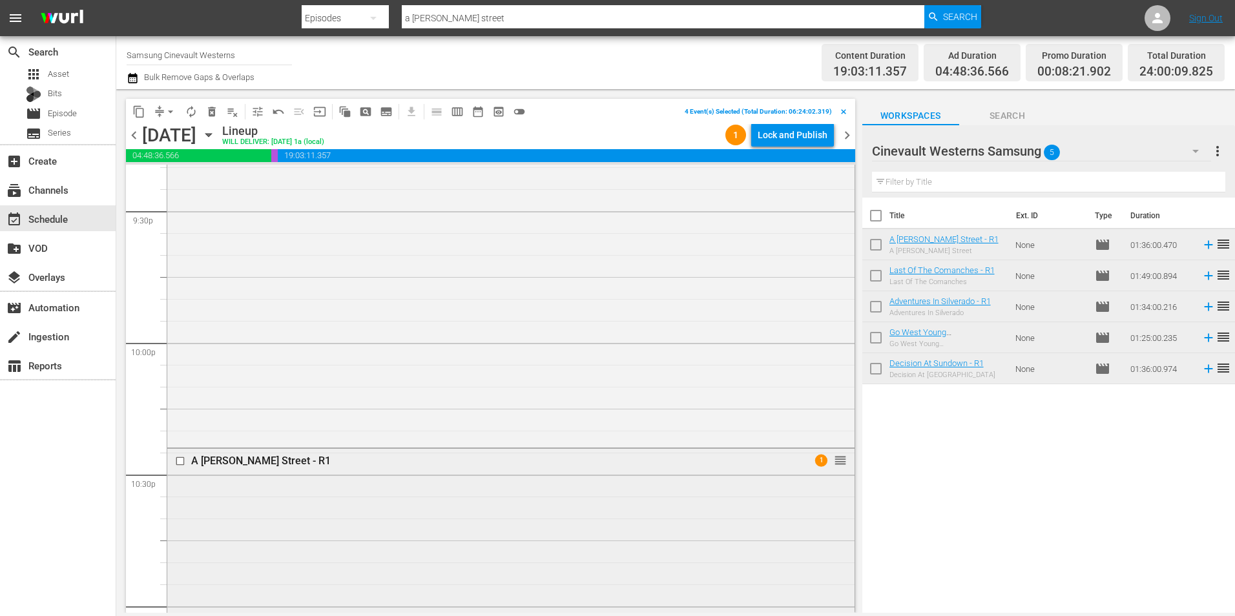
click at [179, 465] on input "checkbox" at bounding box center [182, 461] width 14 height 11
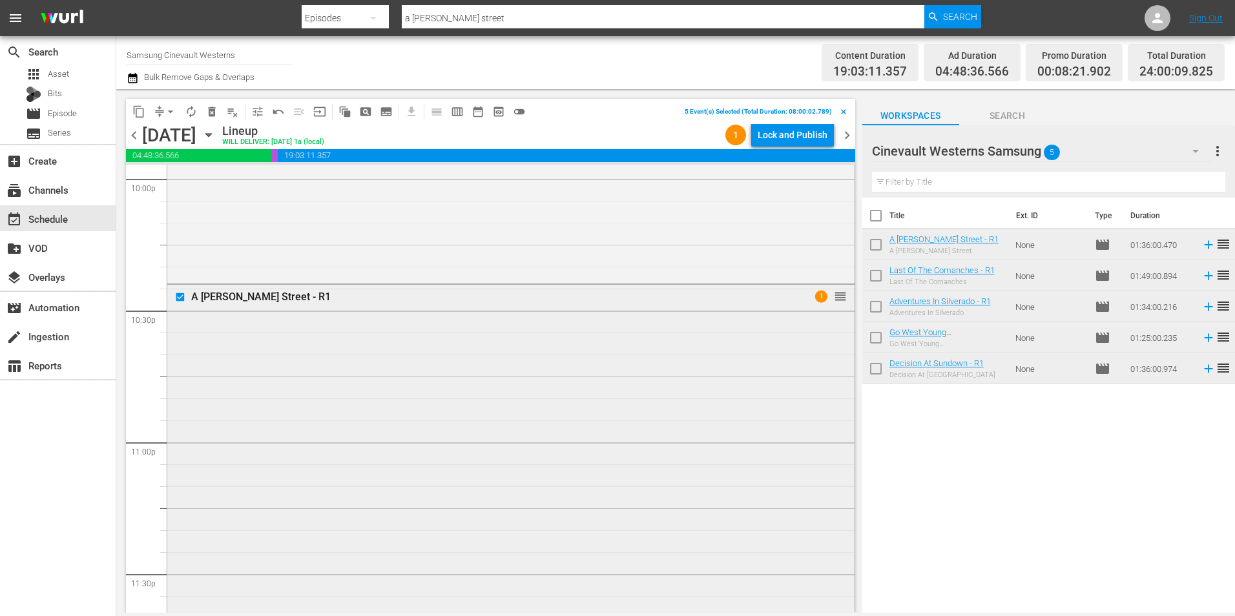
scroll to position [5879, 0]
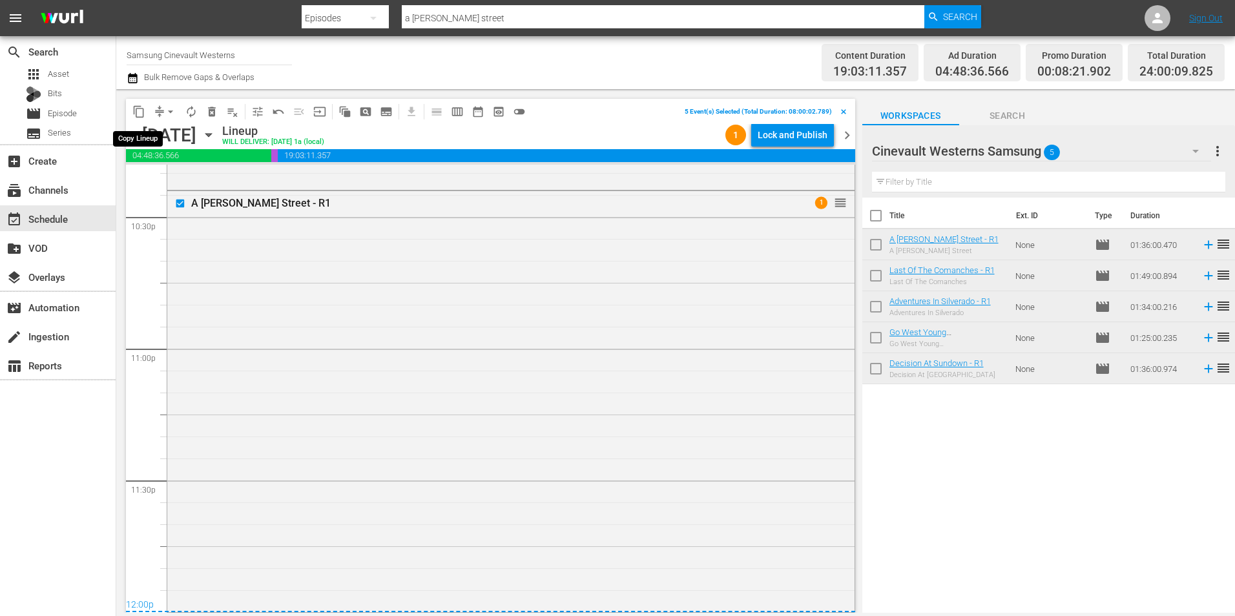
click at [133, 116] on span "content_copy" at bounding box center [138, 111] width 13 height 13
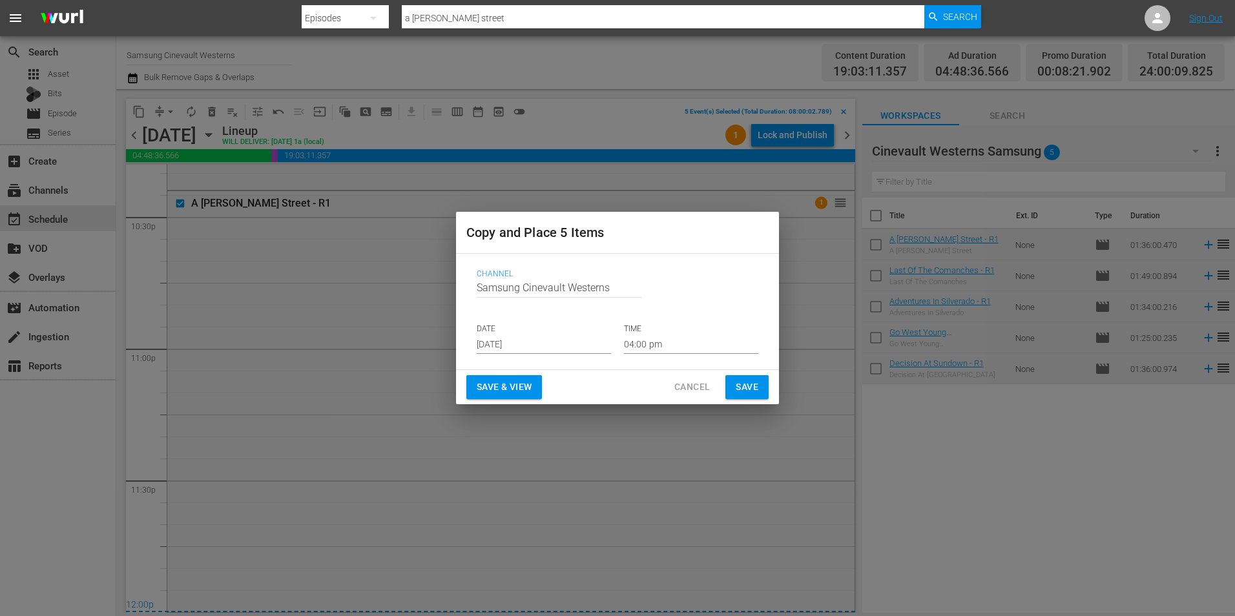
click at [572, 340] on input "[DATE]" at bounding box center [544, 344] width 134 height 19
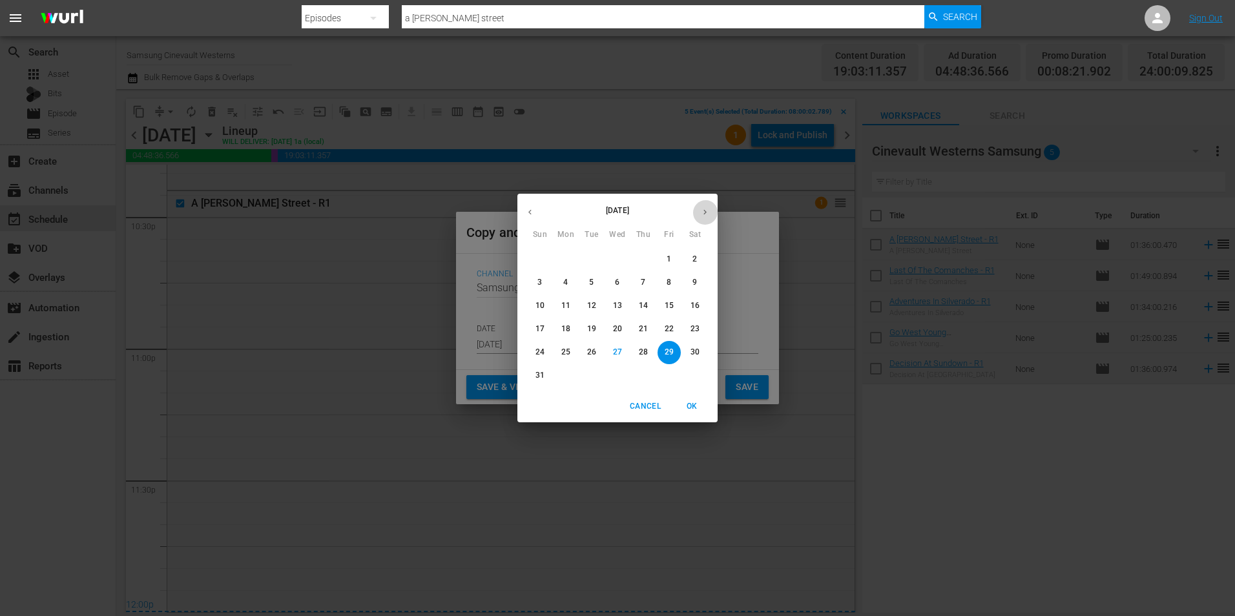
click at [700, 209] on icon "button" at bounding box center [705, 212] width 10 height 10
click at [669, 311] on p "19" at bounding box center [669, 305] width 9 height 11
type input "[DATE]"
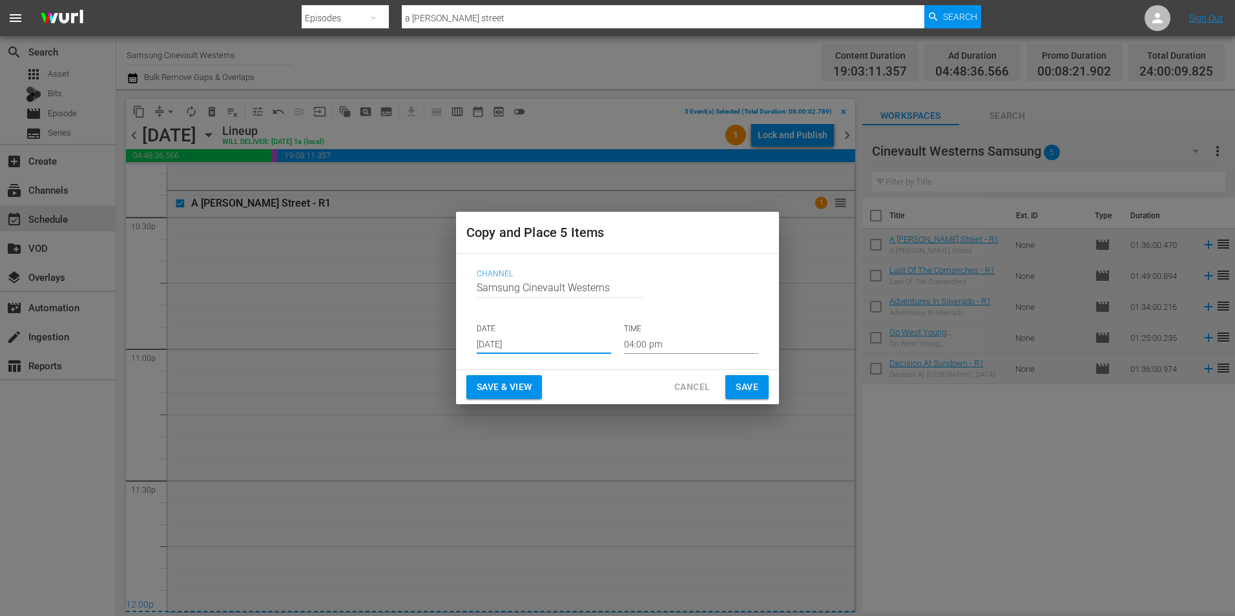
click at [672, 339] on input "04:00 pm" at bounding box center [691, 344] width 134 height 19
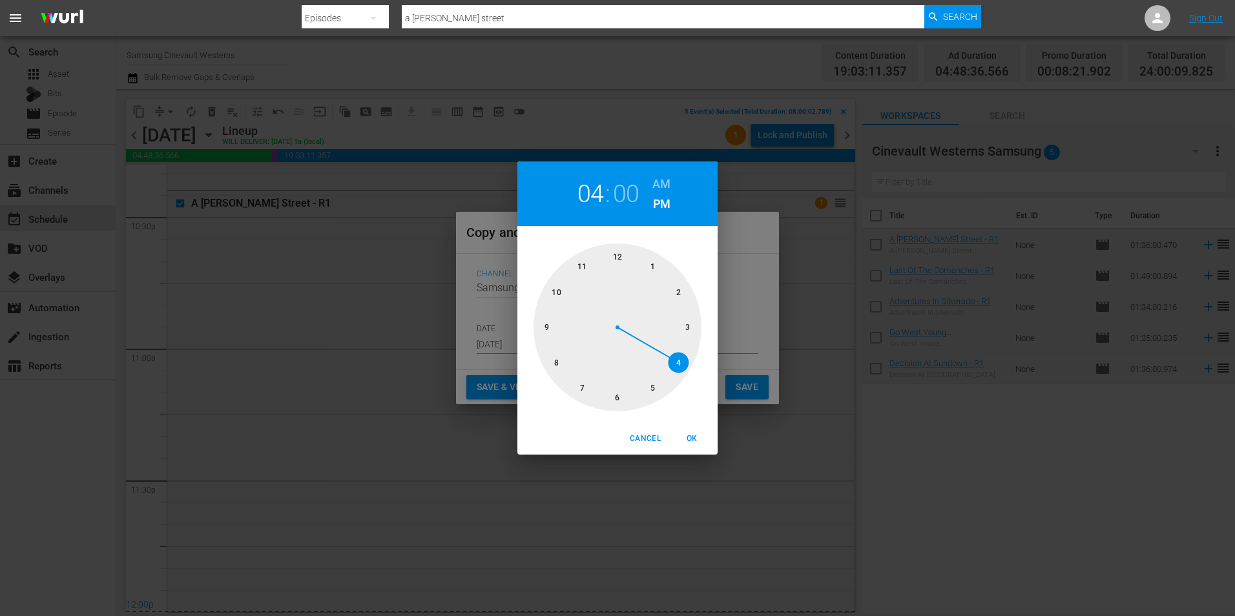
click at [556, 364] on div at bounding box center [618, 328] width 168 height 168
click at [654, 185] on h6 "AM" at bounding box center [662, 184] width 18 height 21
click at [695, 453] on div "Cancel OK" at bounding box center [618, 439] width 200 height 32
click at [695, 444] on span "OK" at bounding box center [691, 439] width 31 height 14
type input "08:00 am"
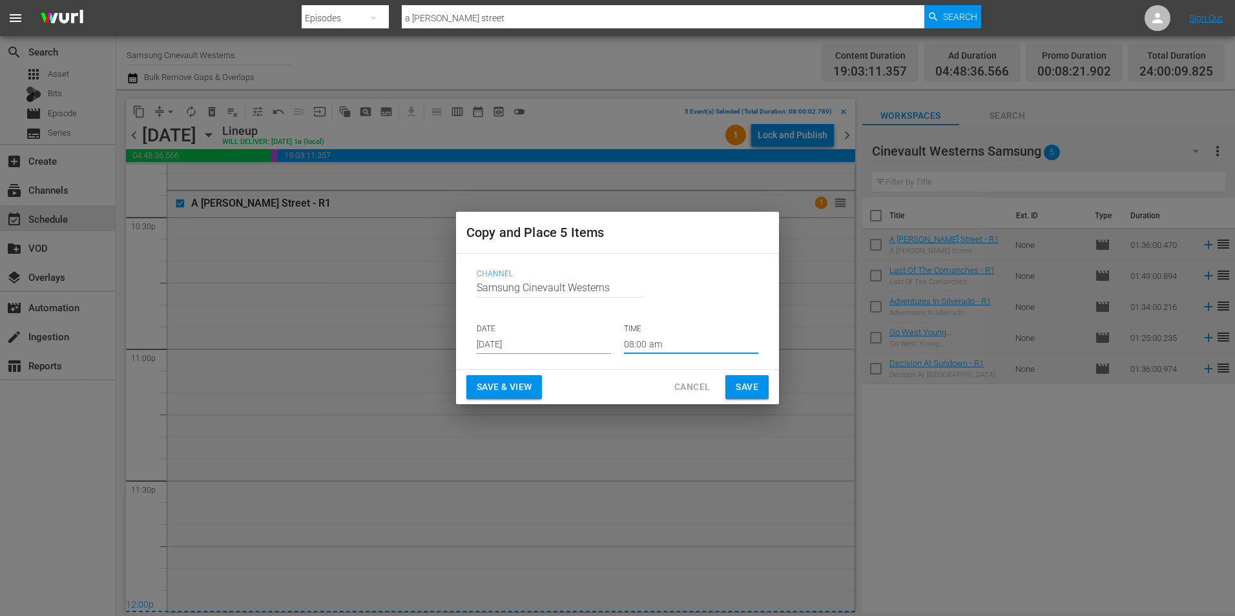
click at [759, 390] on button "Save" at bounding box center [747, 387] width 43 height 24
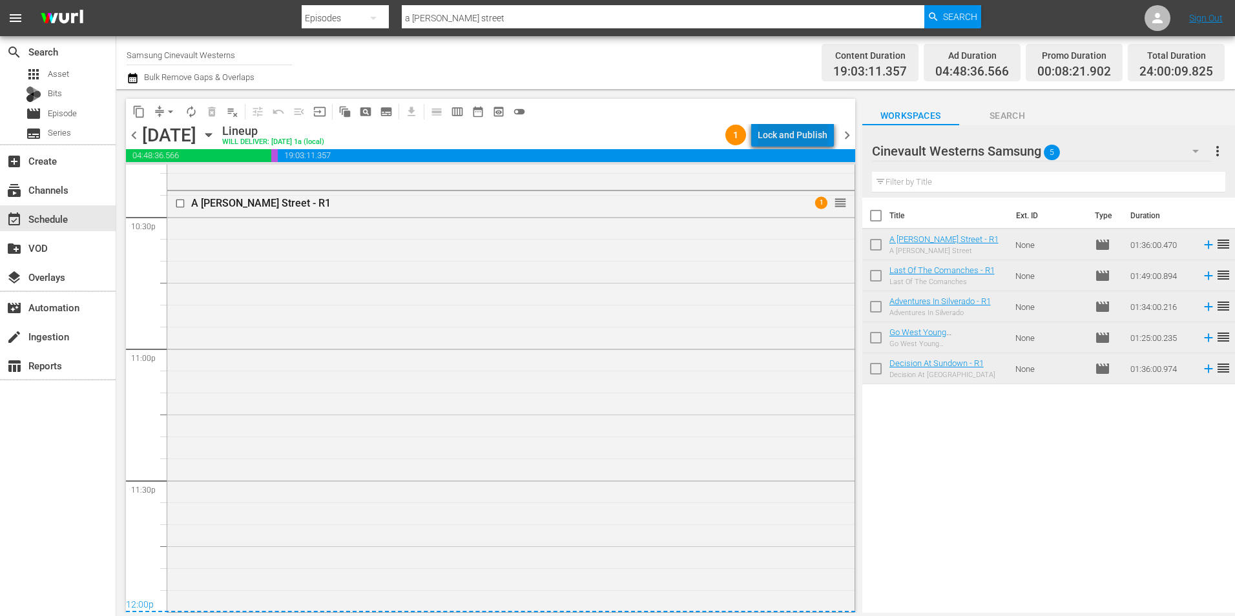
click at [814, 134] on div "Lock and Publish" at bounding box center [793, 134] width 70 height 23
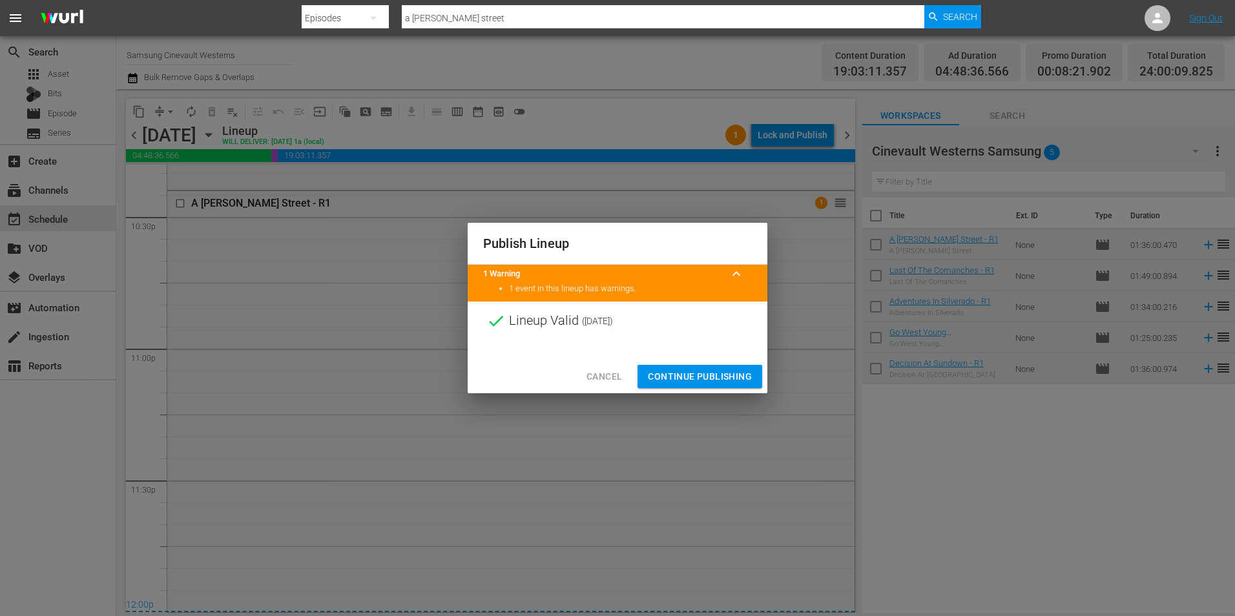
click at [718, 370] on span "Continue Publishing" at bounding box center [700, 377] width 104 height 16
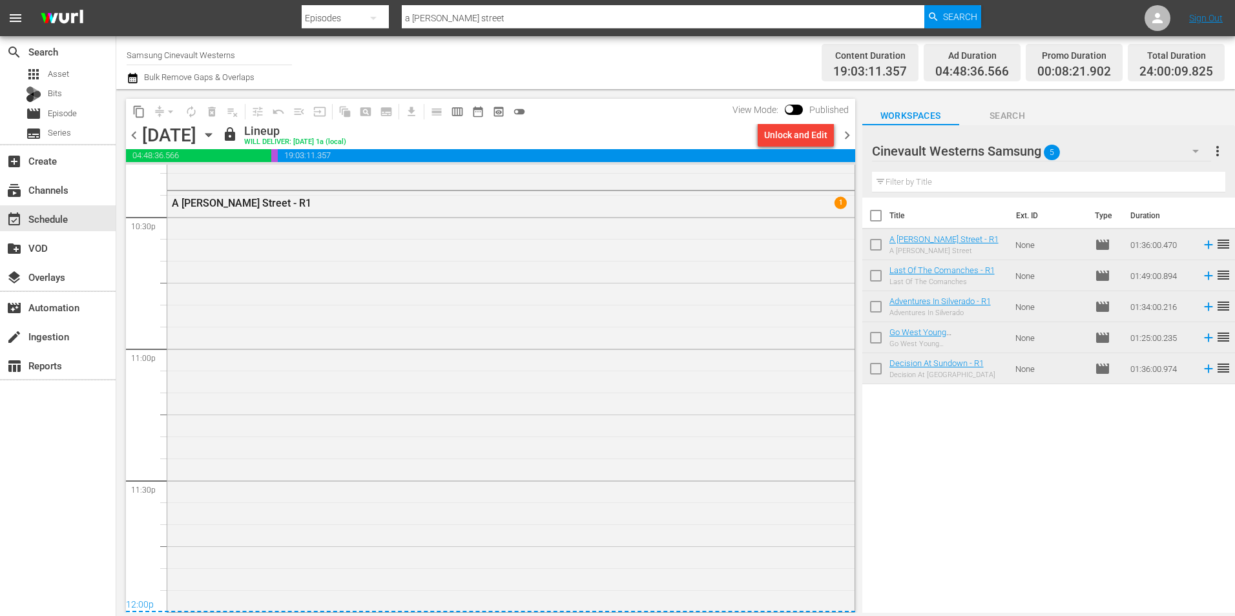
click at [200, 55] on input "Samsung Cinevault Westerns" at bounding box center [209, 54] width 165 height 31
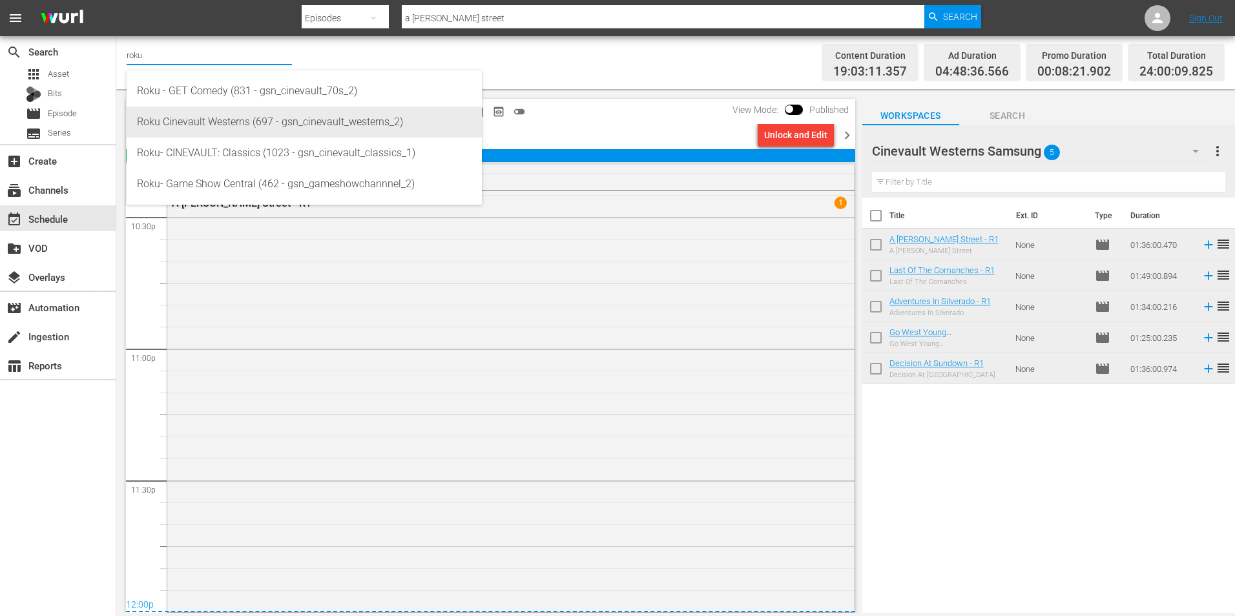
click at [225, 123] on div "Roku Cinevault Westerns (697 - gsn_cinevault_westerns_2)" at bounding box center [304, 122] width 335 height 31
type input "Roku Cinevault Westerns (697 - gsn_cinevault_westerns_2)"
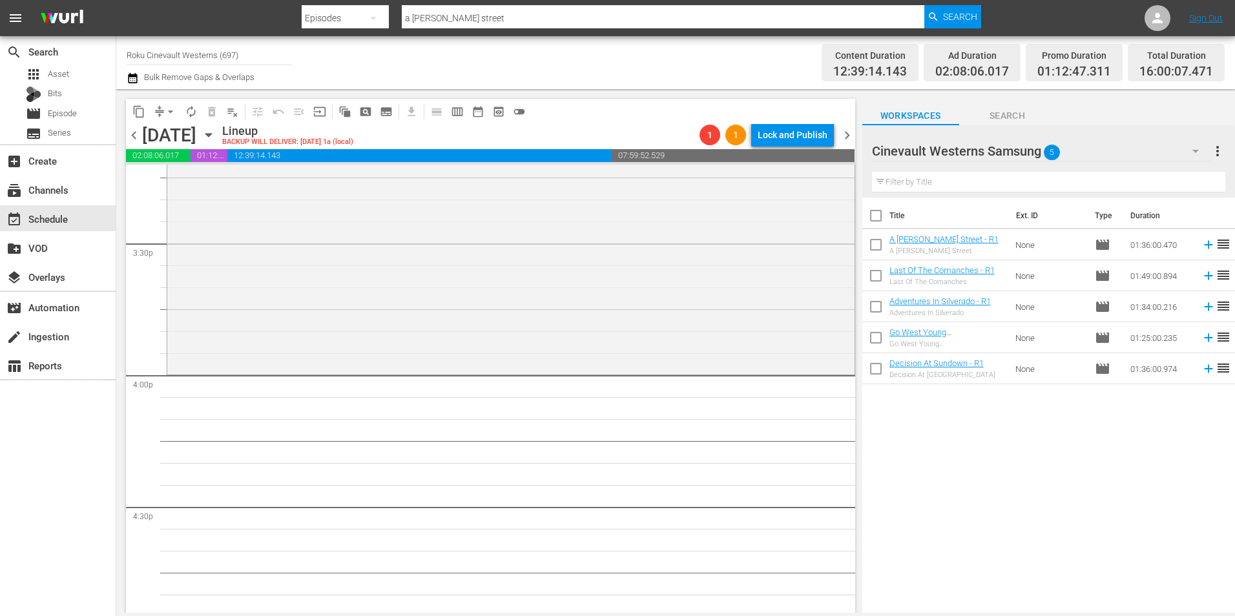
scroll to position [4069, 0]
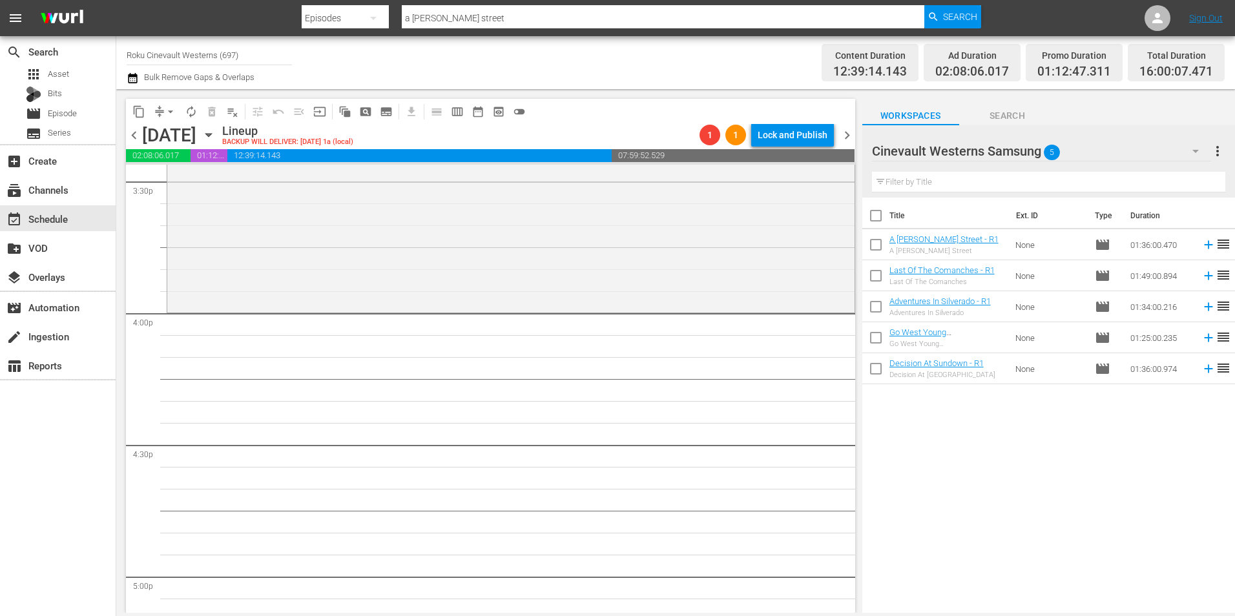
click at [1068, 136] on div "Cinevault Westerns Samsung 5" at bounding box center [1041, 151] width 339 height 36
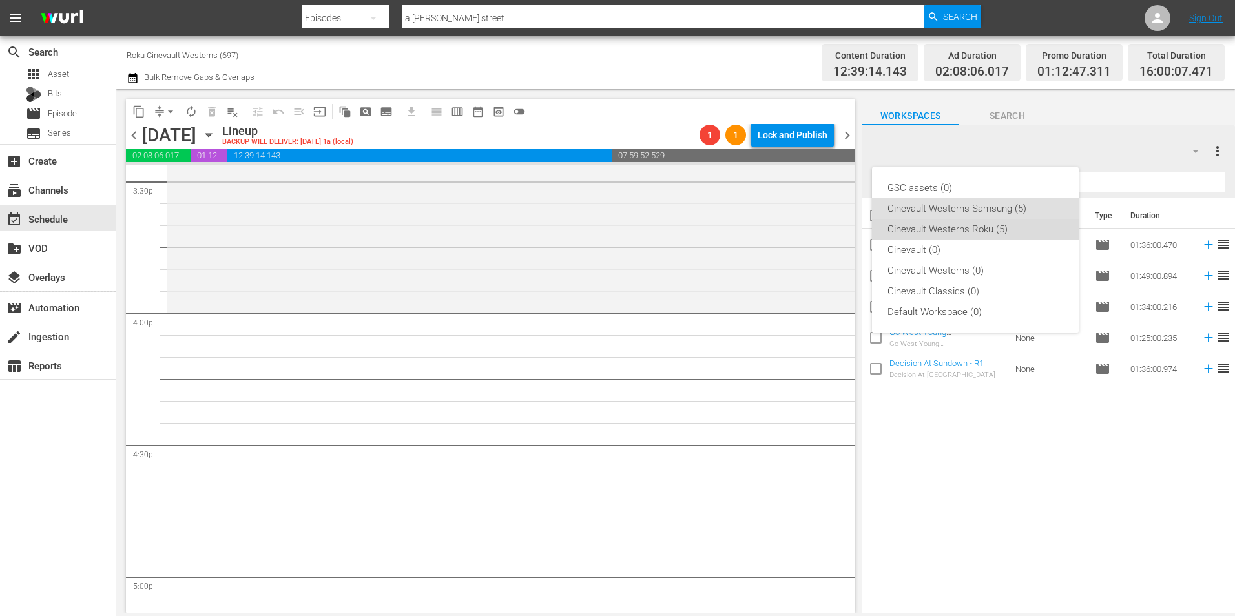
click at [978, 235] on div "Cinevault Westerns Roku (5)" at bounding box center [976, 229] width 176 height 21
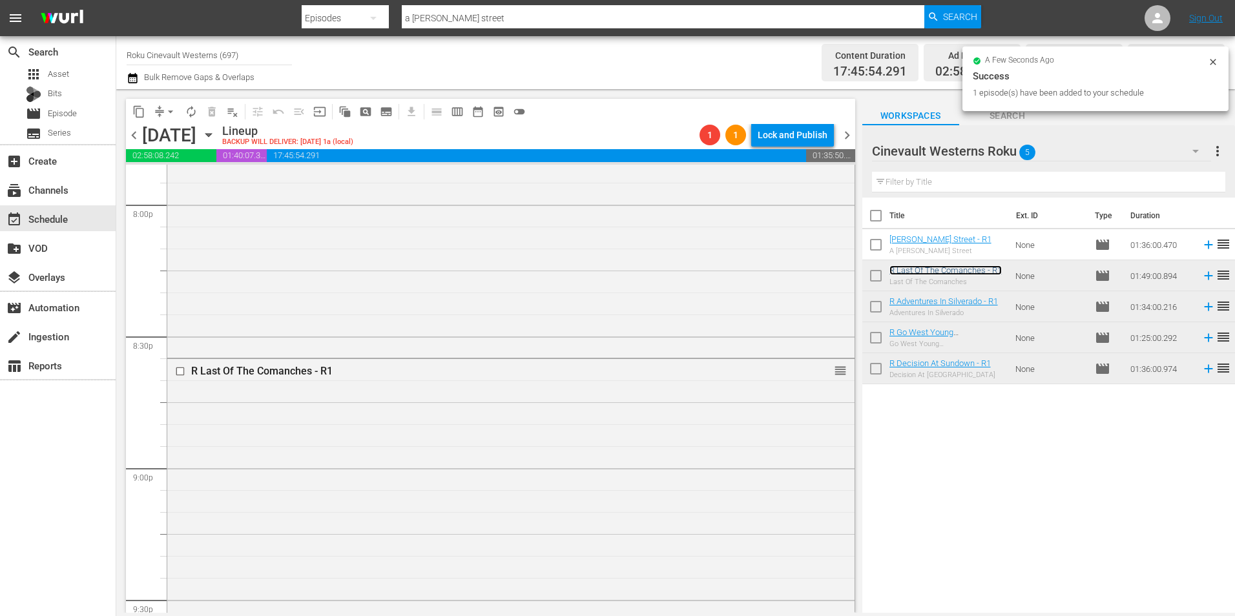
scroll to position [5684, 0]
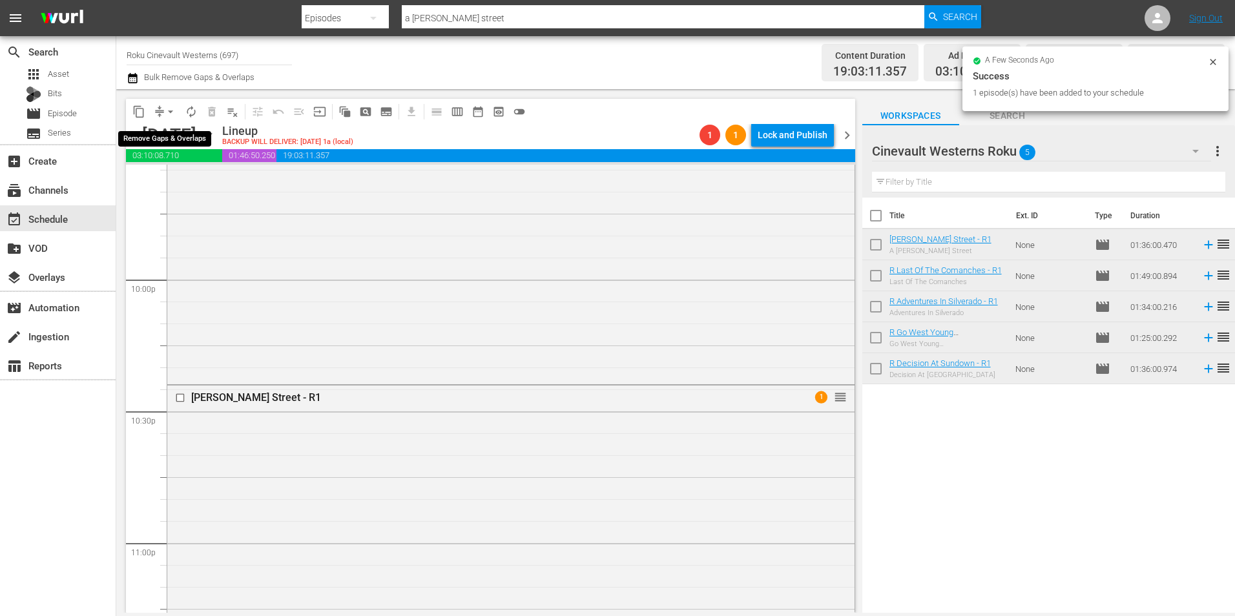
click at [166, 107] on span "arrow_drop_down" at bounding box center [170, 111] width 13 height 13
click at [173, 129] on li "Align to Midnight" at bounding box center [171, 137] width 136 height 21
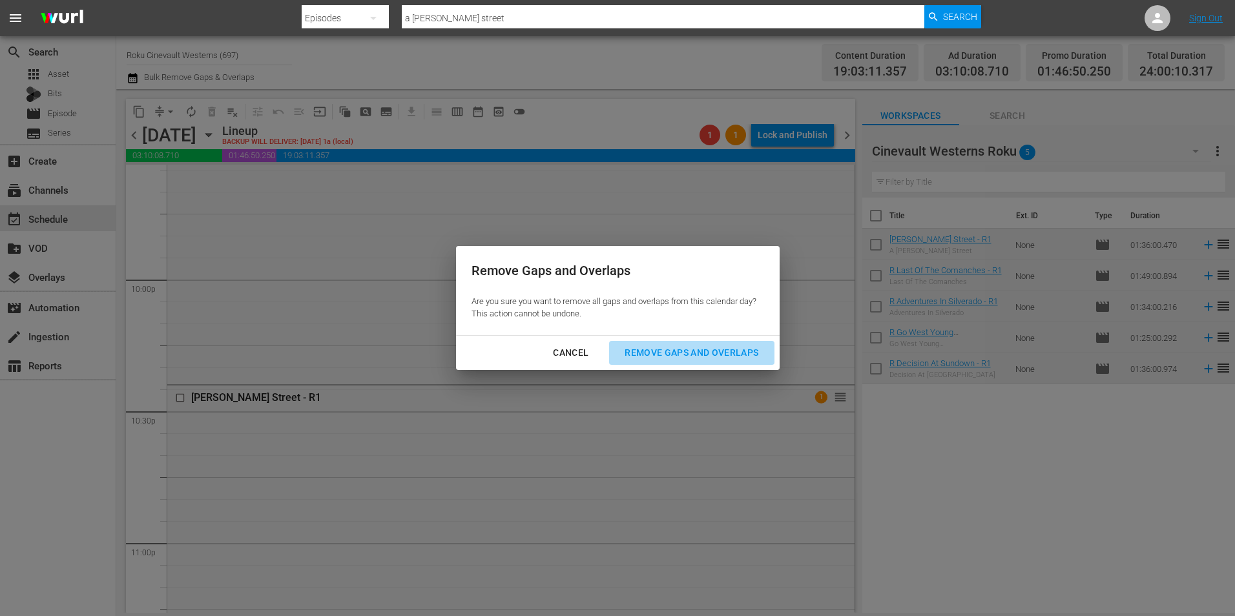
click at [745, 348] on div "Remove Gaps and Overlaps" at bounding box center [691, 353] width 154 height 16
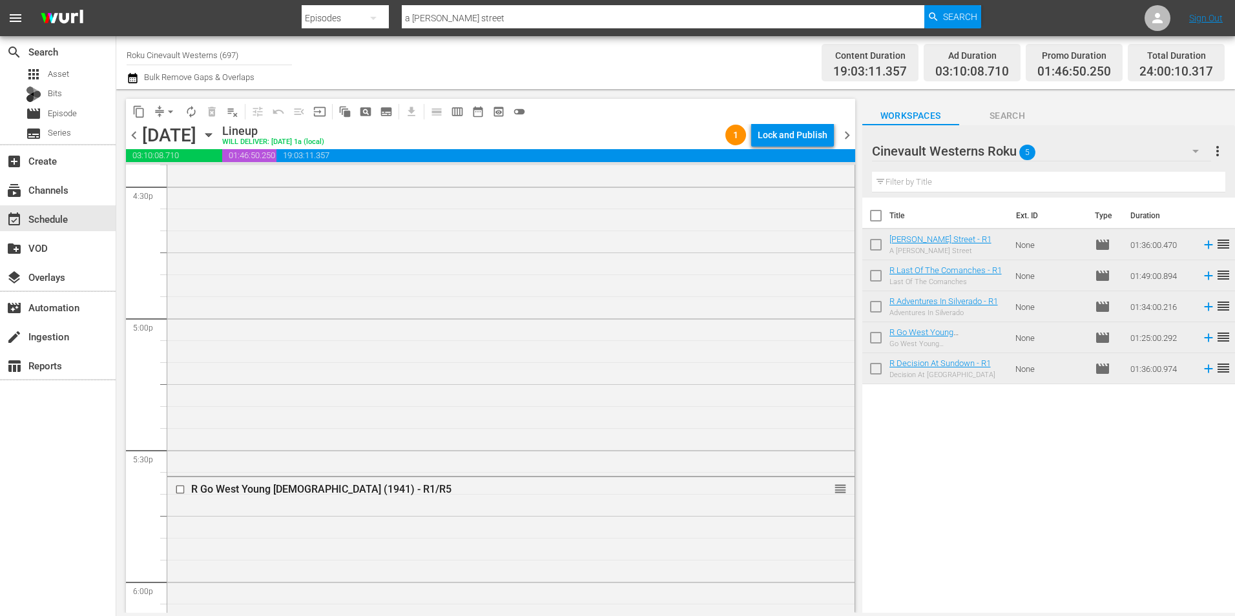
scroll to position [4069, 0]
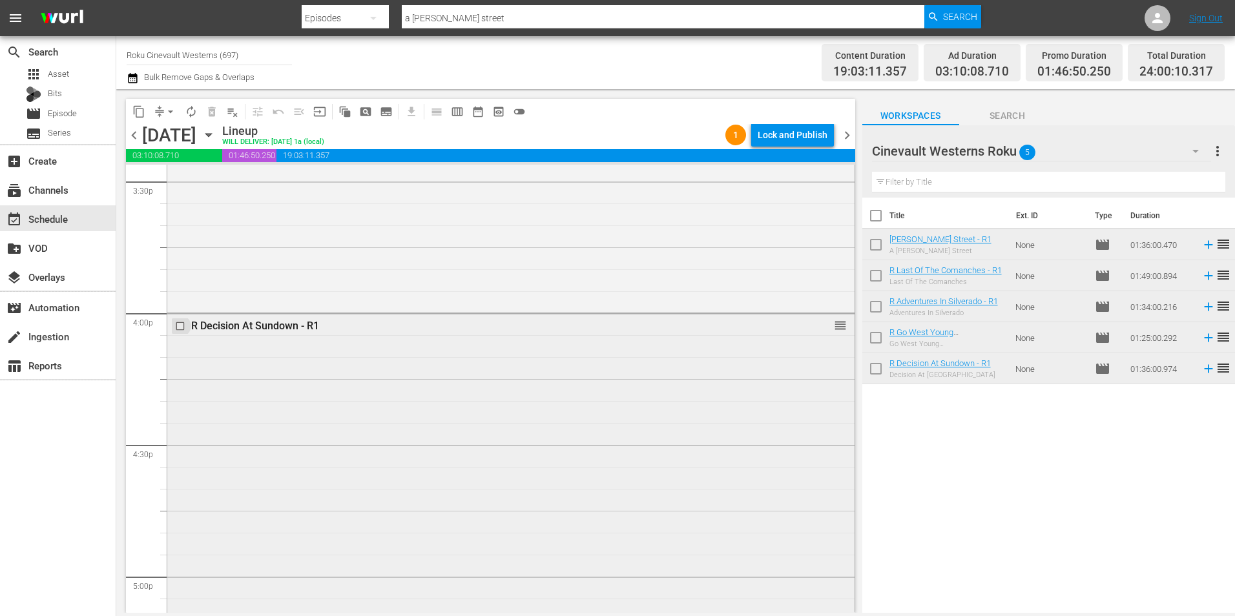
click at [180, 330] on input "checkbox" at bounding box center [182, 326] width 14 height 11
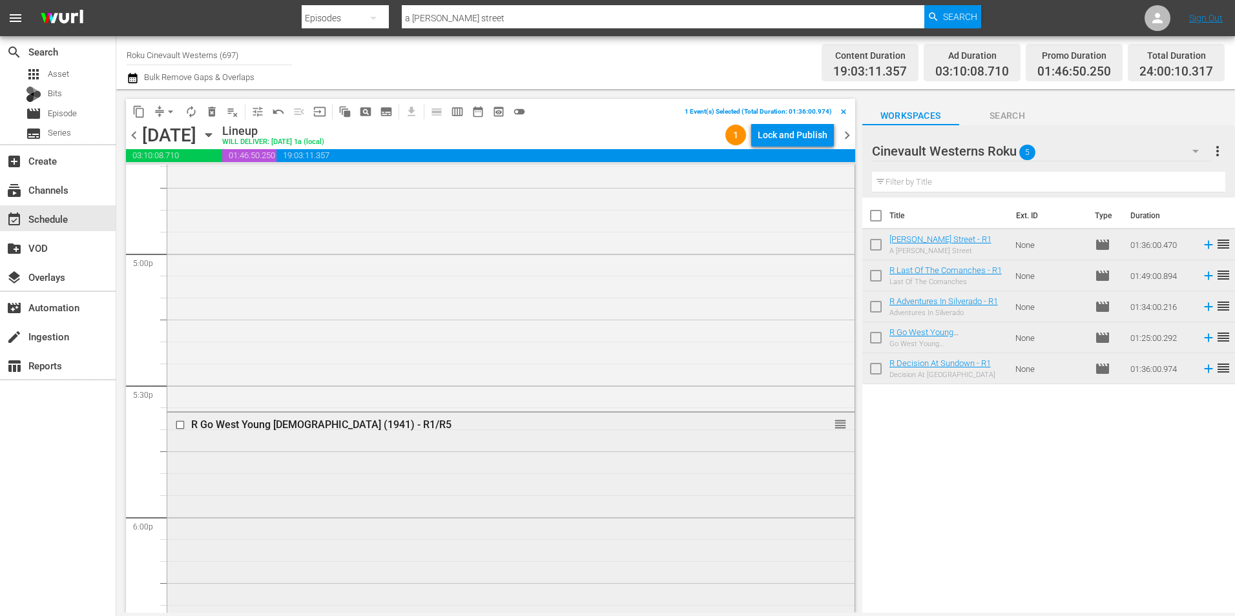
click at [179, 424] on input "checkbox" at bounding box center [182, 425] width 14 height 11
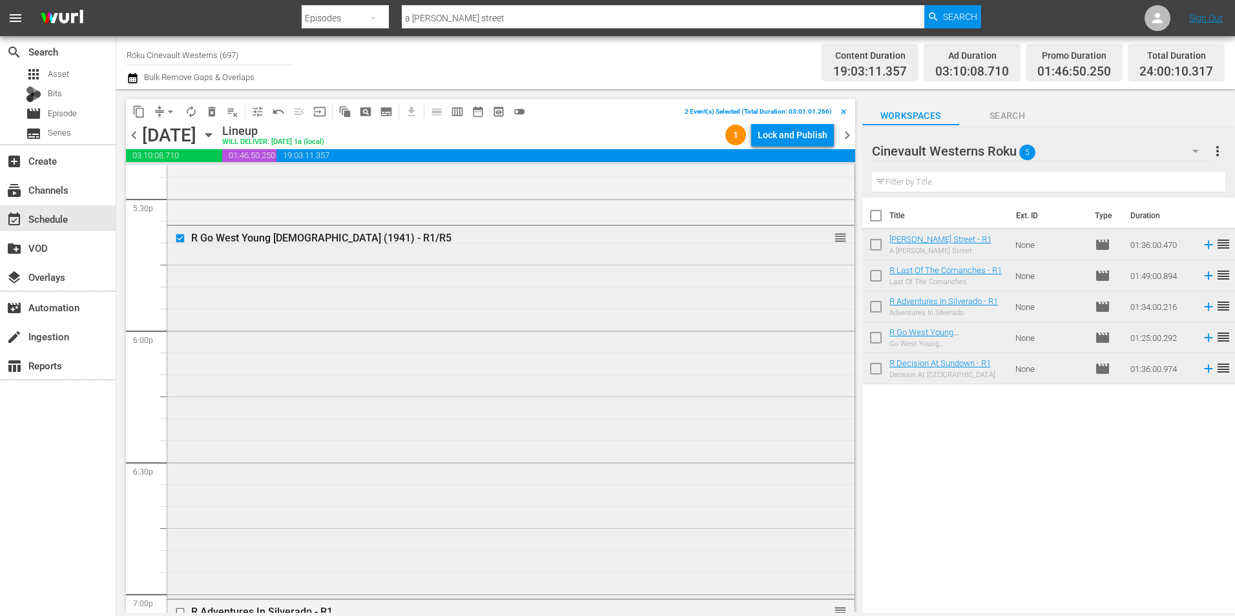
scroll to position [4780, 0]
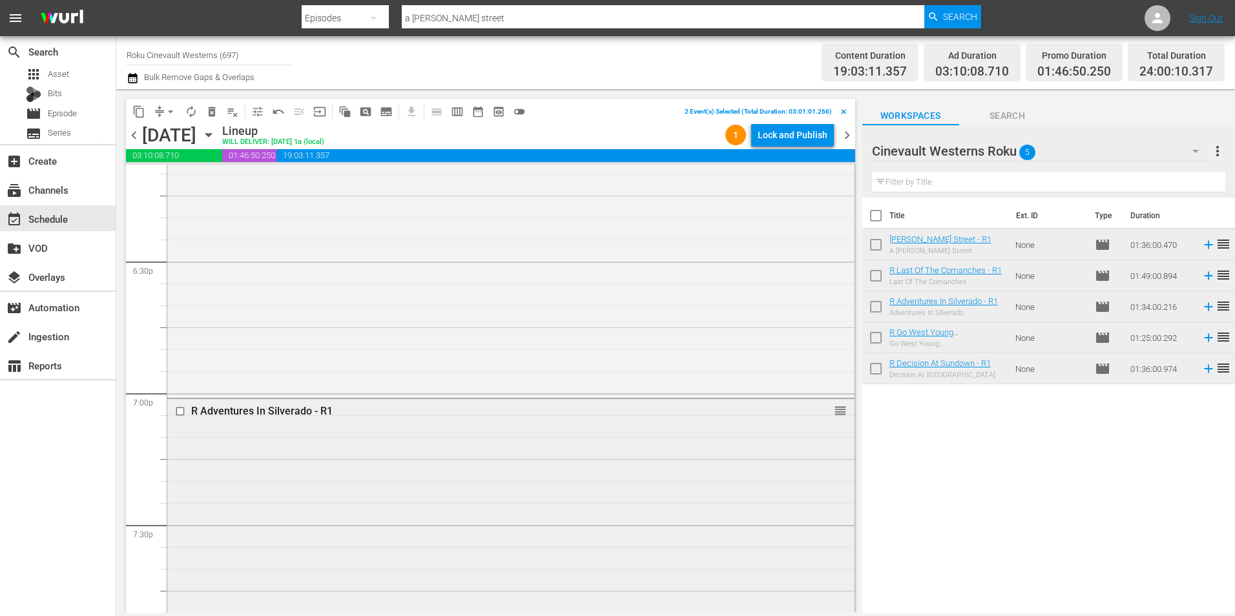
click at [178, 414] on input "checkbox" at bounding box center [182, 411] width 14 height 11
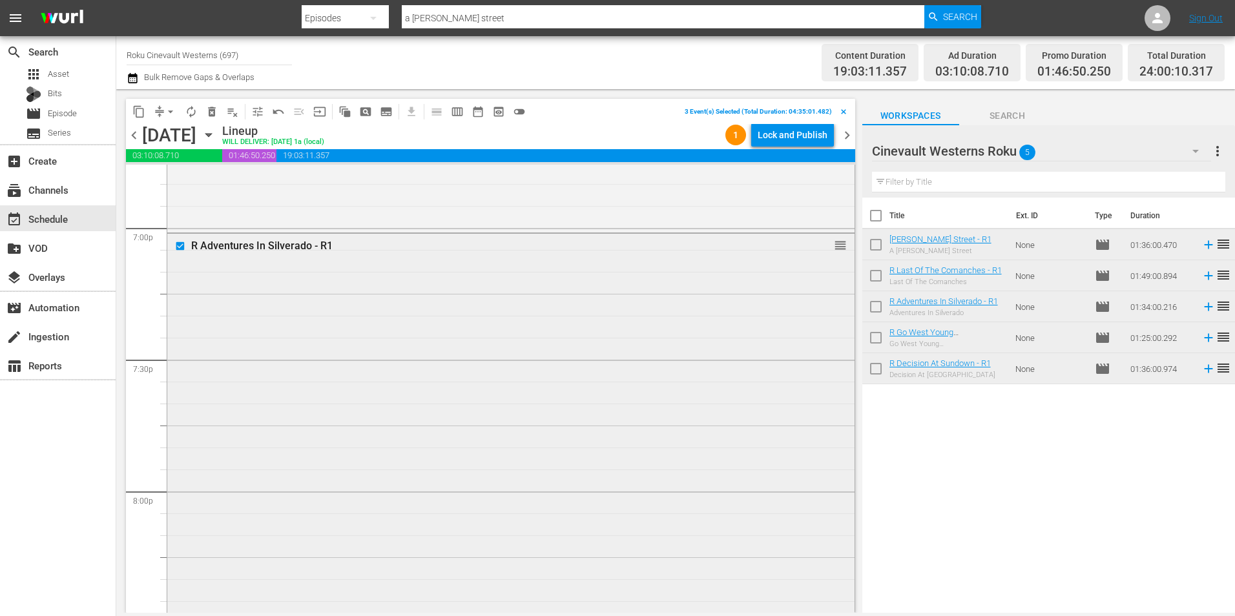
scroll to position [5167, 0]
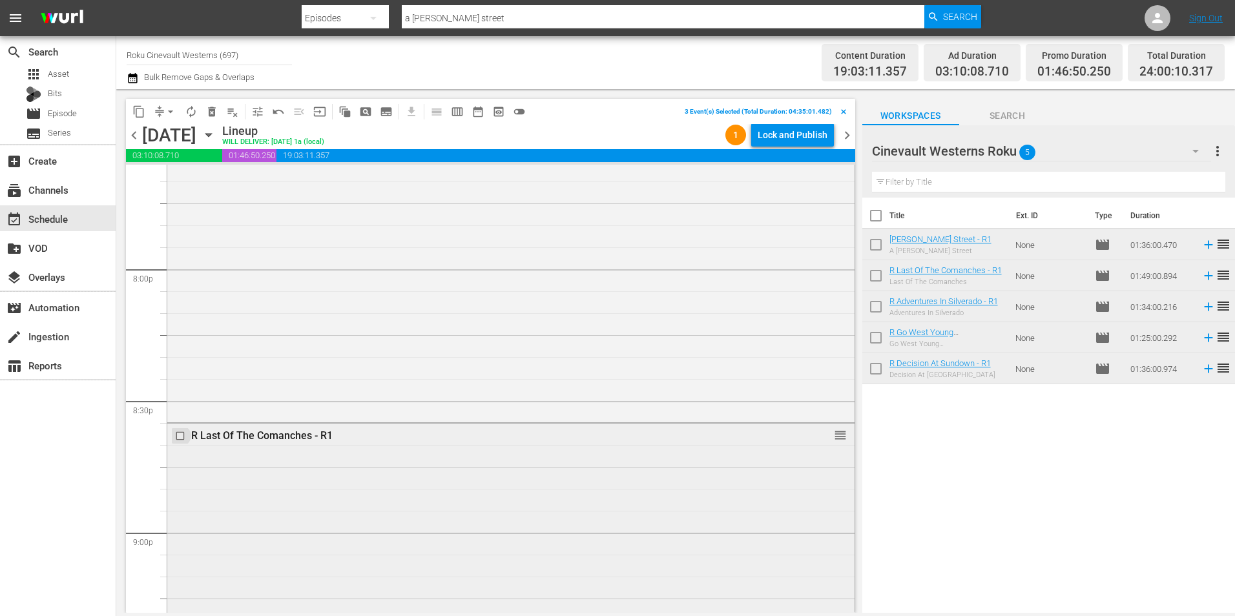
click at [180, 437] on input "checkbox" at bounding box center [182, 436] width 14 height 11
click at [177, 399] on input "checkbox" at bounding box center [182, 398] width 14 height 11
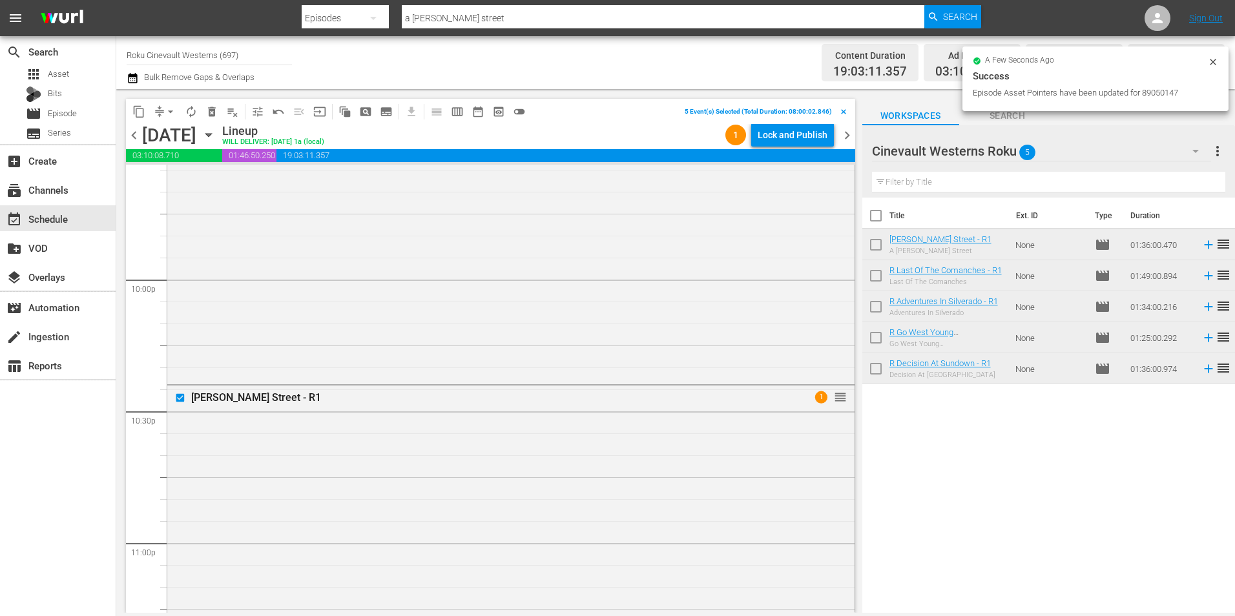
scroll to position [5879, 0]
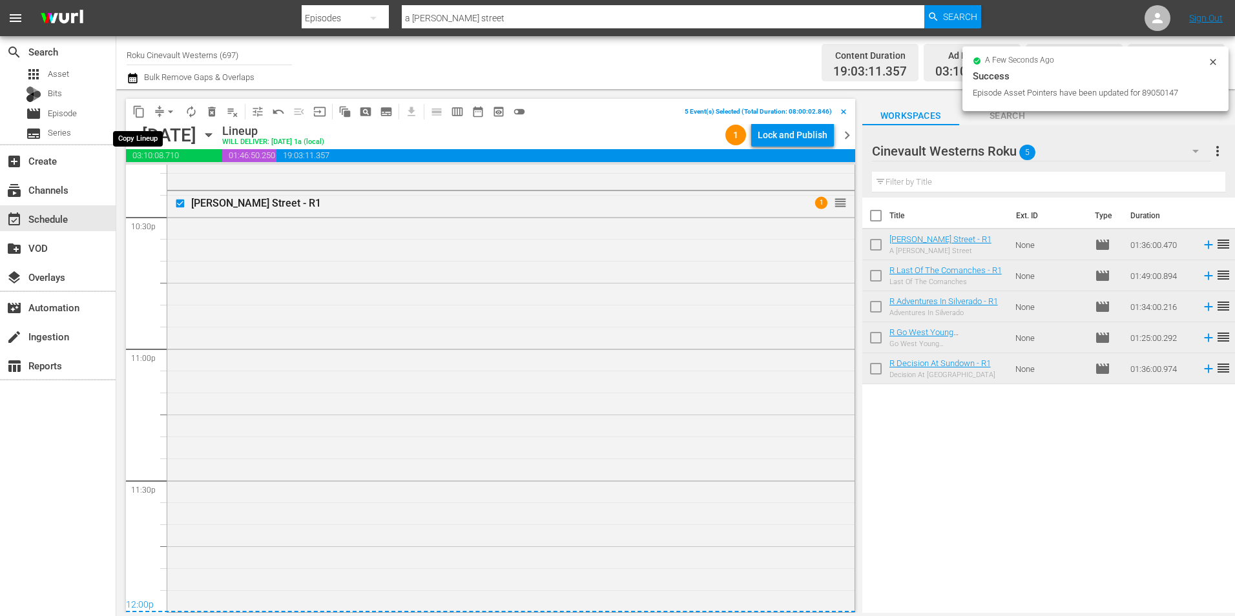
click at [134, 111] on span "content_copy" at bounding box center [138, 111] width 13 height 13
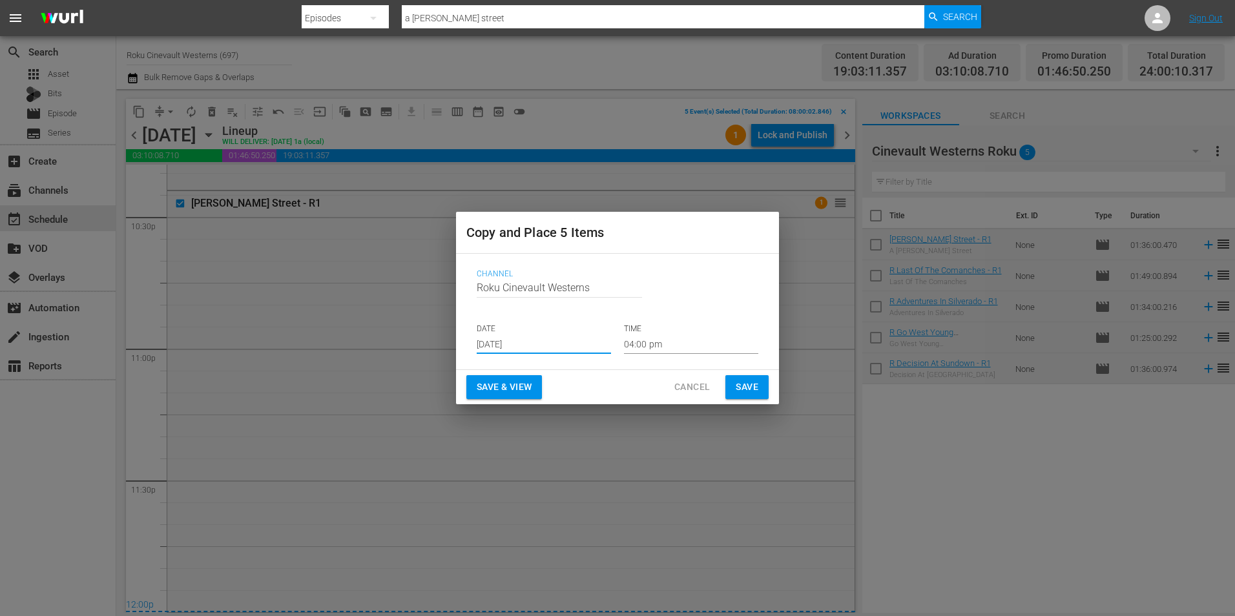
click at [529, 352] on input "[DATE]" at bounding box center [544, 344] width 134 height 19
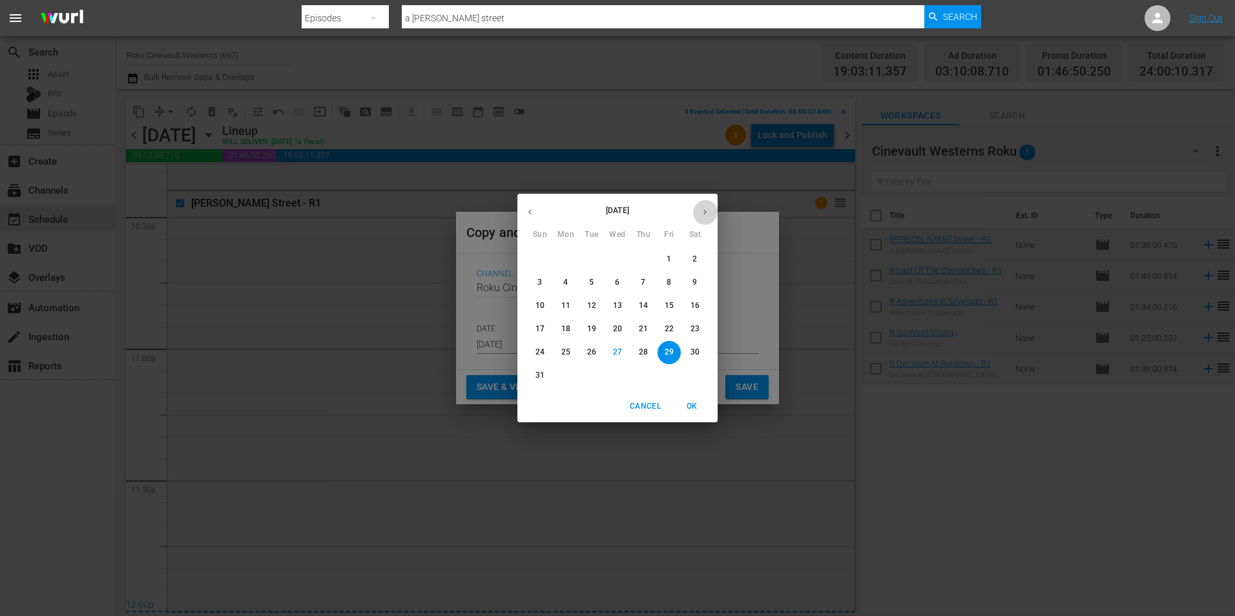
click at [707, 212] on icon "button" at bounding box center [705, 212] width 10 height 10
click at [590, 304] on p "16" at bounding box center [591, 305] width 9 height 11
type input "[DATE]"
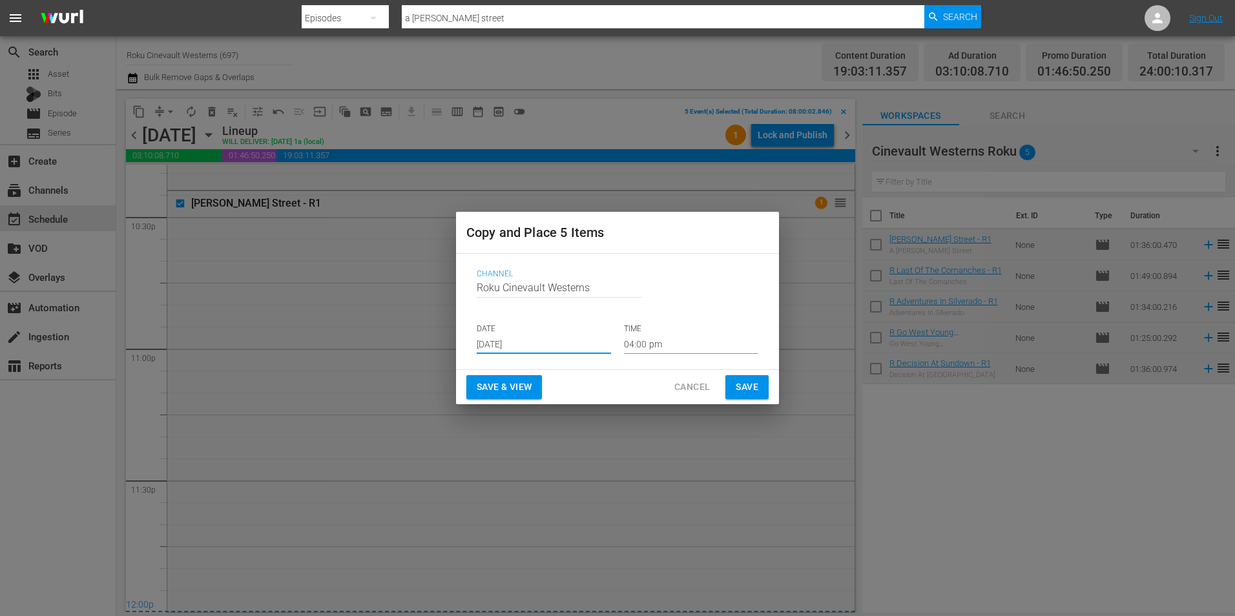
click at [713, 337] on input "04:00 pm" at bounding box center [691, 344] width 134 height 19
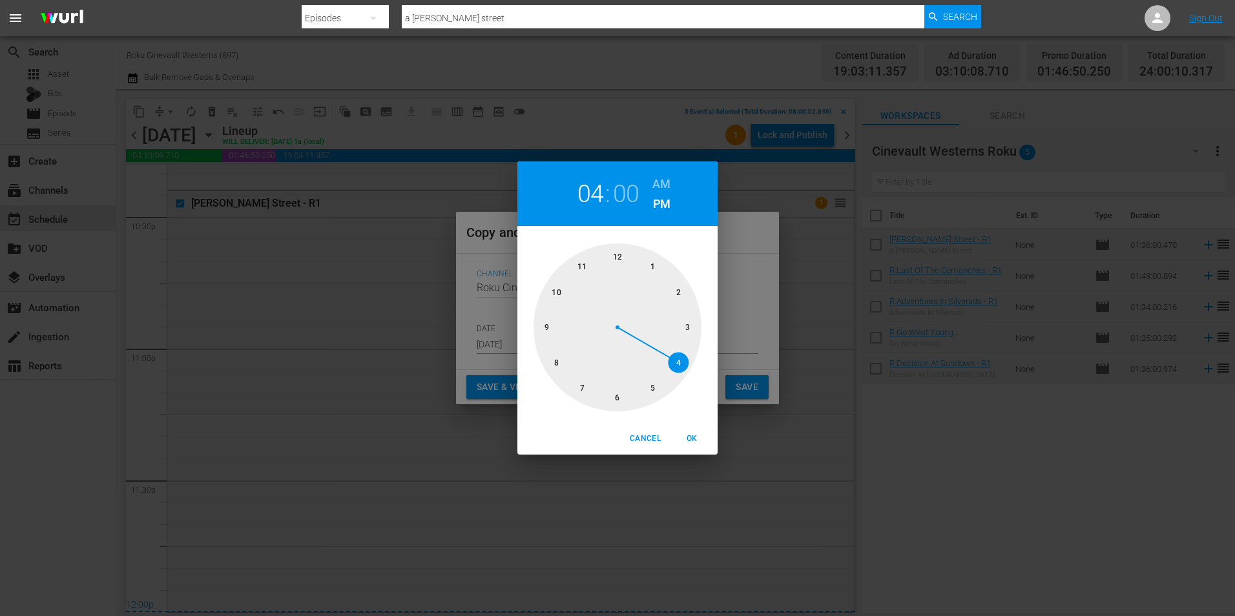
click at [620, 254] on div at bounding box center [618, 328] width 168 height 168
click at [665, 179] on h6 "AM" at bounding box center [662, 184] width 18 height 21
click at [698, 444] on span "OK" at bounding box center [691, 439] width 31 height 14
type input "12:00 am"
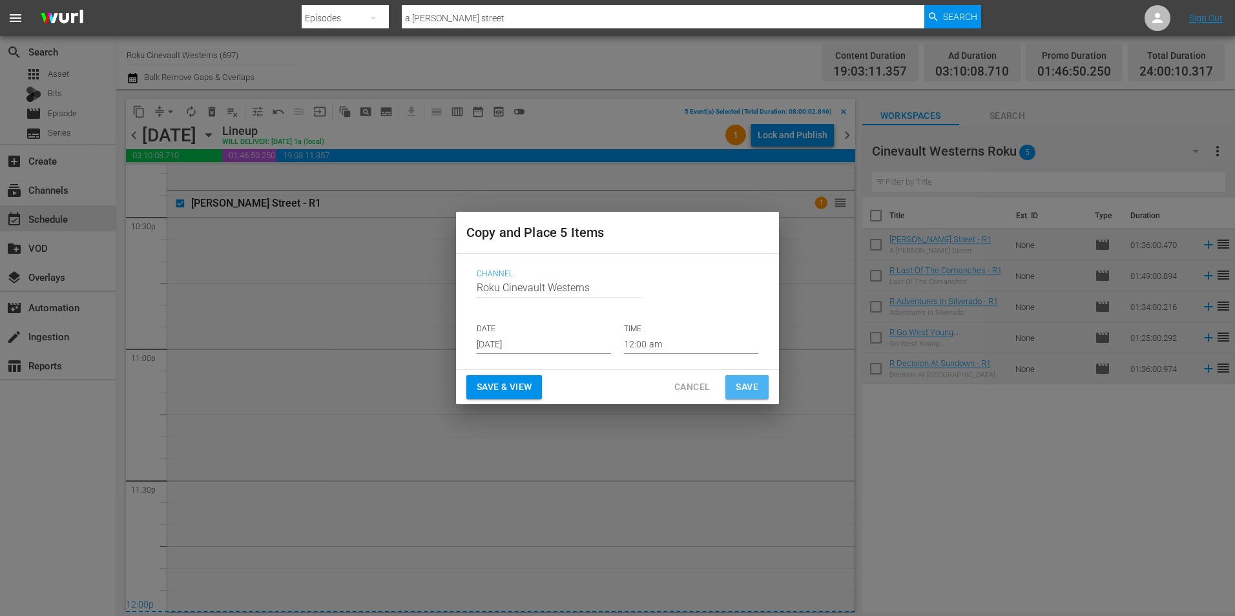
click at [750, 383] on span "Save" at bounding box center [747, 387] width 23 height 16
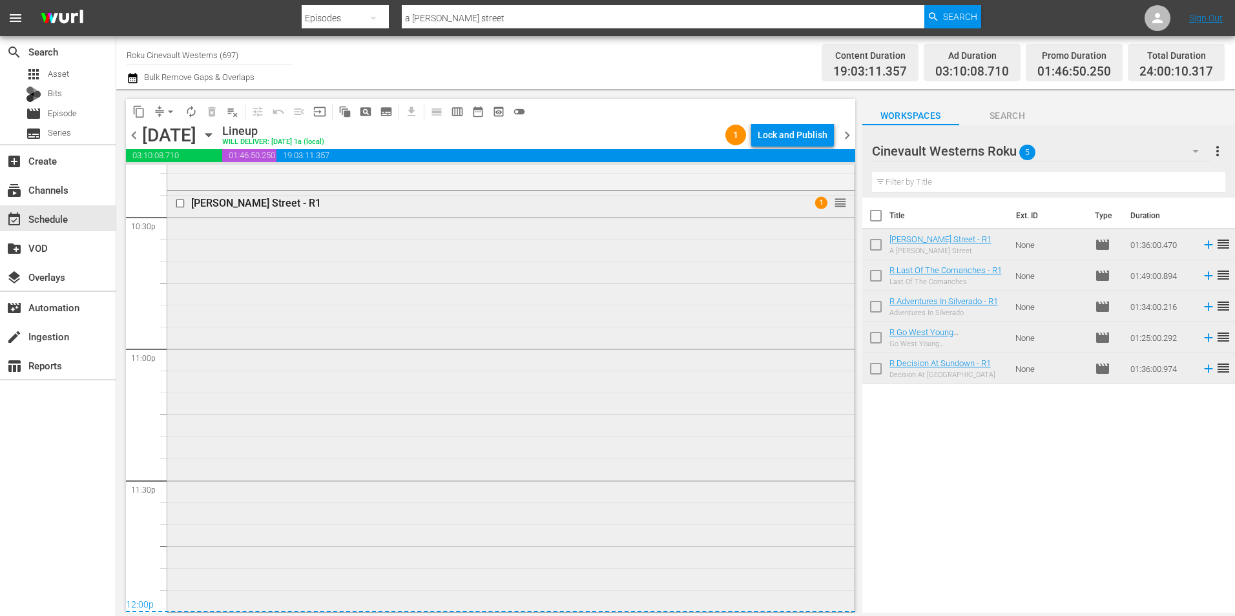
click at [179, 204] on input "checkbox" at bounding box center [182, 203] width 14 height 11
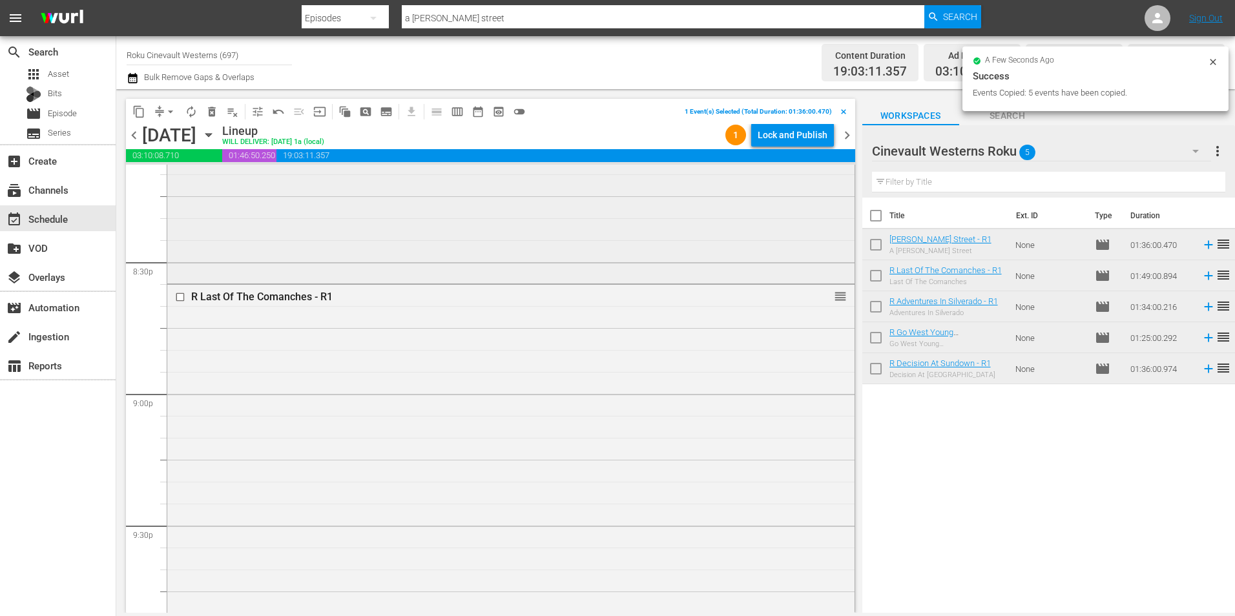
scroll to position [5297, 0]
click at [178, 306] on input "checkbox" at bounding box center [182, 306] width 14 height 11
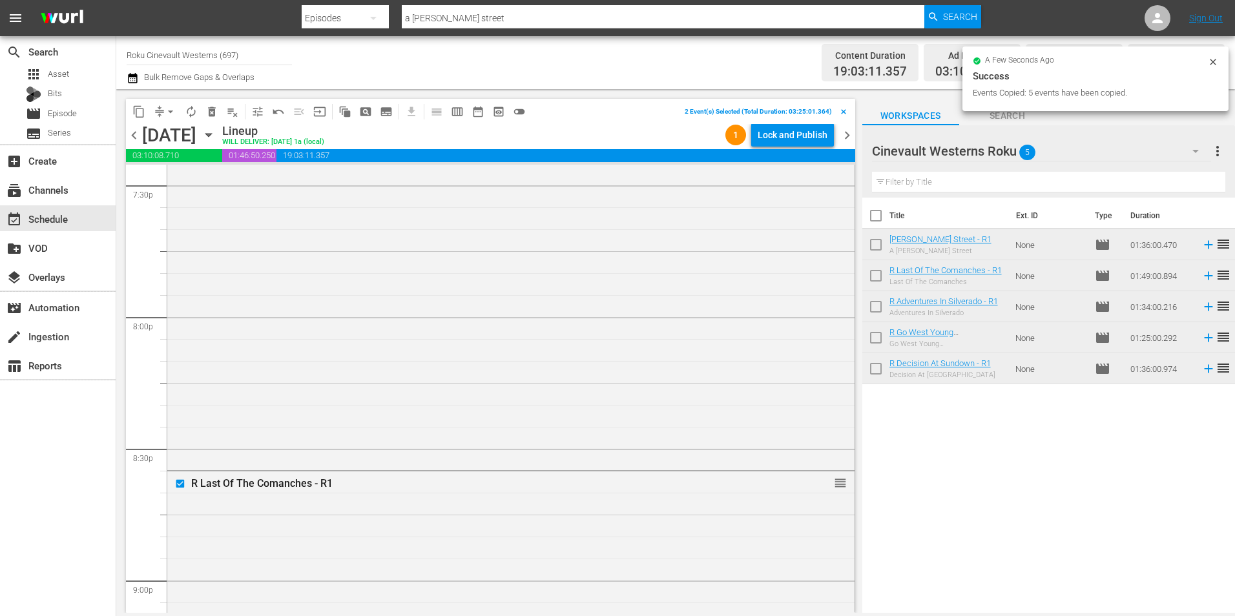
scroll to position [4910, 0]
click at [179, 282] on input "checkbox" at bounding box center [182, 281] width 14 height 11
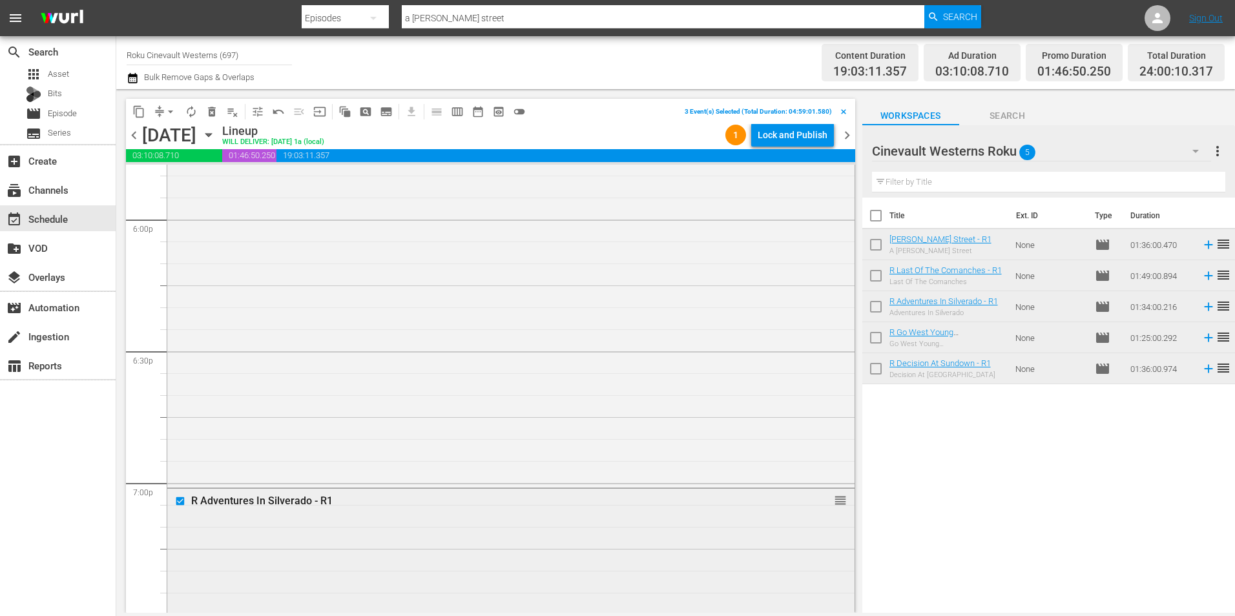
scroll to position [4522, 0]
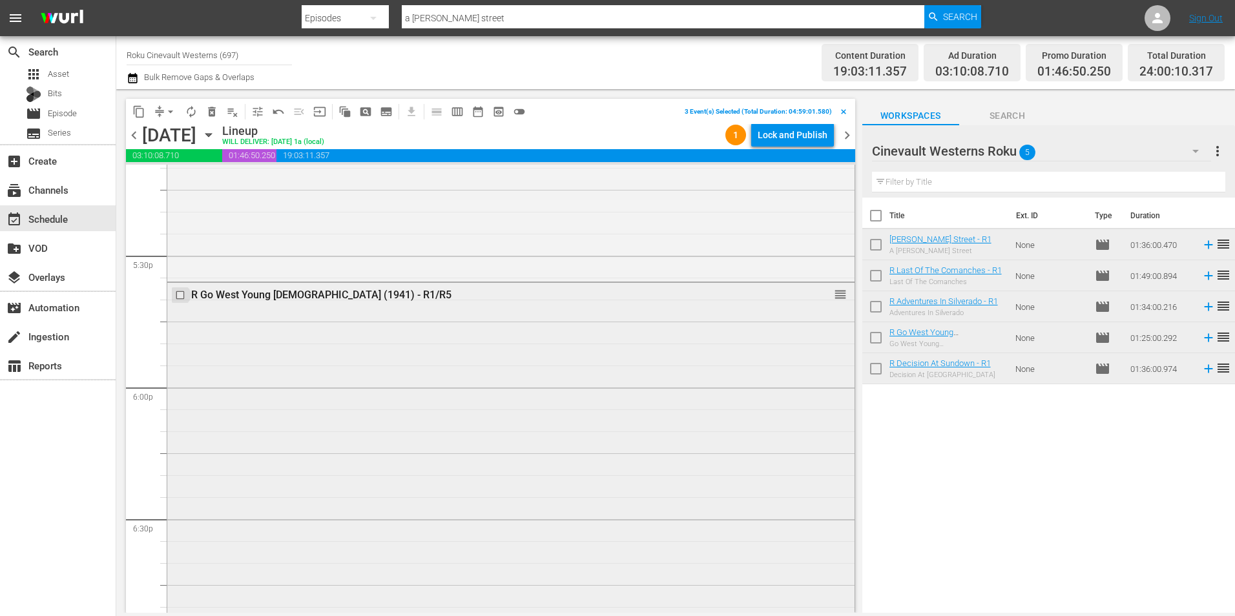
click at [179, 298] on input "checkbox" at bounding box center [182, 295] width 14 height 11
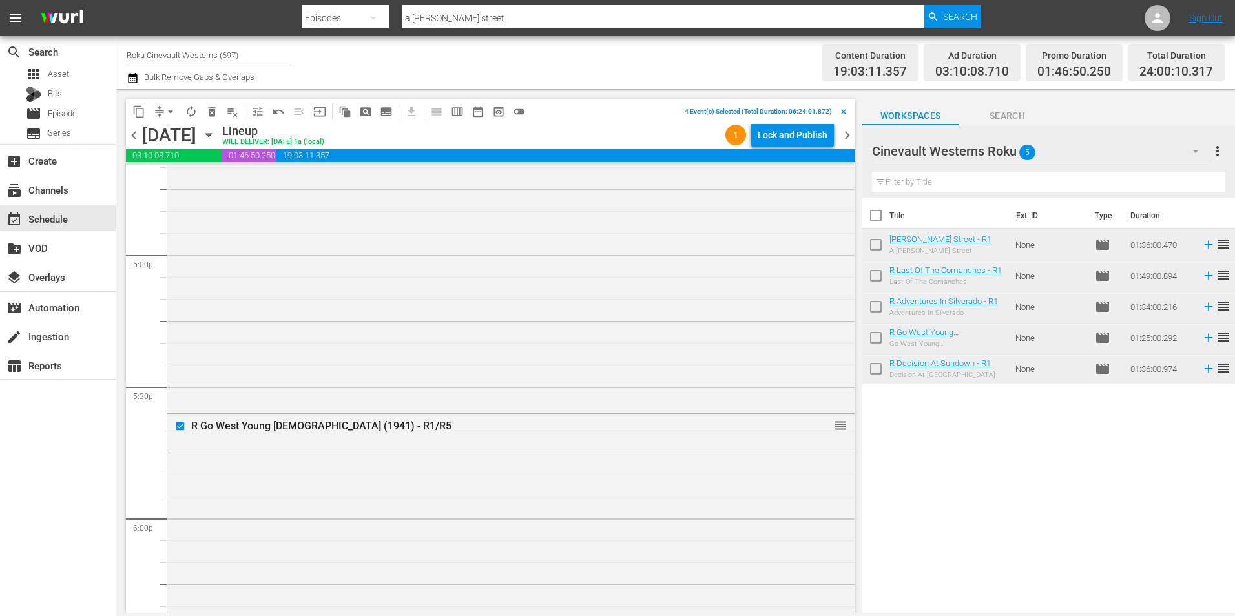
scroll to position [4199, 0]
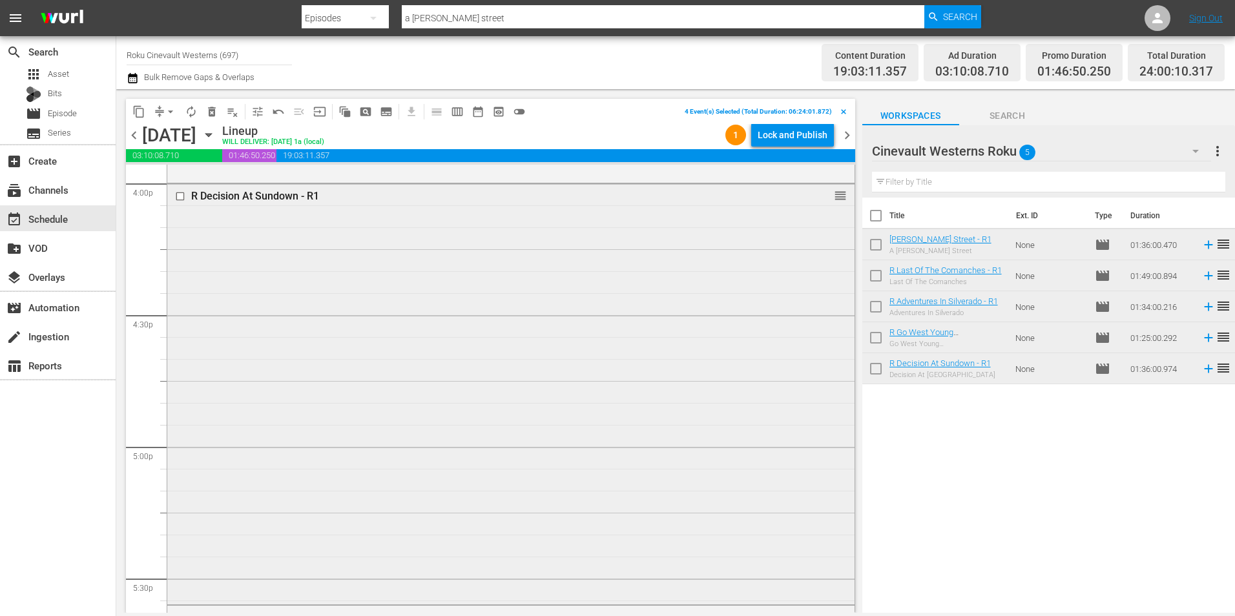
click at [183, 198] on input "checkbox" at bounding box center [182, 196] width 14 height 11
click at [134, 108] on span "content_copy" at bounding box center [138, 111] width 13 height 13
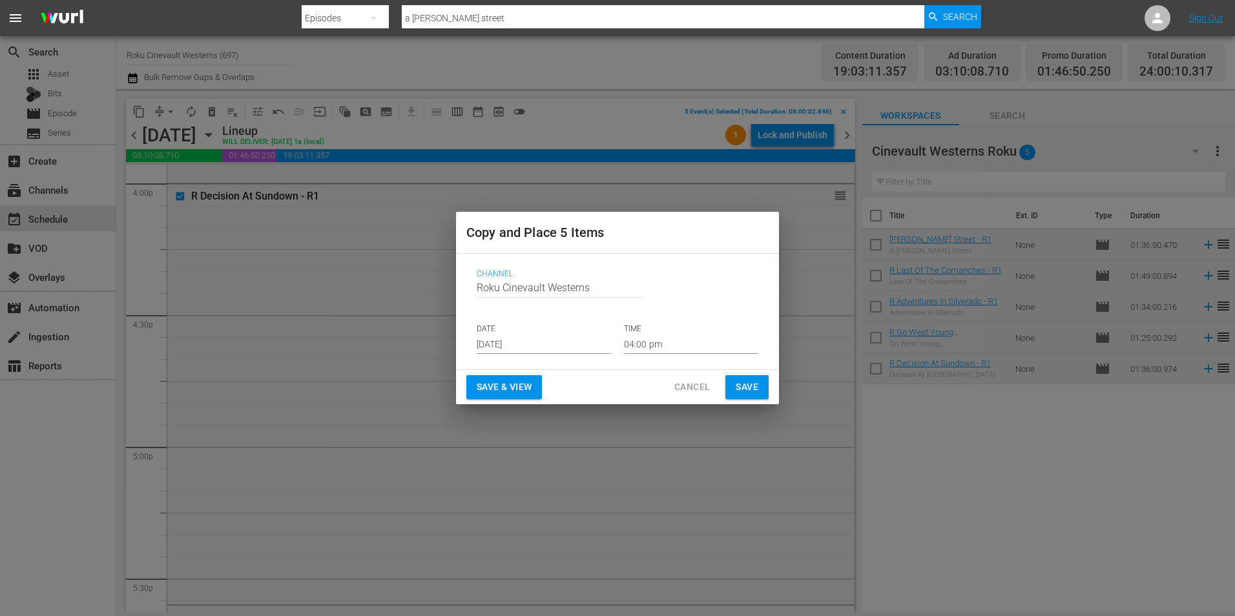
click at [488, 340] on input "[DATE]" at bounding box center [544, 344] width 134 height 19
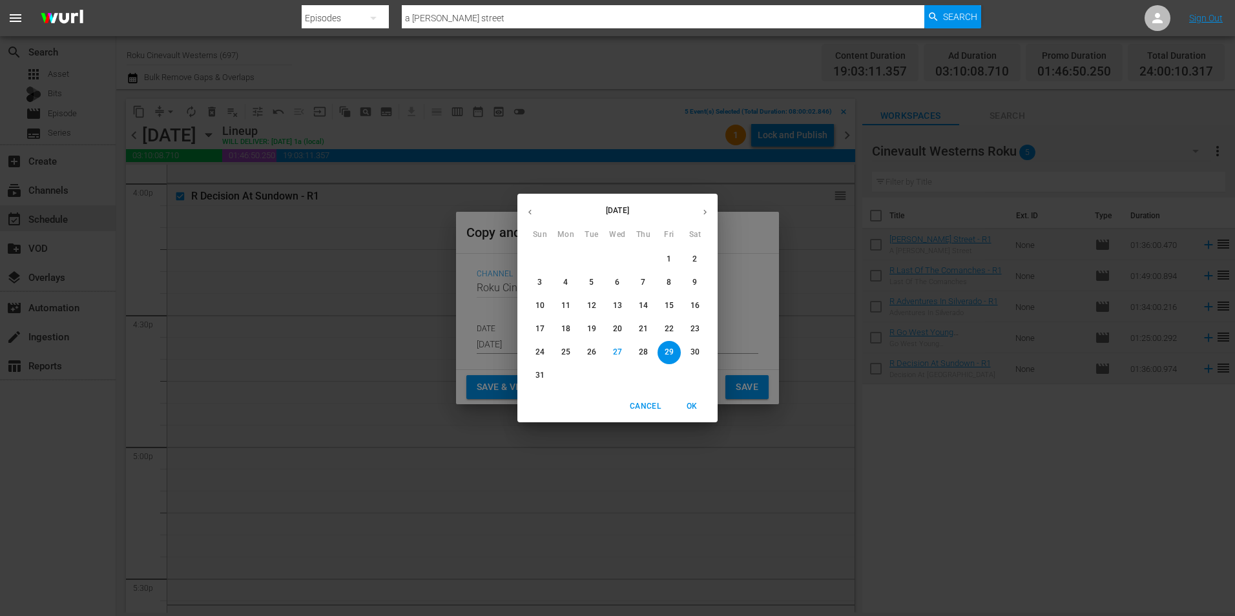
click at [711, 215] on button "button" at bounding box center [705, 212] width 25 height 25
click at [664, 312] on button "19" at bounding box center [669, 306] width 23 height 23
type input "[DATE]"
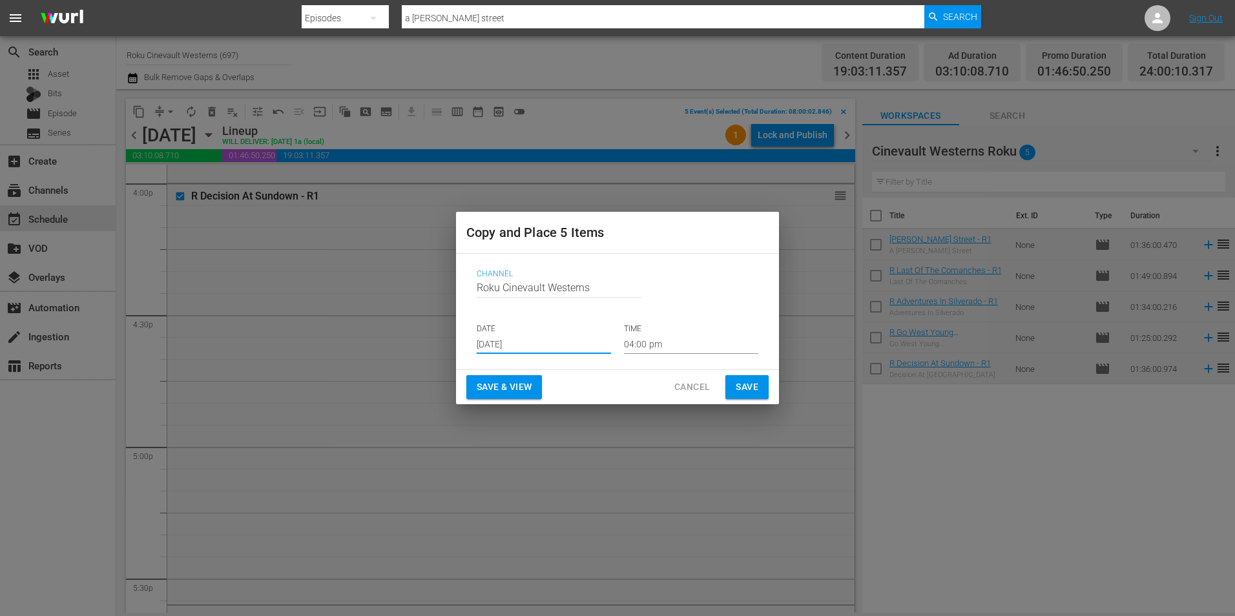
click at [663, 347] on input "04:00 pm" at bounding box center [691, 344] width 134 height 19
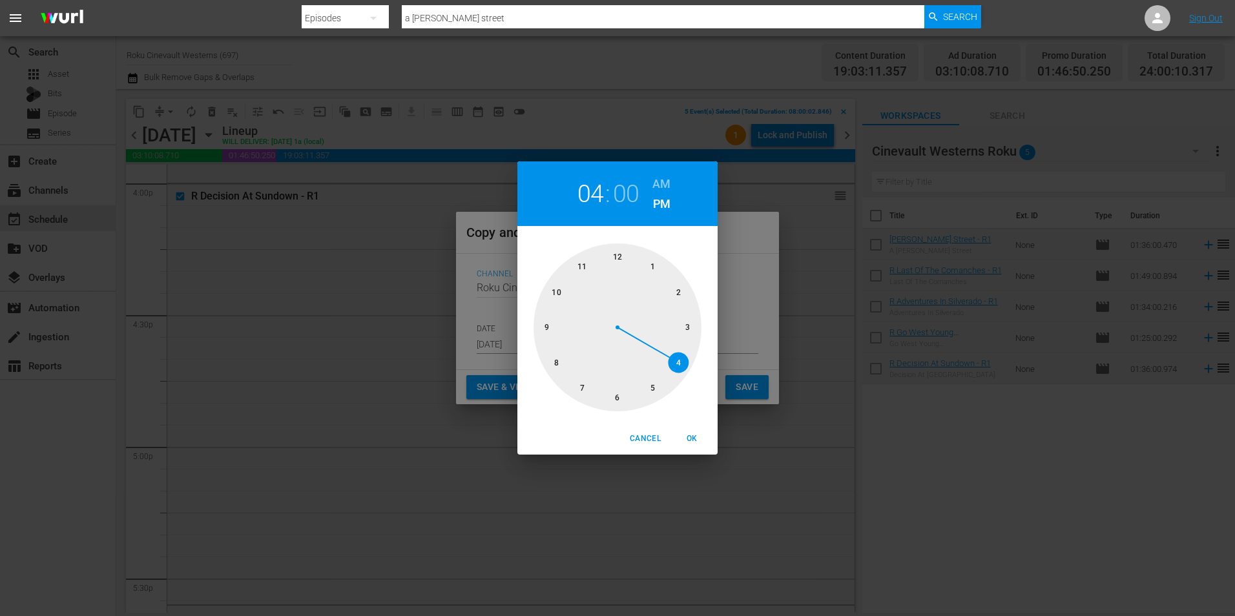
click at [557, 372] on div at bounding box center [618, 328] width 168 height 168
click at [662, 179] on h6 "AM" at bounding box center [662, 184] width 18 height 21
click at [684, 441] on span "OK" at bounding box center [691, 439] width 31 height 14
type input "08:00 am"
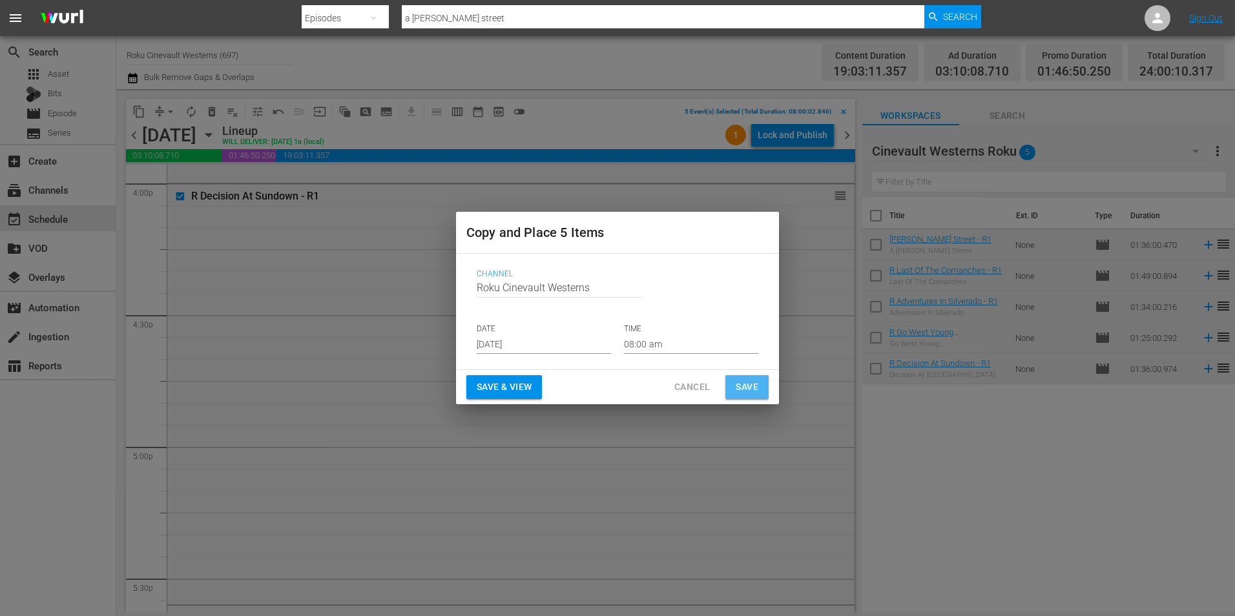
click at [748, 390] on span "Save" at bounding box center [747, 387] width 23 height 16
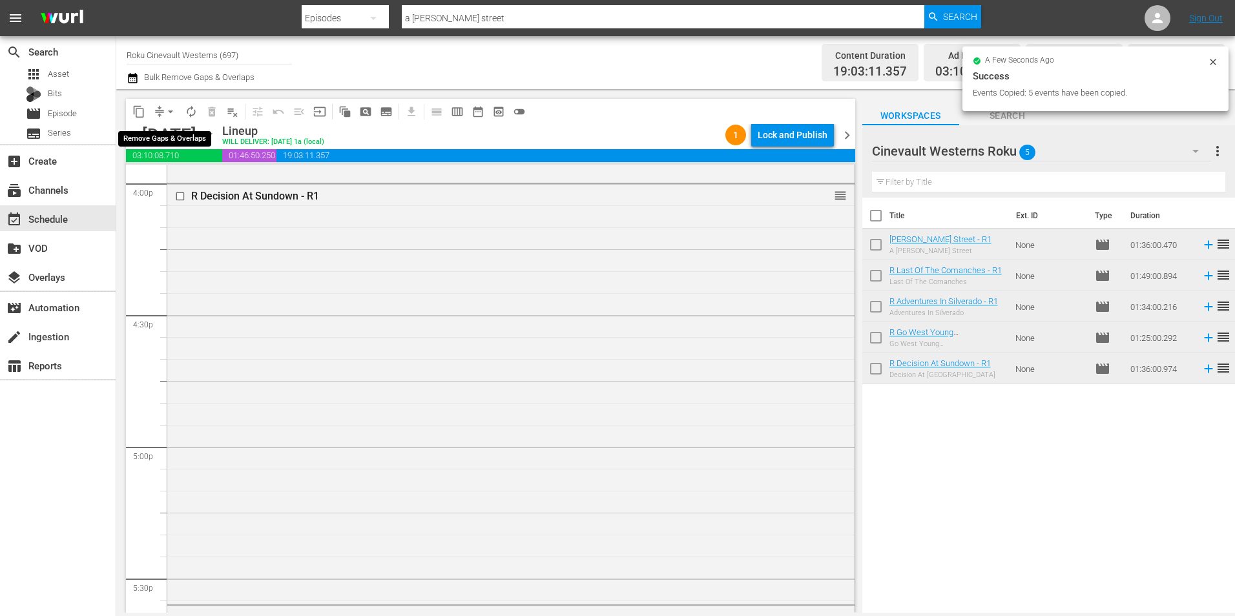
click at [173, 115] on span "arrow_drop_down" at bounding box center [170, 111] width 13 height 13
click at [196, 140] on li "Align to Midnight" at bounding box center [171, 137] width 136 height 21
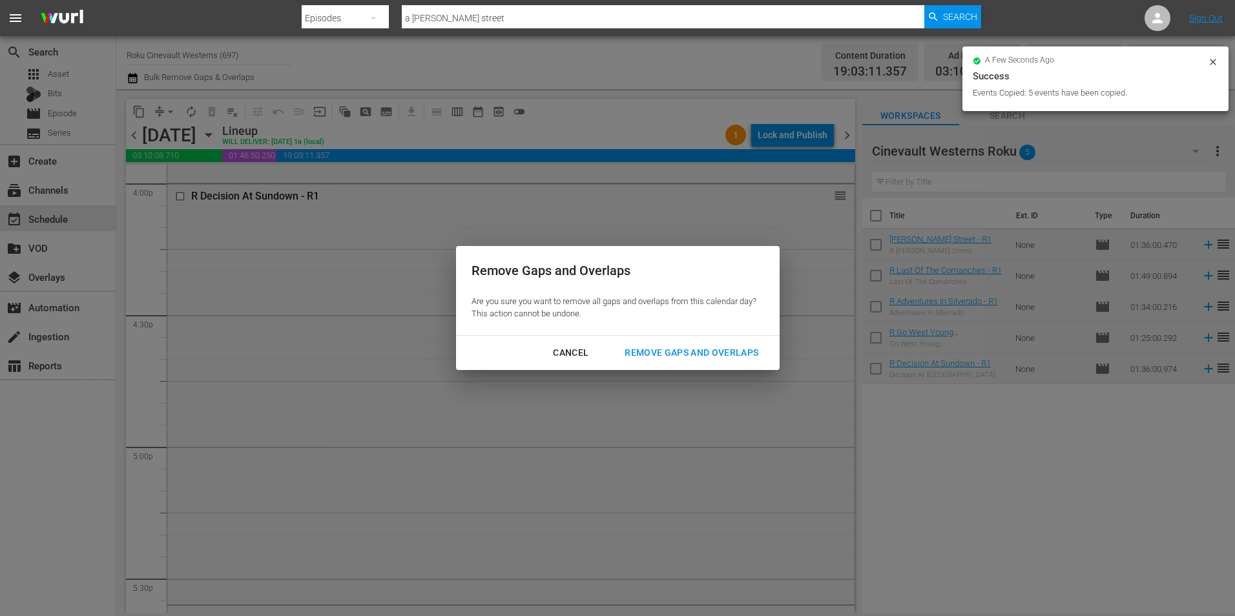
click at [738, 351] on div "Remove Gaps and Overlaps" at bounding box center [691, 353] width 154 height 16
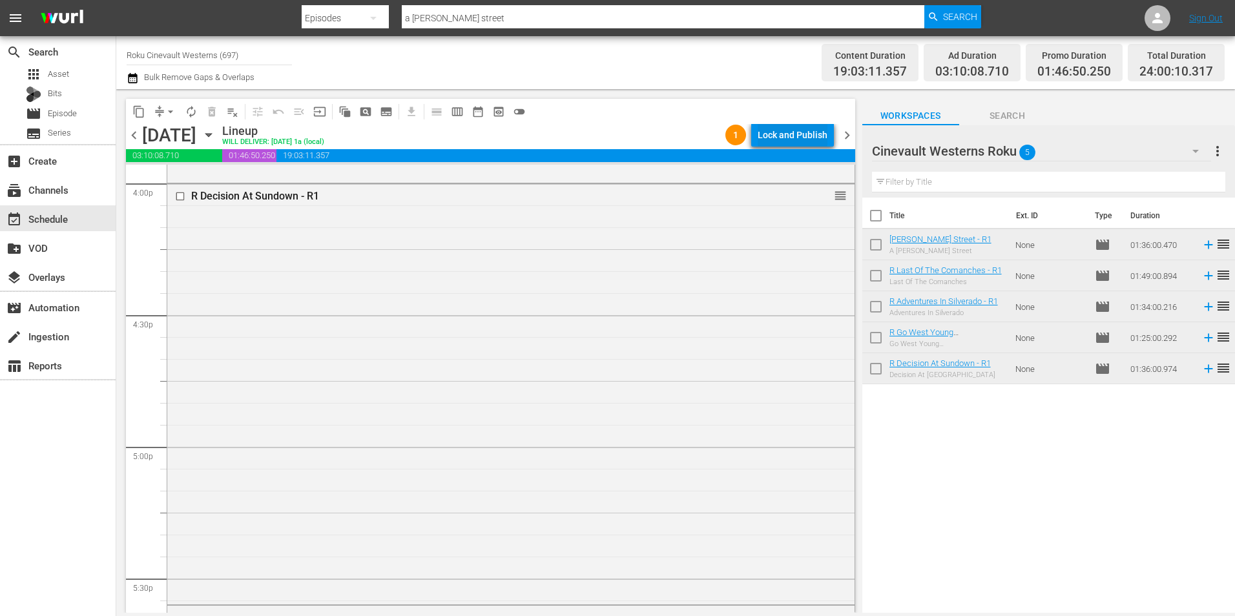
click at [810, 125] on div "Lock and Publish" at bounding box center [793, 134] width 70 height 23
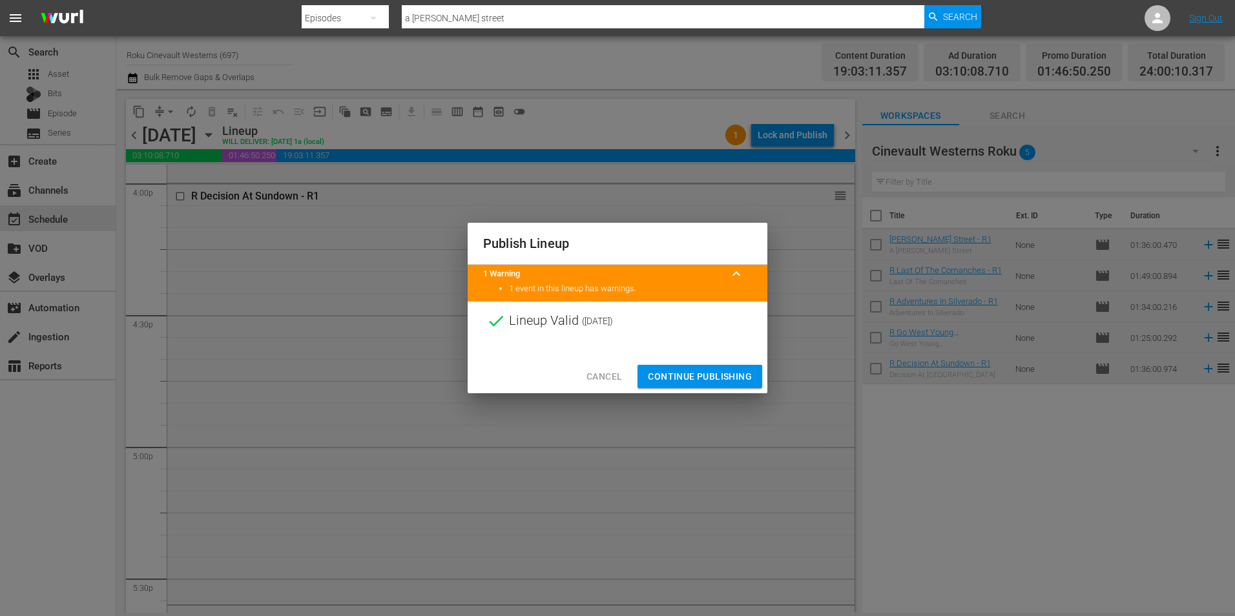
click at [700, 373] on span "Continue Publishing" at bounding box center [700, 377] width 104 height 16
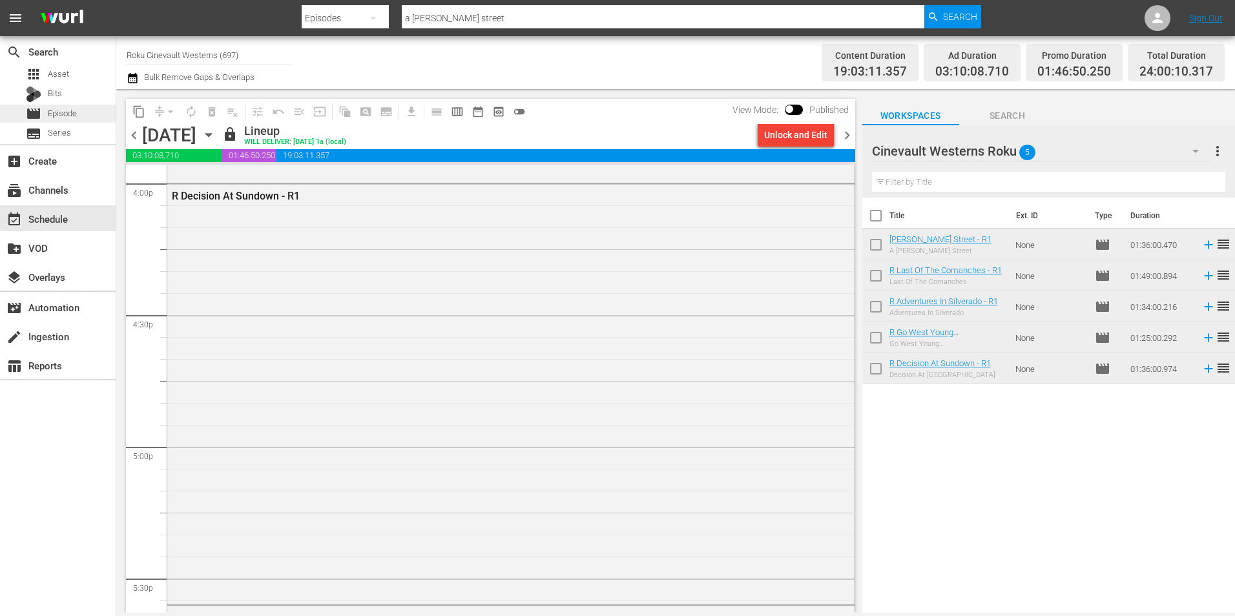
click at [54, 108] on span "Episode" at bounding box center [62, 113] width 29 height 13
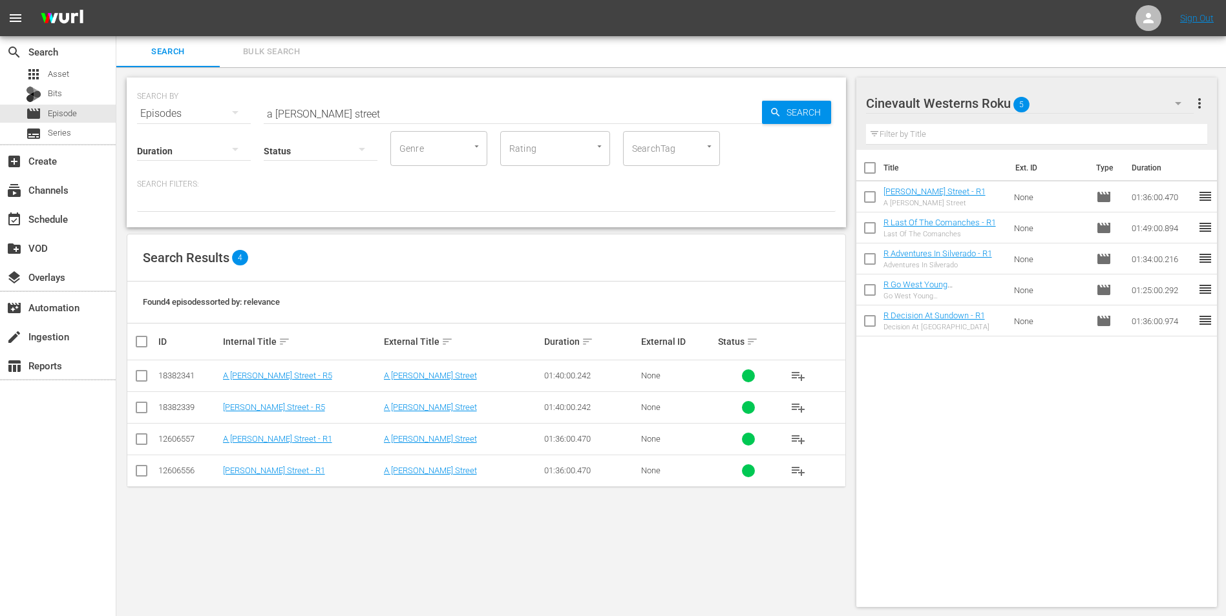
click at [376, 113] on input "a [PERSON_NAME] street" at bounding box center [513, 113] width 498 height 31
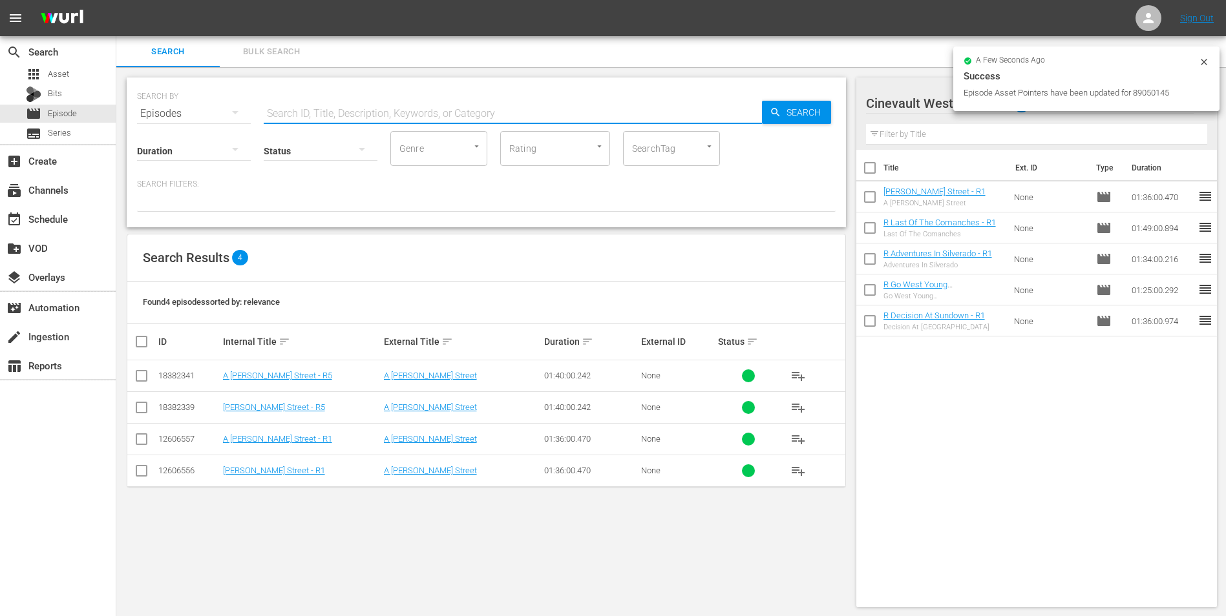
click at [875, 171] on input "checkbox" at bounding box center [869, 170] width 27 height 27
checkbox input "true"
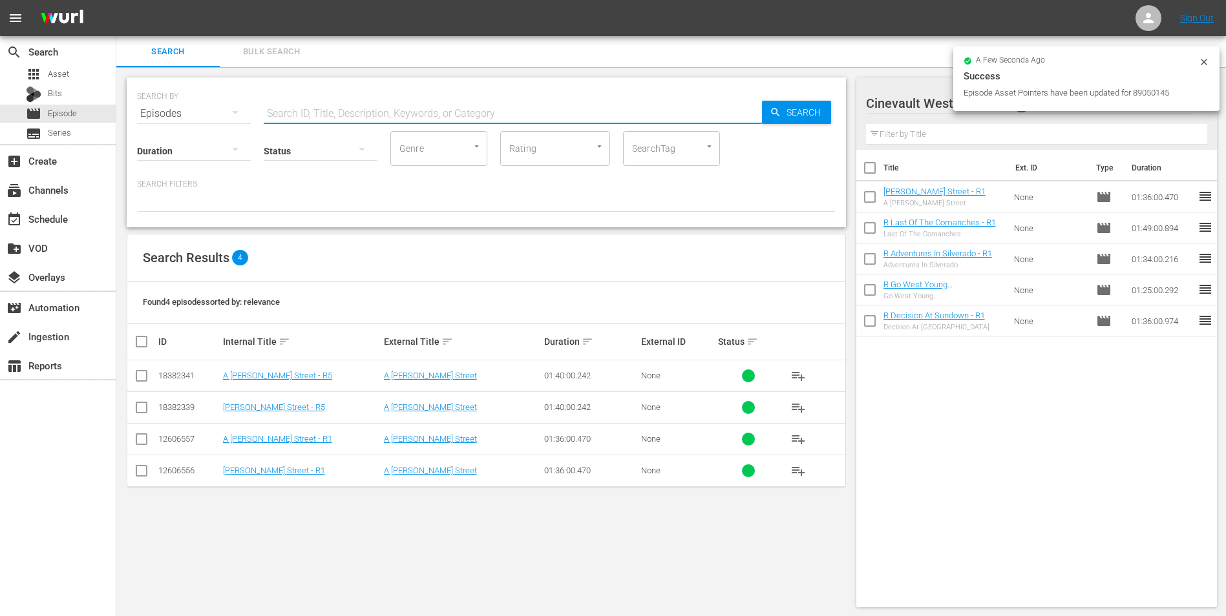
checkbox input "true"
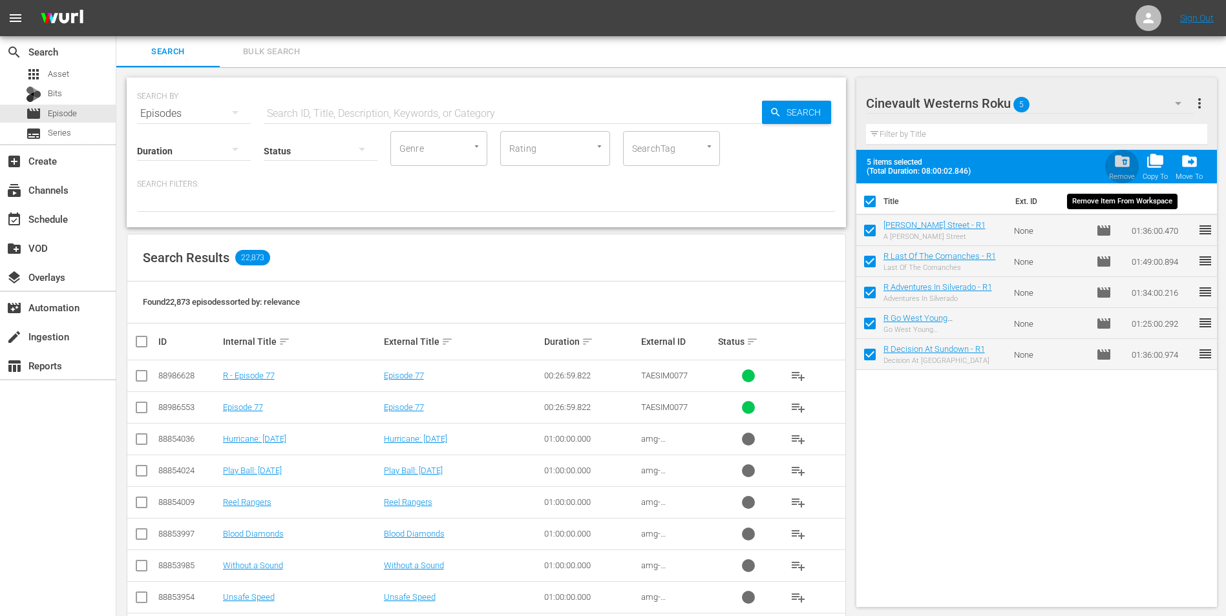
click at [1122, 168] on span "folder_delete" at bounding box center [1121, 160] width 17 height 17
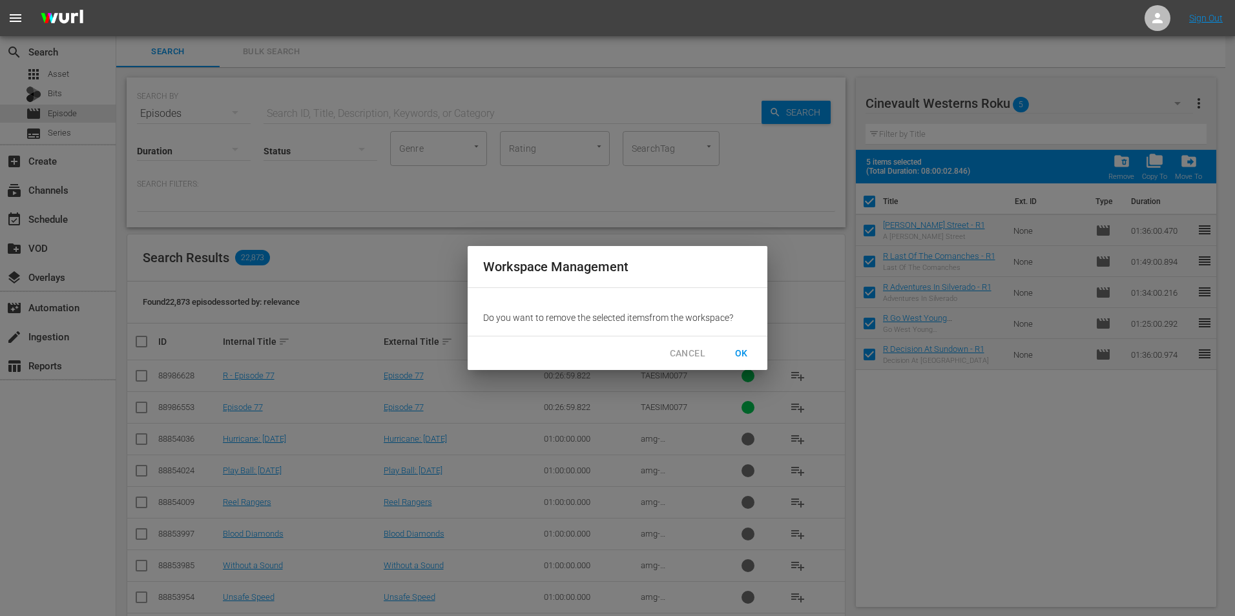
click at [748, 354] on span "OK" at bounding box center [741, 354] width 21 height 16
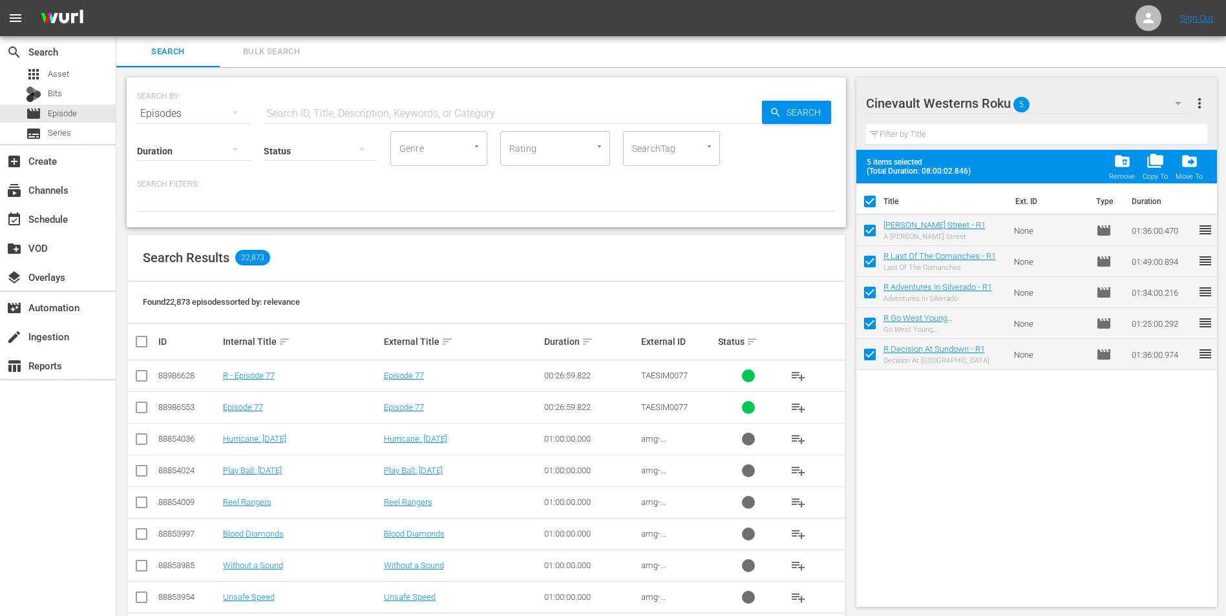
checkbox input "false"
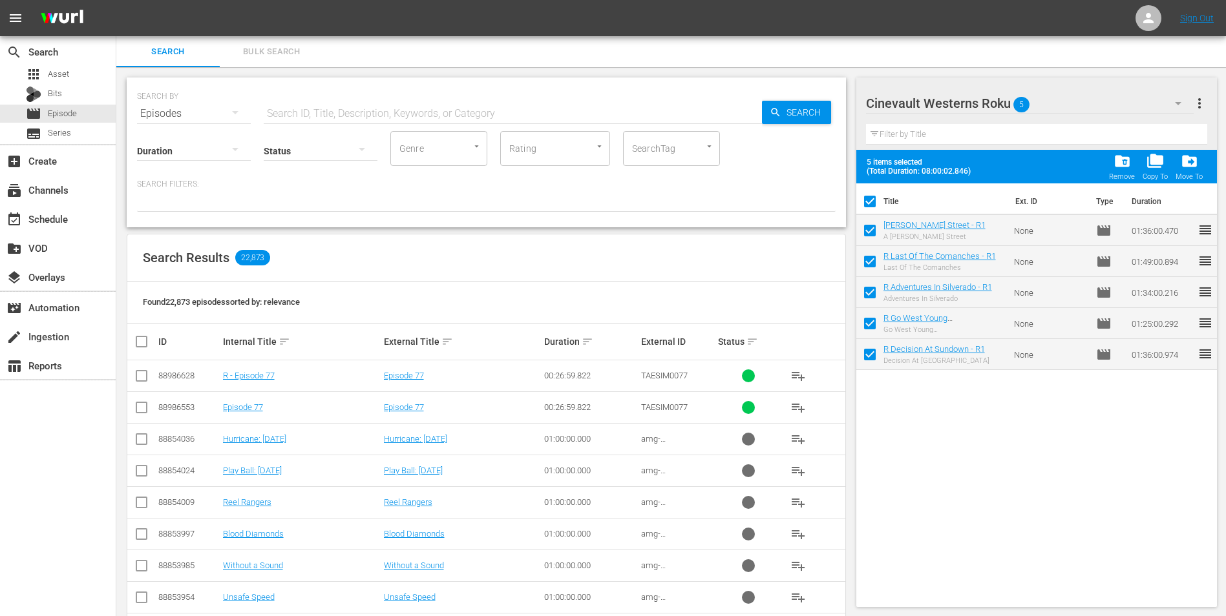
checkbox input "false"
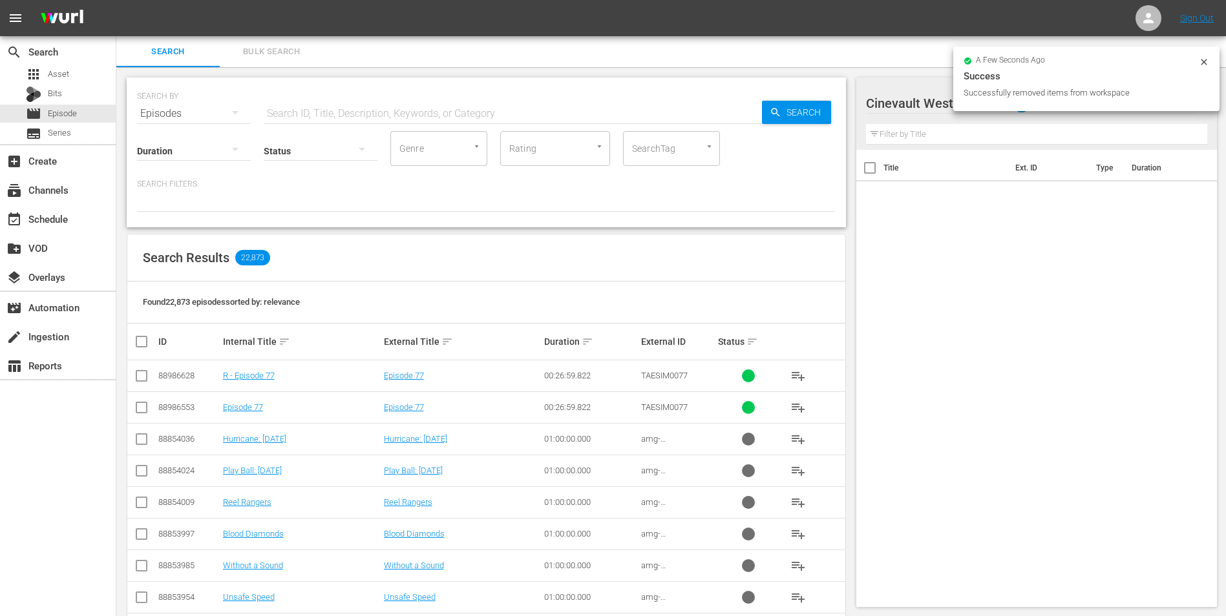
click at [1198, 67] on div "a few seconds ago Success Successfully removed items from workspace" at bounding box center [1086, 78] width 246 height 43
click at [1200, 66] on icon at bounding box center [1203, 62] width 10 height 10
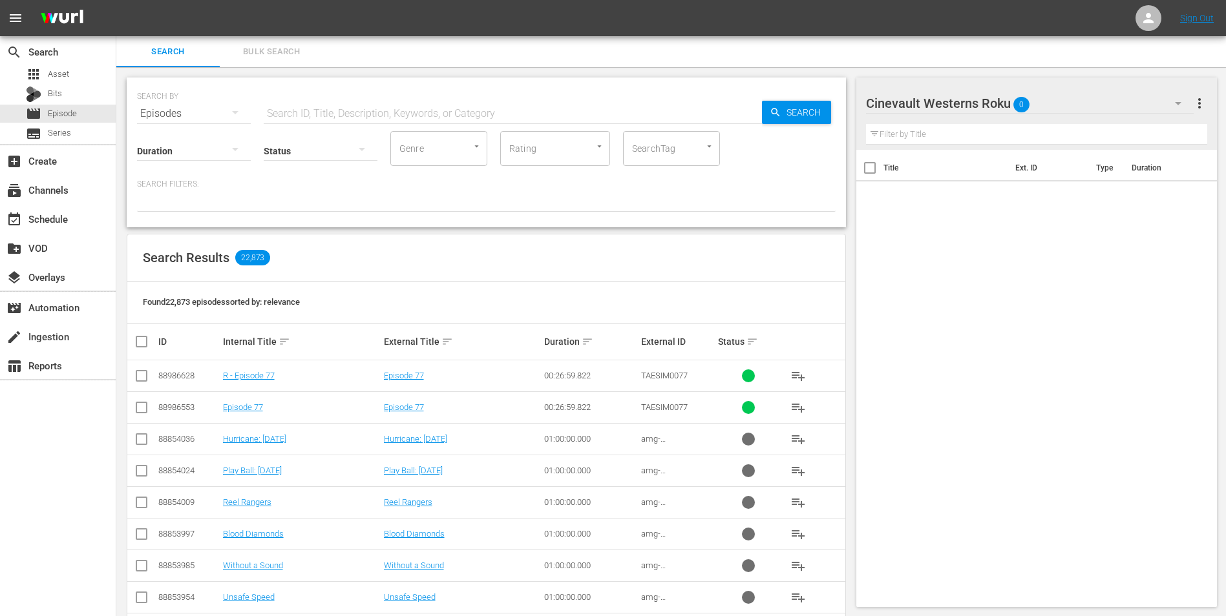
click at [991, 101] on div at bounding box center [947, 104] width 163 height 32
drag, startPoint x: 1074, startPoint y: 269, endPoint x: 1078, endPoint y: 225, distance: 44.1
click at [1074, 258] on div "Title Ext. ID Type Duration" at bounding box center [1036, 376] width 361 height 452
click at [1126, 107] on div "Cinevault Westerns Roku 0" at bounding box center [1030, 103] width 328 height 36
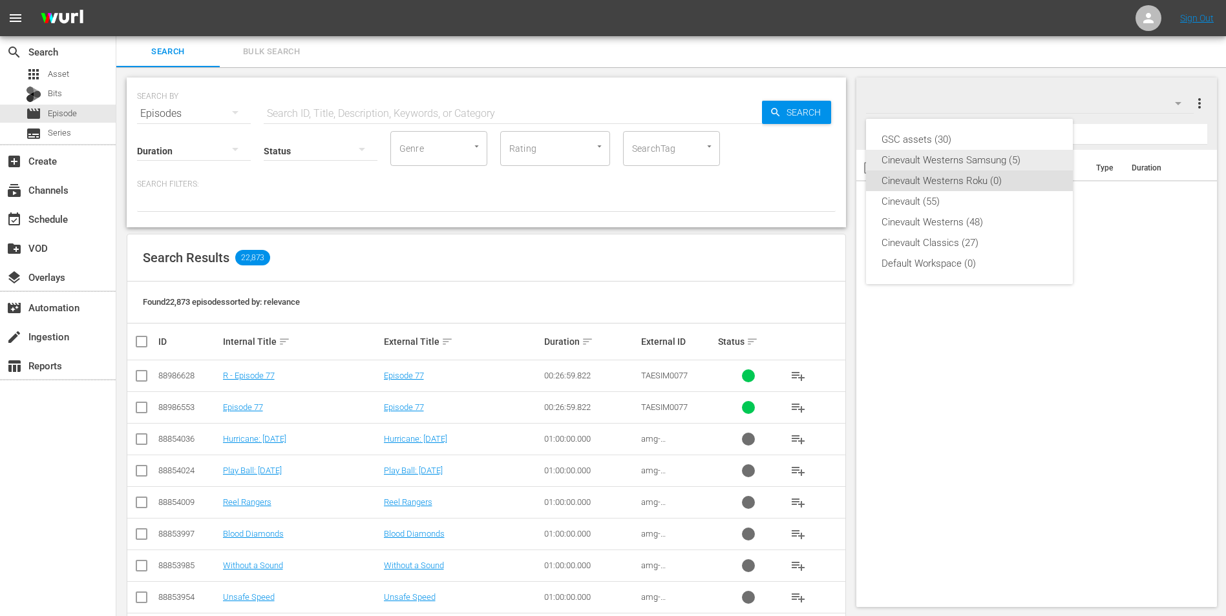
click at [981, 169] on div "Cinevault Westerns Samsung (5)" at bounding box center [969, 160] width 176 height 21
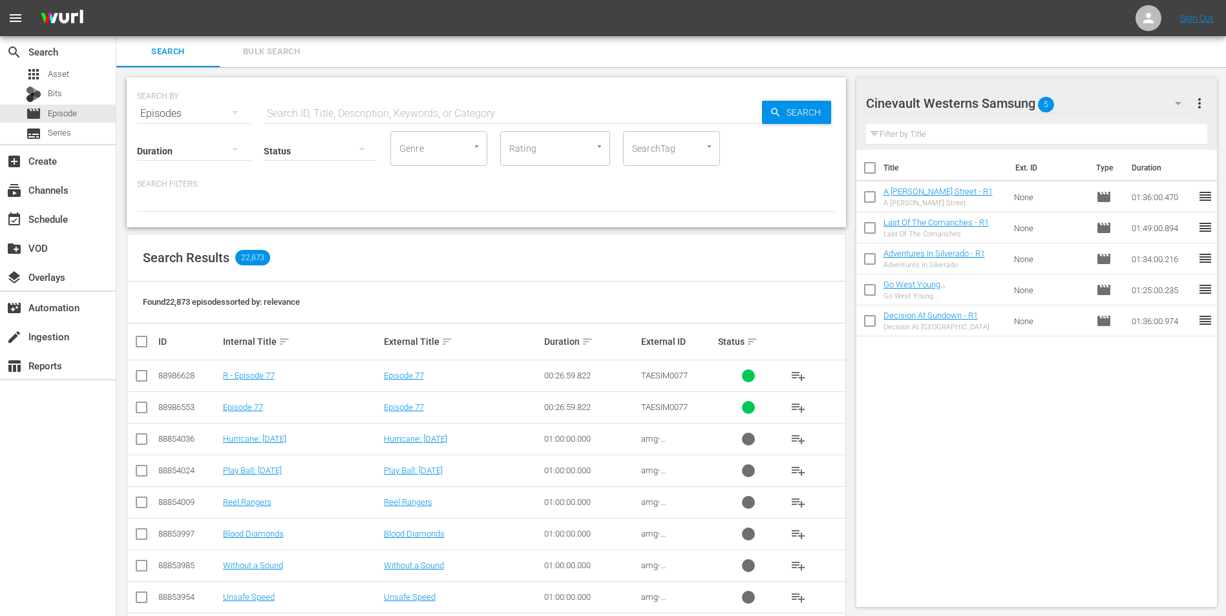
click at [872, 167] on input "checkbox" at bounding box center [869, 170] width 27 height 27
checkbox input "true"
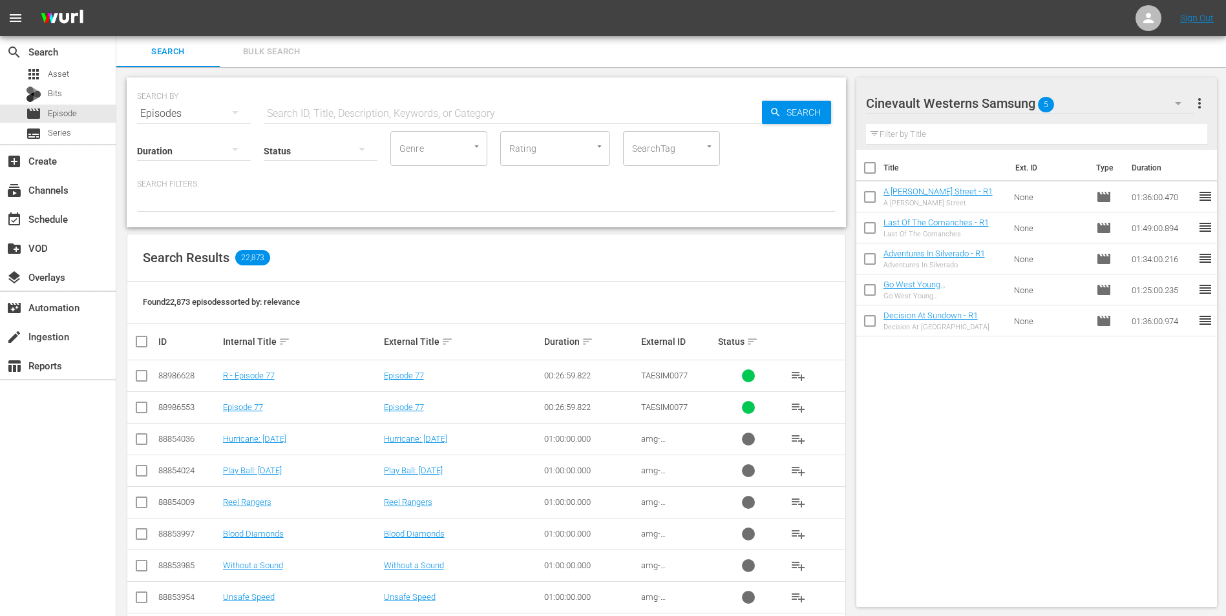
checkbox input "true"
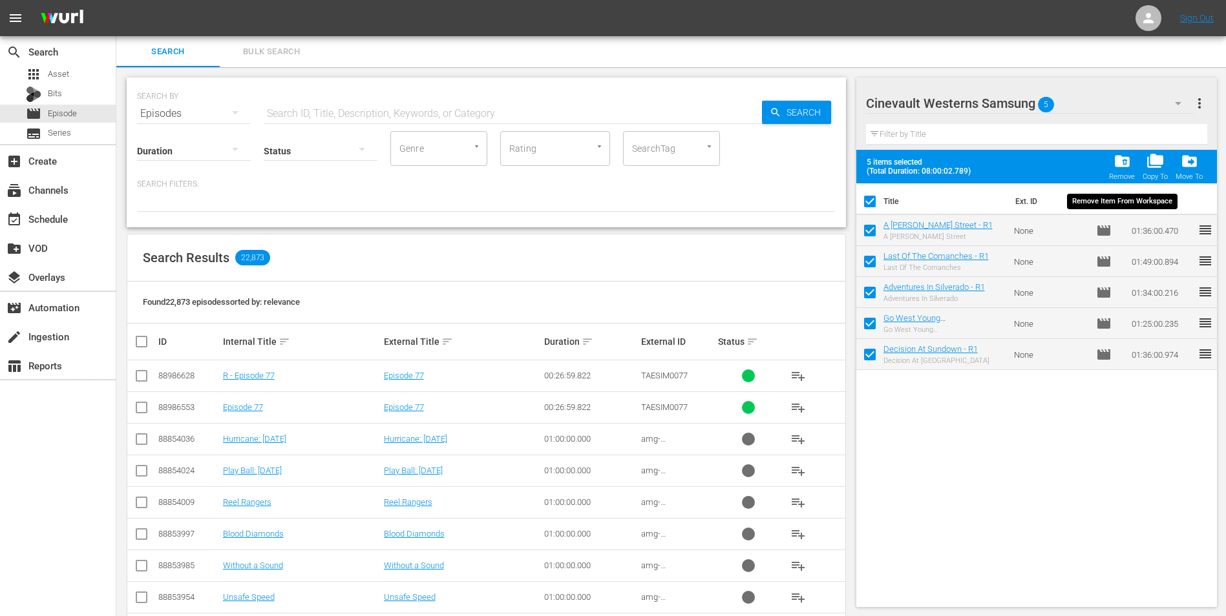
click at [1129, 156] on span "folder_delete" at bounding box center [1121, 160] width 17 height 17
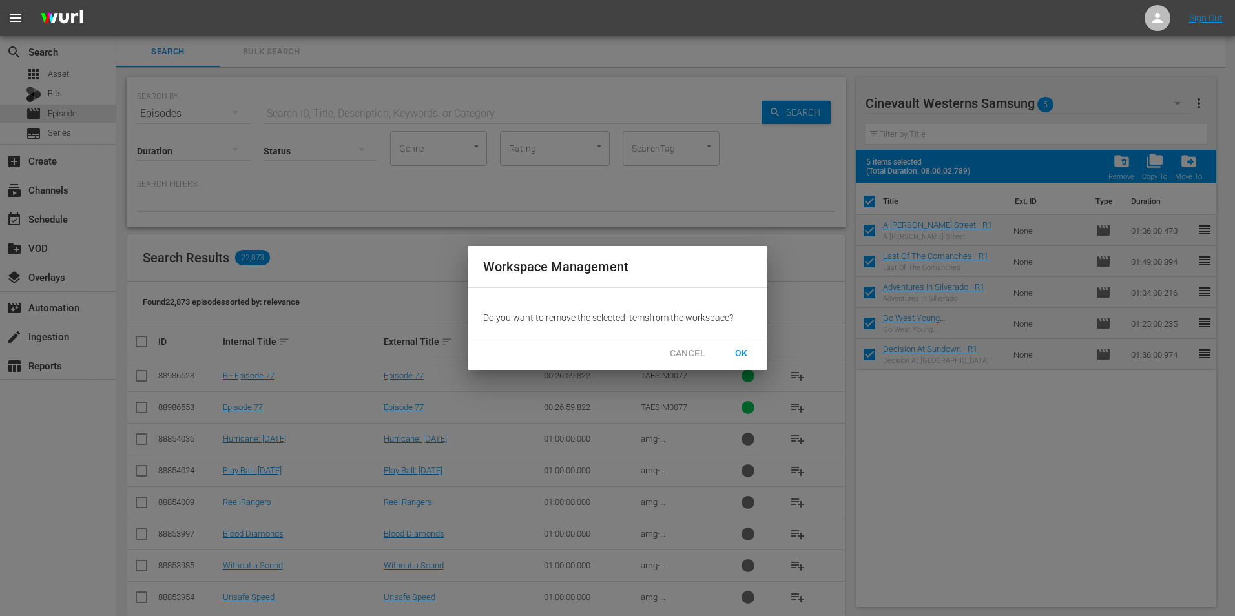
click at [752, 359] on button "OK" at bounding box center [741, 354] width 41 height 24
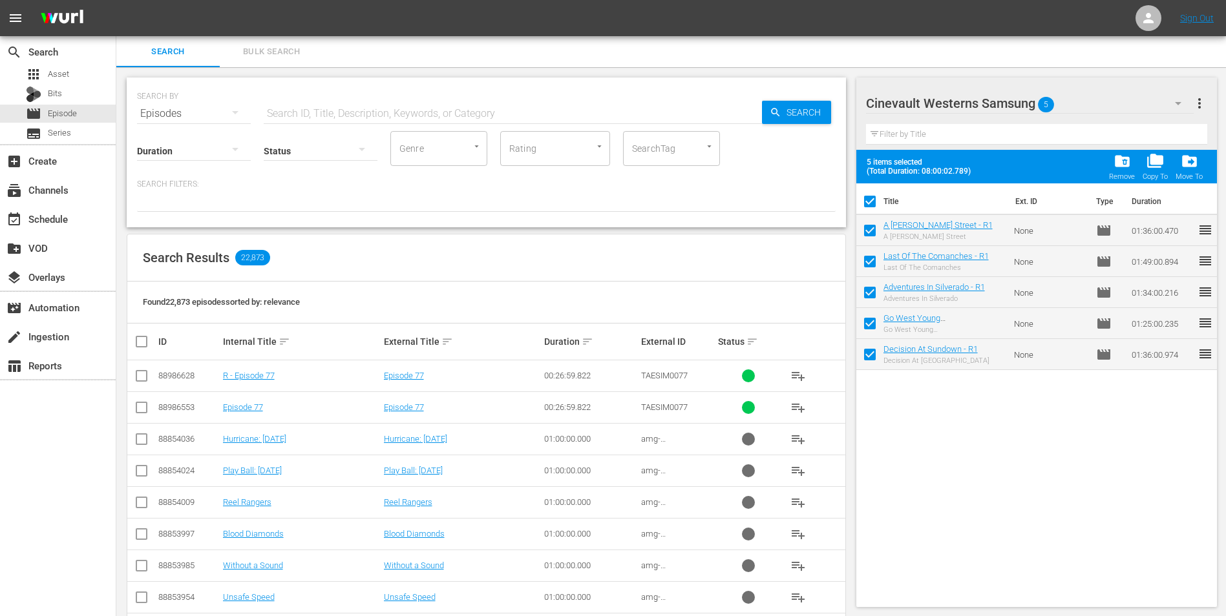
checkbox input "false"
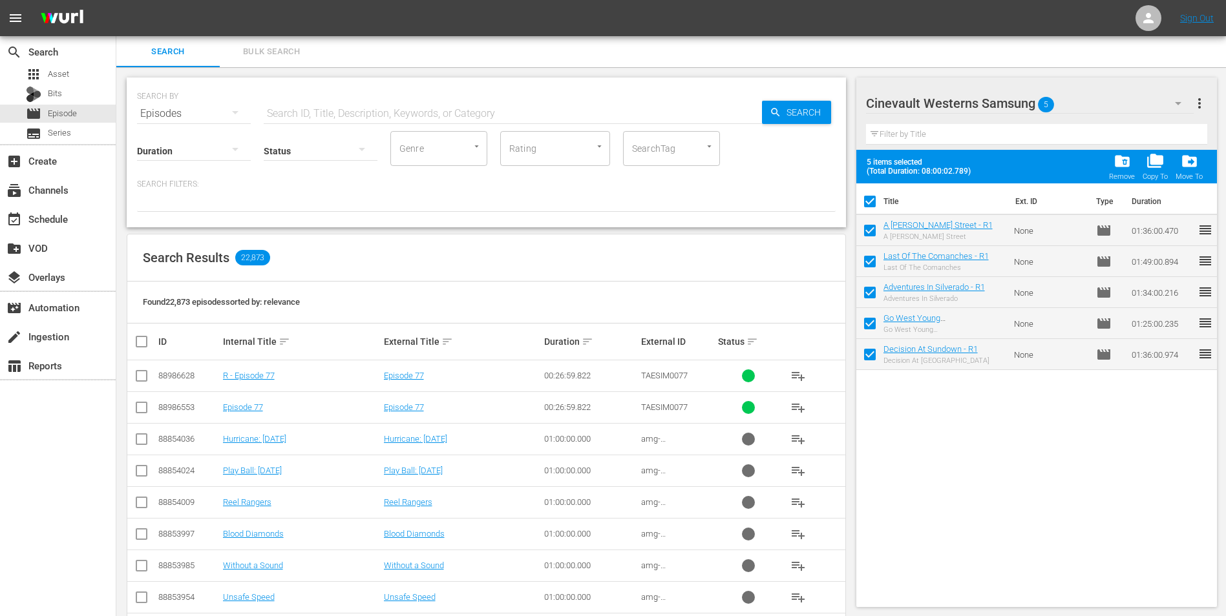
checkbox input "false"
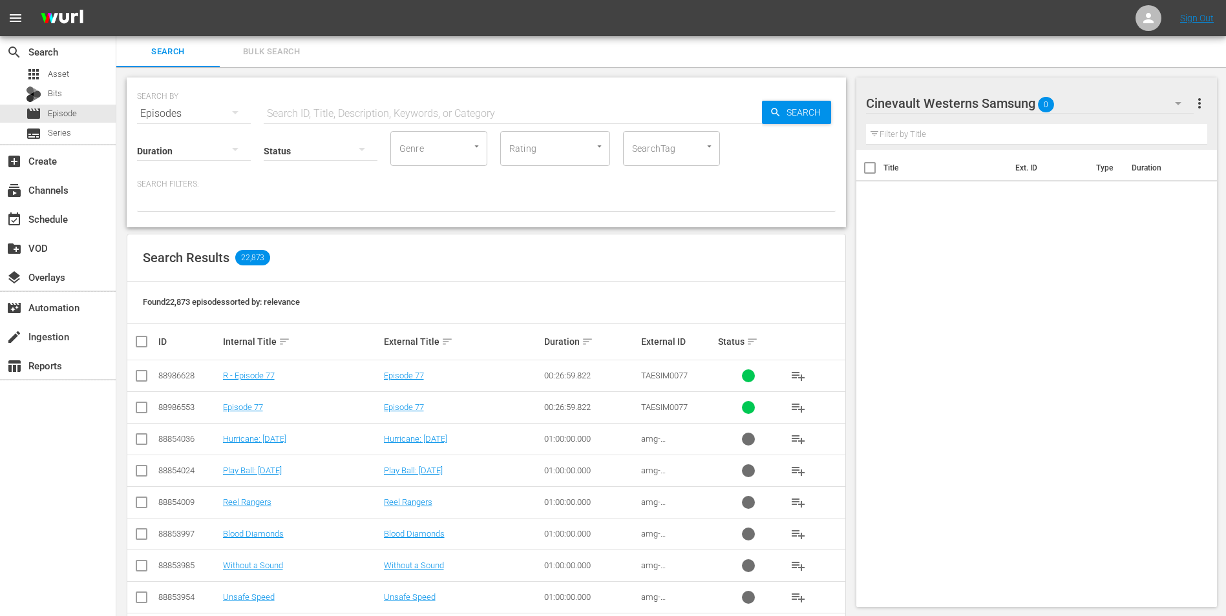
click at [453, 107] on input "text" at bounding box center [513, 113] width 498 height 31
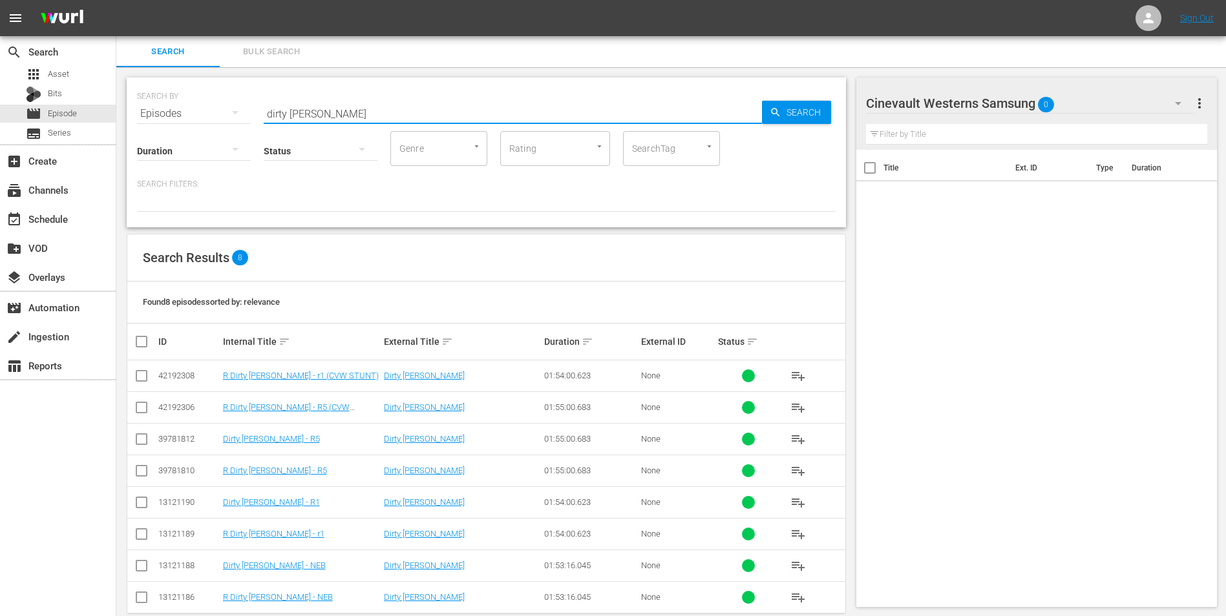
type input "dirty [PERSON_NAME]"
click at [143, 441] on input "checkbox" at bounding box center [142, 442] width 16 height 16
checkbox input "true"
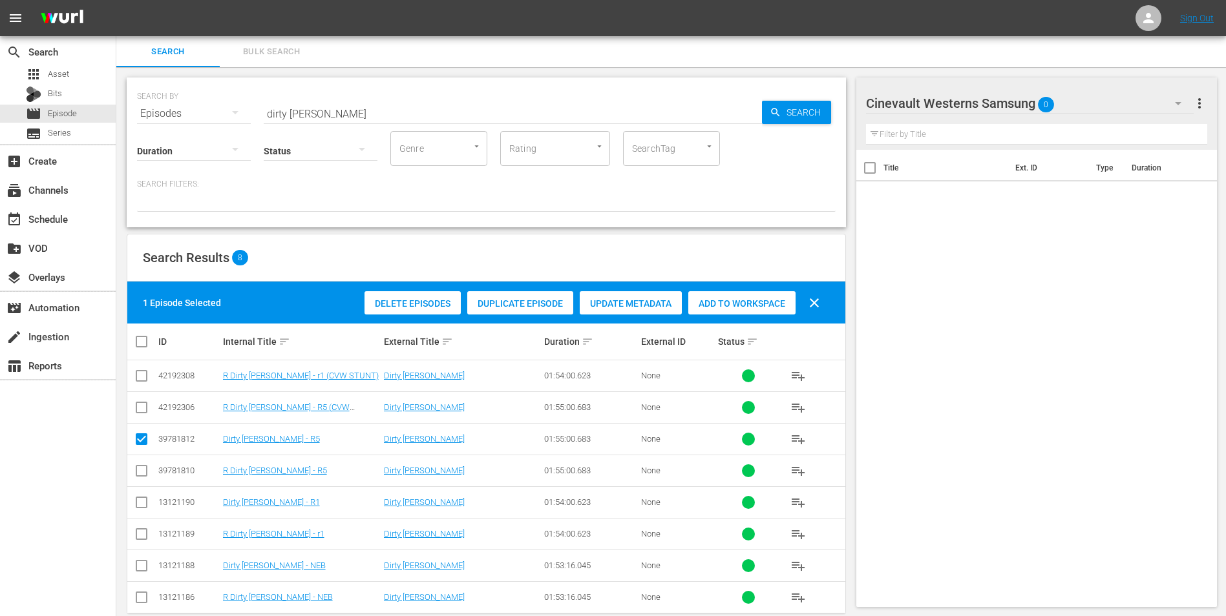
click at [718, 311] on div "Add to Workspace" at bounding box center [741, 303] width 107 height 25
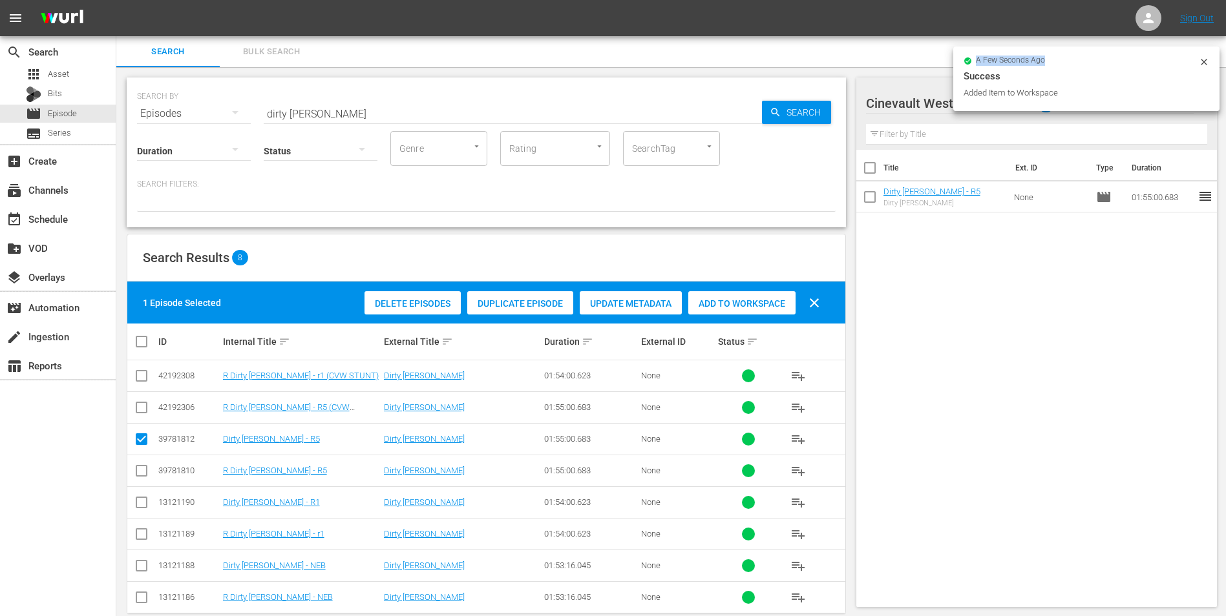
click at [1198, 63] on div "a few seconds ago Success Added Item to Workspace" at bounding box center [1086, 78] width 246 height 43
click at [1198, 63] on icon at bounding box center [1203, 62] width 10 height 10
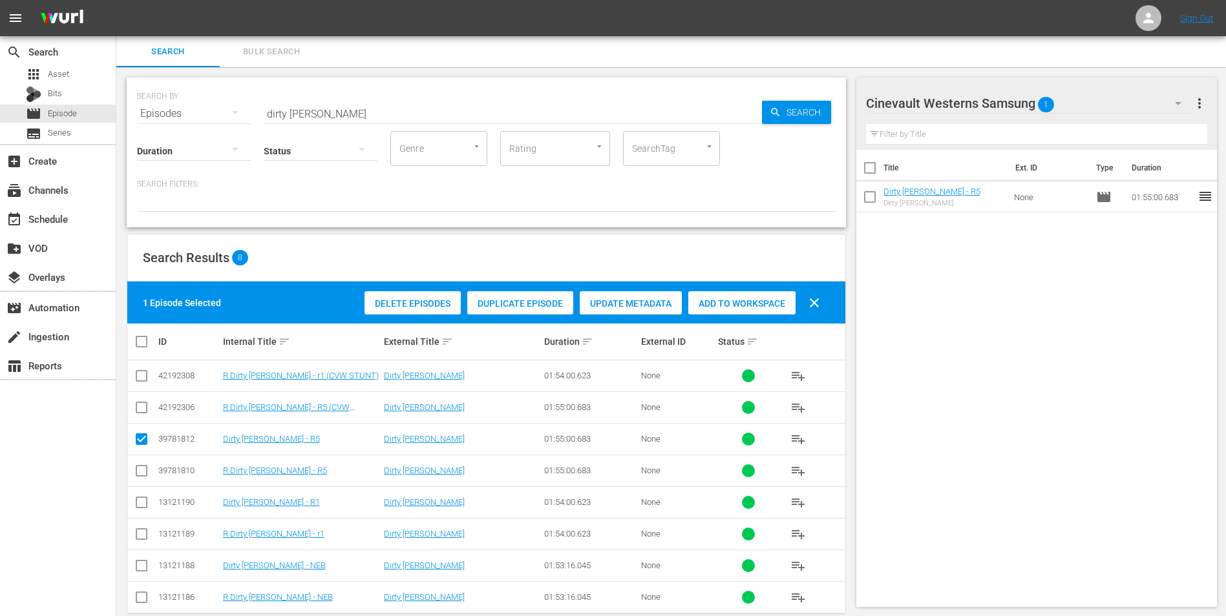
click at [1102, 109] on div "Cinevault Westerns Samsung 1" at bounding box center [1030, 103] width 328 height 36
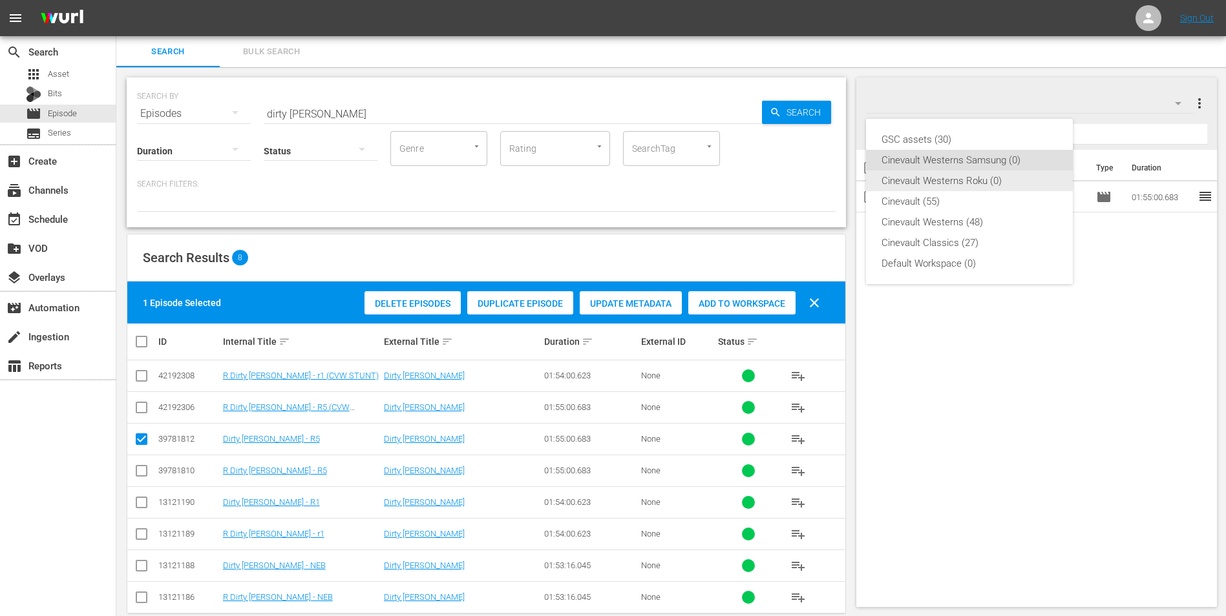
click at [971, 174] on div "Cinevault Westerns Roku (0)" at bounding box center [969, 181] width 176 height 21
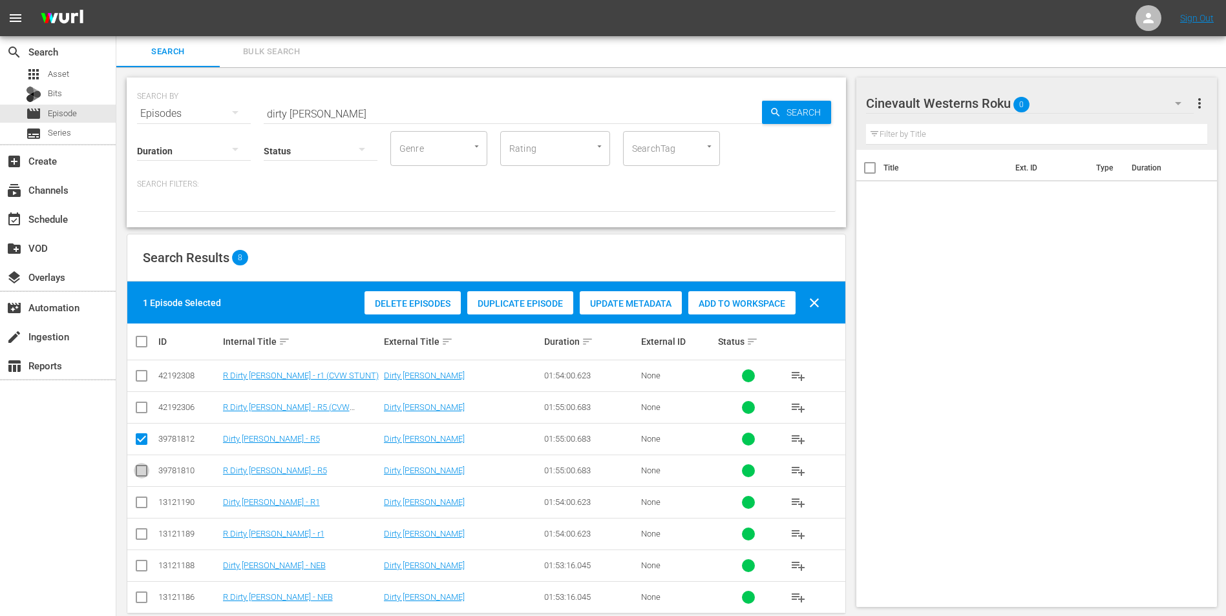
click at [138, 478] on input "checkbox" at bounding box center [142, 474] width 16 height 16
checkbox input "true"
click at [143, 441] on input "checkbox" at bounding box center [142, 442] width 16 height 16
checkbox input "false"
click at [727, 313] on div "Add to Workspace" at bounding box center [741, 303] width 107 height 25
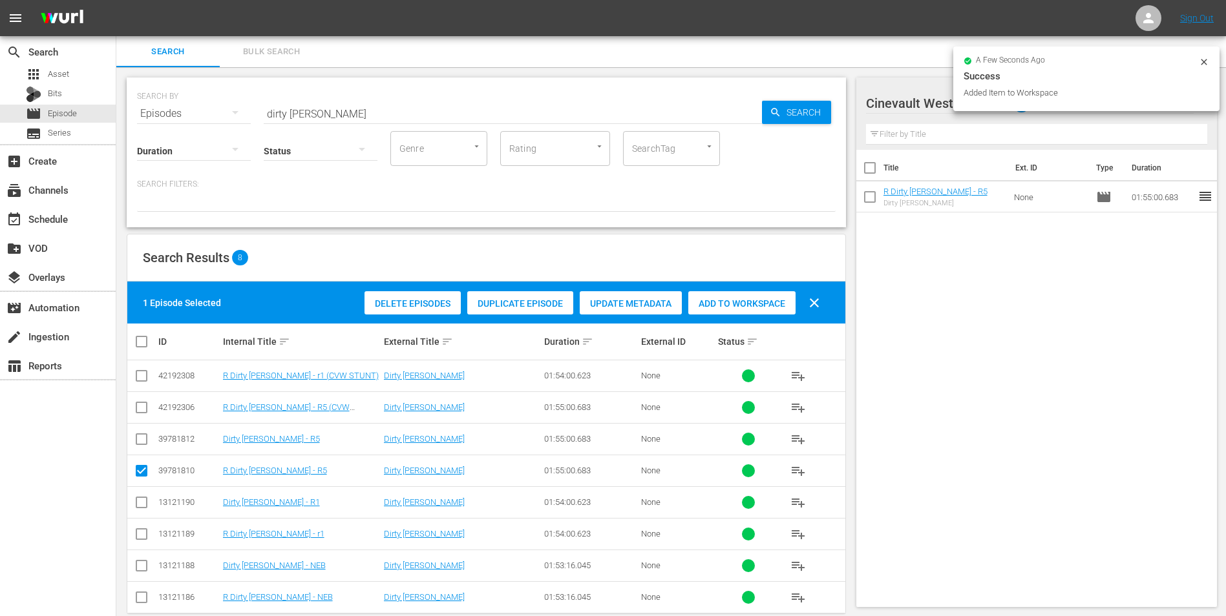
click at [574, 98] on div "SEARCH BY Search By Episodes Search ID, Title, Description, Keywords, or Catego…" at bounding box center [486, 106] width 698 height 47
click at [527, 119] on input "dirty [PERSON_NAME]" at bounding box center [513, 113] width 498 height 31
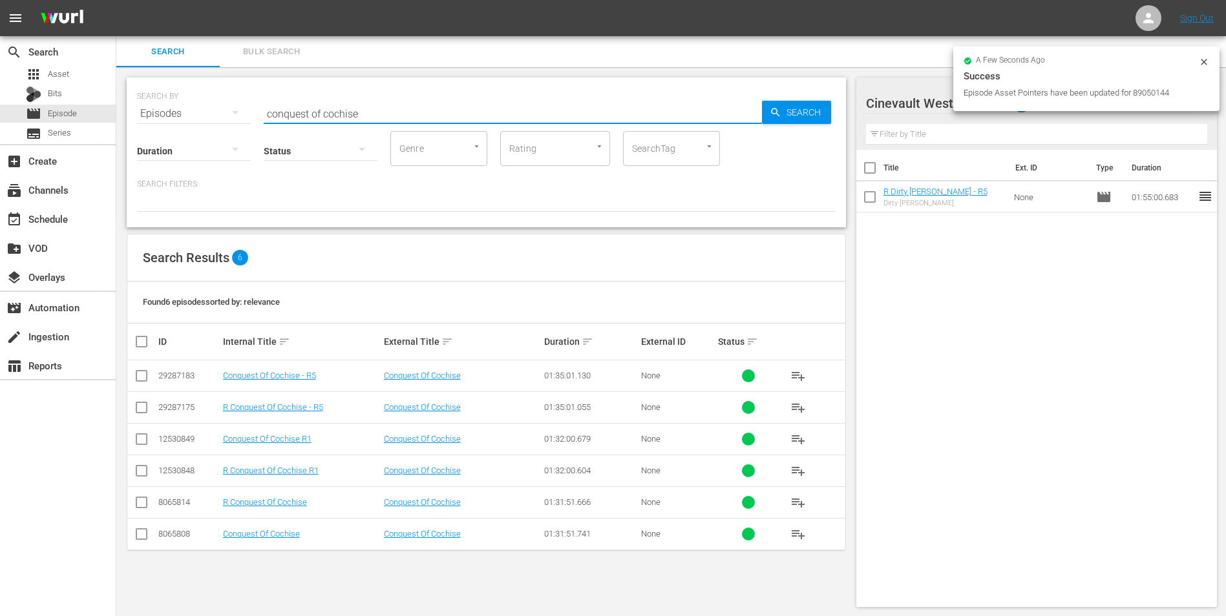
type input "conquest of cochise"
click at [1206, 68] on div at bounding box center [1203, 64] width 10 height 14
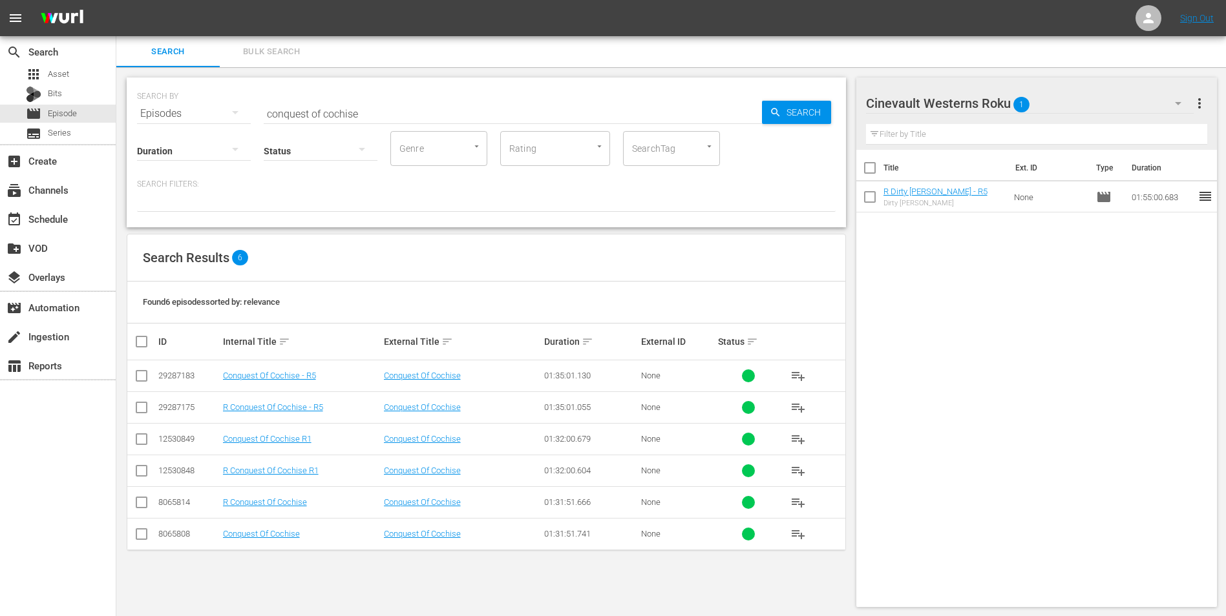
click at [142, 410] on input "checkbox" at bounding box center [142, 411] width 16 height 16
checkbox input "true"
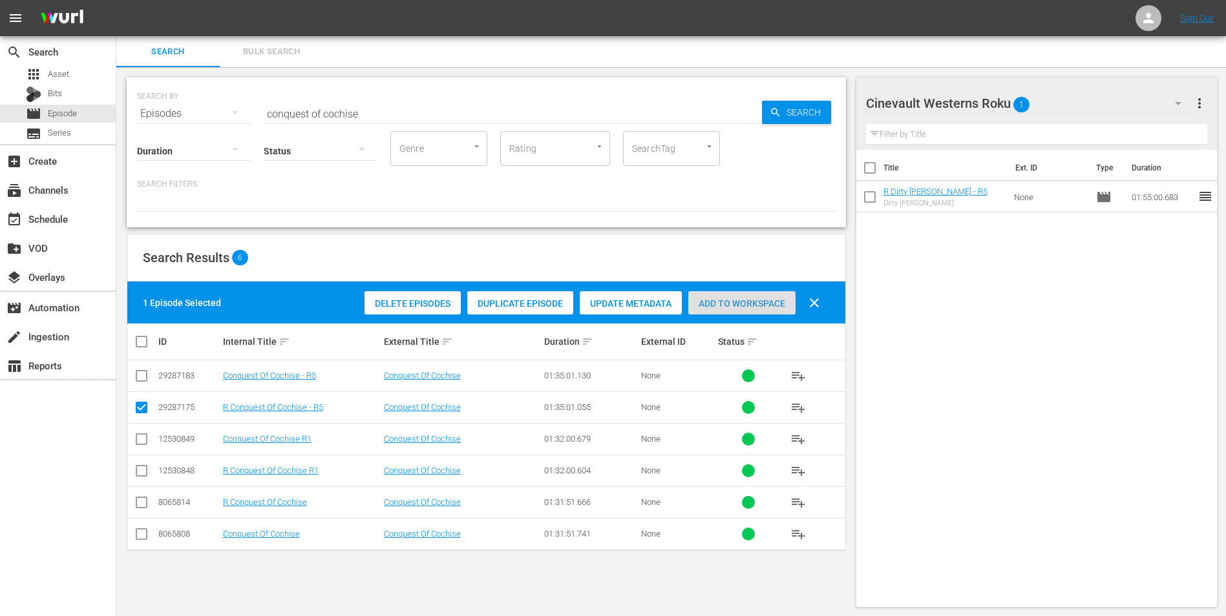
click at [763, 300] on span "Add to Workspace" at bounding box center [741, 303] width 107 height 10
click at [1120, 109] on div "Cinevault Westerns Roku 2" at bounding box center [1030, 103] width 328 height 36
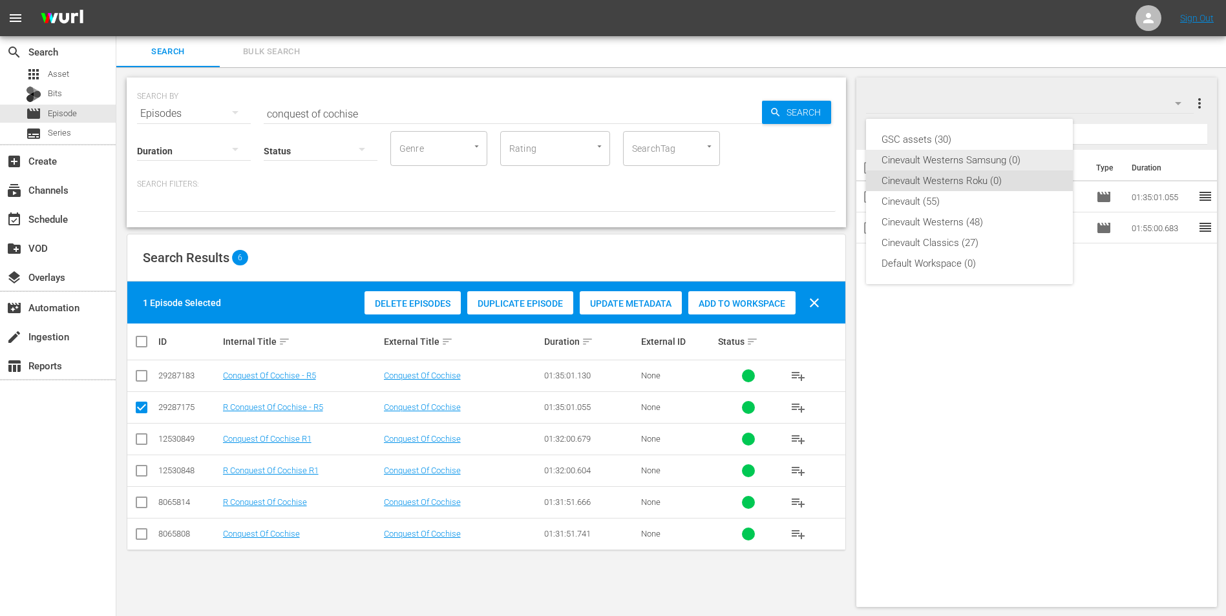
click at [1007, 163] on div "Cinevault Westerns Samsung (0)" at bounding box center [969, 160] width 176 height 21
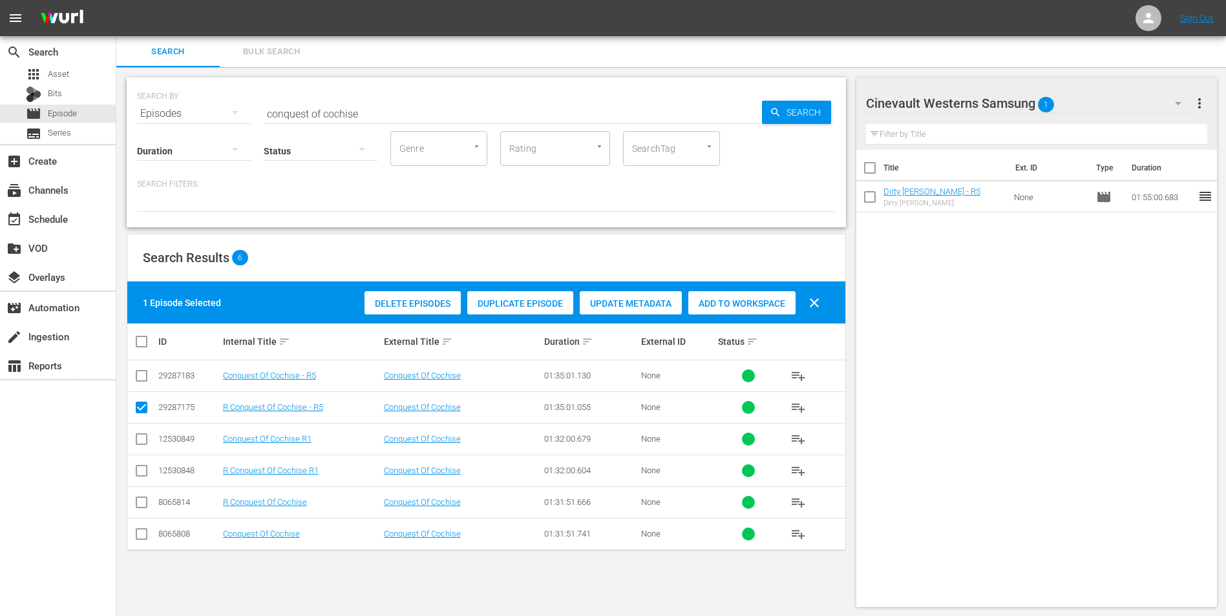
click at [146, 377] on input "checkbox" at bounding box center [142, 379] width 16 height 16
checkbox input "true"
click at [142, 410] on input "checkbox" at bounding box center [142, 411] width 16 height 16
checkbox input "false"
click at [760, 307] on span "Add to Workspace" at bounding box center [741, 303] width 107 height 10
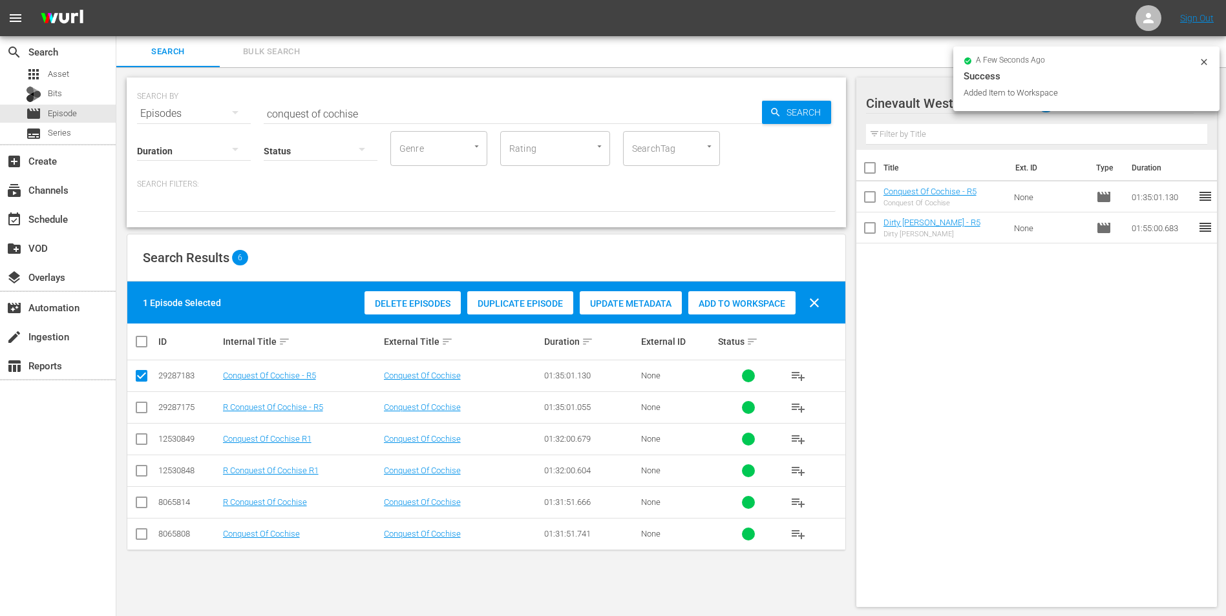
click at [499, 109] on input "conquest of cochise" at bounding box center [513, 113] width 498 height 31
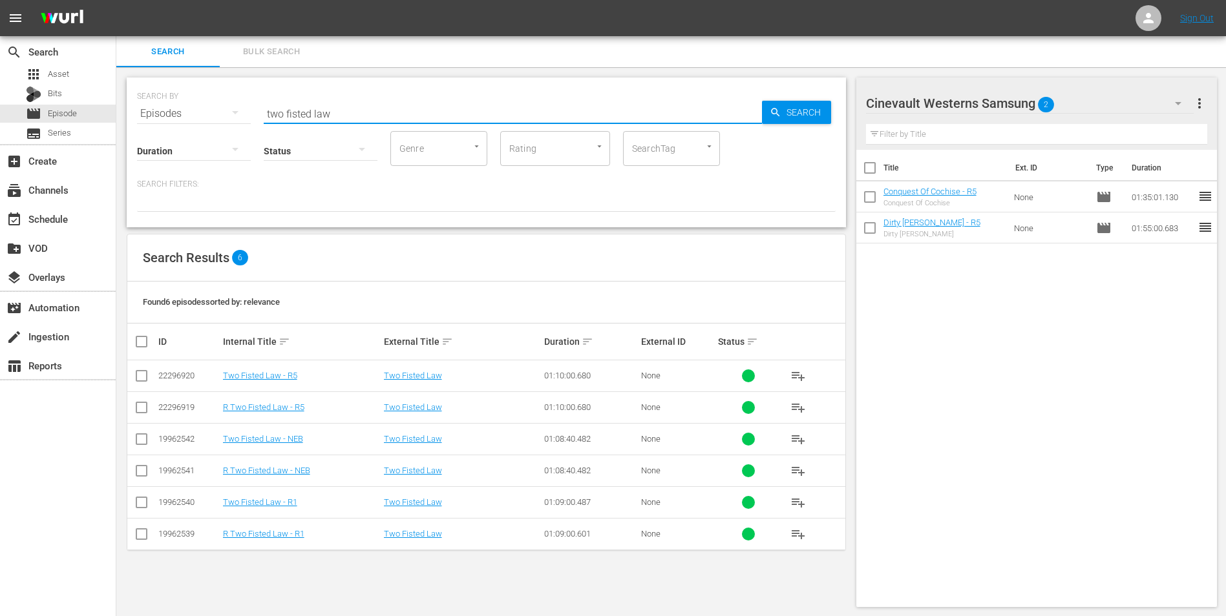
type input "two fisted law"
click at [138, 375] on input "checkbox" at bounding box center [142, 379] width 16 height 16
checkbox input "true"
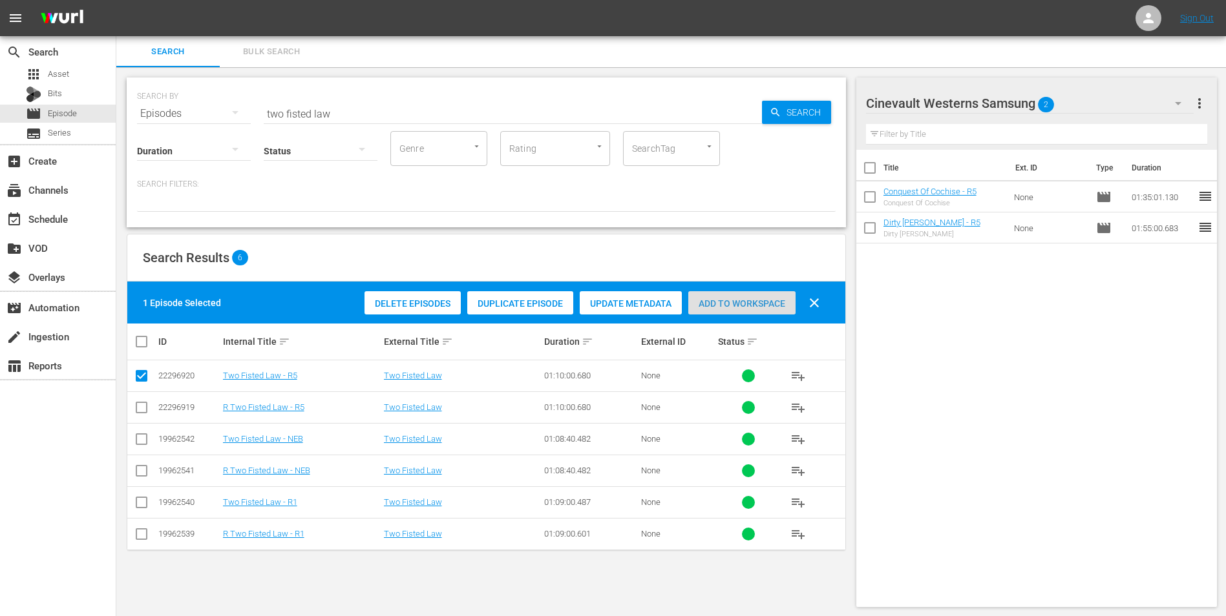
click at [724, 302] on span "Add to Workspace" at bounding box center [741, 303] width 107 height 10
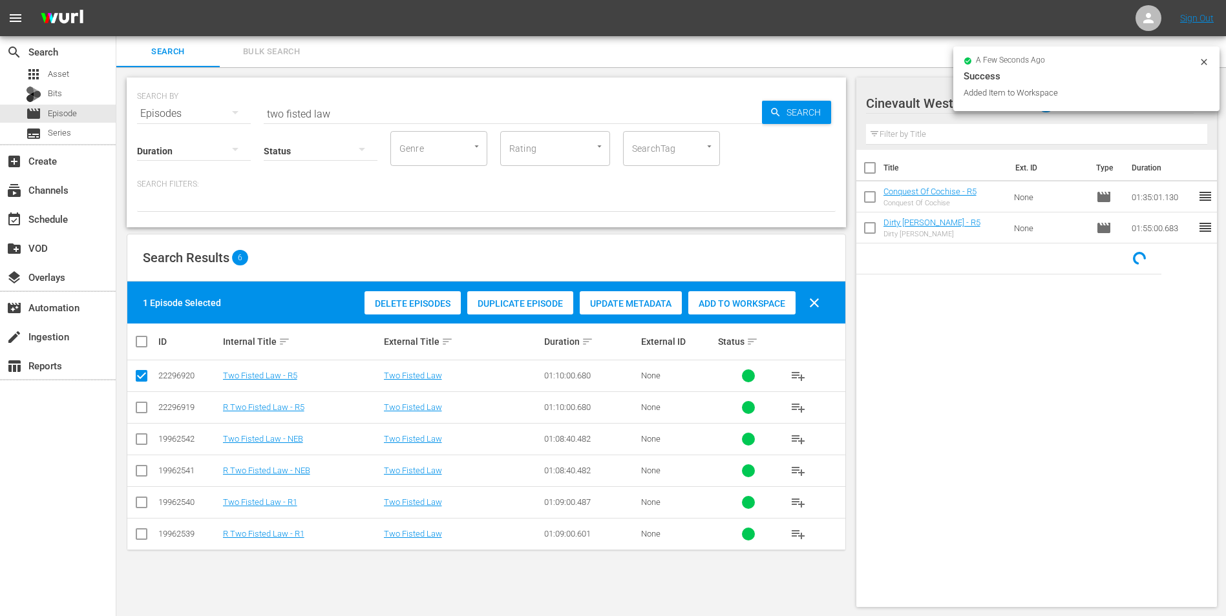
click at [1202, 63] on icon at bounding box center [1203, 62] width 6 height 6
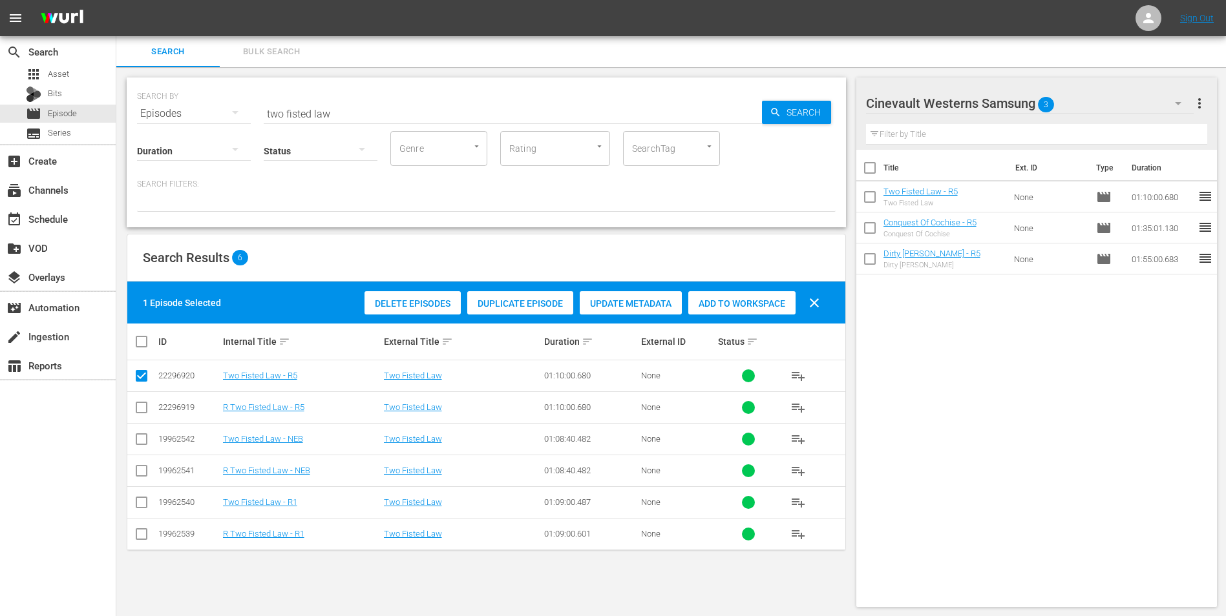
click at [1119, 98] on div "Cinevault Westerns Samsung 3" at bounding box center [1030, 103] width 328 height 36
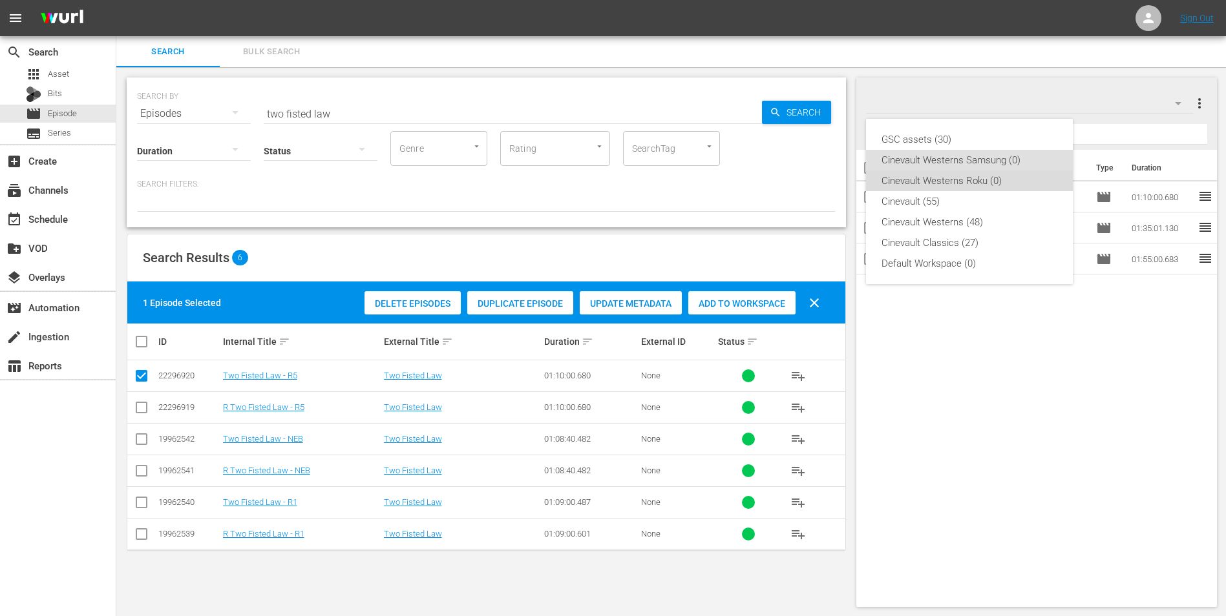
click at [970, 178] on div "Cinevault Westerns Roku (0)" at bounding box center [969, 181] width 176 height 21
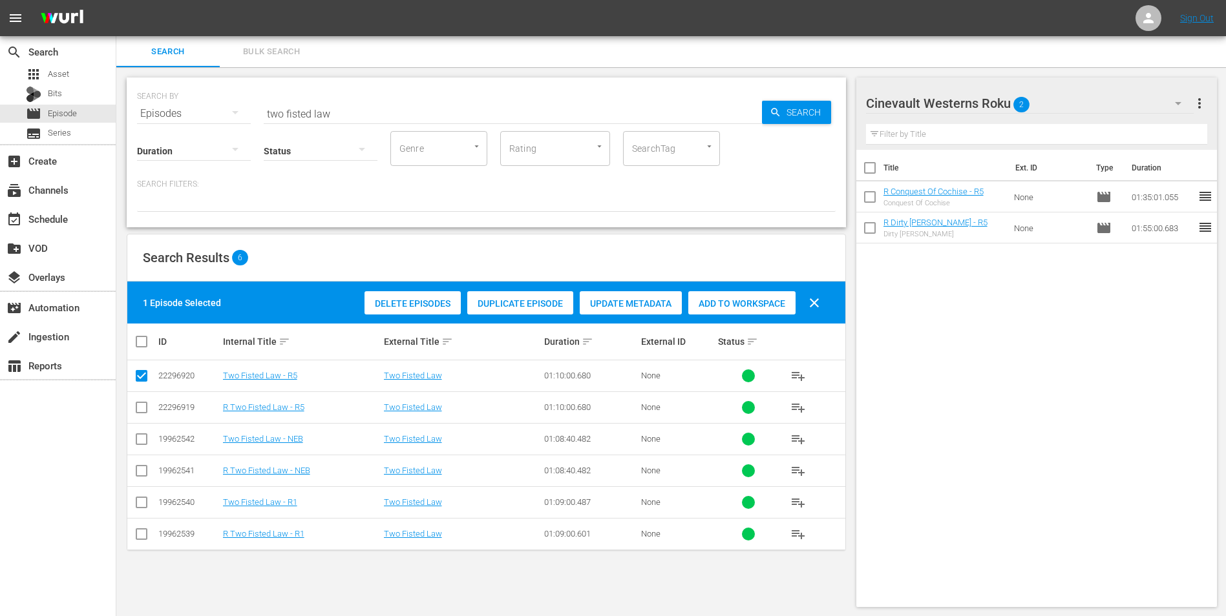
click at [142, 409] on input "checkbox" at bounding box center [142, 411] width 16 height 16
checkbox input "true"
click at [143, 373] on input "checkbox" at bounding box center [142, 379] width 16 height 16
checkbox input "false"
click at [777, 309] on div "Add to Workspace" at bounding box center [741, 303] width 107 height 25
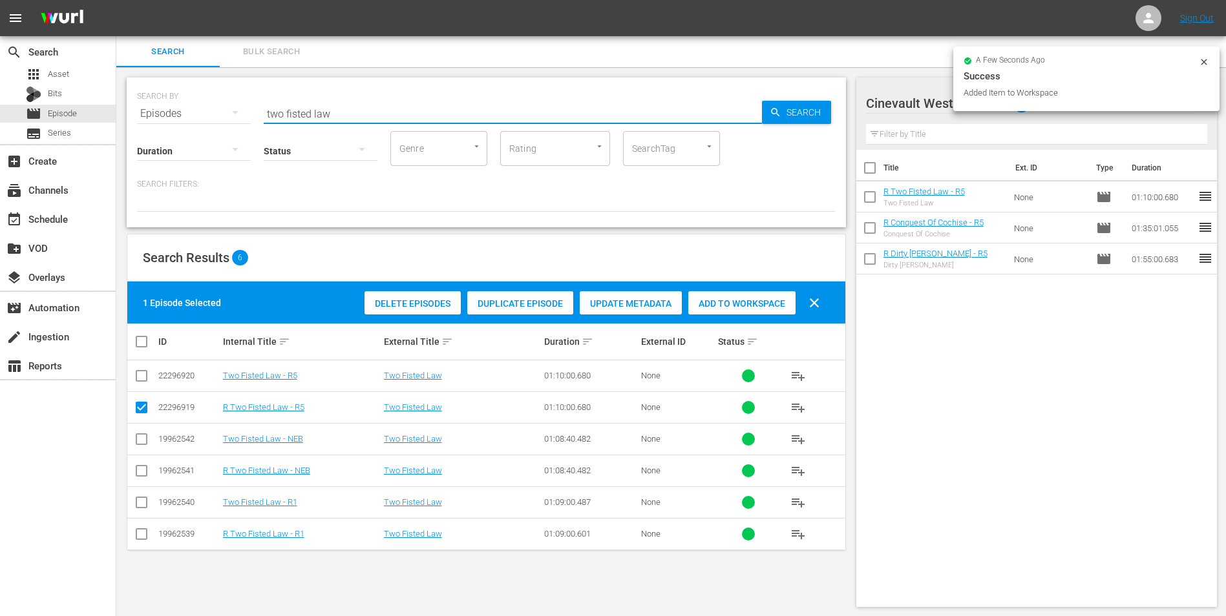
click at [472, 120] on input "two fisted law" at bounding box center [513, 113] width 498 height 31
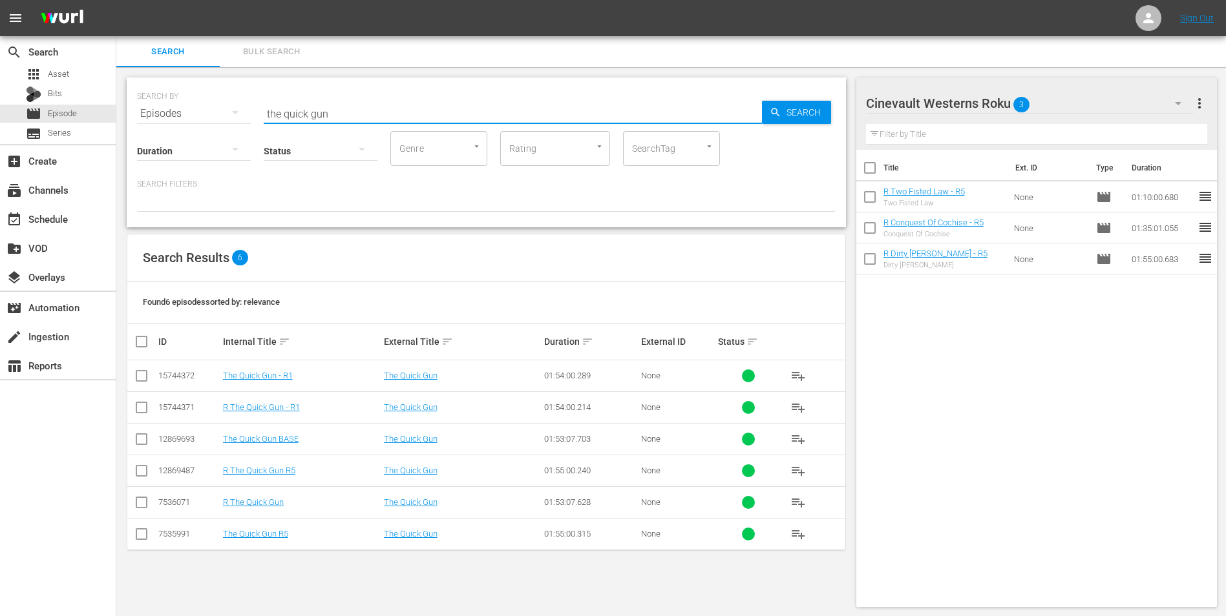
type input "the quick gun"
click at [138, 474] on input "checkbox" at bounding box center [142, 474] width 16 height 16
checkbox input "true"
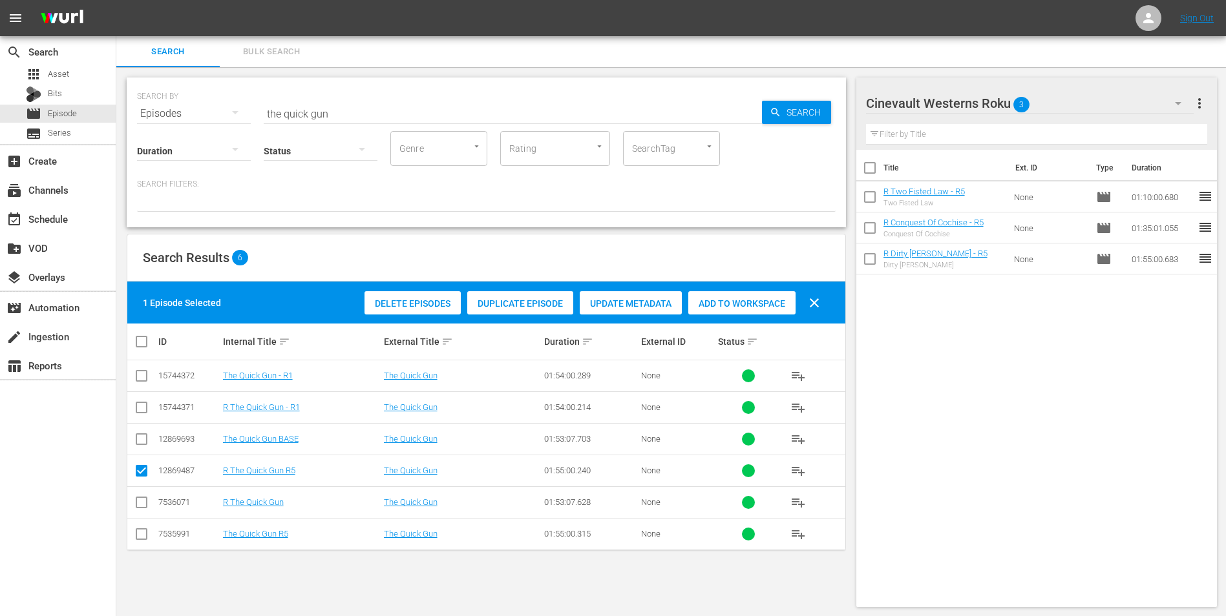
click at [756, 309] on div "Add to Workspace" at bounding box center [741, 303] width 107 height 25
click at [1129, 109] on div "Cinevault Westerns Roku 4" at bounding box center [1030, 103] width 328 height 36
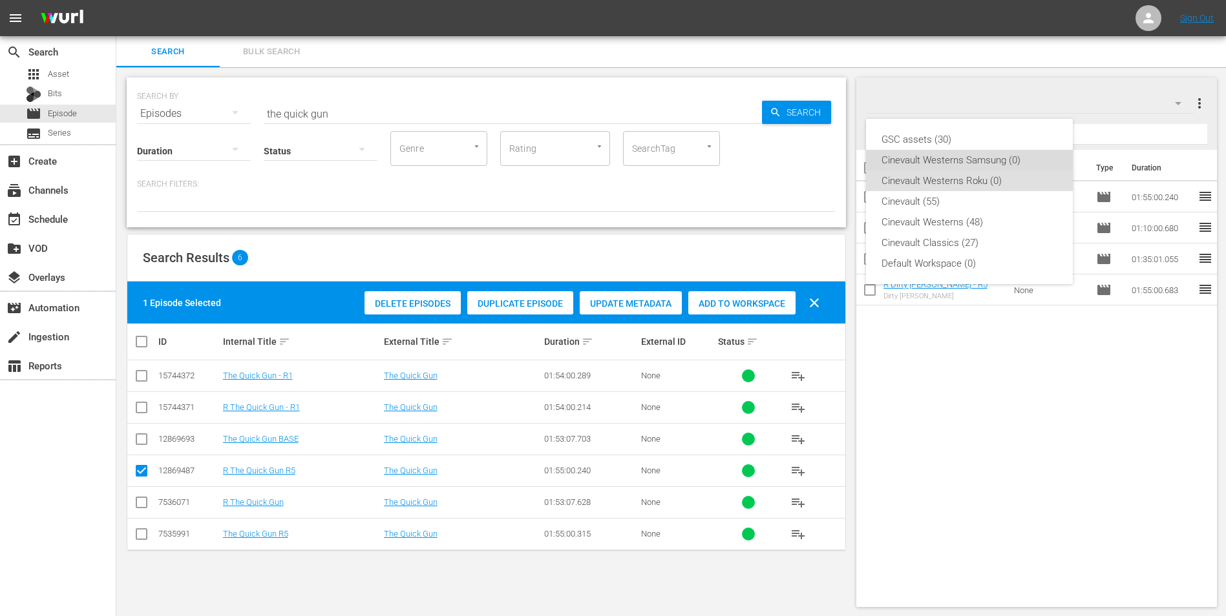
click at [961, 167] on div "Cinevault Westerns Samsung (0)" at bounding box center [969, 160] width 176 height 21
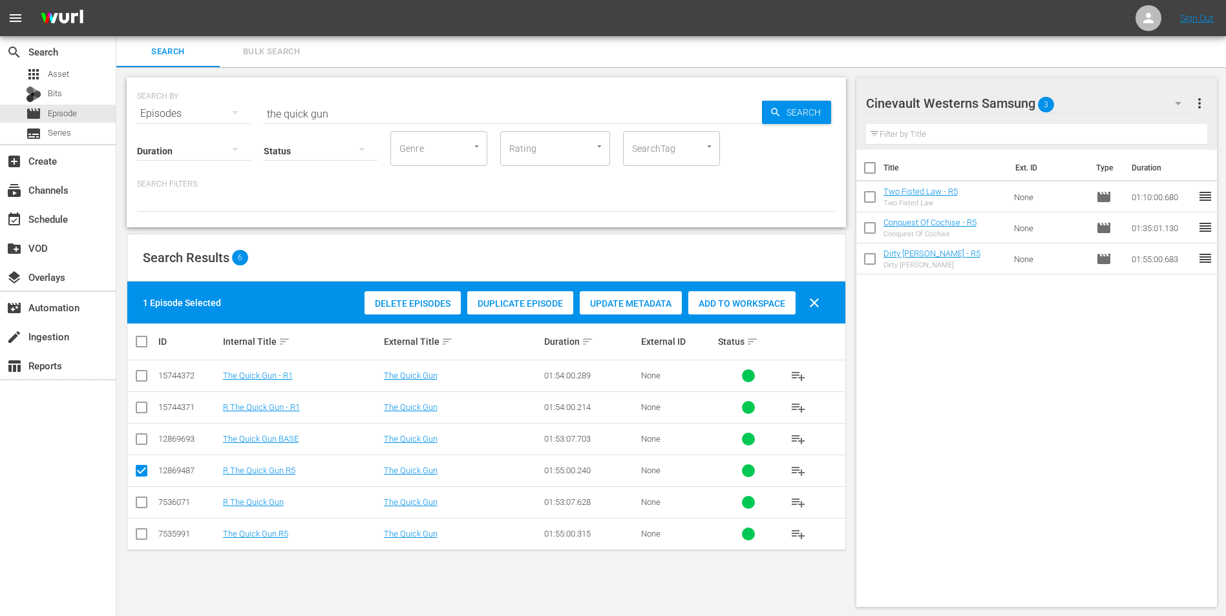
click at [141, 538] on input "checkbox" at bounding box center [142, 537] width 16 height 16
checkbox input "true"
drag, startPoint x: 147, startPoint y: 476, endPoint x: 158, endPoint y: 479, distance: 11.6
click at [152, 478] on td at bounding box center [141, 471] width 29 height 32
click at [725, 306] on span "Add to Workspace" at bounding box center [741, 303] width 107 height 10
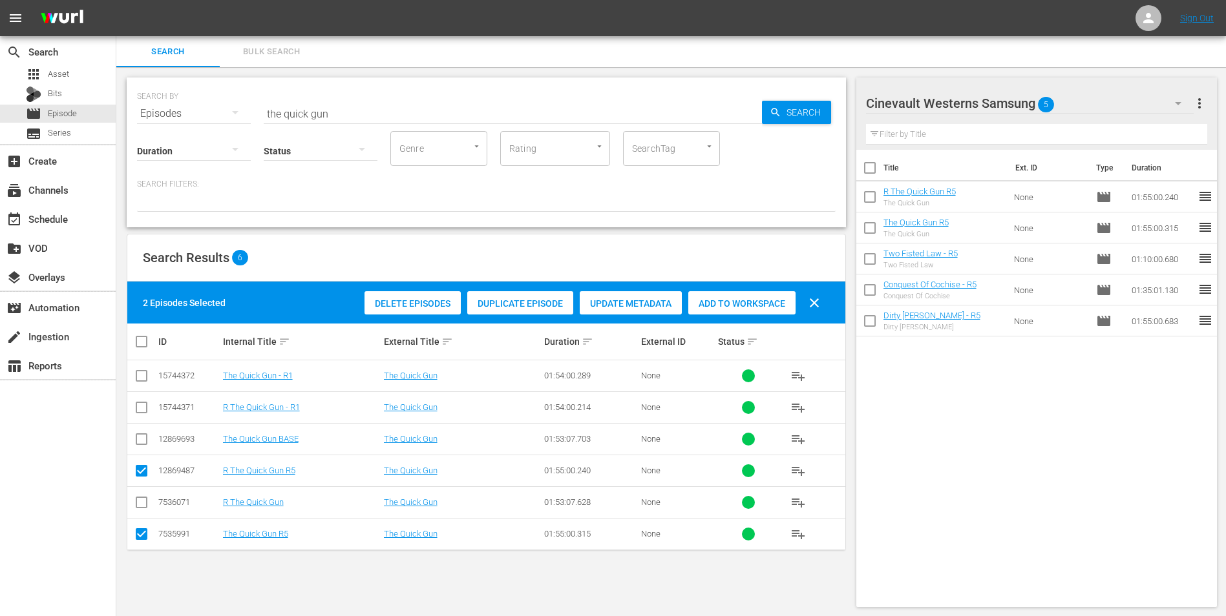
click at [866, 199] on input "checkbox" at bounding box center [869, 199] width 27 height 27
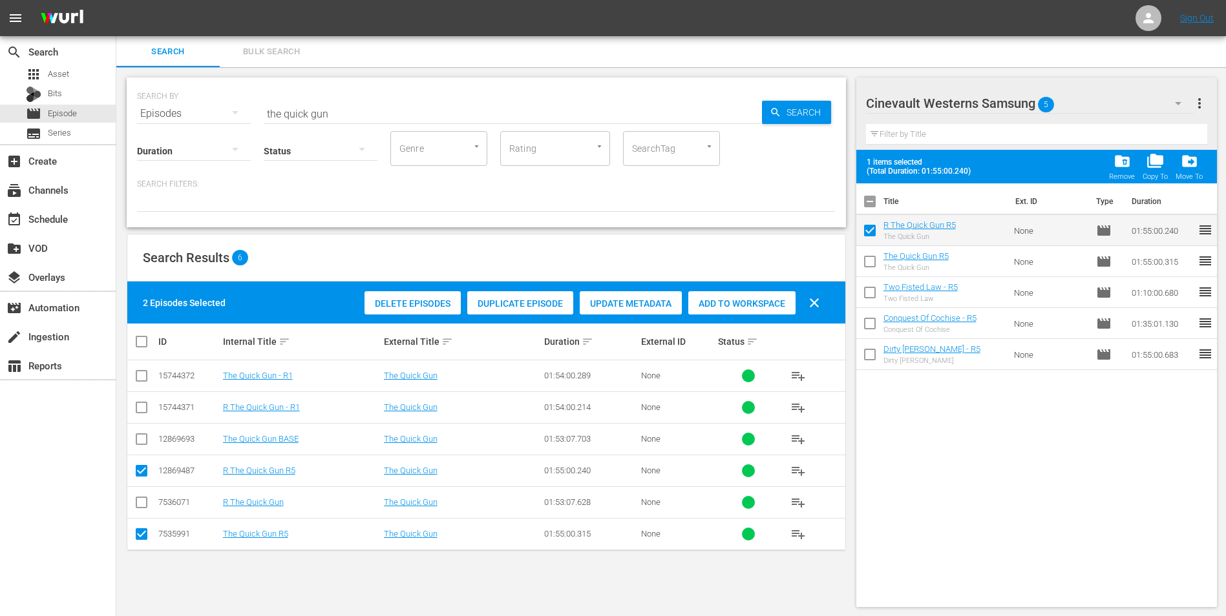
click at [1124, 183] on th "Duration" at bounding box center [1163, 201] width 78 height 36
click at [1125, 164] on span "folder_delete" at bounding box center [1121, 160] width 17 height 17
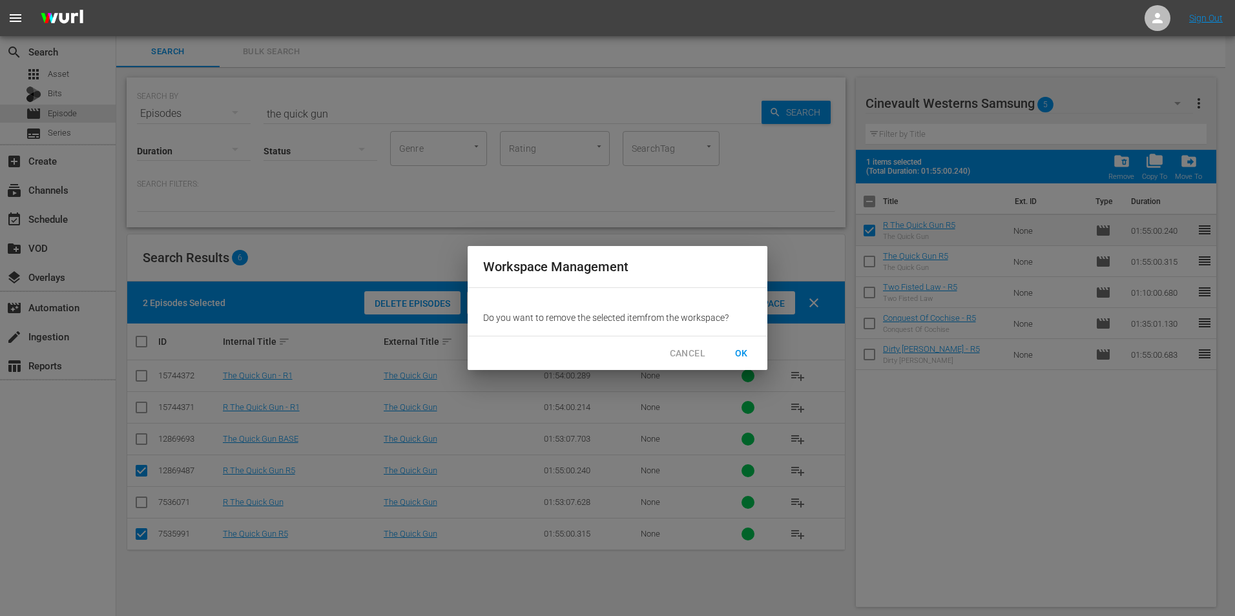
click at [733, 351] on span "OK" at bounding box center [741, 354] width 21 height 16
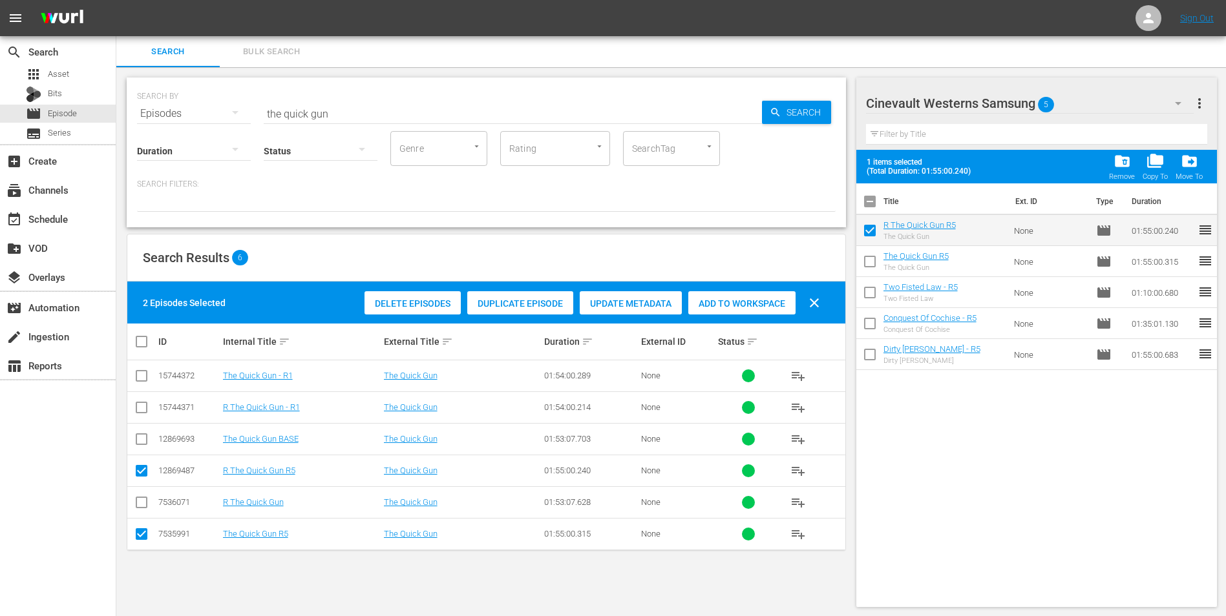
checkbox input "false"
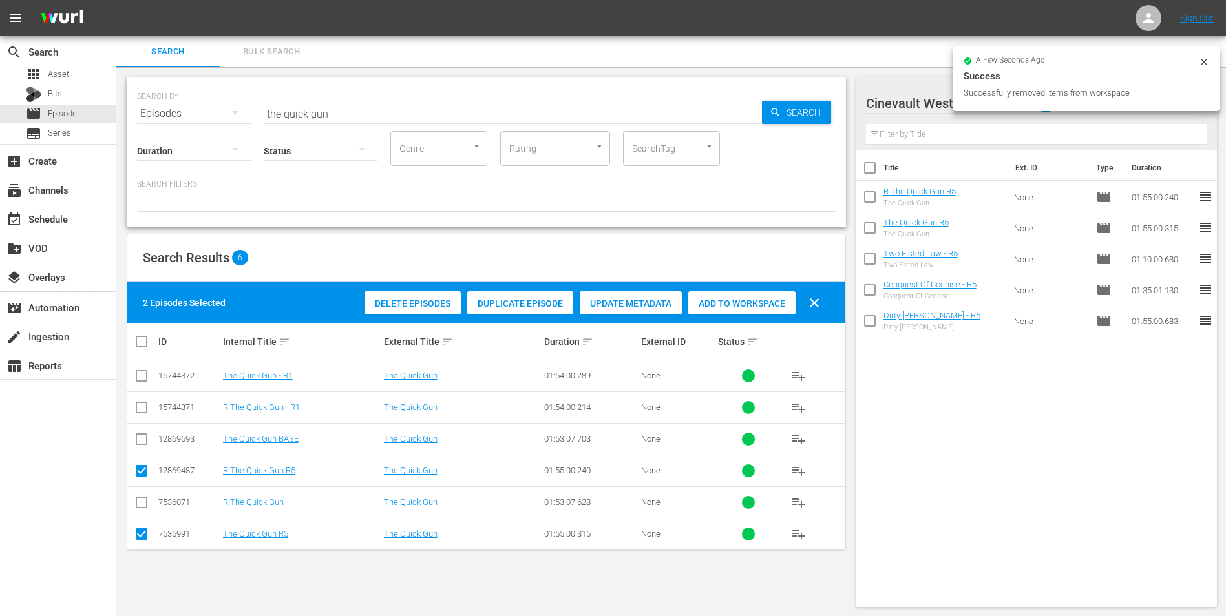
click at [1200, 63] on icon at bounding box center [1203, 62] width 10 height 10
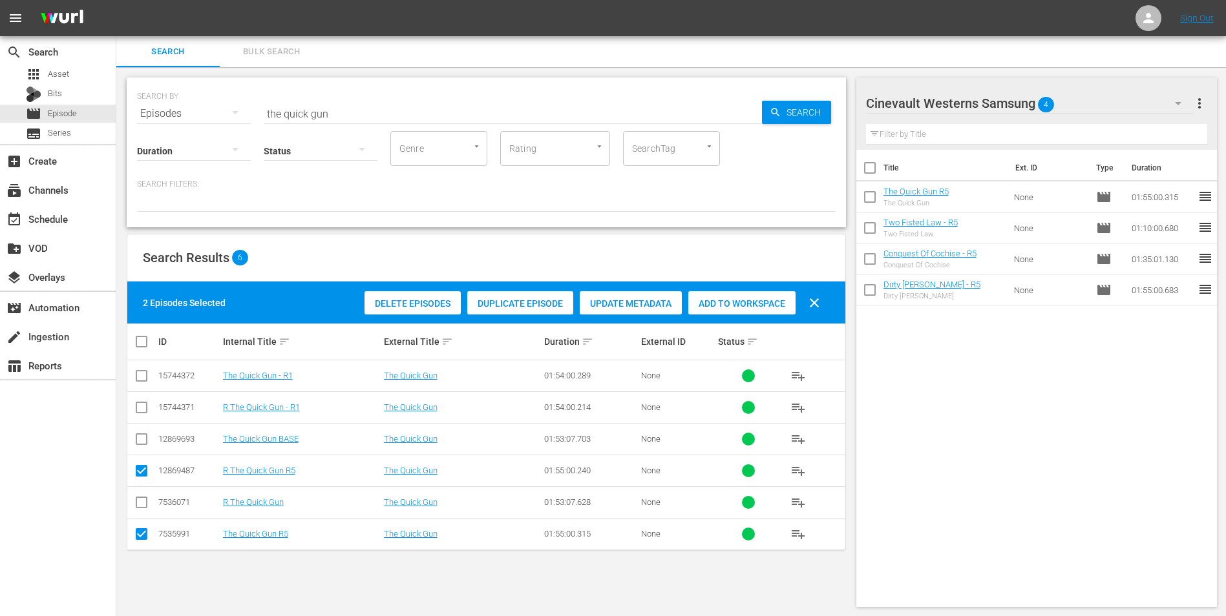
click at [1104, 102] on div "Cinevault Westerns Samsung 4" at bounding box center [1030, 103] width 328 height 36
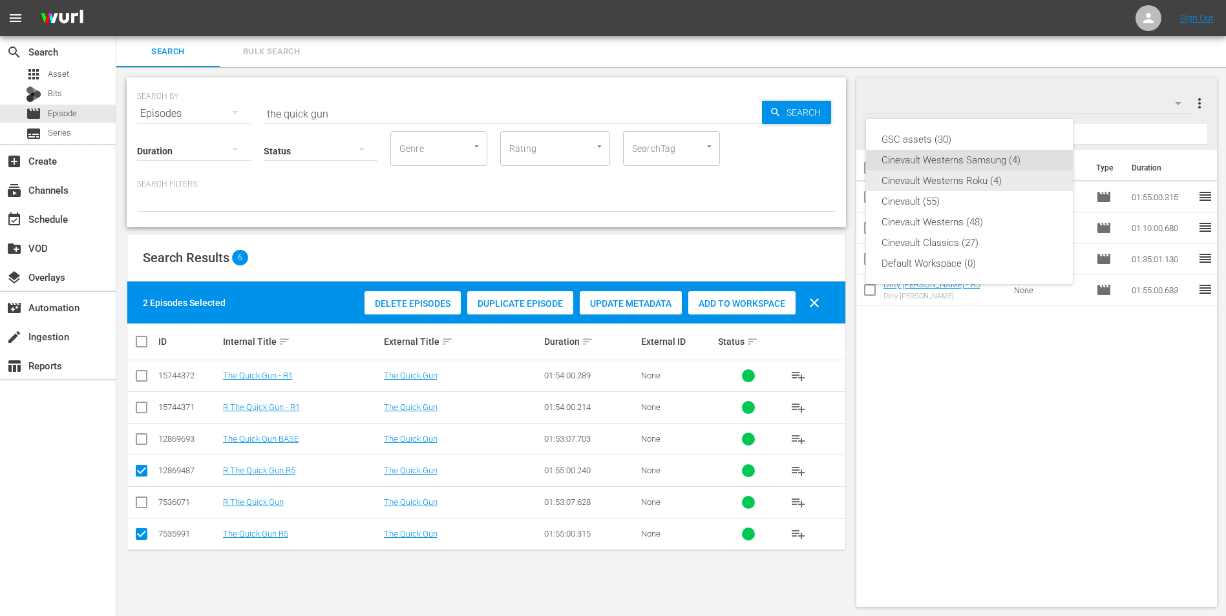
click at [979, 189] on div "Cinevault Westerns Roku (4)" at bounding box center [969, 181] width 176 height 21
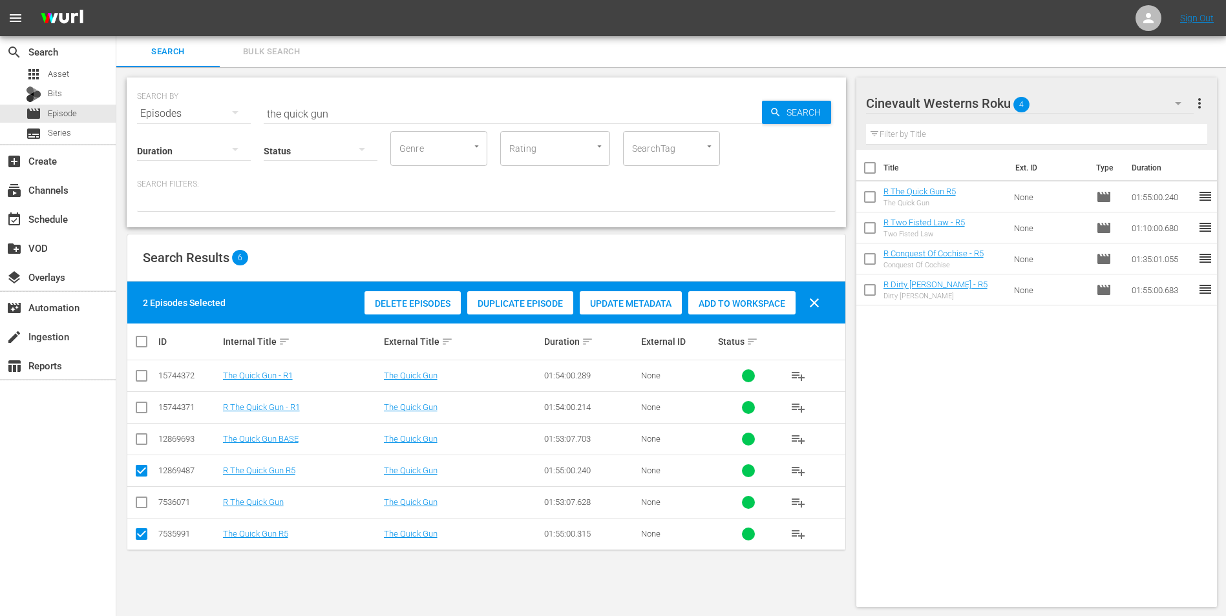
click at [1094, 103] on div "Cinevault Westerns Roku 4" at bounding box center [1030, 103] width 328 height 36
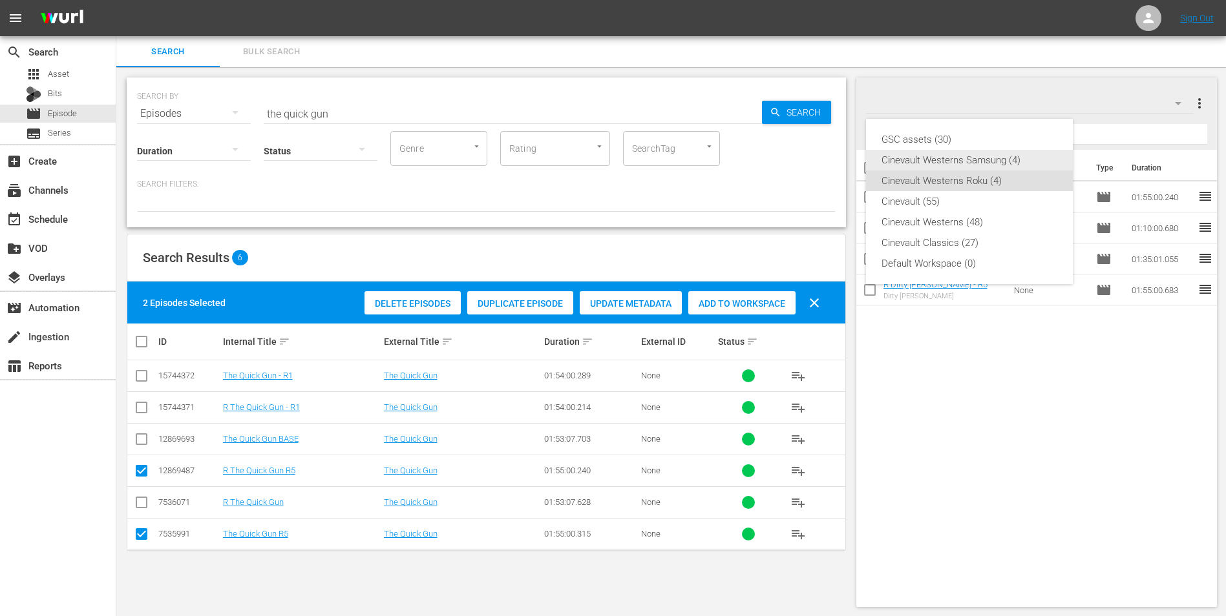
click at [1006, 162] on div "Cinevault Westerns Samsung (4)" at bounding box center [969, 160] width 176 height 21
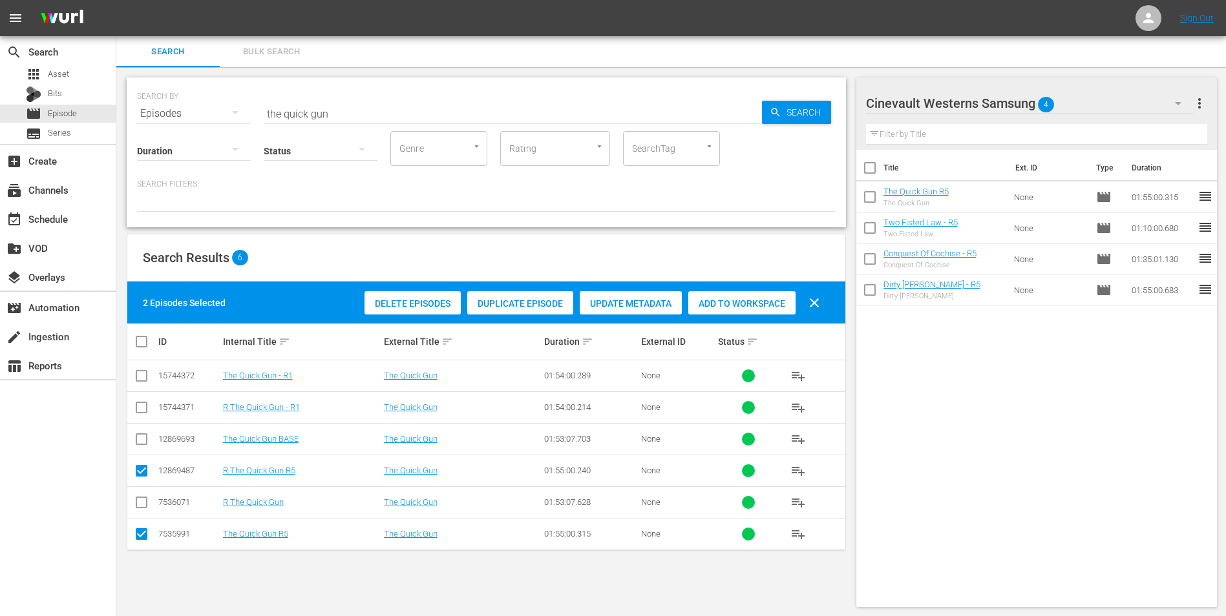
click at [434, 112] on input "the quick gun" at bounding box center [513, 113] width 498 height 31
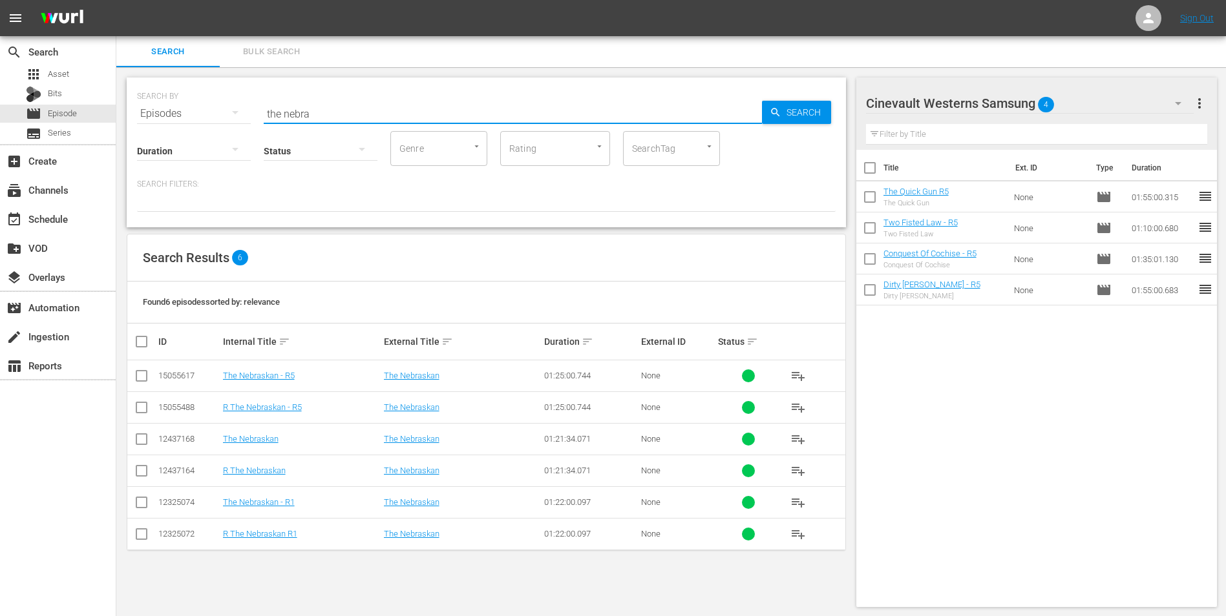
type input "the nebra"
click at [143, 377] on input "checkbox" at bounding box center [142, 379] width 16 height 16
checkbox input "true"
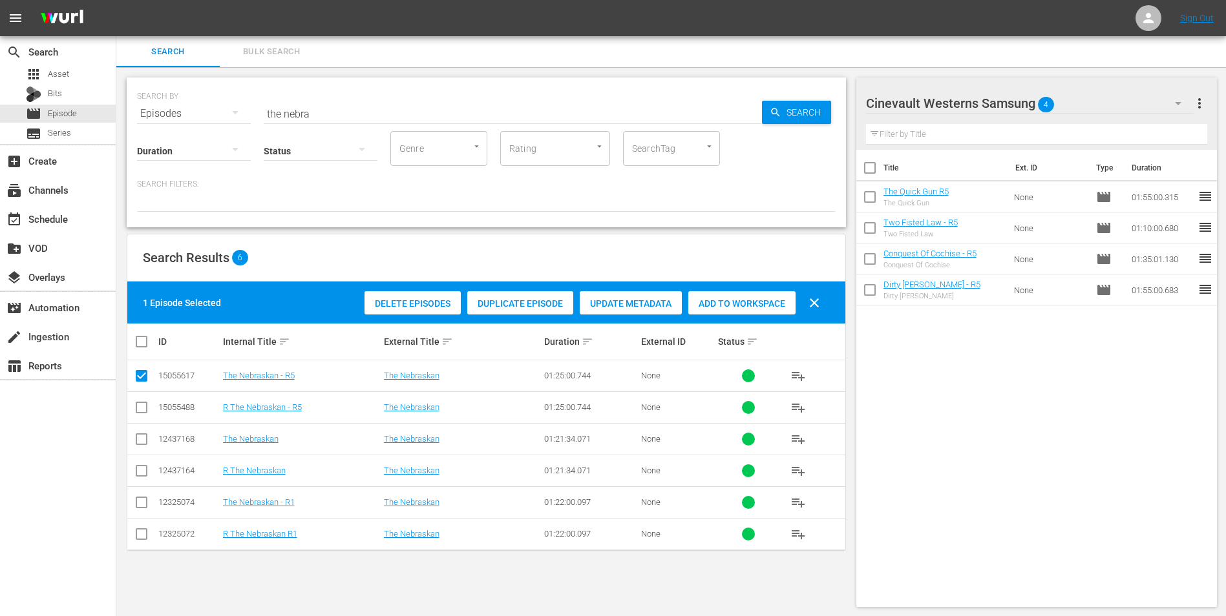
click at [760, 300] on span "Add to Workspace" at bounding box center [741, 303] width 107 height 10
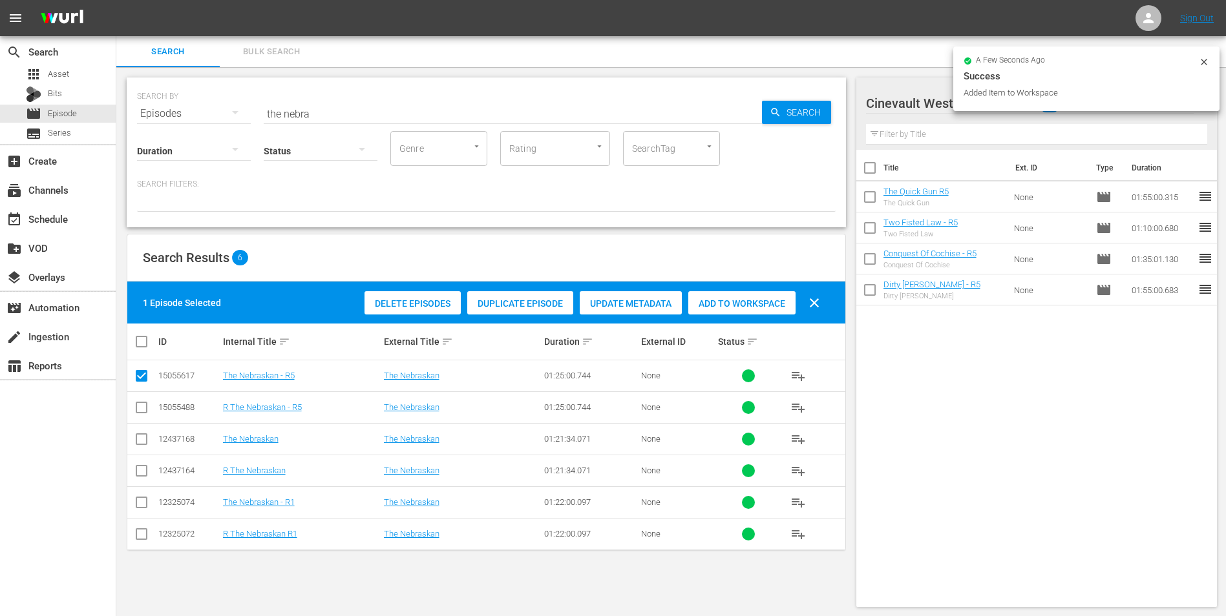
click at [1206, 59] on icon at bounding box center [1203, 62] width 10 height 10
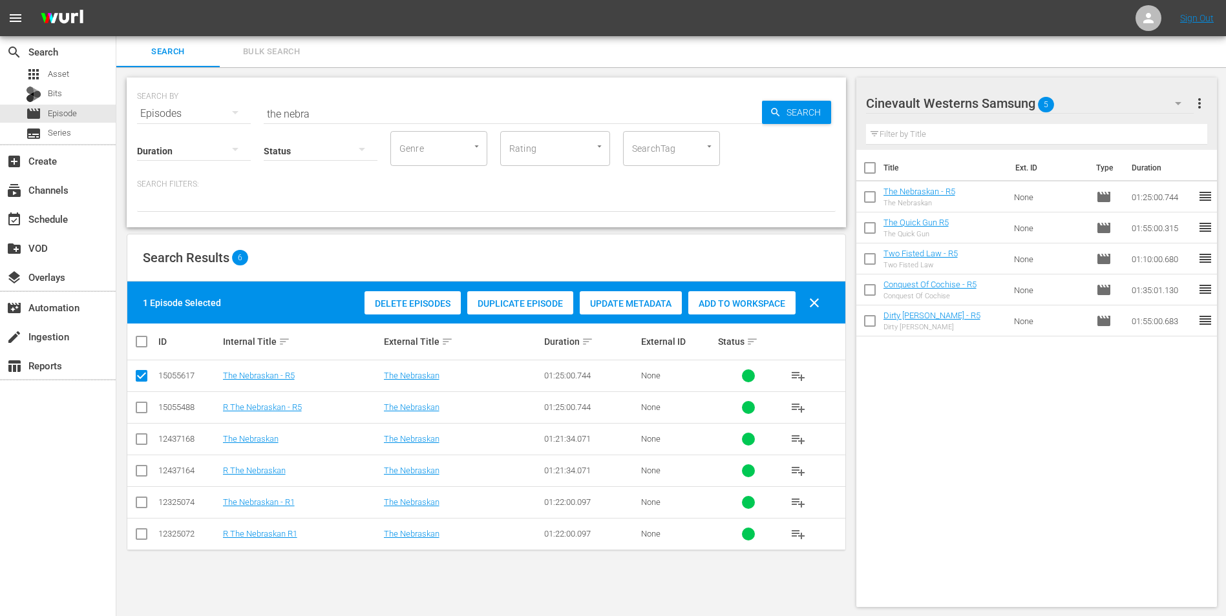
click at [1143, 107] on div "Cinevault Westerns Samsung 5" at bounding box center [1030, 103] width 328 height 36
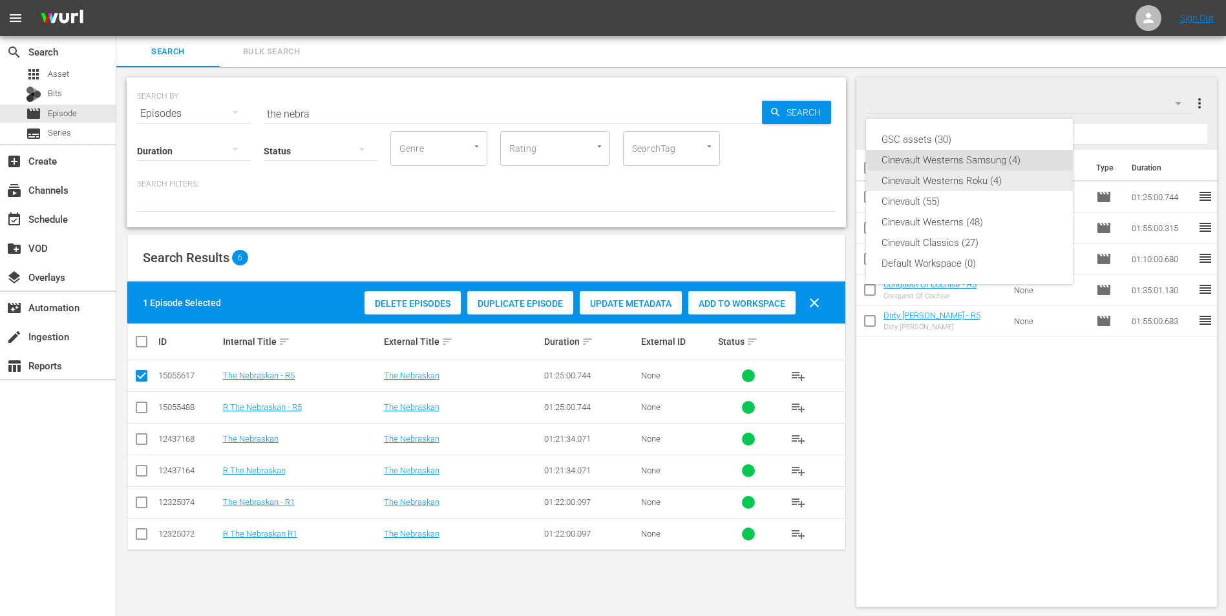
click at [1020, 173] on div "Cinevault Westerns Roku (4)" at bounding box center [969, 181] width 176 height 21
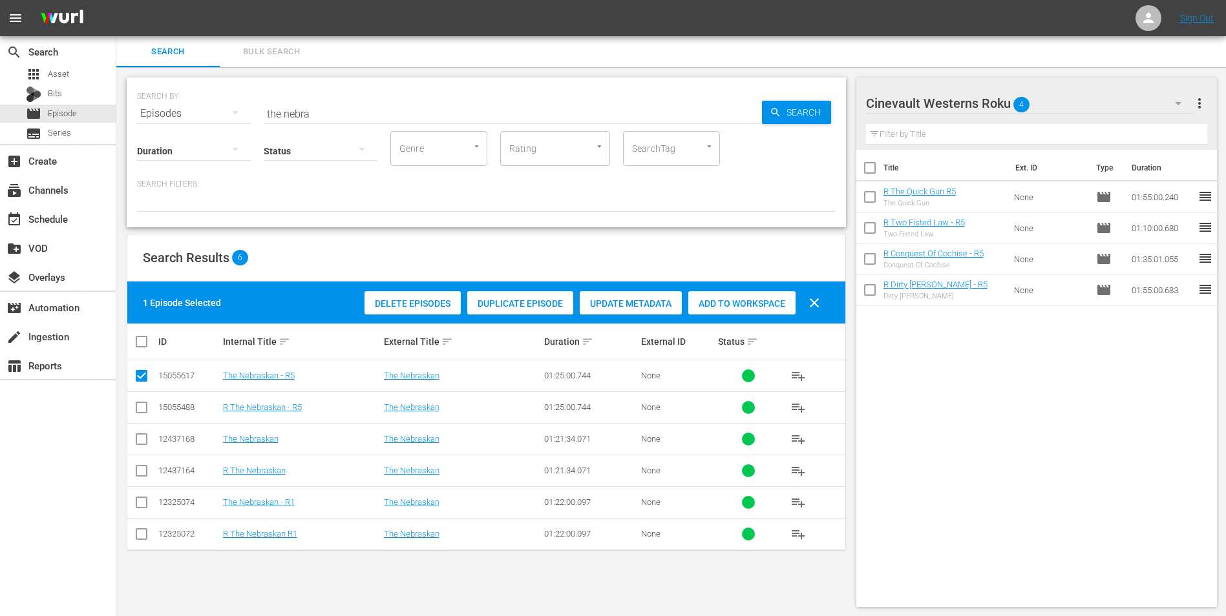
click at [139, 408] on input "checkbox" at bounding box center [142, 411] width 16 height 16
checkbox input "true"
click at [141, 374] on input "checkbox" at bounding box center [142, 379] width 16 height 16
checkbox input "false"
click at [737, 300] on span "Add to Workspace" at bounding box center [741, 303] width 107 height 10
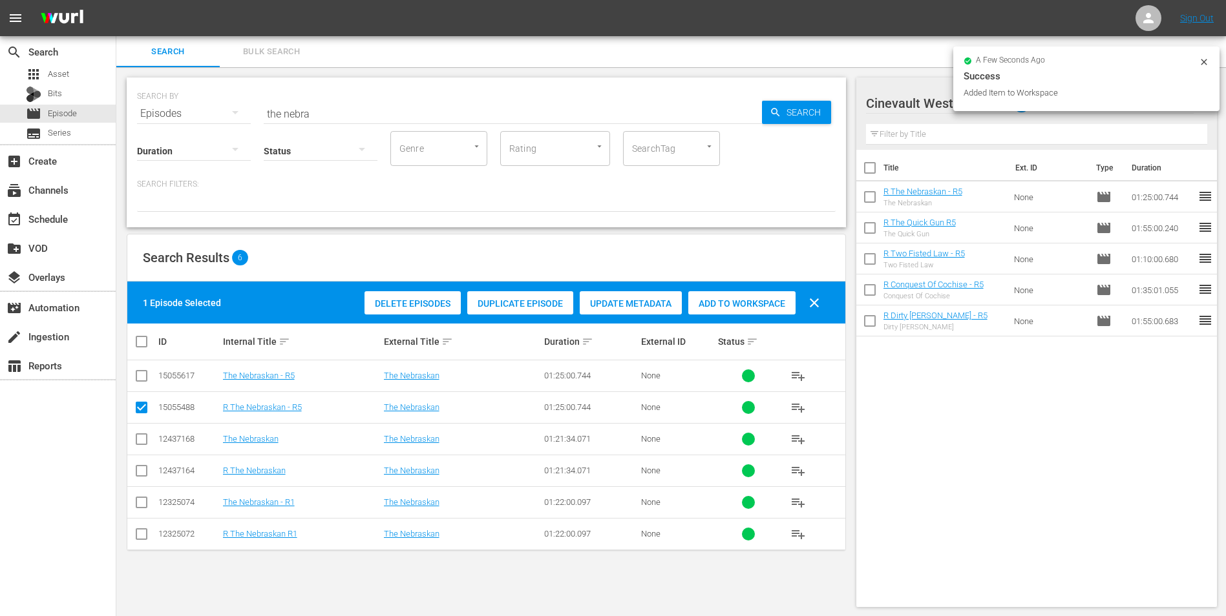
click at [1204, 67] on div at bounding box center [1203, 64] width 10 height 14
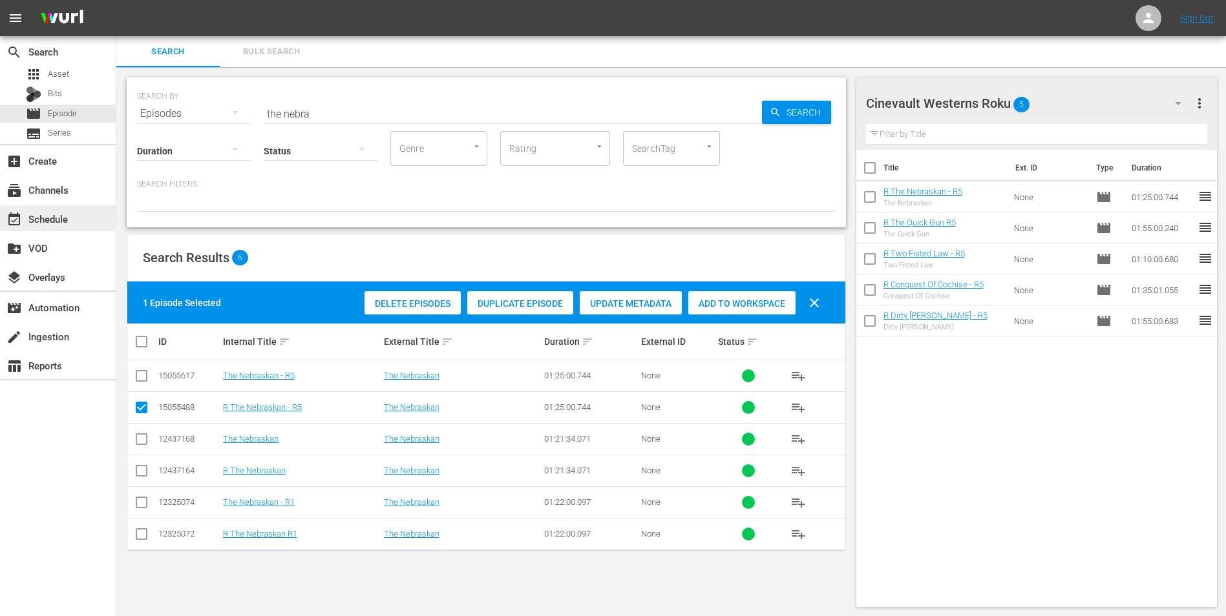
click at [47, 220] on div "event_available Schedule" at bounding box center [36, 217] width 72 height 12
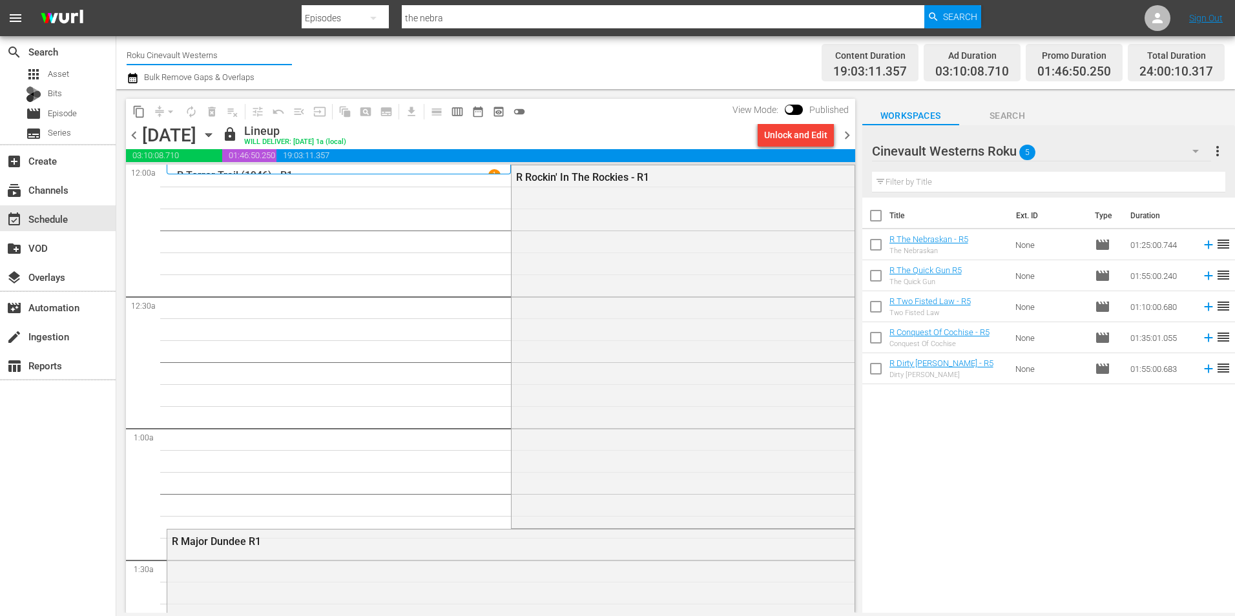
click at [194, 54] on input "Roku Cinevault Westerns" at bounding box center [209, 54] width 165 height 31
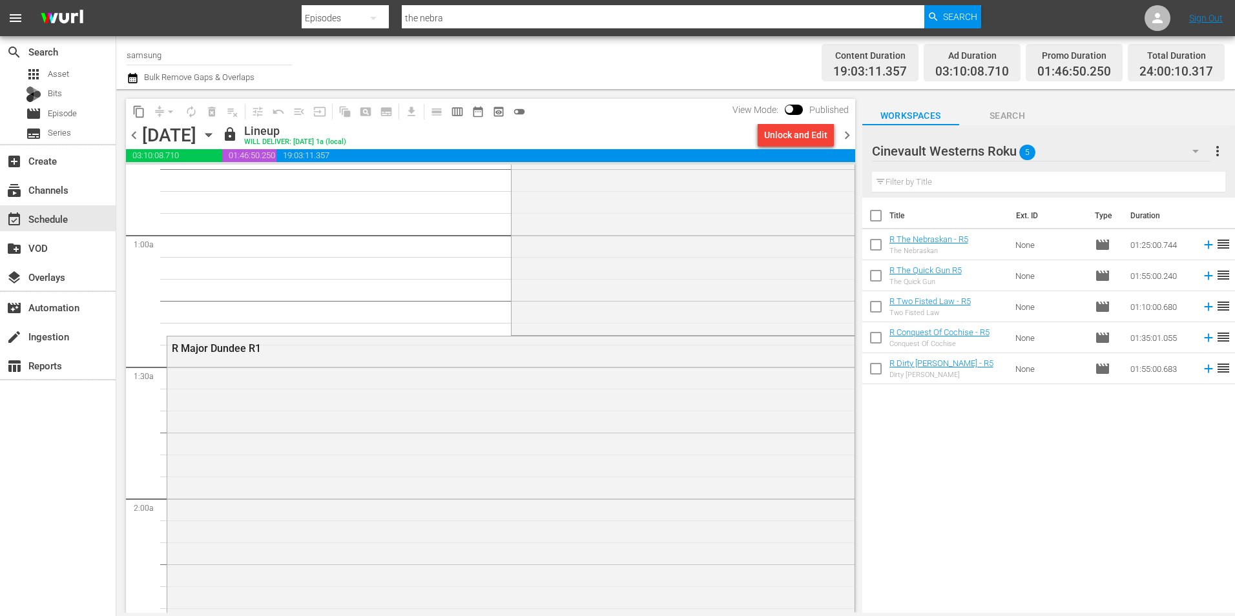
scroll to position [194, 0]
click at [851, 135] on span "chevron_right" at bounding box center [847, 135] width 16 height 16
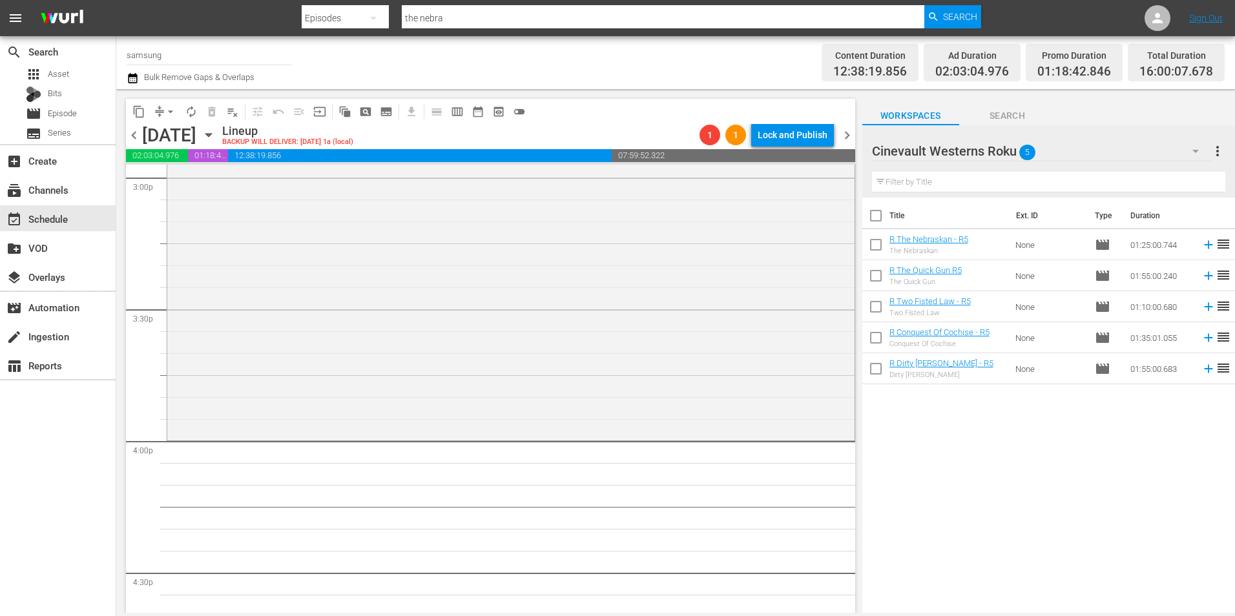
scroll to position [4135, 0]
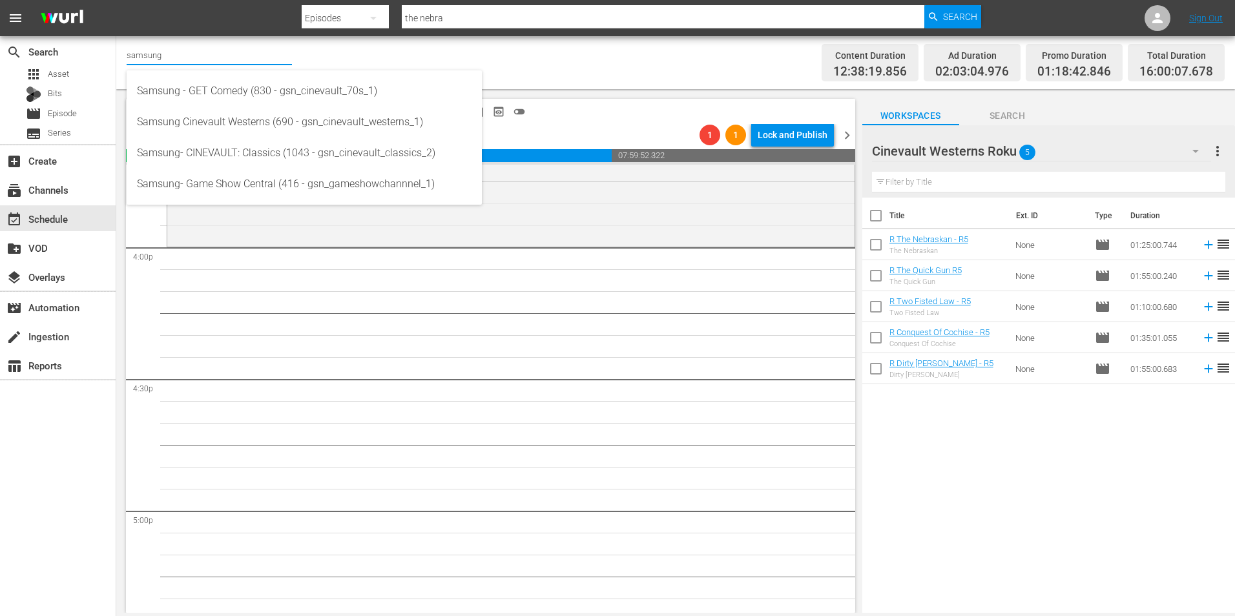
click at [207, 61] on input "samsung" at bounding box center [209, 54] width 165 height 31
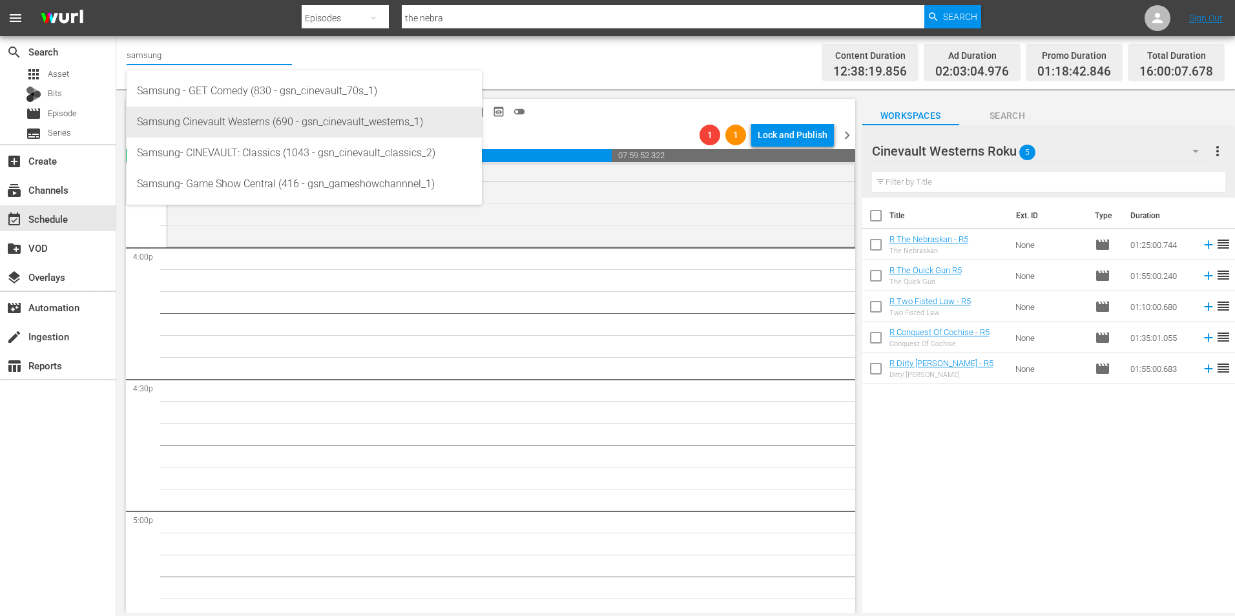
click at [198, 116] on div "Samsung Cinevault Westerns (690 - gsn_cinevault_westerns_1)" at bounding box center [304, 122] width 335 height 31
type input "Samsung Cinevault Westerns (690 - gsn_cinevault_westerns_1)"
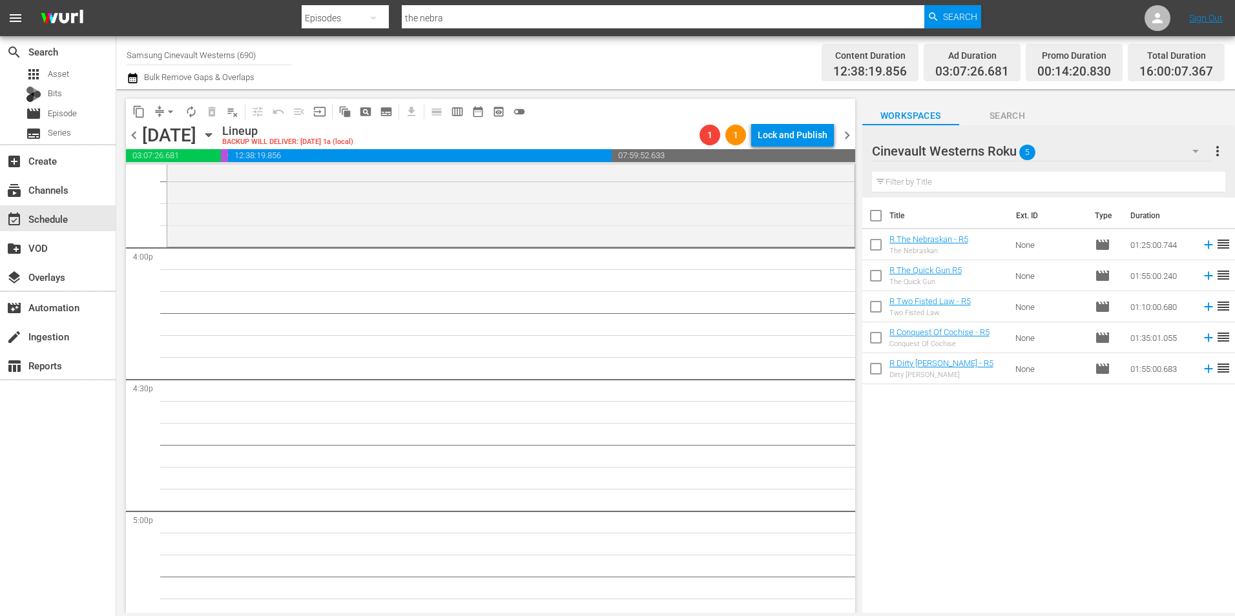
click at [1140, 147] on div "Cinevault Westerns Roku 5" at bounding box center [1041, 151] width 339 height 36
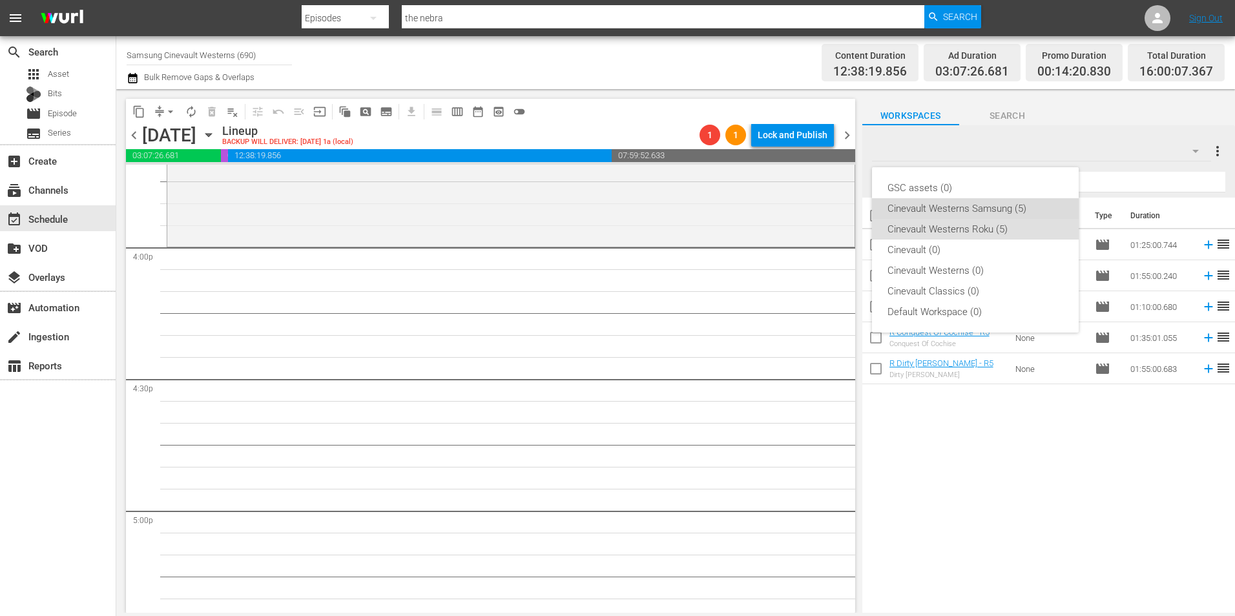
click at [989, 214] on div "Cinevault Westerns Samsung (5)" at bounding box center [976, 208] width 176 height 21
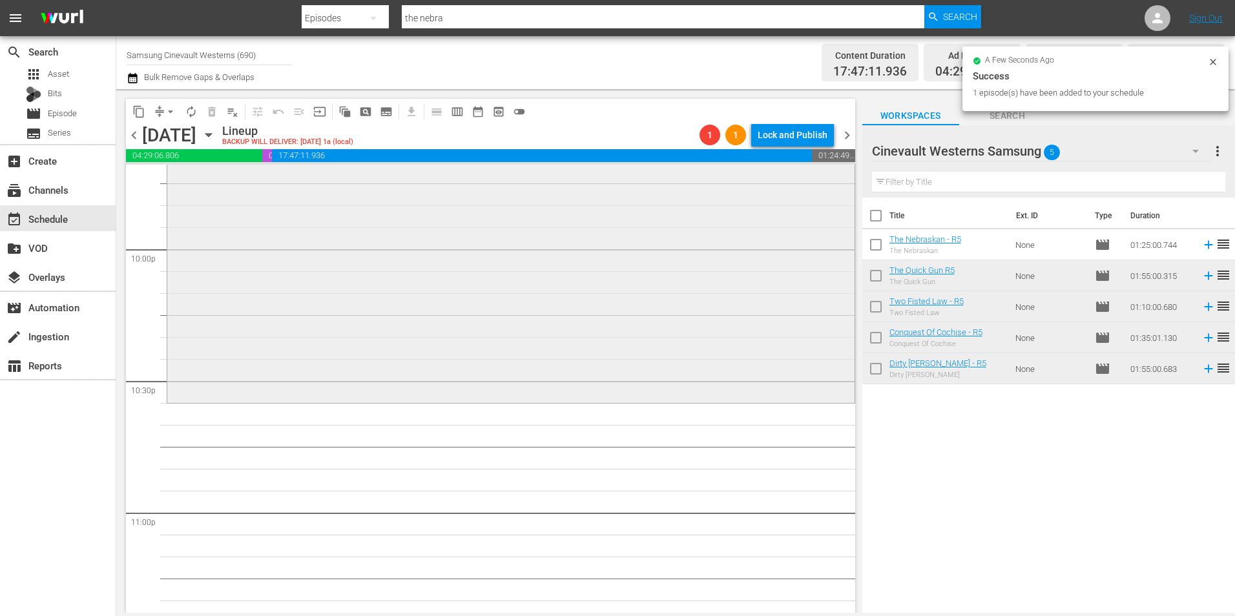
scroll to position [5815, 0]
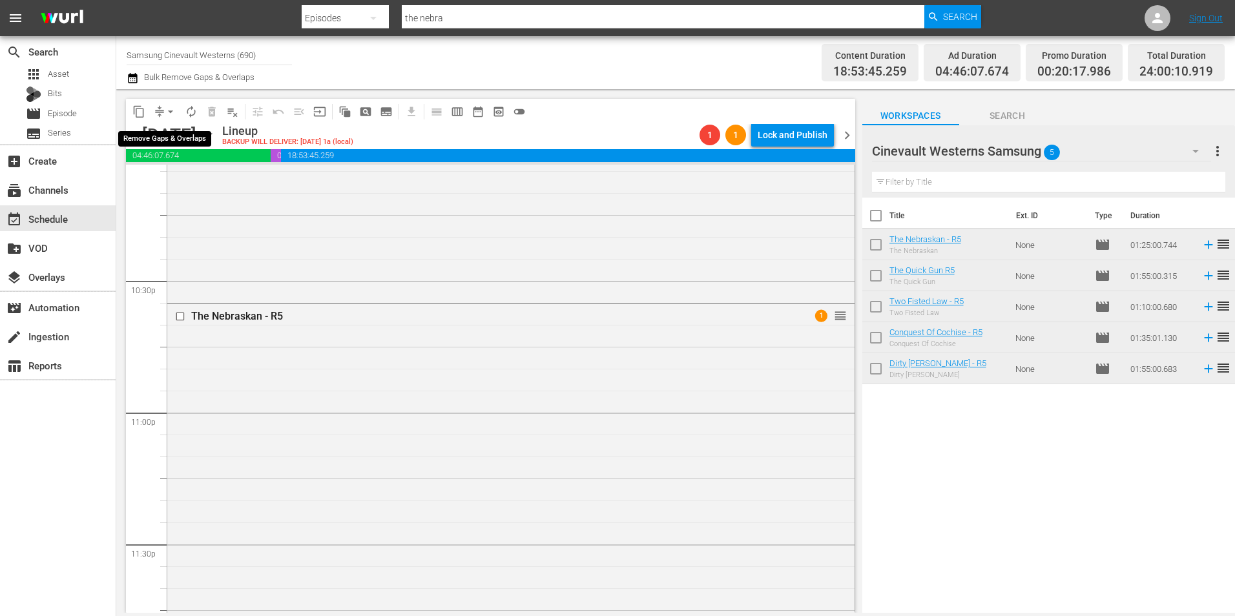
click at [172, 112] on span "arrow_drop_down" at bounding box center [170, 111] width 13 height 13
click at [185, 140] on li "Align to Midnight" at bounding box center [171, 137] width 136 height 21
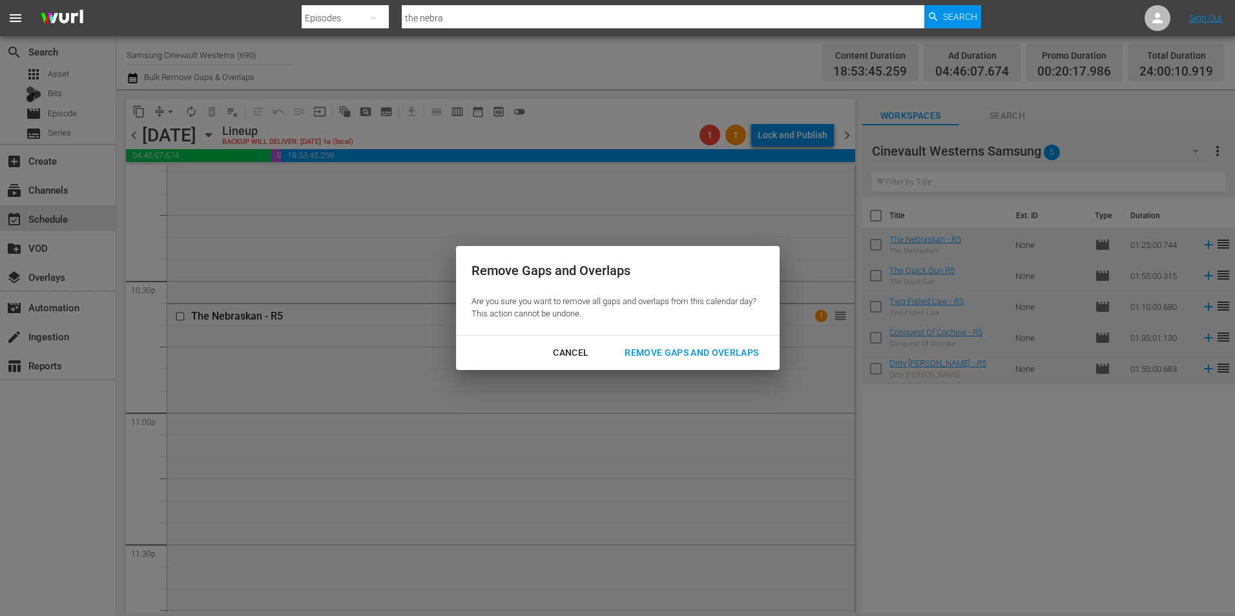
click at [716, 352] on div "Remove Gaps and Overlaps" at bounding box center [691, 353] width 154 height 16
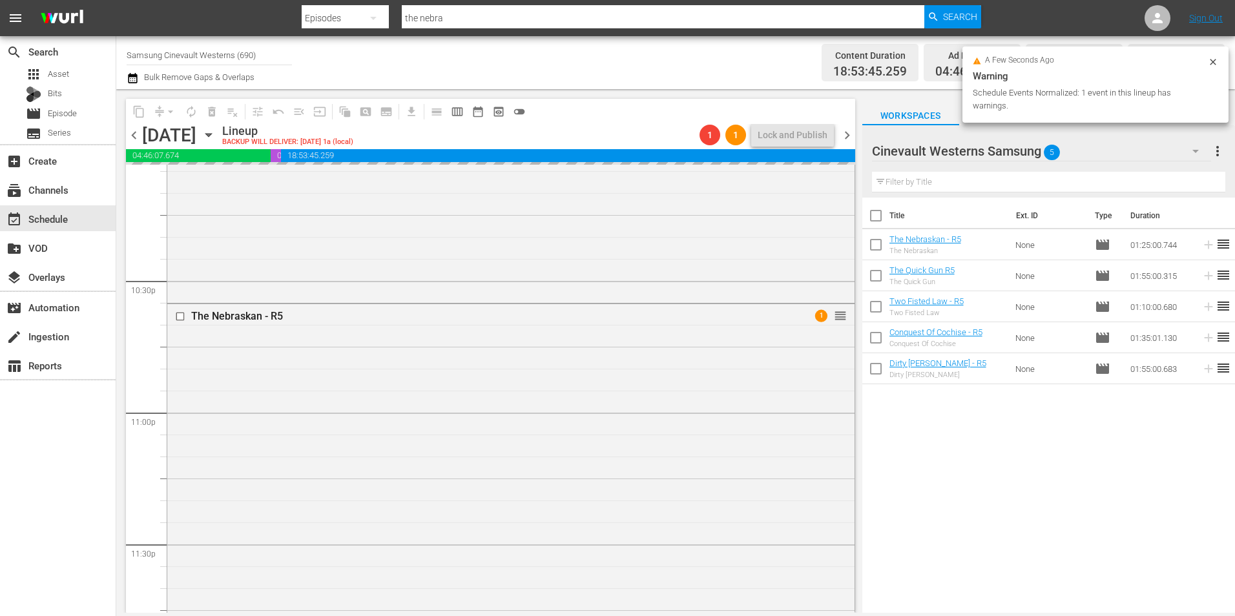
click at [182, 324] on div at bounding box center [181, 317] width 19 height 16
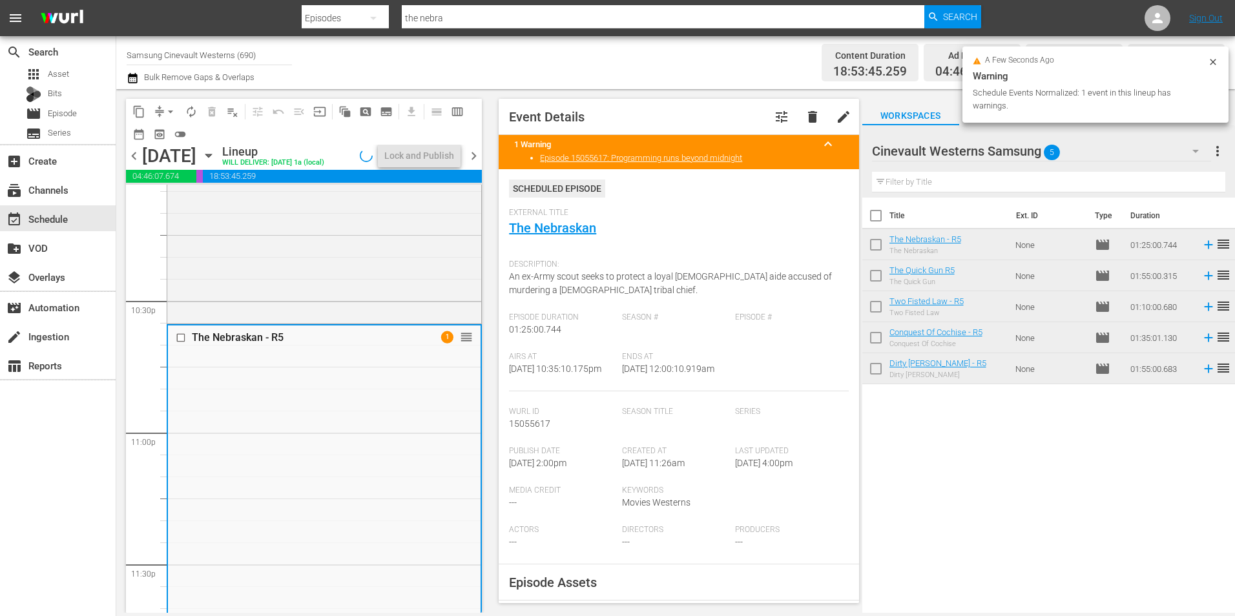
click at [137, 164] on span "chevron_left" at bounding box center [134, 156] width 16 height 16
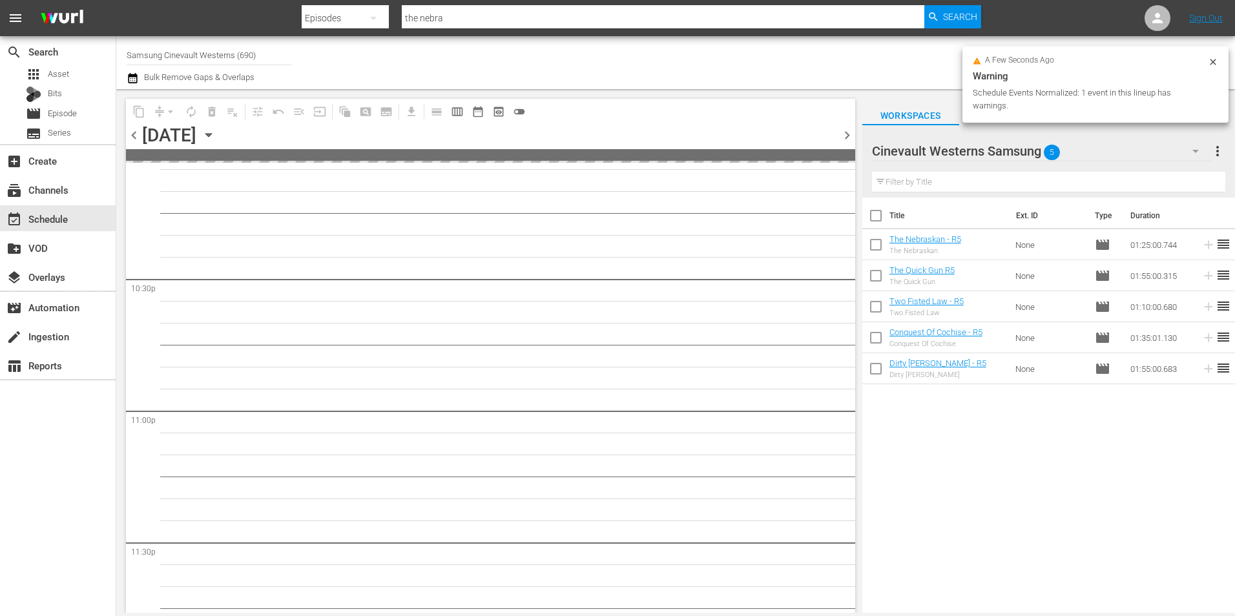
scroll to position [5876, 0]
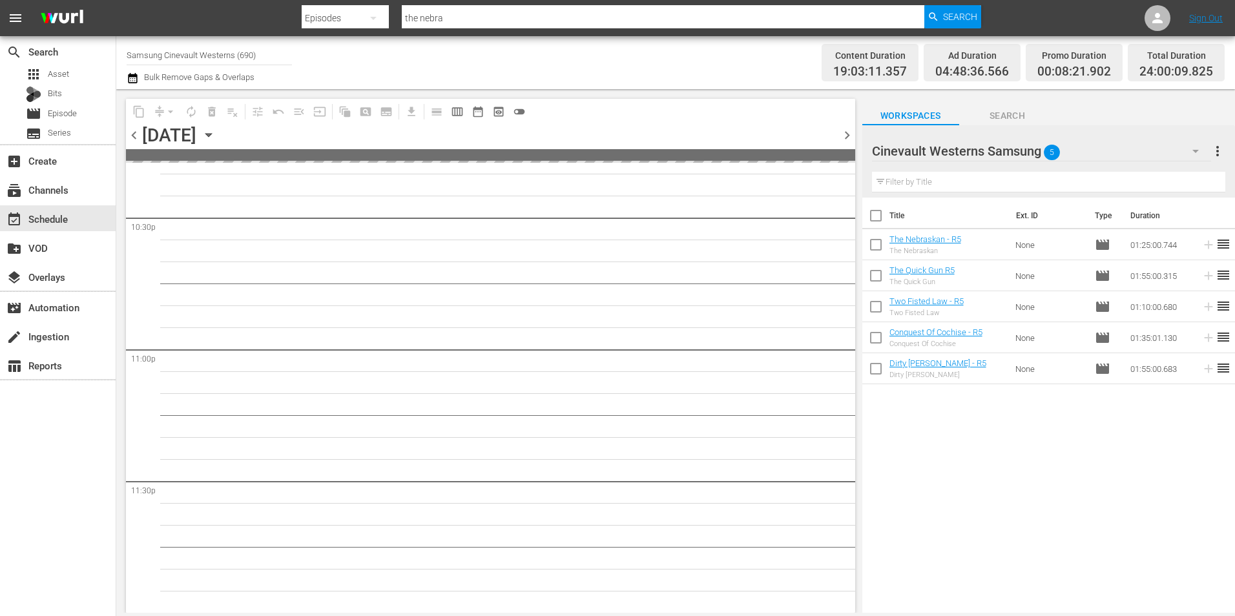
click at [844, 140] on span "chevron_right" at bounding box center [847, 135] width 16 height 16
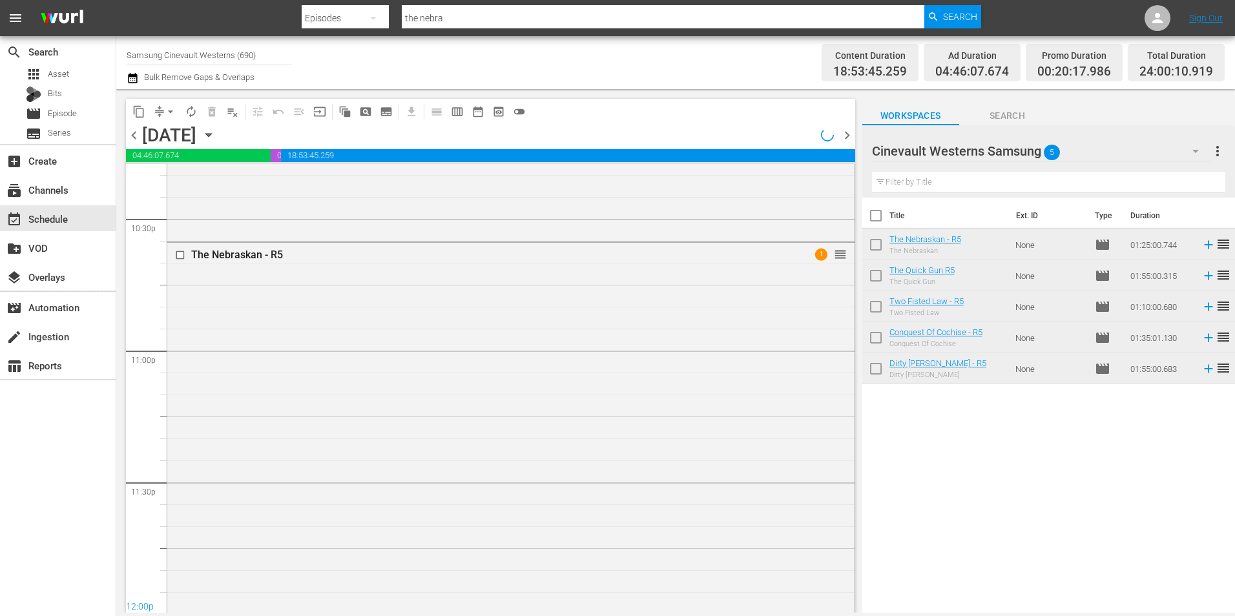
scroll to position [5815, 0]
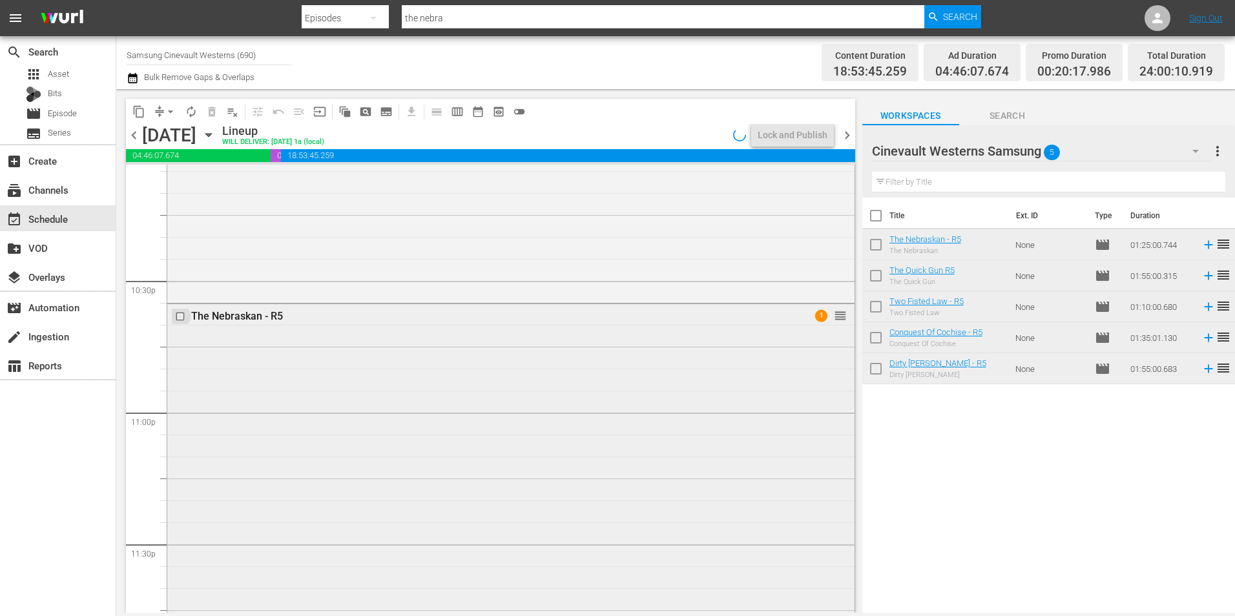
click at [180, 319] on input "checkbox" at bounding box center [182, 316] width 14 height 11
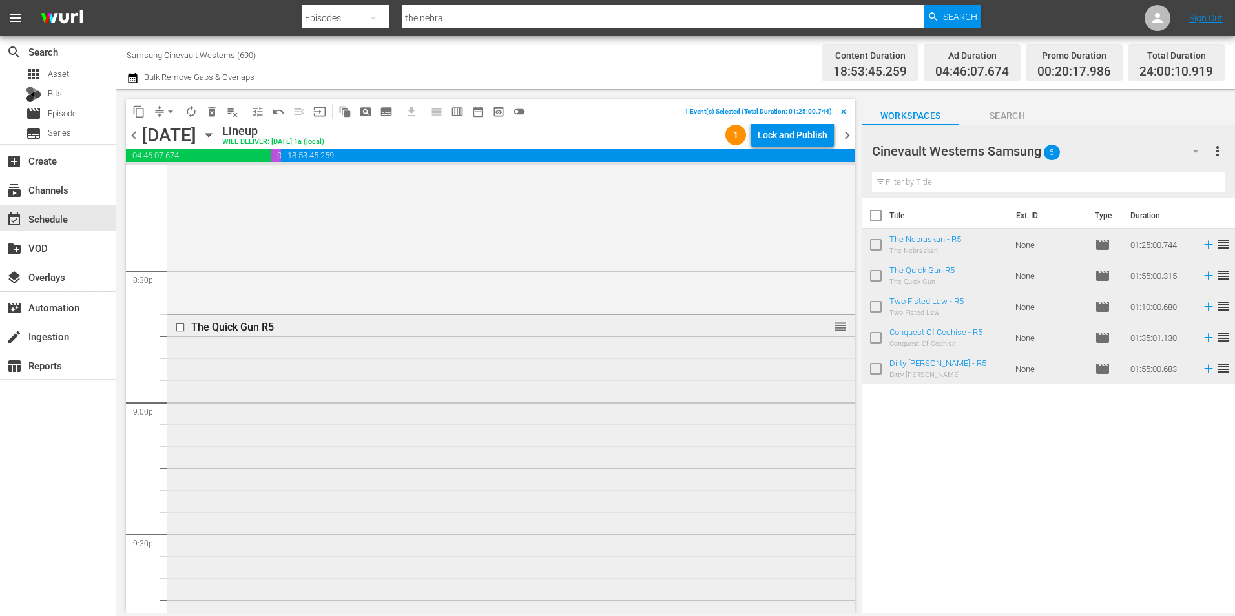
click at [178, 328] on input "checkbox" at bounding box center [182, 327] width 14 height 11
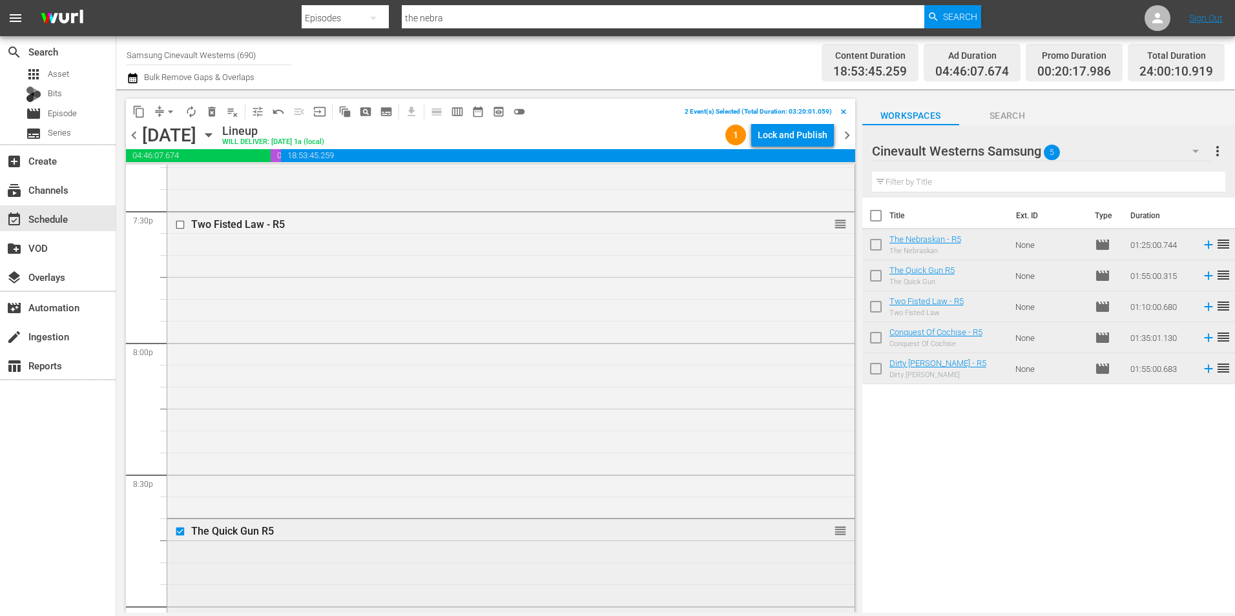
scroll to position [4910, 0]
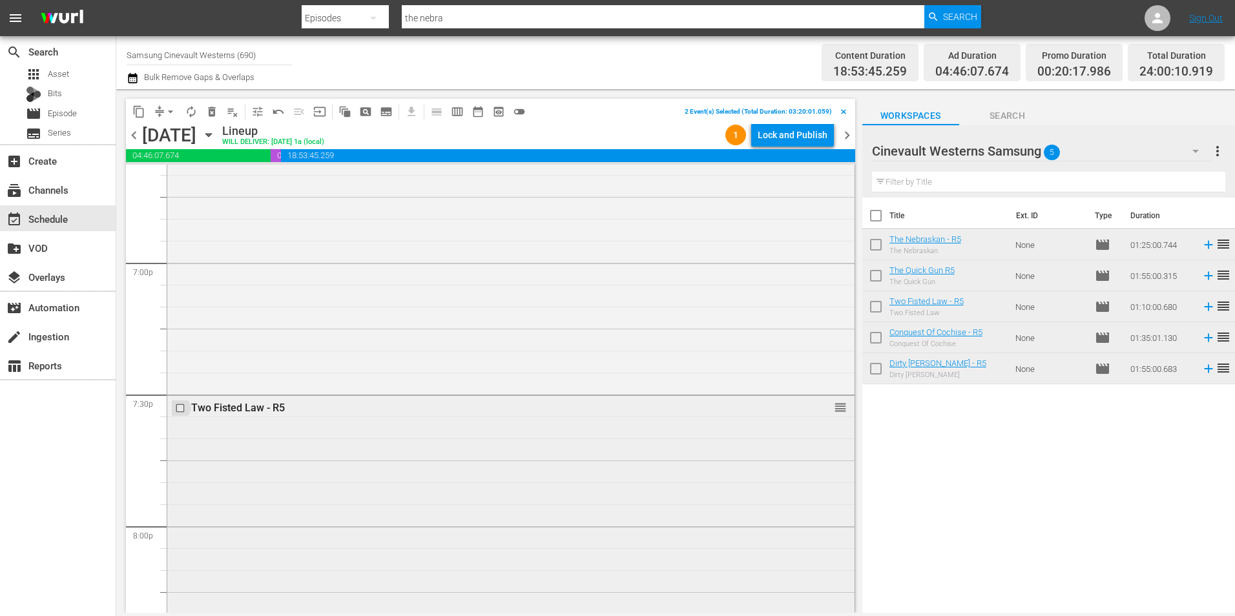
click at [180, 410] on input "checkbox" at bounding box center [182, 408] width 14 height 11
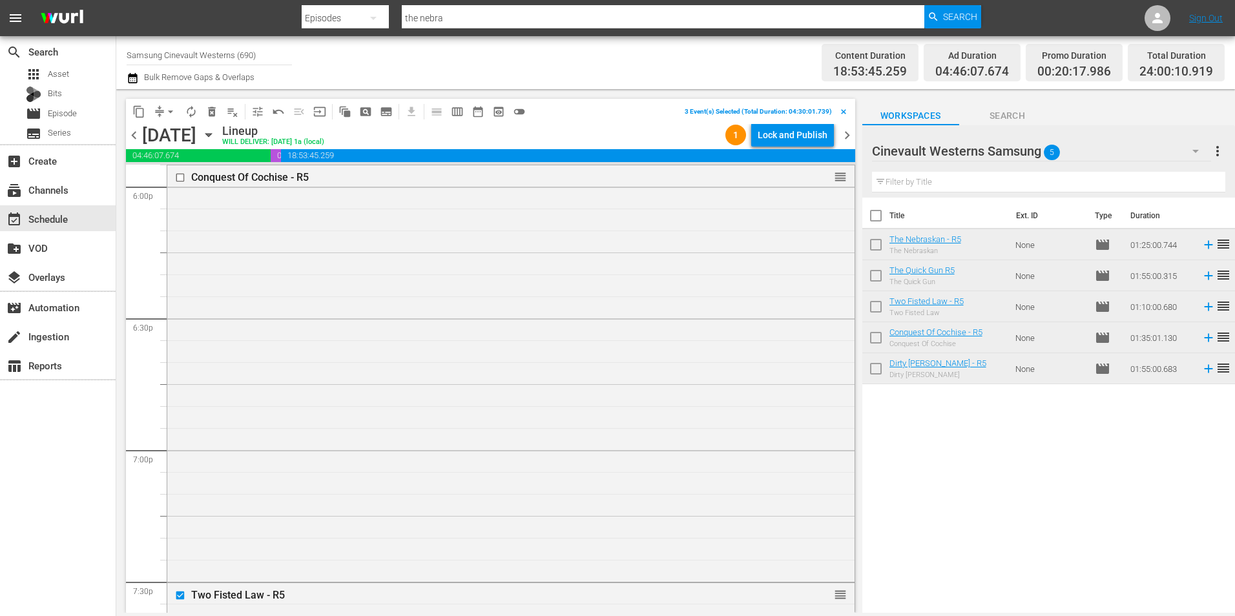
scroll to position [4523, 0]
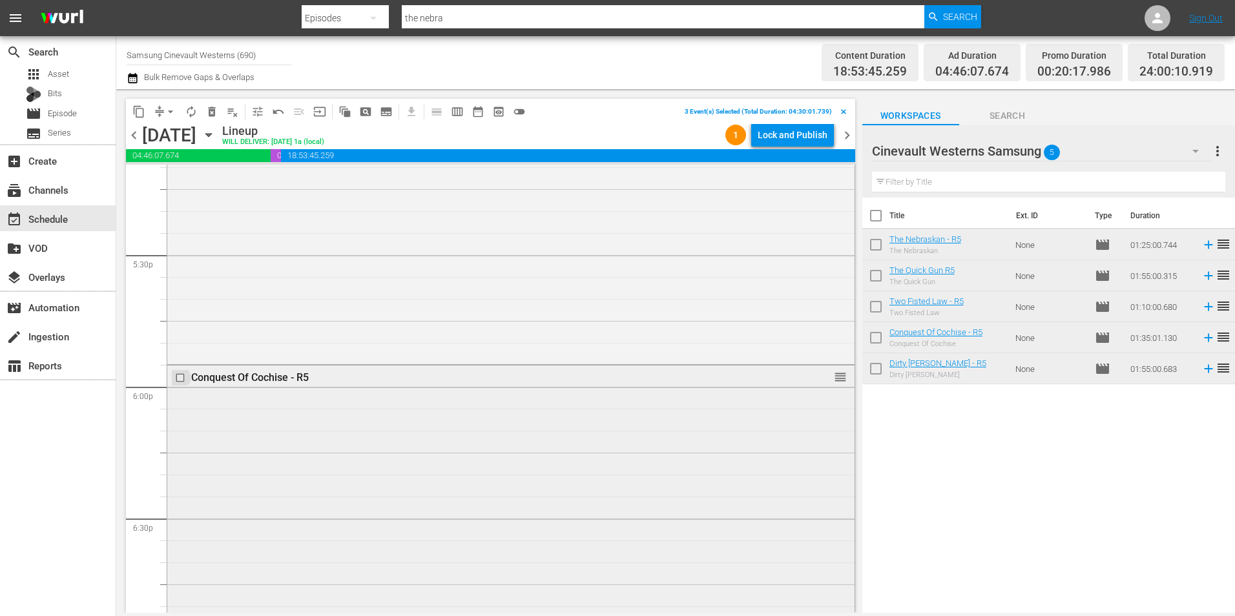
click at [178, 381] on input "checkbox" at bounding box center [182, 378] width 14 height 11
click at [181, 262] on input "checkbox" at bounding box center [182, 260] width 14 height 11
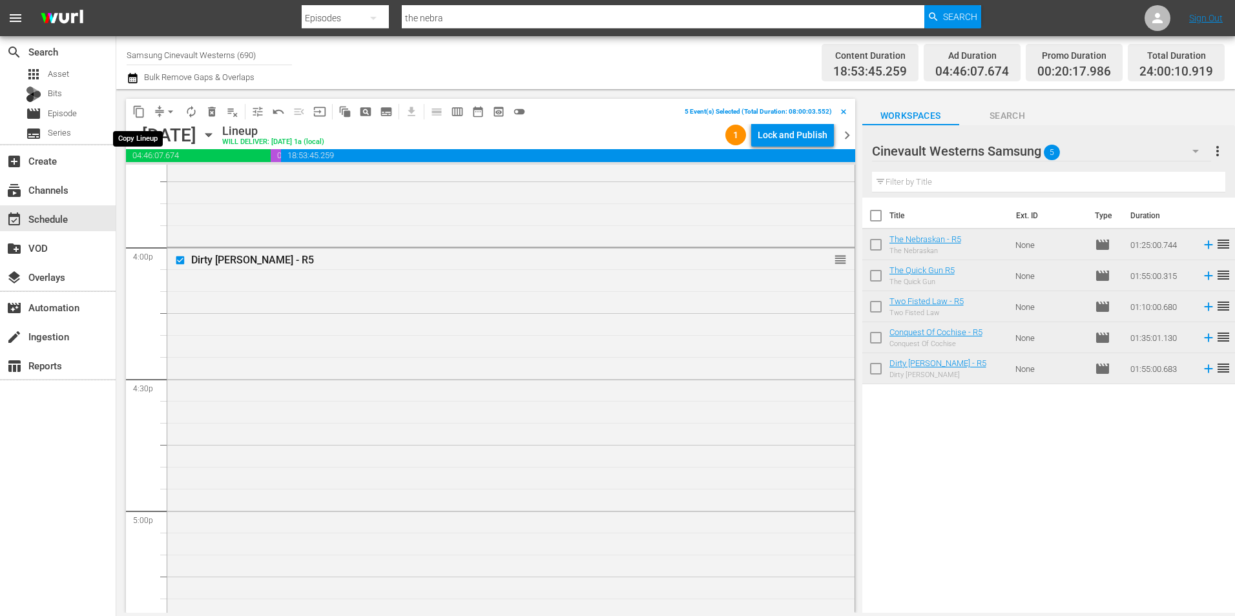
click at [137, 117] on span "content_copy" at bounding box center [138, 111] width 13 height 13
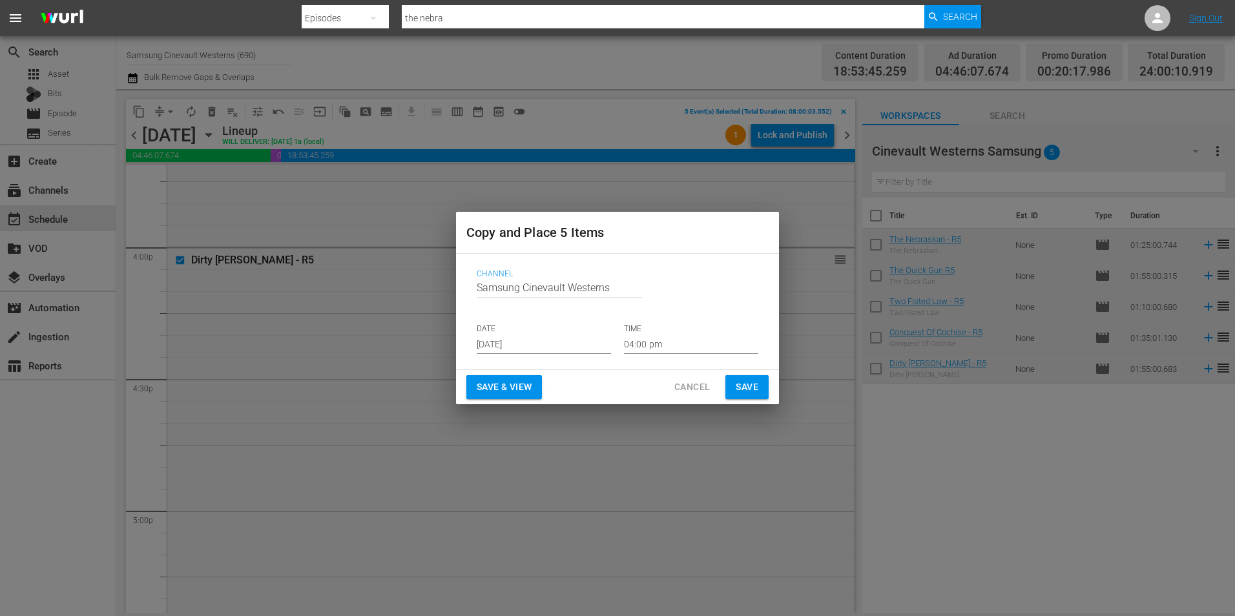
click at [569, 340] on input "[DATE]" at bounding box center [544, 344] width 134 height 19
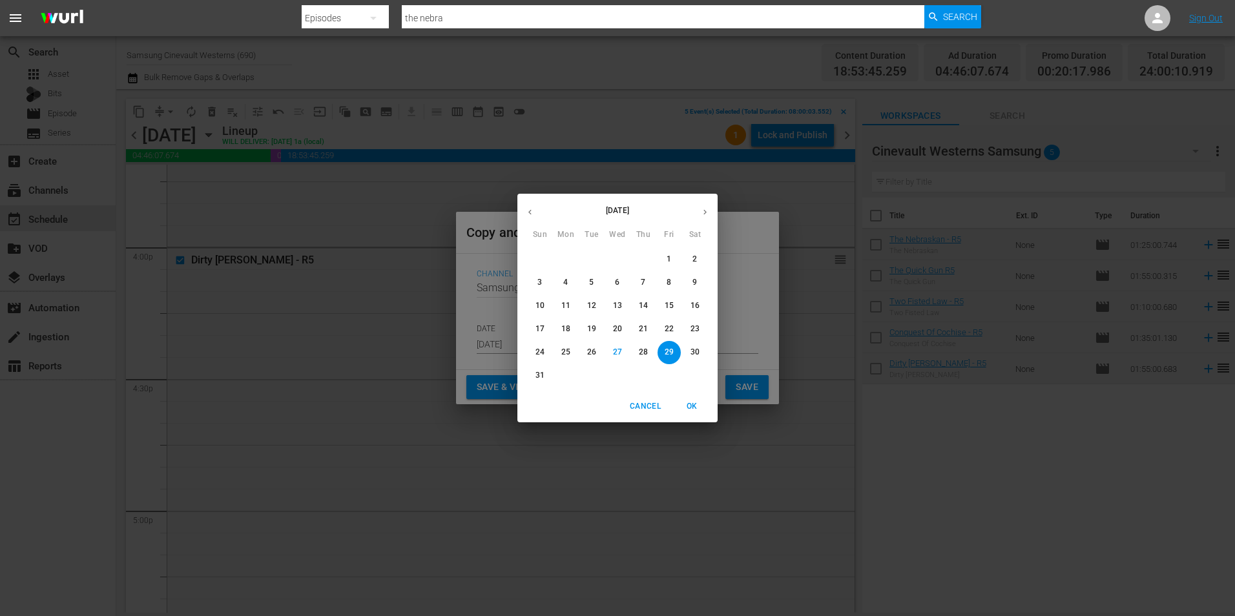
click at [711, 215] on button "button" at bounding box center [705, 212] width 25 height 25
click at [585, 306] on span "16" at bounding box center [591, 305] width 23 height 11
type input "[DATE]"
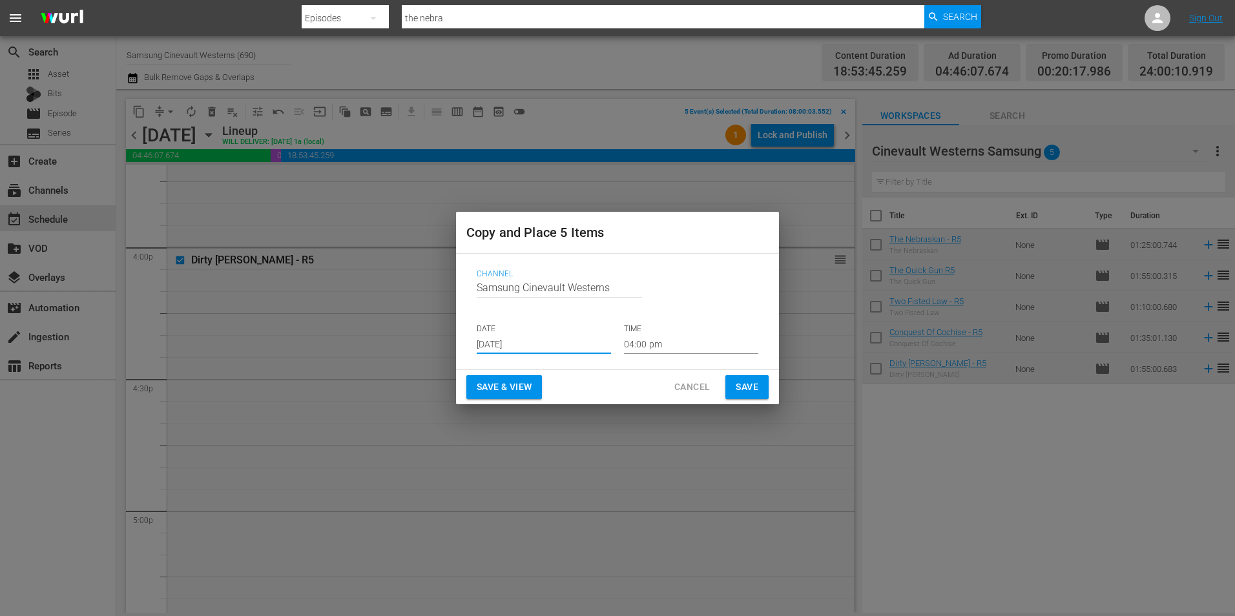
click at [687, 342] on input "04:00 pm" at bounding box center [691, 344] width 134 height 19
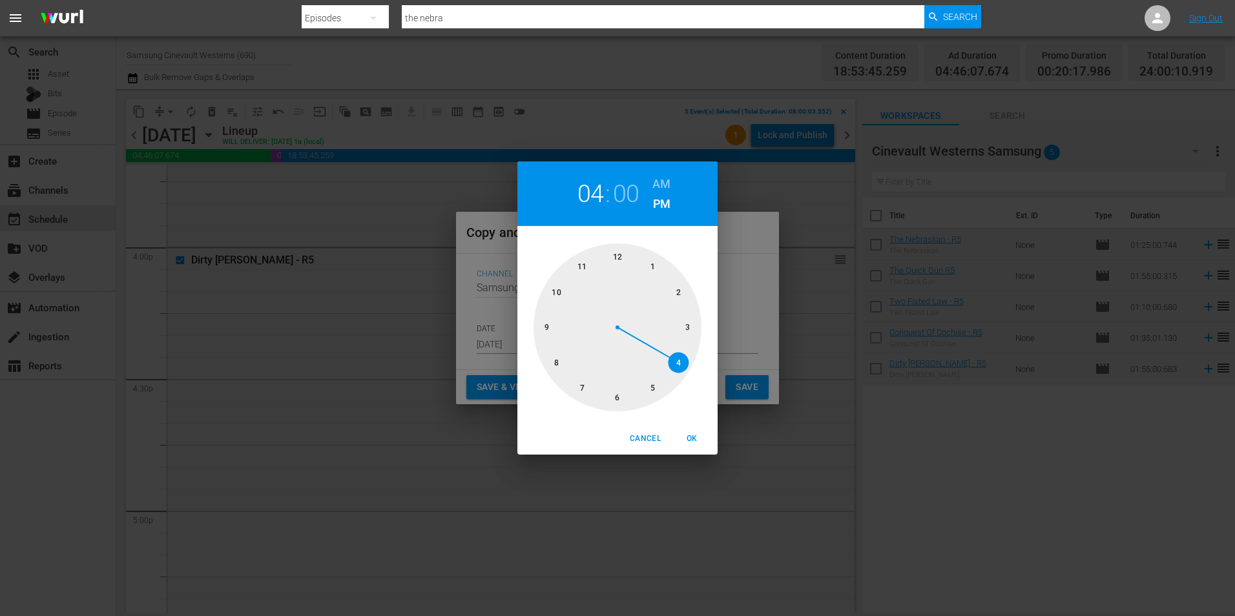
click at [552, 363] on div at bounding box center [618, 328] width 168 height 168
click at [667, 180] on h6 "AM" at bounding box center [662, 184] width 18 height 21
click at [689, 436] on span "OK" at bounding box center [691, 439] width 31 height 14
type input "08:00 am"
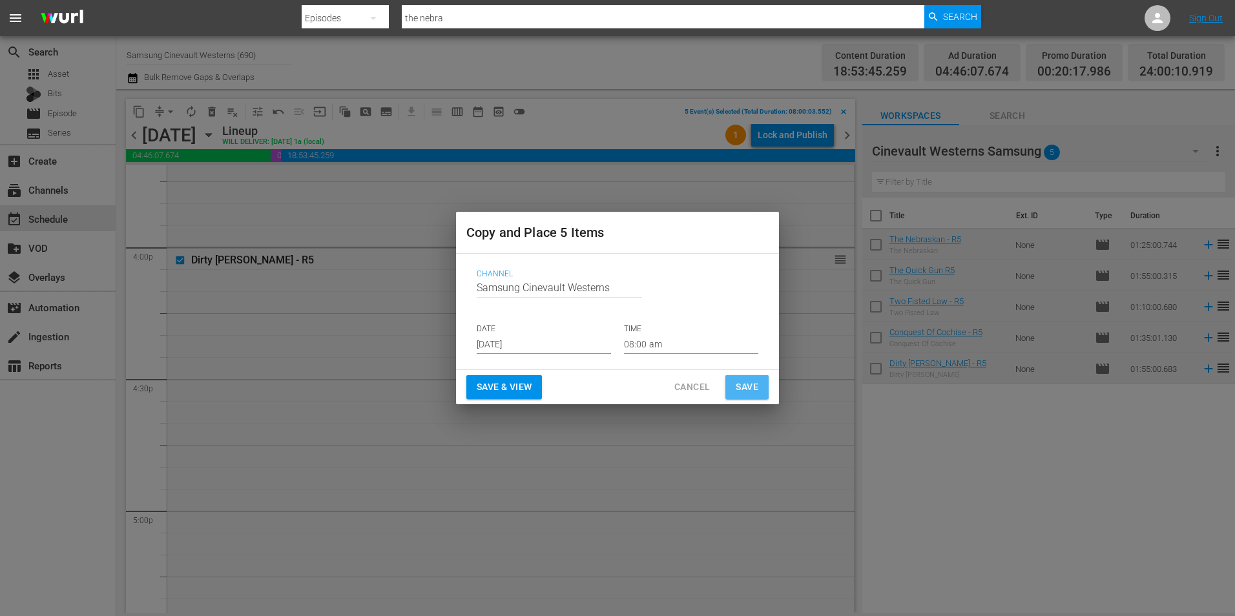
click at [751, 394] on span "Save" at bounding box center [747, 387] width 23 height 16
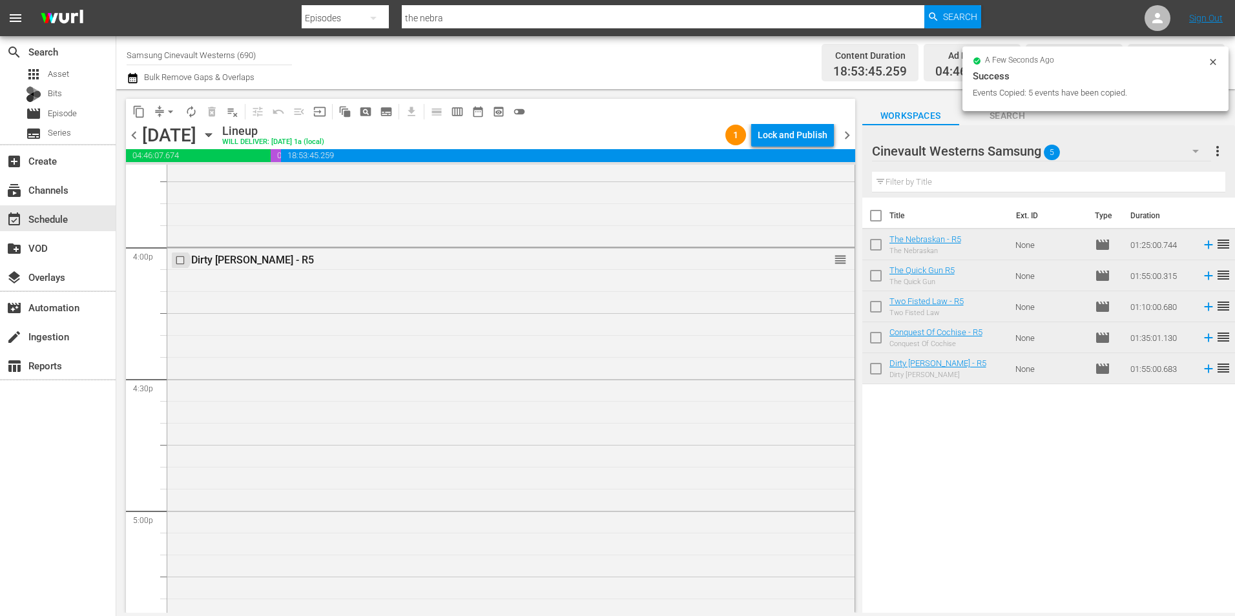
click at [179, 258] on input "checkbox" at bounding box center [182, 260] width 14 height 11
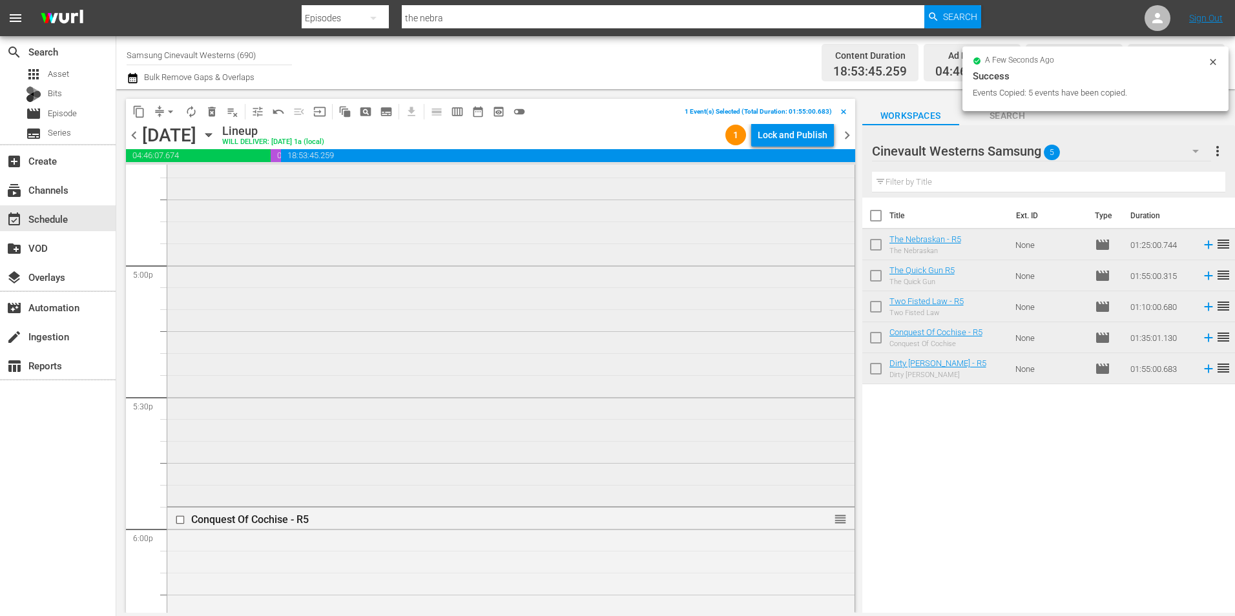
scroll to position [4523, 0]
click at [181, 379] on input "checkbox" at bounding box center [182, 378] width 14 height 11
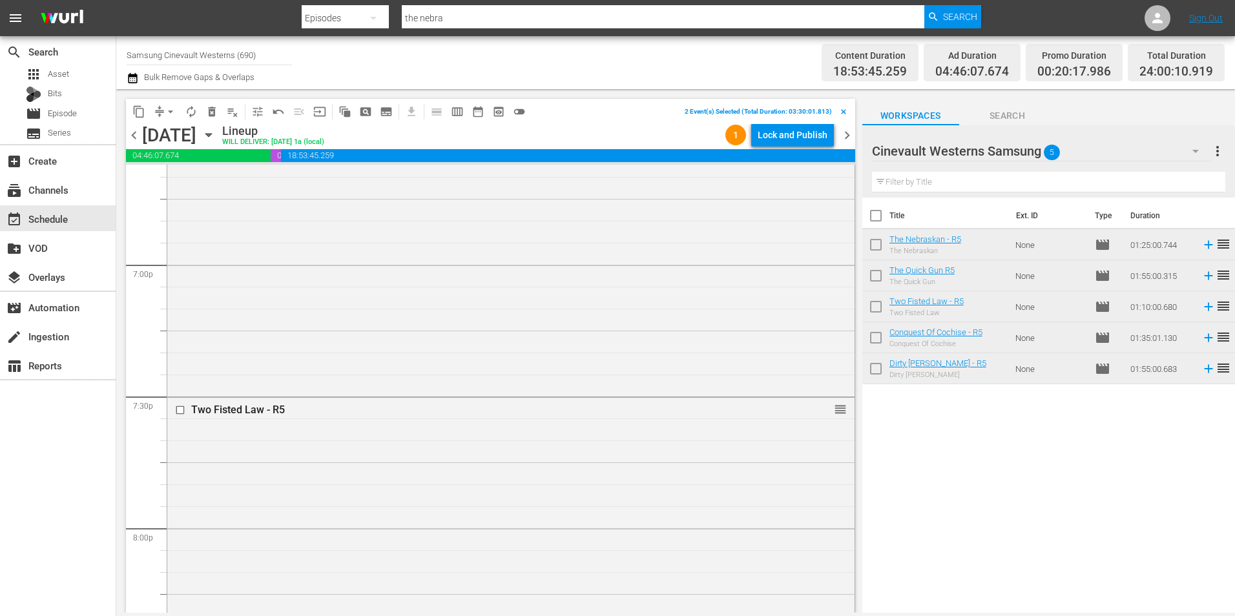
scroll to position [4910, 0]
click at [181, 411] on input "checkbox" at bounding box center [182, 408] width 14 height 11
click at [182, 264] on input "checkbox" at bounding box center [182, 263] width 14 height 11
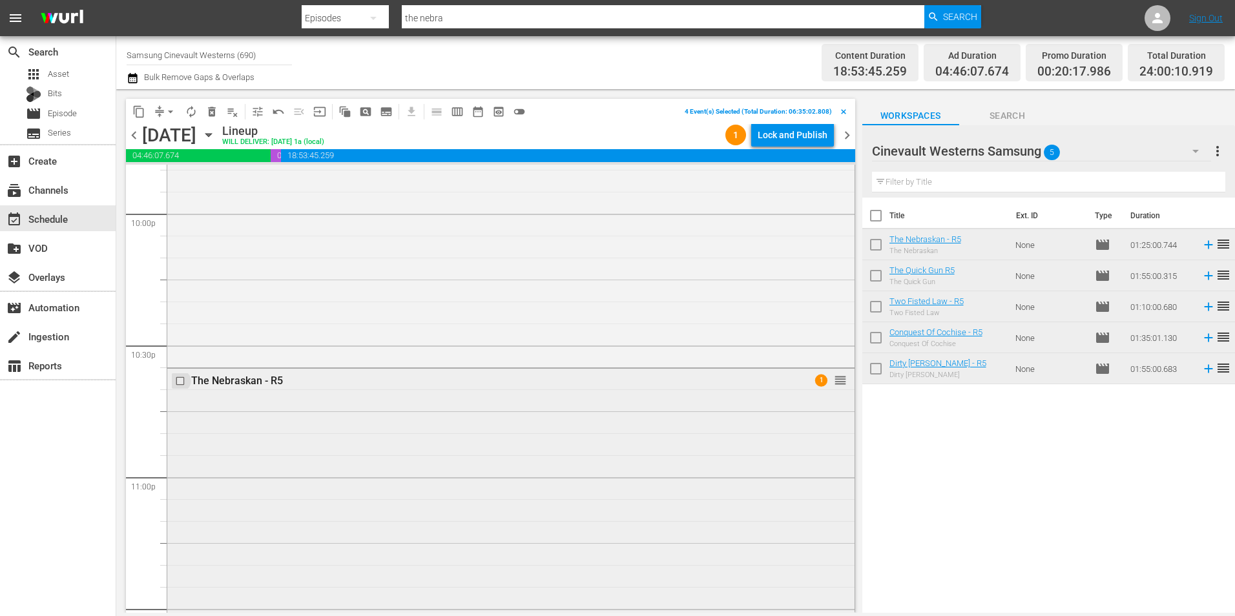
click at [181, 381] on input "checkbox" at bounding box center [182, 380] width 14 height 11
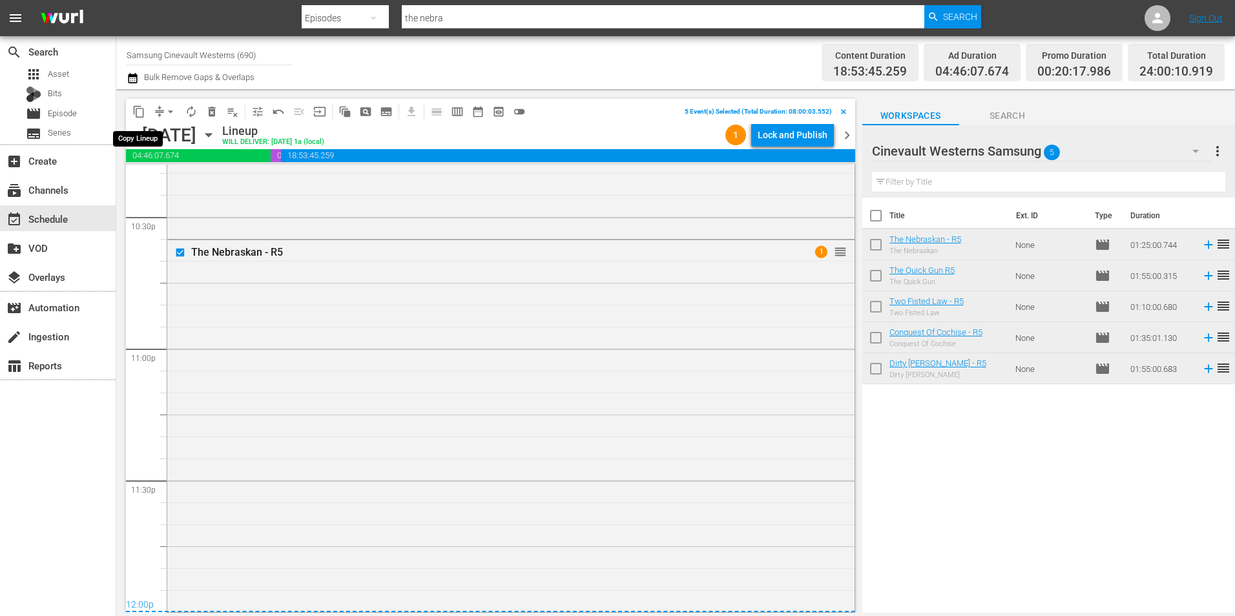
click at [143, 110] on span "content_copy" at bounding box center [138, 111] width 13 height 13
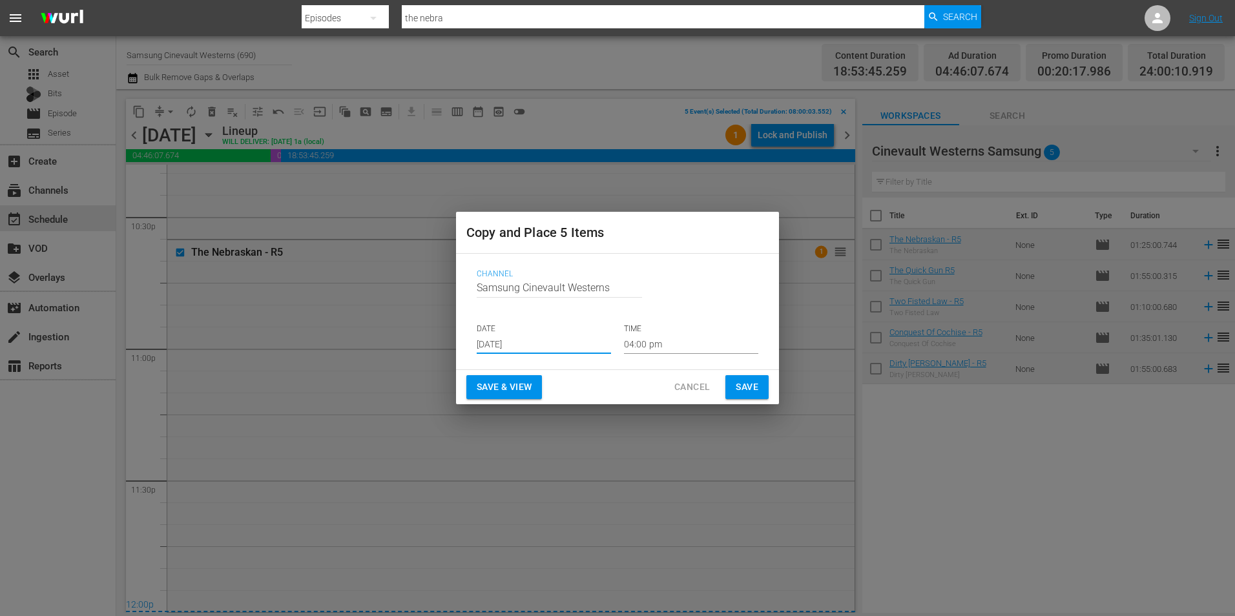
click at [568, 345] on input "[DATE]" at bounding box center [544, 344] width 134 height 19
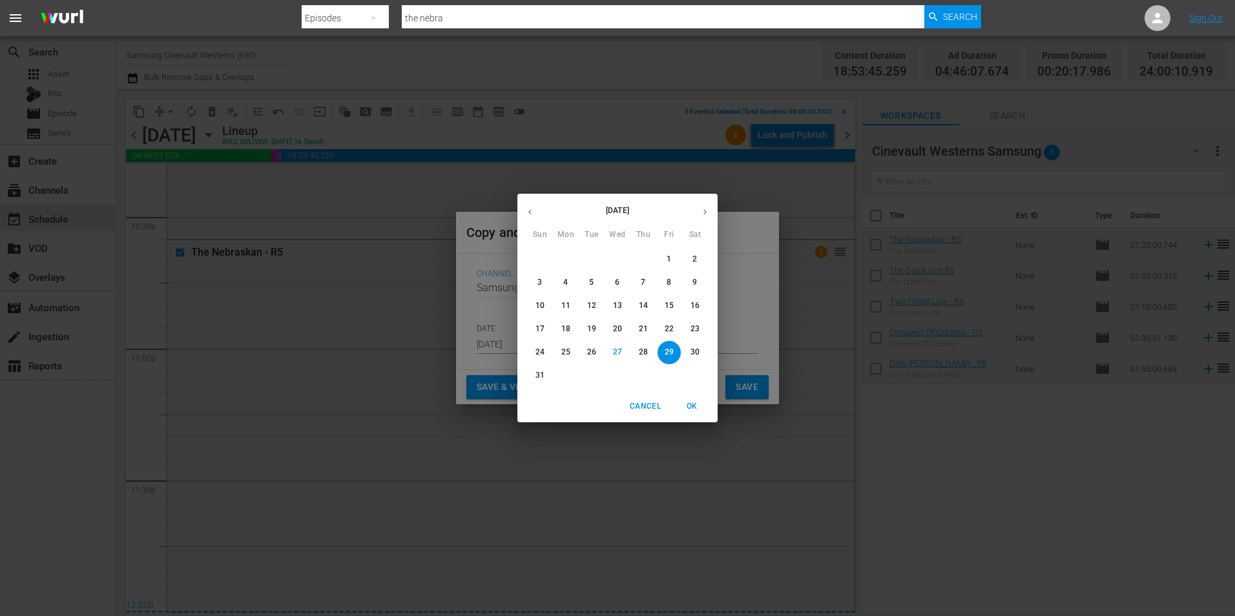
click at [707, 212] on icon "button" at bounding box center [705, 212] width 10 height 10
click at [646, 300] on button "18" at bounding box center [643, 306] width 23 height 23
type input "[DATE]"
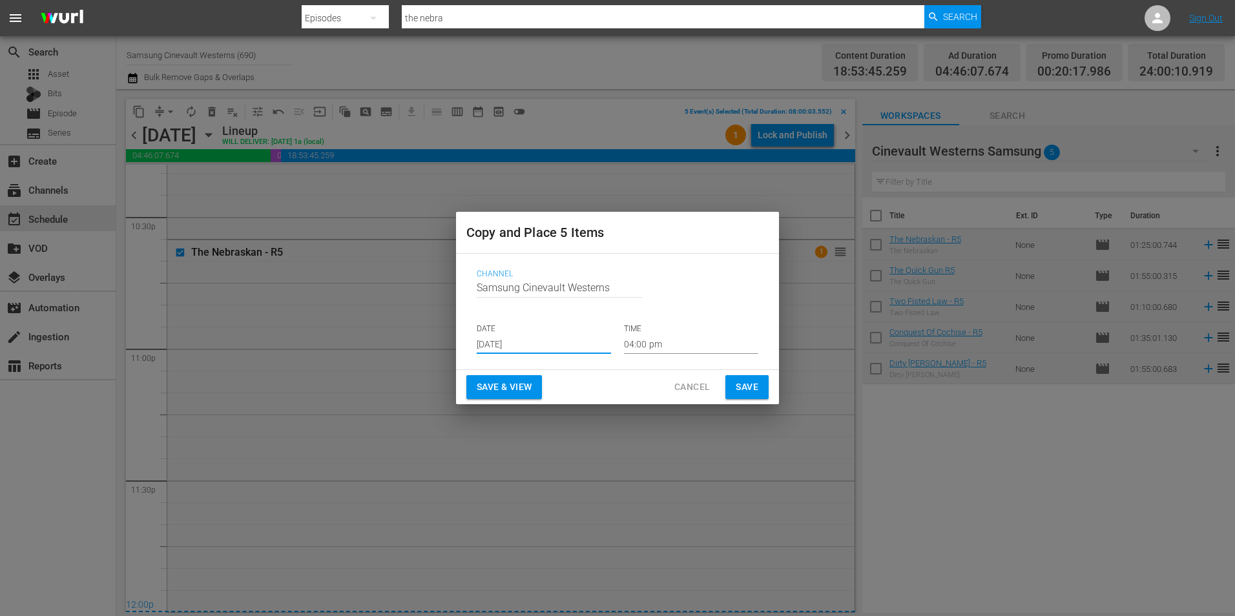
click at [670, 350] on input "04:00 pm" at bounding box center [691, 344] width 134 height 19
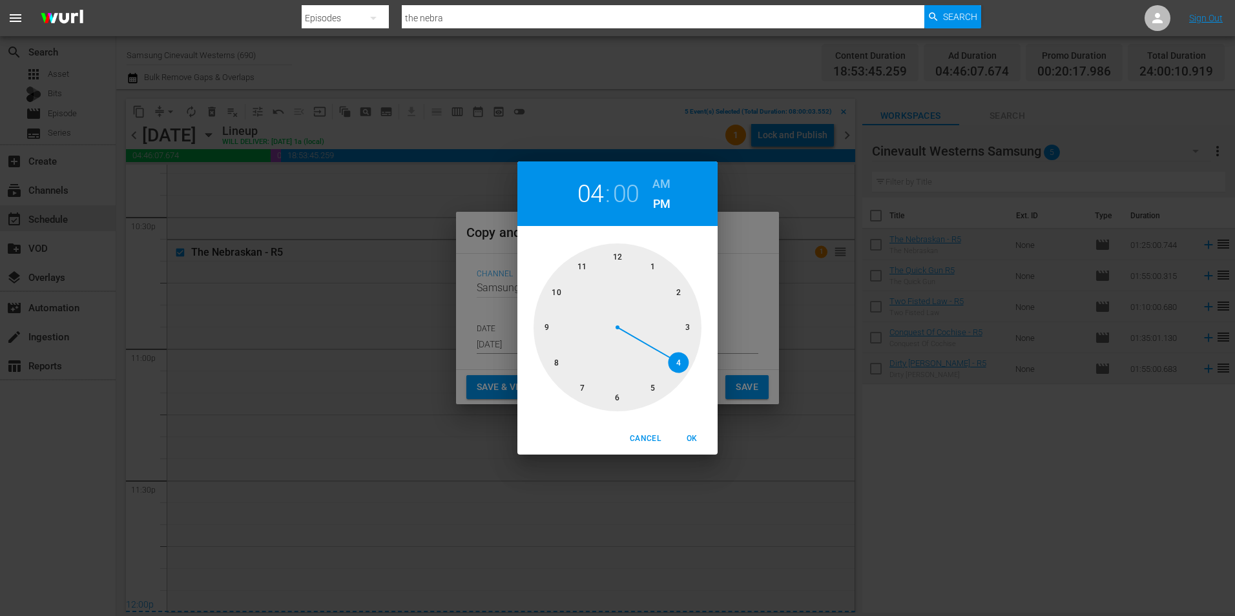
click at [611, 259] on div at bounding box center [618, 328] width 168 height 168
click at [660, 177] on h6 "AM" at bounding box center [662, 184] width 18 height 21
click at [693, 436] on span "OK" at bounding box center [691, 439] width 31 height 14
type input "12:00 am"
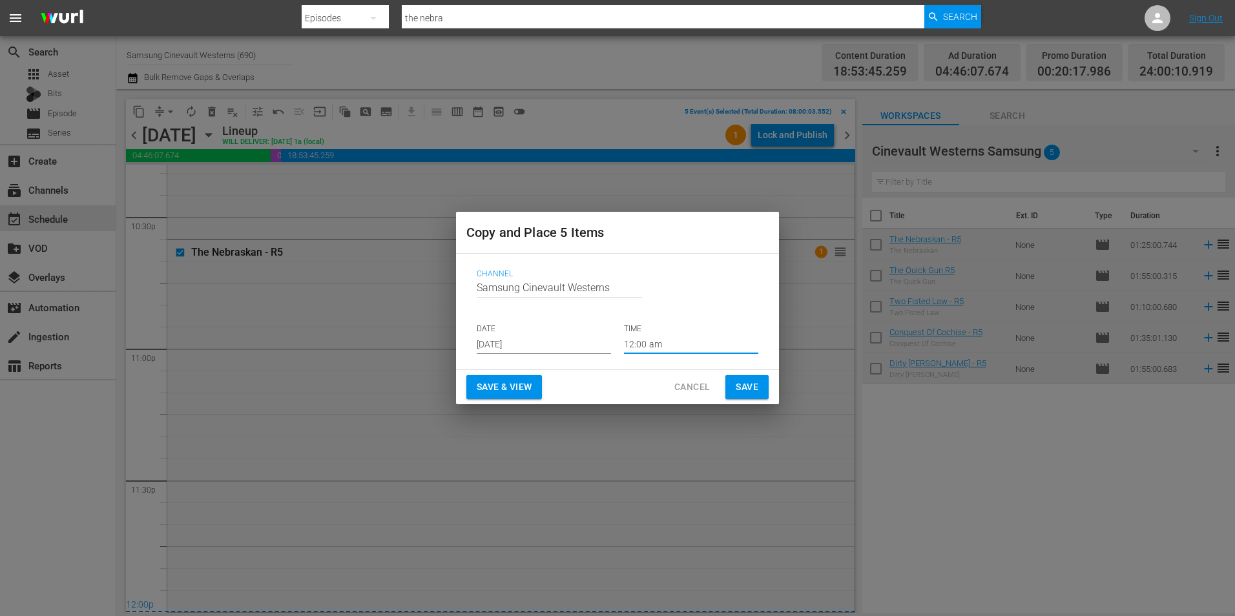
click at [740, 390] on span "Save" at bounding box center [747, 387] width 23 height 16
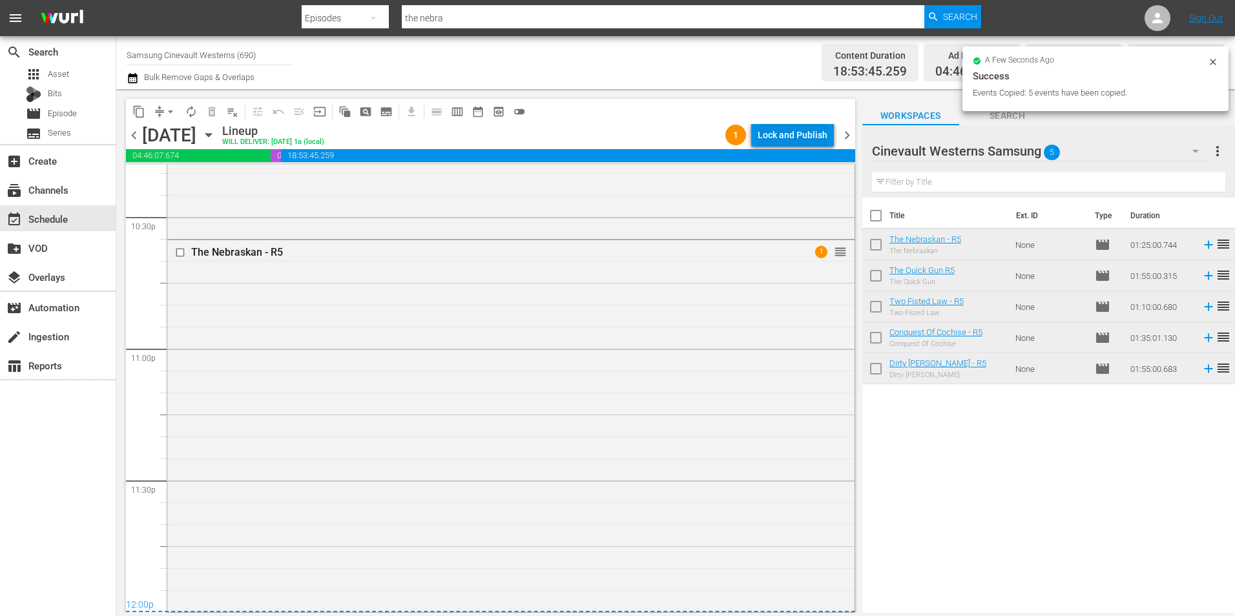
click at [802, 136] on div "Lock and Publish" at bounding box center [793, 134] width 70 height 23
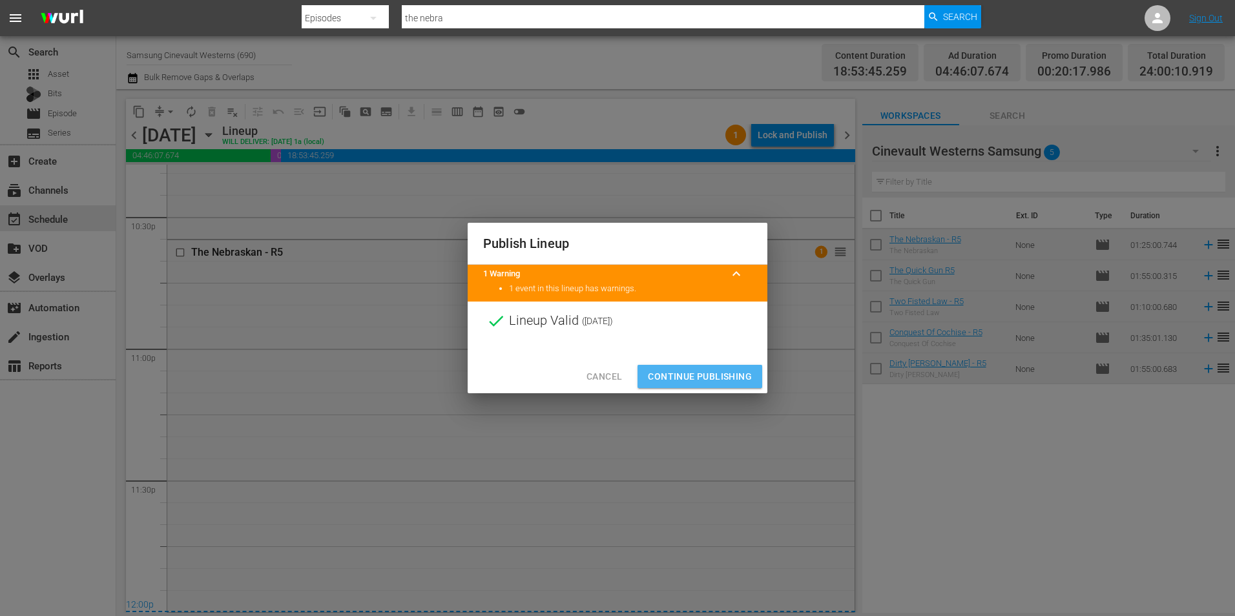
click at [716, 375] on span "Continue Publishing" at bounding box center [700, 377] width 104 height 16
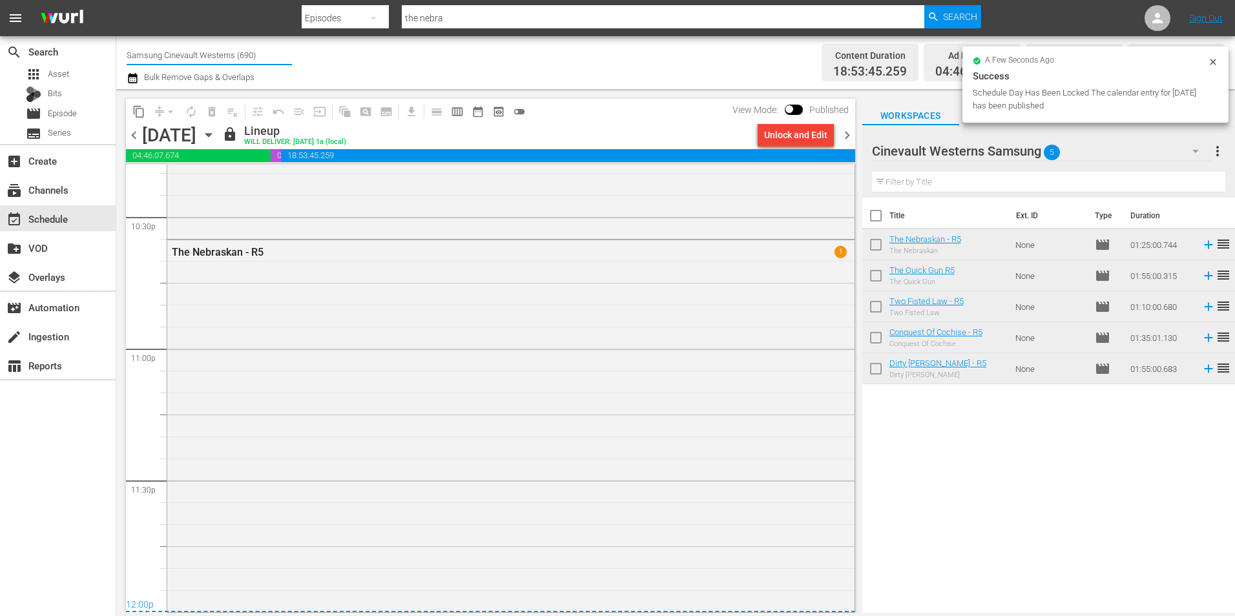
click at [199, 50] on input "Samsung Cinevault Westerns (690)" at bounding box center [209, 54] width 165 height 31
click at [197, 51] on input "Samsung Cinevault Westerns (690)" at bounding box center [209, 54] width 165 height 31
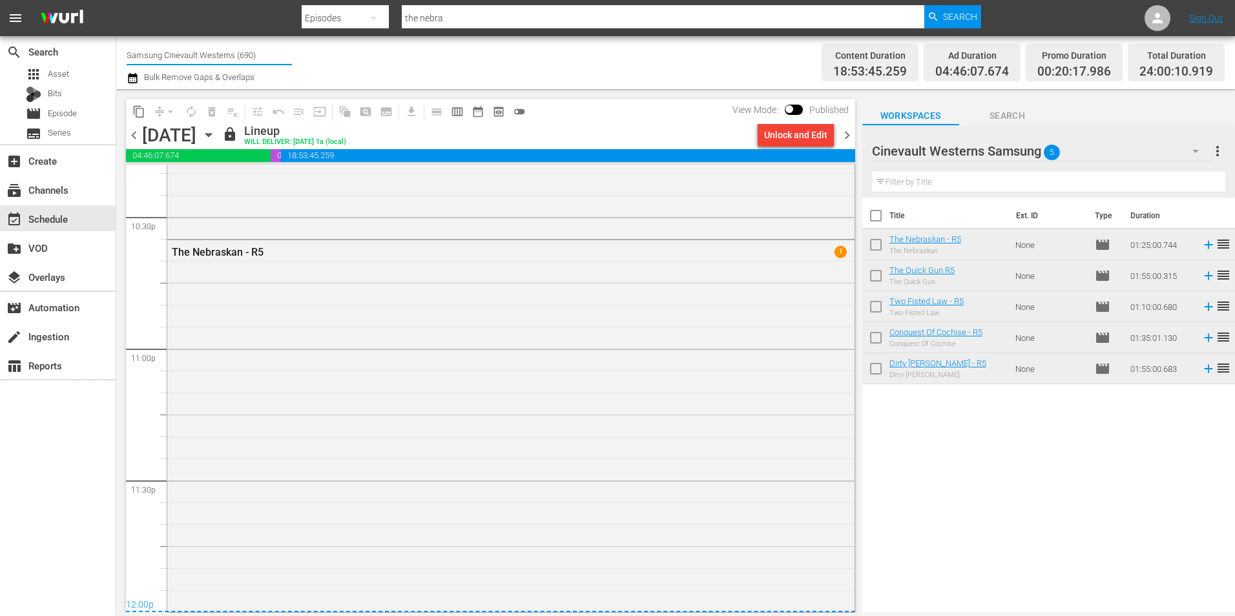
click at [197, 51] on input "Samsung Cinevault Westerns (690)" at bounding box center [209, 54] width 165 height 31
type input "t"
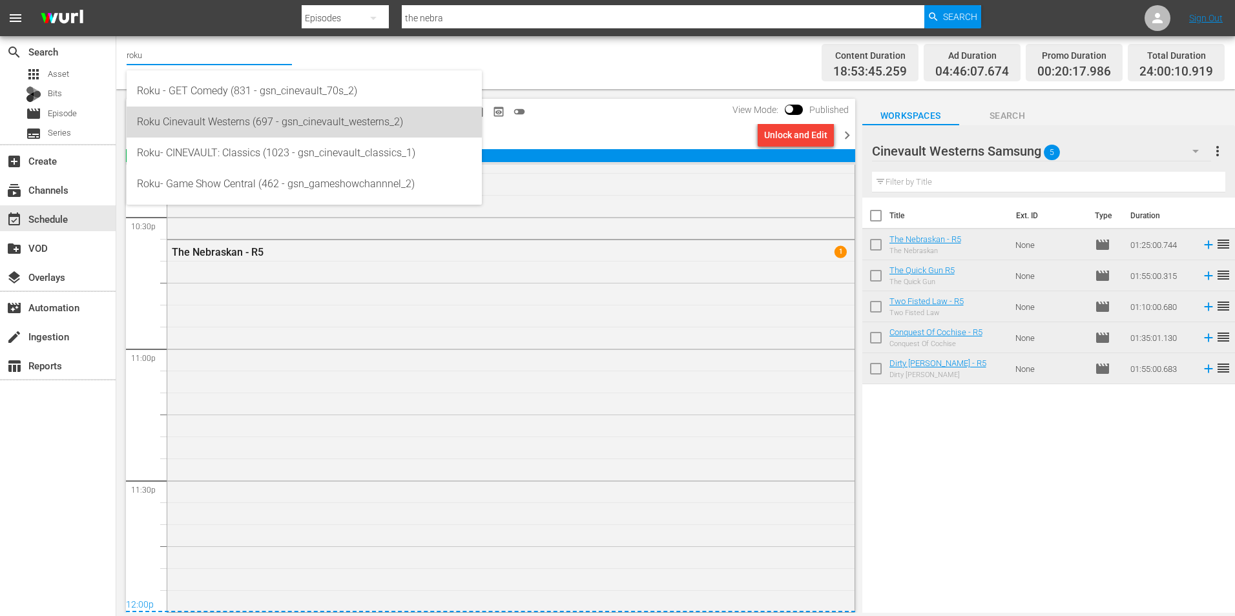
click at [237, 118] on div "Roku Cinevault Westerns (697 - gsn_cinevault_westerns_2)" at bounding box center [304, 122] width 335 height 31
type input "Roku Cinevault Westerns (697 - gsn_cinevault_westerns_2)"
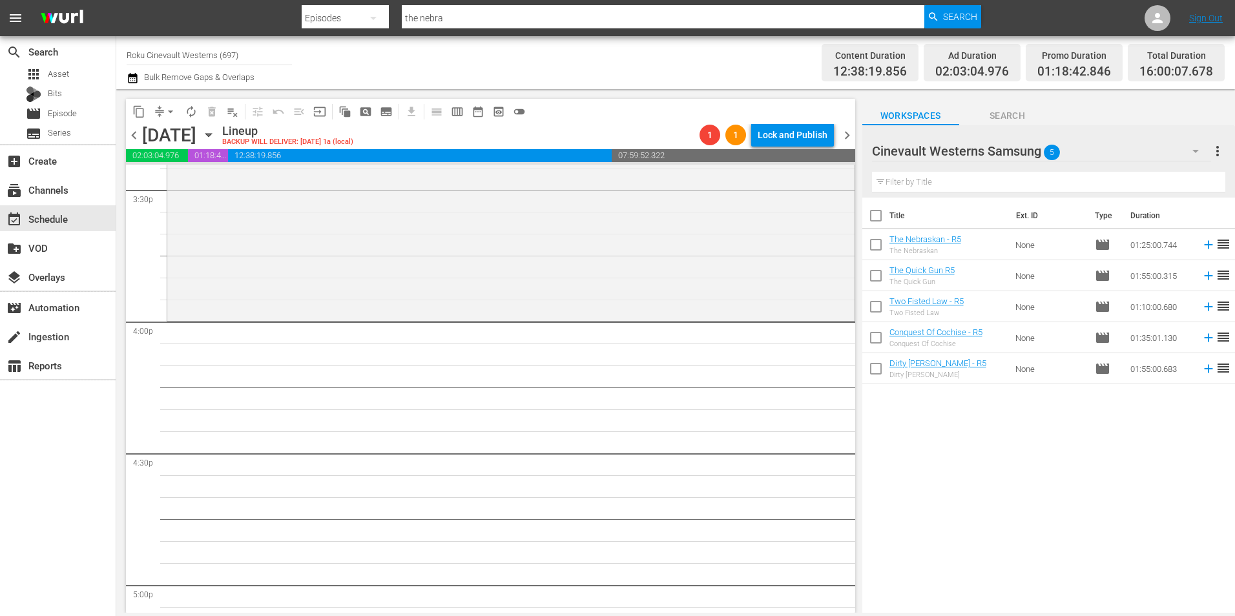
scroll to position [4069, 0]
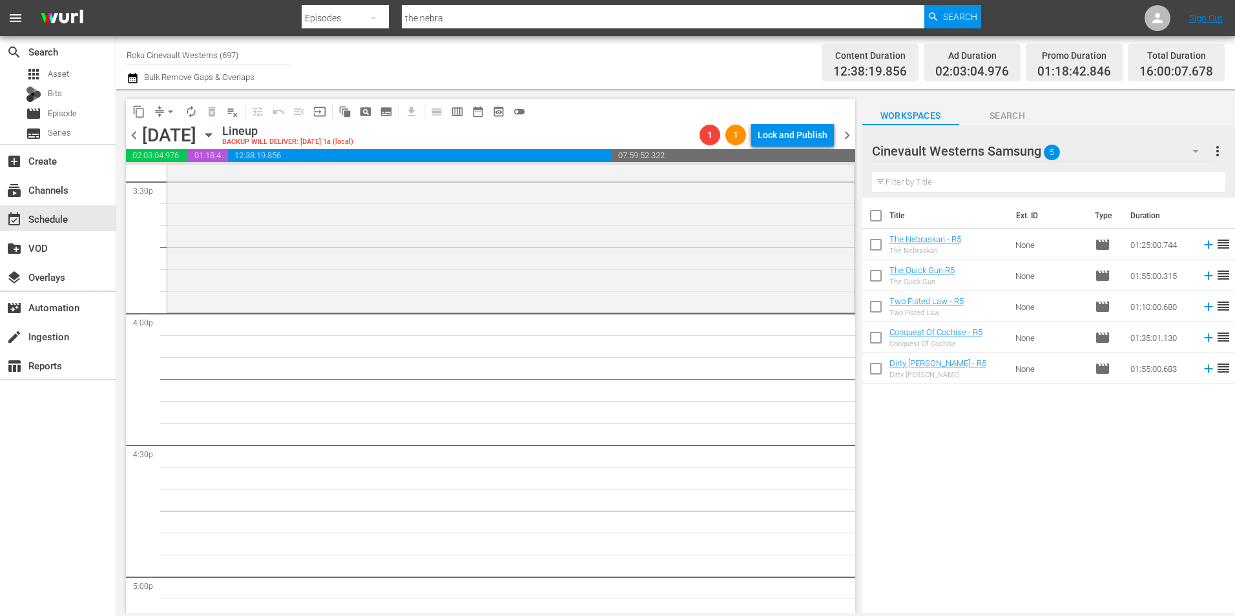
click at [1117, 159] on div "Cinevault Westerns Samsung 5" at bounding box center [1041, 151] width 339 height 36
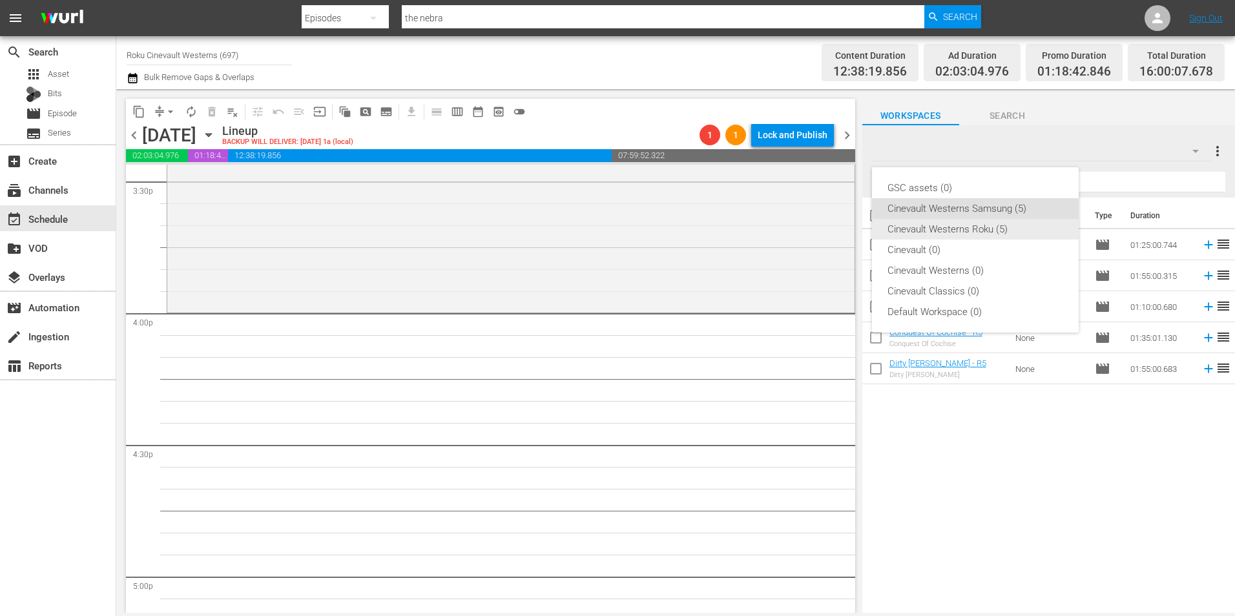
click at [1016, 227] on div "Cinevault Westerns Roku (5)" at bounding box center [976, 229] width 176 height 21
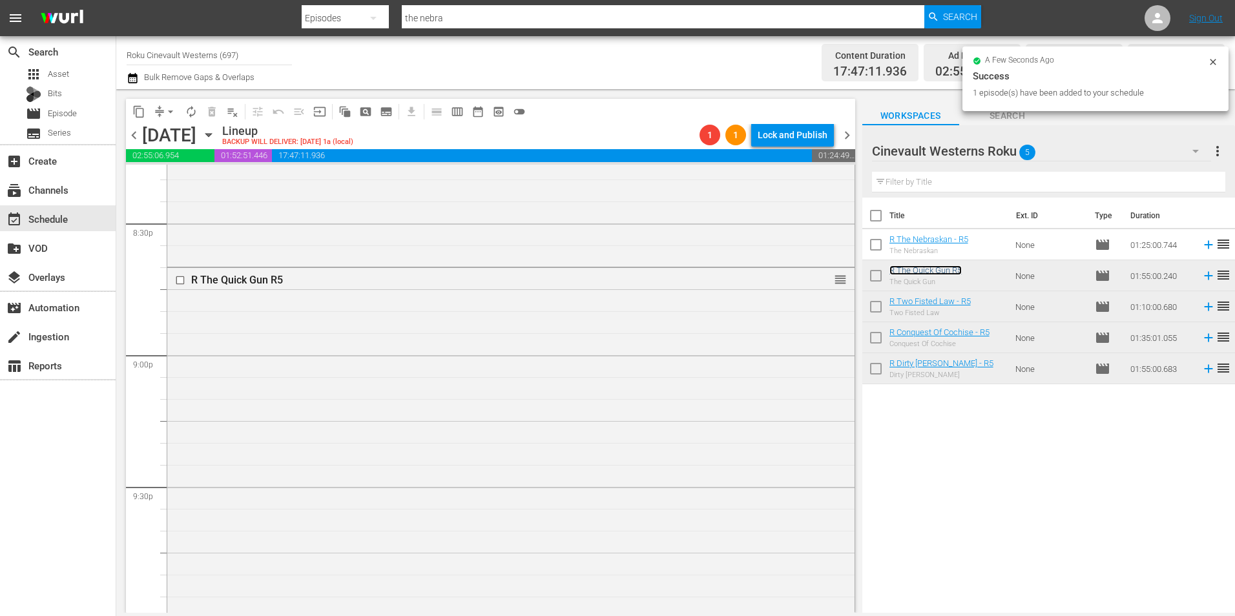
scroll to position [5684, 0]
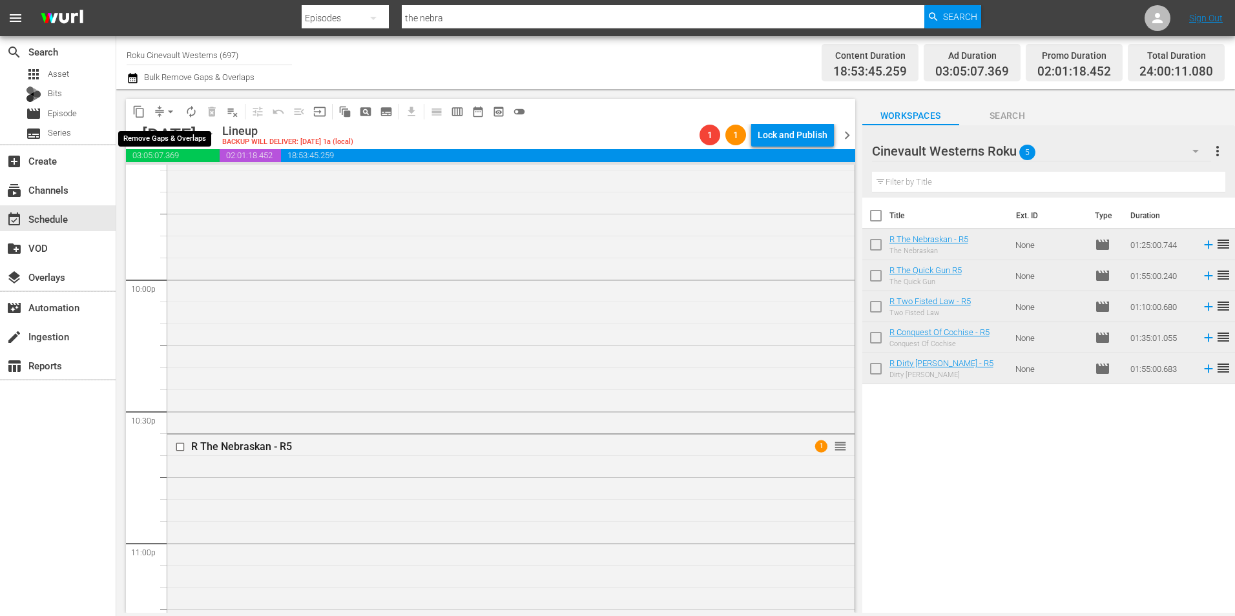
click at [169, 109] on span "arrow_drop_down" at bounding box center [170, 111] width 13 height 13
click at [181, 134] on li "Align to Midnight" at bounding box center [171, 137] width 136 height 21
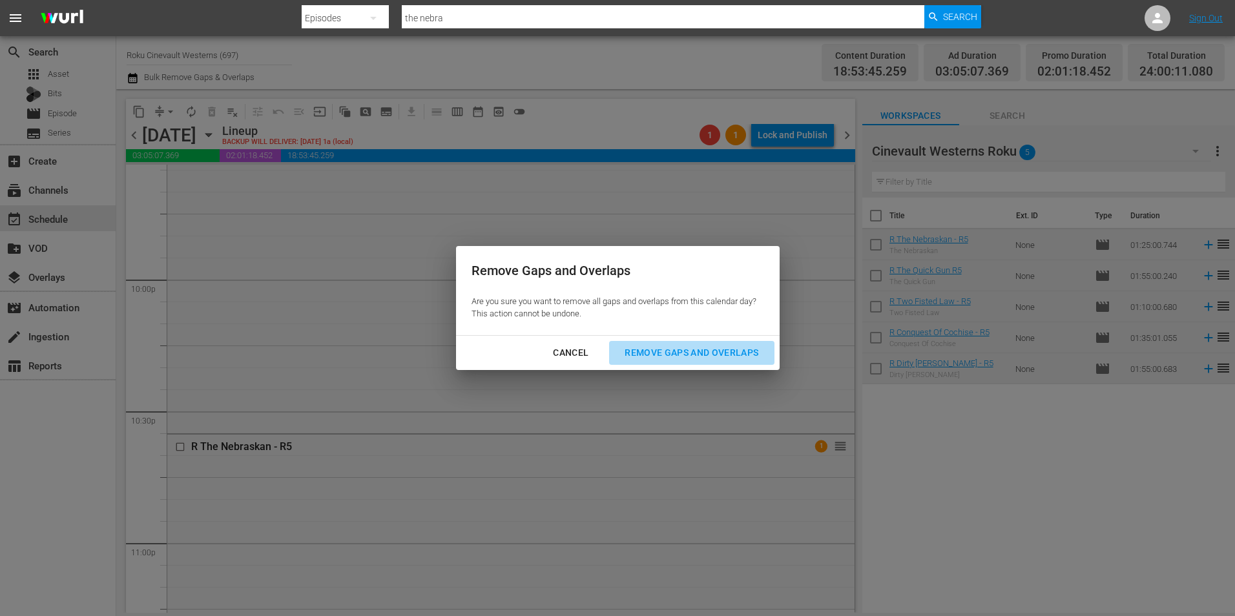
click at [685, 361] on button "Remove Gaps and Overlaps" at bounding box center [691, 353] width 165 height 24
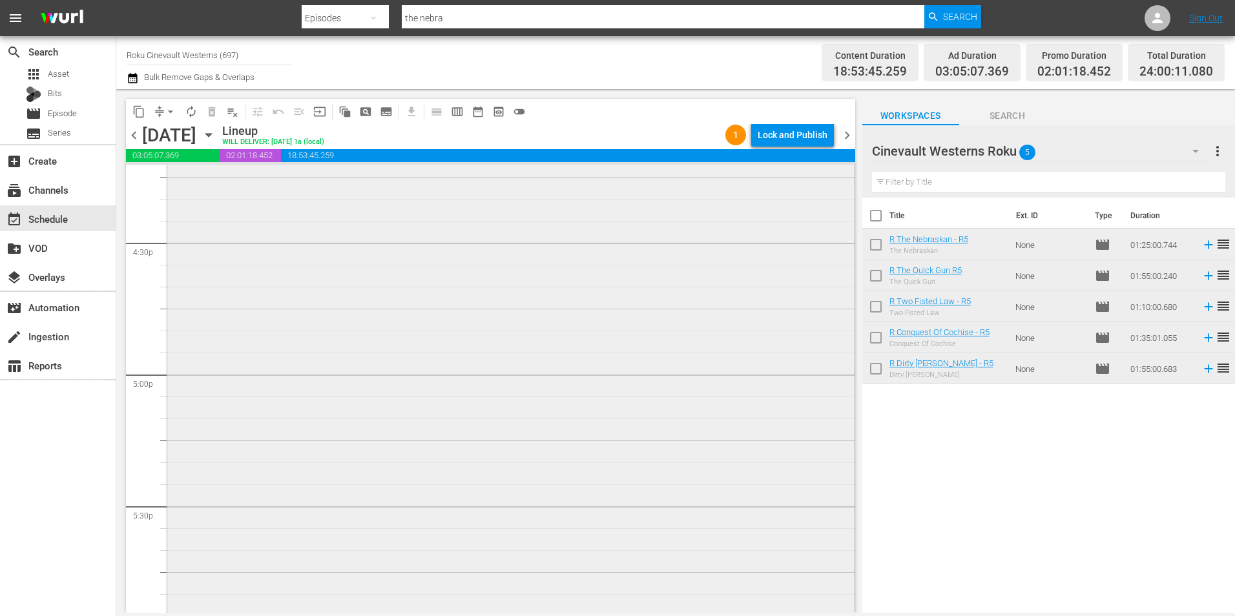
scroll to position [4134, 0]
click at [180, 264] on input "checkbox" at bounding box center [182, 261] width 14 height 11
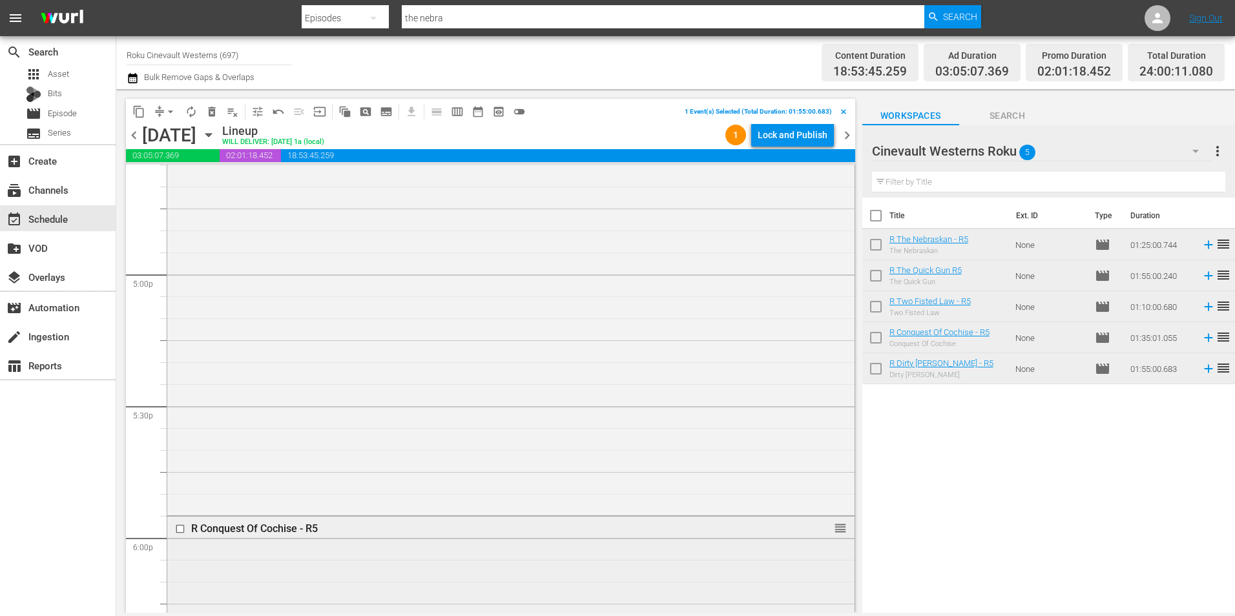
scroll to position [4586, 0]
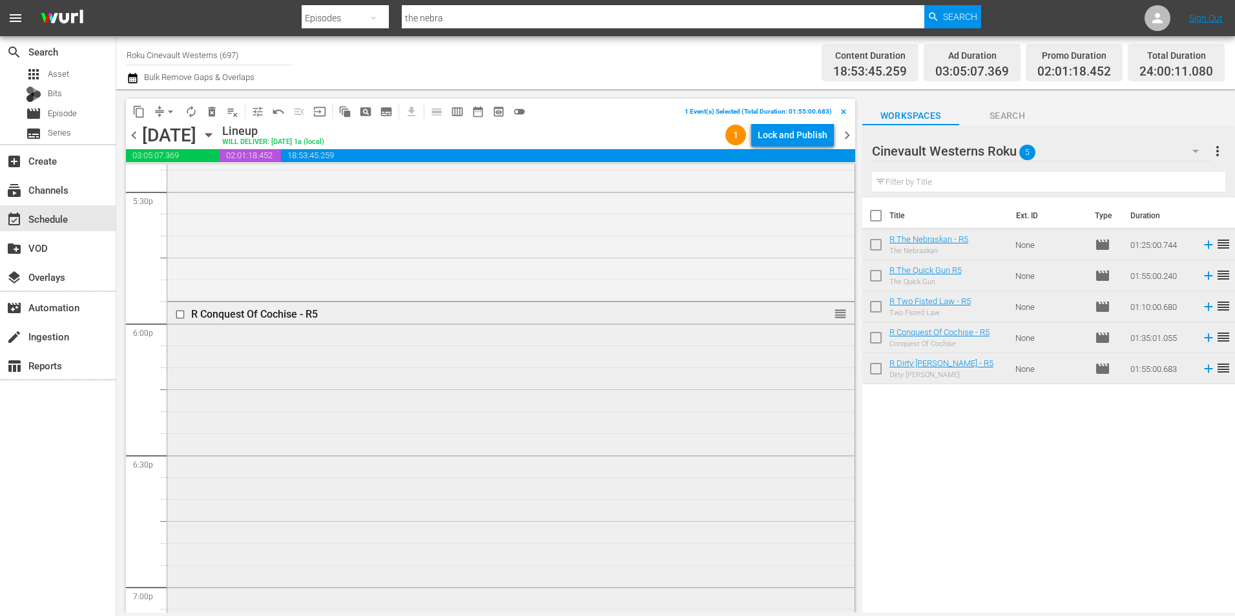
click at [180, 315] on input "checkbox" at bounding box center [182, 314] width 14 height 11
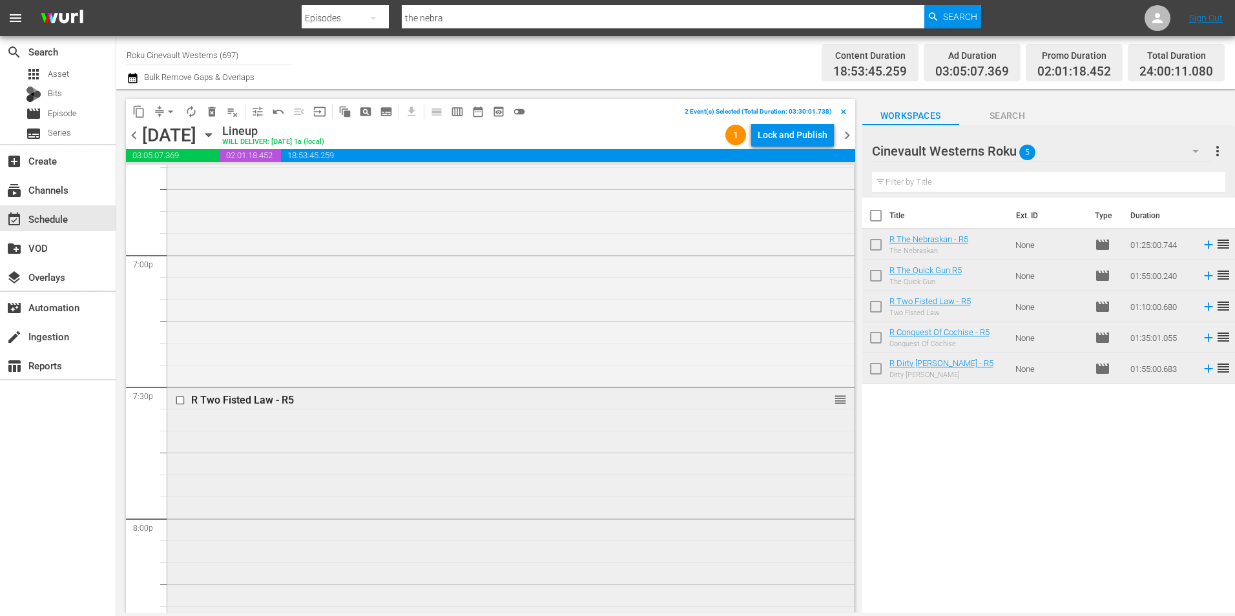
scroll to position [5103, 0]
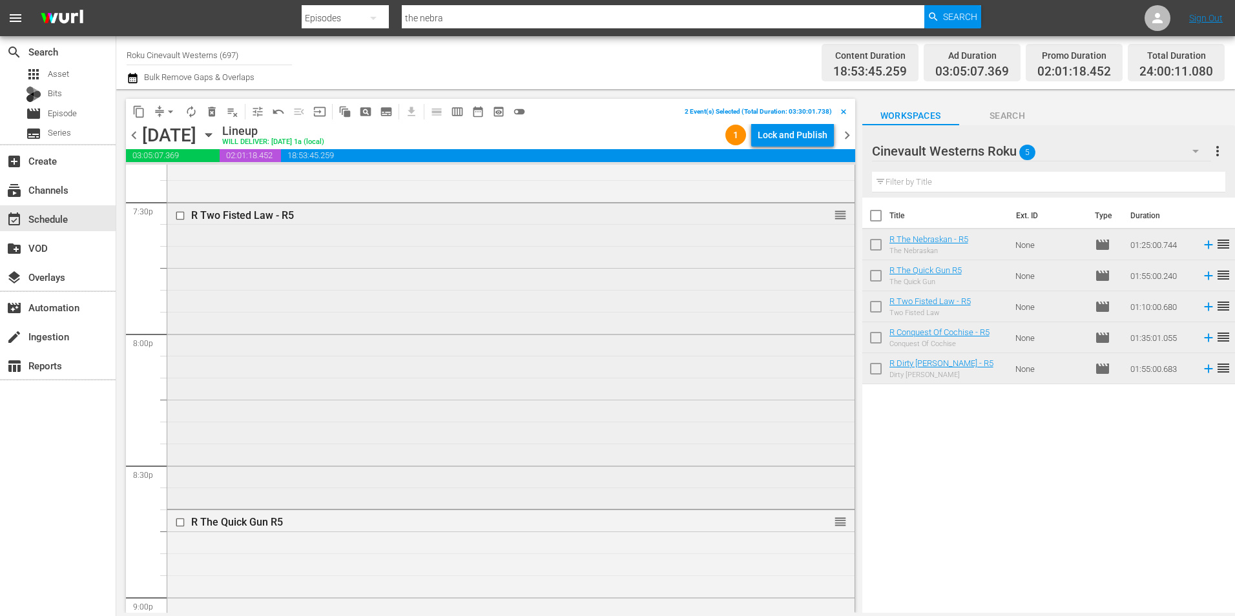
click at [180, 210] on input "checkbox" at bounding box center [182, 215] width 14 height 11
click at [183, 332] on input "checkbox" at bounding box center [182, 329] width 14 height 11
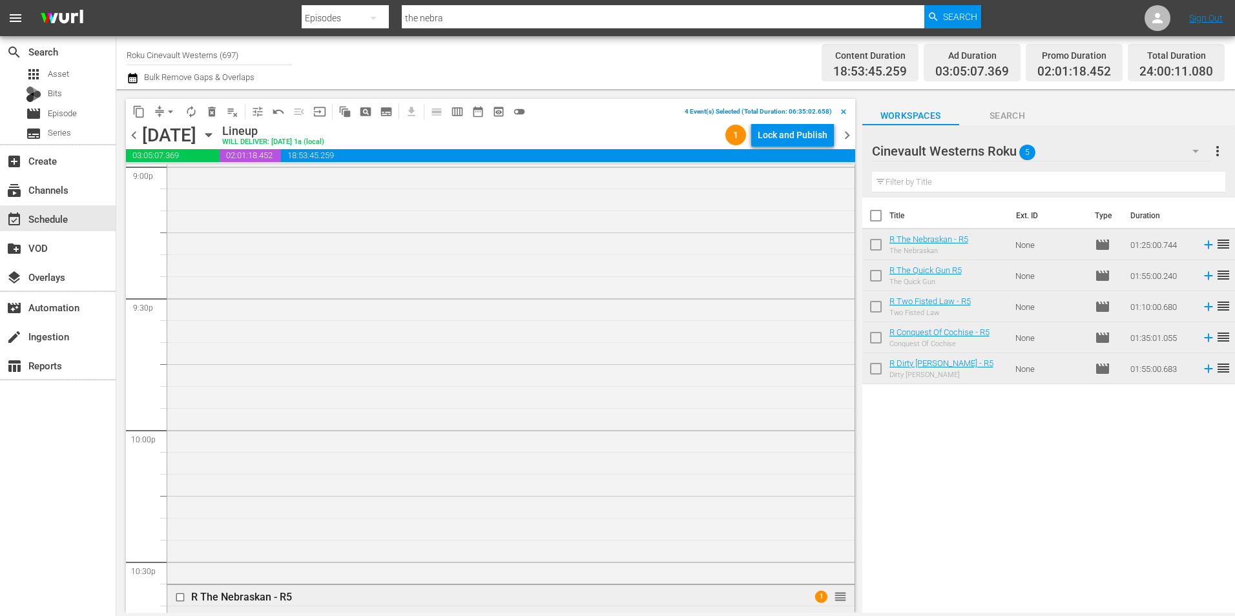
scroll to position [5749, 0]
click at [176, 384] on input "checkbox" at bounding box center [182, 382] width 14 height 11
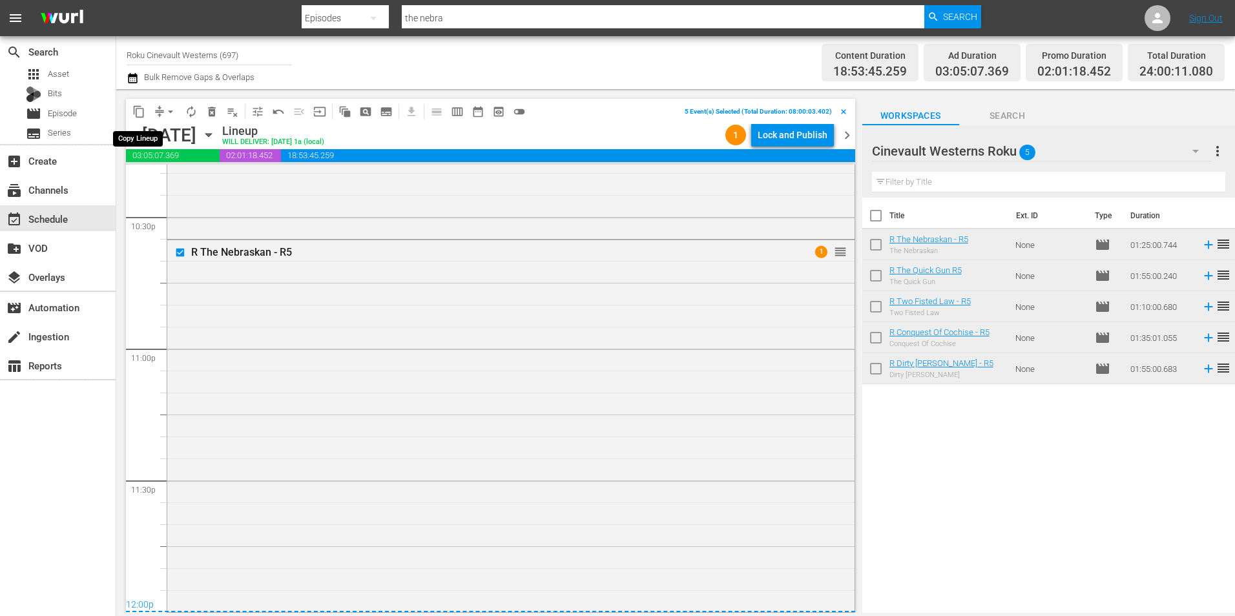
click at [132, 110] on span "content_copy" at bounding box center [138, 111] width 13 height 13
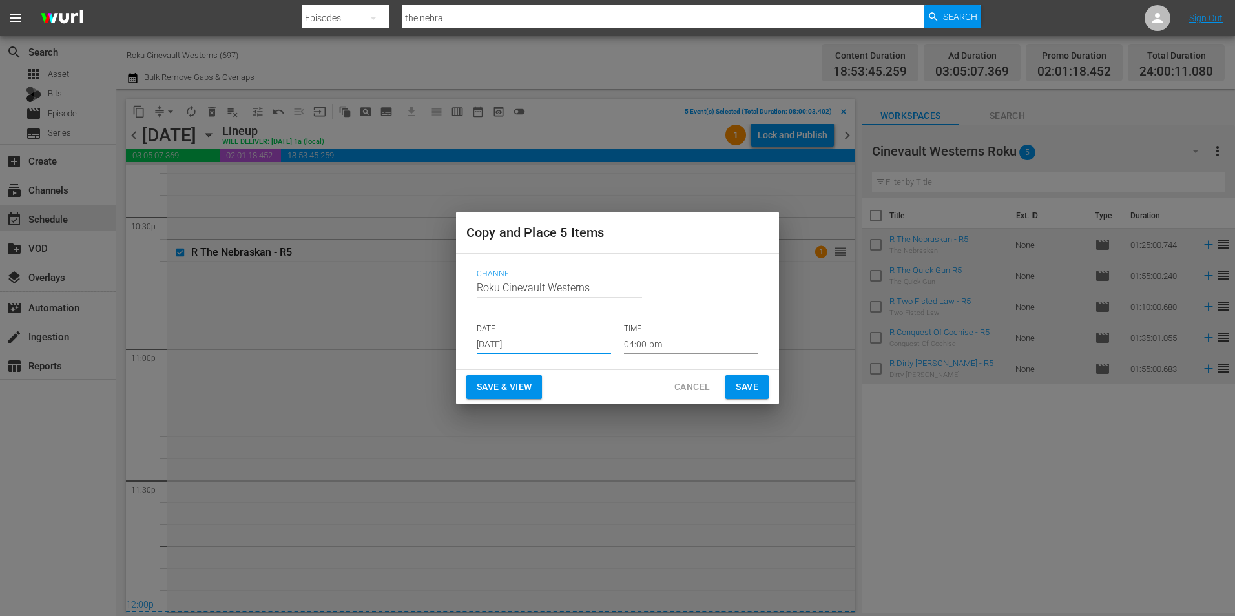
click at [560, 338] on input "[DATE]" at bounding box center [544, 344] width 134 height 19
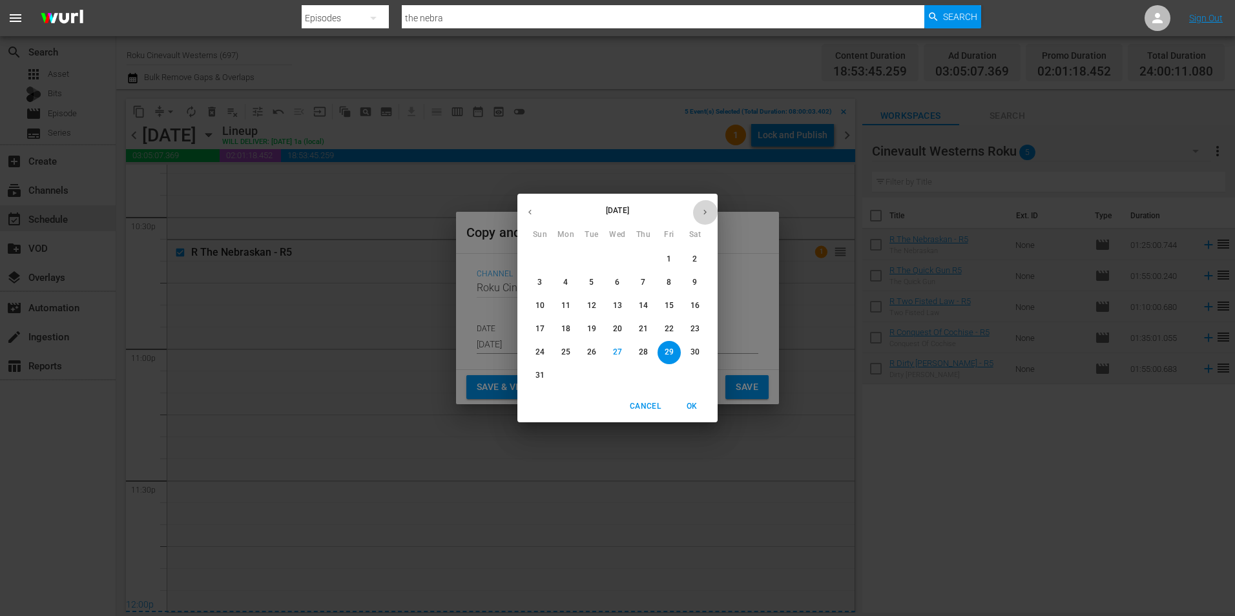
click at [707, 213] on icon "button" at bounding box center [705, 212] width 10 height 10
click at [592, 304] on p "16" at bounding box center [591, 305] width 9 height 11
type input "[DATE]"
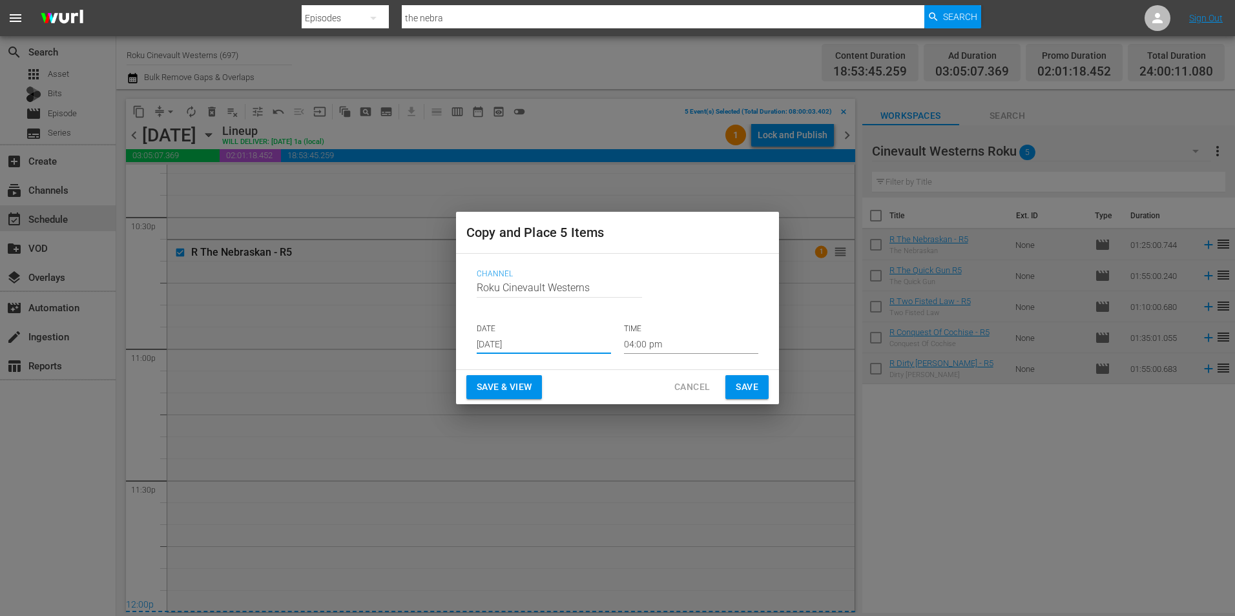
click at [656, 344] on input "04:00 pm" at bounding box center [691, 344] width 134 height 19
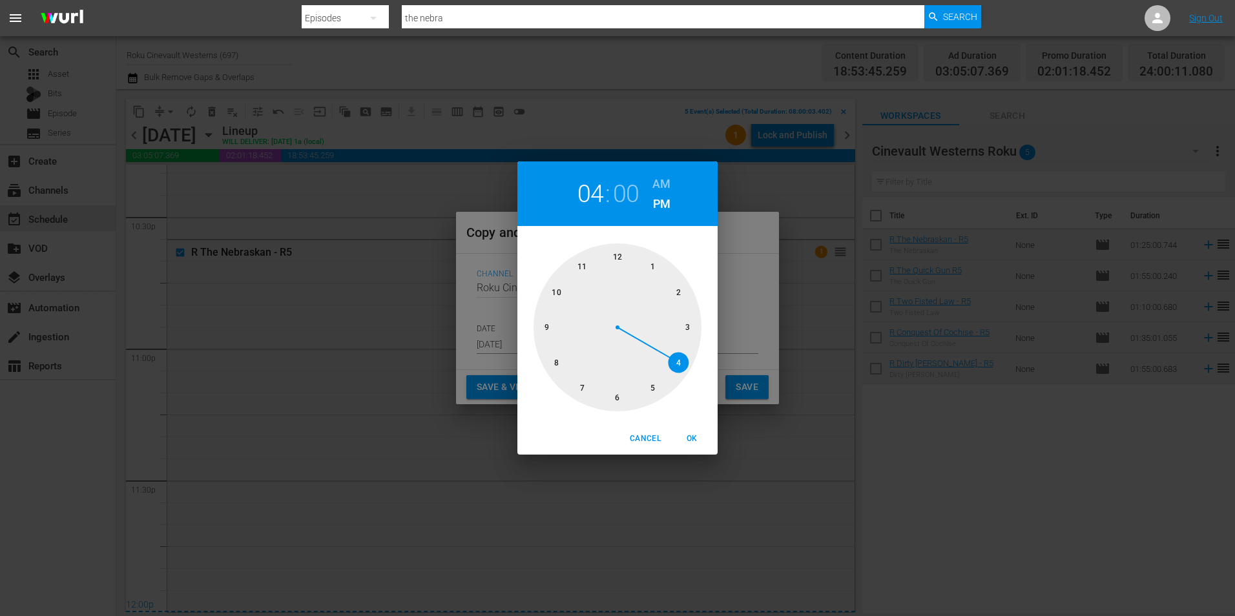
click at [552, 358] on div at bounding box center [618, 328] width 168 height 168
click at [660, 177] on h6 "AM" at bounding box center [662, 184] width 18 height 21
click at [687, 445] on span "OK" at bounding box center [691, 439] width 31 height 14
type input "08:00 am"
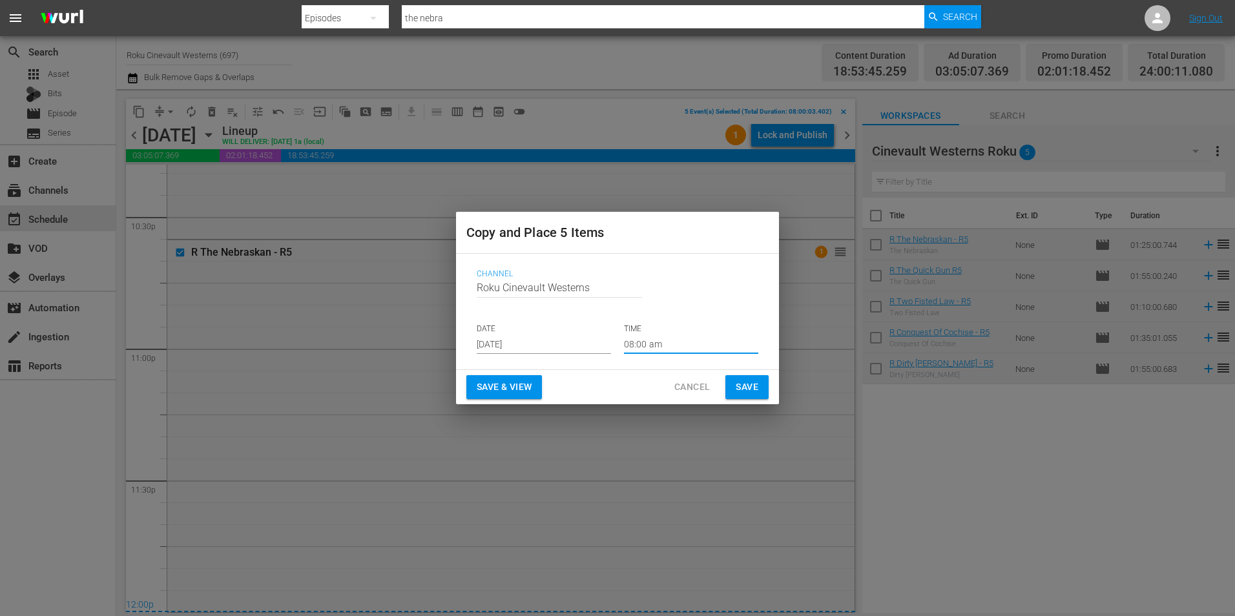
click at [737, 386] on span "Save" at bounding box center [747, 387] width 23 height 16
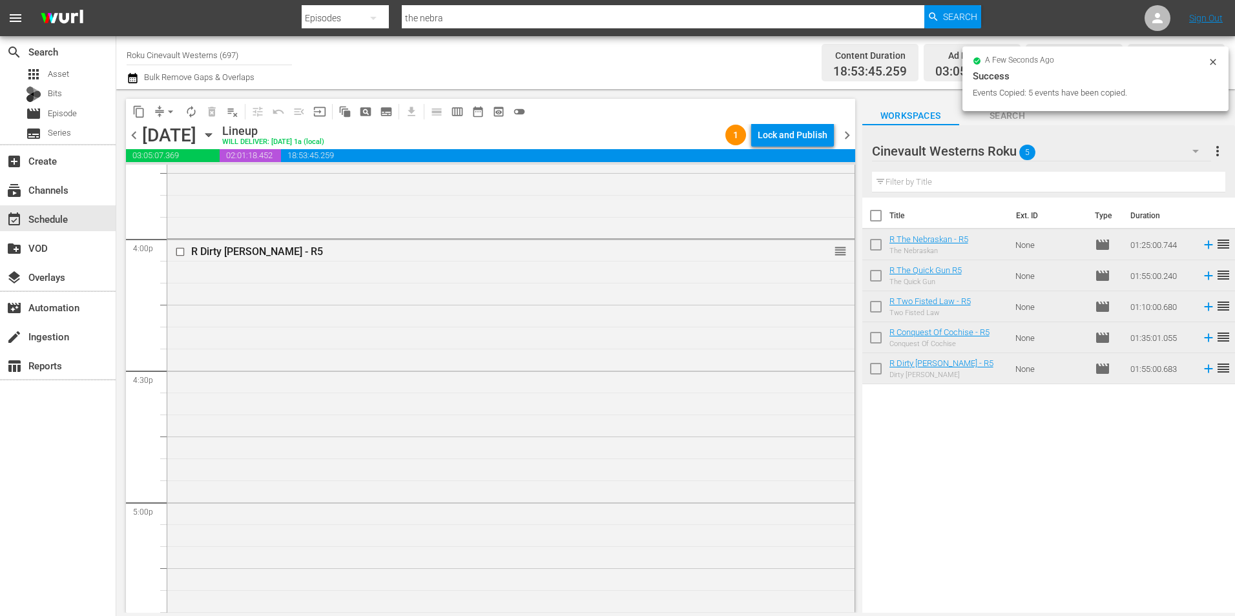
scroll to position [4070, 0]
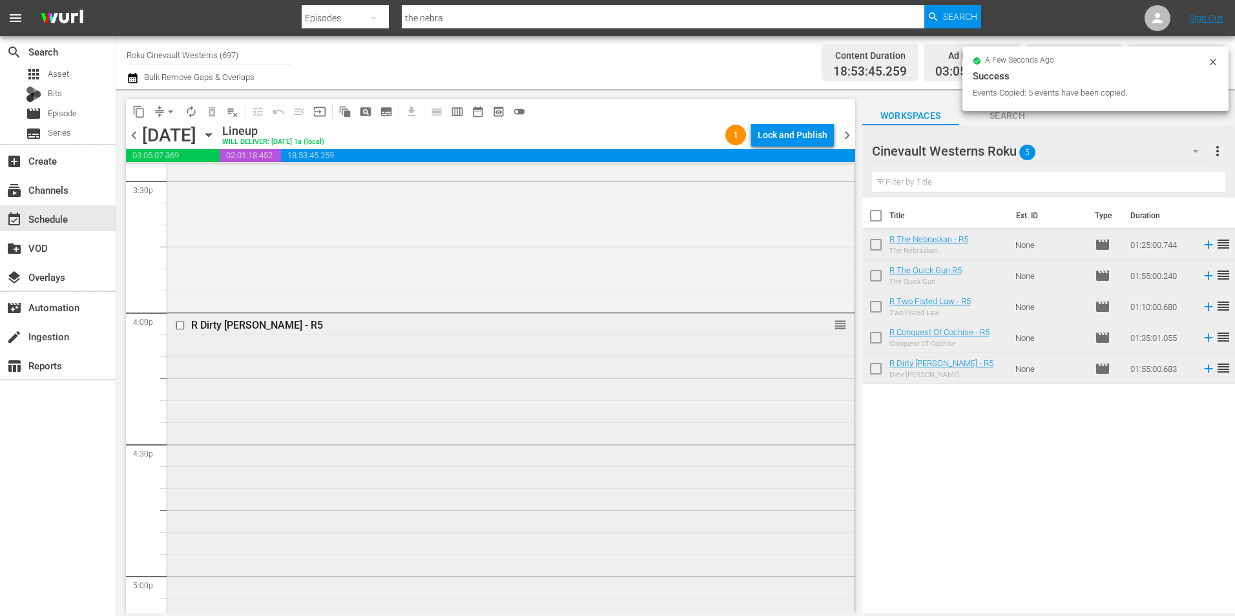
click at [178, 326] on input "checkbox" at bounding box center [182, 325] width 14 height 11
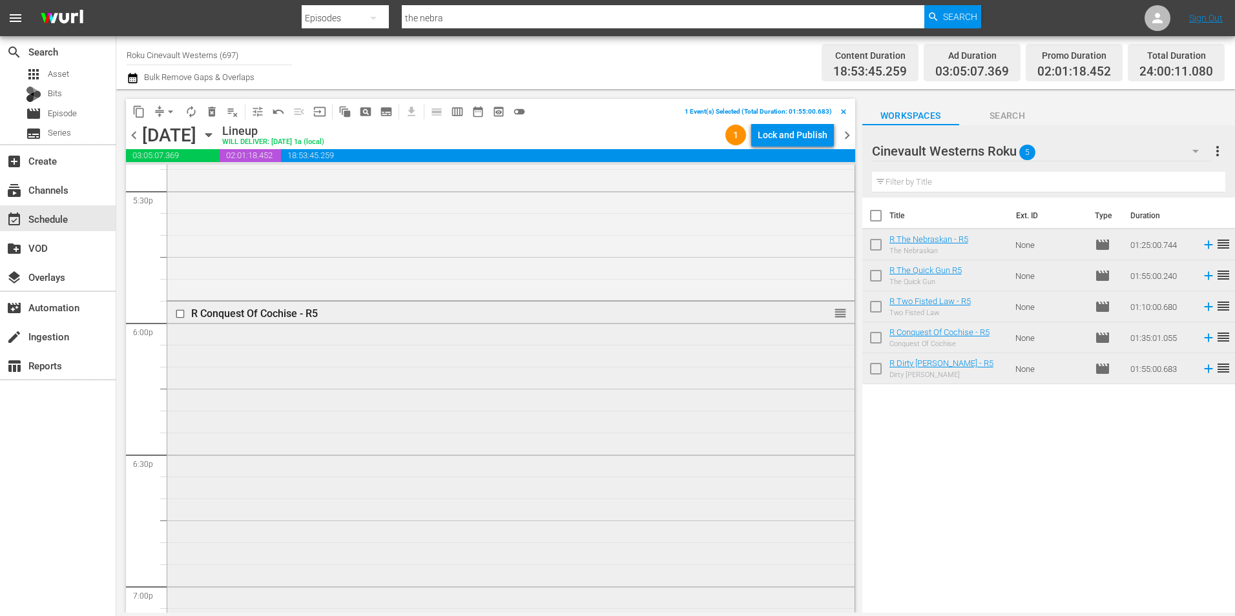
click at [180, 315] on input "checkbox" at bounding box center [182, 314] width 14 height 11
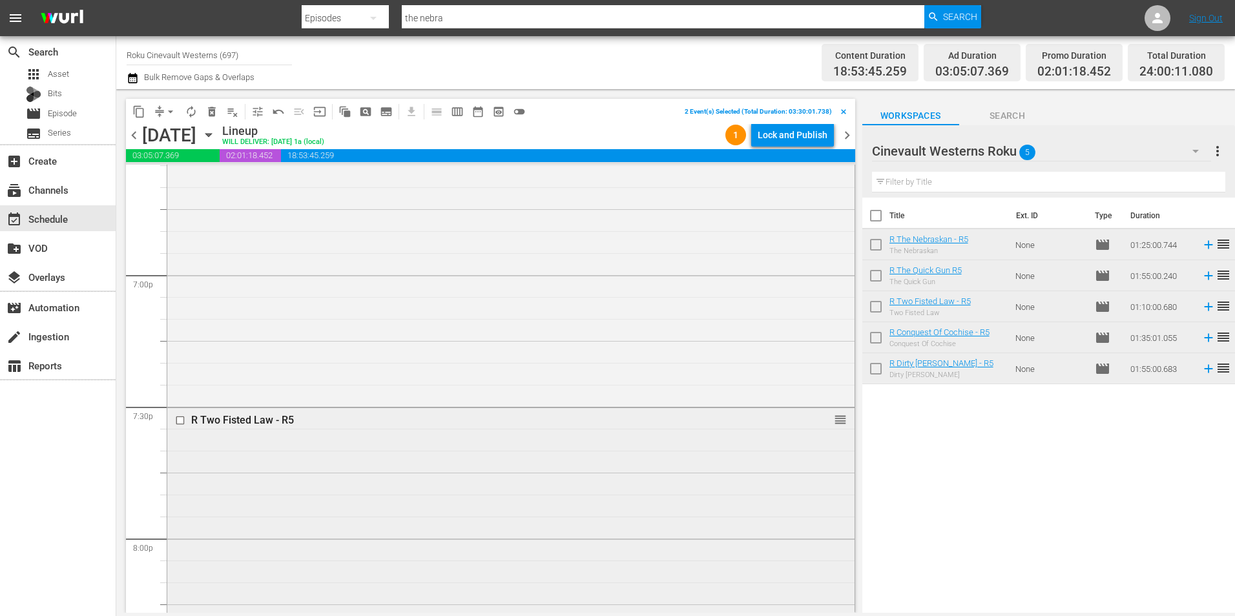
scroll to position [5039, 0]
click at [180, 281] on input "checkbox" at bounding box center [182, 279] width 14 height 11
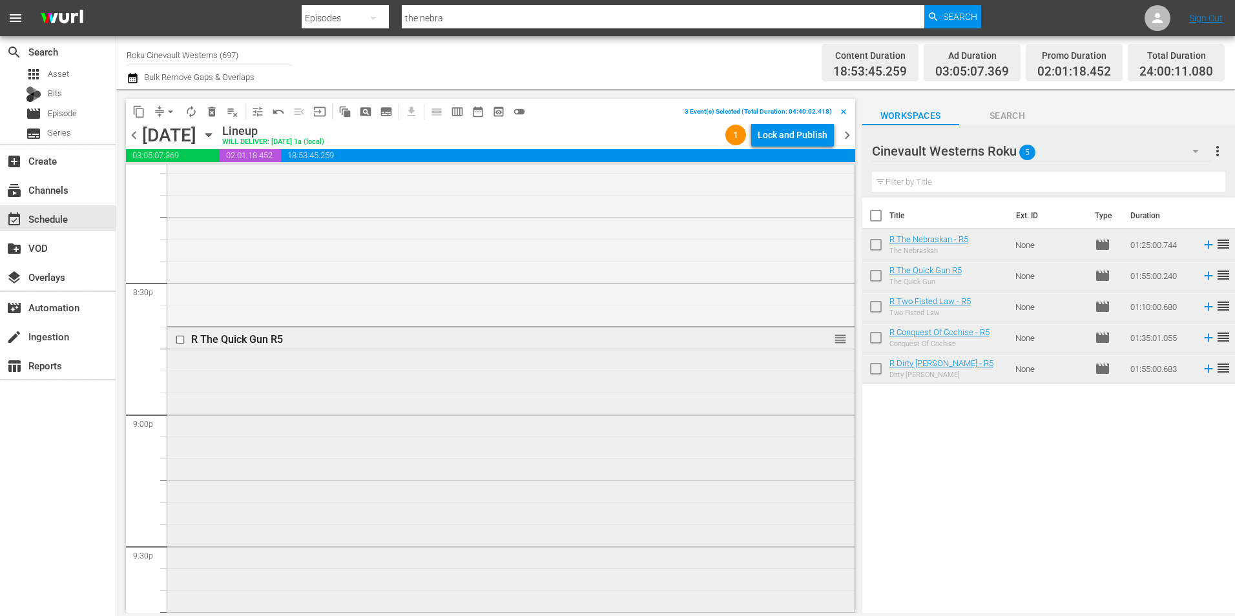
scroll to position [5426, 0]
click at [178, 202] on input "checkbox" at bounding box center [182, 199] width 14 height 11
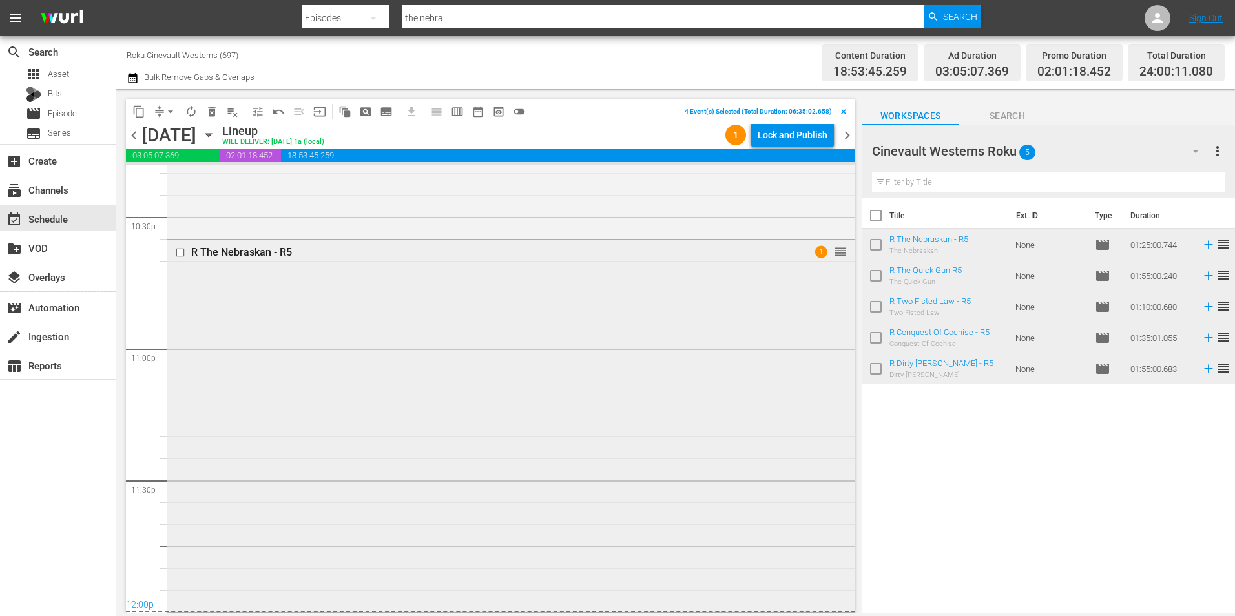
click at [180, 252] on input "checkbox" at bounding box center [182, 252] width 14 height 11
click at [143, 113] on span "content_copy" at bounding box center [138, 111] width 13 height 13
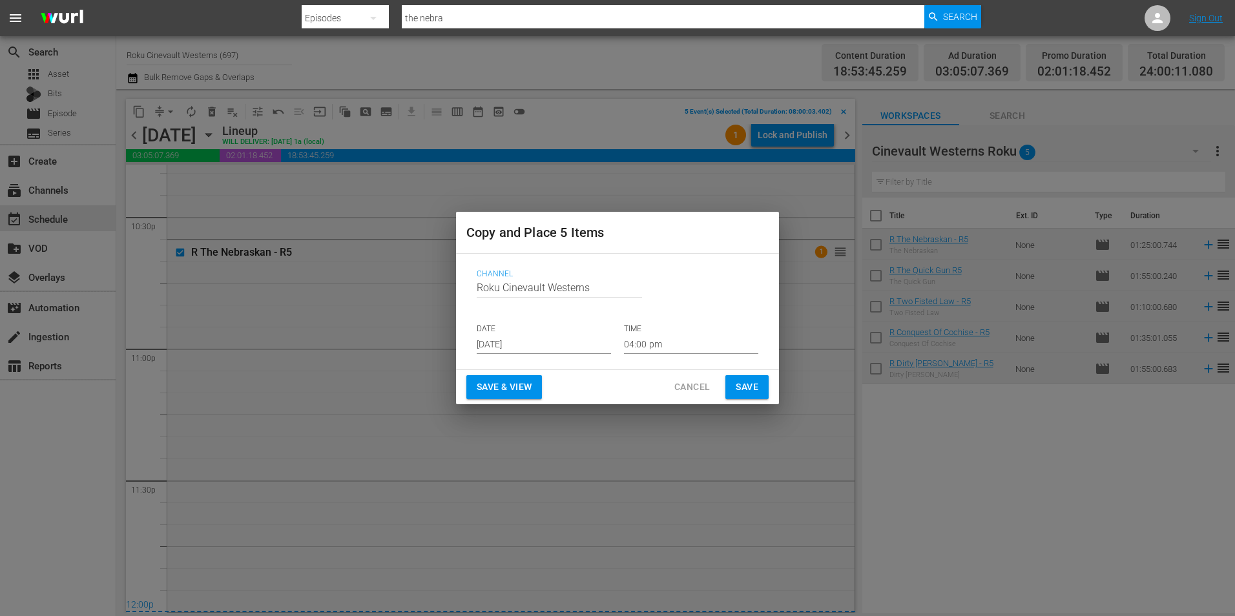
click at [566, 339] on input "[DATE]" at bounding box center [544, 344] width 134 height 19
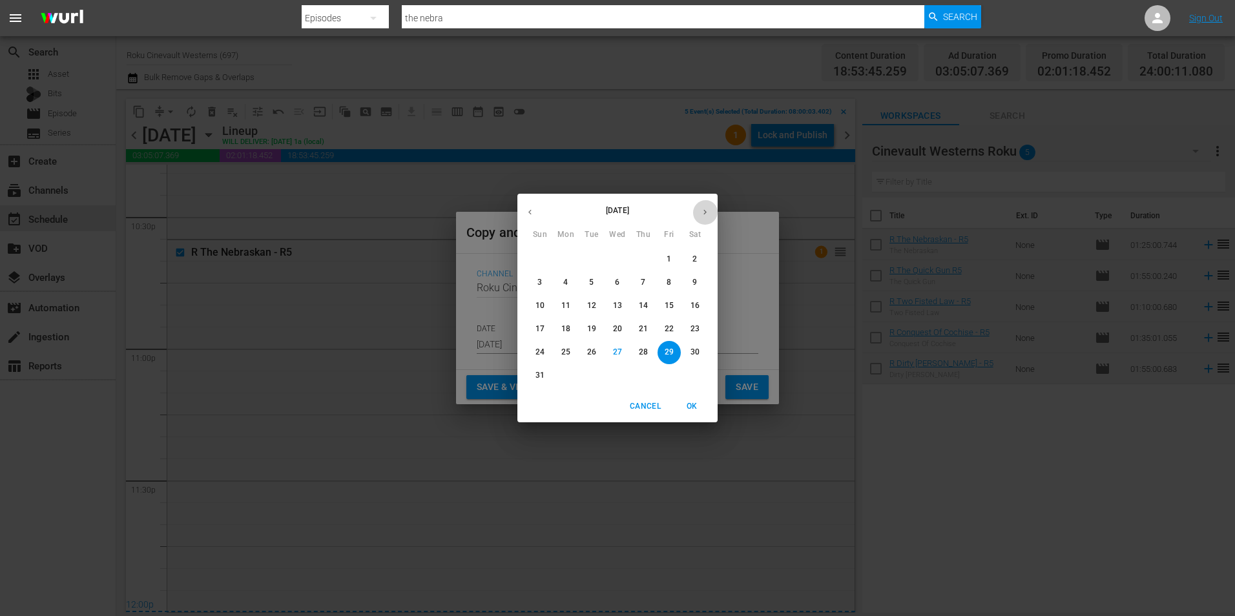
click at [704, 209] on icon "button" at bounding box center [705, 212] width 10 height 10
click at [639, 306] on p "18" at bounding box center [643, 305] width 9 height 11
type input "[DATE]"
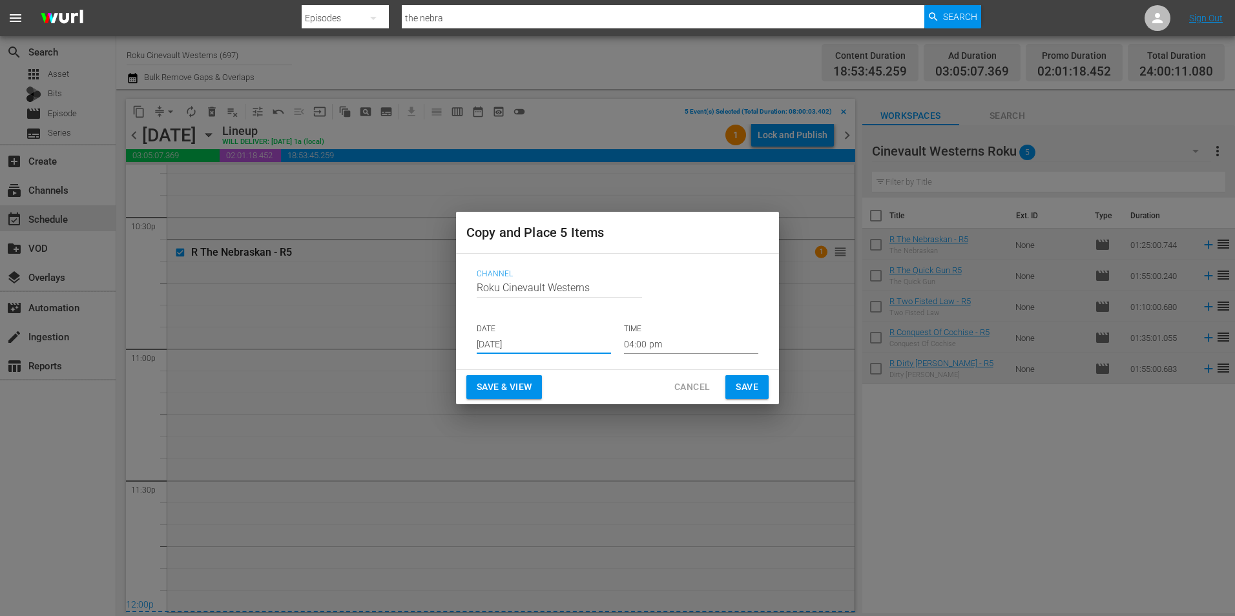
click at [656, 351] on input "04:00 pm" at bounding box center [691, 344] width 134 height 19
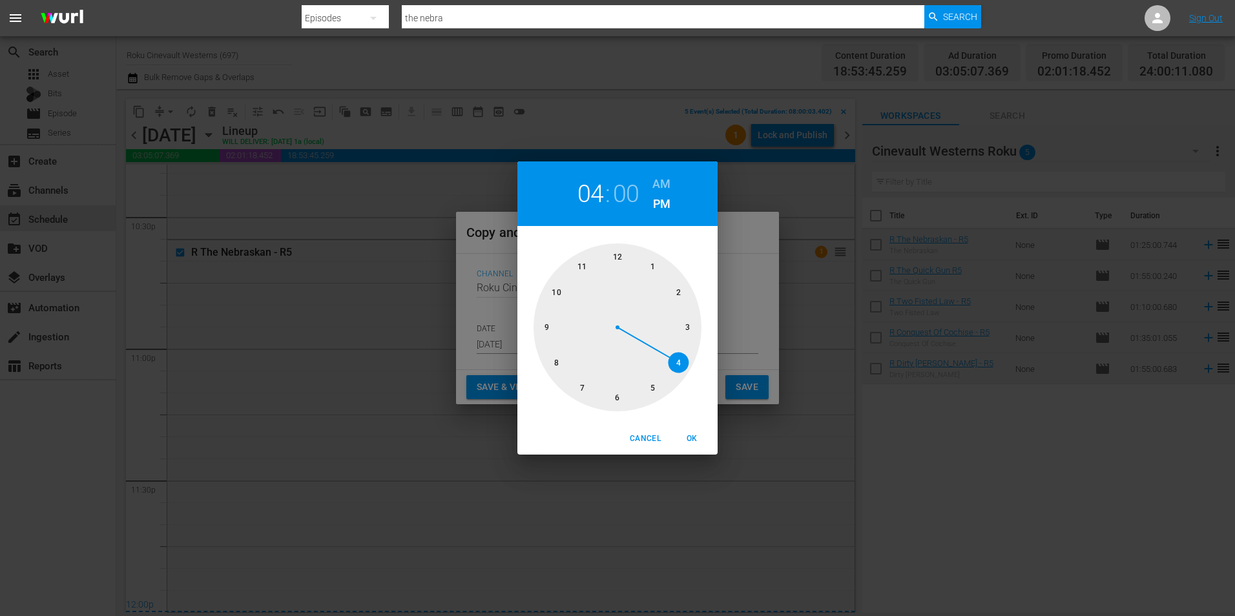
drag, startPoint x: 616, startPoint y: 247, endPoint x: 625, endPoint y: 258, distance: 14.3
click at [617, 249] on div at bounding box center [618, 328] width 168 height 168
click at [655, 178] on h6 "AM" at bounding box center [662, 184] width 18 height 21
click at [681, 442] on span "OK" at bounding box center [691, 439] width 31 height 14
type input "12:00 am"
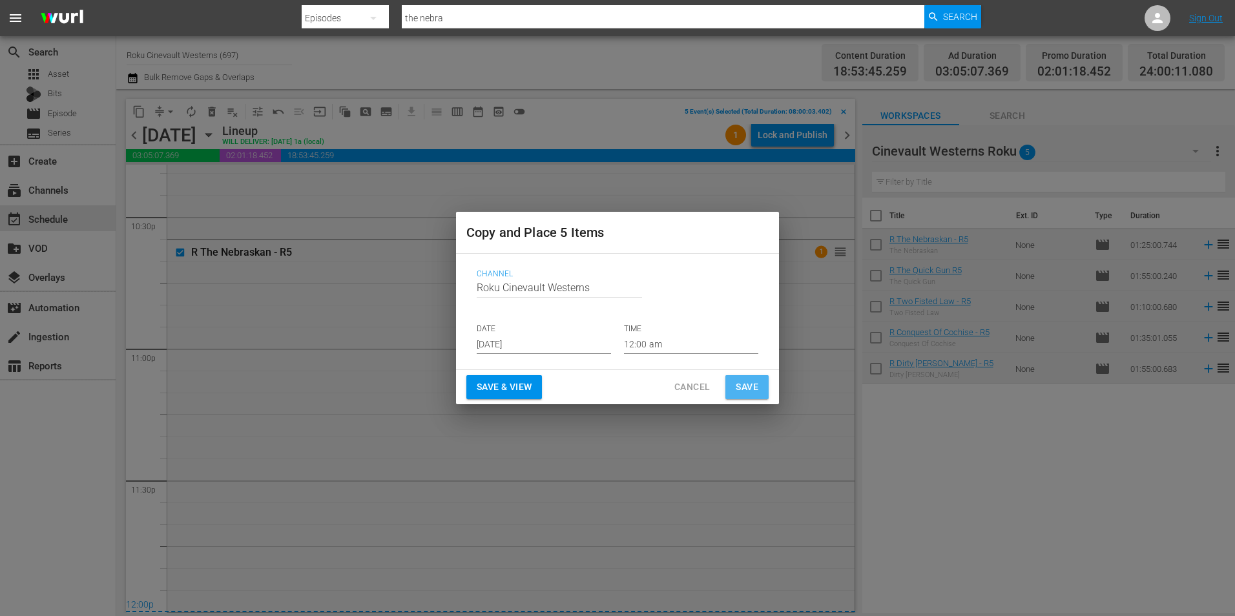
click at [756, 397] on button "Save" at bounding box center [747, 387] width 43 height 24
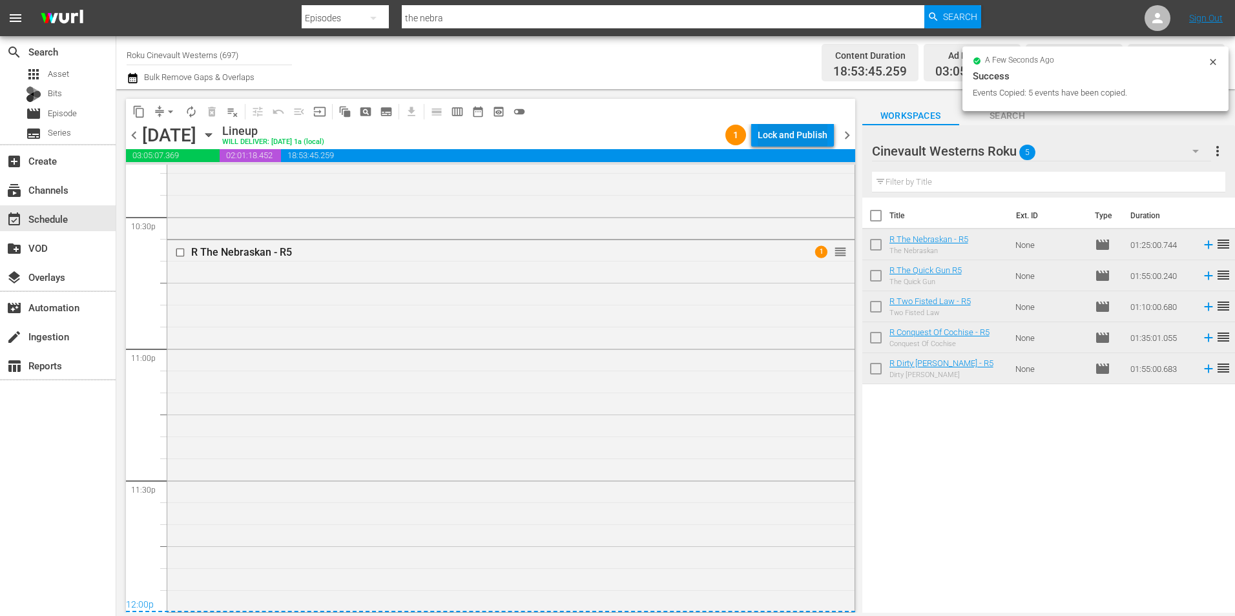
click at [799, 128] on div "Lock and Publish" at bounding box center [793, 134] width 70 height 23
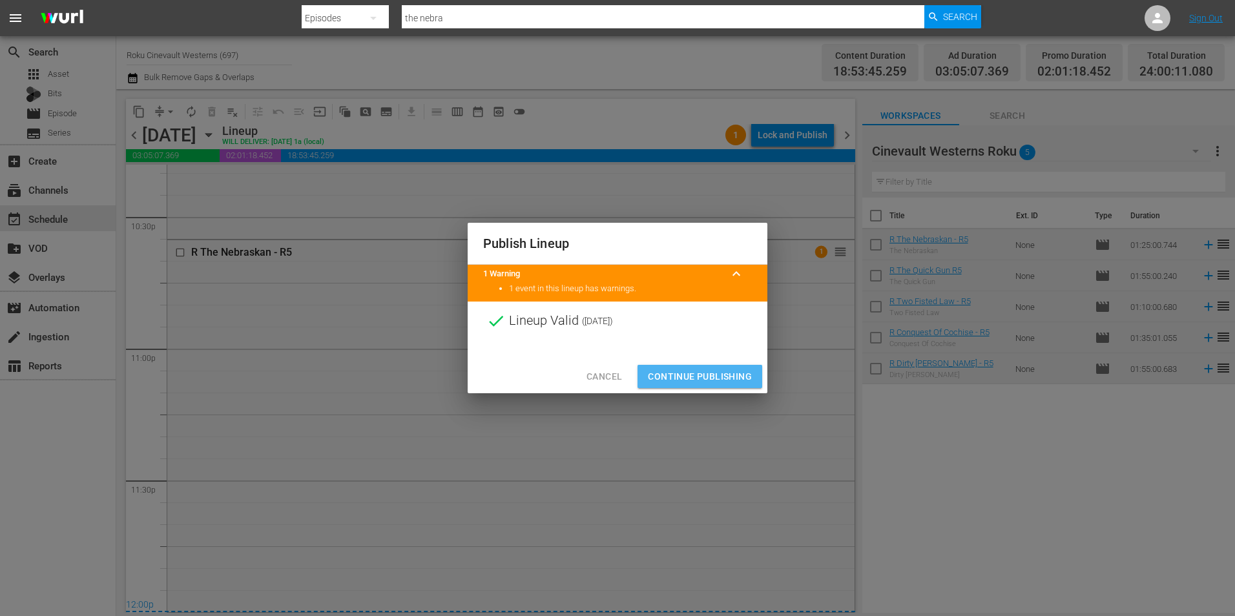
click at [676, 374] on span "Continue Publishing" at bounding box center [700, 377] width 104 height 16
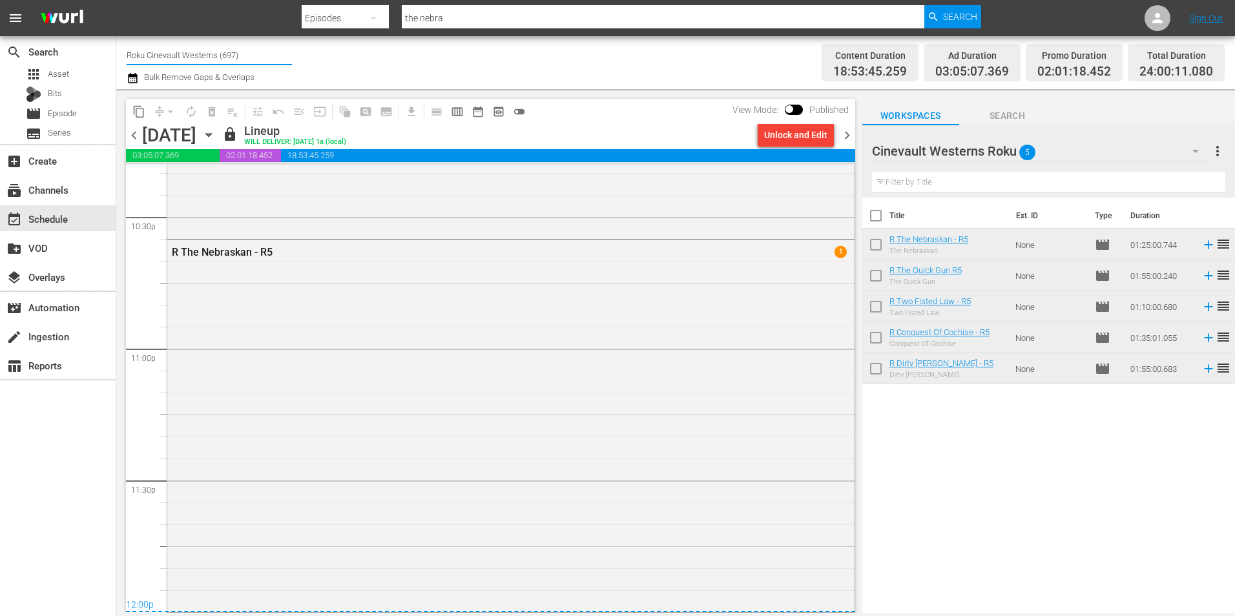
click at [203, 48] on input "Roku Cinevault Westerns (697)" at bounding box center [209, 54] width 165 height 31
click at [127, 139] on span "chevron_left" at bounding box center [134, 135] width 16 height 16
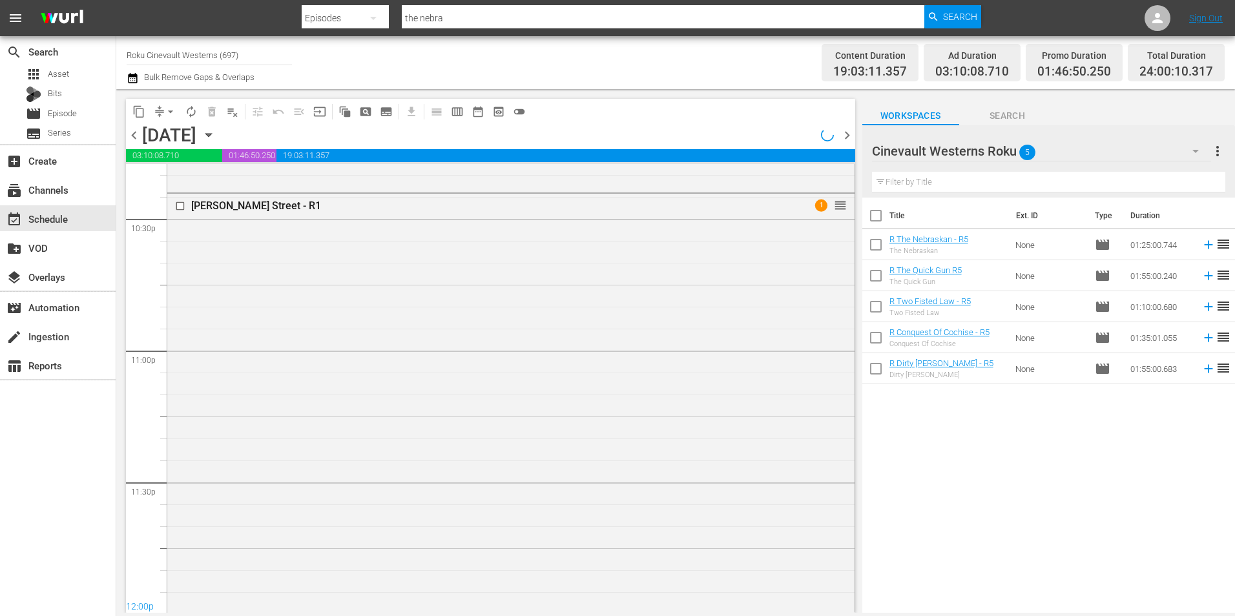
scroll to position [5813, 0]
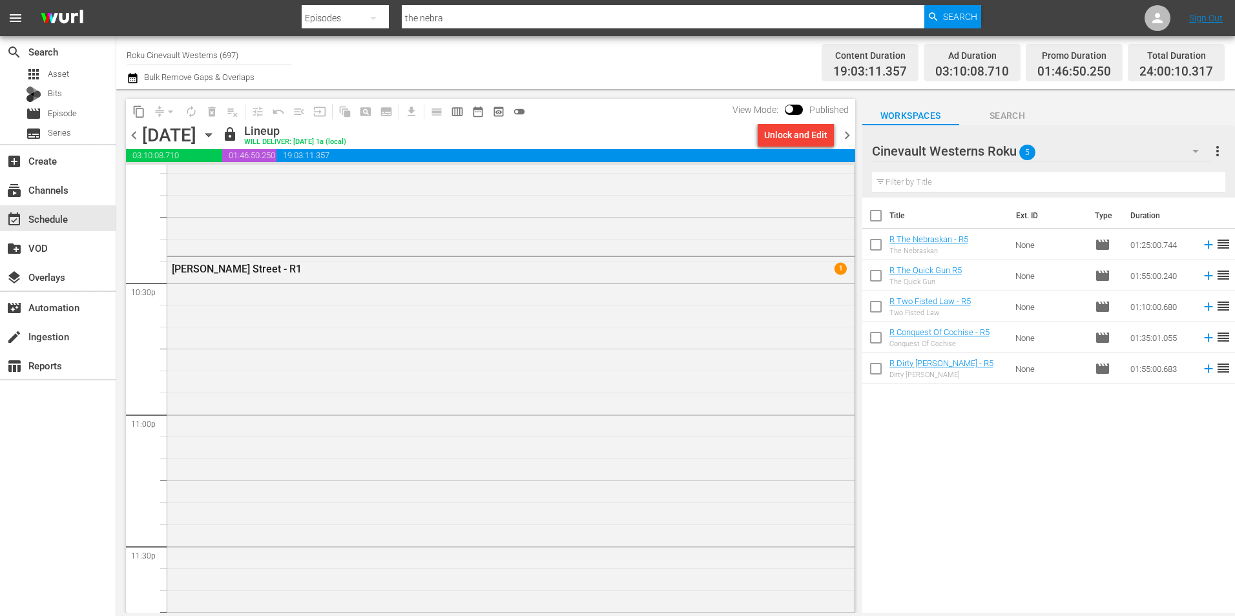
click at [127, 139] on span "chevron_left" at bounding box center [134, 135] width 16 height 16
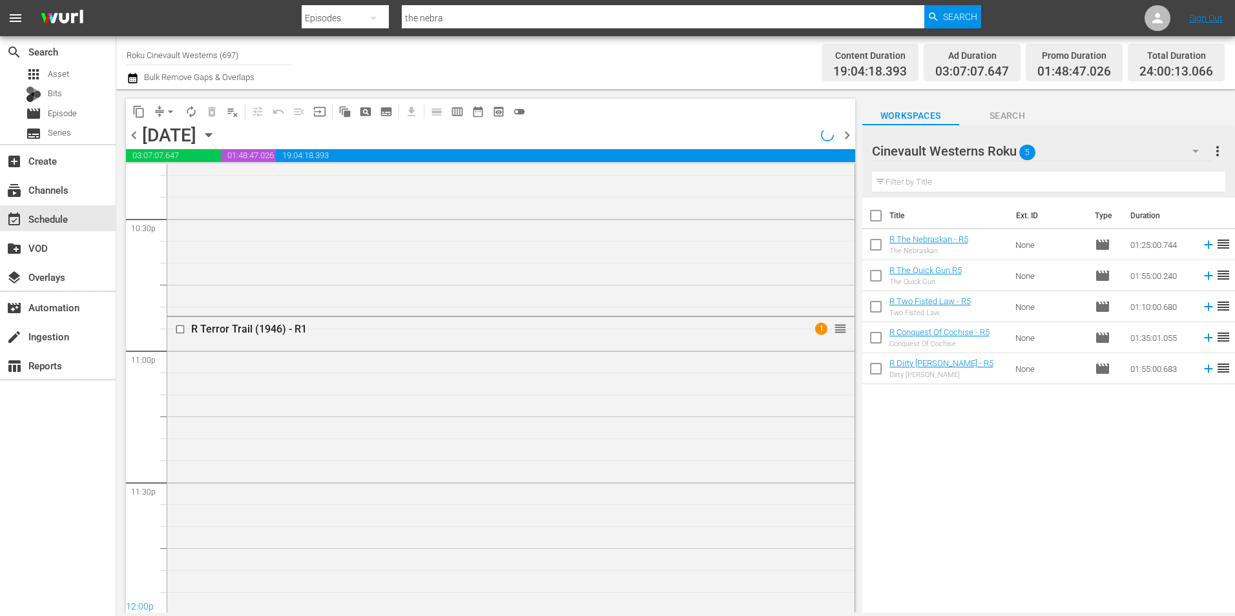
scroll to position [5879, 0]
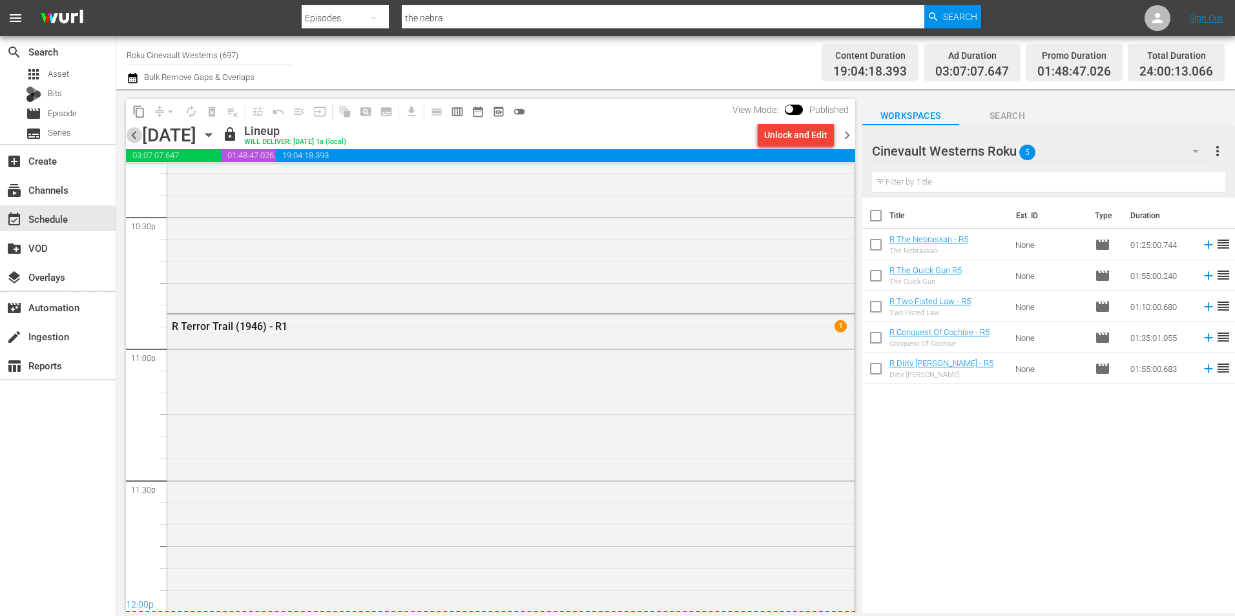
click at [127, 139] on span "chevron_left" at bounding box center [134, 135] width 16 height 16
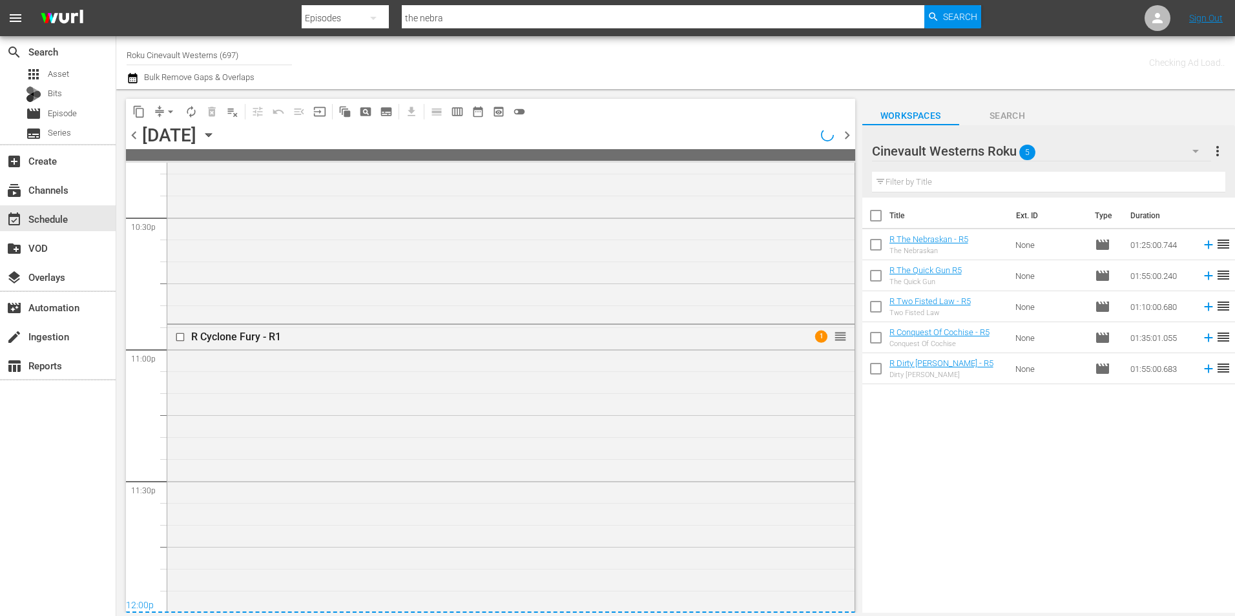
scroll to position [5835, 0]
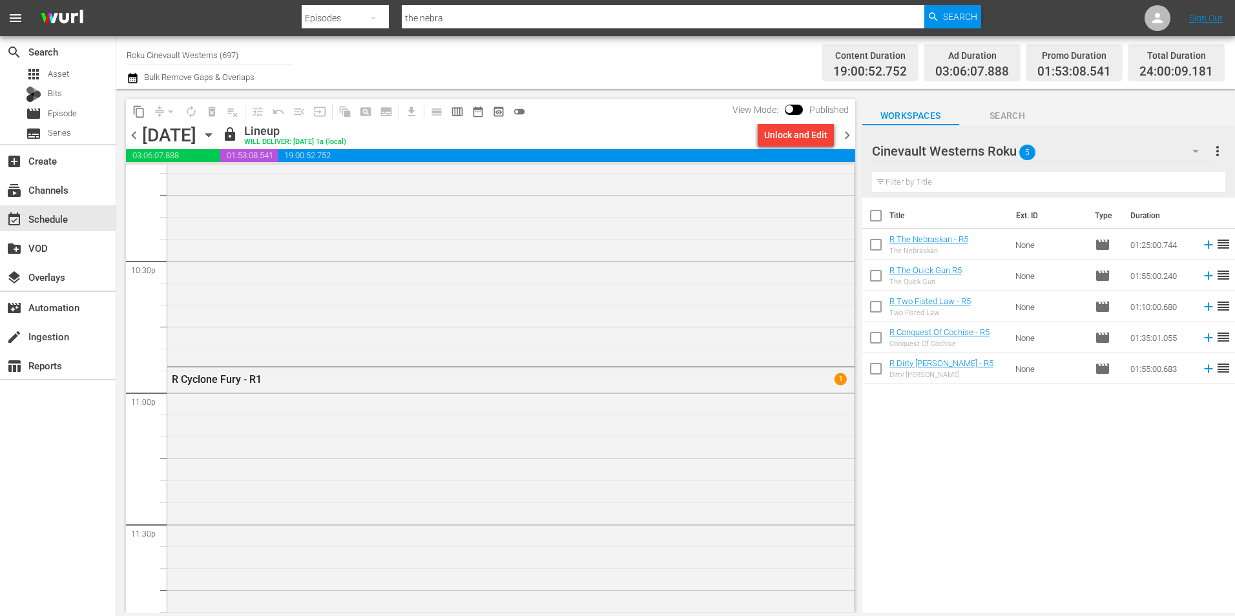
click at [127, 139] on span "chevron_left" at bounding box center [134, 135] width 16 height 16
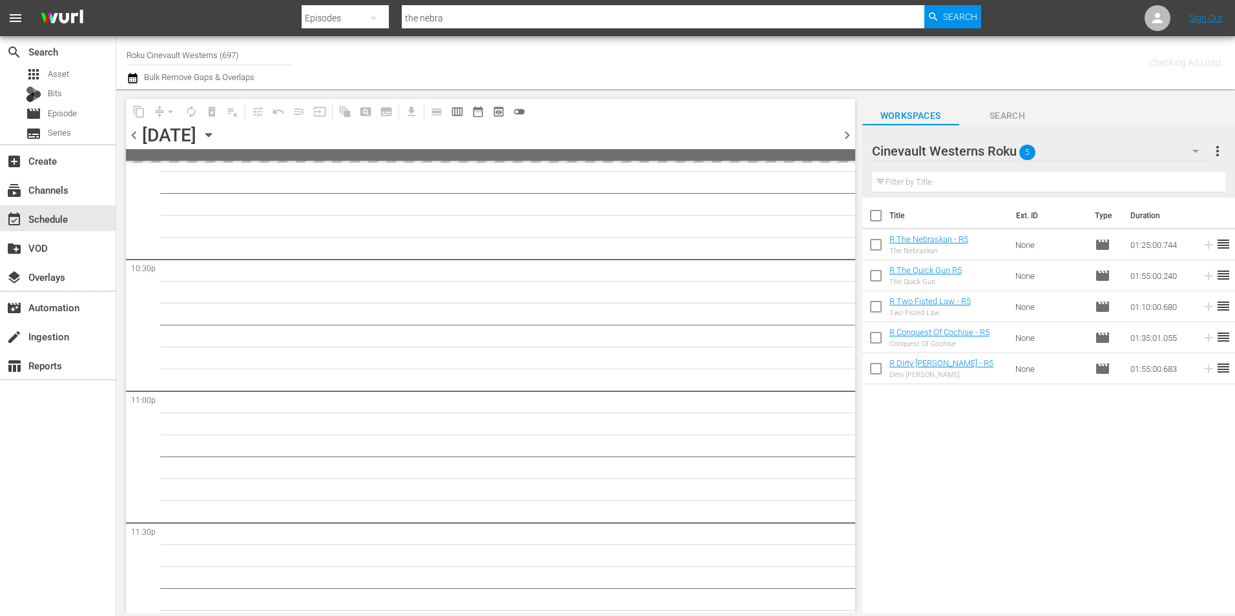
scroll to position [5876, 0]
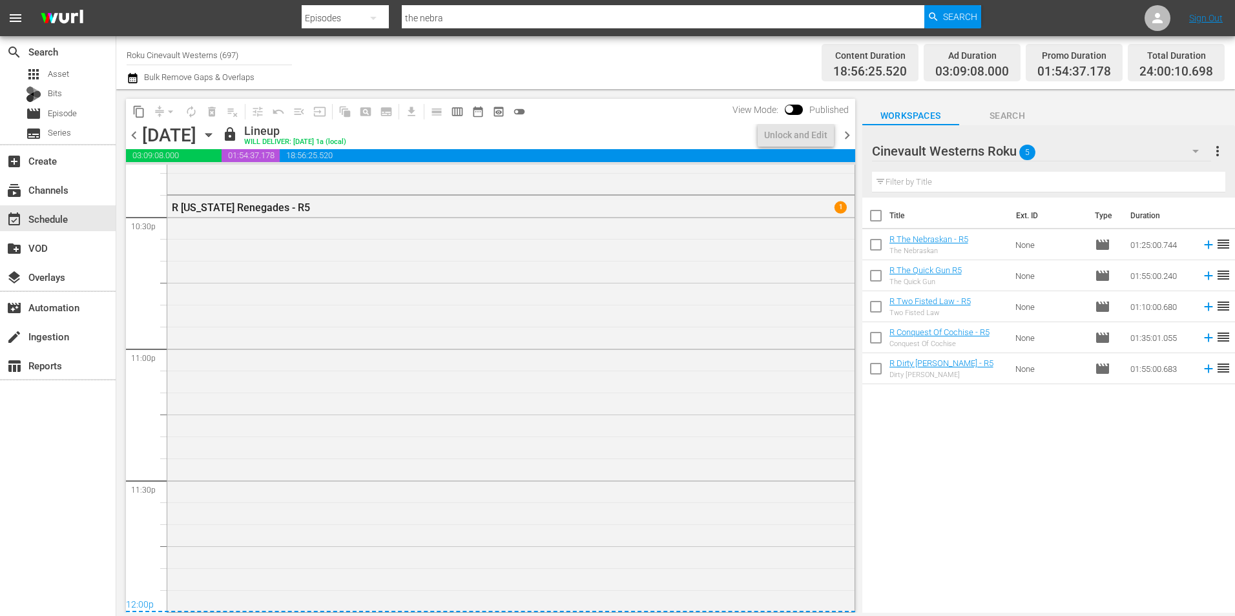
click at [127, 139] on span "chevron_left" at bounding box center [134, 135] width 16 height 16
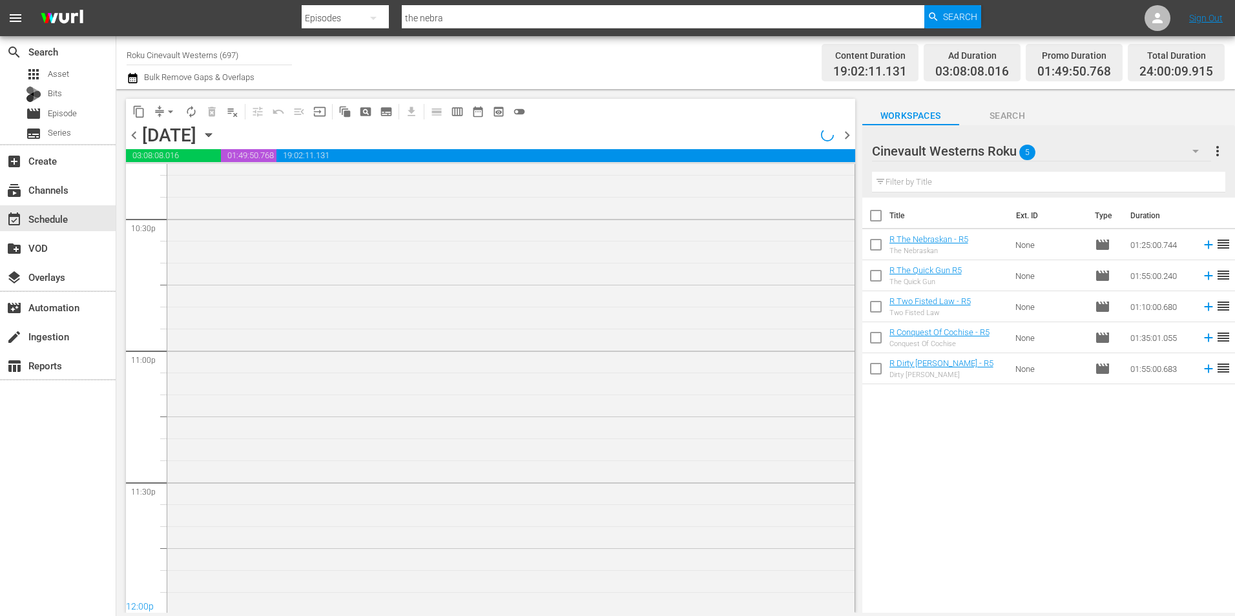
scroll to position [5857, 0]
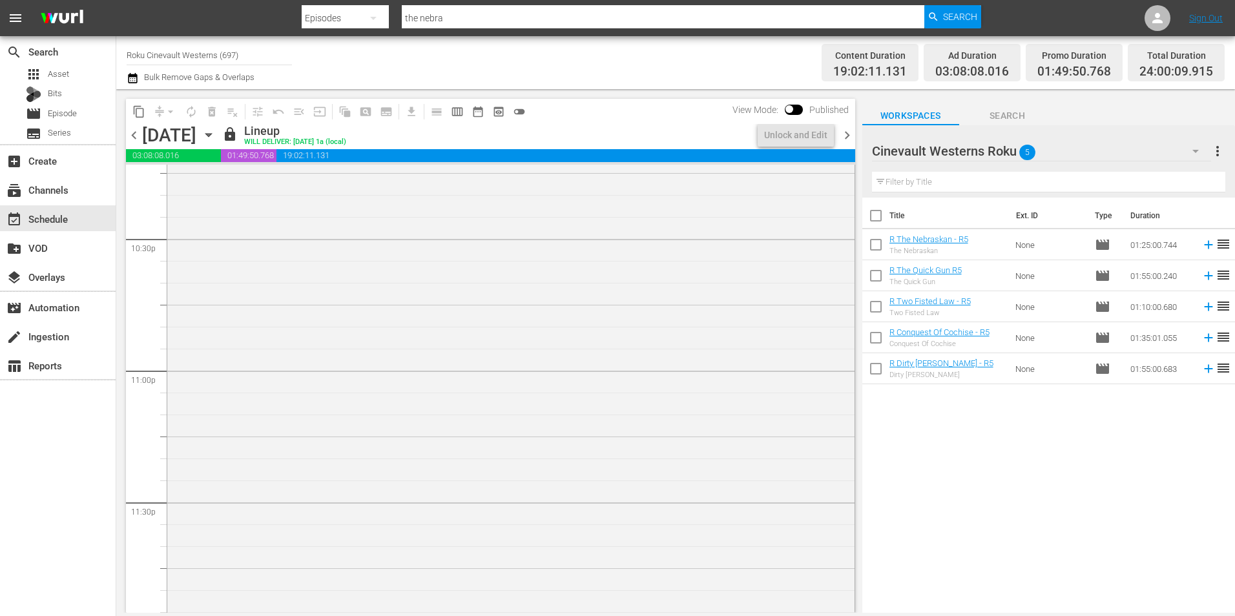
click at [127, 139] on span "chevron_left" at bounding box center [134, 135] width 16 height 16
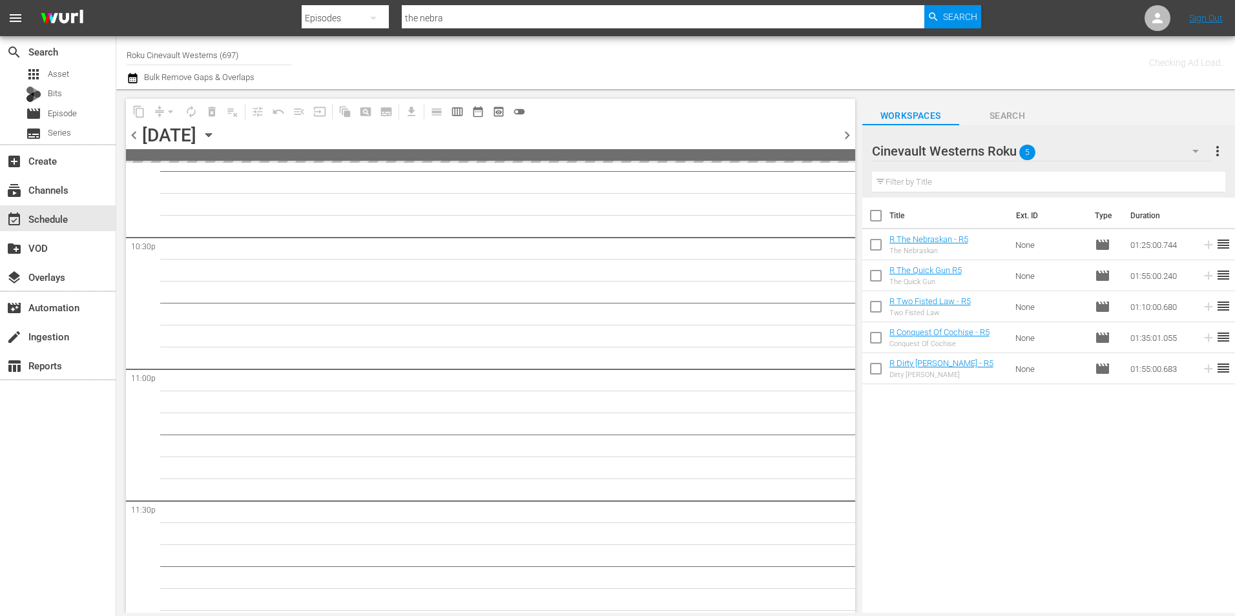
scroll to position [5876, 0]
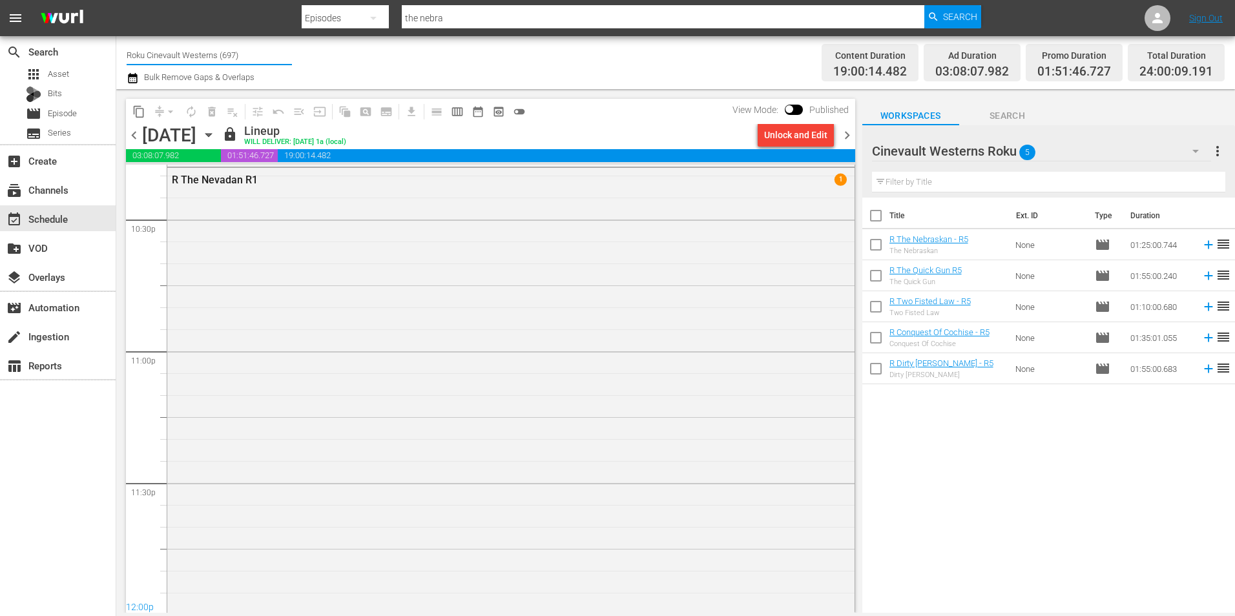
click at [191, 44] on input "Roku Cinevault Westerns (697)" at bounding box center [209, 54] width 165 height 31
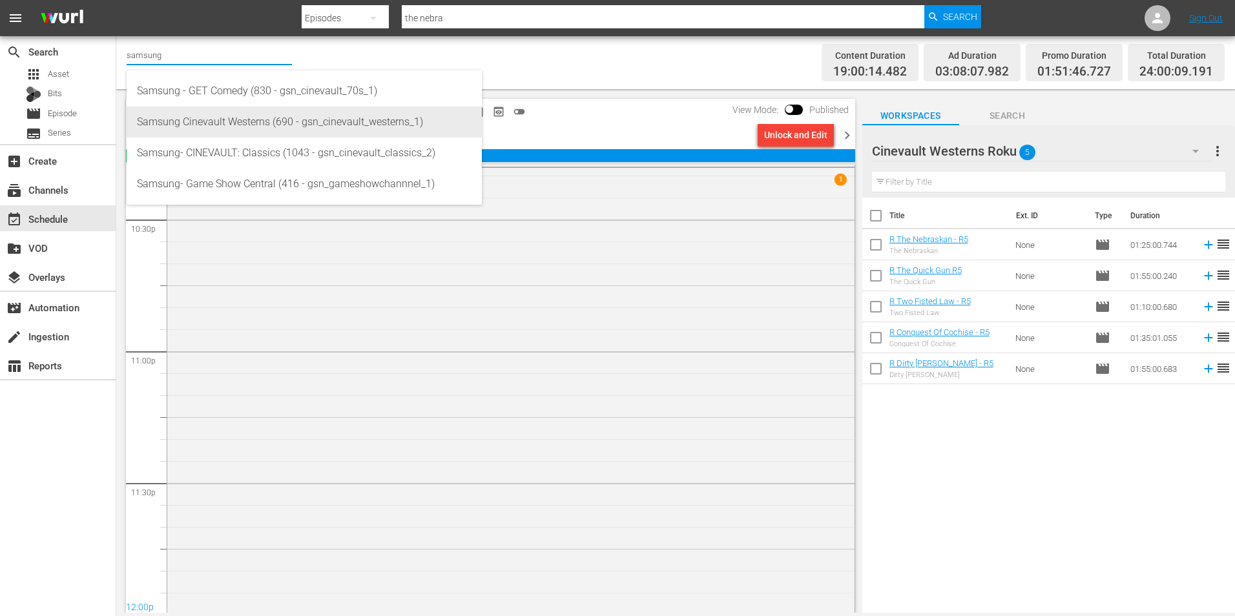
click at [255, 123] on div "Samsung Cinevault Westerns (690 - gsn_cinevault_westerns_1)" at bounding box center [304, 122] width 335 height 31
type input "Samsung Cinevault Westerns (690 - gsn_cinevault_westerns_1)"
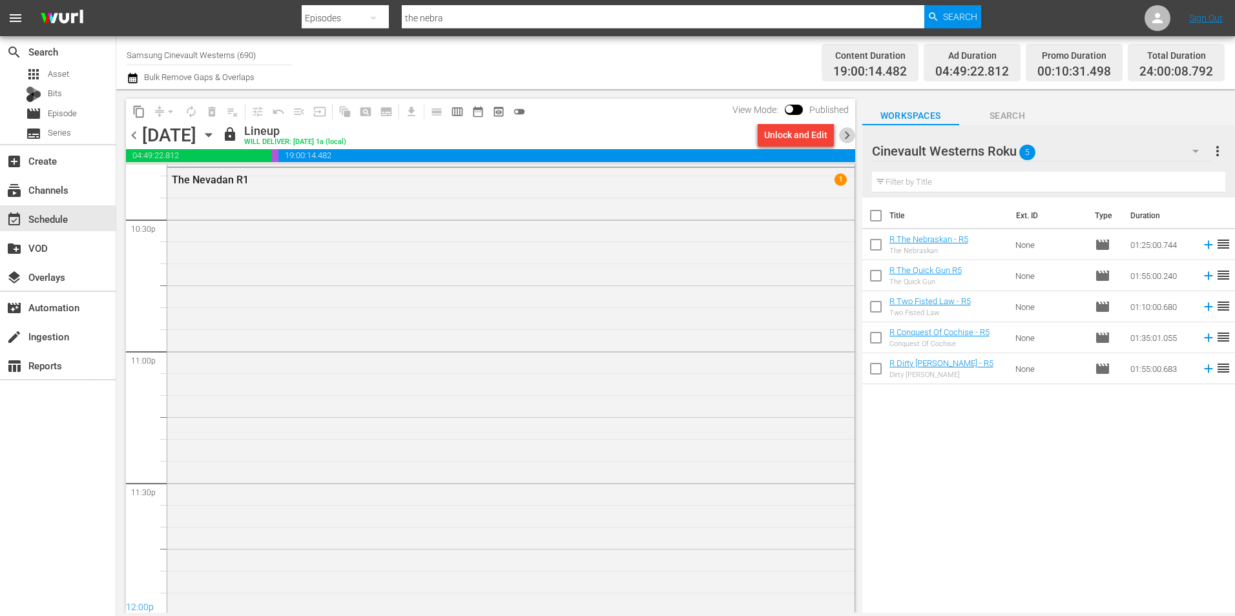
click at [850, 133] on span "chevron_right" at bounding box center [847, 135] width 16 height 16
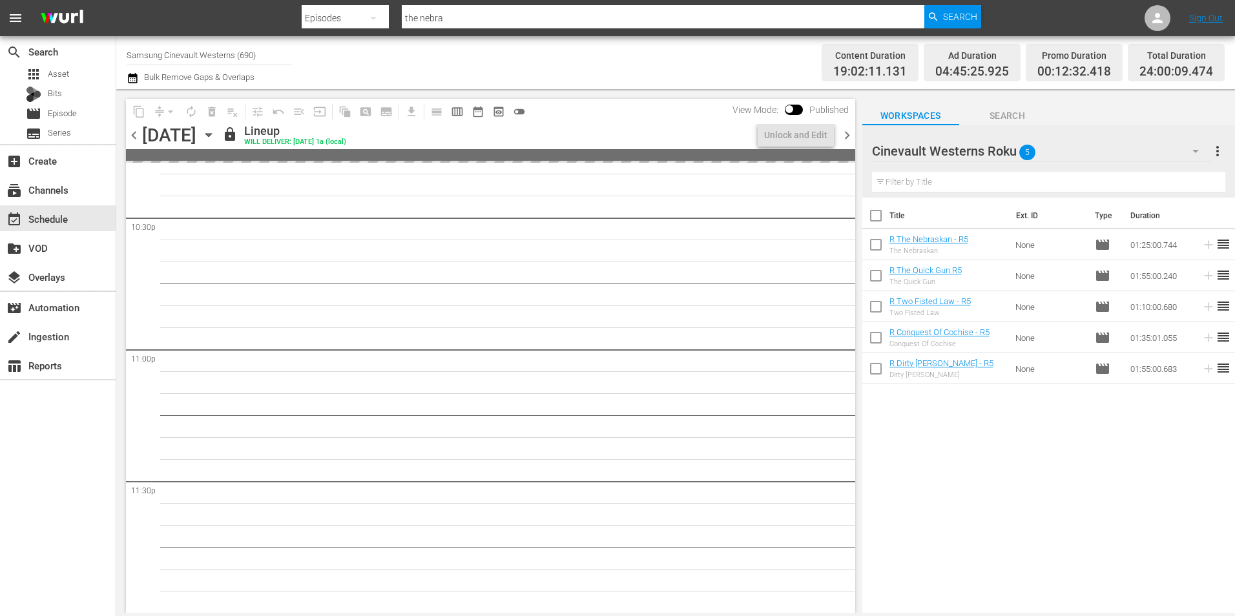
scroll to position [5788, 0]
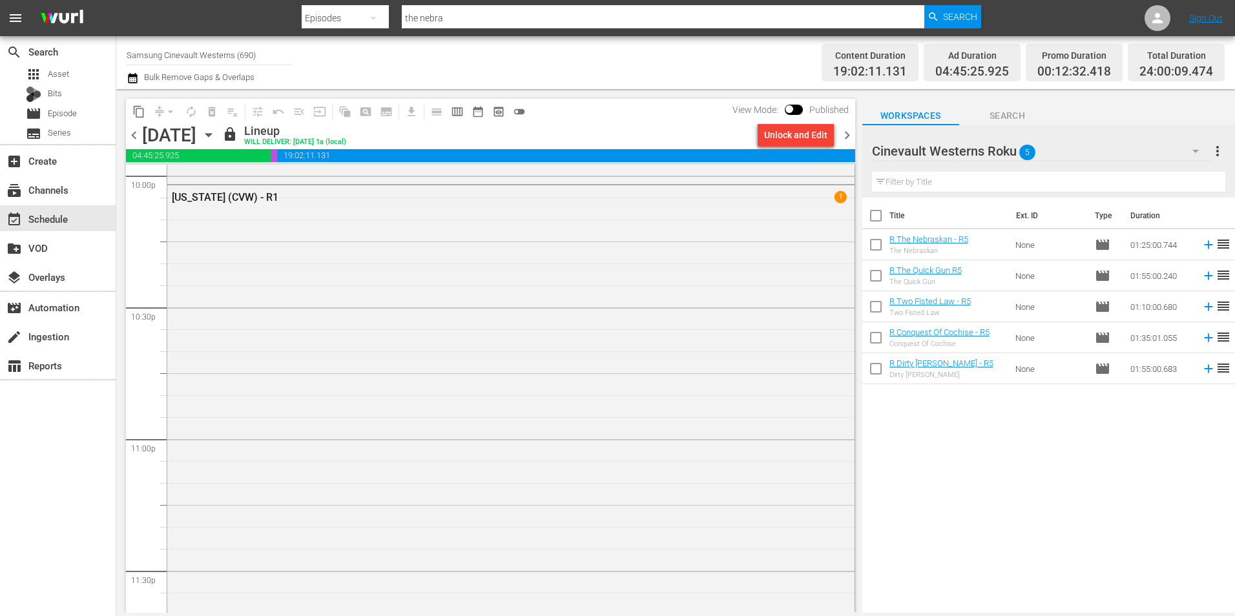
click at [850, 133] on span "chevron_right" at bounding box center [847, 135] width 16 height 16
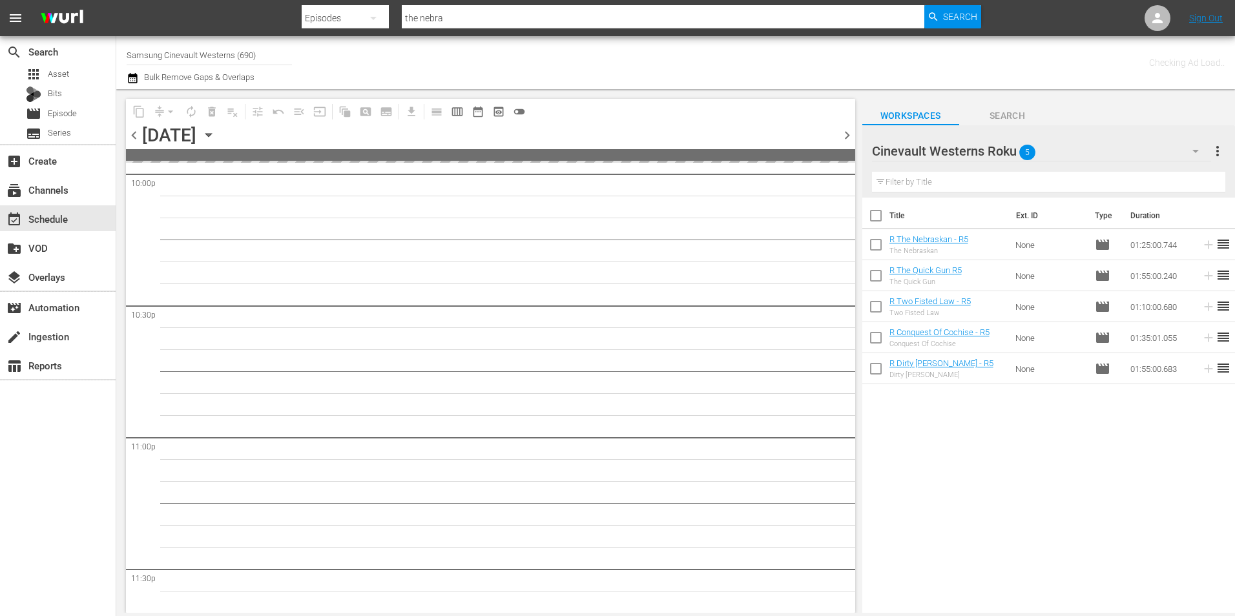
scroll to position [5876, 0]
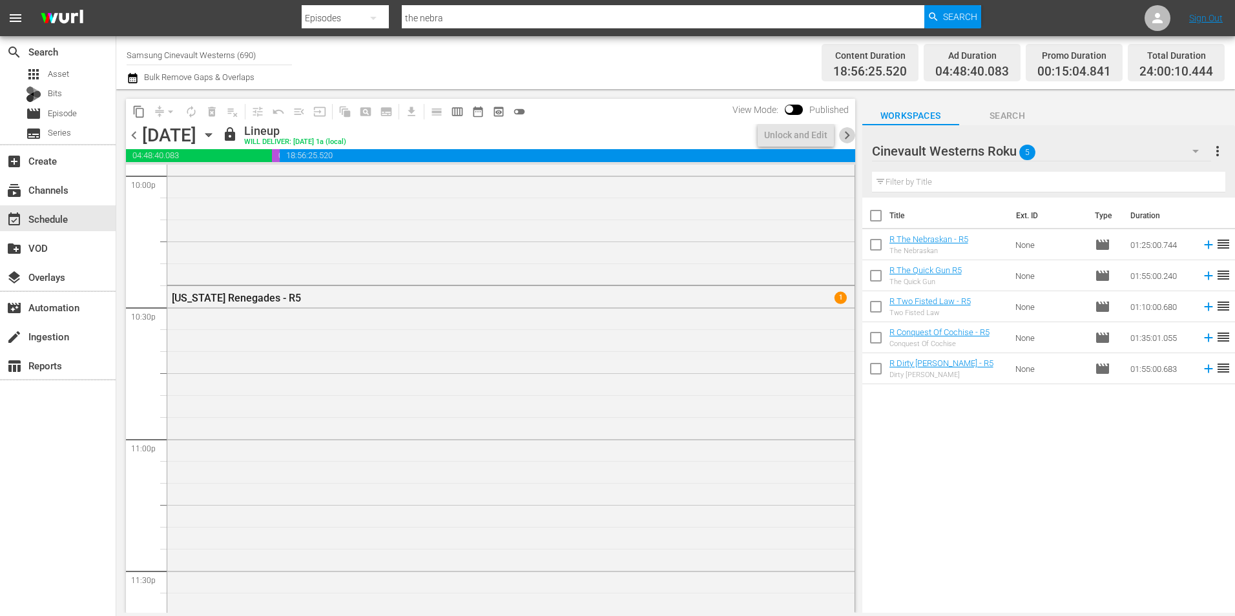
click at [850, 133] on span "chevron_right" at bounding box center [847, 135] width 16 height 16
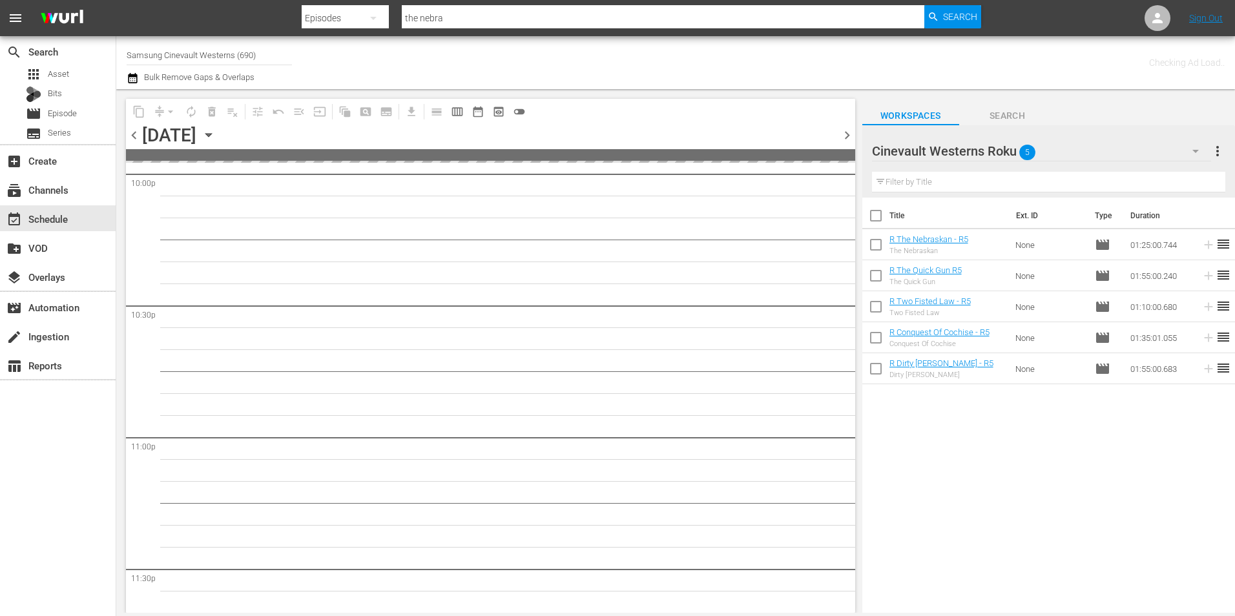
scroll to position [5876, 0]
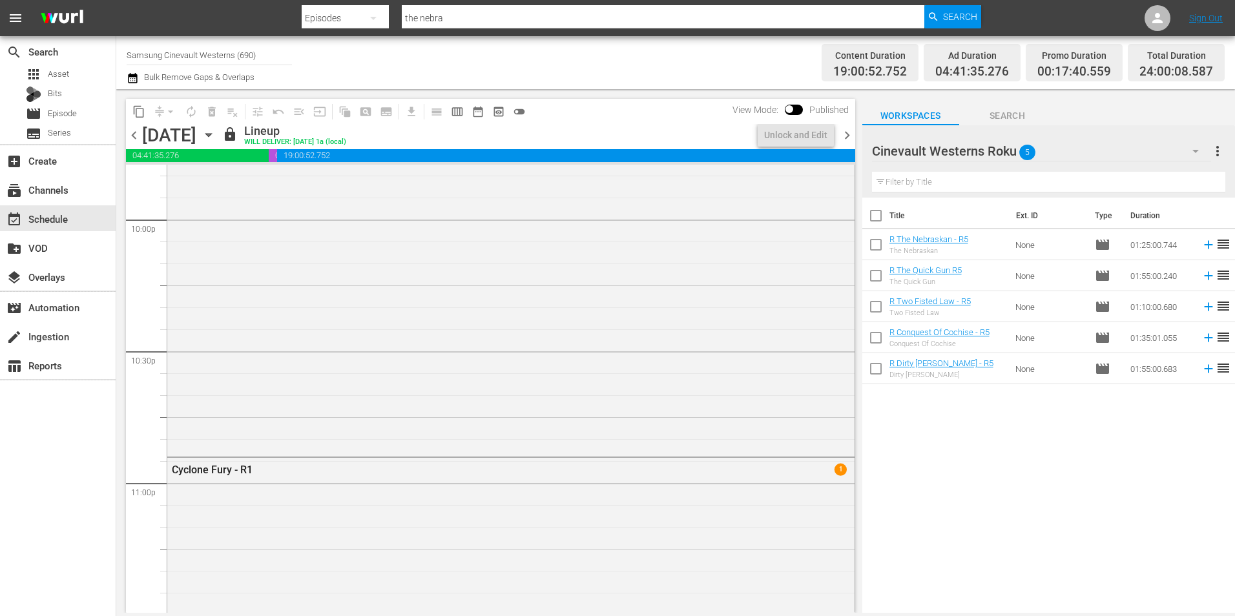
click at [850, 133] on span "chevron_right" at bounding box center [847, 135] width 16 height 16
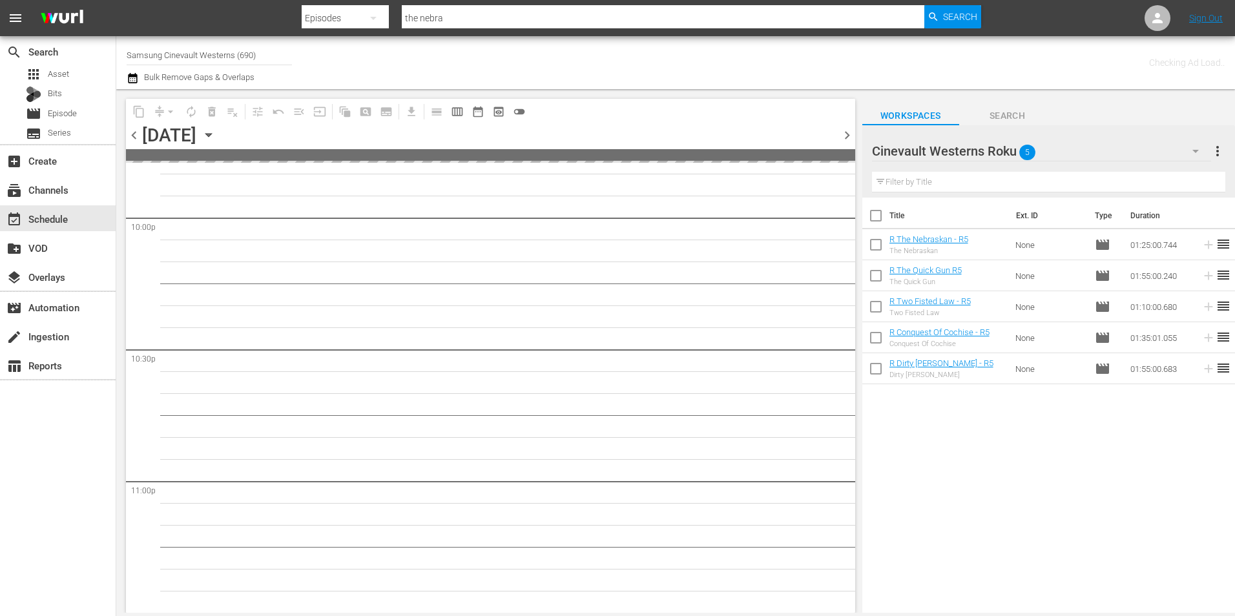
scroll to position [5876, 0]
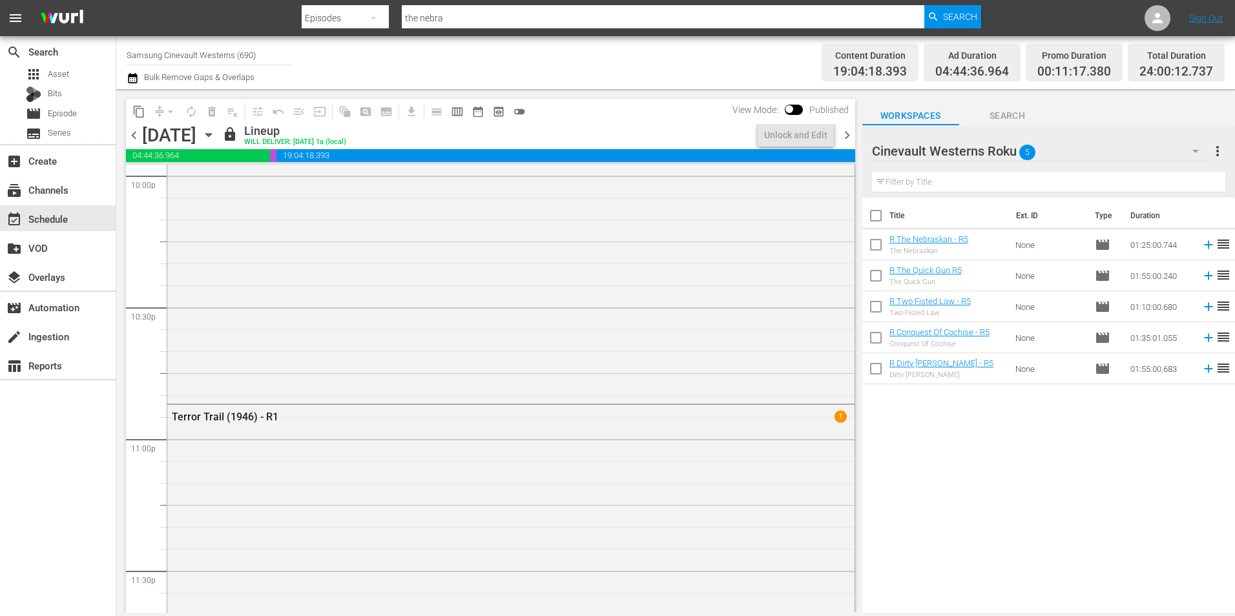
click at [850, 133] on span "chevron_right" at bounding box center [847, 135] width 16 height 16
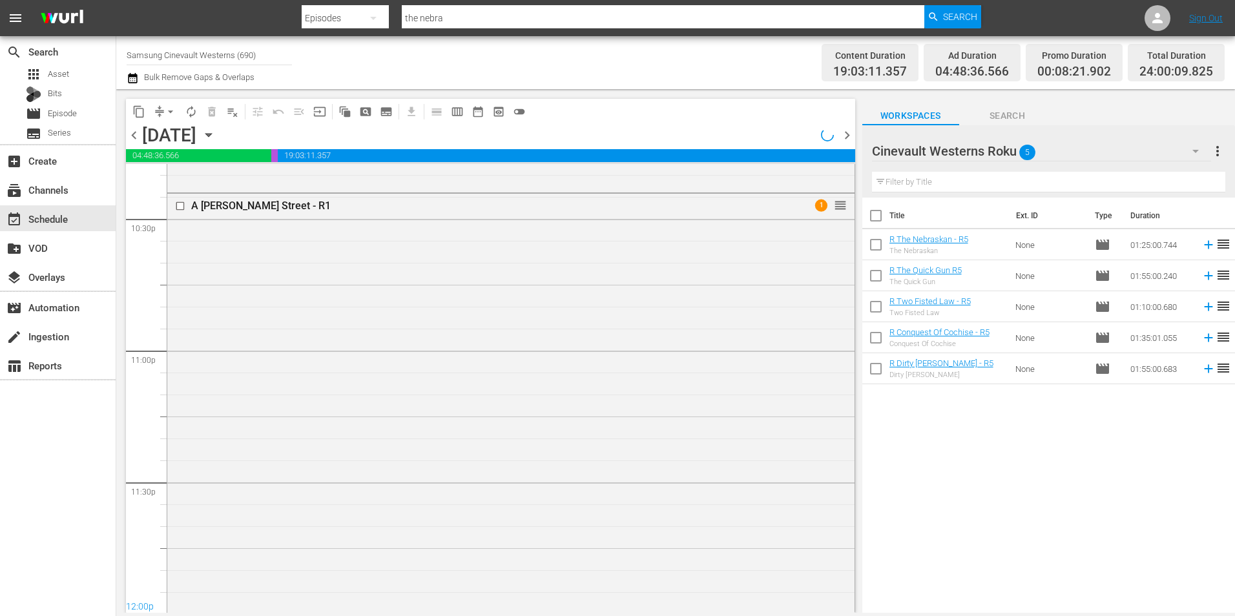
scroll to position [5722, 0]
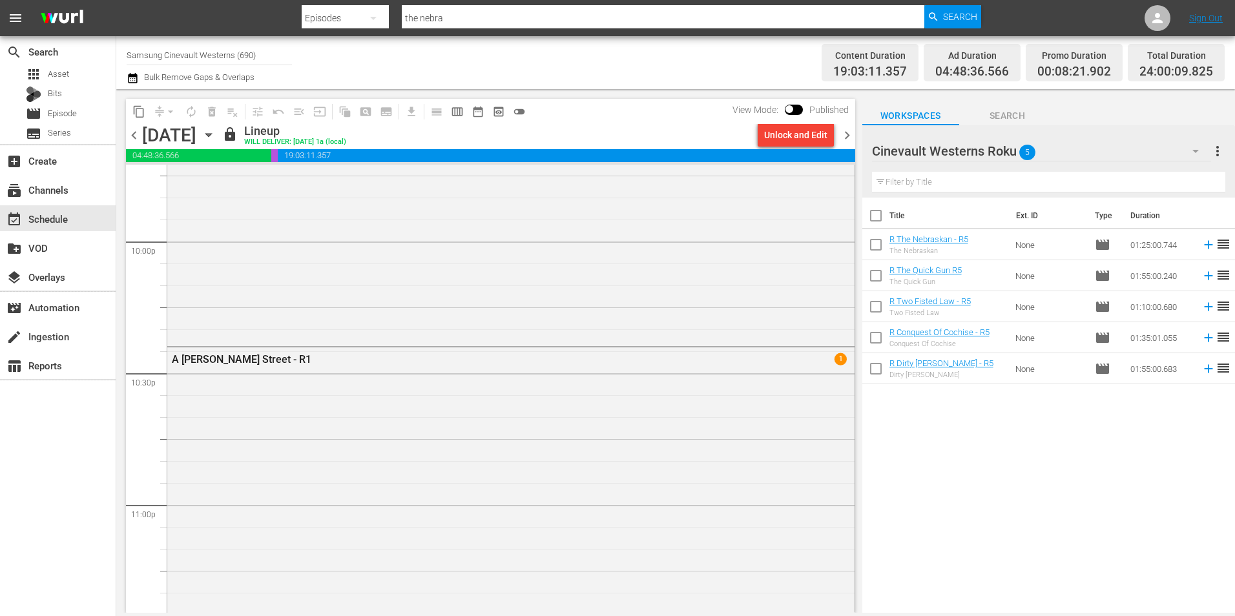
click at [850, 133] on span "chevron_right" at bounding box center [847, 135] width 16 height 16
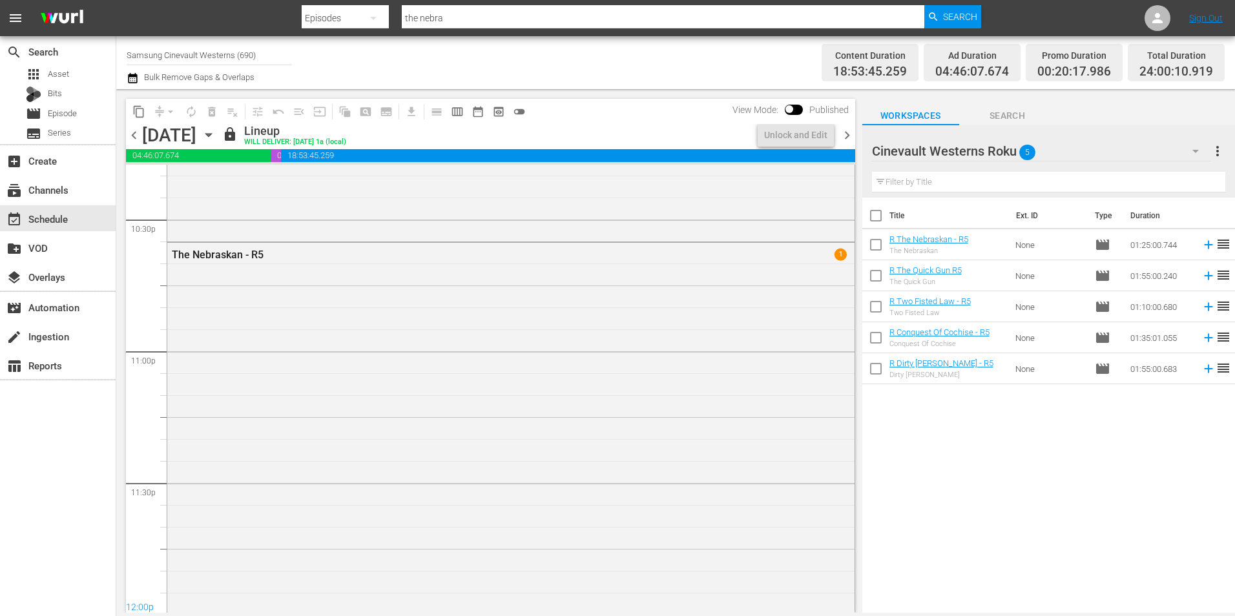
scroll to position [5788, 0]
